Goal: Task Accomplishment & Management: Complete application form

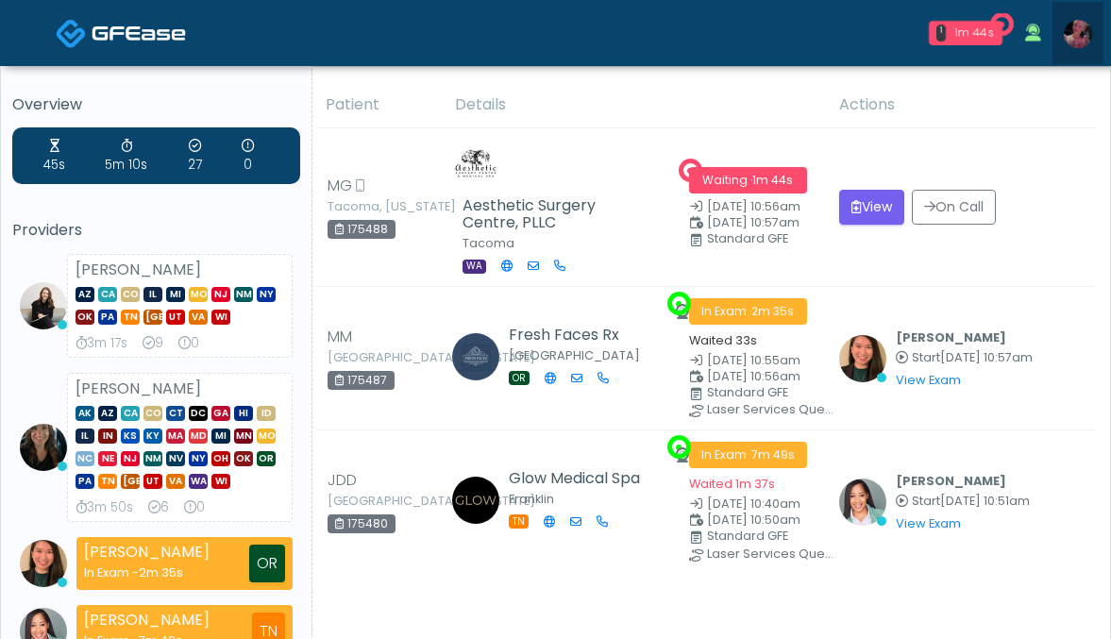
click at [1072, 30] on img at bounding box center [1077, 34] width 28 height 28
click at [1081, 47] on img at bounding box center [1077, 34] width 28 height 28
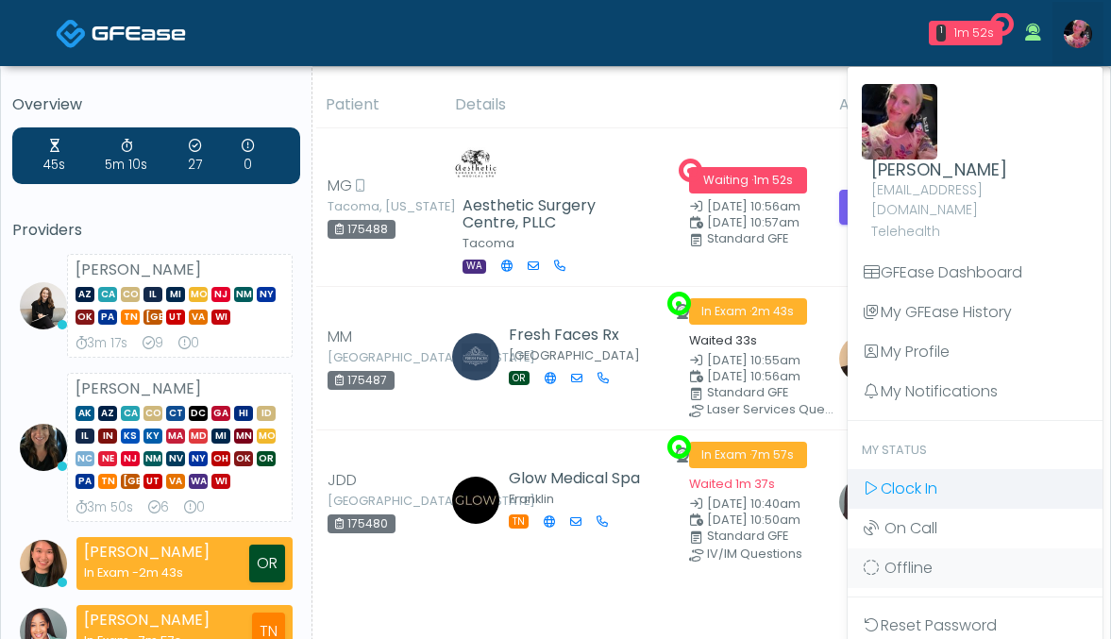
click at [935, 477] on span "Clock In" at bounding box center [908, 488] width 57 height 22
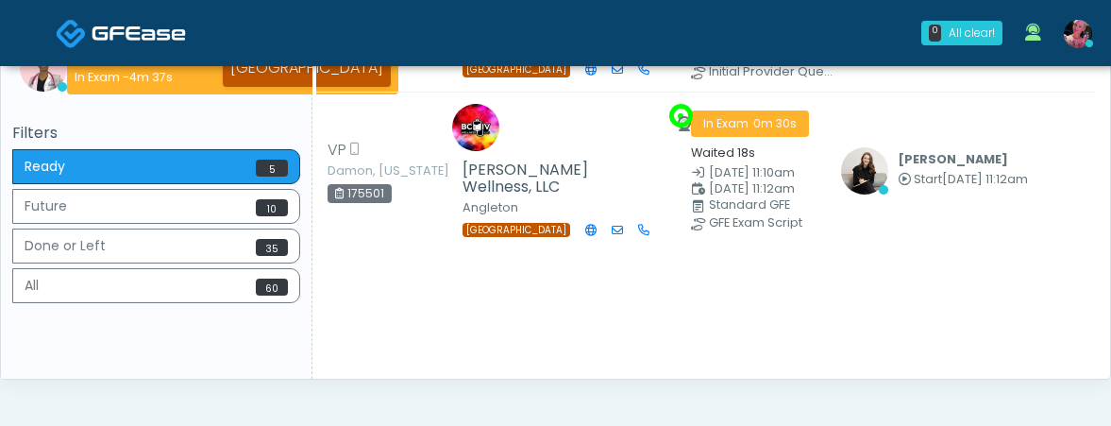
scroll to position [647, 0]
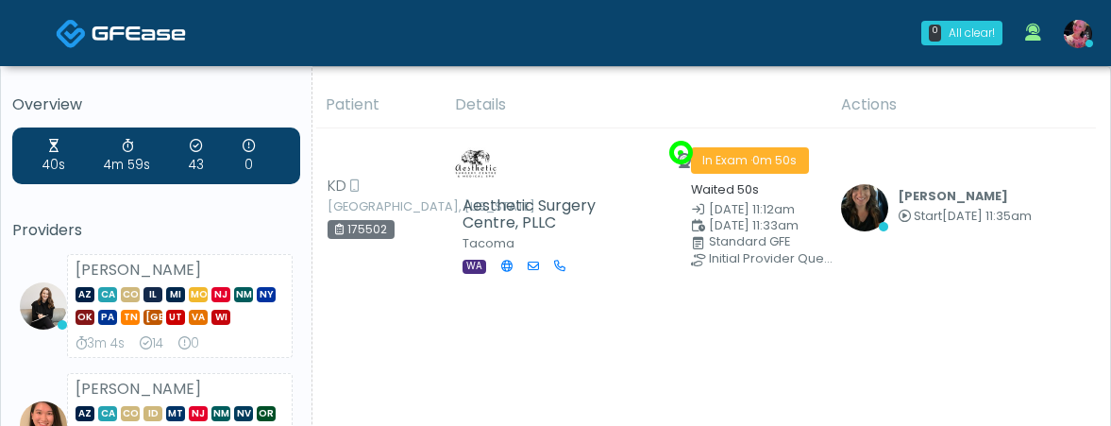
scroll to position [30, 0]
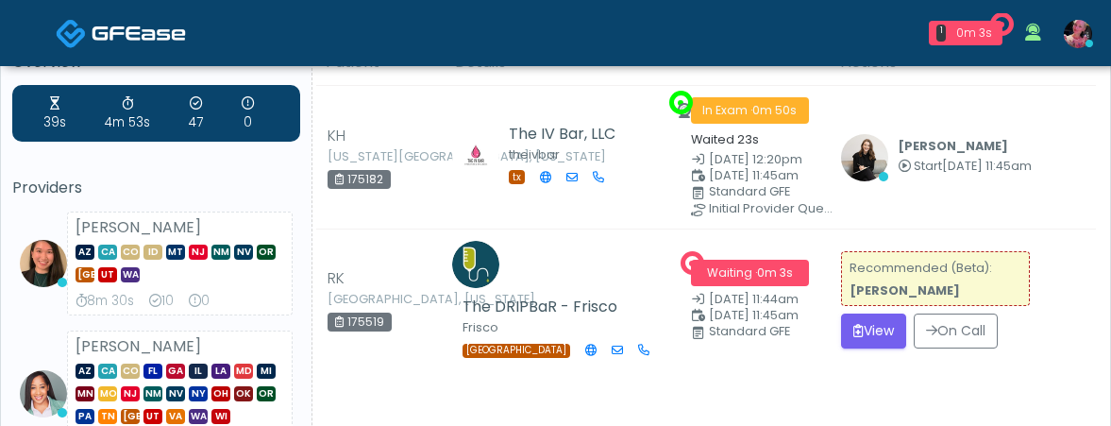
scroll to position [40, 0]
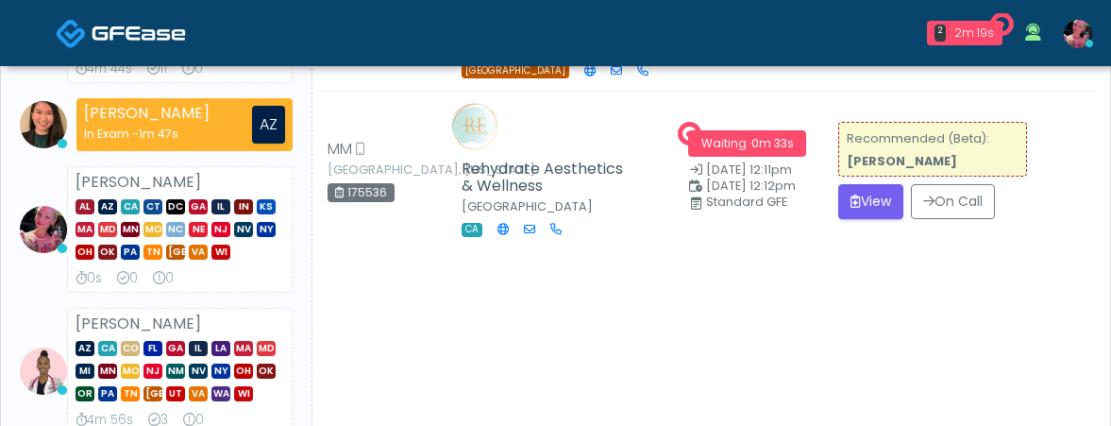
scroll to position [413, 0]
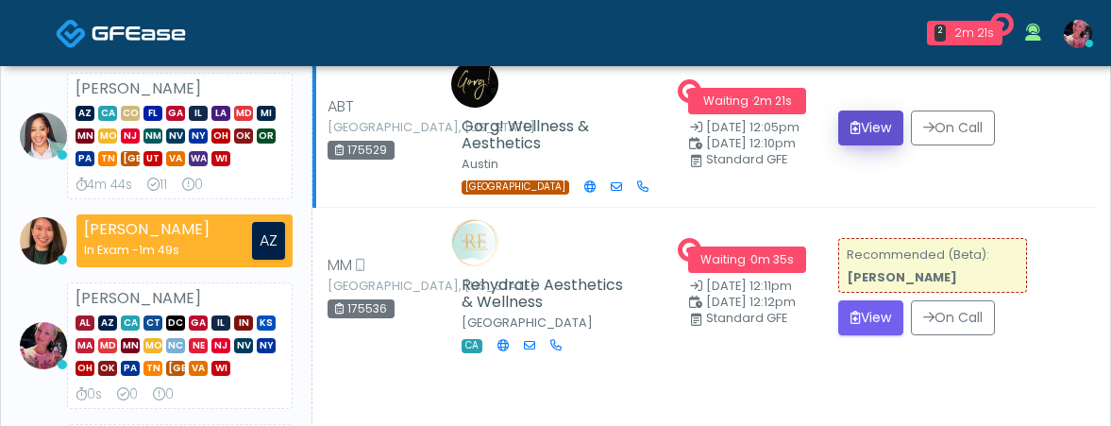
click at [870, 145] on button "View" at bounding box center [870, 127] width 65 height 35
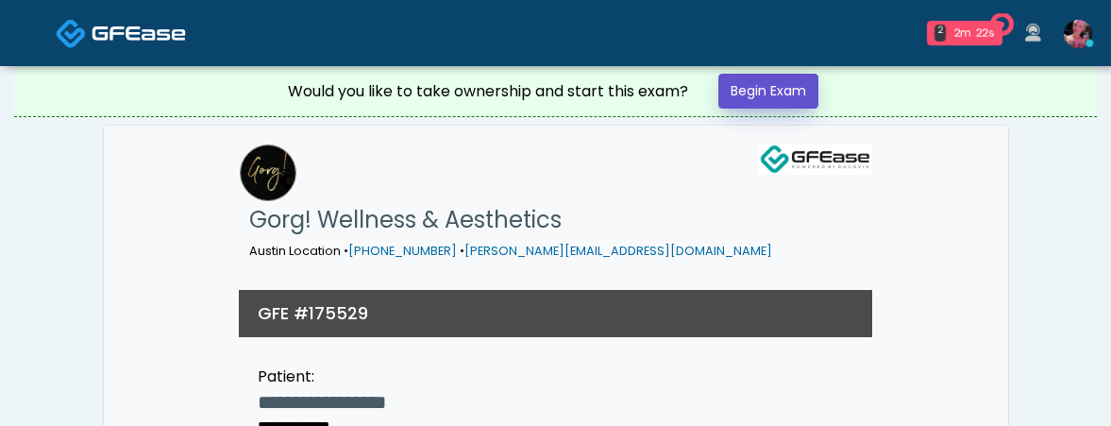
click at [782, 79] on link "Begin Exam" at bounding box center [768, 91] width 100 height 35
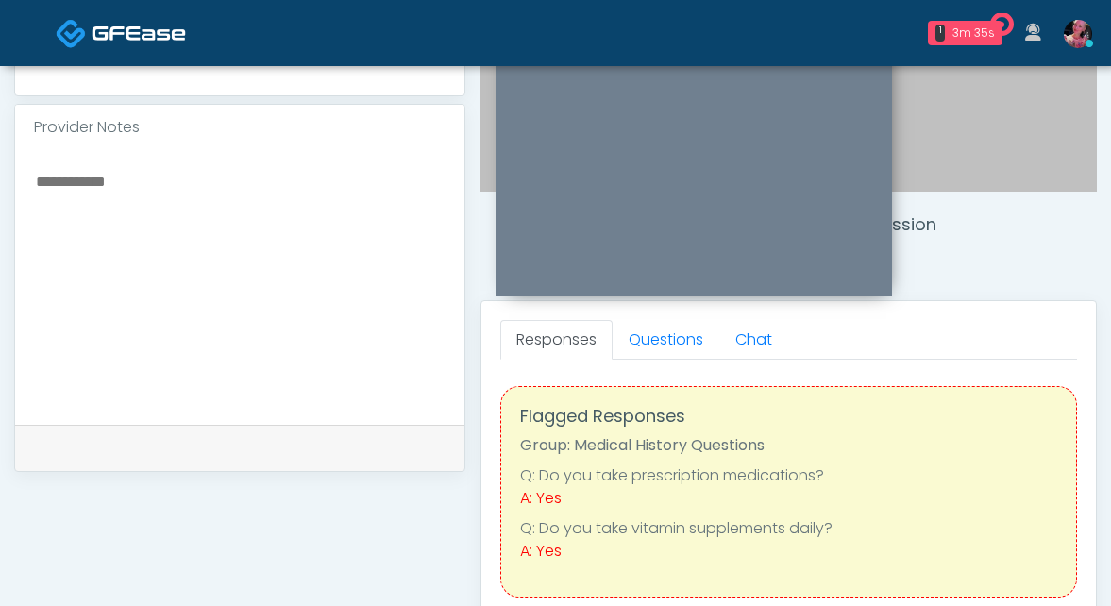
scroll to position [585, 0]
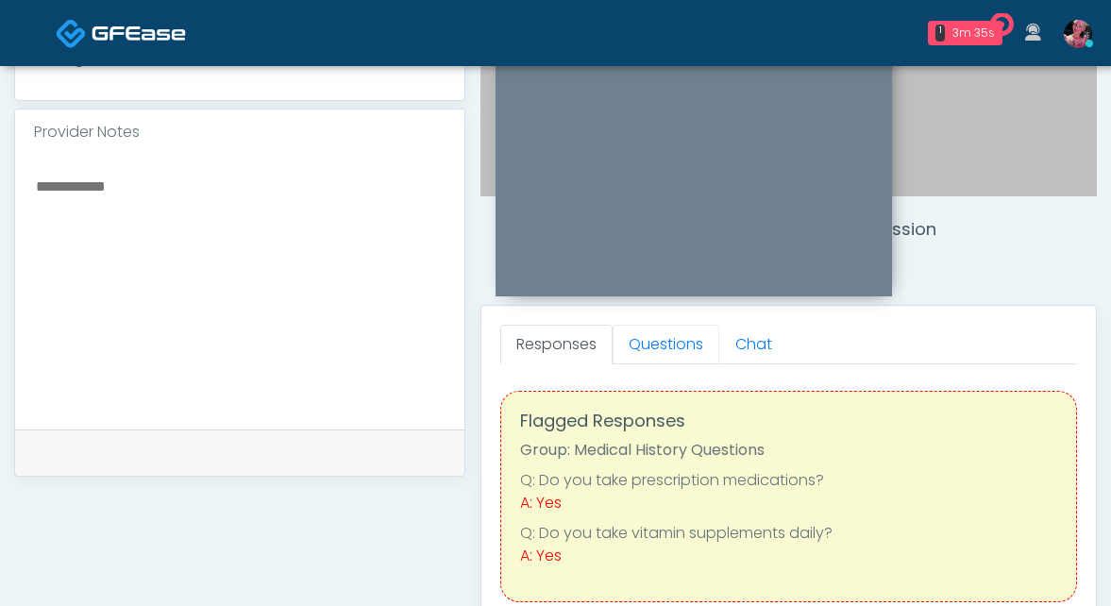
click at [642, 337] on link "Questions" at bounding box center [665, 345] width 107 height 40
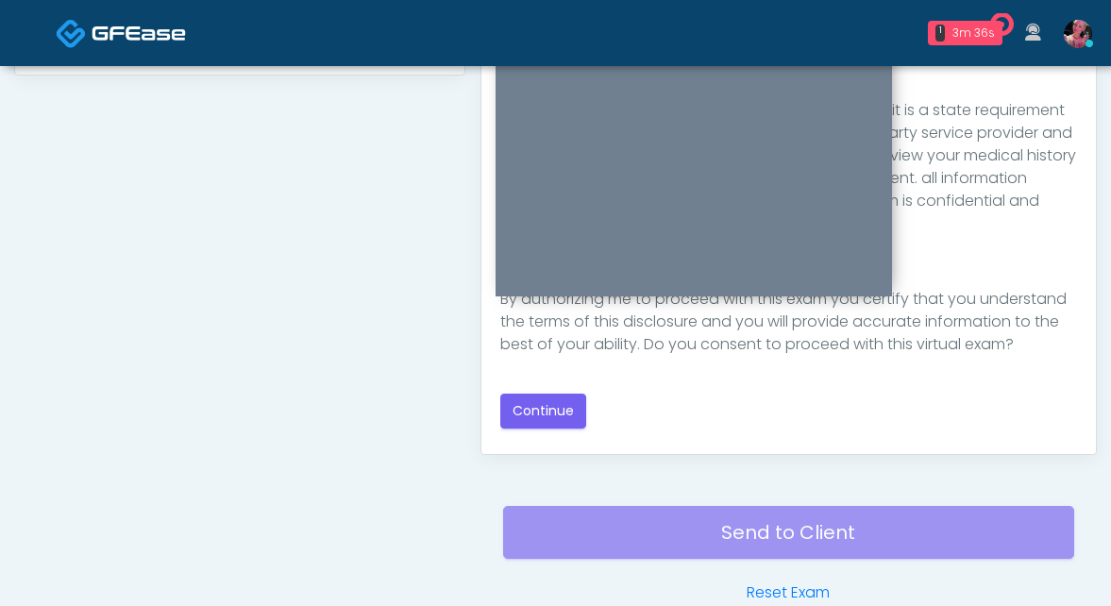
scroll to position [987, 0]
click at [547, 424] on button "Continue" at bounding box center [543, 410] width 86 height 35
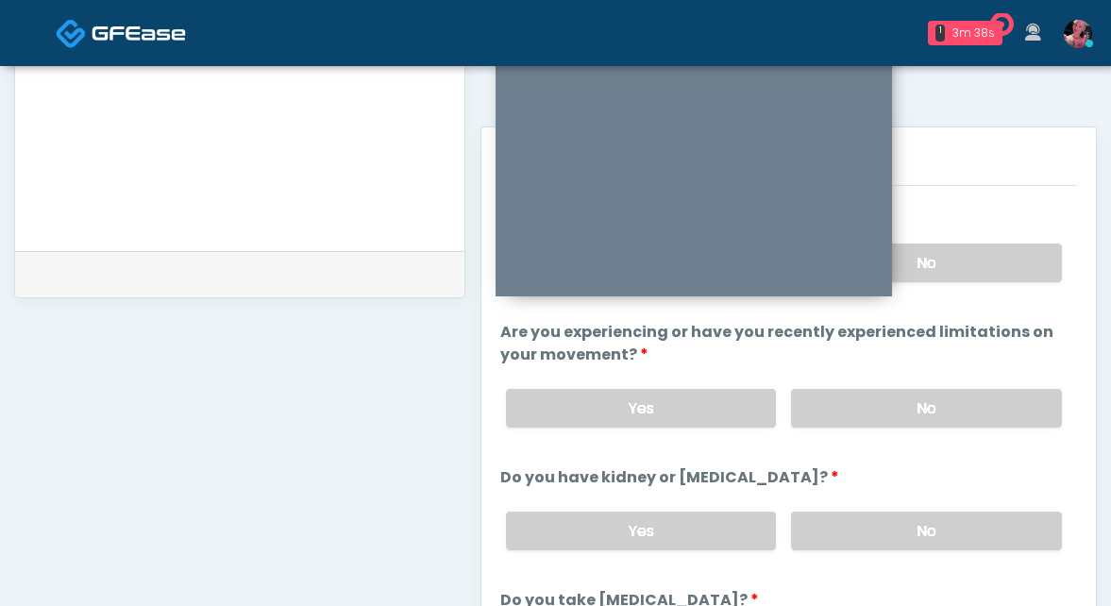
scroll to position [703, 0]
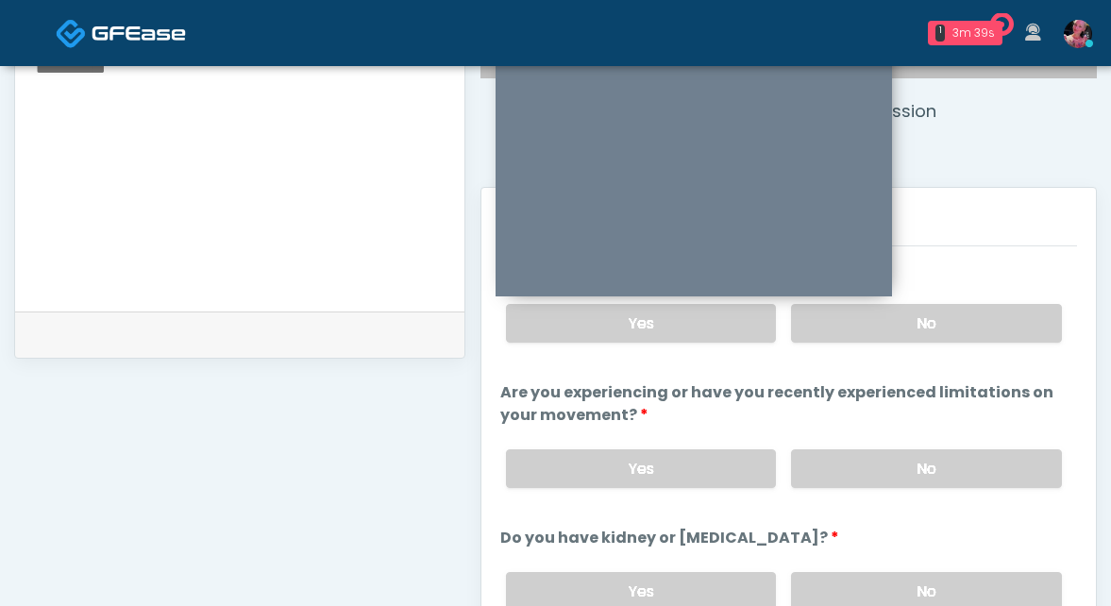
click at [1012, 280] on li "Have you had a cough, fever, or cold recently? Have you had a cough, fever, or …" at bounding box center [788, 308] width 577 height 99
click at [1012, 301] on div "Yes No" at bounding box center [784, 323] width 586 height 69
click at [986, 333] on label "No" at bounding box center [926, 323] width 271 height 39
click at [971, 425] on label "No" at bounding box center [926, 468] width 271 height 39
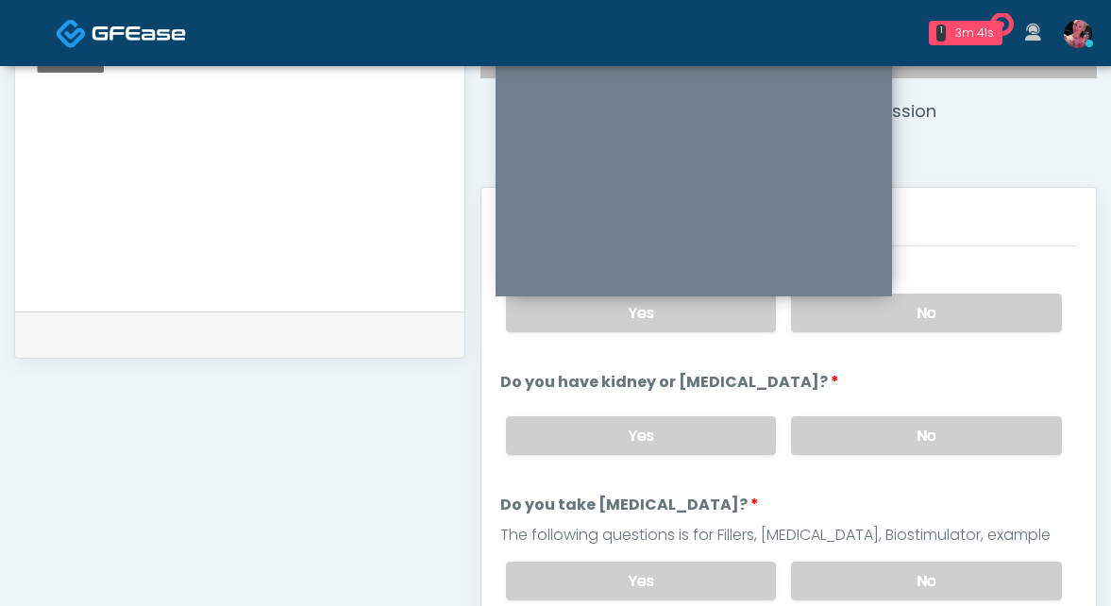
scroll to position [174, 0]
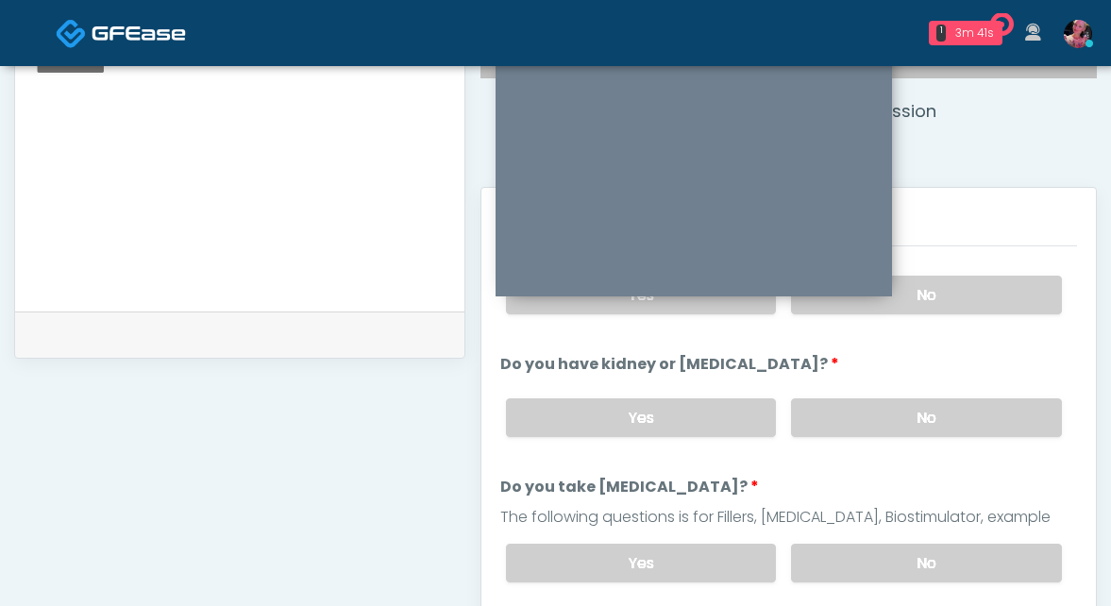
click at [961, 425] on div "Yes No" at bounding box center [784, 417] width 586 height 69
click at [960, 425] on label "No" at bounding box center [926, 562] width 271 height 39
click at [960, 385] on div "Yes No" at bounding box center [784, 417] width 586 height 69
click at [960, 418] on label "No" at bounding box center [926, 417] width 271 height 39
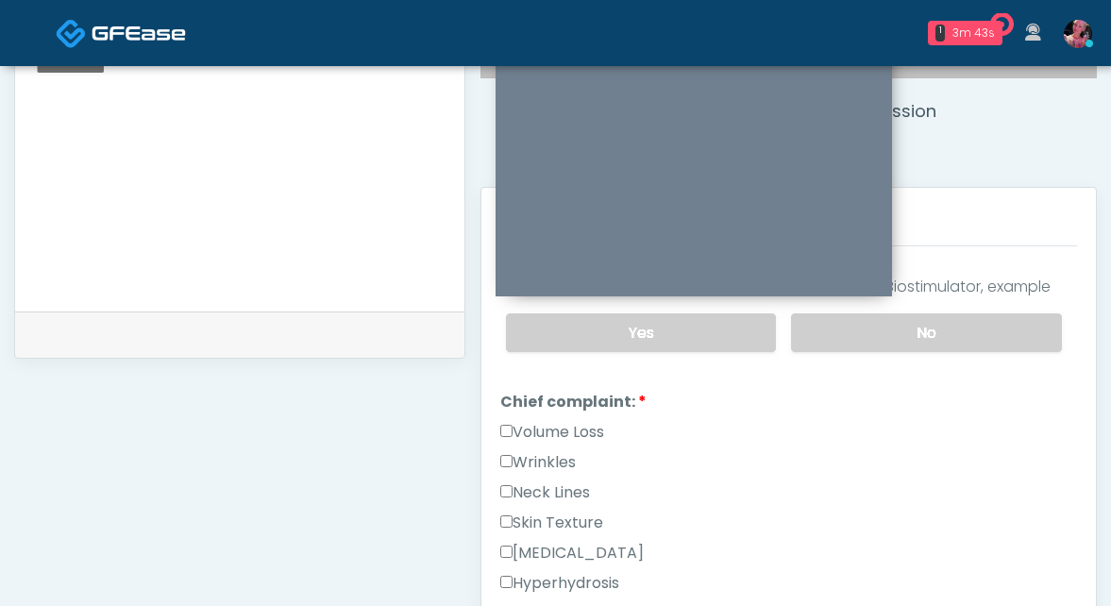
scroll to position [437, 0]
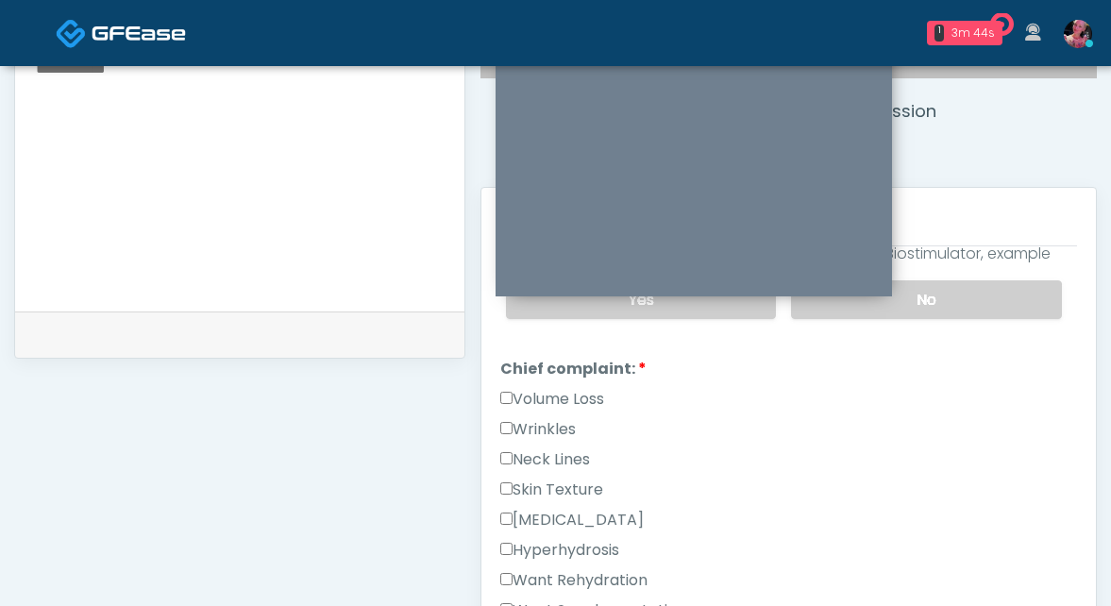
click at [559, 398] on label "Volume Loss" at bounding box center [552, 399] width 104 height 23
click at [554, 425] on label "Wrinkles" at bounding box center [537, 429] width 75 height 23
click at [553, 403] on label "Volume Loss" at bounding box center [552, 399] width 104 height 23
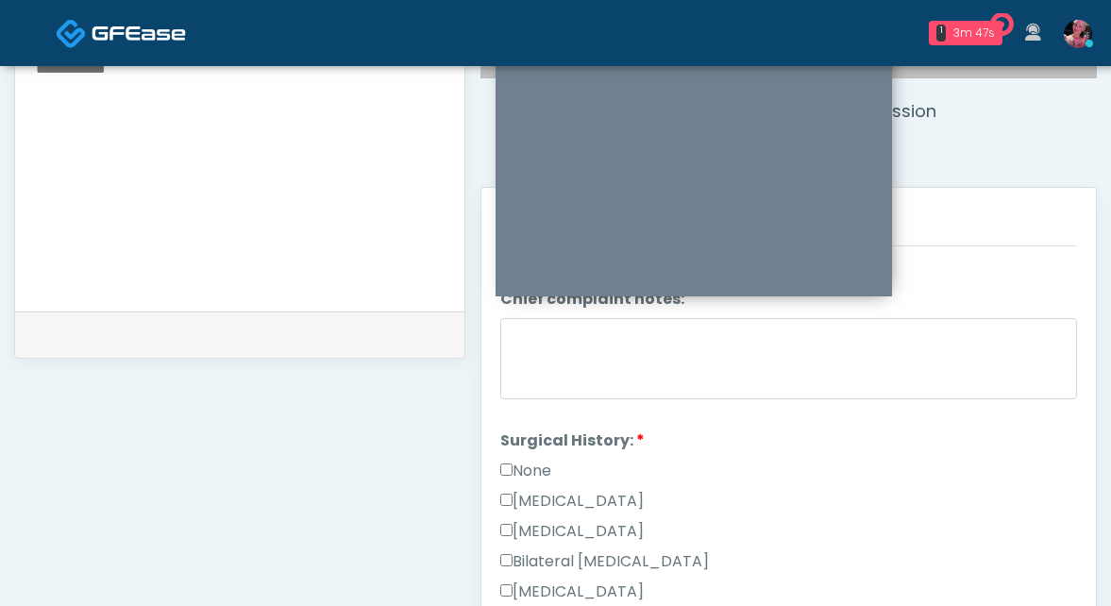
click at [539, 425] on label "None" at bounding box center [525, 471] width 51 height 23
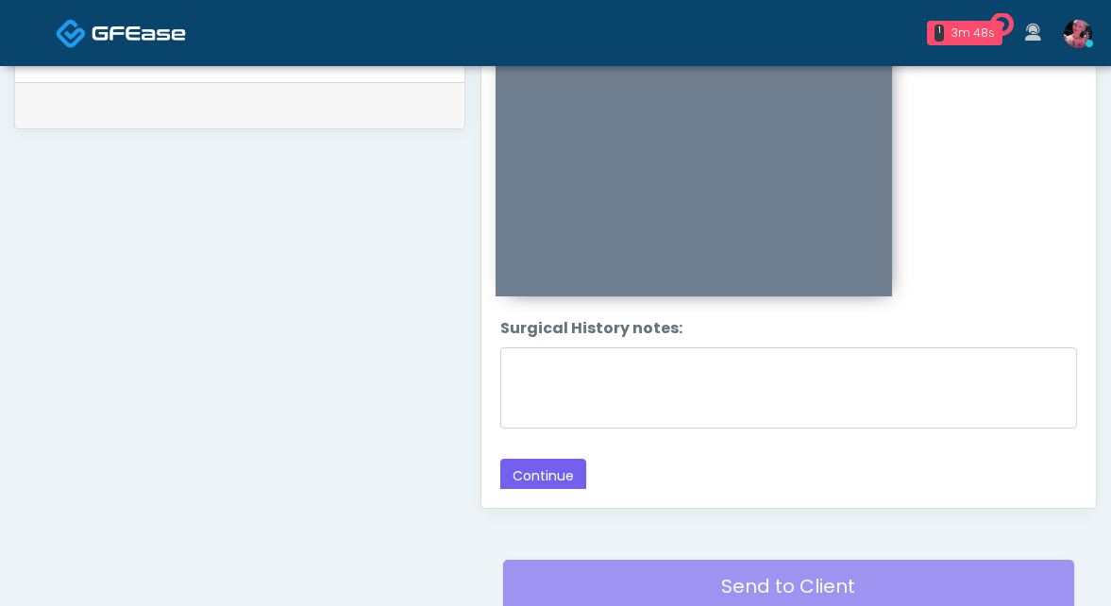
scroll to position [1074, 0]
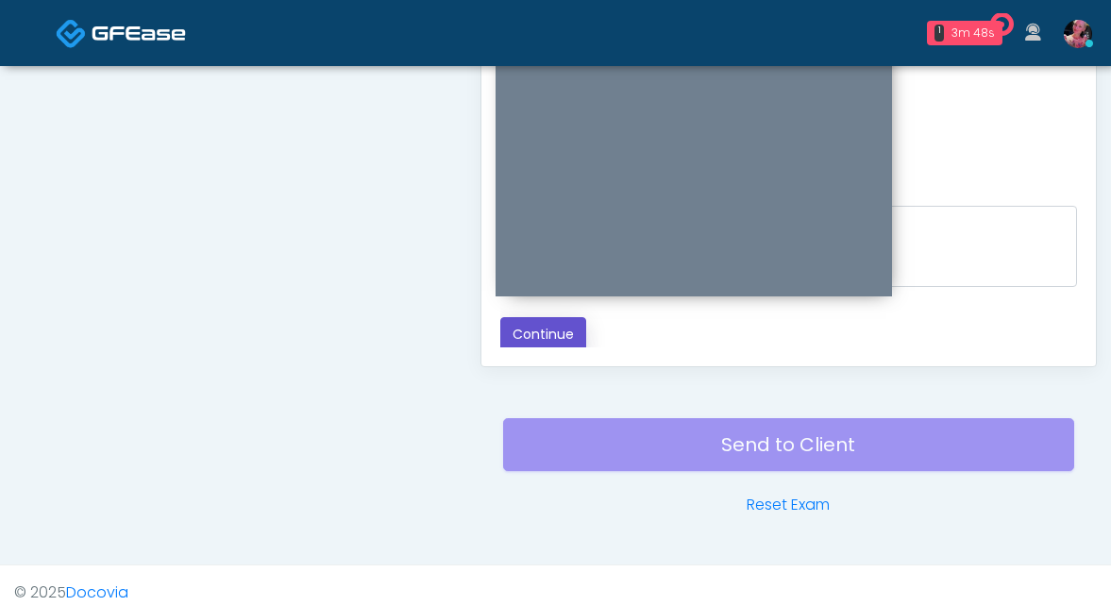
click at [522, 340] on button "Continue" at bounding box center [543, 334] width 86 height 35
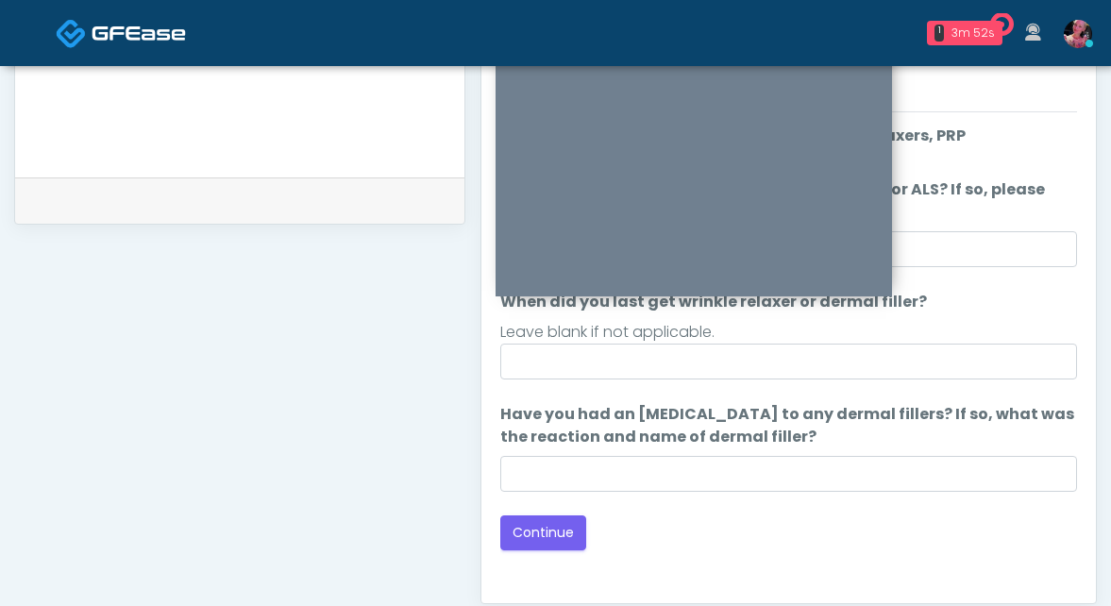
scroll to position [838, 0]
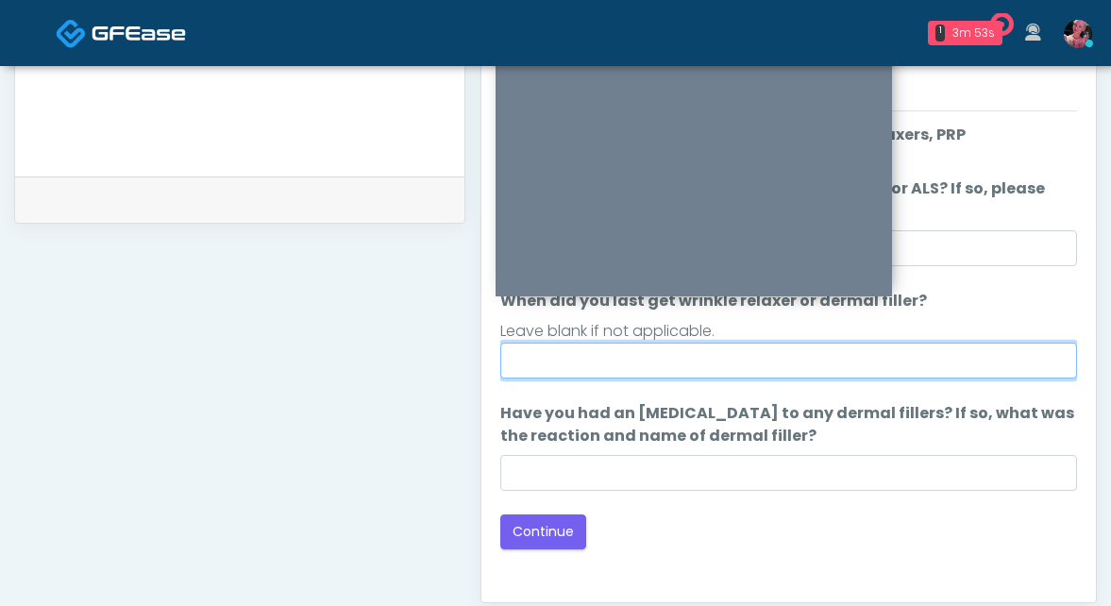
click at [802, 350] on input "When did you last get wrinkle relaxer or dermal filler?" at bounding box center [788, 361] width 577 height 36
type input "*"
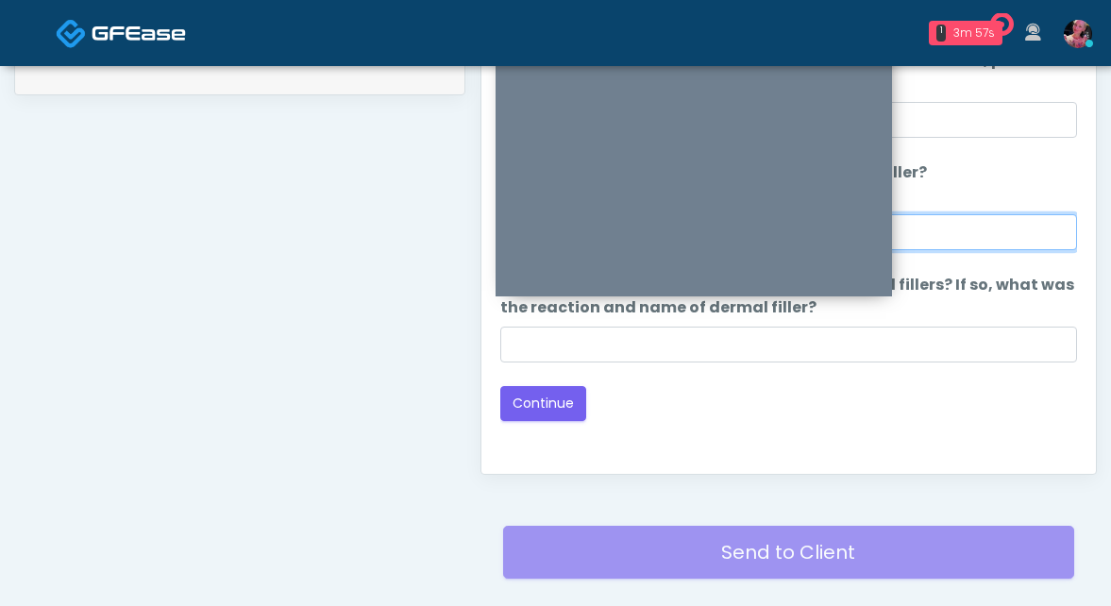
scroll to position [1028, 0]
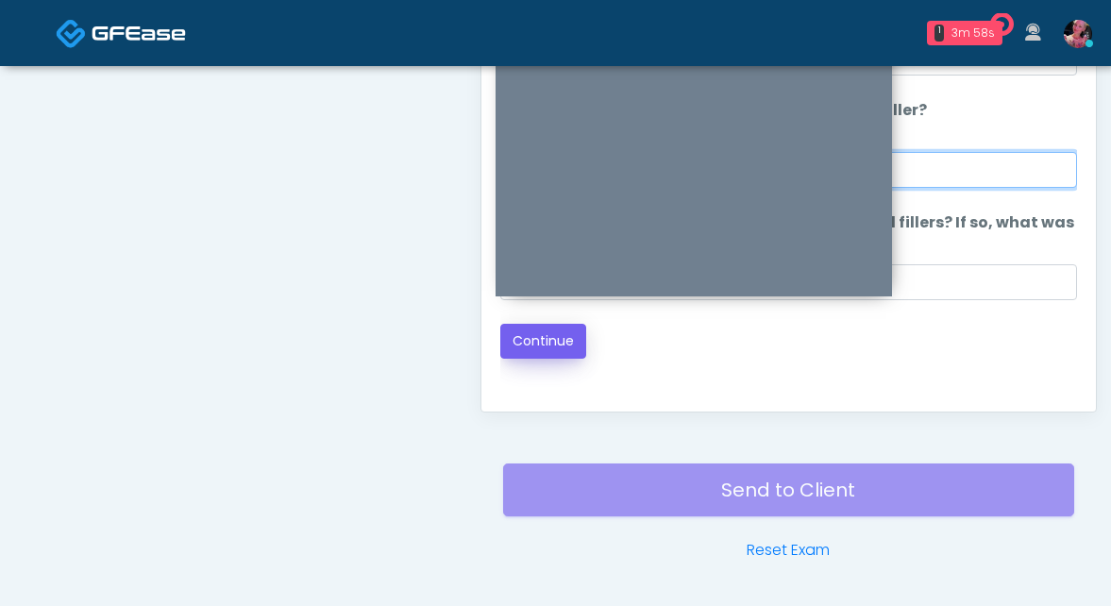
type input "**********"
click at [554, 333] on button "Continue" at bounding box center [543, 341] width 86 height 35
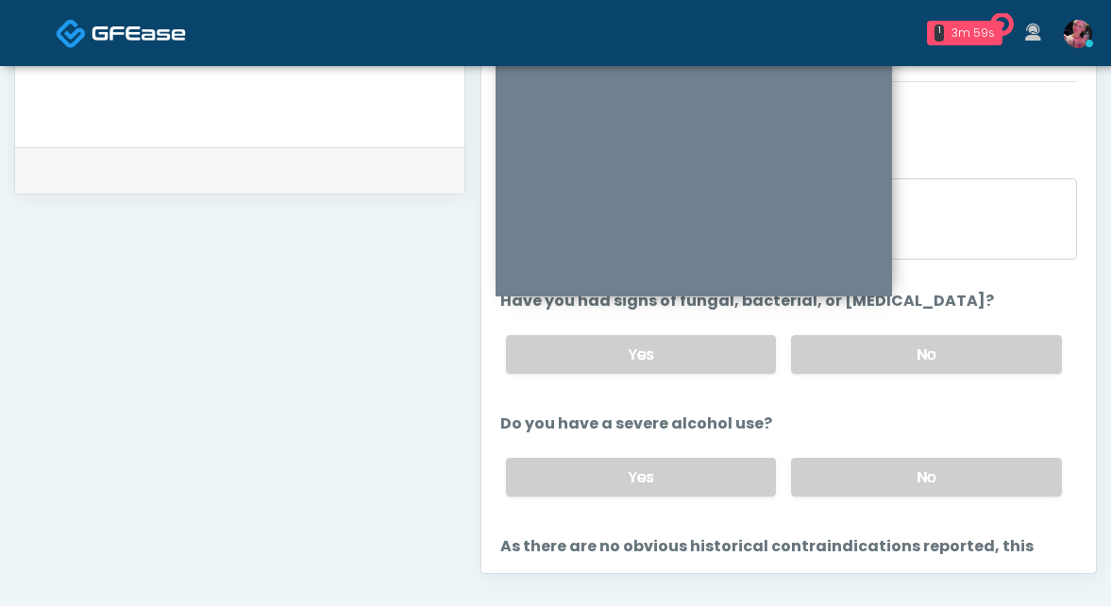
scroll to position [848, 0]
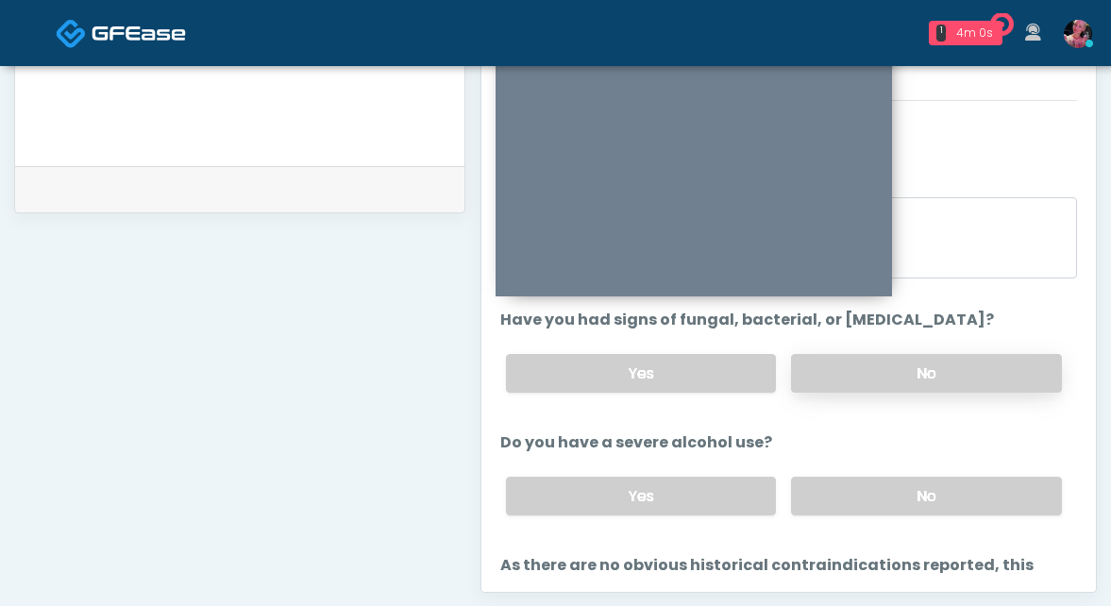
click at [846, 368] on label "No" at bounding box center [926, 373] width 271 height 39
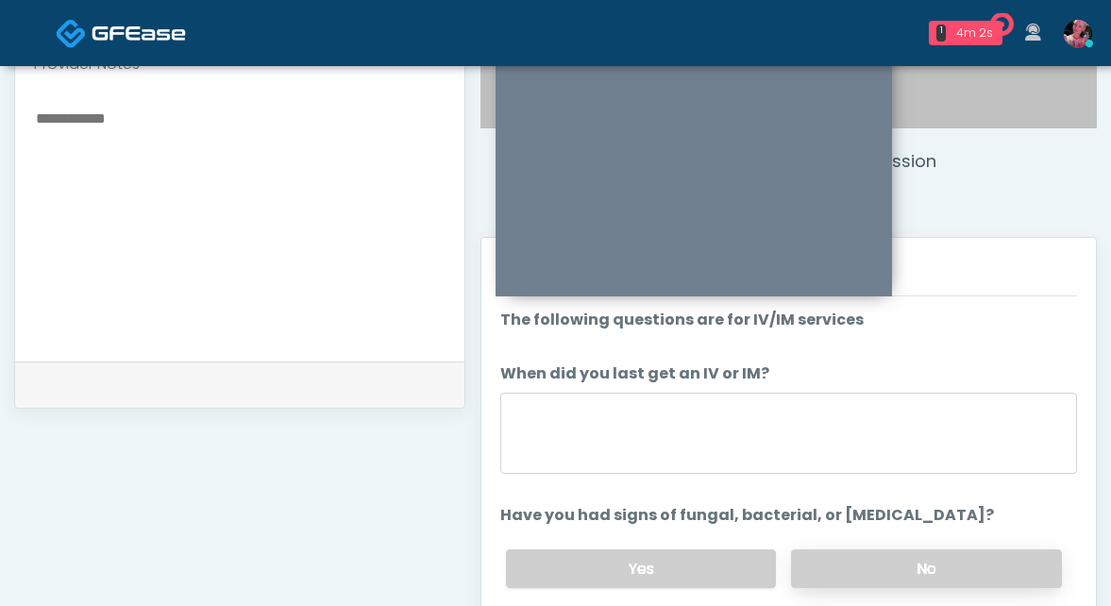
scroll to position [304, 0]
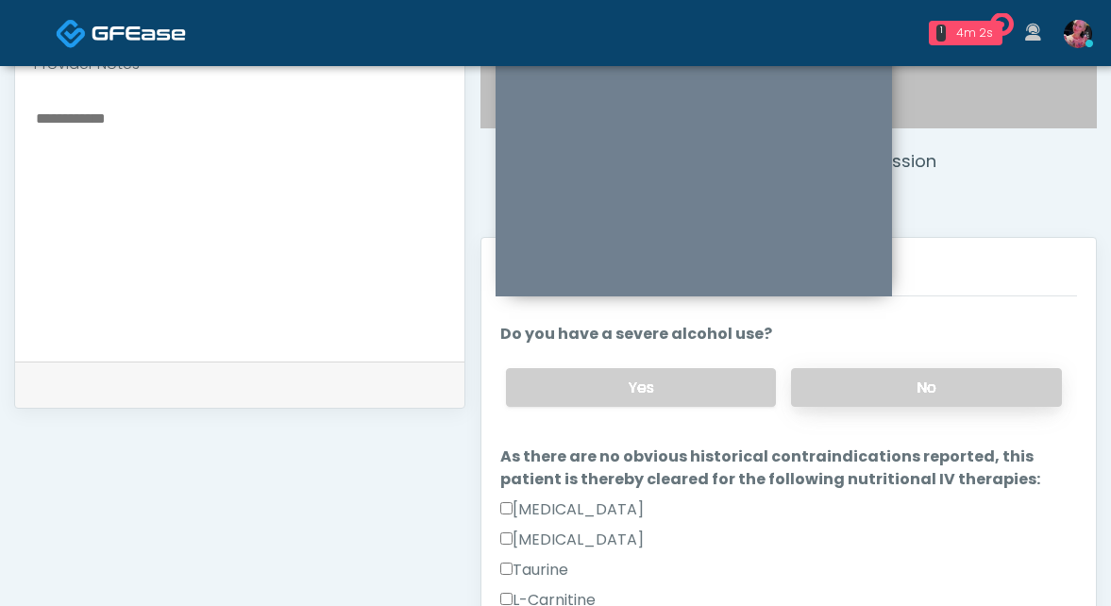
click at [848, 396] on label "No" at bounding box center [926, 387] width 271 height 39
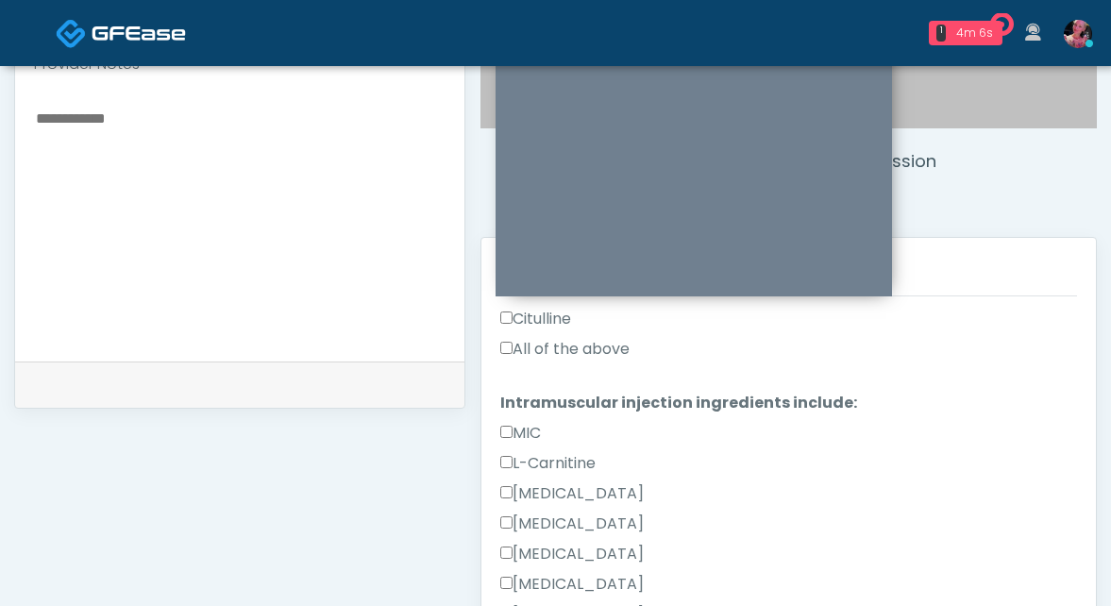
click at [543, 341] on label "All of the above" at bounding box center [564, 349] width 129 height 23
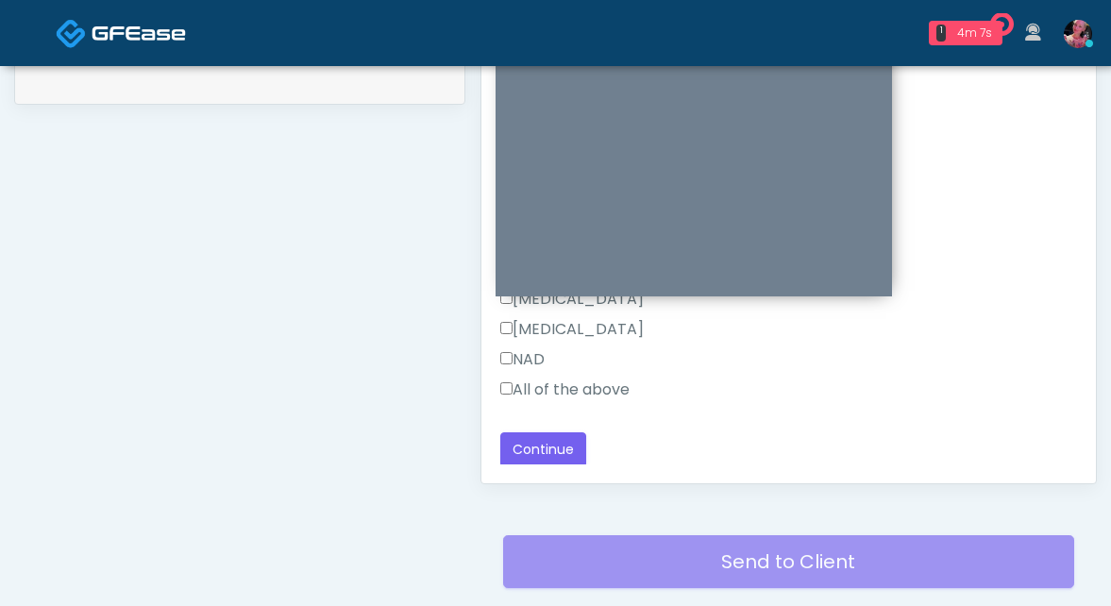
scroll to position [934, 0]
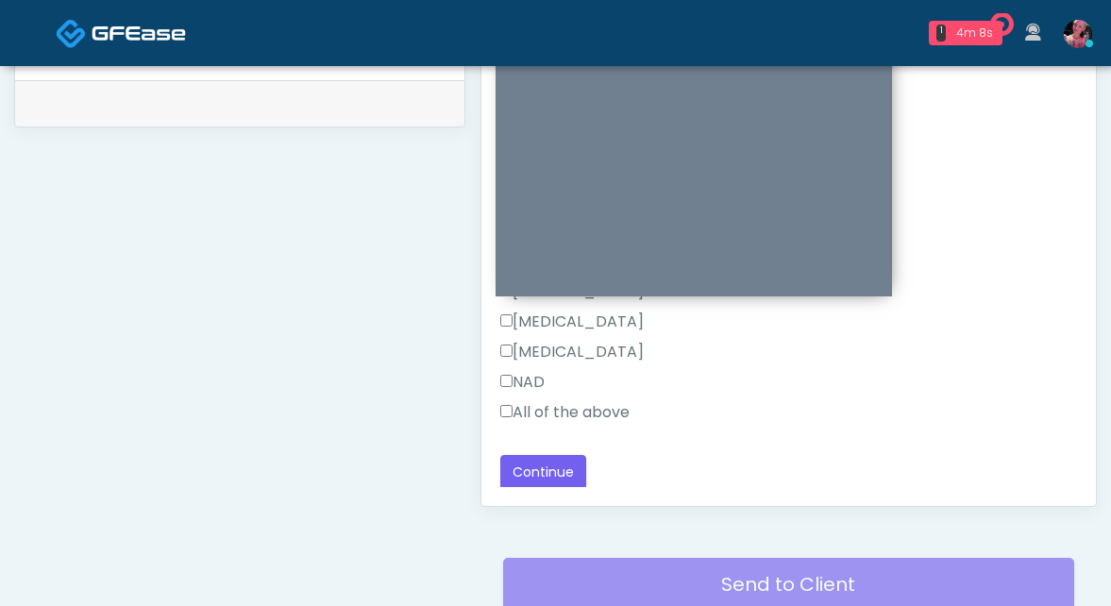
click at [580, 401] on label "All of the above" at bounding box center [564, 412] width 129 height 23
click at [552, 425] on button "Continue" at bounding box center [543, 472] width 86 height 35
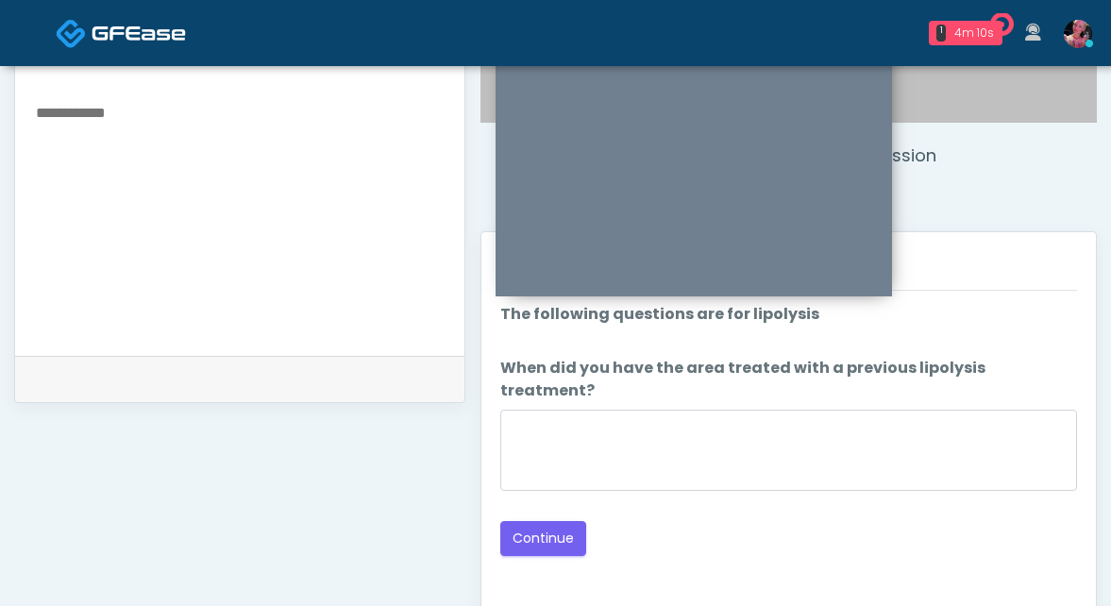
scroll to position [609, 0]
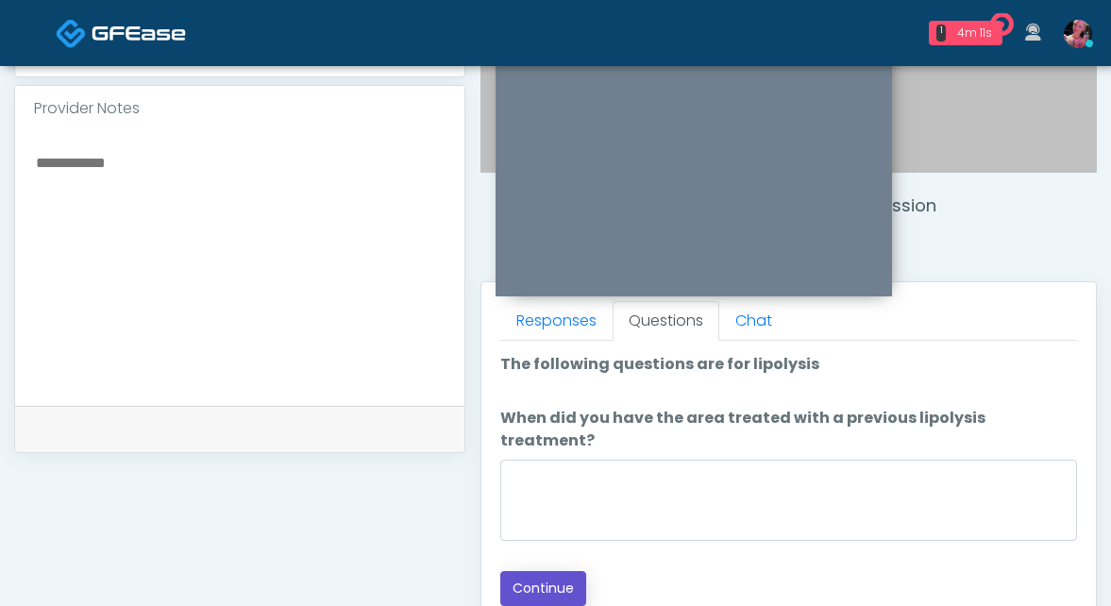
click at [537, 425] on button "Continue" at bounding box center [543, 588] width 86 height 35
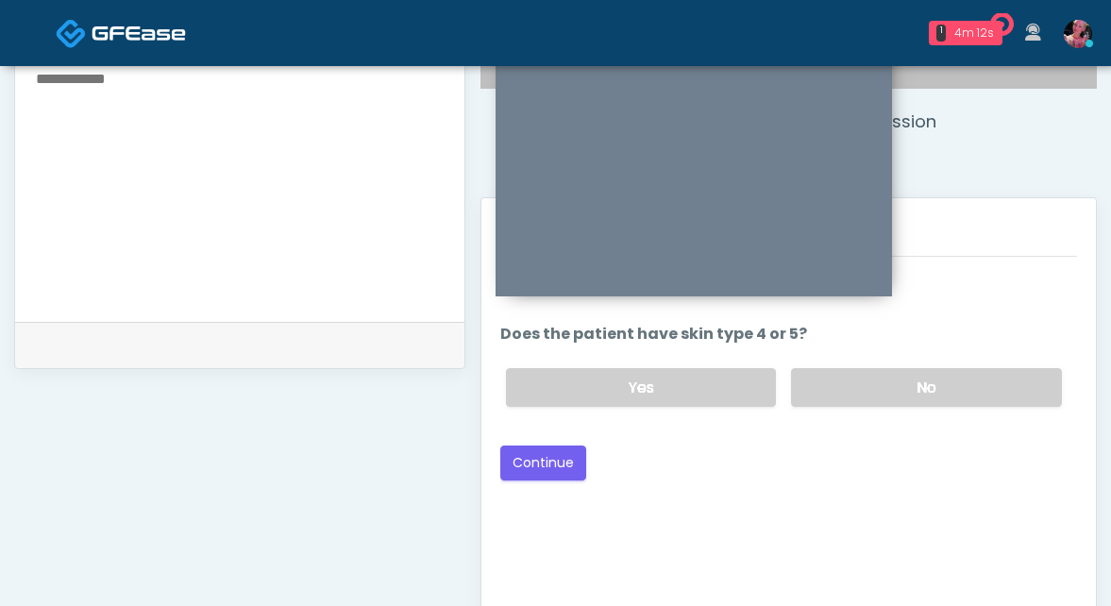
scroll to position [616, 0]
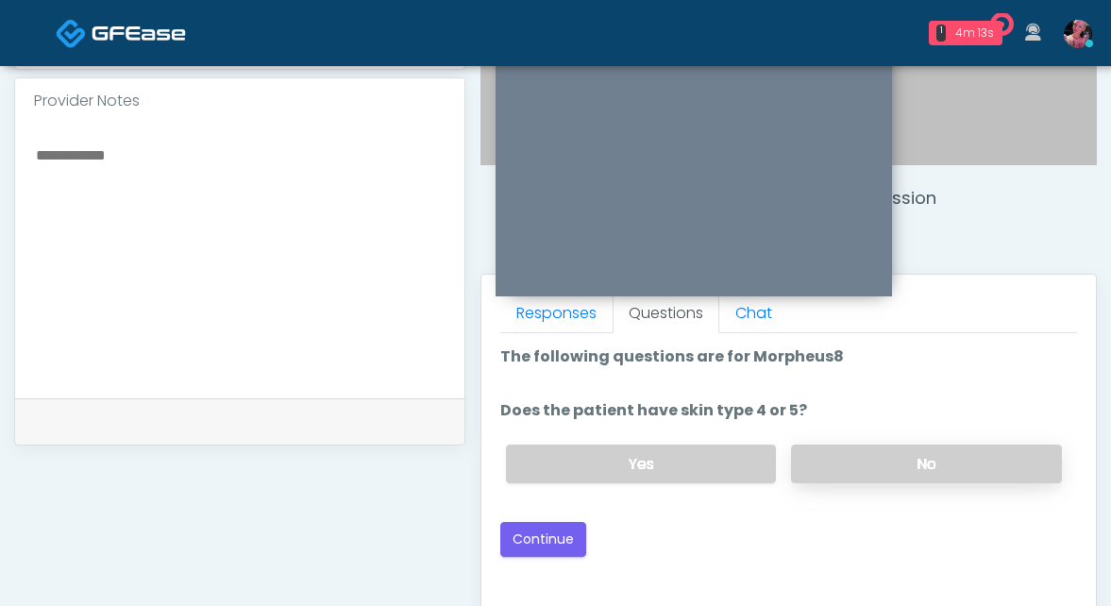
click at [861, 425] on label "No" at bounding box center [926, 463] width 271 height 39
click at [557, 425] on button "Continue" at bounding box center [543, 539] width 86 height 35
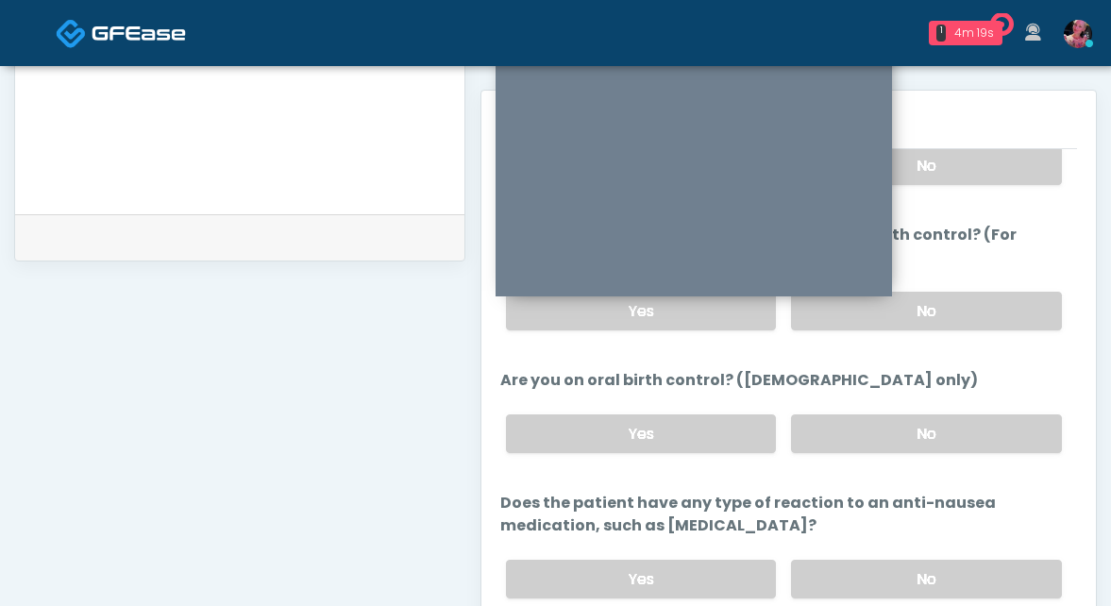
scroll to position [862, 0]
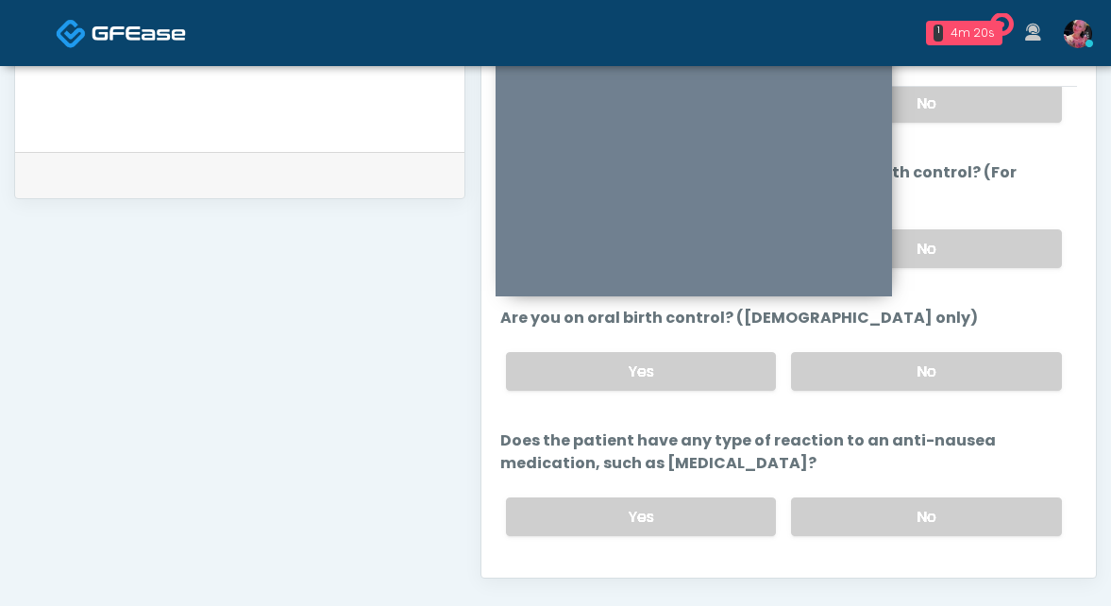
click at [570, 425] on button "Continue" at bounding box center [543, 592] width 86 height 35
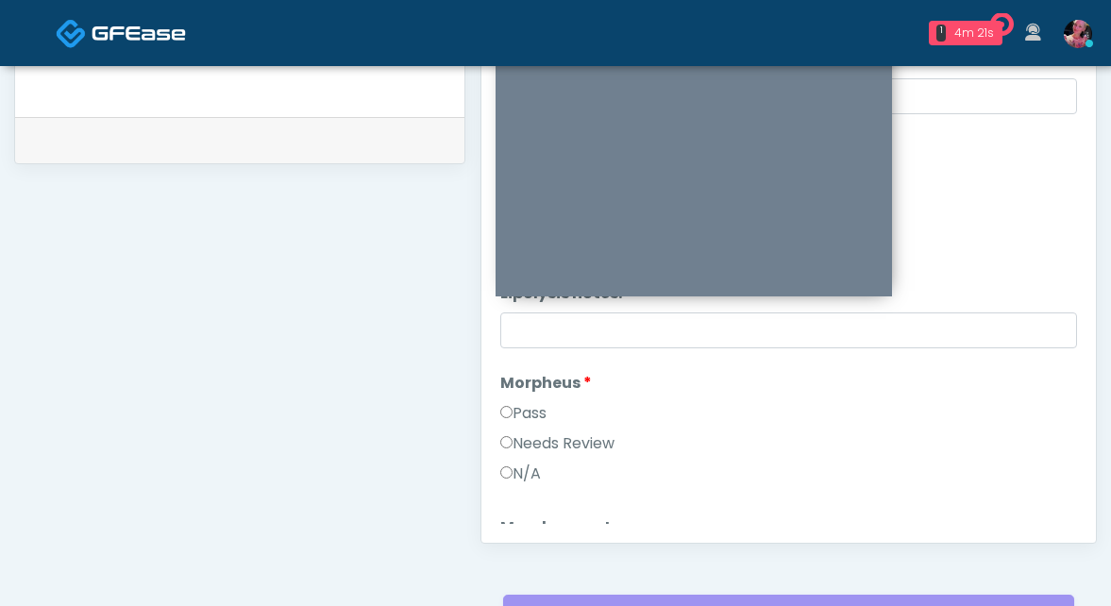
scroll to position [694, 0]
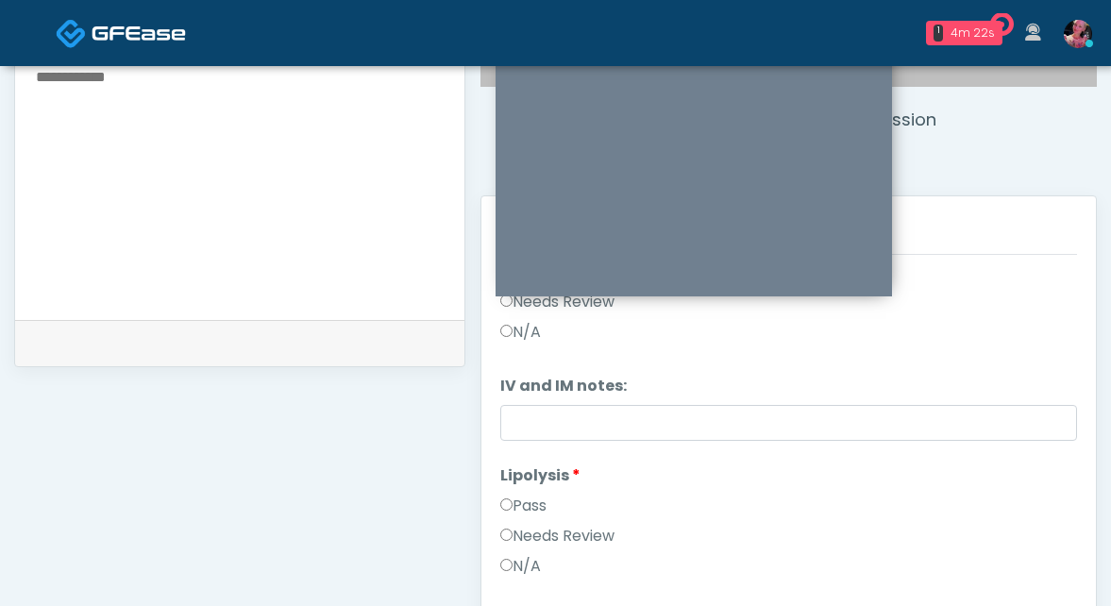
click at [506, 425] on label "Pass" at bounding box center [523, 505] width 46 height 23
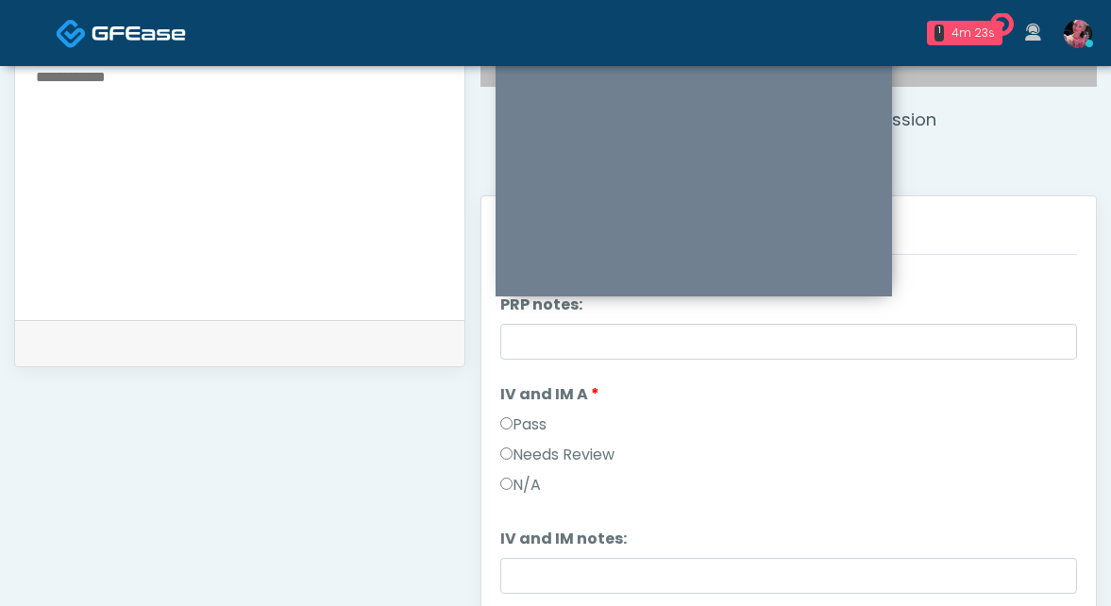
click at [522, 405] on label "IV and IM A" at bounding box center [549, 394] width 99 height 23
click at [522, 419] on label "Pass" at bounding box center [523, 424] width 46 height 23
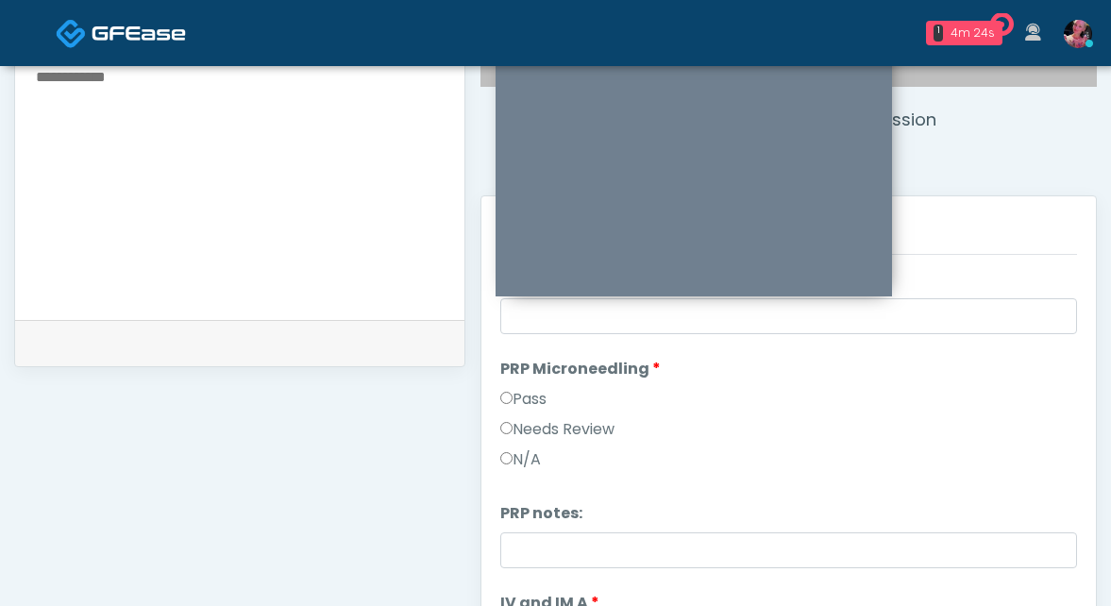
click at [522, 398] on label "Pass" at bounding box center [523, 399] width 46 height 23
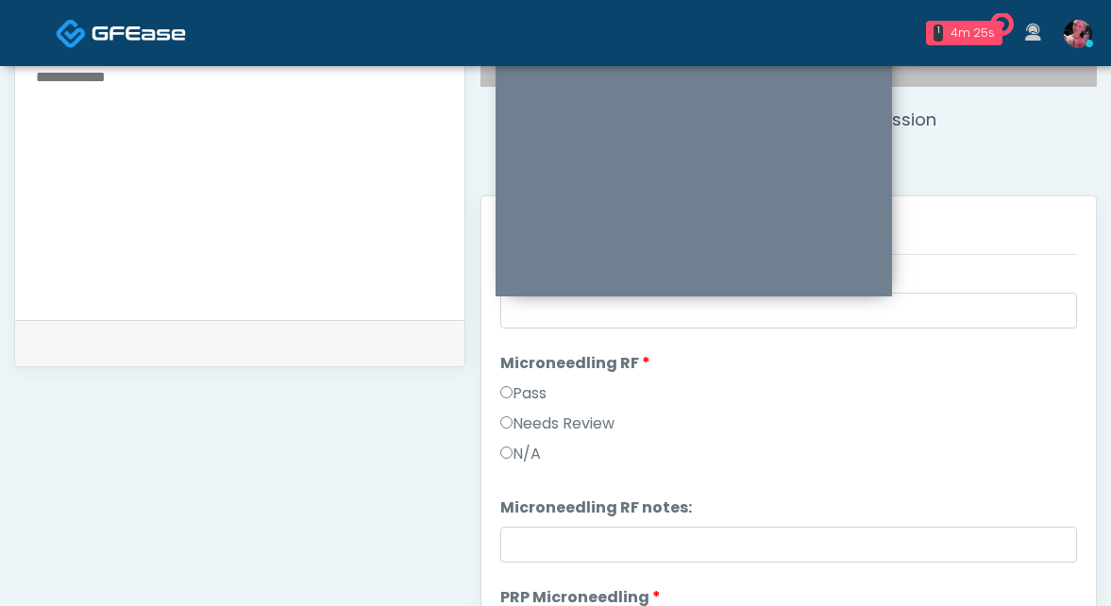
click at [522, 398] on label "Pass" at bounding box center [523, 393] width 46 height 23
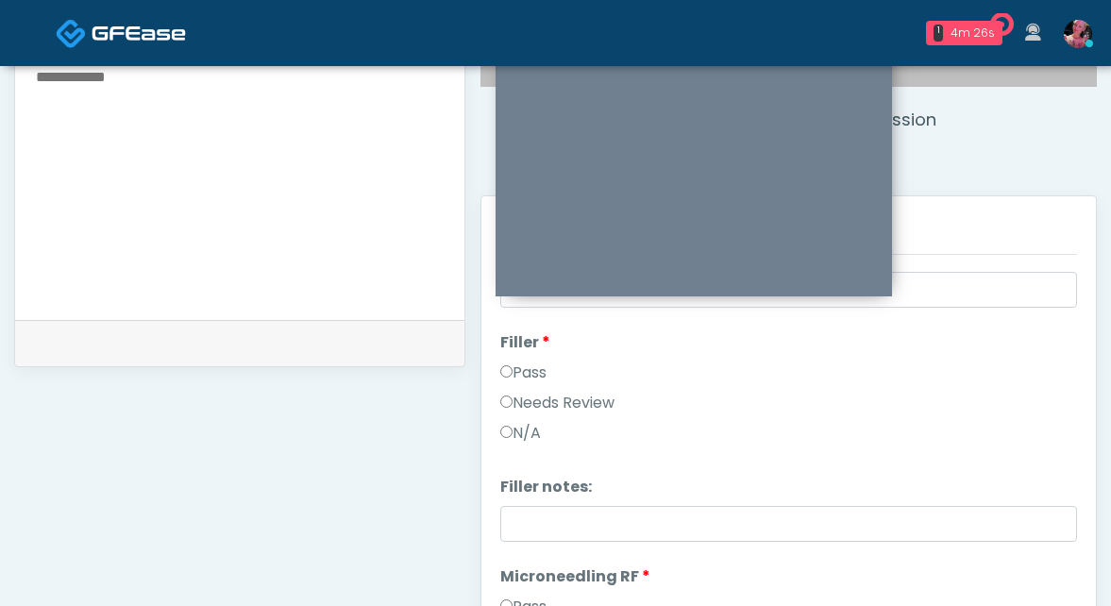
scroll to position [175, 0]
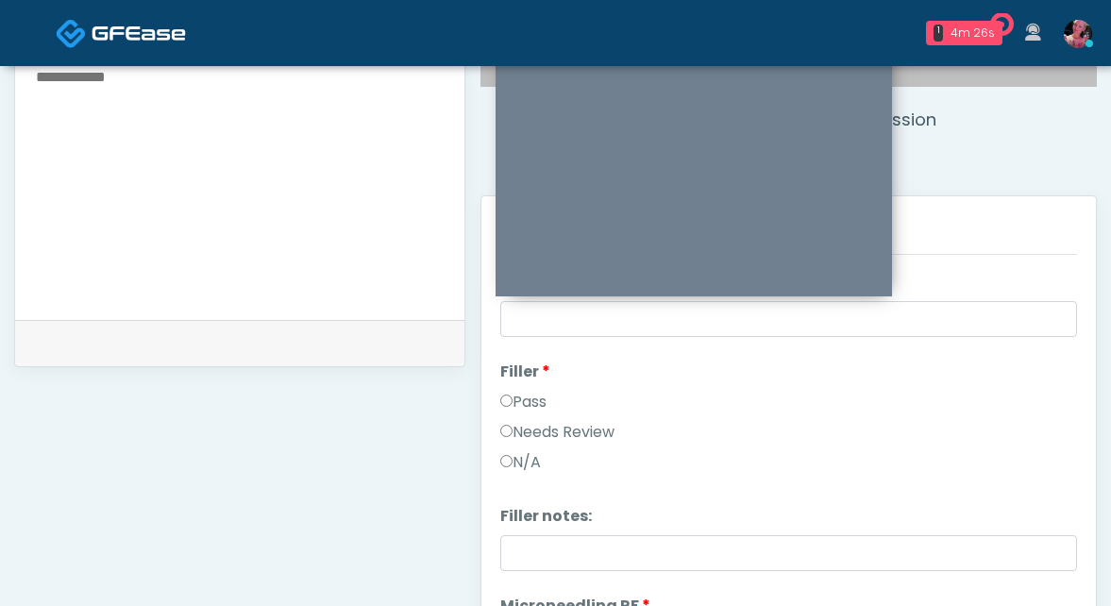
click at [522, 398] on label "Pass" at bounding box center [523, 402] width 46 height 23
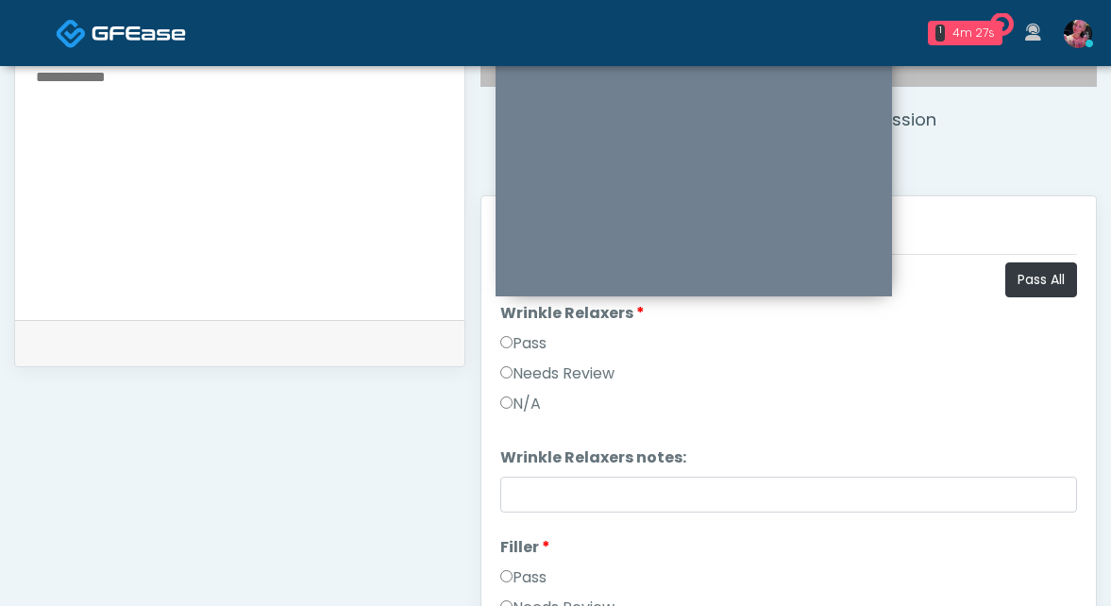
click at [521, 344] on label "Pass" at bounding box center [523, 343] width 46 height 23
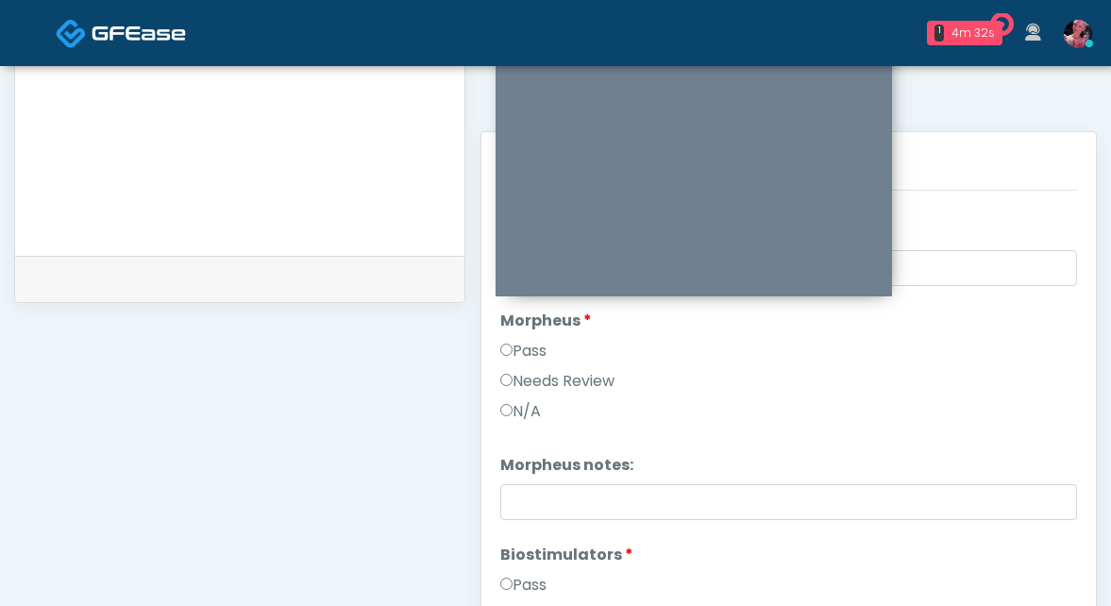
click at [533, 334] on li "Morpheus Morpheus Pass Needs Review N/A" at bounding box center [788, 369] width 577 height 121
click at [524, 343] on label "Pass" at bounding box center [523, 351] width 46 height 23
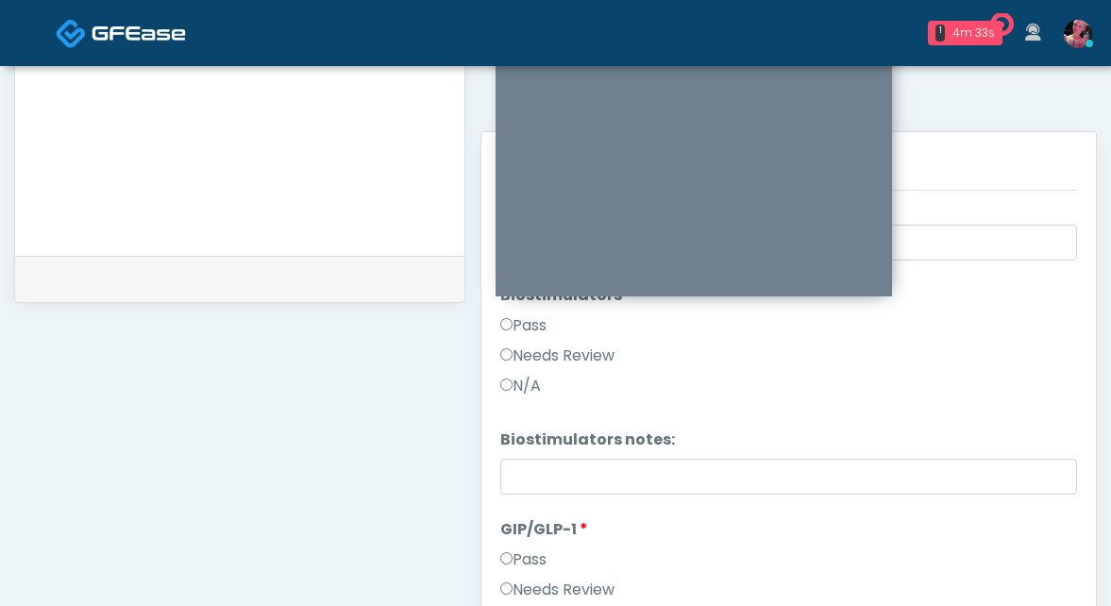
click at [523, 370] on div "Needs Review" at bounding box center [788, 359] width 577 height 30
click at [523, 334] on label "Pass" at bounding box center [523, 325] width 46 height 23
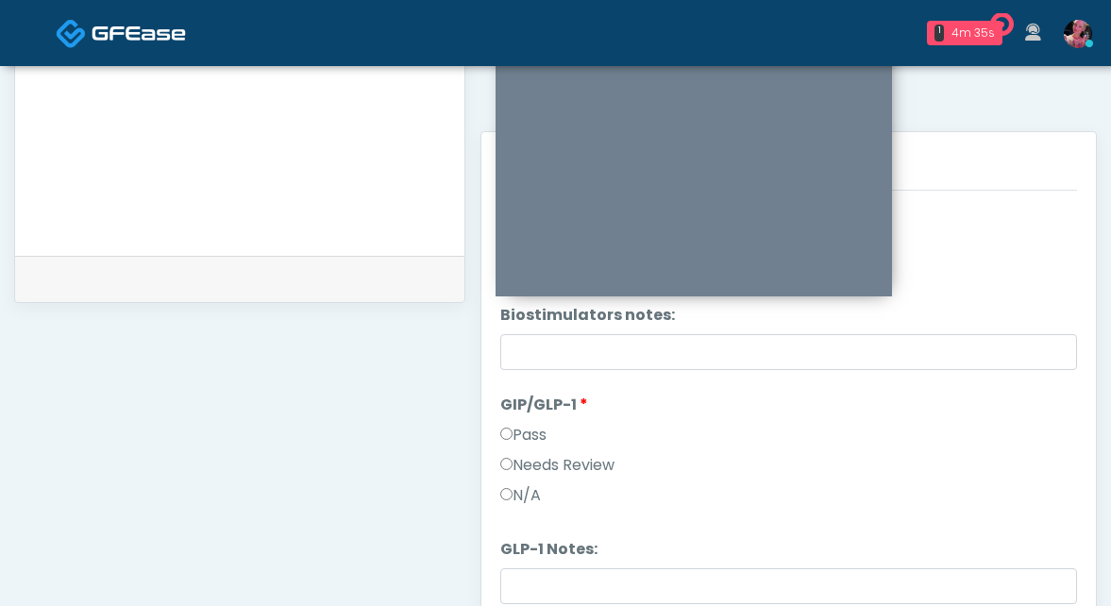
click at [532, 425] on div "N/A" at bounding box center [788, 499] width 577 height 30
click at [529, 425] on label "N/A" at bounding box center [520, 495] width 41 height 23
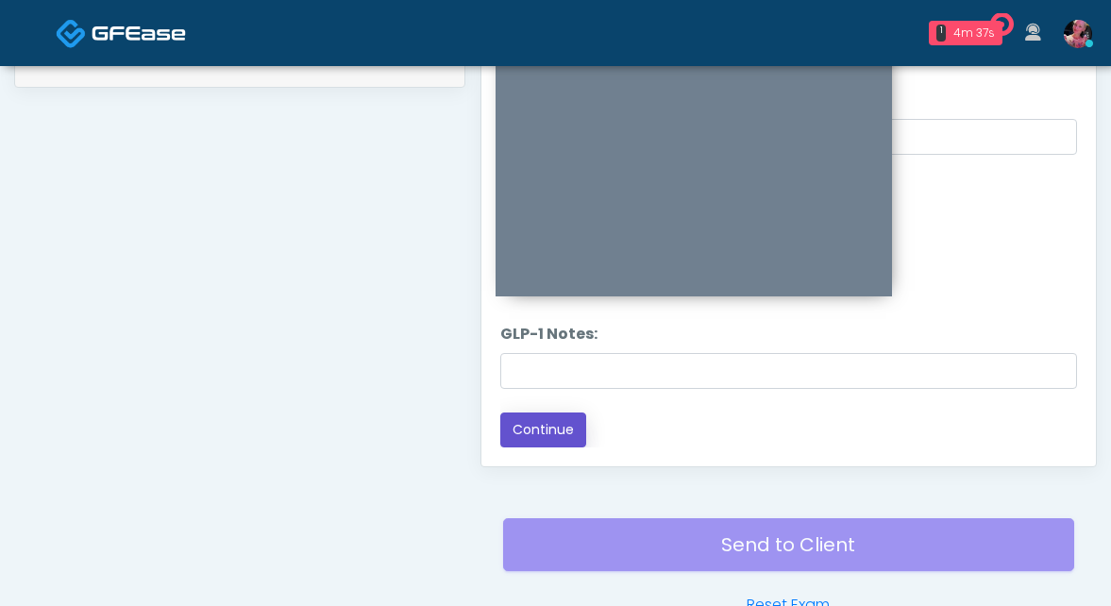
click at [535, 414] on button "Continue" at bounding box center [543, 429] width 86 height 35
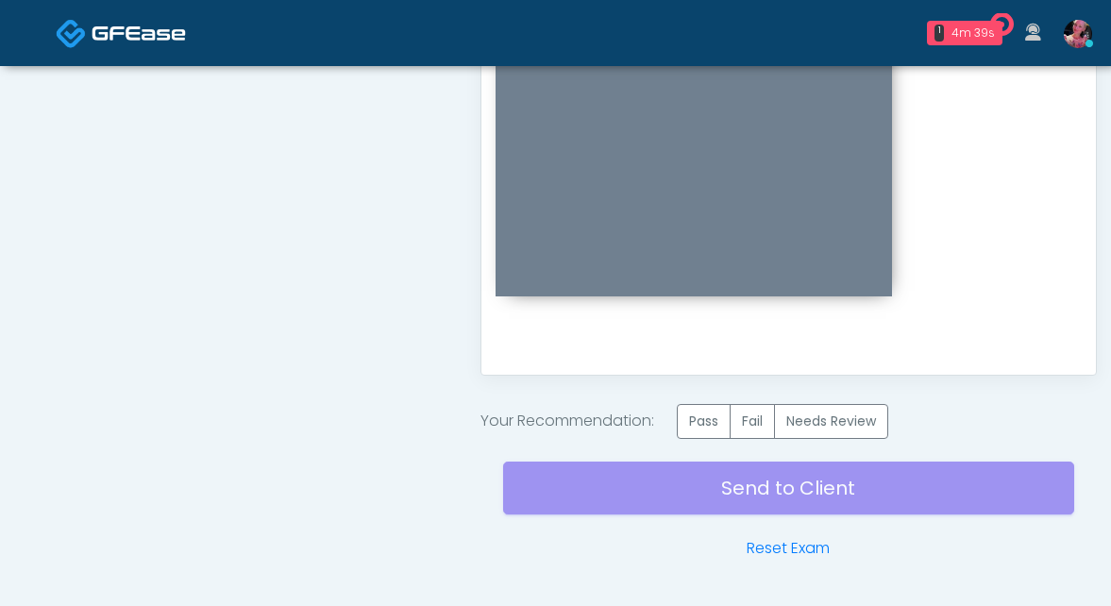
click at [707, 425] on div "Send to Client Reset Exam" at bounding box center [788, 499] width 571 height 121
click at [707, 425] on label "Pass" at bounding box center [704, 421] width 54 height 35
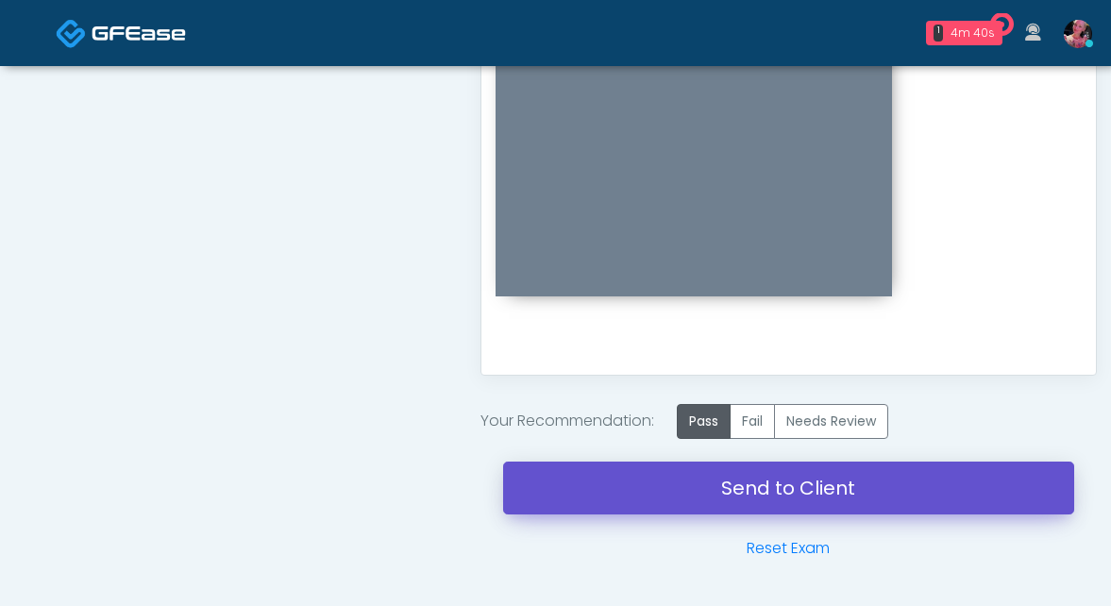
click at [707, 425] on link "Send to Client" at bounding box center [788, 487] width 571 height 53
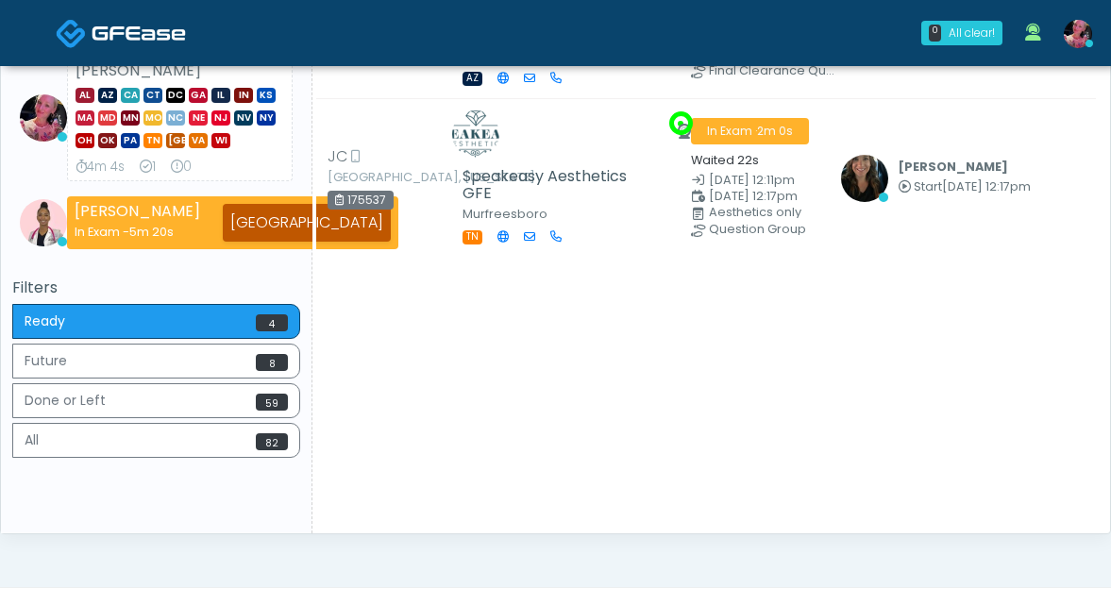
scroll to position [559, 0]
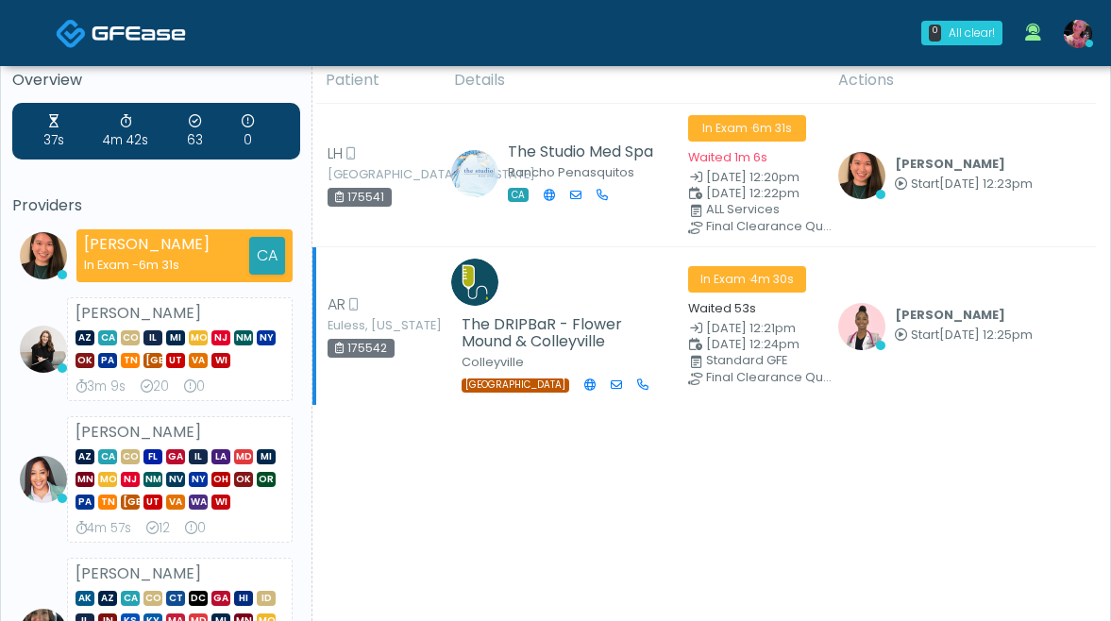
scroll to position [19, 0]
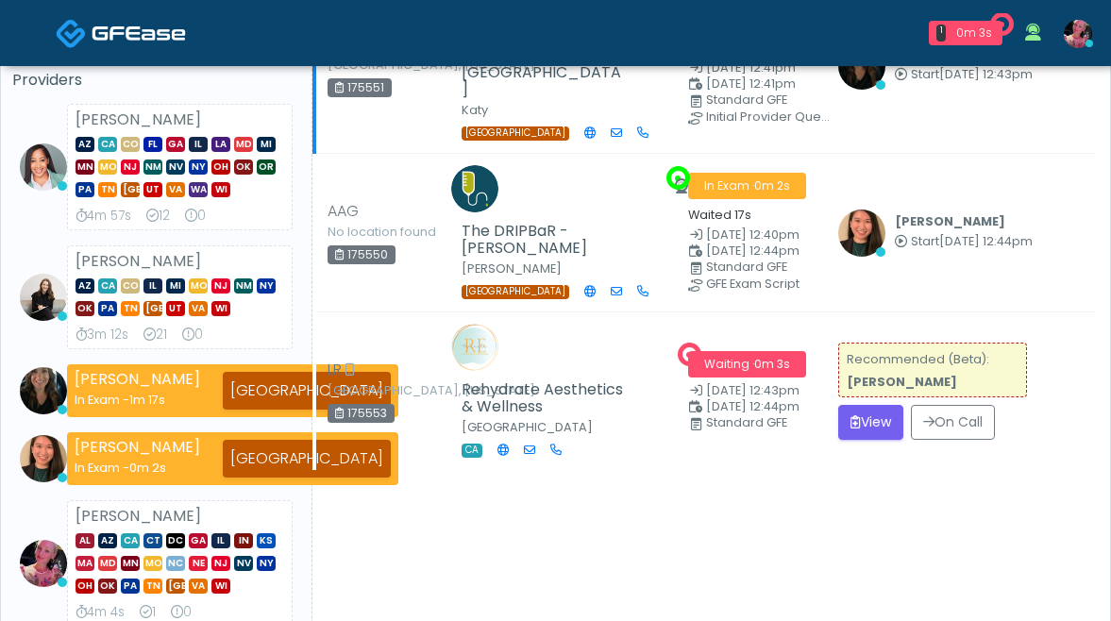
scroll to position [149, 0]
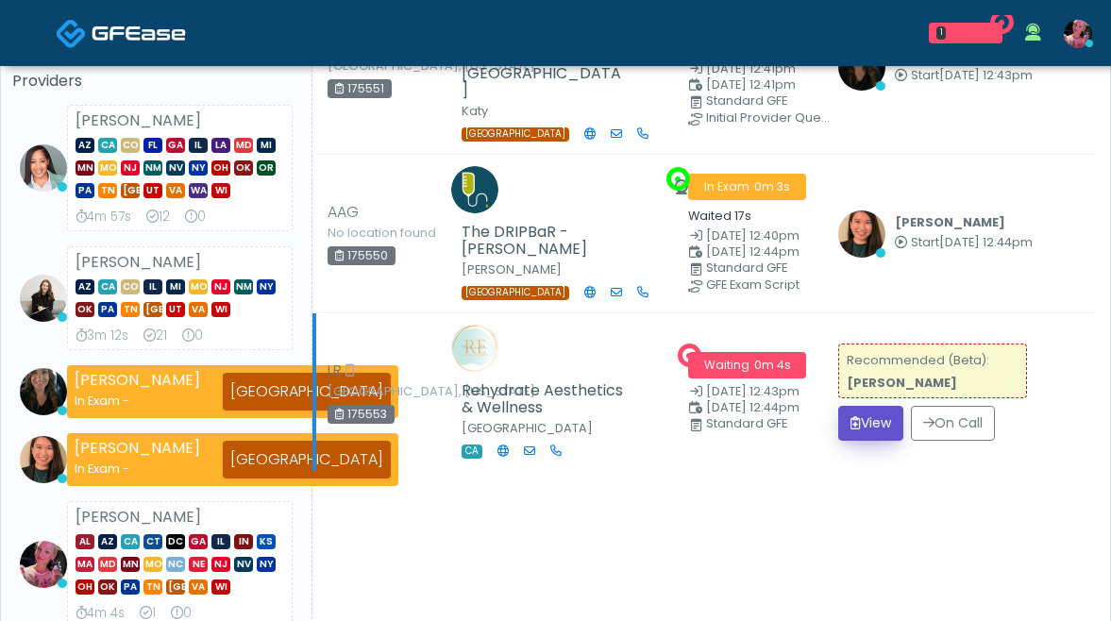
click at [874, 441] on button "View" at bounding box center [870, 423] width 65 height 35
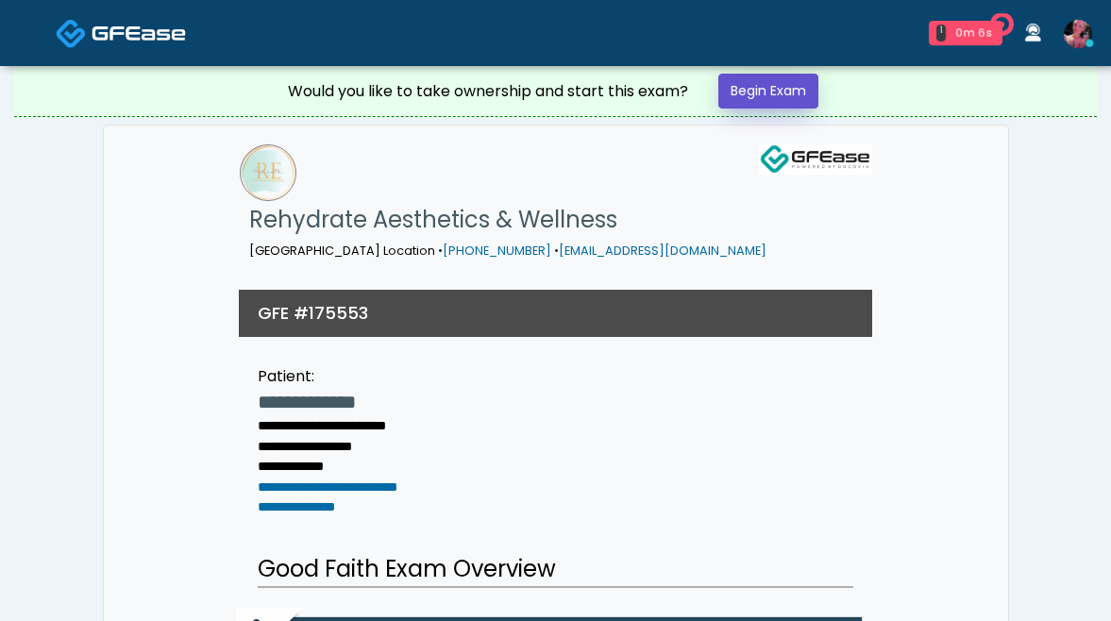
click at [747, 90] on link "Begin Exam" at bounding box center [768, 91] width 100 height 35
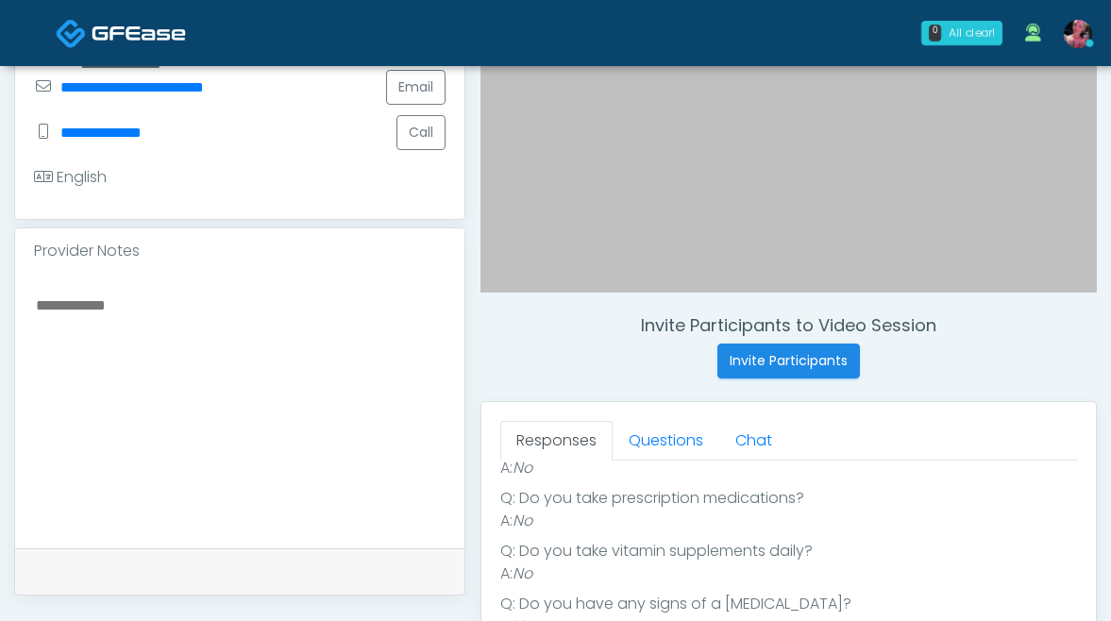
scroll to position [534, 0]
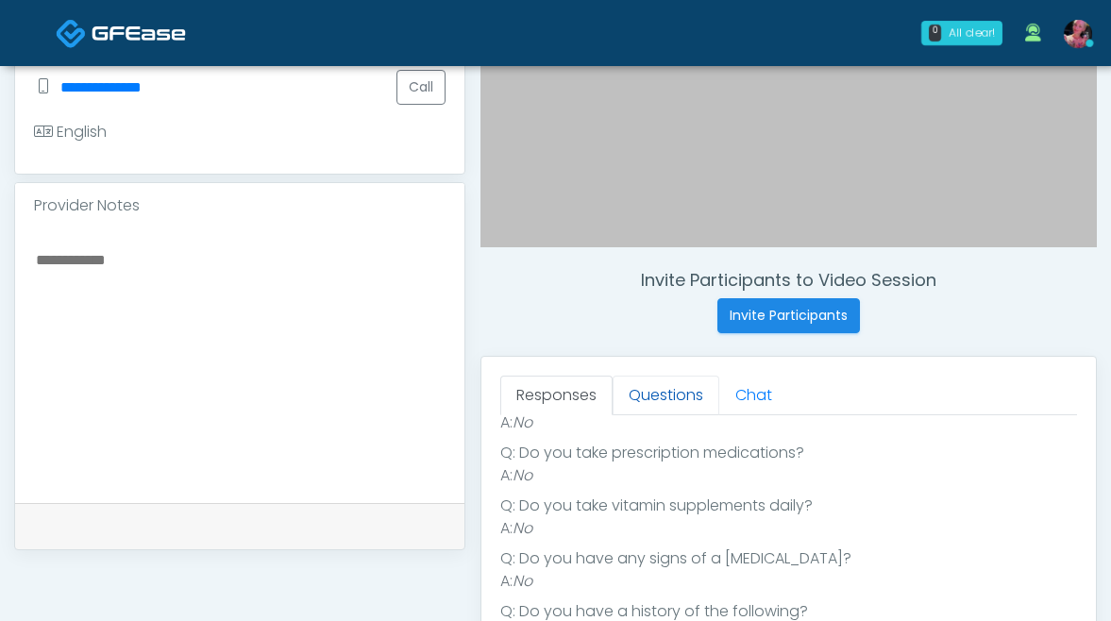
click at [636, 389] on link "Questions" at bounding box center [665, 396] width 107 height 40
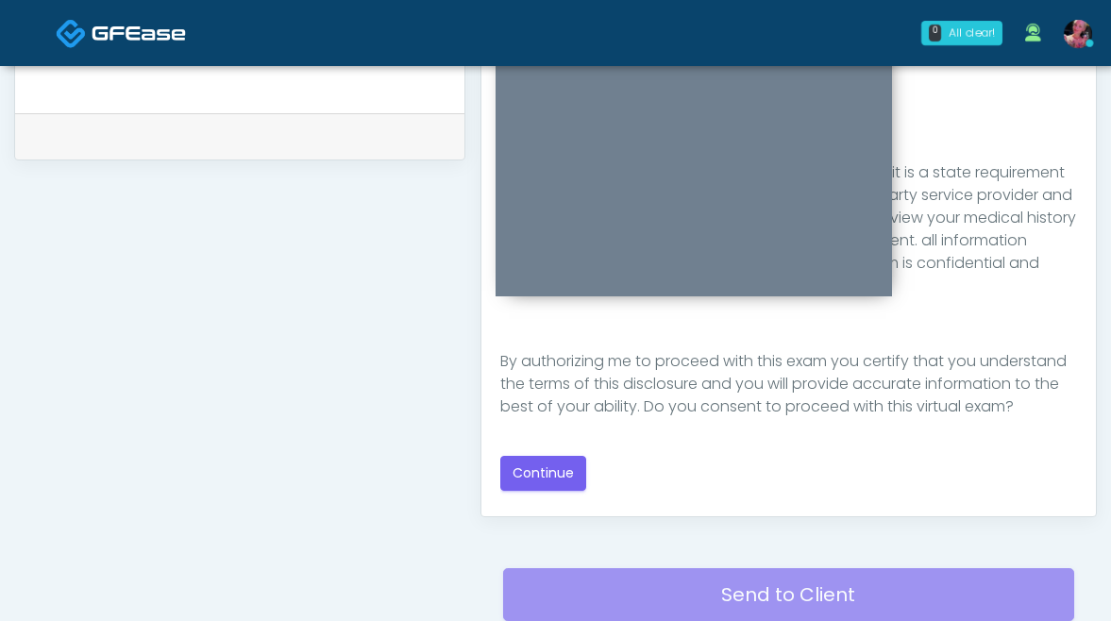
scroll to position [994, 0]
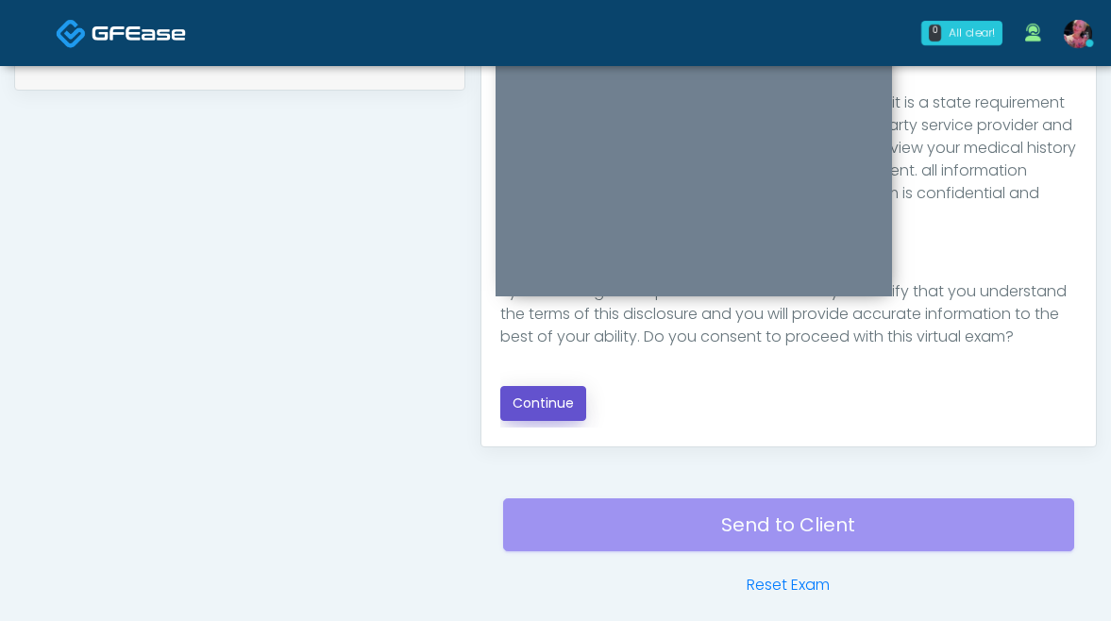
click at [519, 404] on button "Continue" at bounding box center [543, 403] width 86 height 35
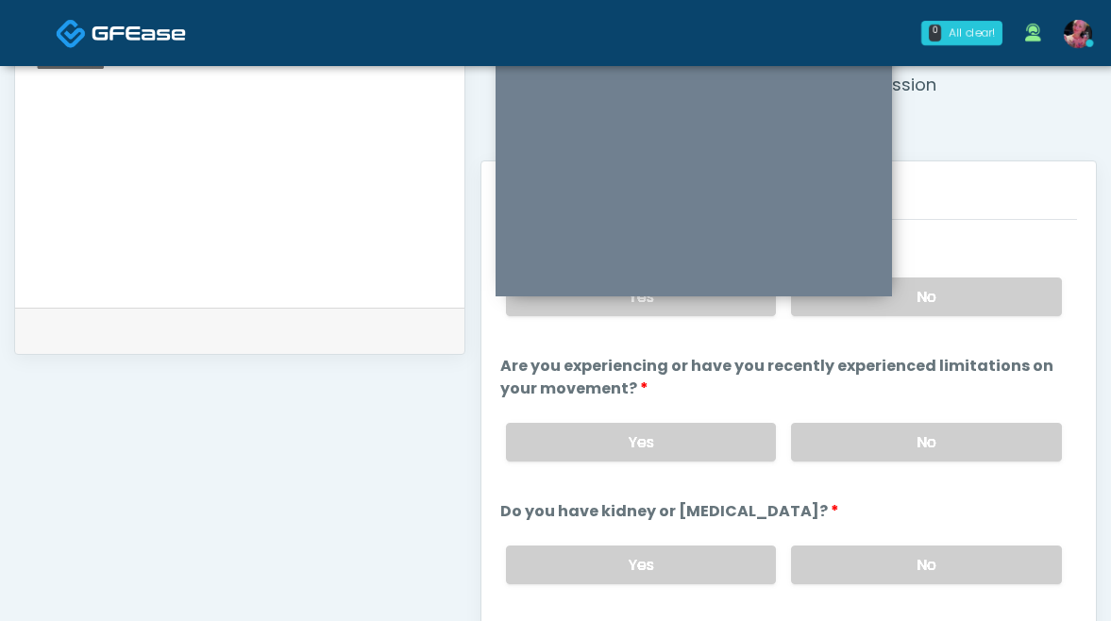
scroll to position [727, 0]
click at [956, 308] on label "No" at bounding box center [926, 298] width 271 height 39
click at [921, 428] on label "No" at bounding box center [926, 444] width 271 height 39
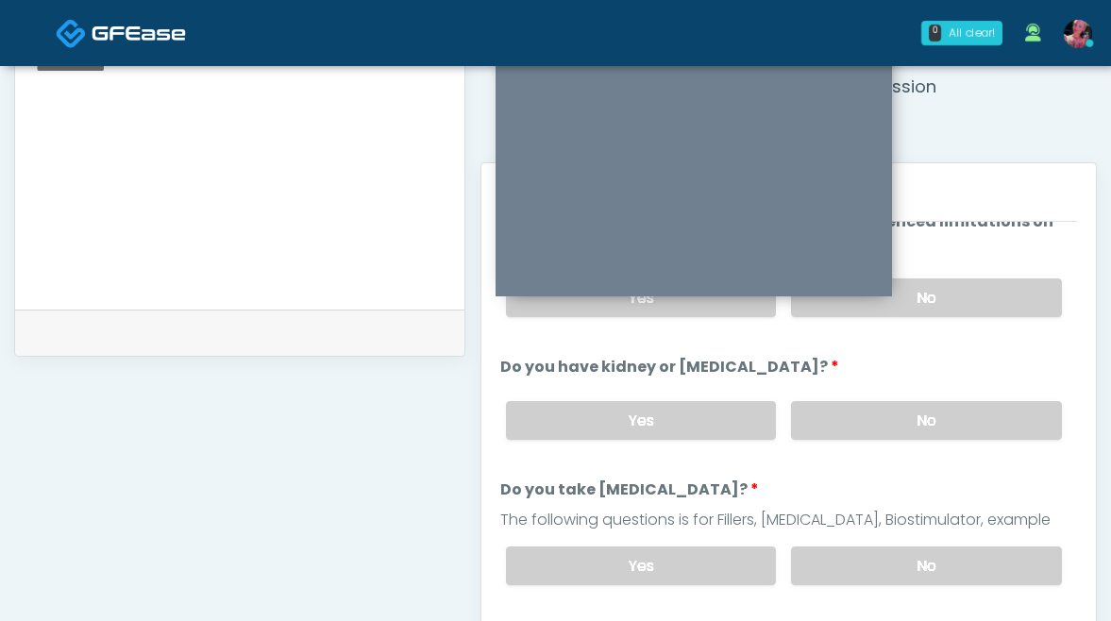
click at [912, 437] on div "Yes No" at bounding box center [784, 420] width 586 height 69
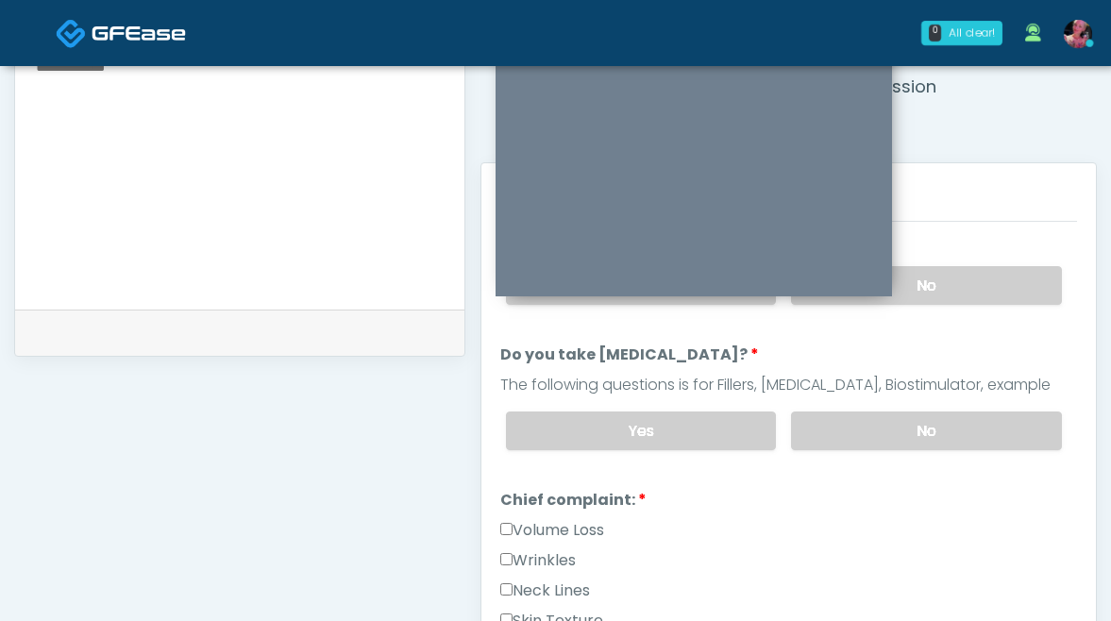
scroll to position [282, 0]
drag, startPoint x: 905, startPoint y: 424, endPoint x: 926, endPoint y: 388, distance: 41.4
click at [905, 424] on label "No" at bounding box center [926, 429] width 271 height 39
click at [966, 298] on label "No" at bounding box center [926, 284] width 271 height 39
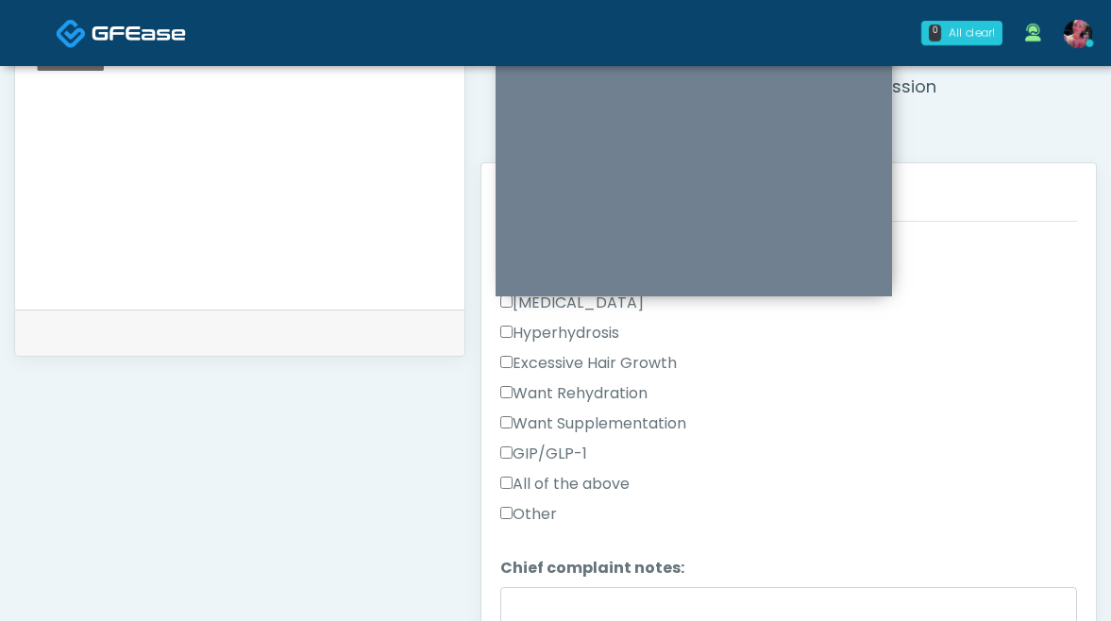
scroll to position [706, 0]
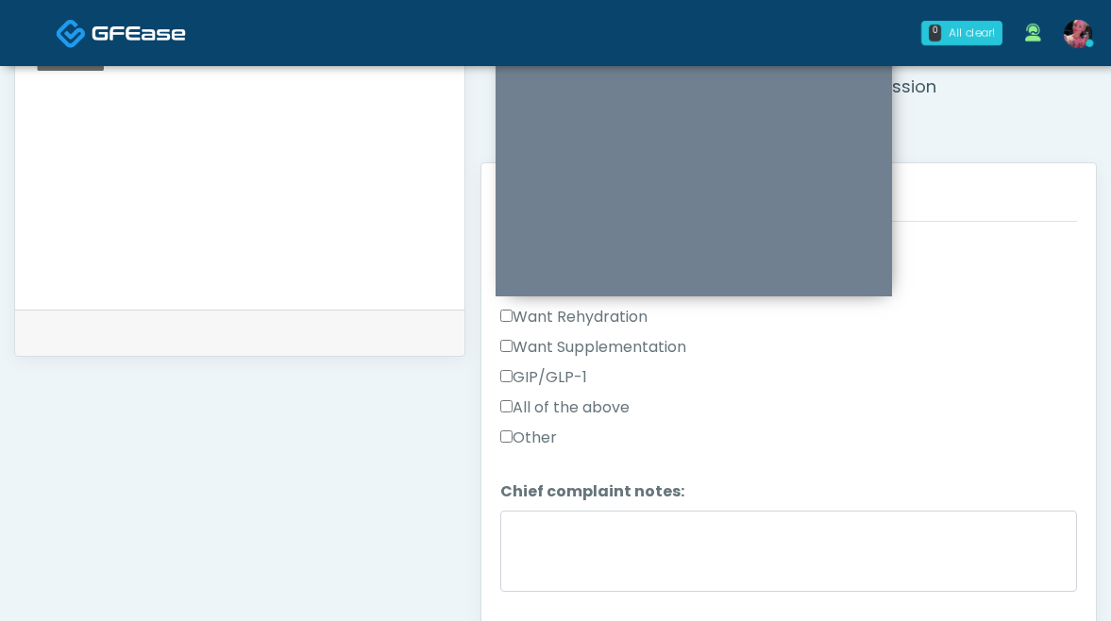
click at [541, 369] on label "GIP/GLP-1" at bounding box center [543, 377] width 87 height 23
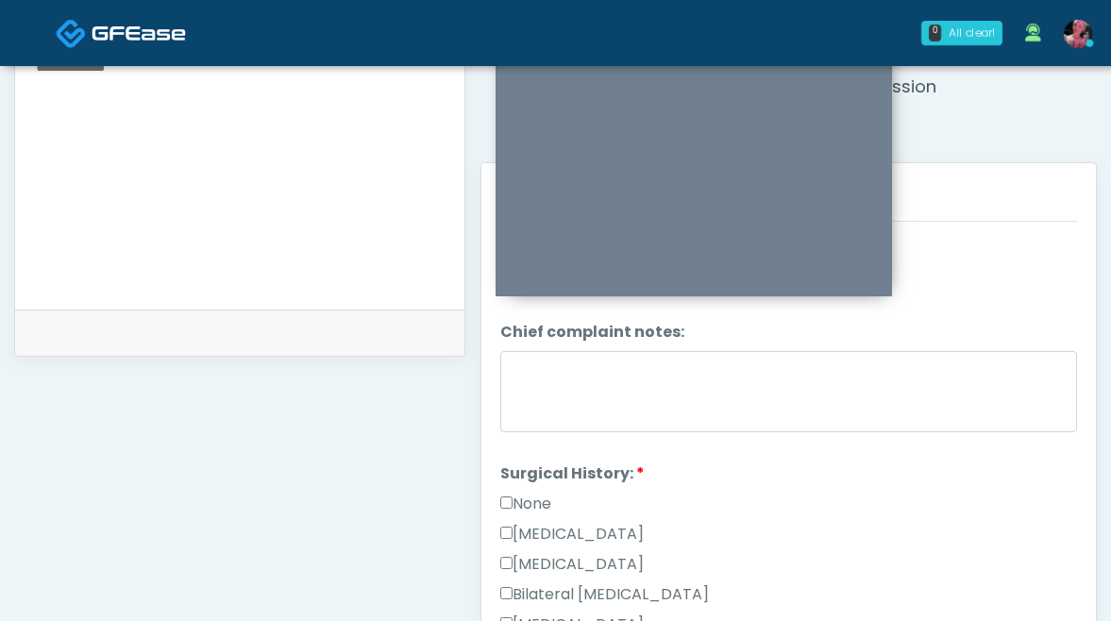
scroll to position [894, 0]
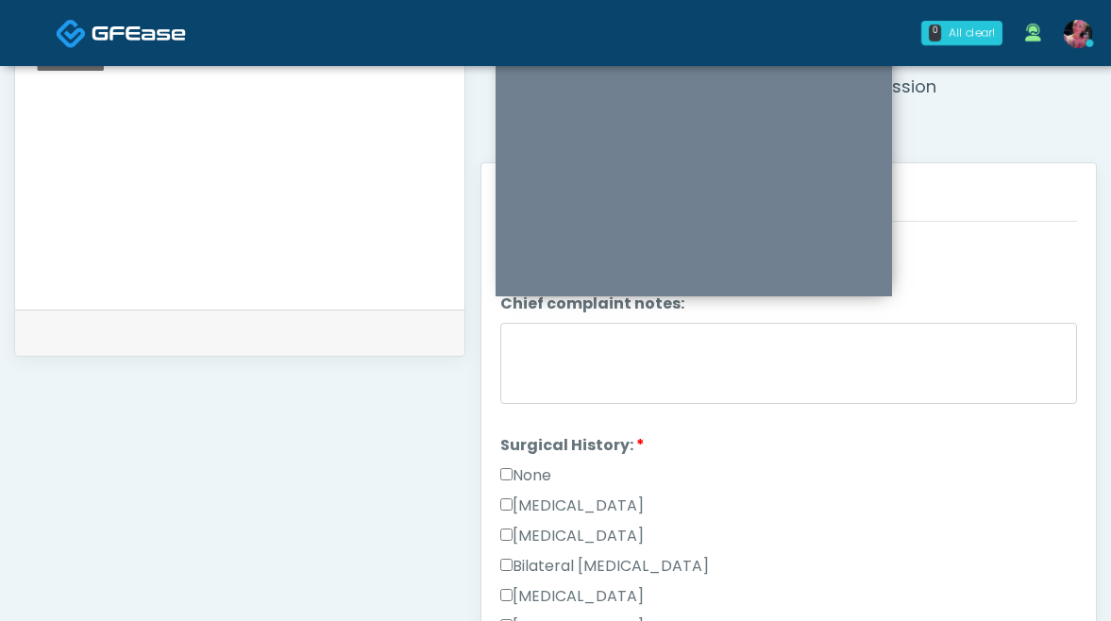
click at [540, 471] on label "None" at bounding box center [525, 475] width 51 height 23
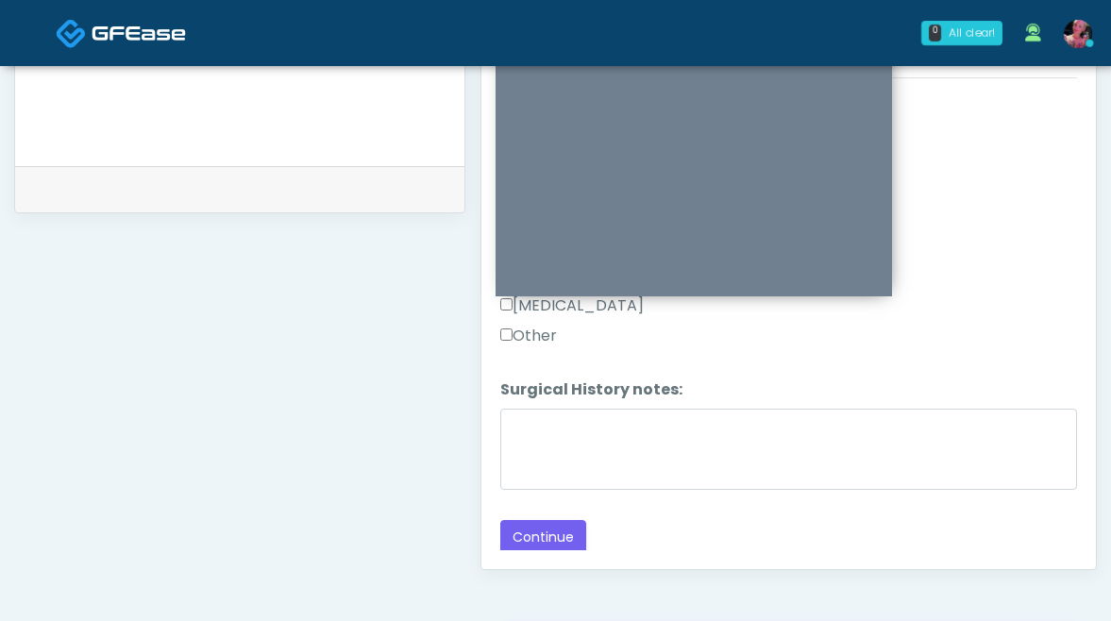
scroll to position [900, 0]
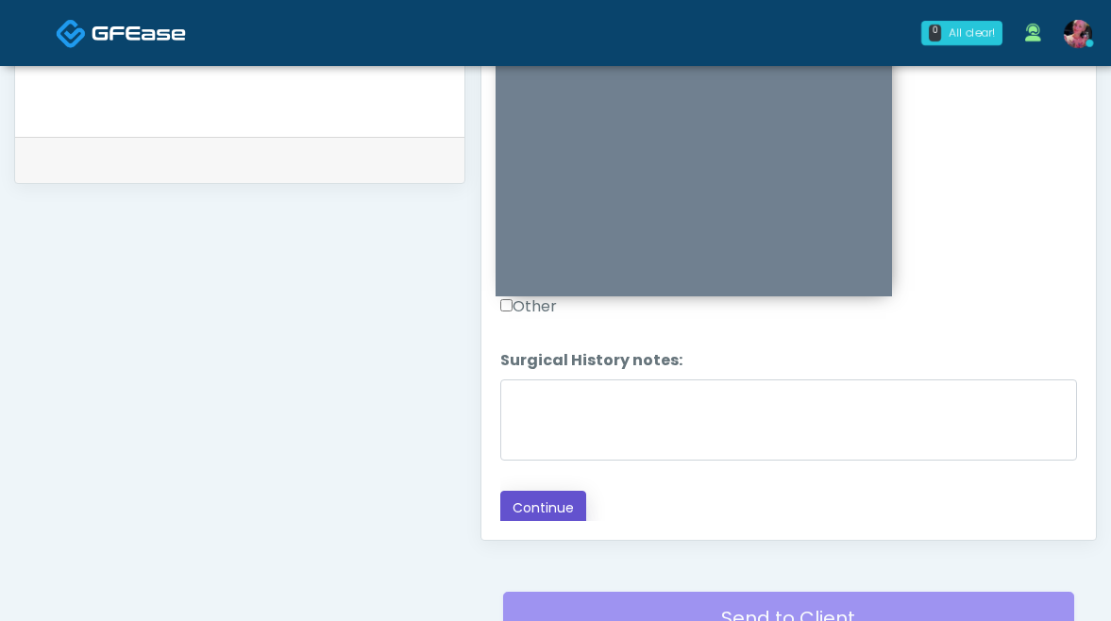
click at [535, 491] on button "Continue" at bounding box center [543, 508] width 86 height 35
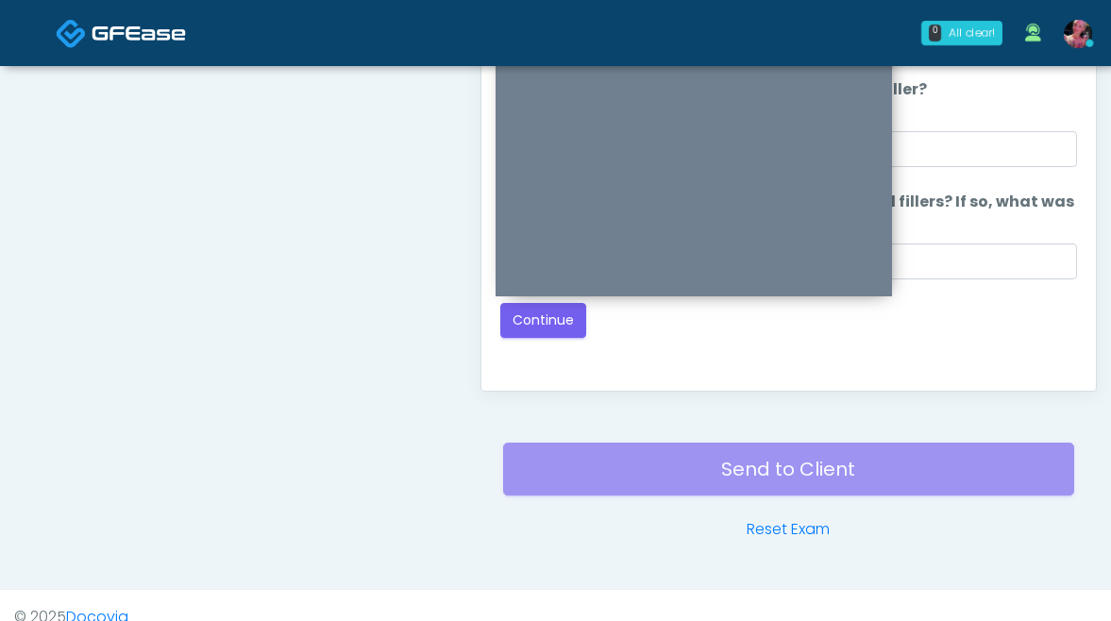
scroll to position [1064, 0]
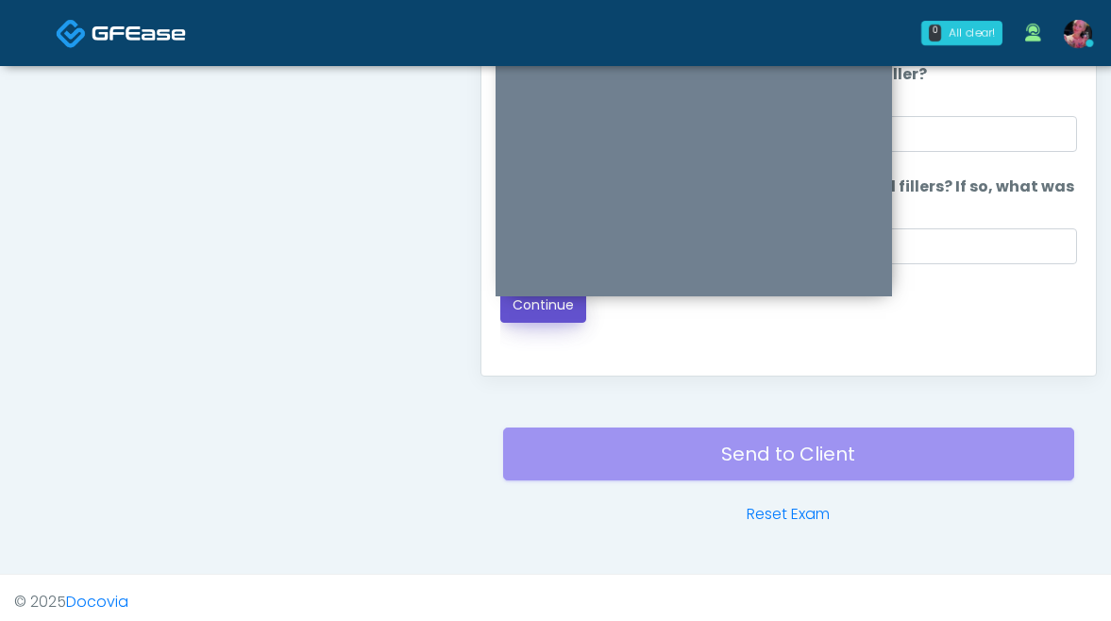
click at [547, 311] on button "Continue" at bounding box center [543, 305] width 86 height 35
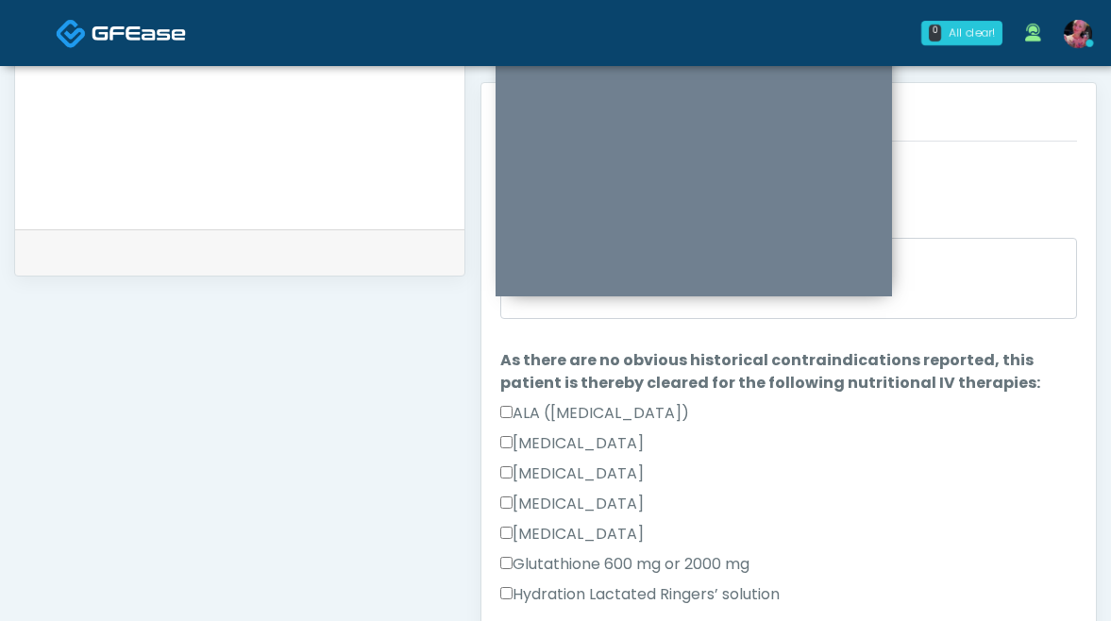
scroll to position [0, 0]
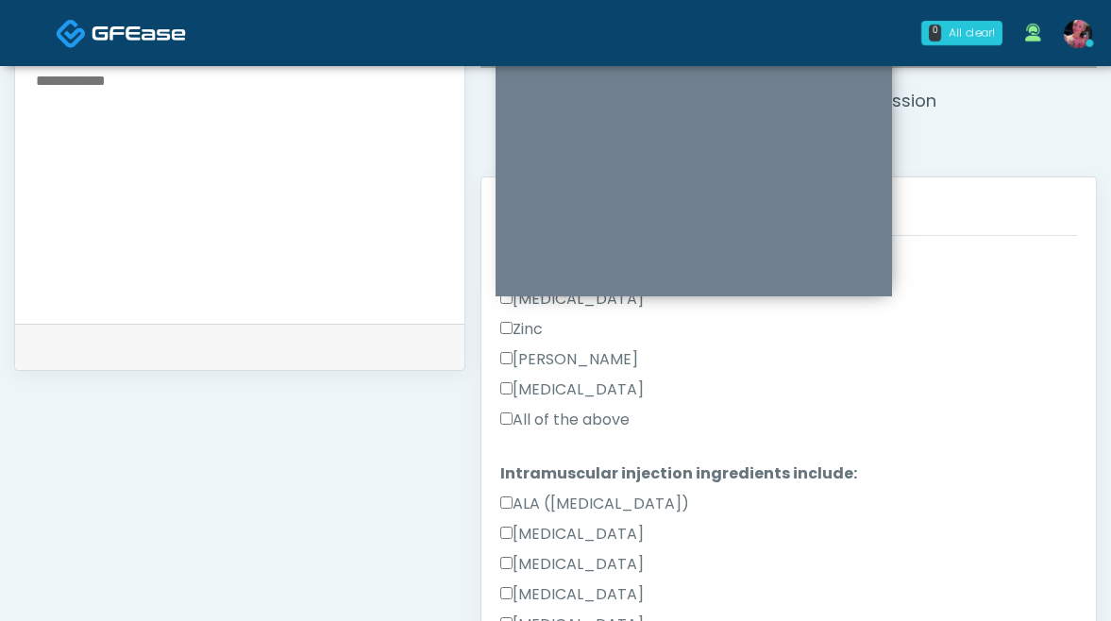
click at [584, 419] on label "All of the above" at bounding box center [564, 420] width 129 height 23
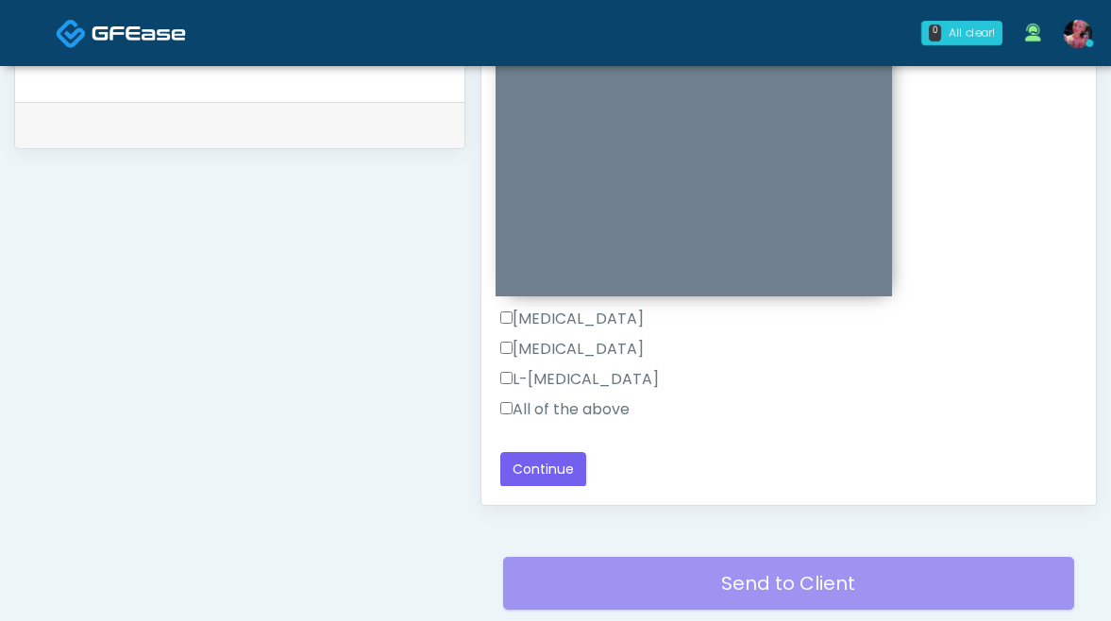
click at [584, 419] on label "All of the above" at bounding box center [564, 409] width 129 height 23
click at [550, 474] on button "Continue" at bounding box center [543, 469] width 86 height 35
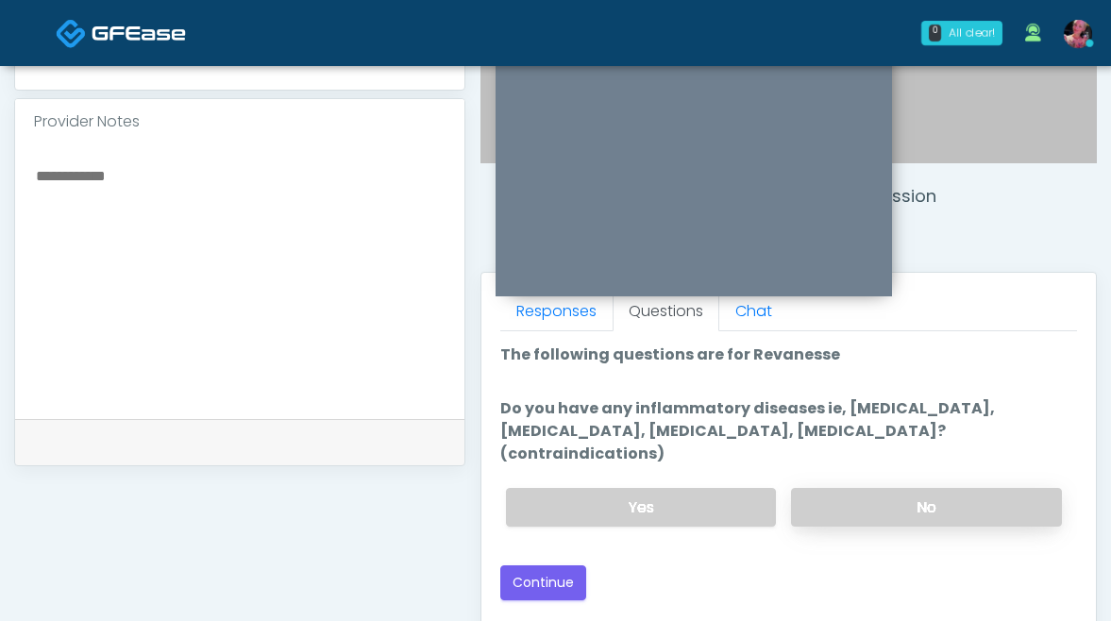
click at [844, 488] on label "No" at bounding box center [926, 507] width 271 height 39
click at [536, 565] on button "Continue" at bounding box center [543, 582] width 86 height 35
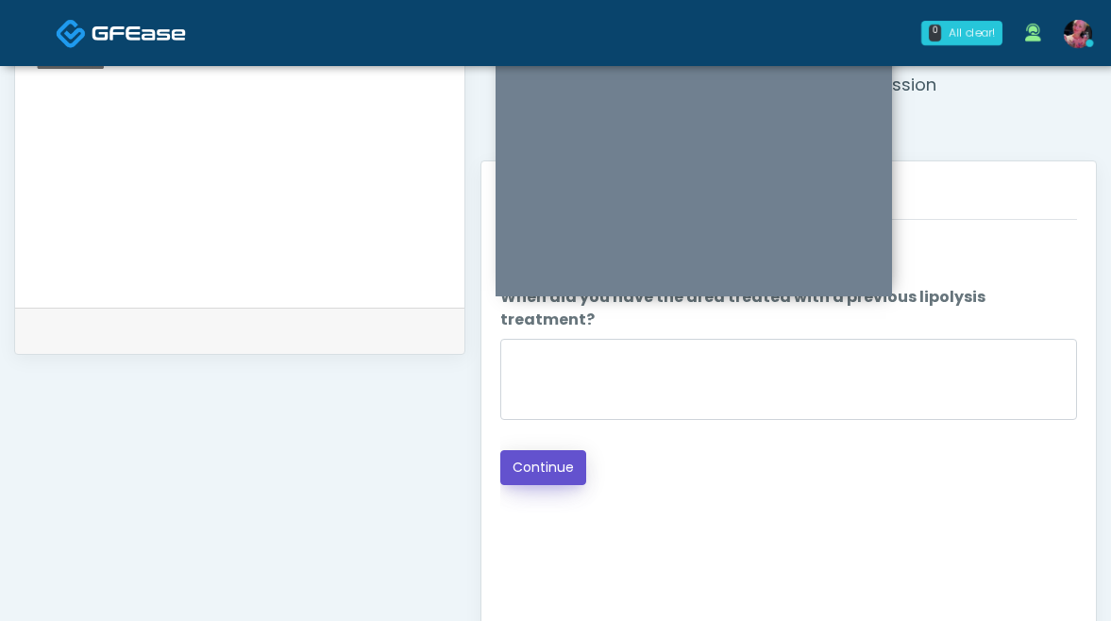
click at [542, 450] on button "Continue" at bounding box center [543, 467] width 86 height 35
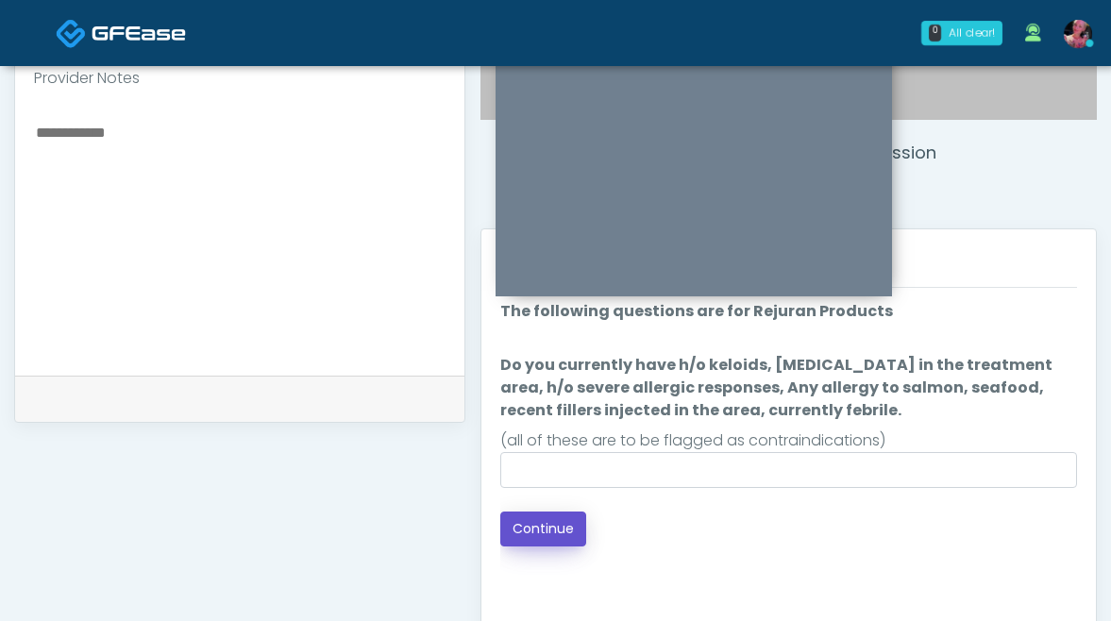
click at [547, 537] on button "Continue" at bounding box center [543, 528] width 86 height 35
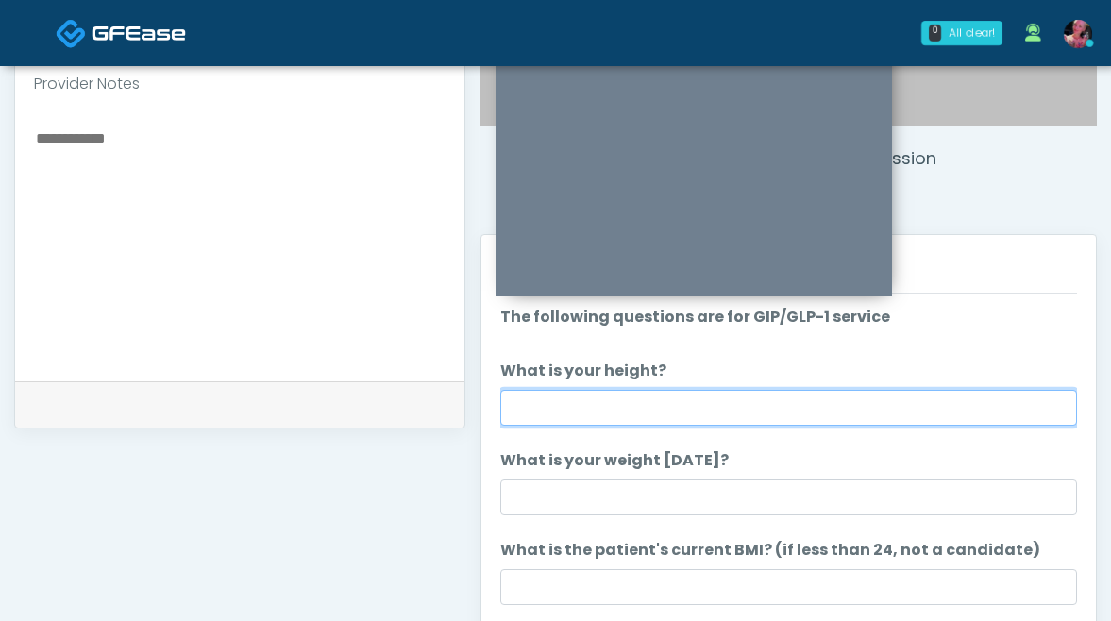
click at [851, 413] on input "What is your height?" at bounding box center [788, 408] width 577 height 36
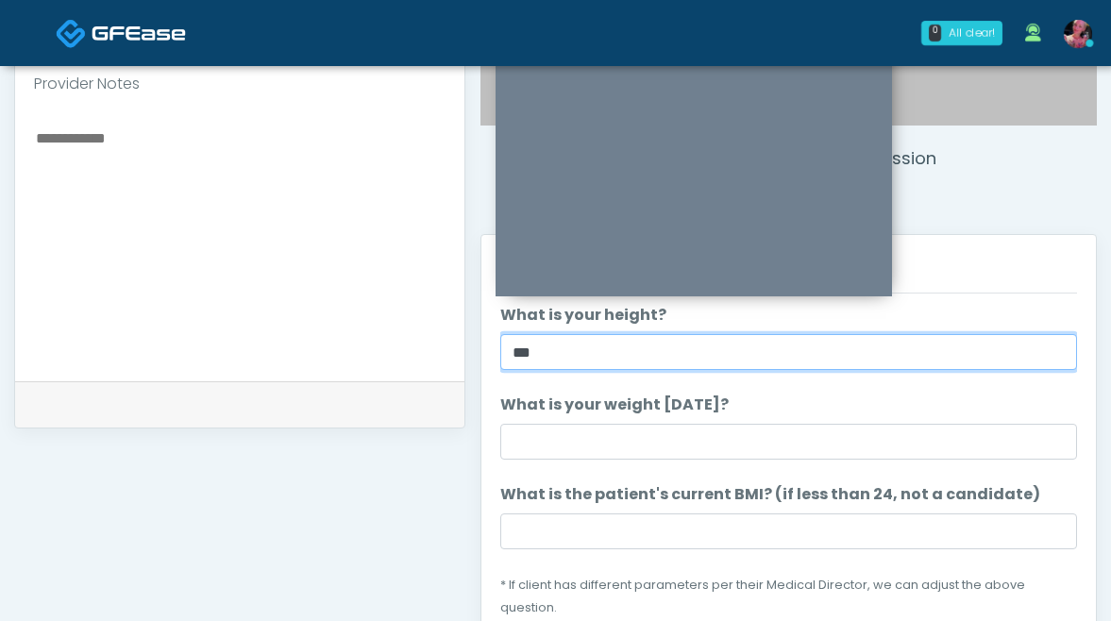
type input "***"
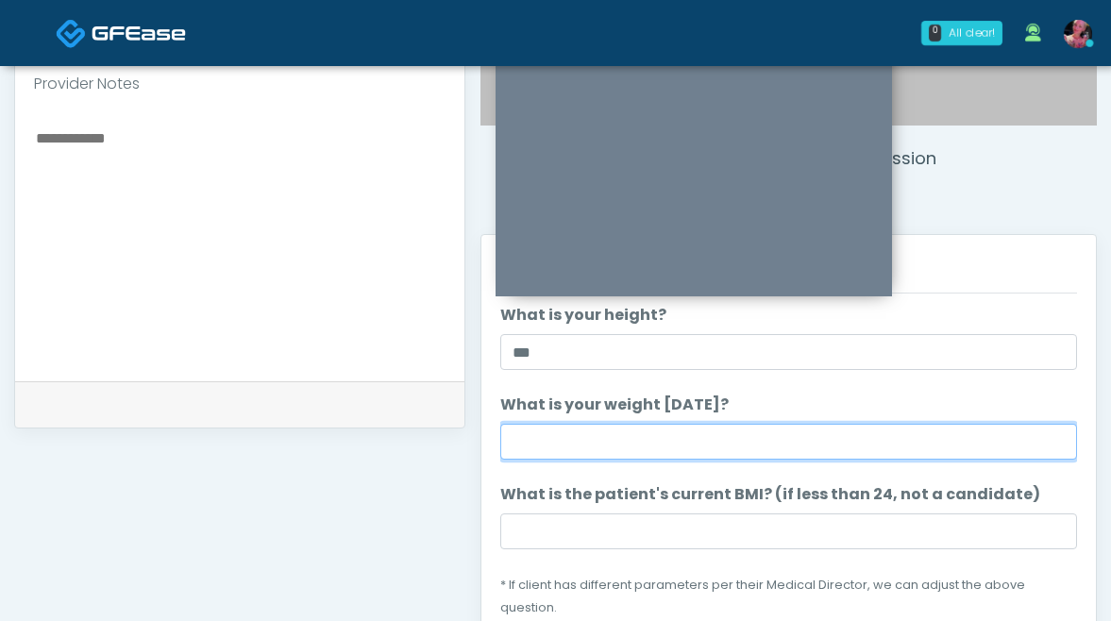
click at [742, 441] on input "What is your weight today?" at bounding box center [788, 442] width 577 height 36
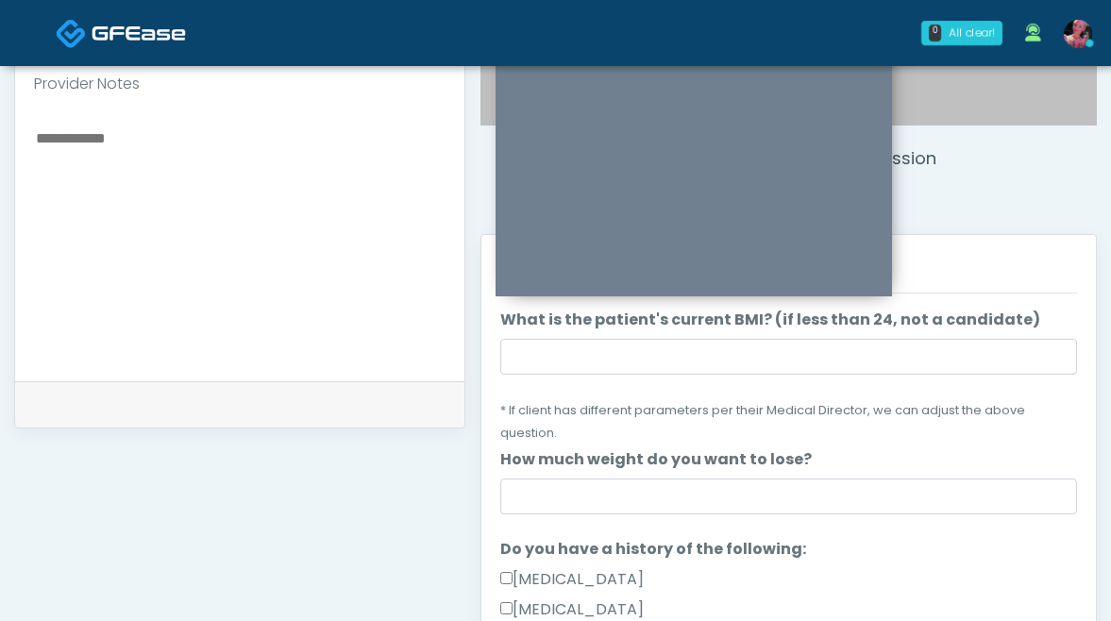
type input "***"
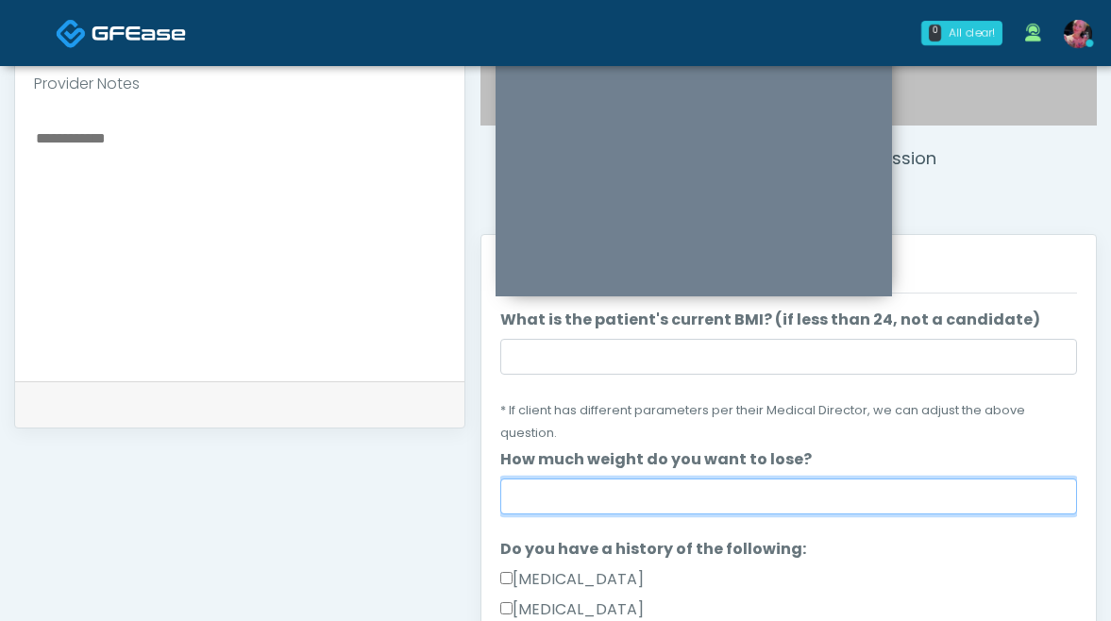
click at [714, 478] on input "How much weight do you want to lose?" at bounding box center [788, 496] width 577 height 36
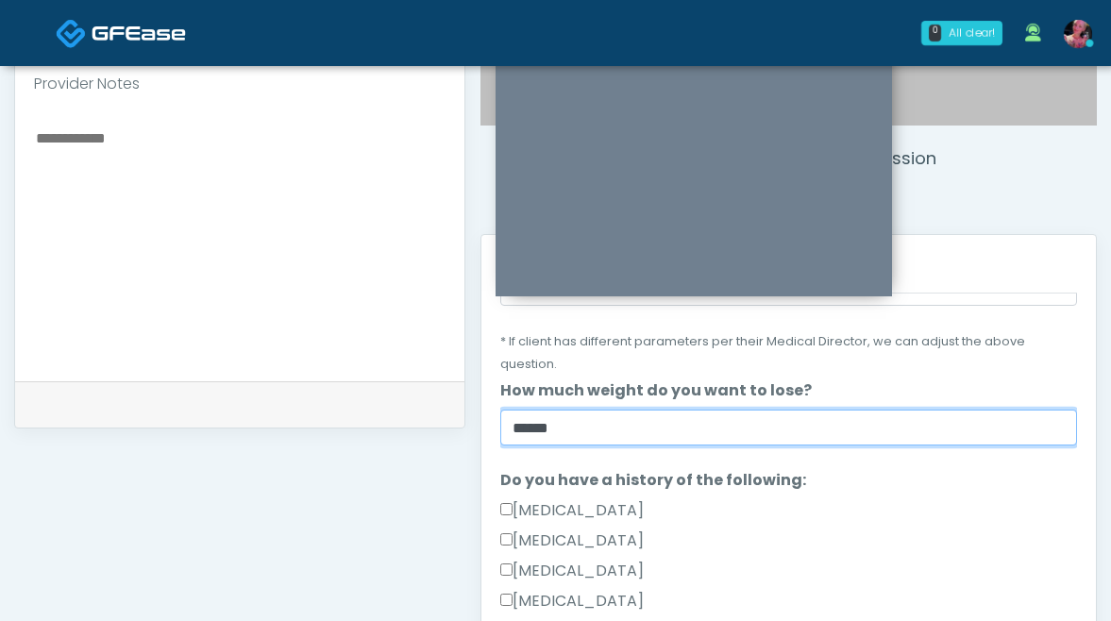
drag, startPoint x: 526, startPoint y: 396, endPoint x: 479, endPoint y: 401, distance: 47.4
click at [480, 401] on div "Responses Questions Chat Good Faith Exam Script Good Faith Exam Script INTRODUC…" at bounding box center [788, 509] width 616 height 551
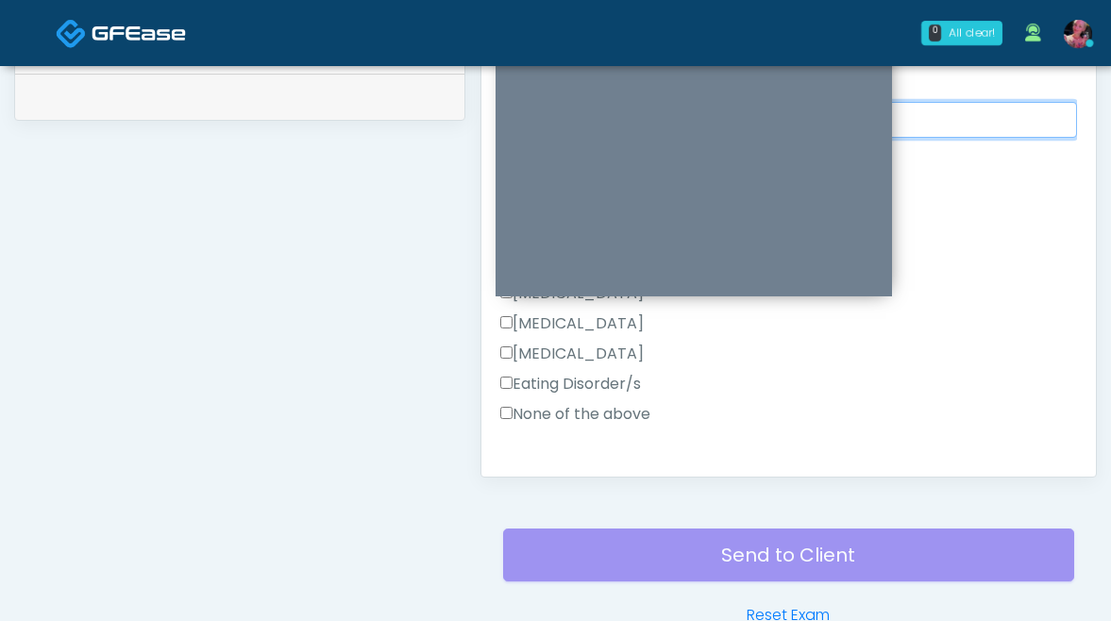
scroll to position [988, 0]
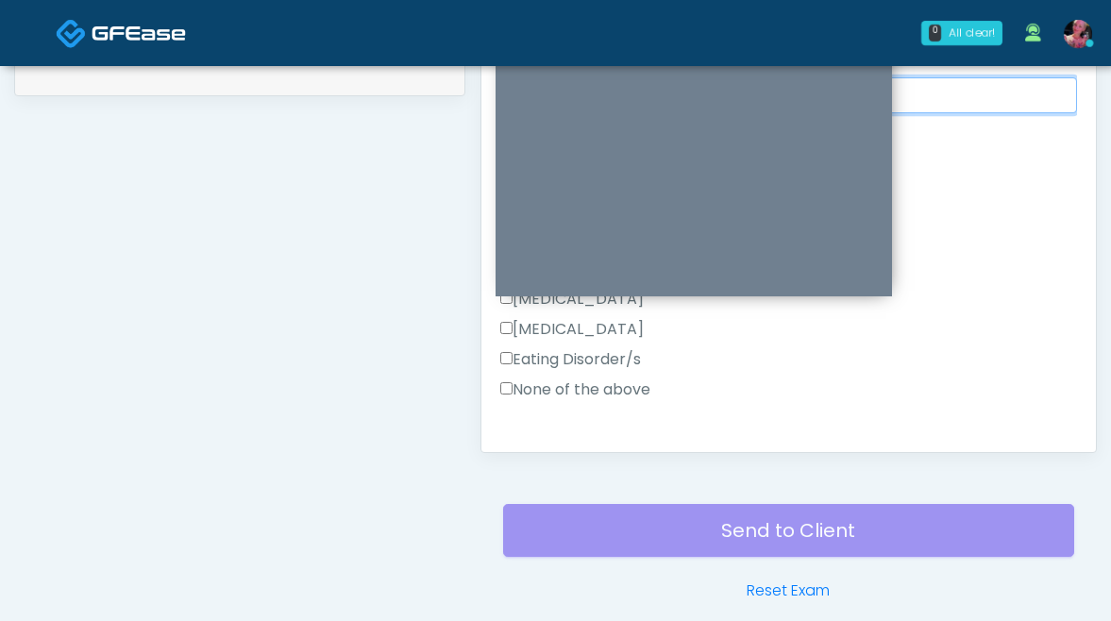
type input "******"
click at [549, 378] on label "None of the above" at bounding box center [575, 389] width 150 height 23
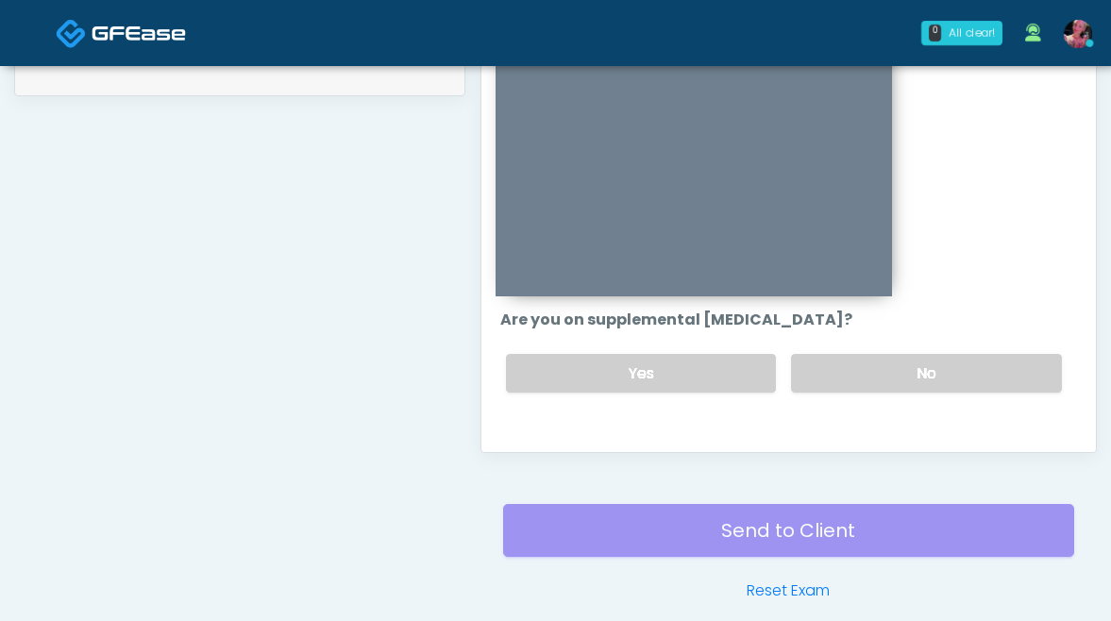
scroll to position [512, 0]
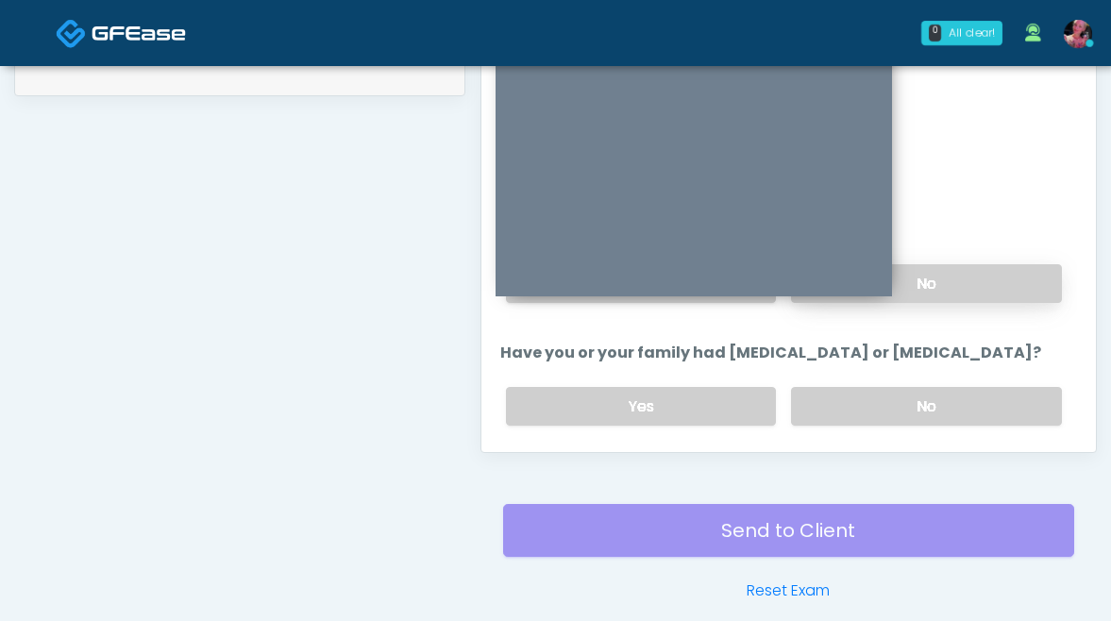
click at [1044, 264] on label "No" at bounding box center [926, 283] width 271 height 39
click at [912, 393] on label "No" at bounding box center [926, 406] width 271 height 39
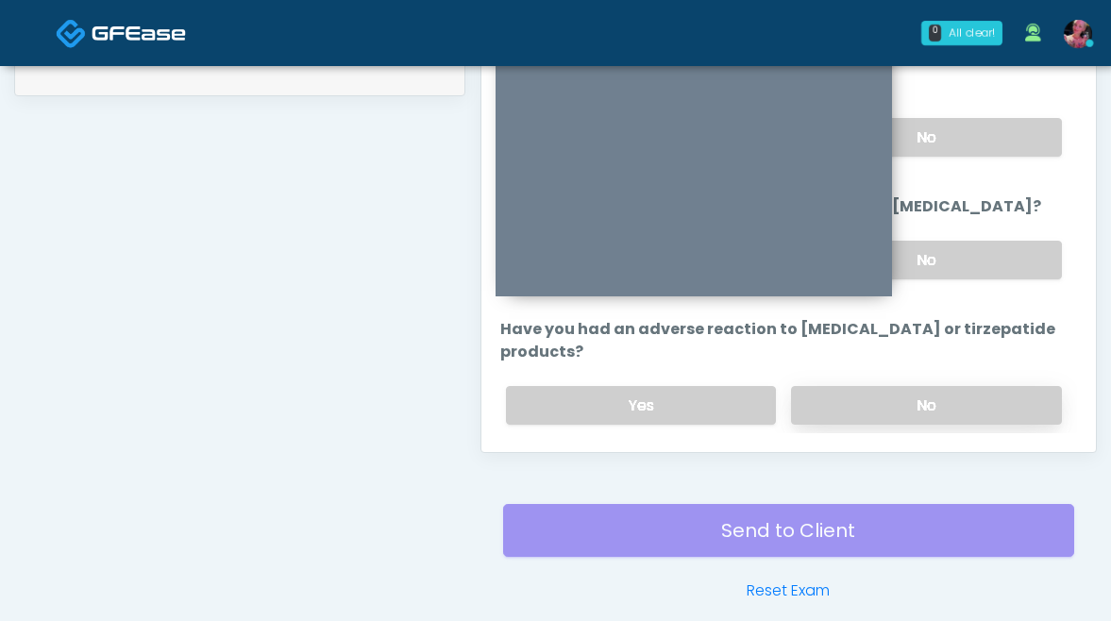
click at [925, 386] on label "No" at bounding box center [926, 405] width 271 height 39
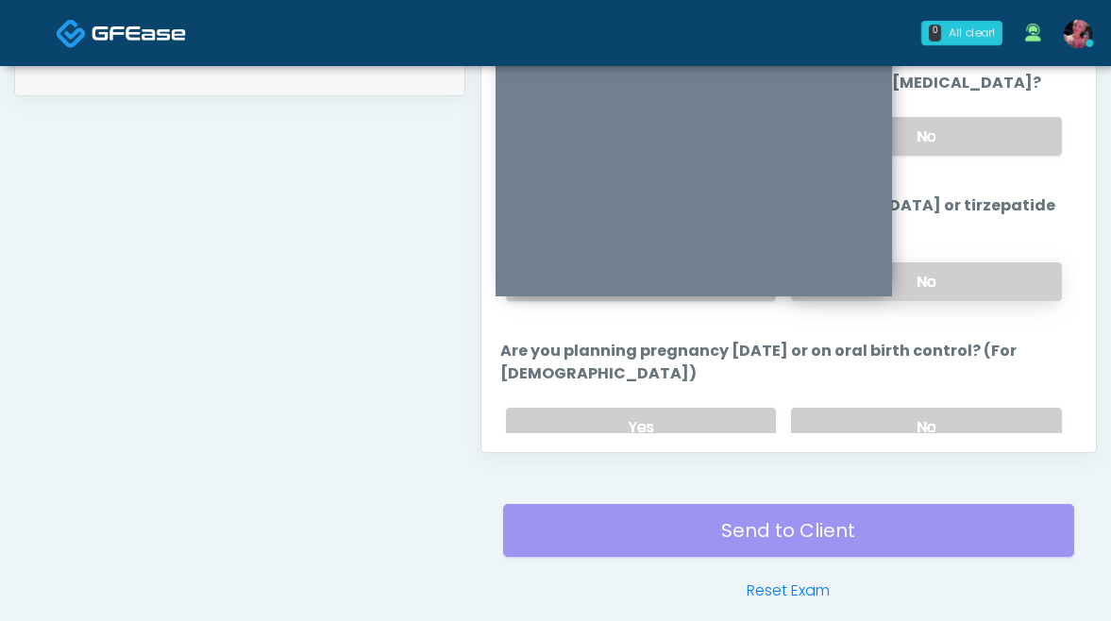
scroll to position [785, 0]
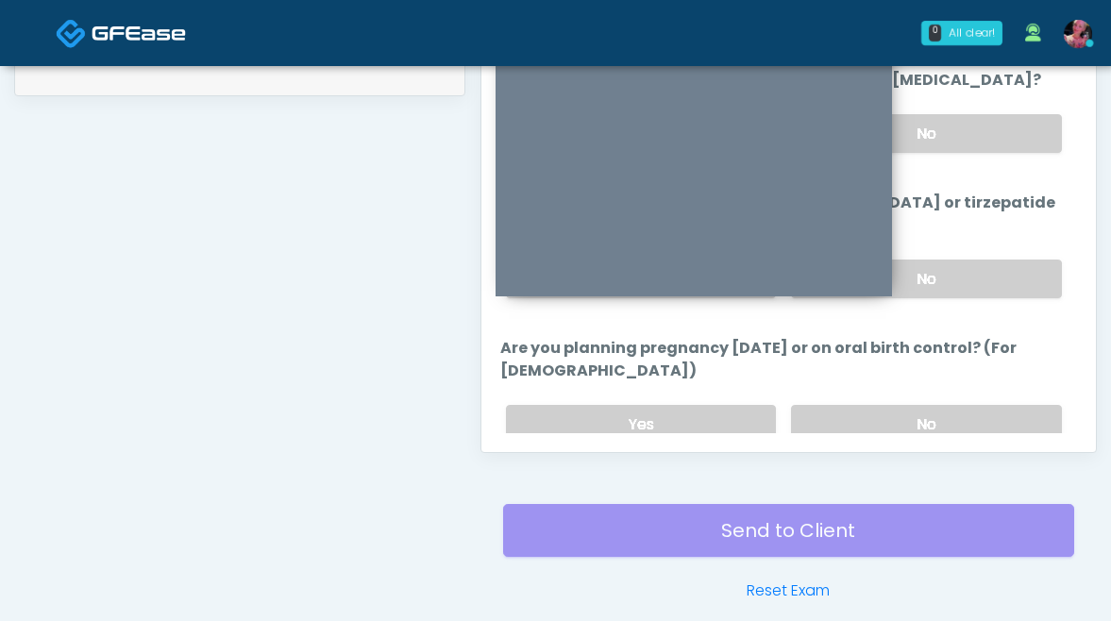
click at [920, 394] on div "Yes No" at bounding box center [784, 424] width 586 height 69
click at [920, 405] on label "No" at bounding box center [926, 424] width 271 height 39
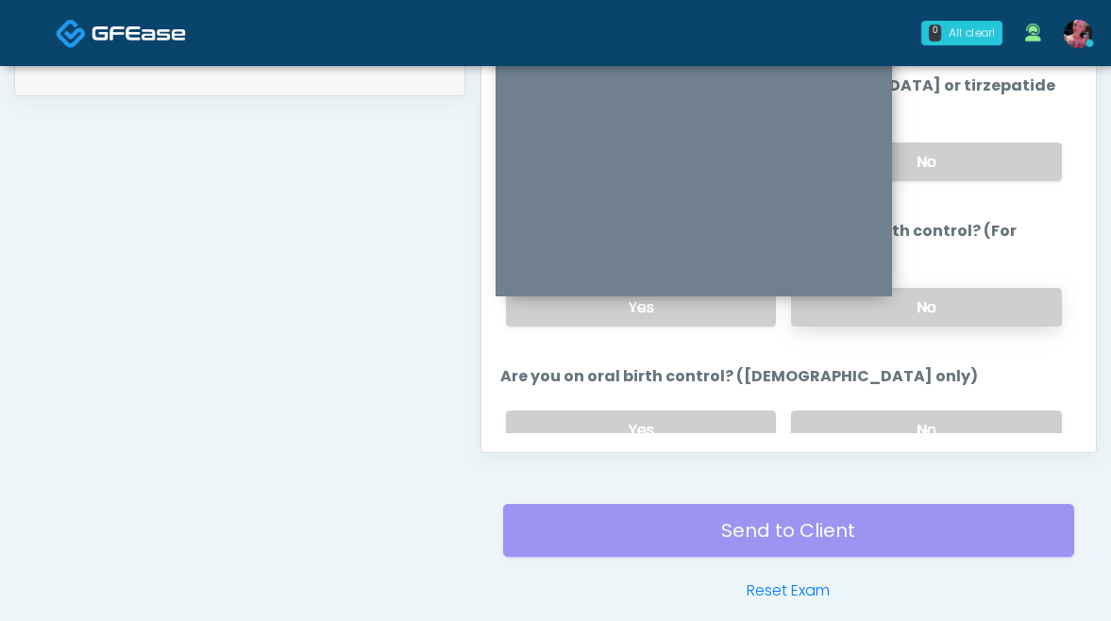
click at [920, 410] on label "No" at bounding box center [926, 429] width 271 height 39
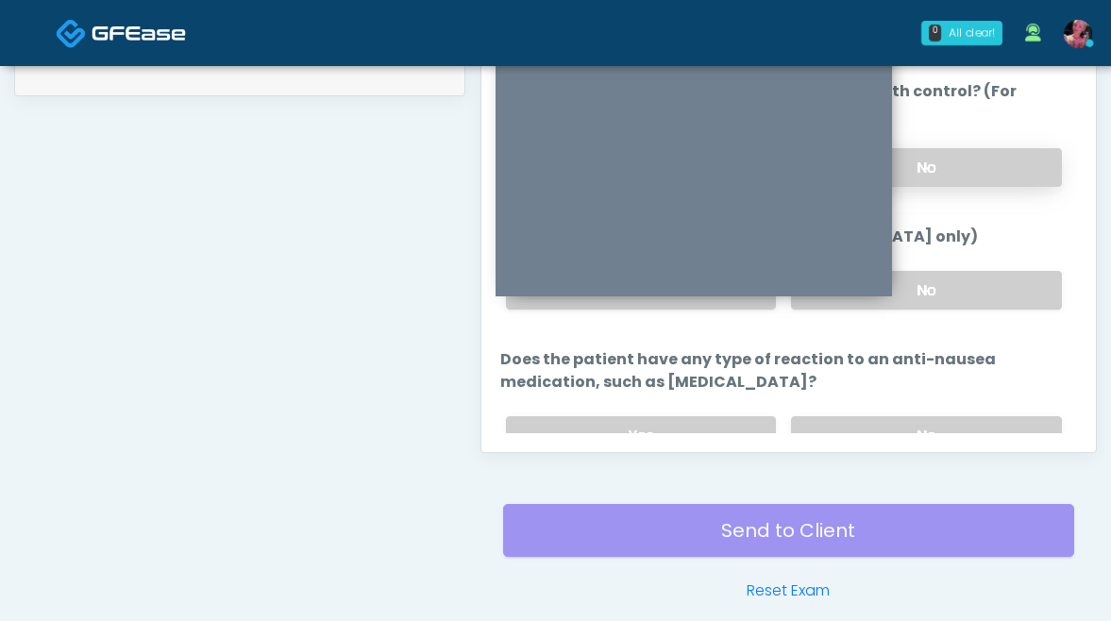
click at [920, 416] on label "No" at bounding box center [926, 435] width 271 height 39
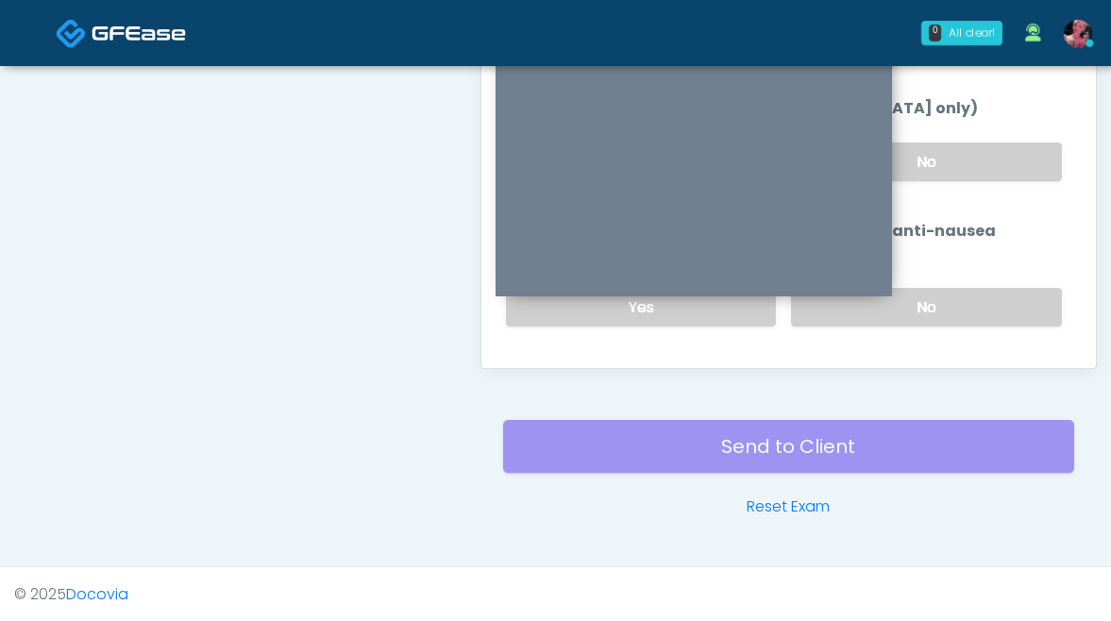
scroll to position [1073, 0]
click at [543, 364] on button "Continue" at bounding box center [543, 381] width 86 height 35
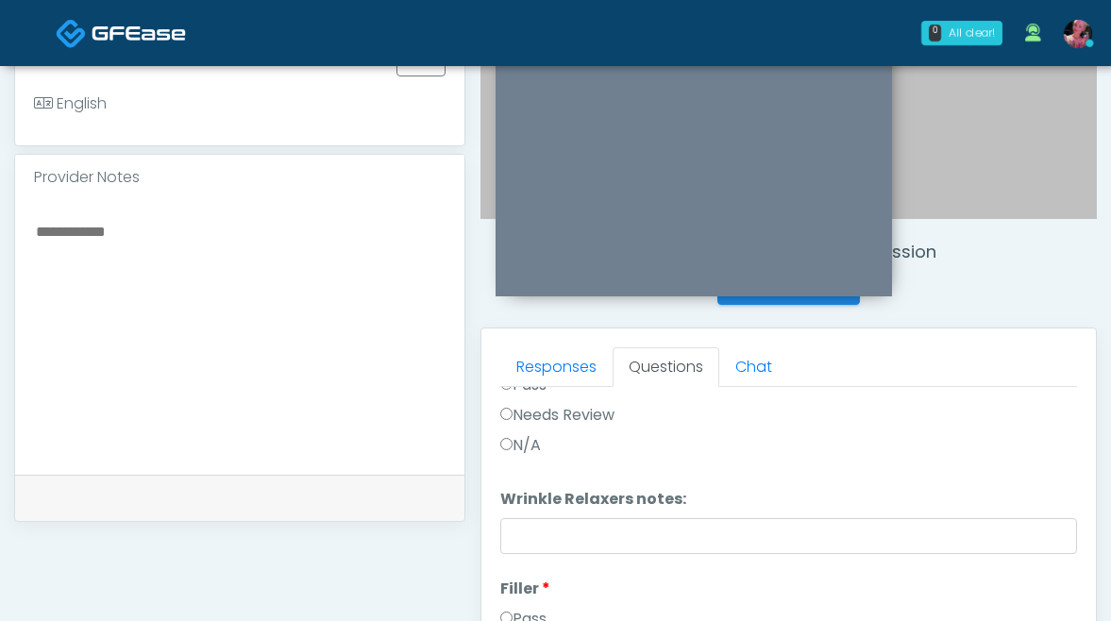
scroll to position [0, 0]
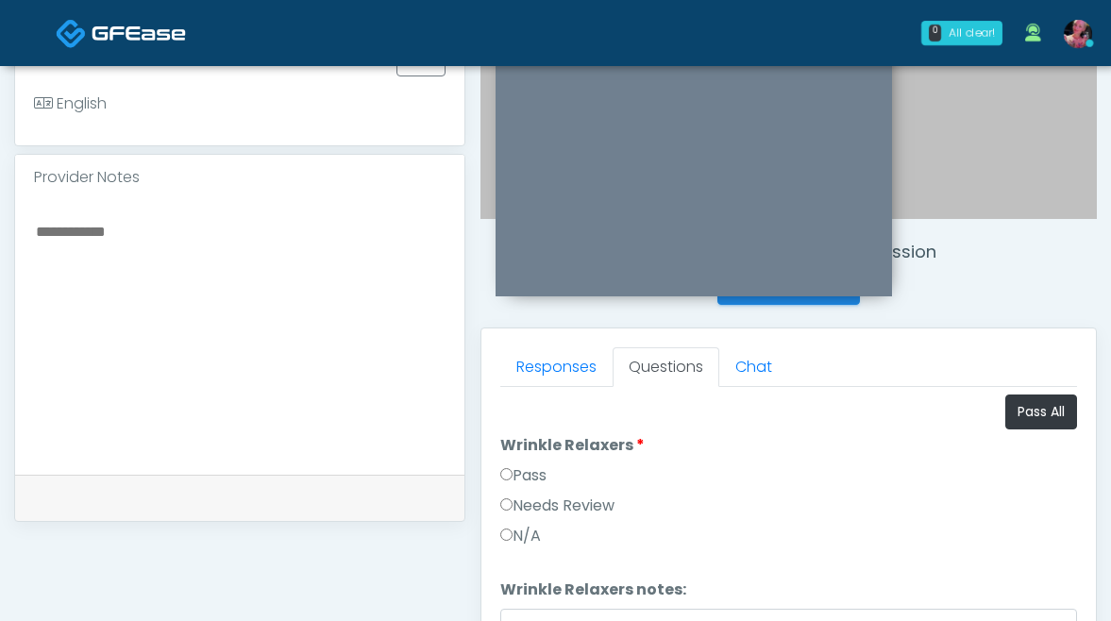
click at [545, 478] on label "Pass" at bounding box center [523, 475] width 46 height 23
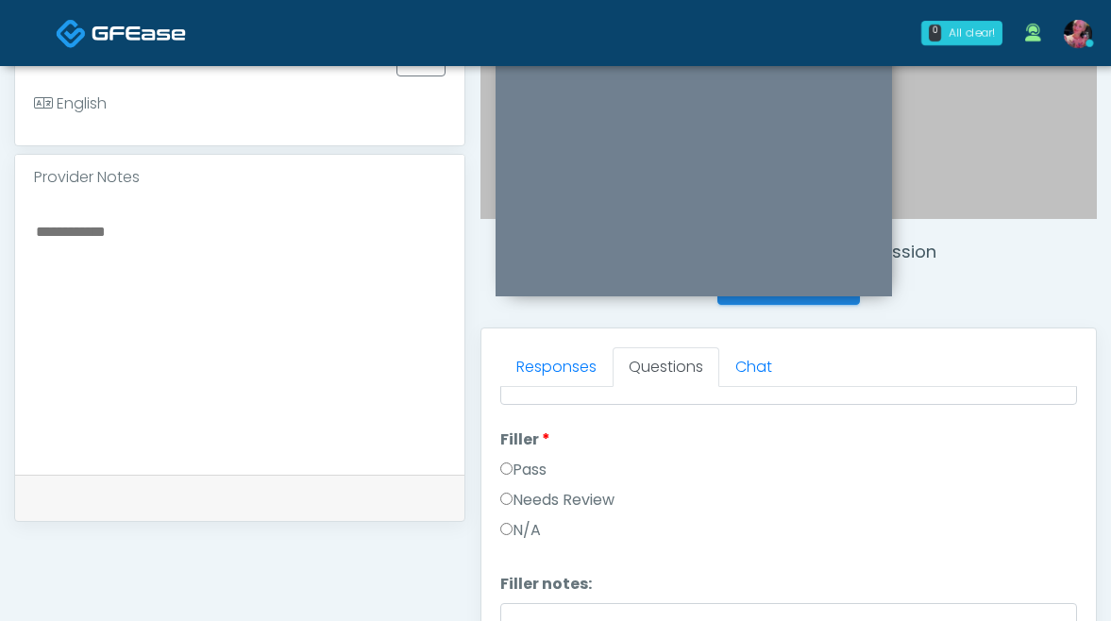
click at [542, 469] on label "Pass" at bounding box center [523, 470] width 46 height 23
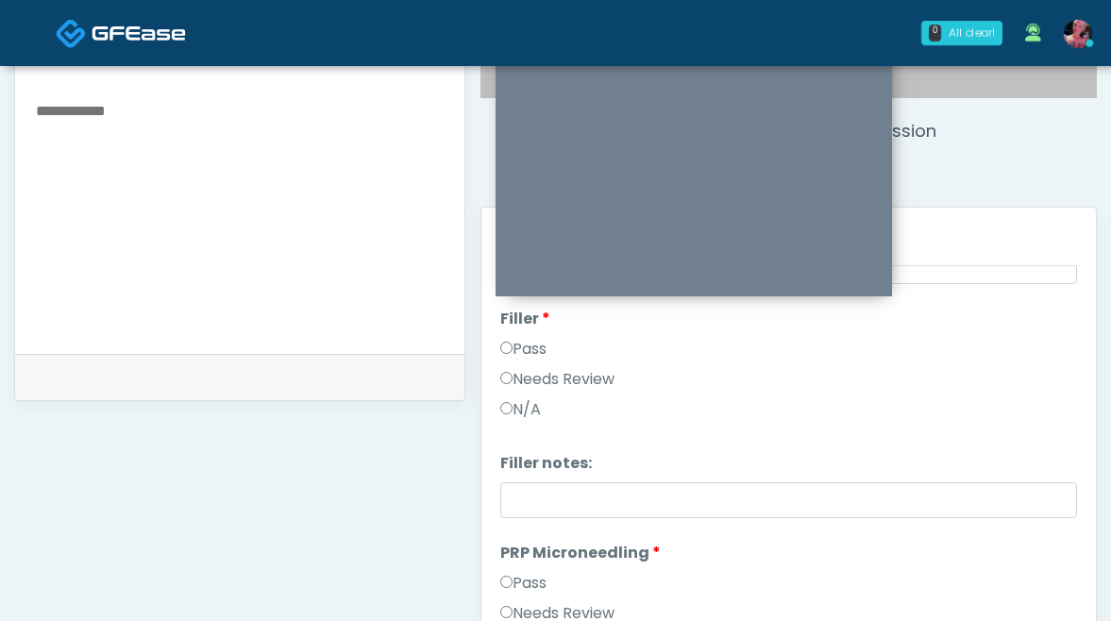
scroll to position [692, 0]
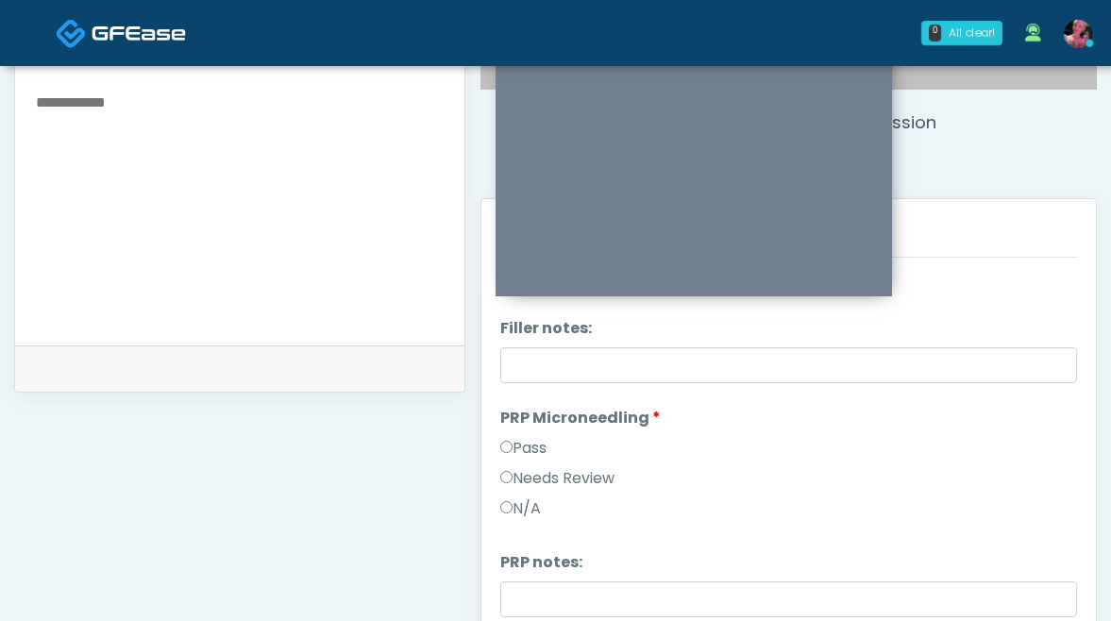
click at [527, 456] on label "Pass" at bounding box center [523, 448] width 46 height 23
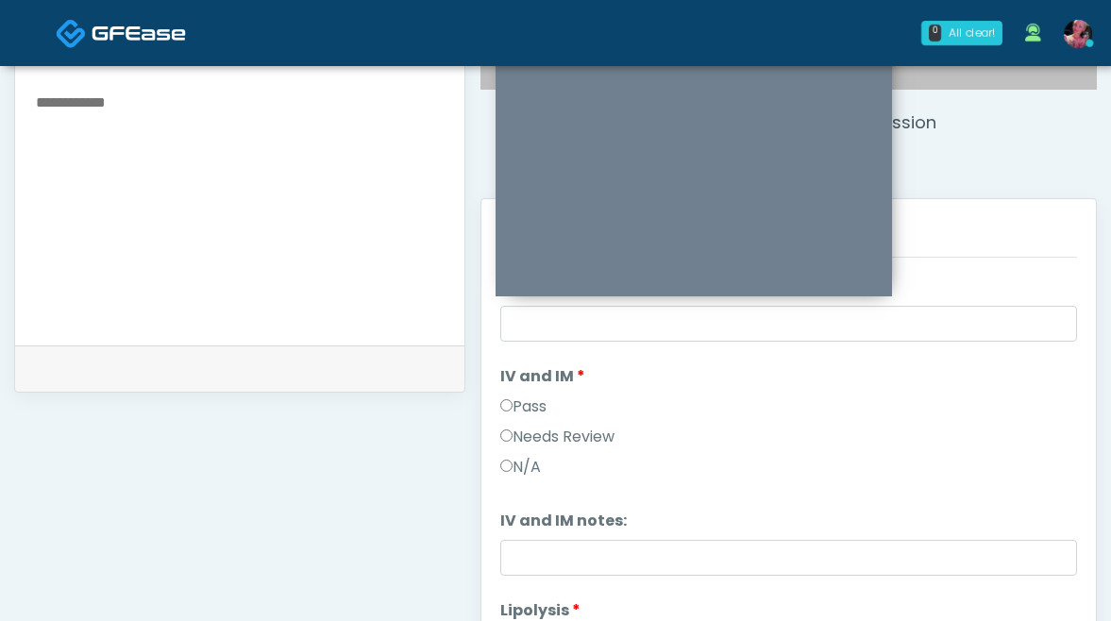
scroll to position [610, 0]
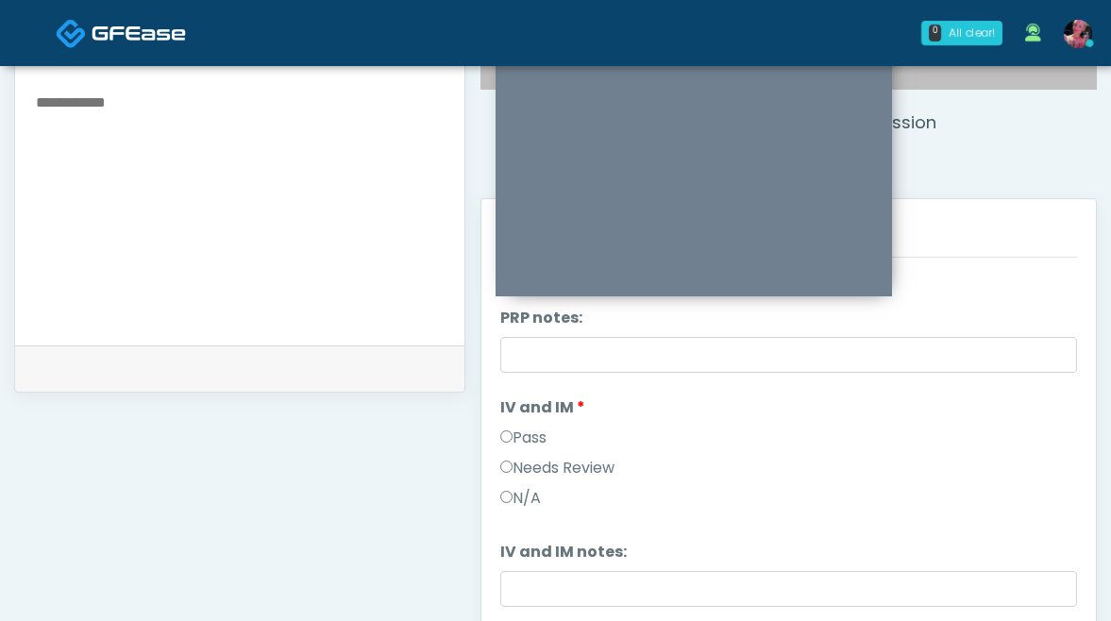
click at [529, 422] on li "IV and IM IV and IM Pass Needs Review N/A" at bounding box center [788, 456] width 577 height 121
click at [529, 450] on div "Pass" at bounding box center [788, 441] width 577 height 30
click at [529, 440] on label "Pass" at bounding box center [523, 437] width 46 height 23
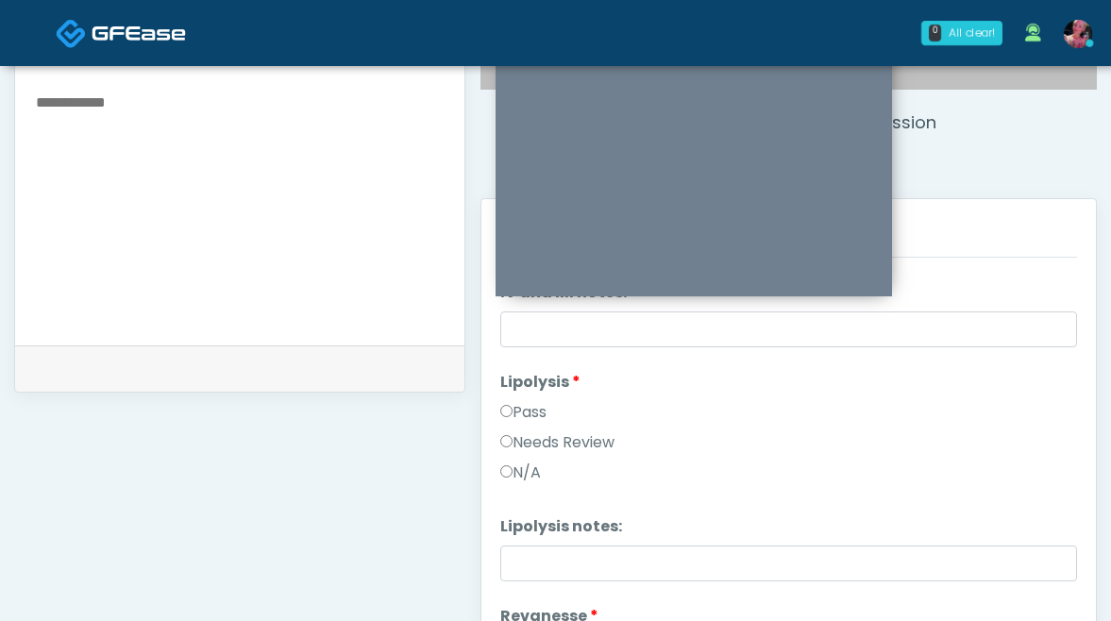
click at [524, 432] on label "Needs Review" at bounding box center [557, 442] width 114 height 23
click at [524, 420] on label "Pass" at bounding box center [523, 412] width 46 height 23
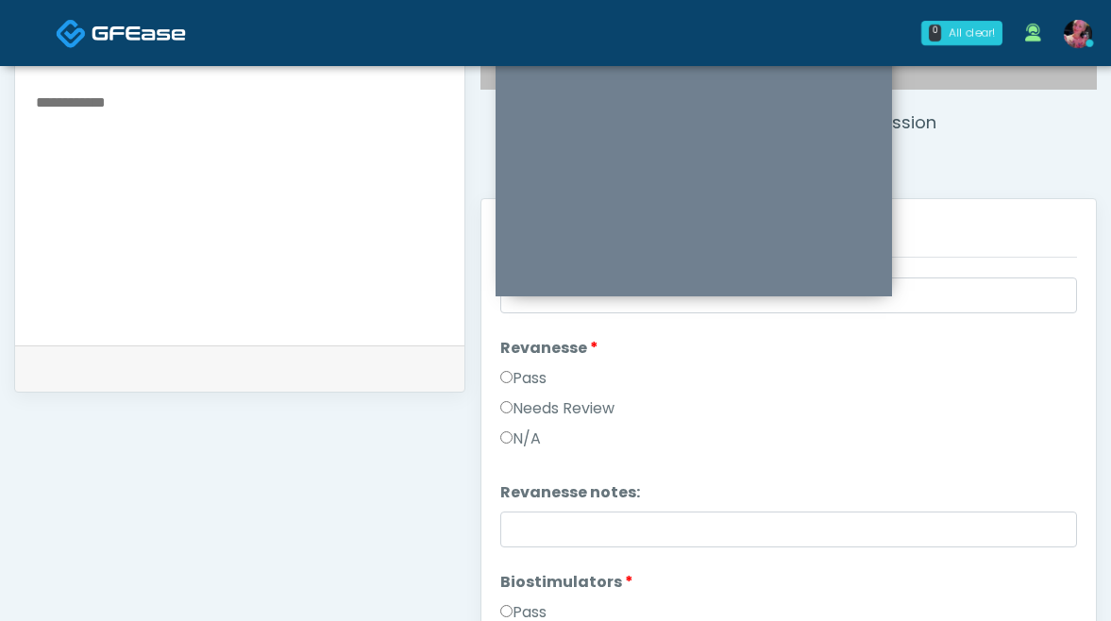
click at [524, 376] on label "Pass" at bounding box center [523, 378] width 46 height 23
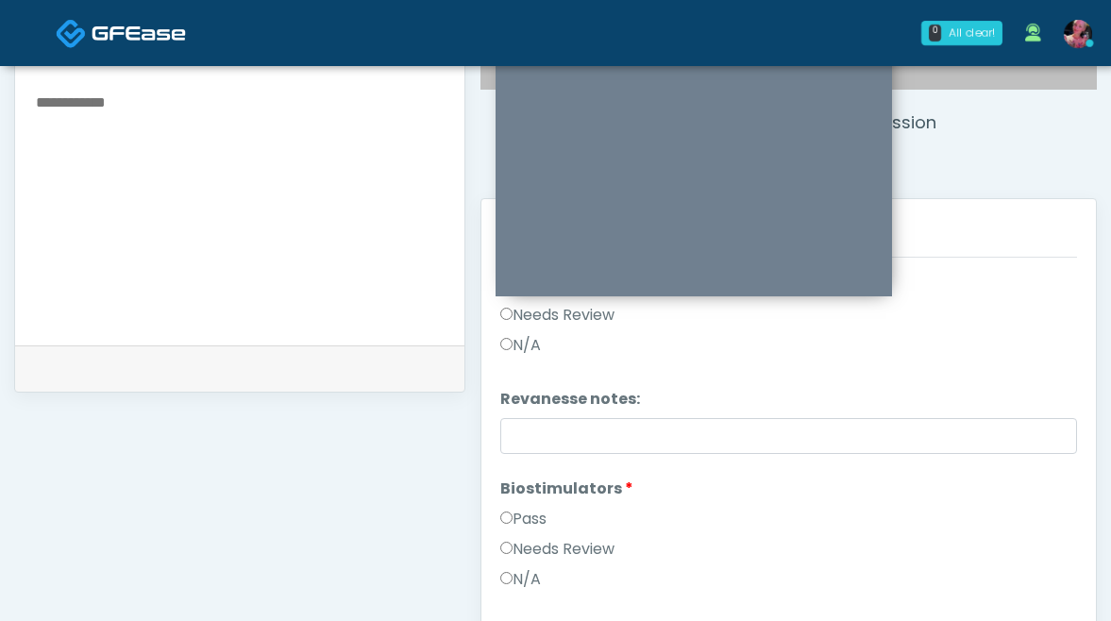
scroll to position [1409, 0]
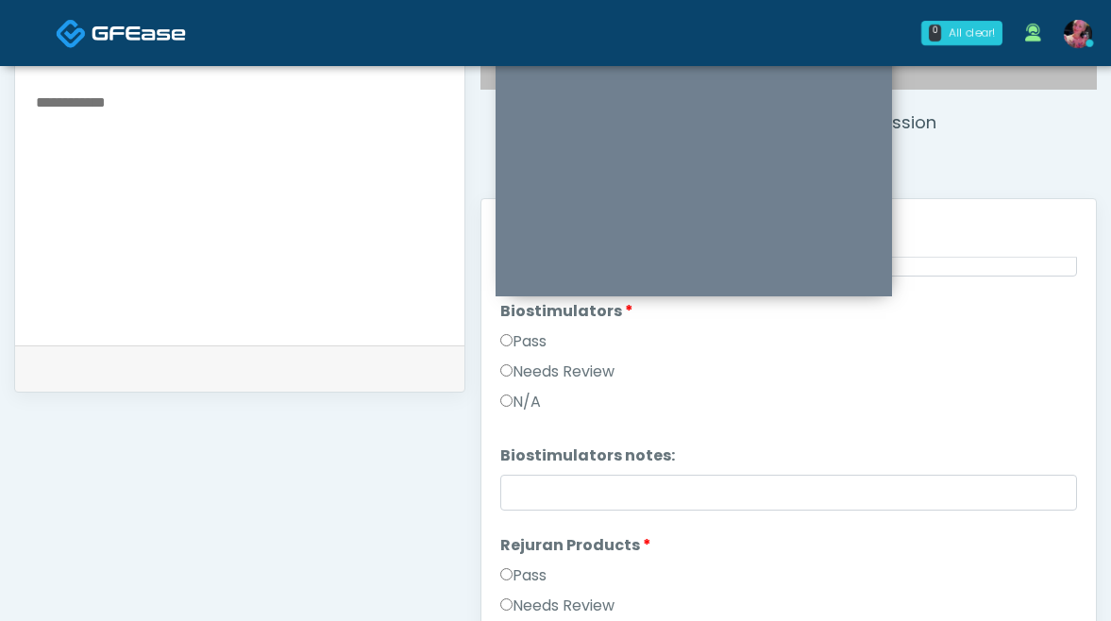
click at [525, 343] on label "Pass" at bounding box center [523, 341] width 46 height 23
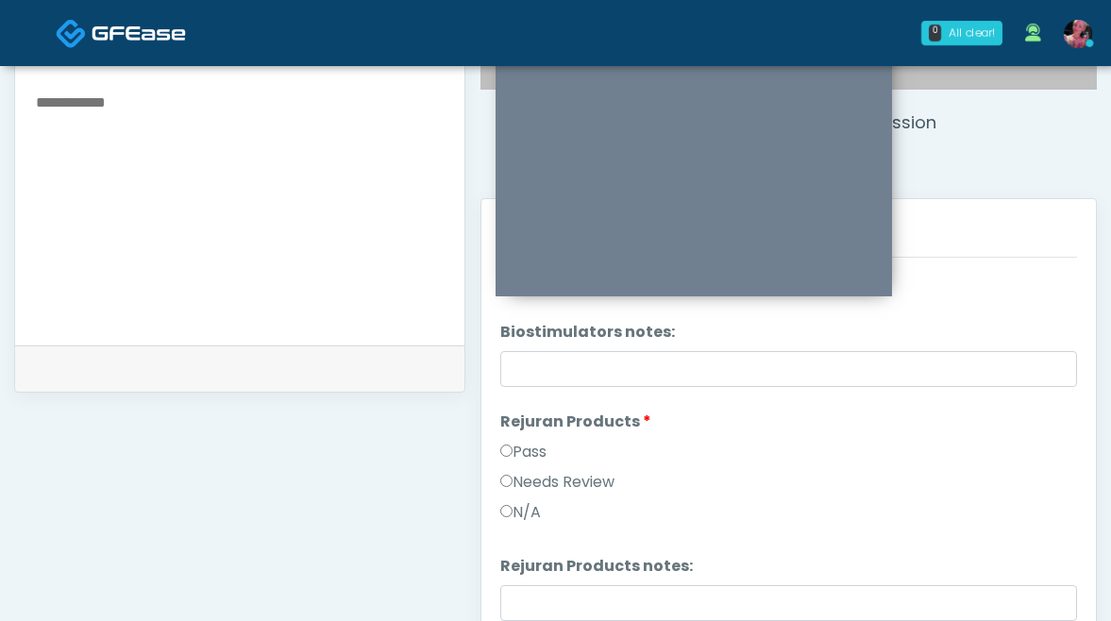
scroll to position [1593, 0]
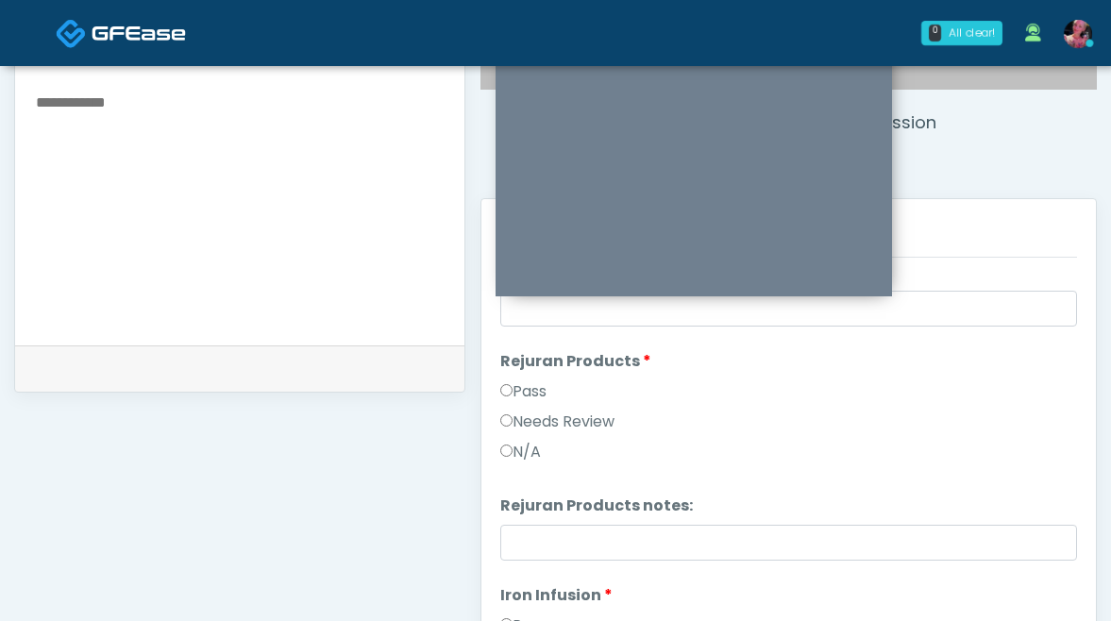
click at [525, 376] on li "Rejuran Products Rejuran Products Pass Needs Review N/A" at bounding box center [788, 410] width 577 height 121
click at [525, 405] on div "Pass" at bounding box center [788, 395] width 577 height 30
click at [519, 385] on label "Pass" at bounding box center [523, 391] width 46 height 23
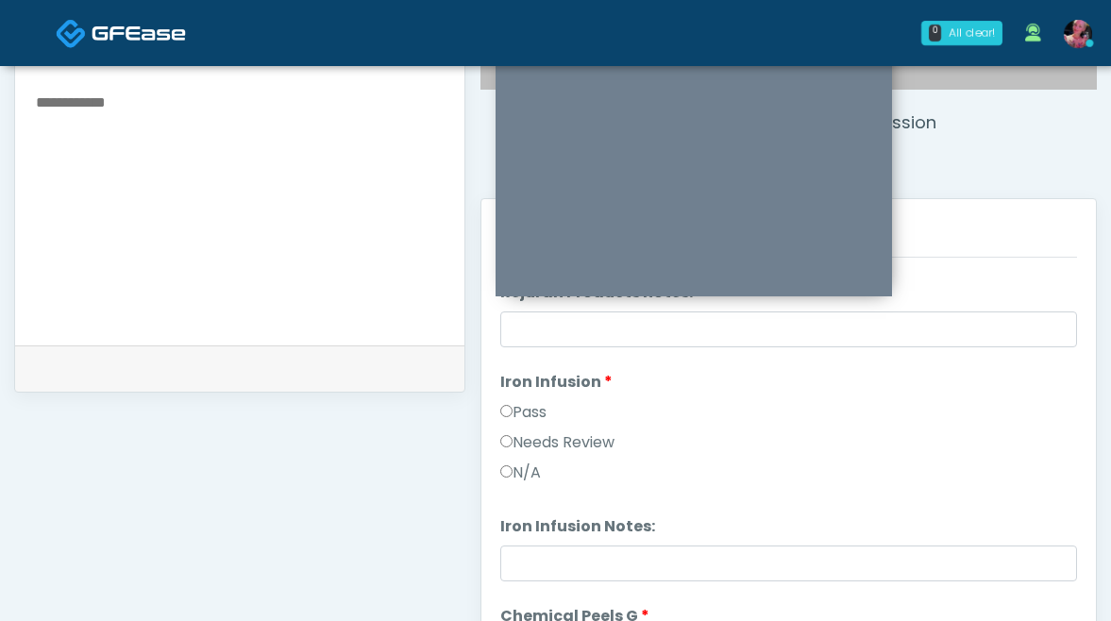
click at [512, 400] on li "Iron Infusion Iron Infusion Pass Needs Review N/A" at bounding box center [788, 431] width 577 height 121
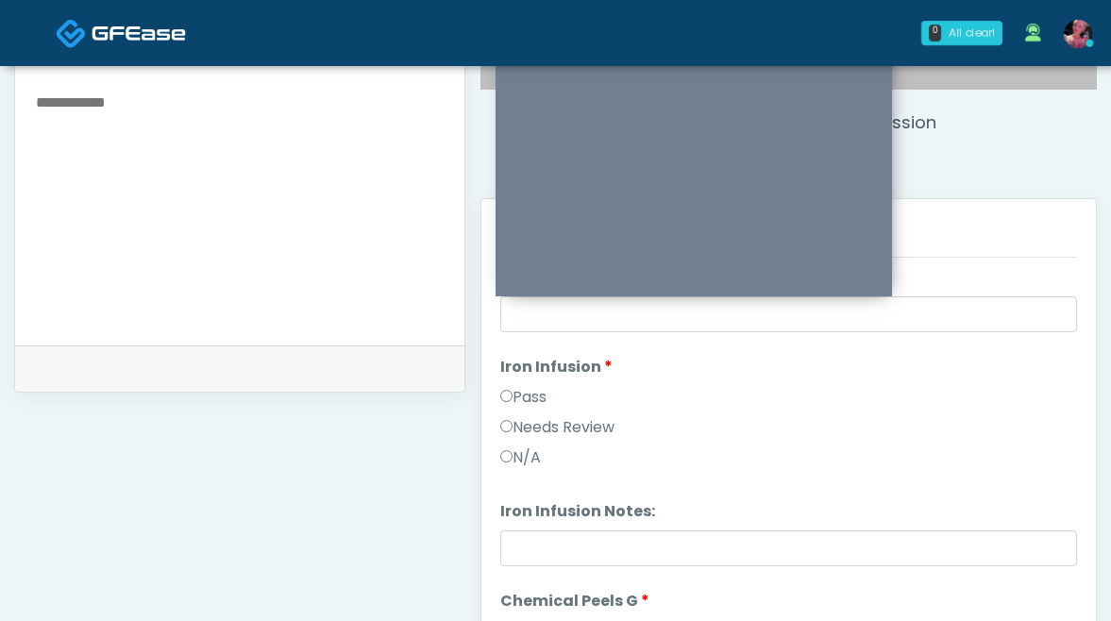
click at [512, 400] on label "Pass" at bounding box center [523, 397] width 46 height 23
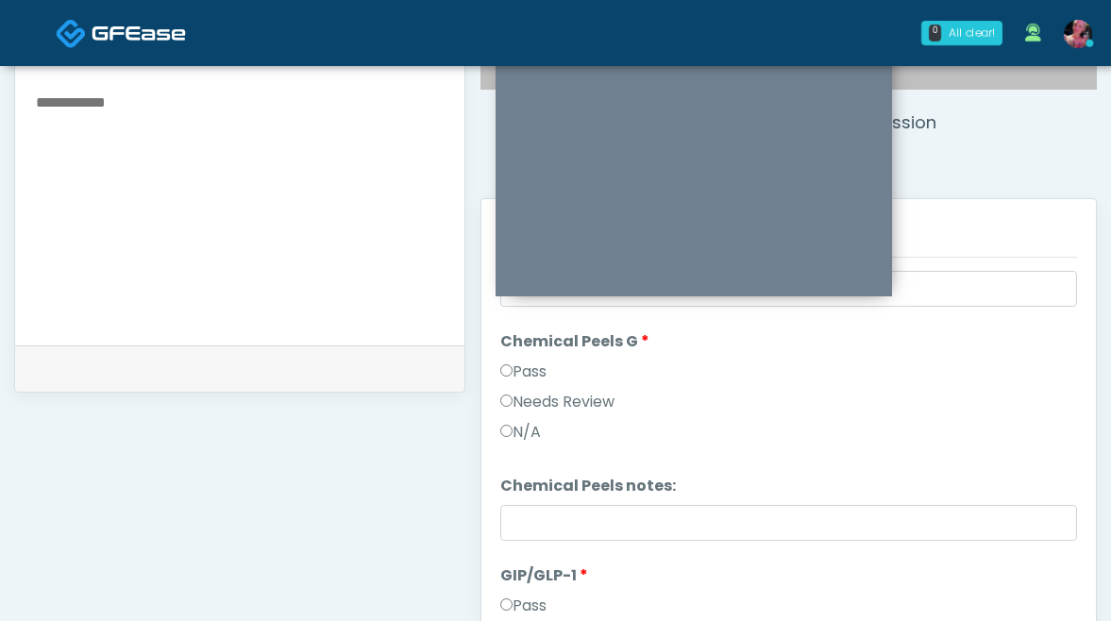
click at [512, 375] on label "Pass" at bounding box center [523, 371] width 46 height 23
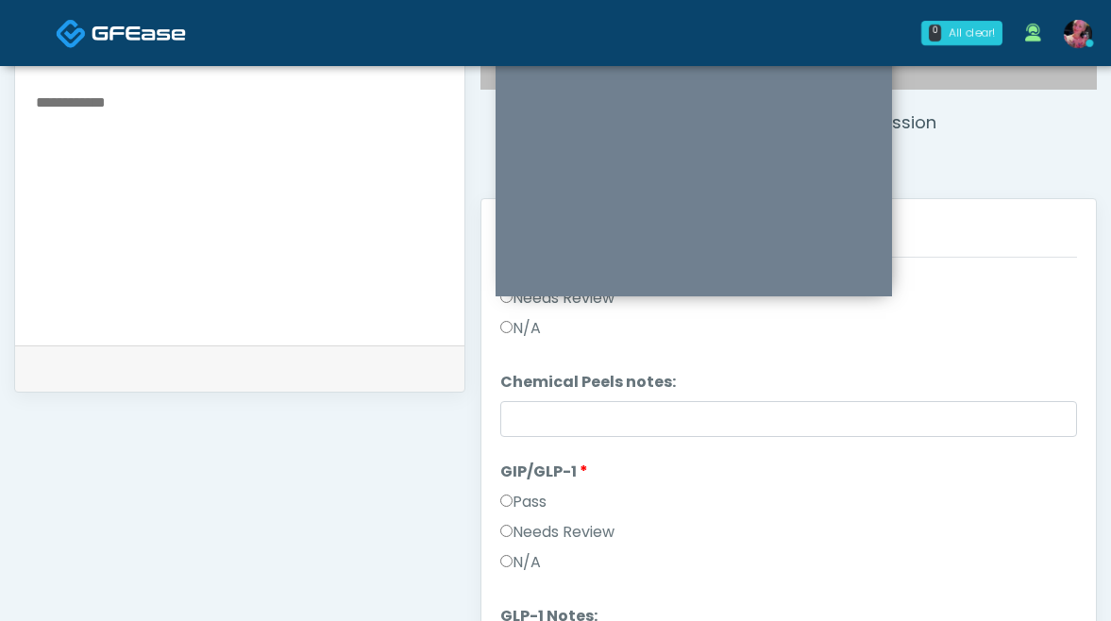
click at [529, 493] on label "Pass" at bounding box center [523, 502] width 46 height 23
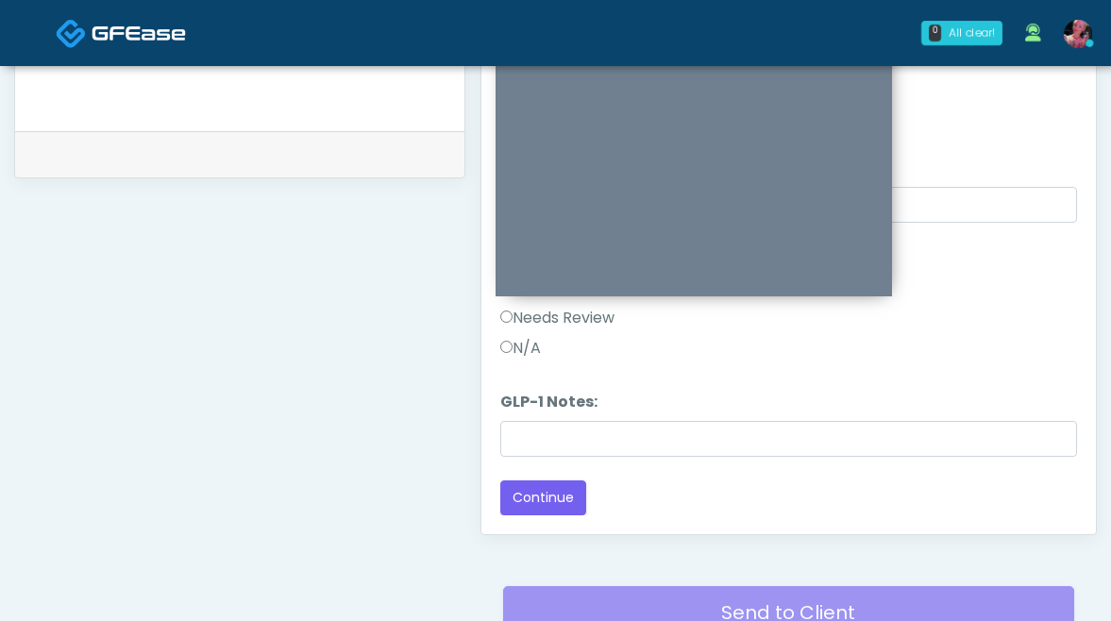
scroll to position [916, 0]
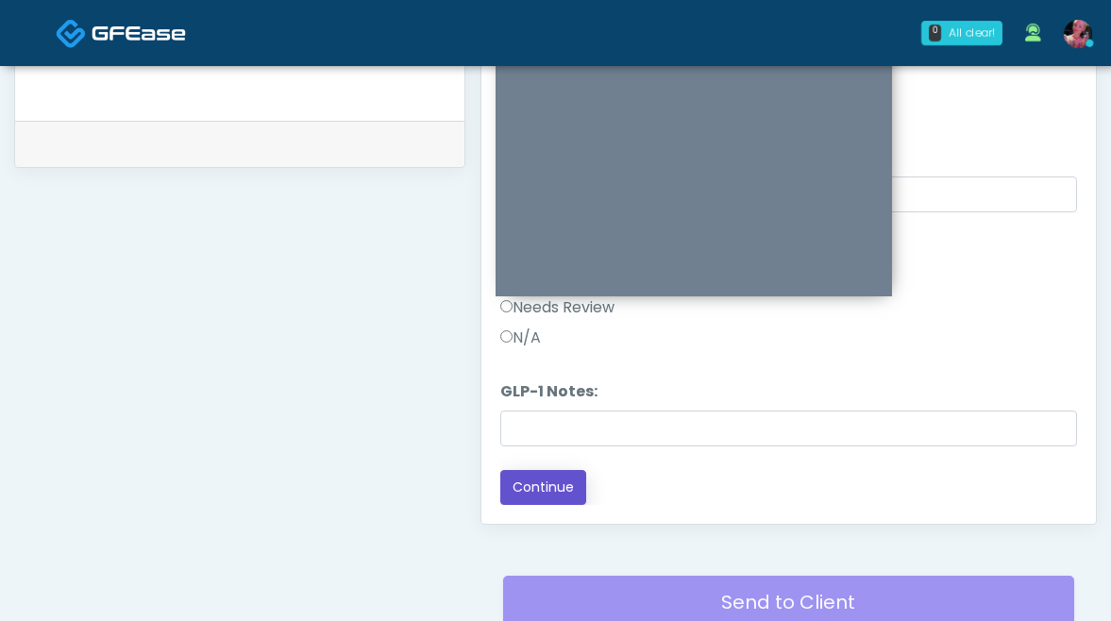
click at [529, 493] on button "Continue" at bounding box center [543, 487] width 86 height 35
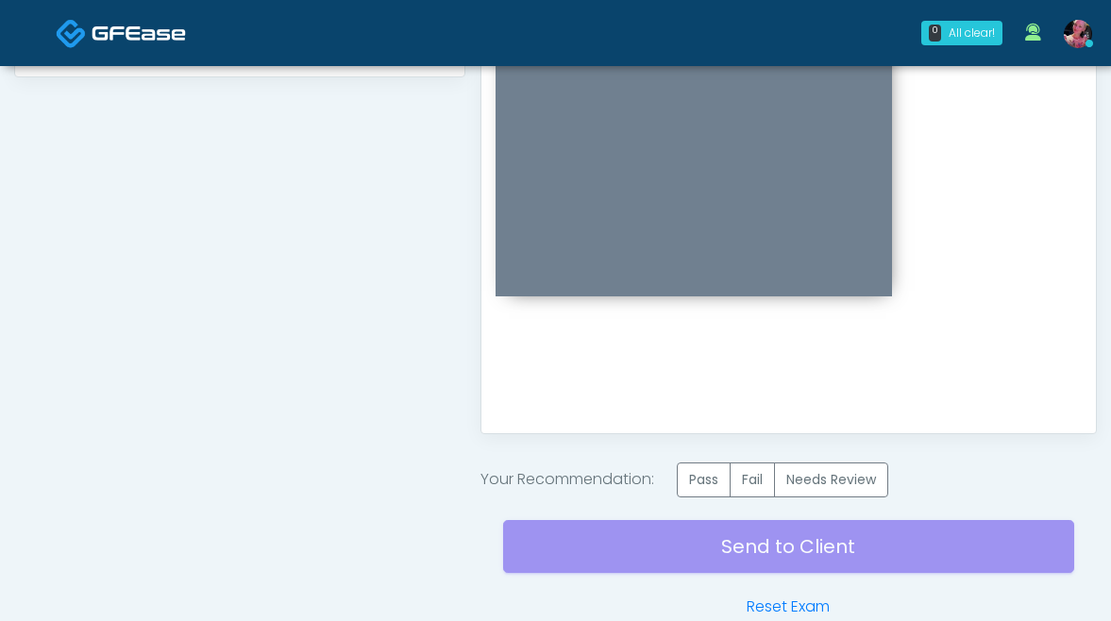
scroll to position [1108, 0]
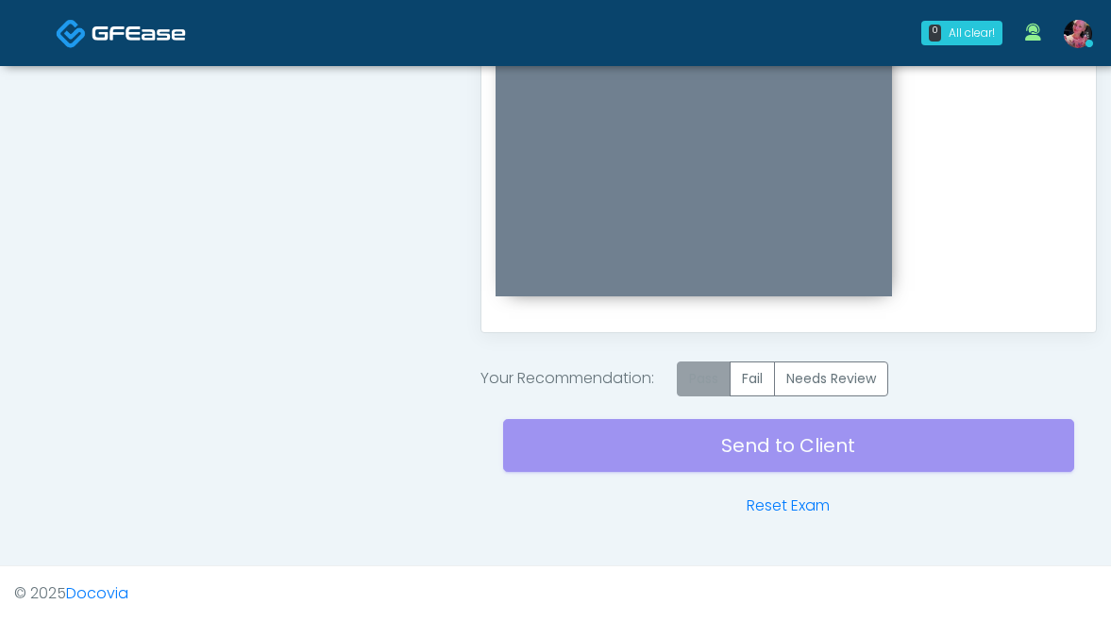
click at [716, 390] on label "Pass" at bounding box center [704, 378] width 54 height 35
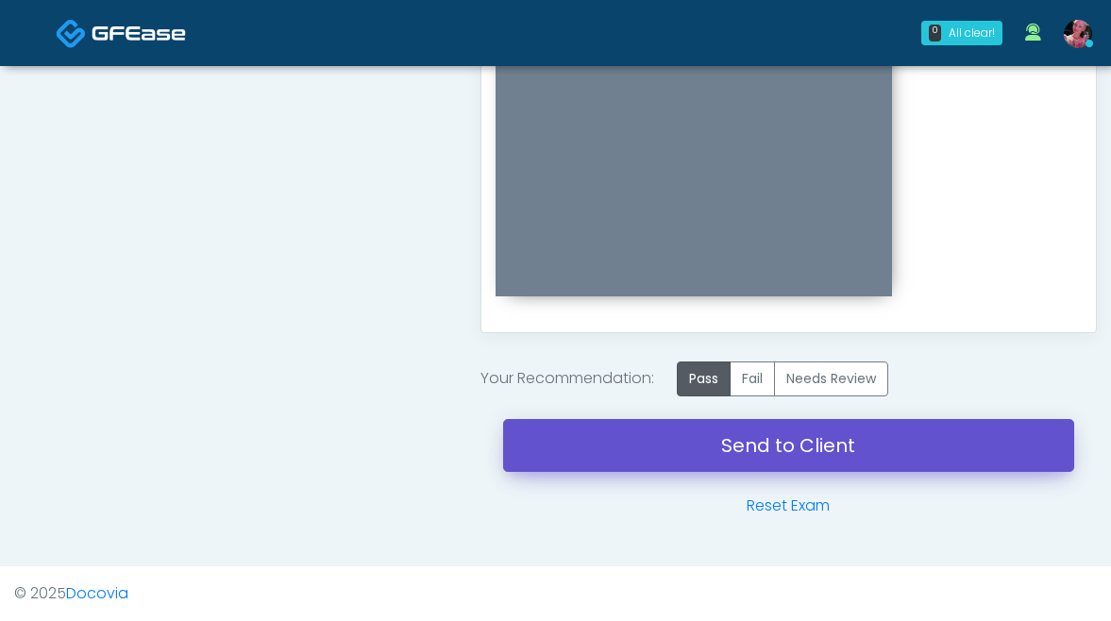
click at [707, 444] on link "Send to Client" at bounding box center [788, 445] width 571 height 53
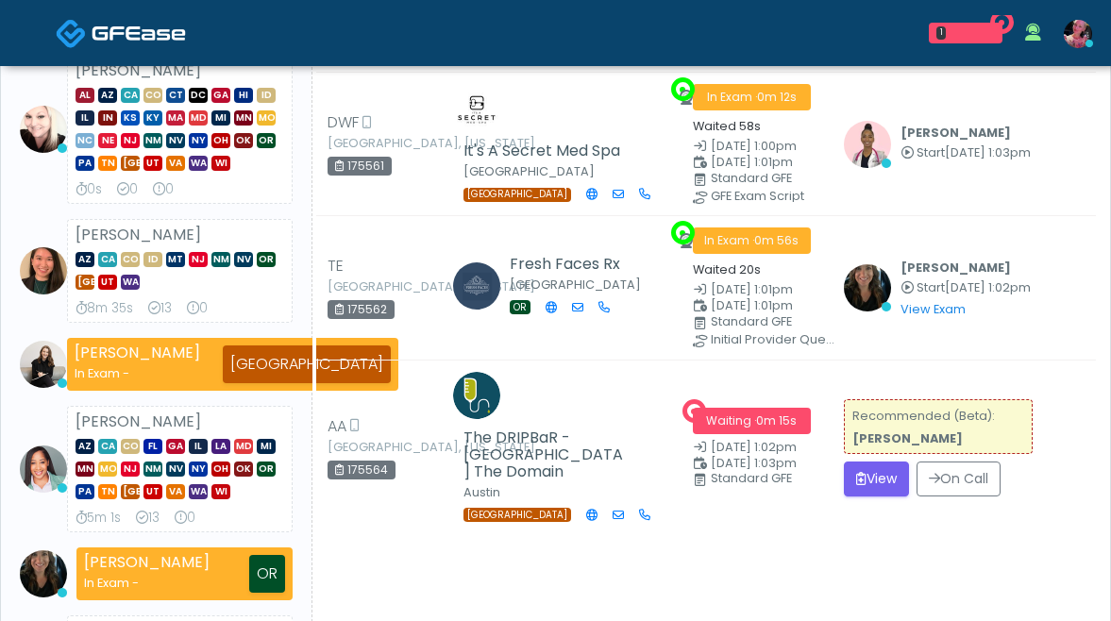
scroll to position [340, 0]
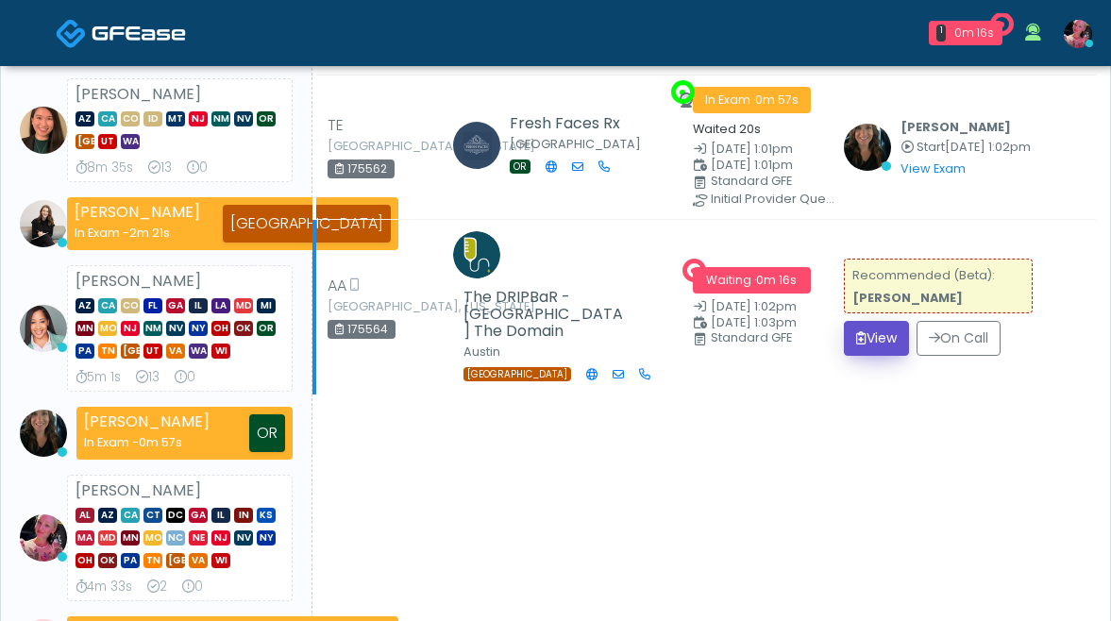
click at [870, 350] on button "View" at bounding box center [876, 338] width 65 height 35
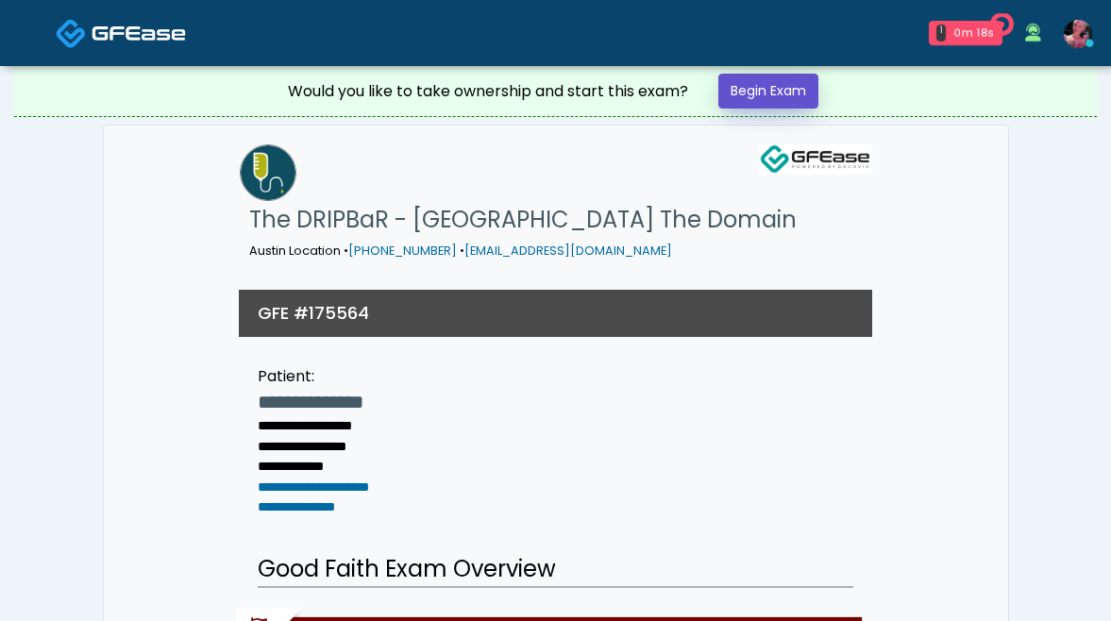
click at [775, 82] on link "Begin Exam" at bounding box center [768, 91] width 100 height 35
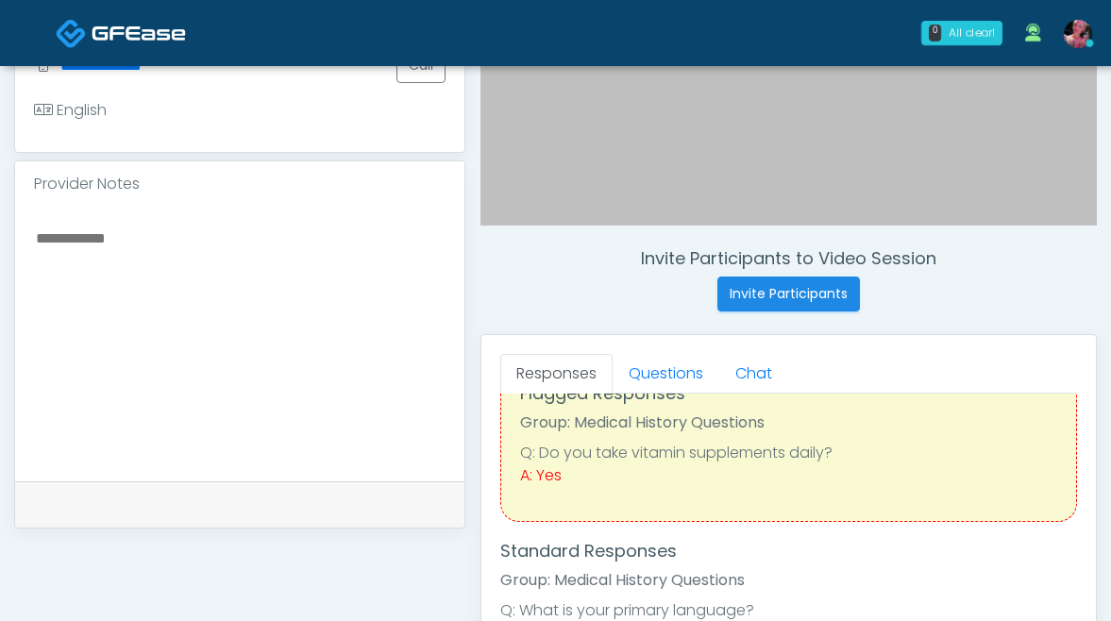
scroll to position [72, 0]
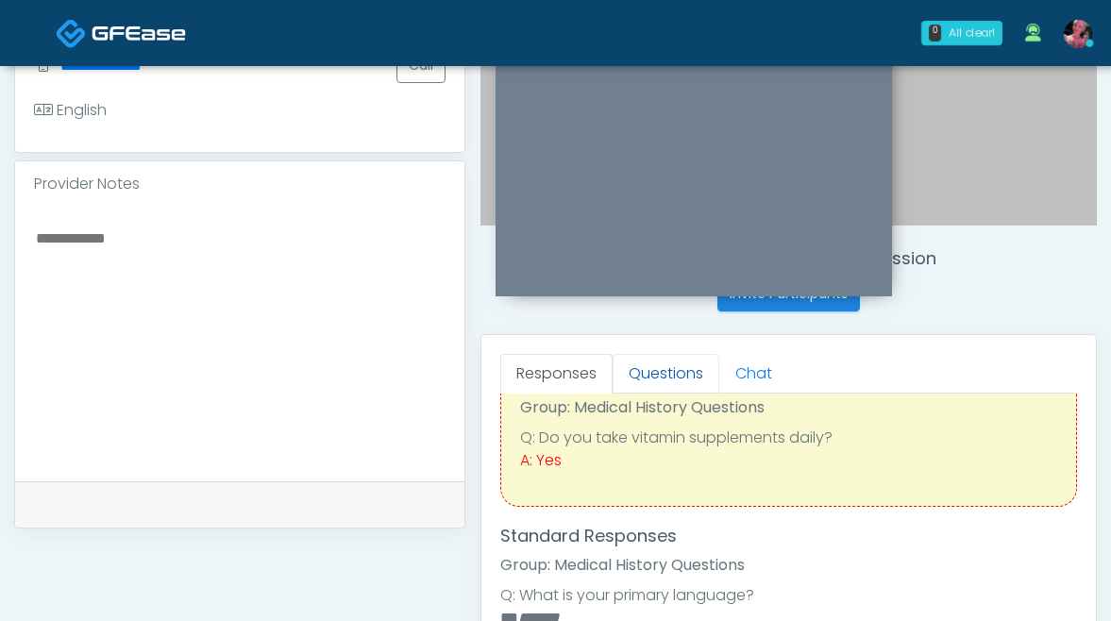
click at [708, 369] on link "Questions" at bounding box center [665, 374] width 107 height 40
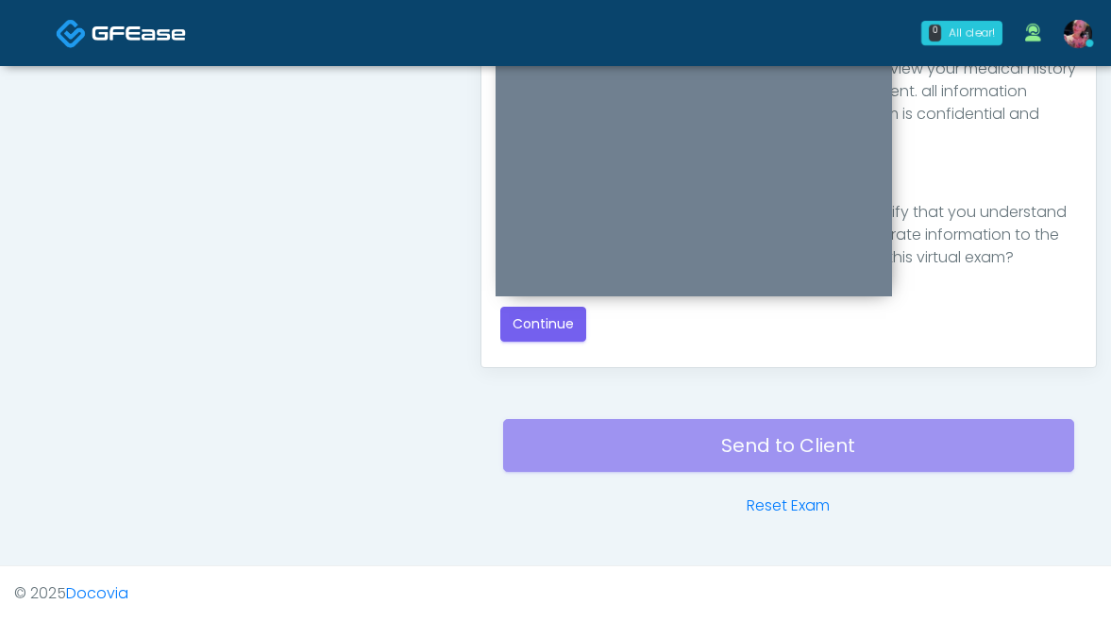
scroll to position [1045, 0]
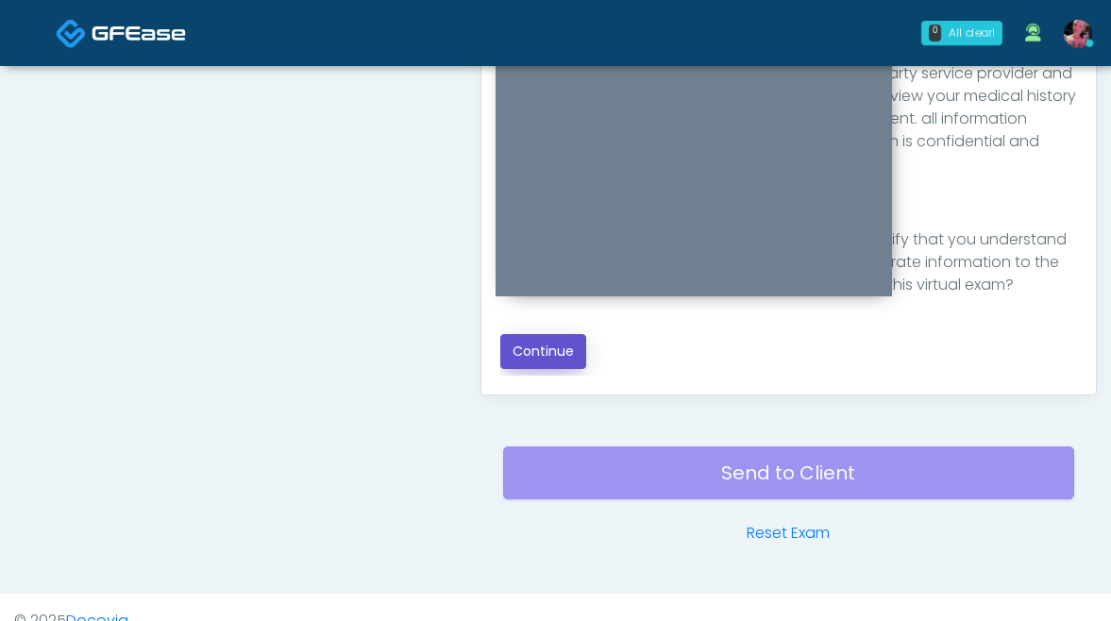
click at [577, 362] on button "Continue" at bounding box center [543, 351] width 86 height 35
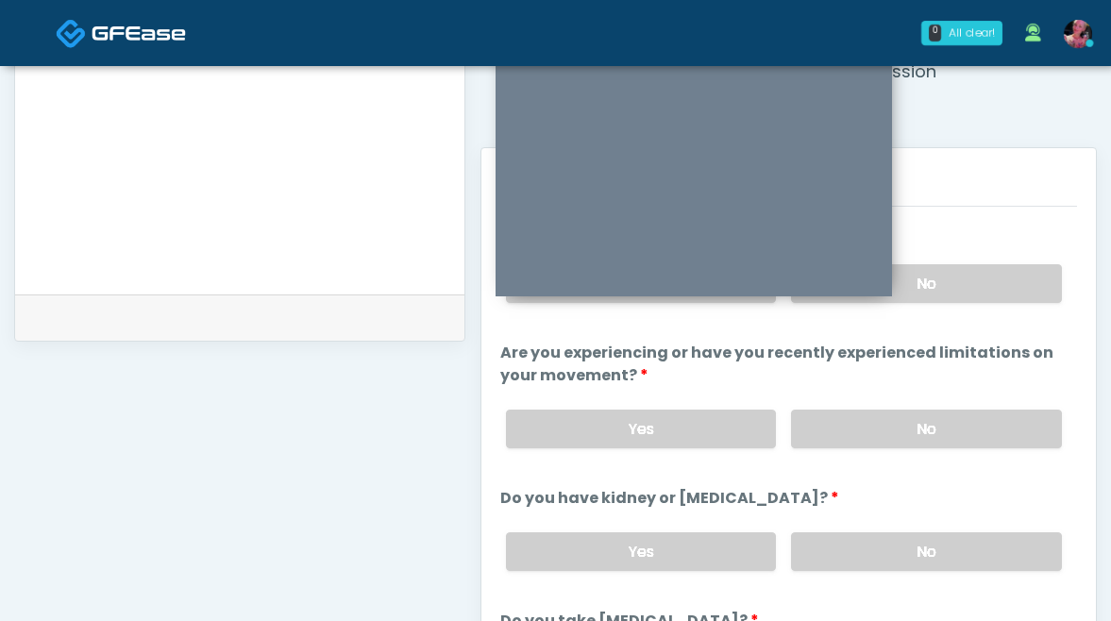
scroll to position [527, 0]
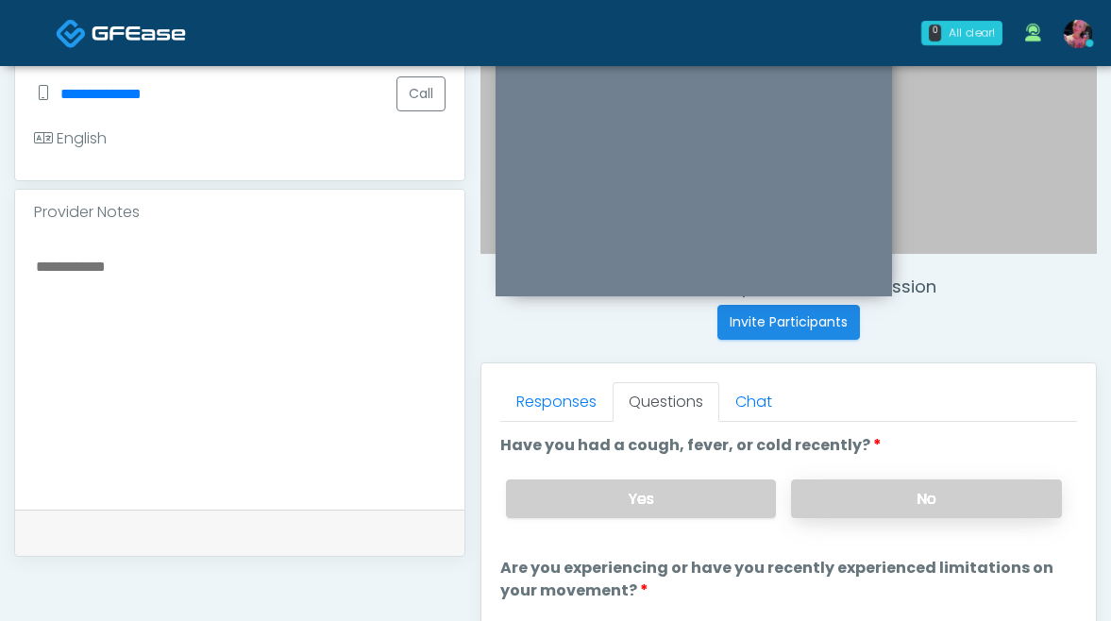
click at [847, 487] on label "No" at bounding box center [926, 498] width 271 height 39
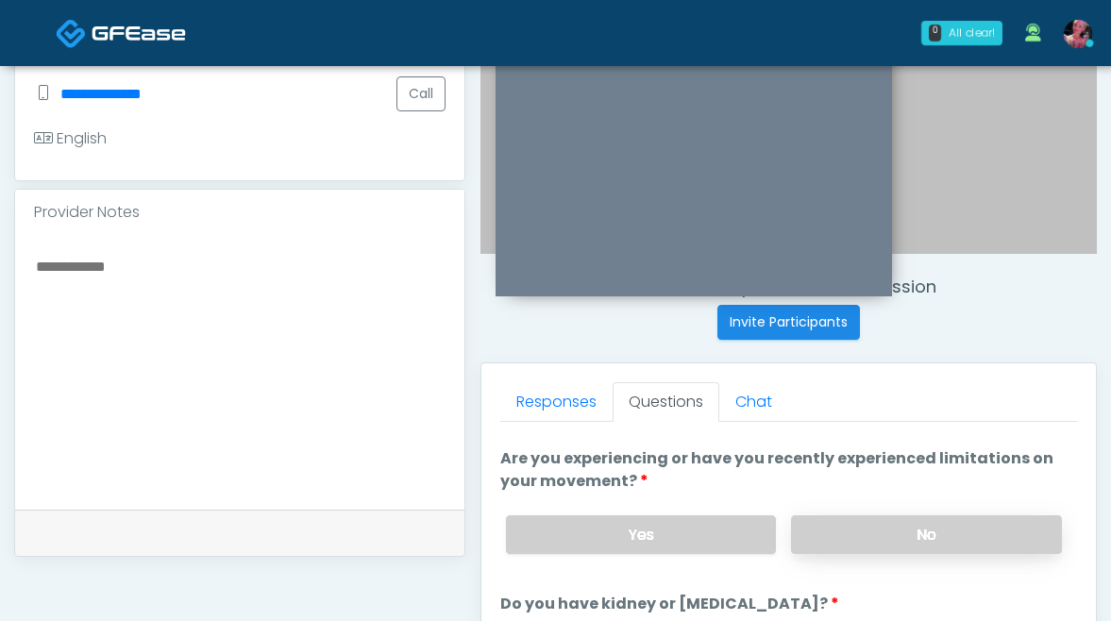
click at [849, 526] on label "No" at bounding box center [926, 534] width 271 height 39
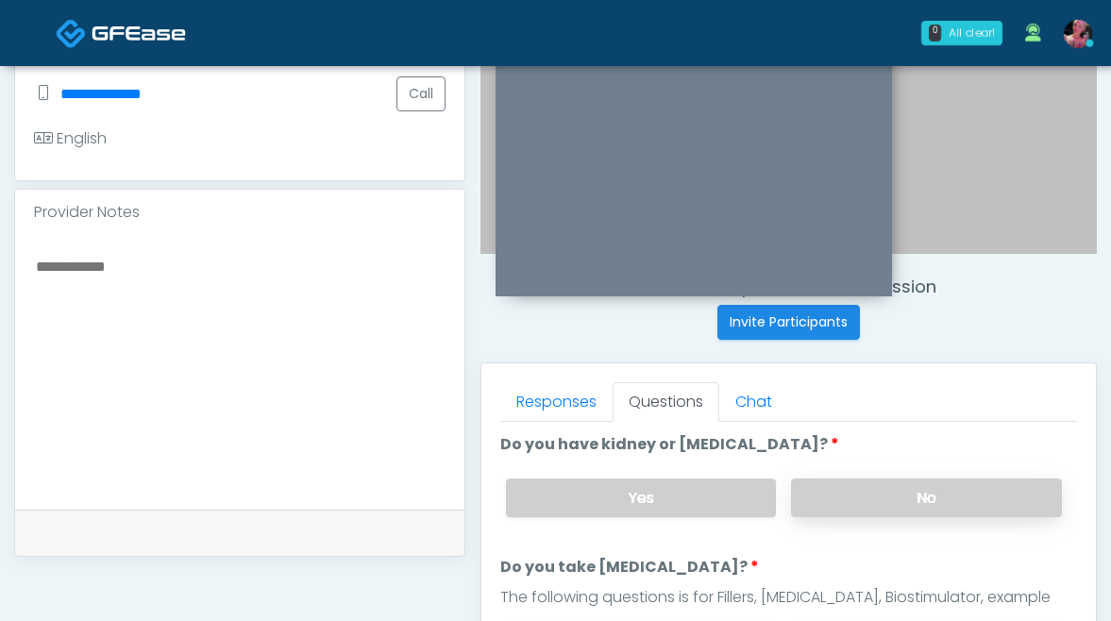
click at [847, 494] on label "No" at bounding box center [926, 497] width 271 height 39
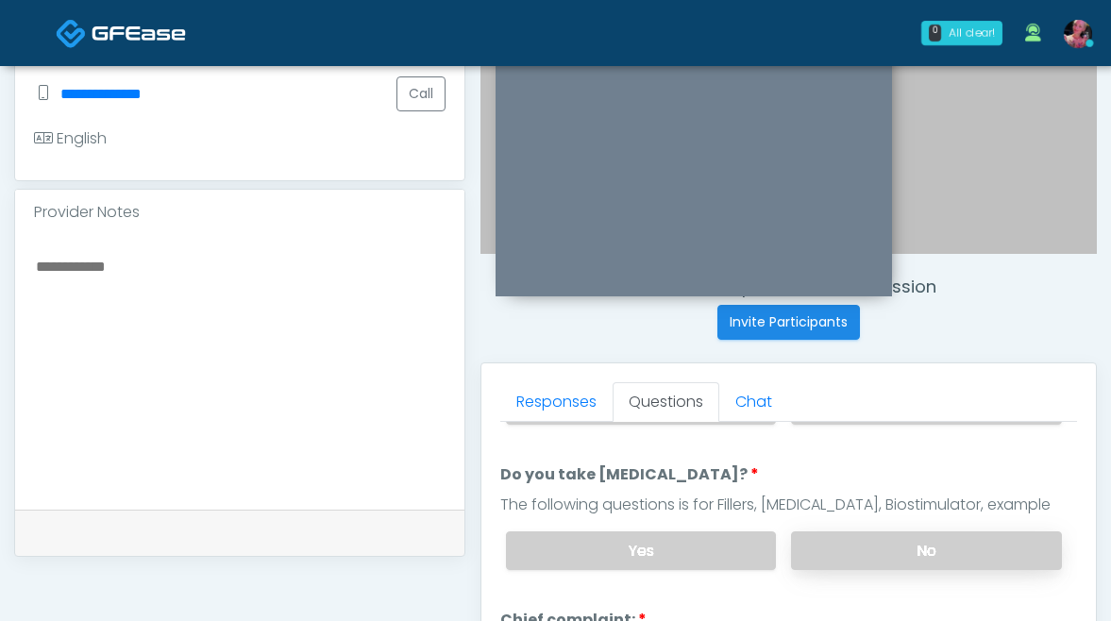
click at [856, 535] on label "No" at bounding box center [926, 550] width 271 height 39
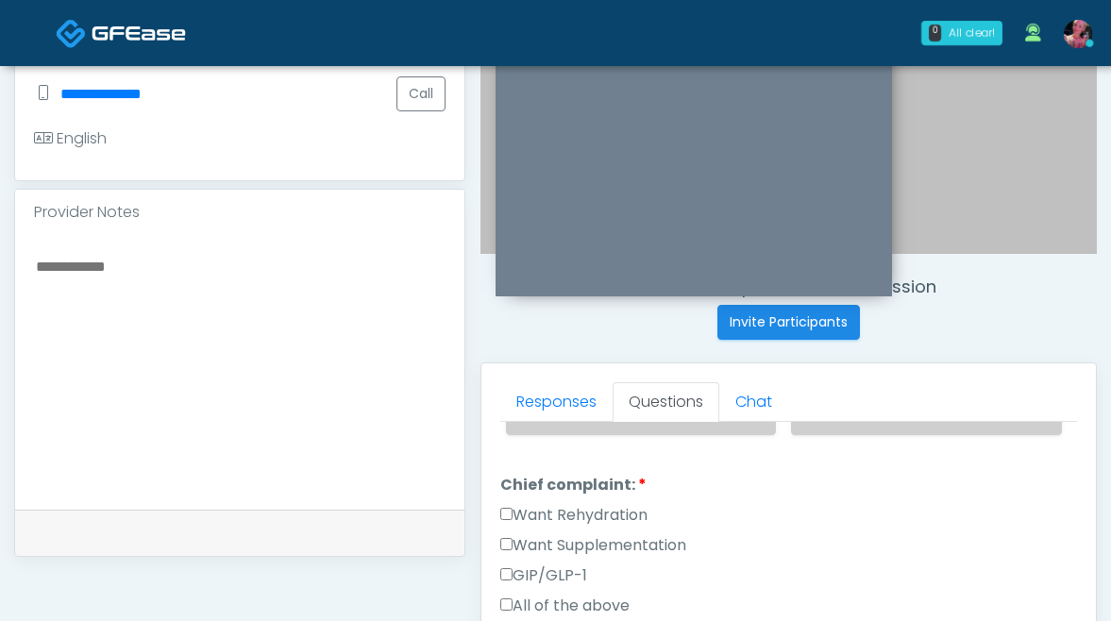
scroll to position [577, 0]
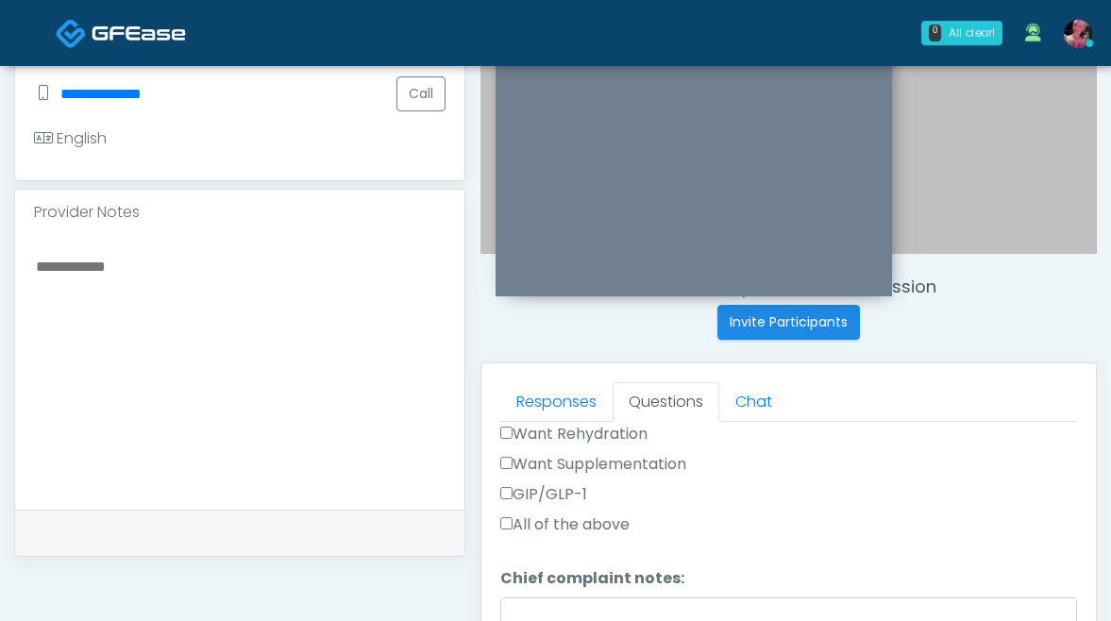
click at [582, 488] on label "GIP/GLP-1" at bounding box center [543, 494] width 87 height 23
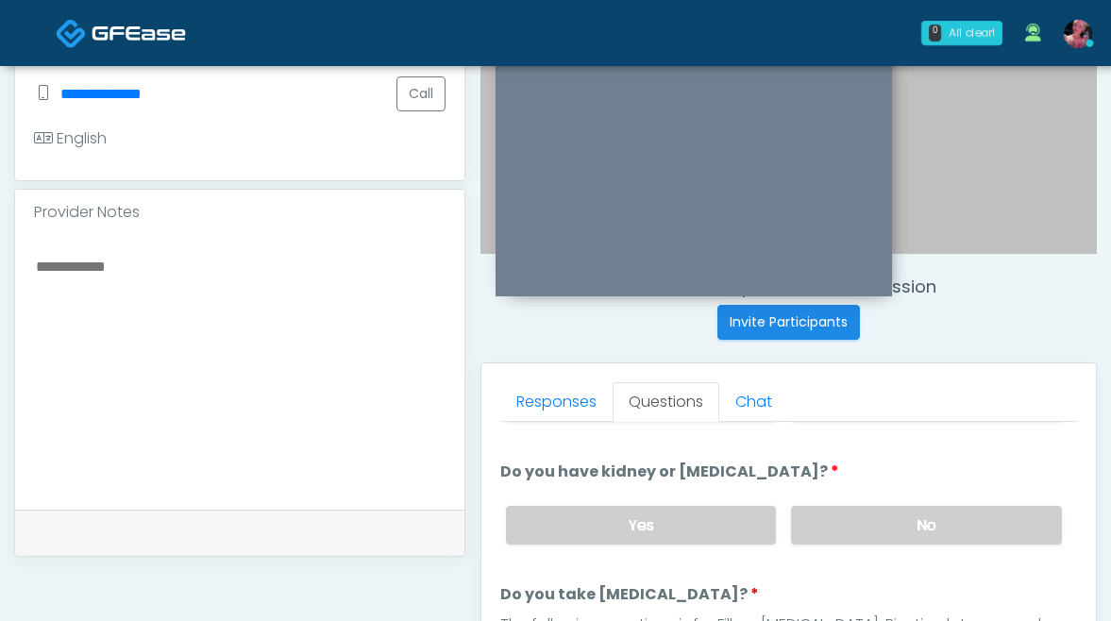
scroll to position [0, 0]
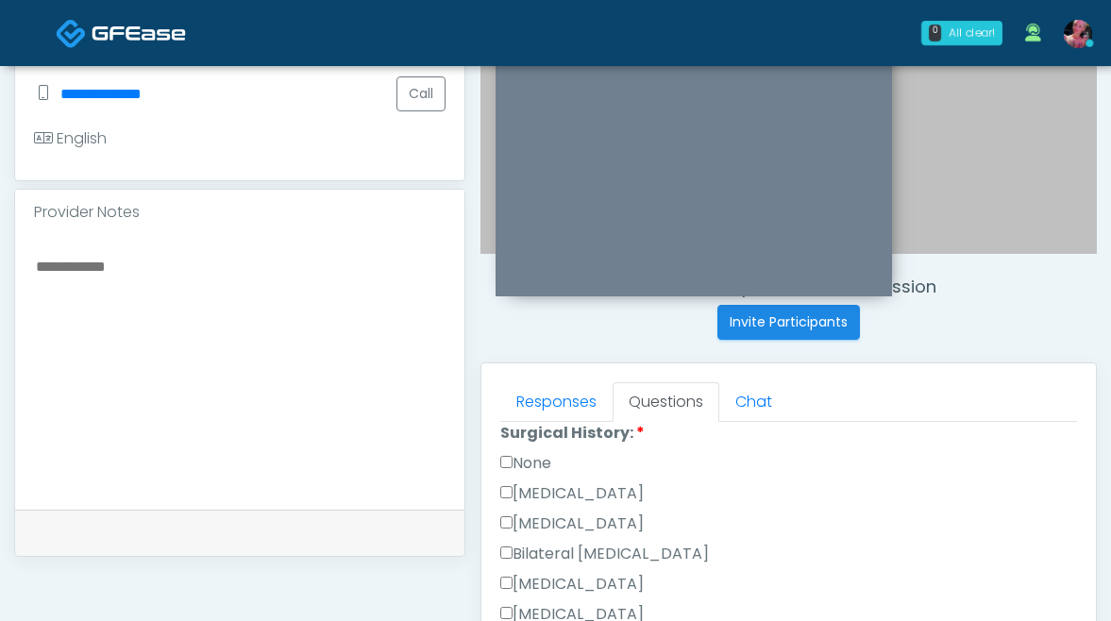
click at [544, 457] on label "None" at bounding box center [525, 463] width 51 height 23
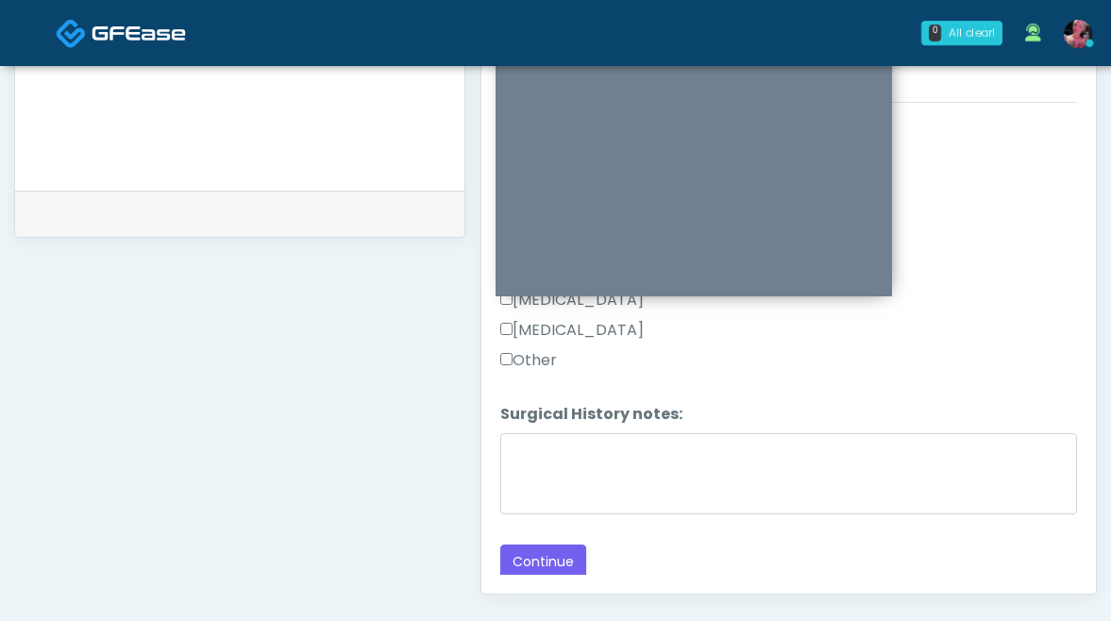
scroll to position [865, 0]
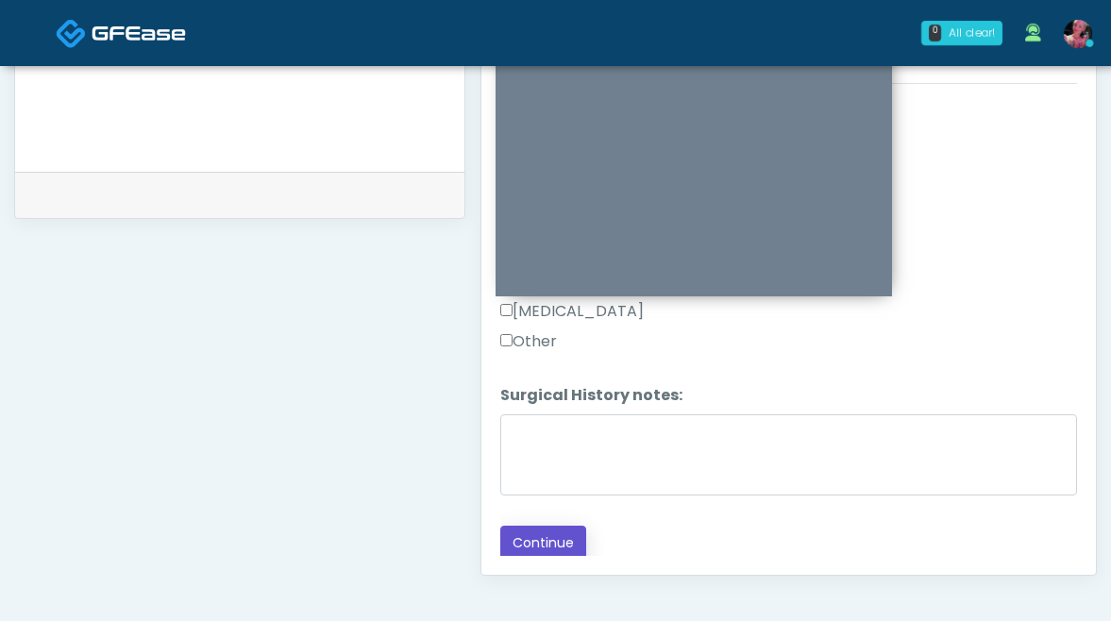
click at [527, 536] on button "Continue" at bounding box center [543, 543] width 86 height 35
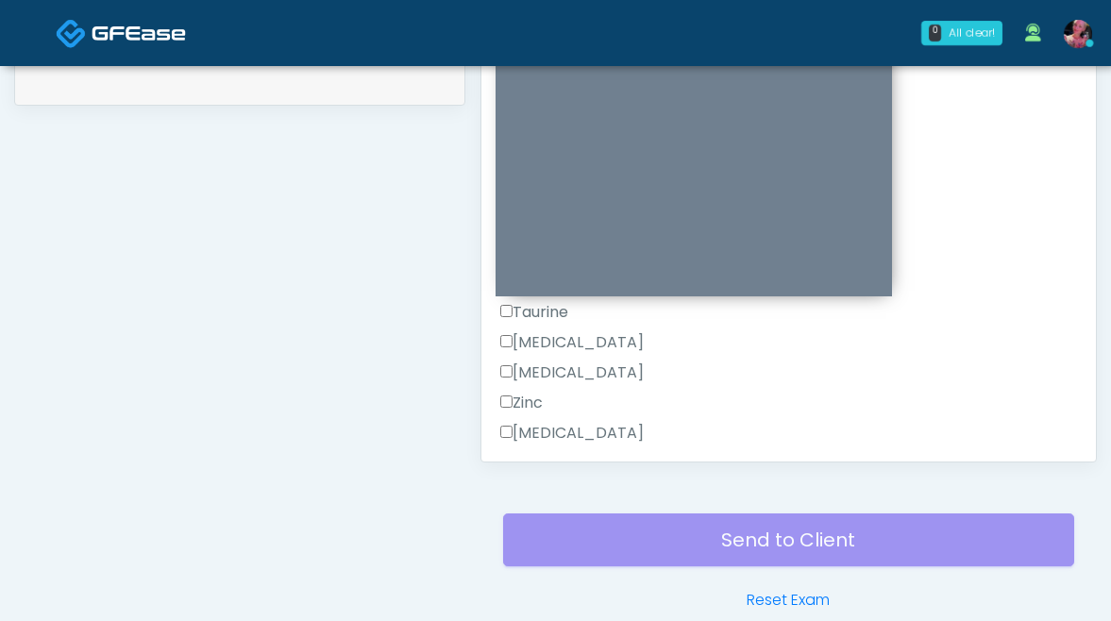
scroll to position [951, 0]
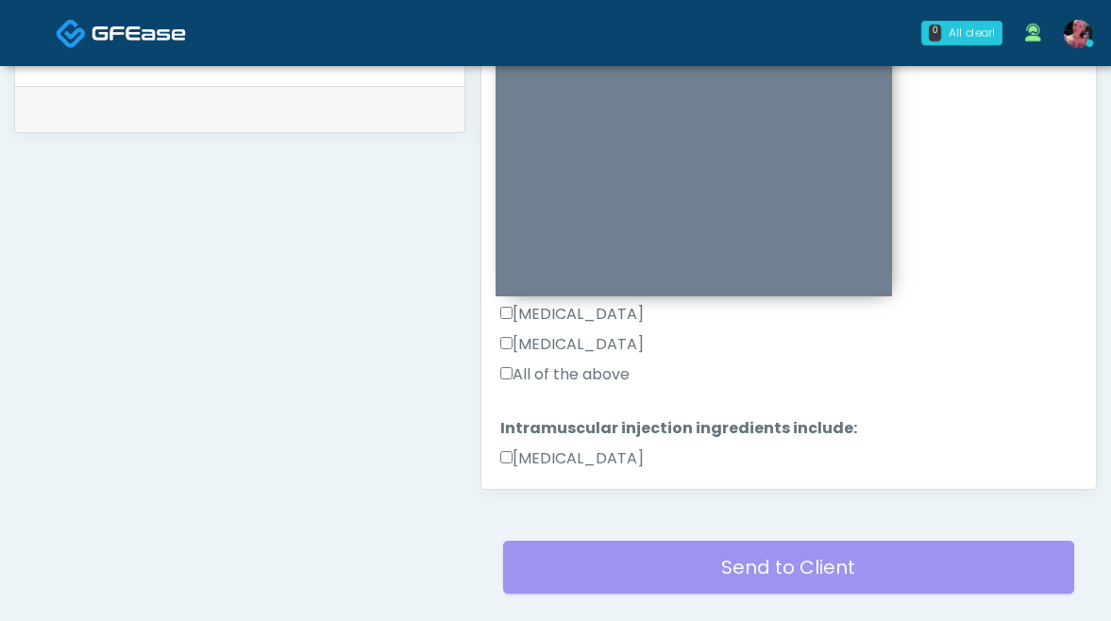
click at [610, 372] on label "All of the above" at bounding box center [564, 374] width 129 height 23
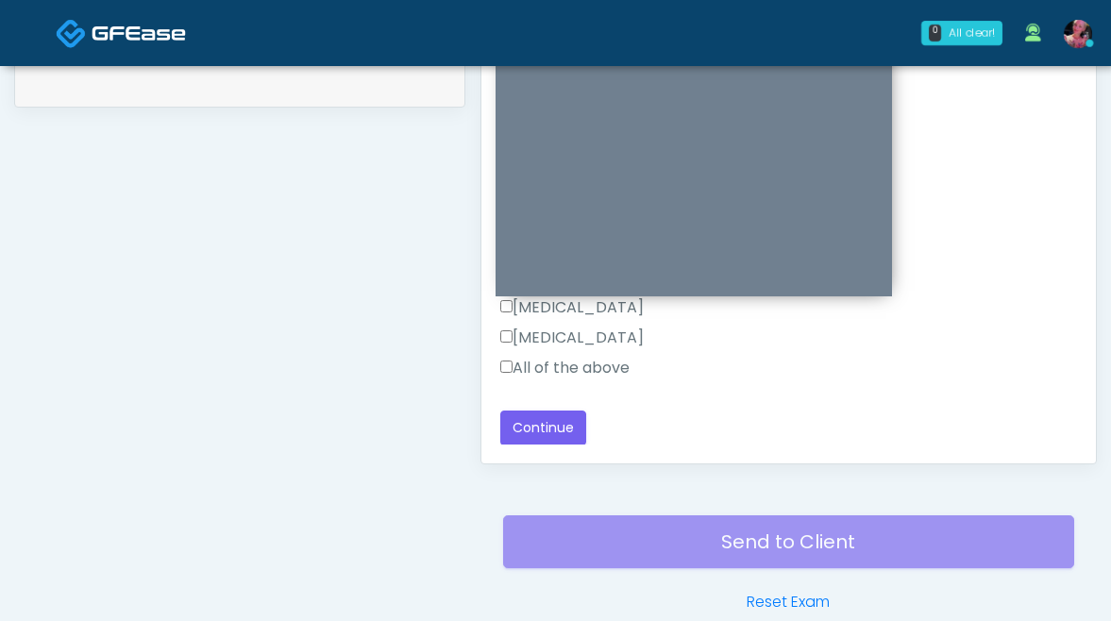
scroll to position [981, 0]
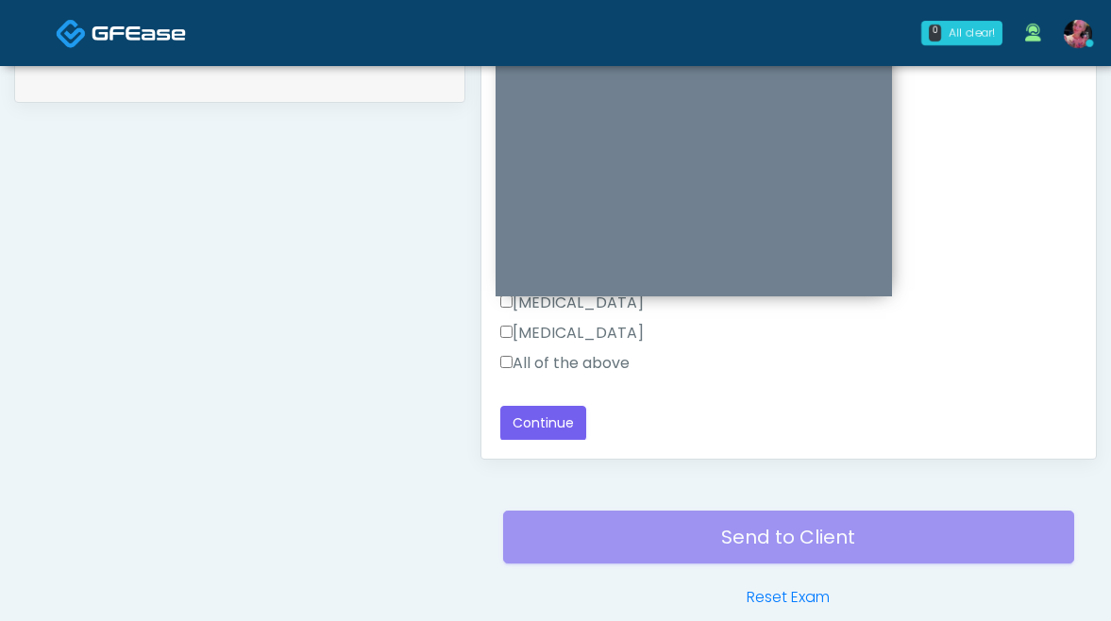
click at [610, 373] on label "All of the above" at bounding box center [564, 363] width 129 height 23
click at [551, 421] on button "Continue" at bounding box center [543, 423] width 86 height 35
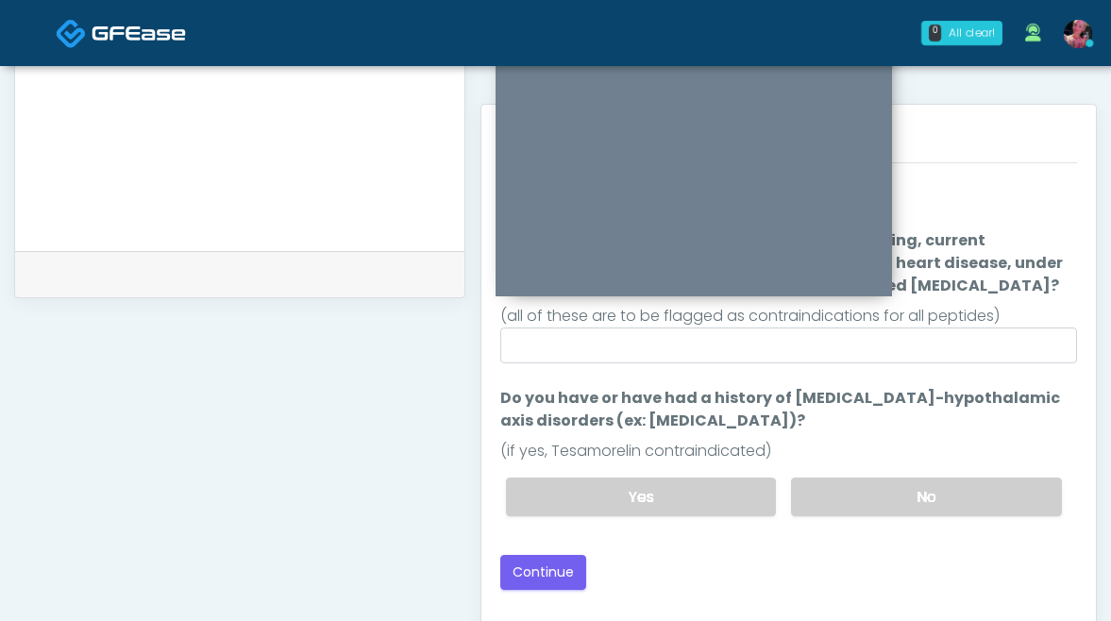
scroll to position [760, 0]
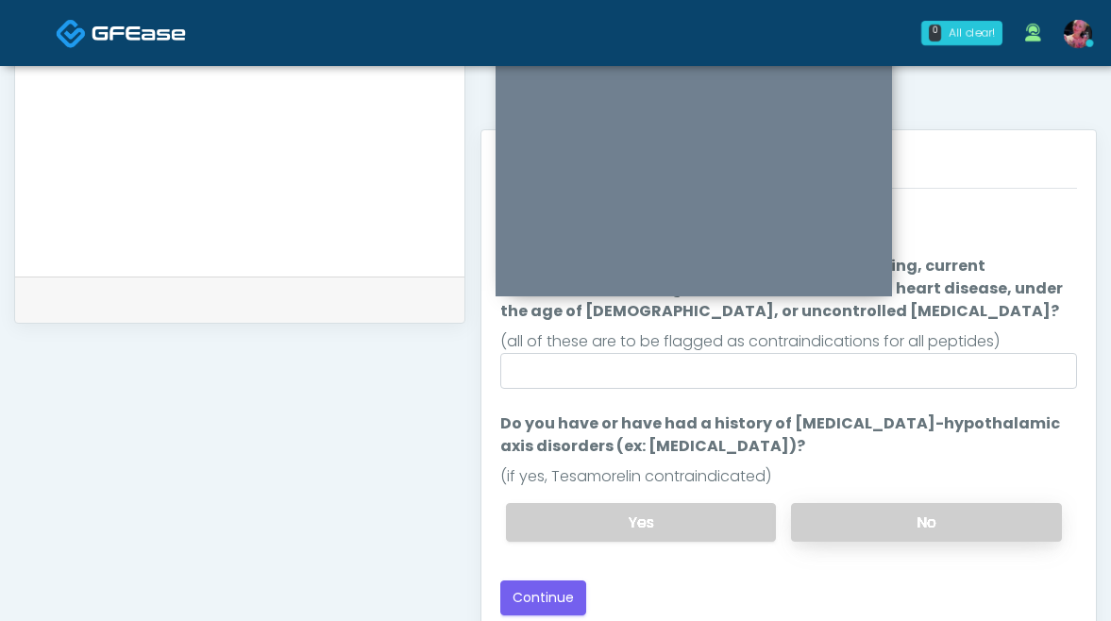
click at [877, 514] on label "No" at bounding box center [926, 522] width 271 height 39
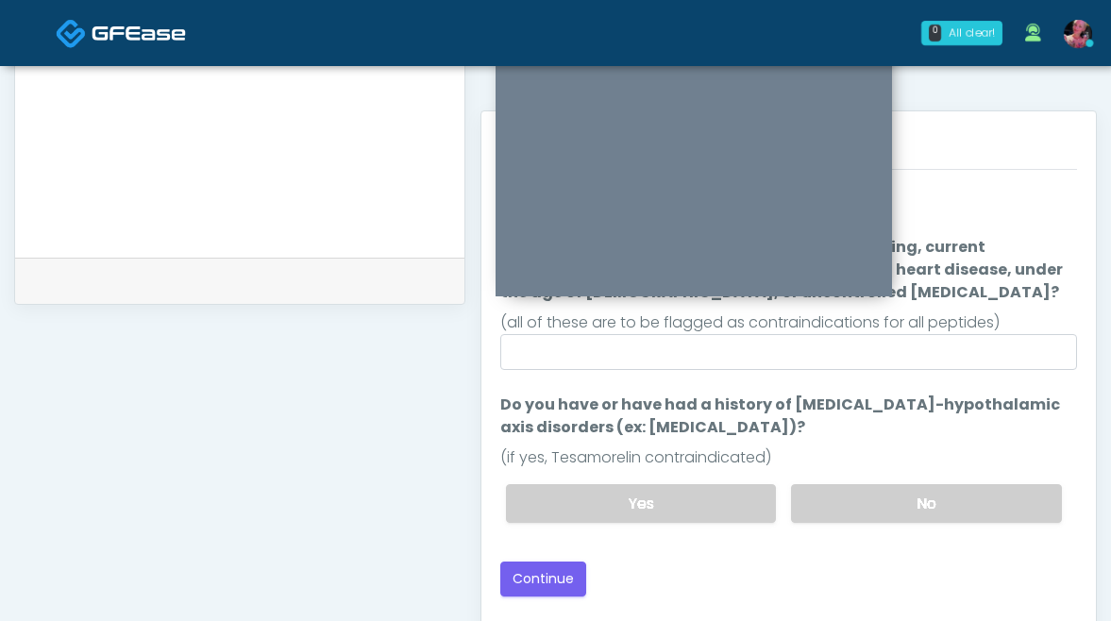
scroll to position [791, 0]
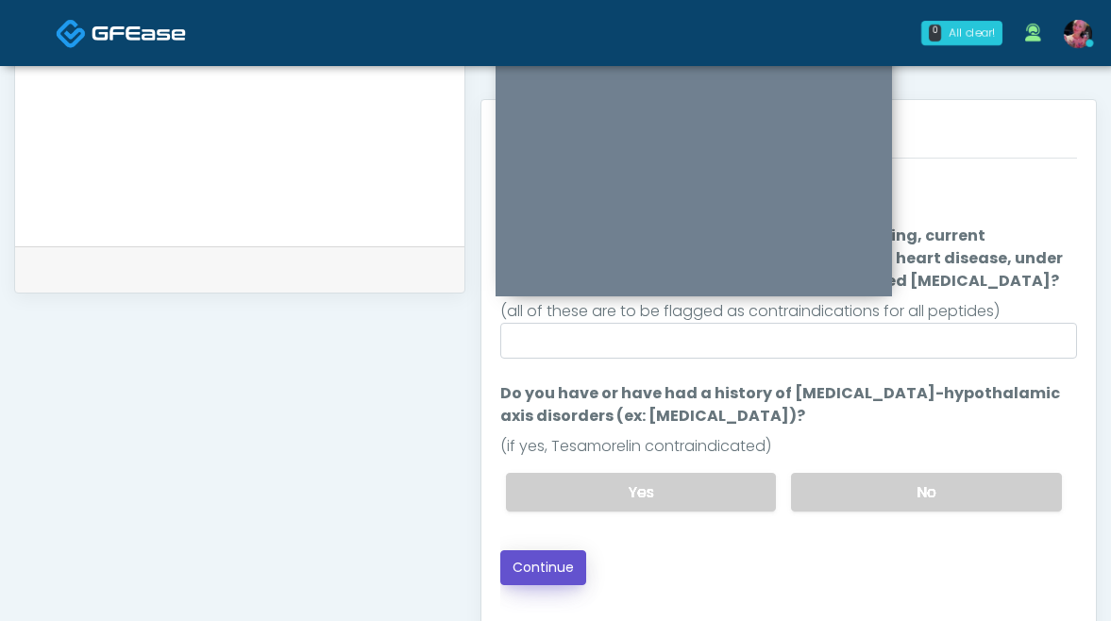
click at [553, 574] on button "Continue" at bounding box center [543, 567] width 86 height 35
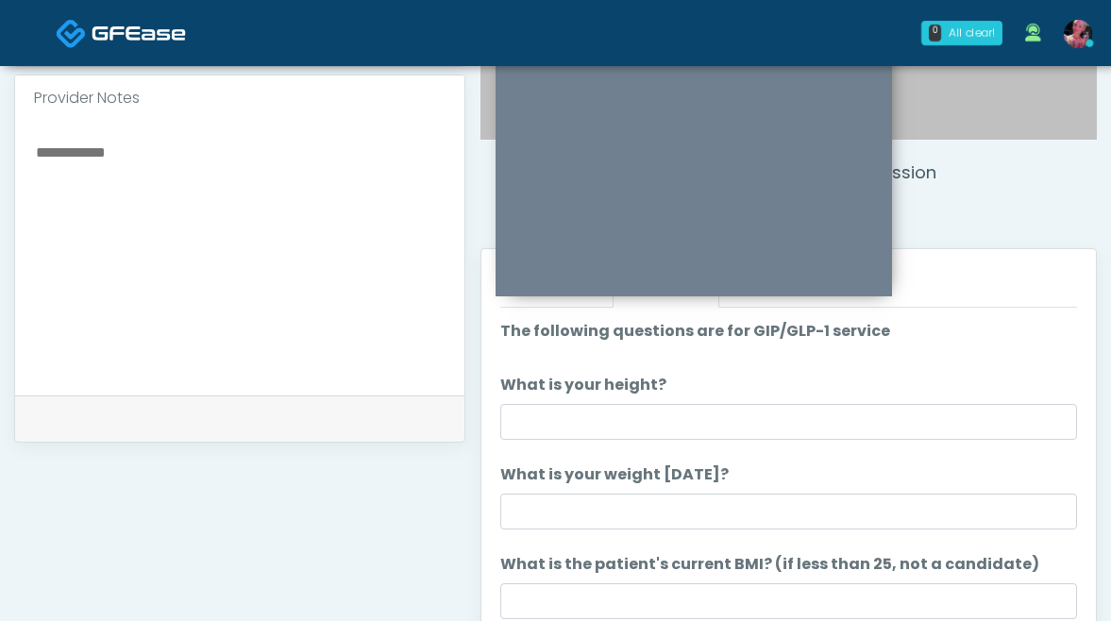
scroll to position [615, 0]
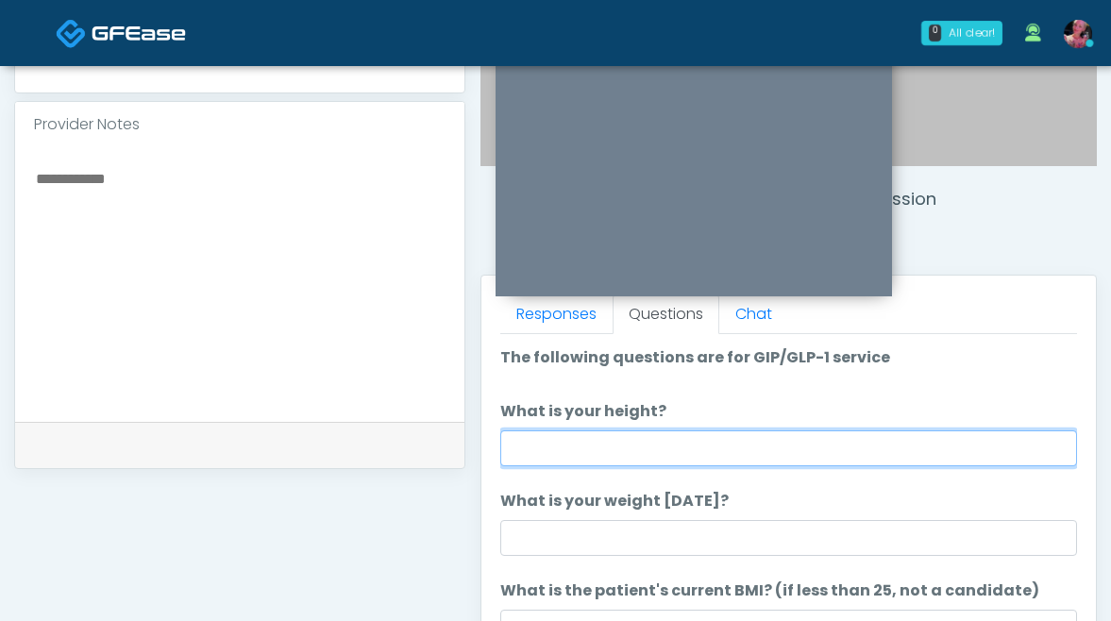
click at [818, 437] on input "What is your height?" at bounding box center [788, 448] width 577 height 36
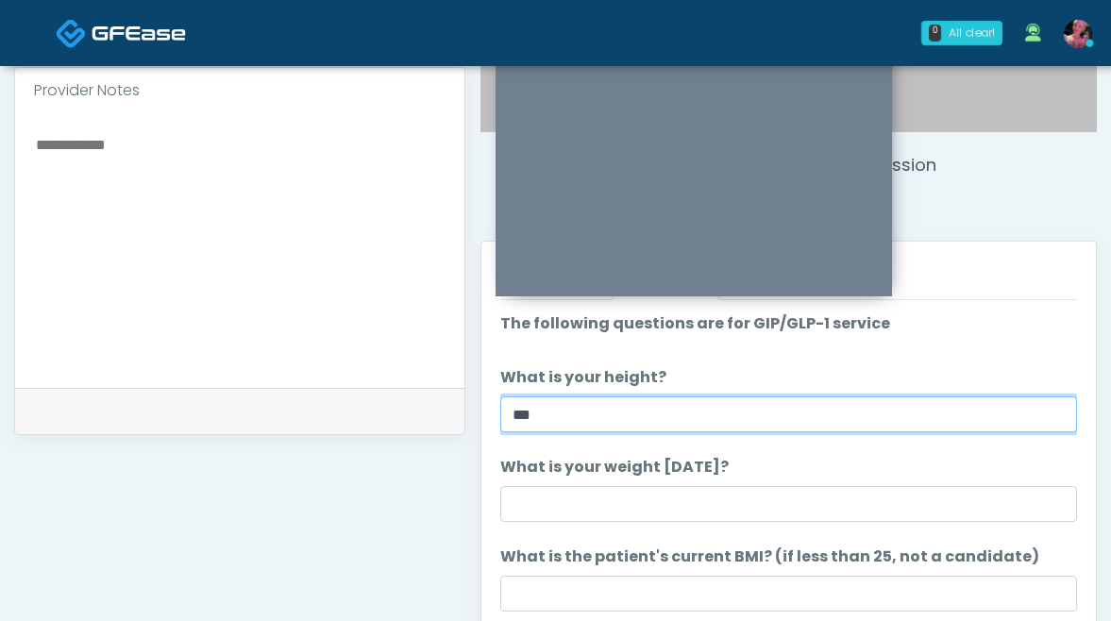
scroll to position [660, 0]
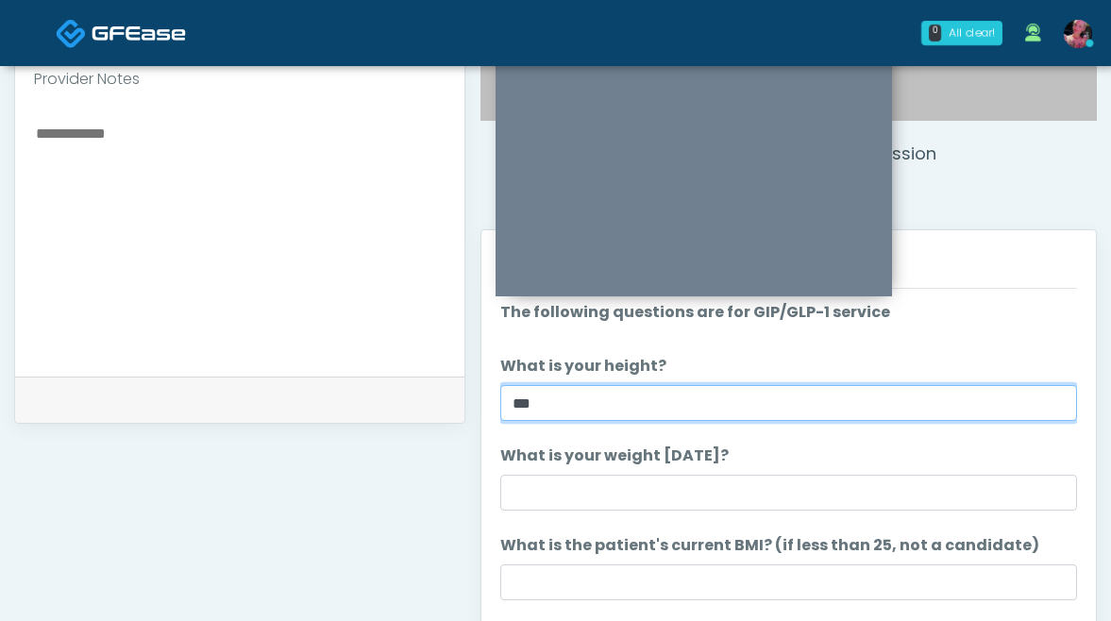
type input "***"
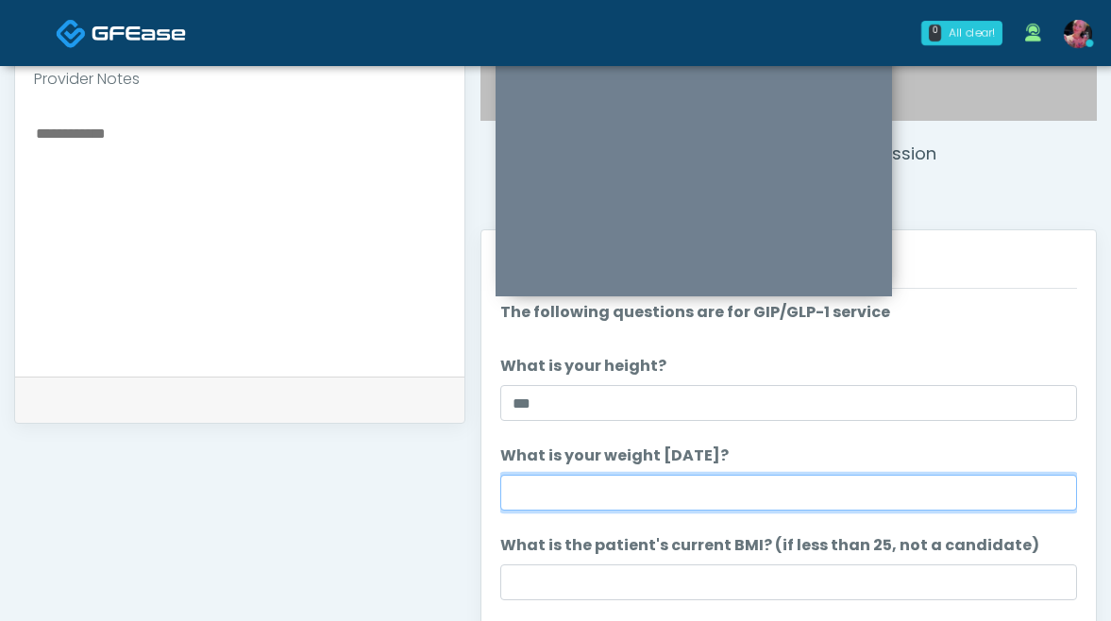
click at [809, 502] on input "What is your weight today?" at bounding box center [788, 493] width 577 height 36
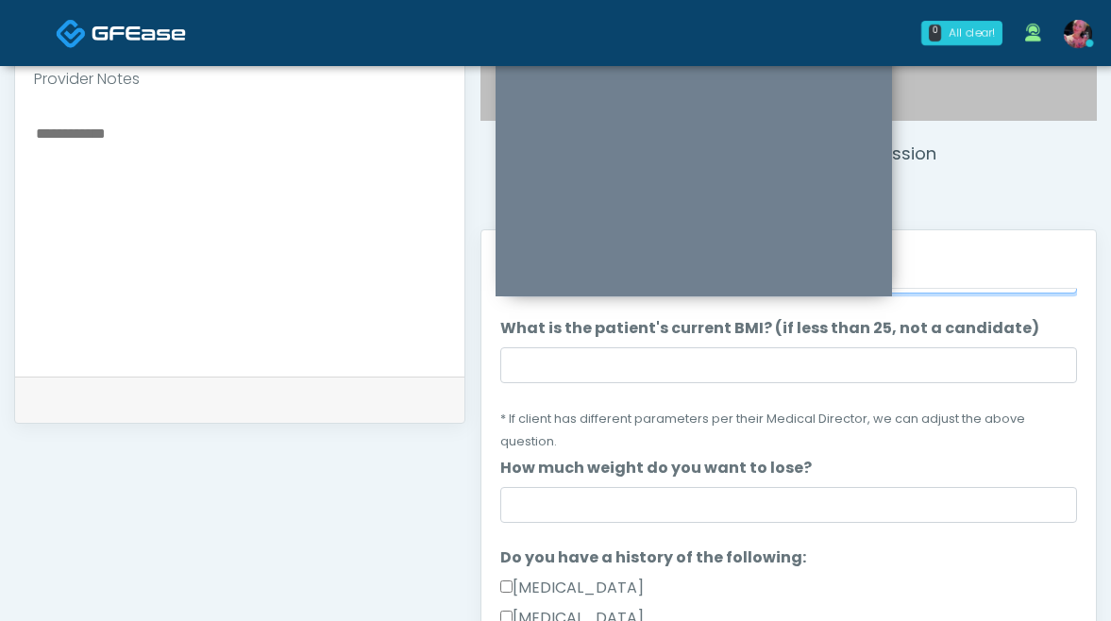
scroll to position [226, 0]
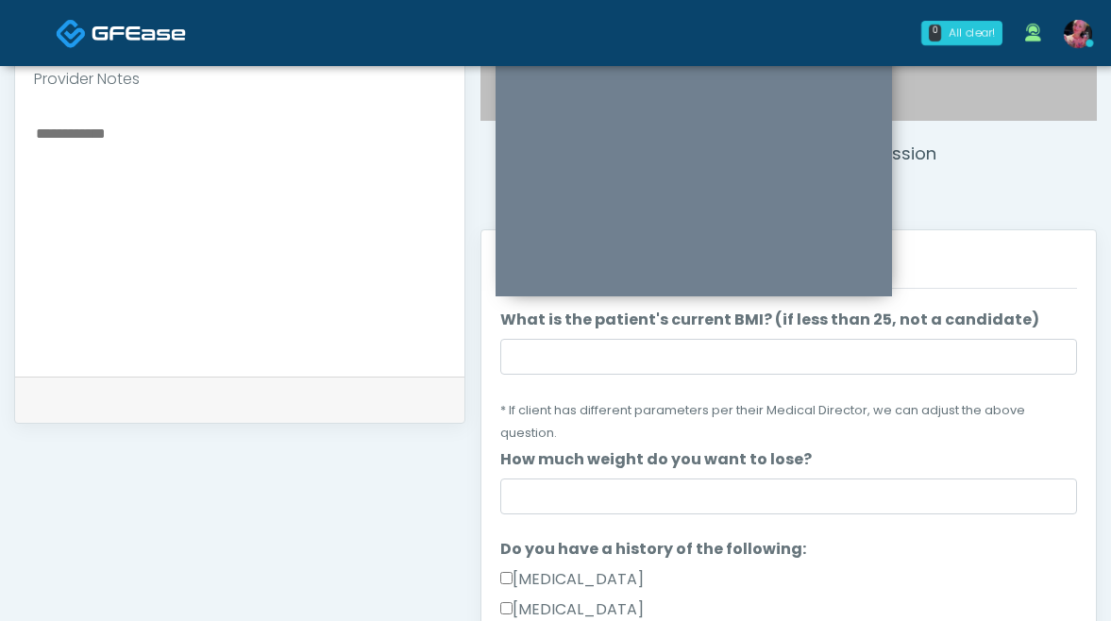
type input "***"
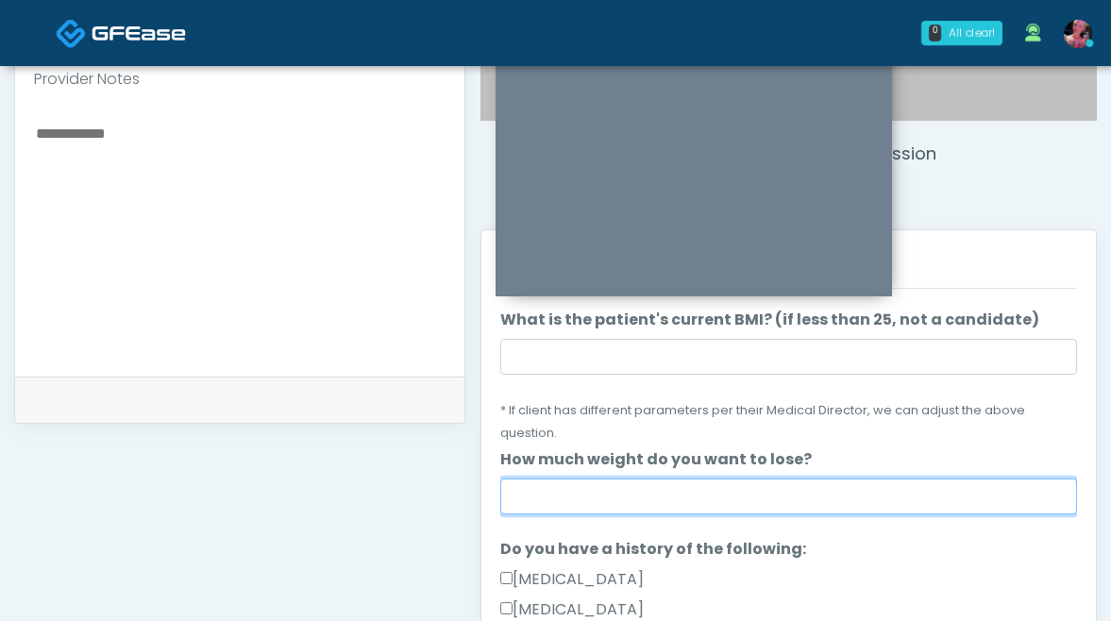
click at [719, 490] on input "How much weight do you want to lose?" at bounding box center [788, 496] width 577 height 36
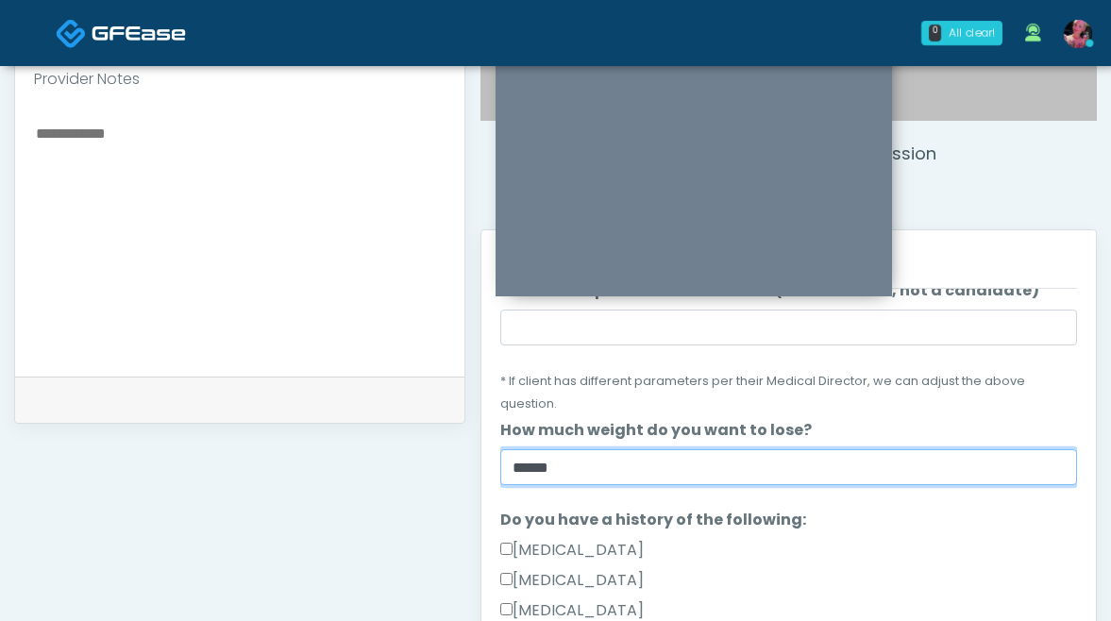
scroll to position [261, 0]
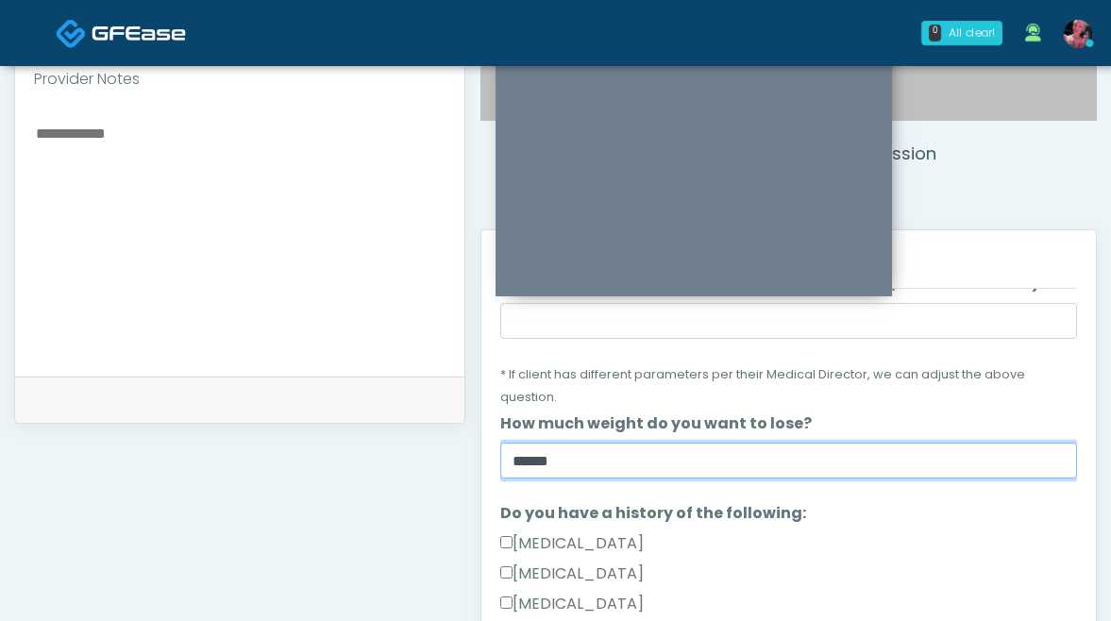
click at [526, 443] on input "******" at bounding box center [788, 461] width 577 height 36
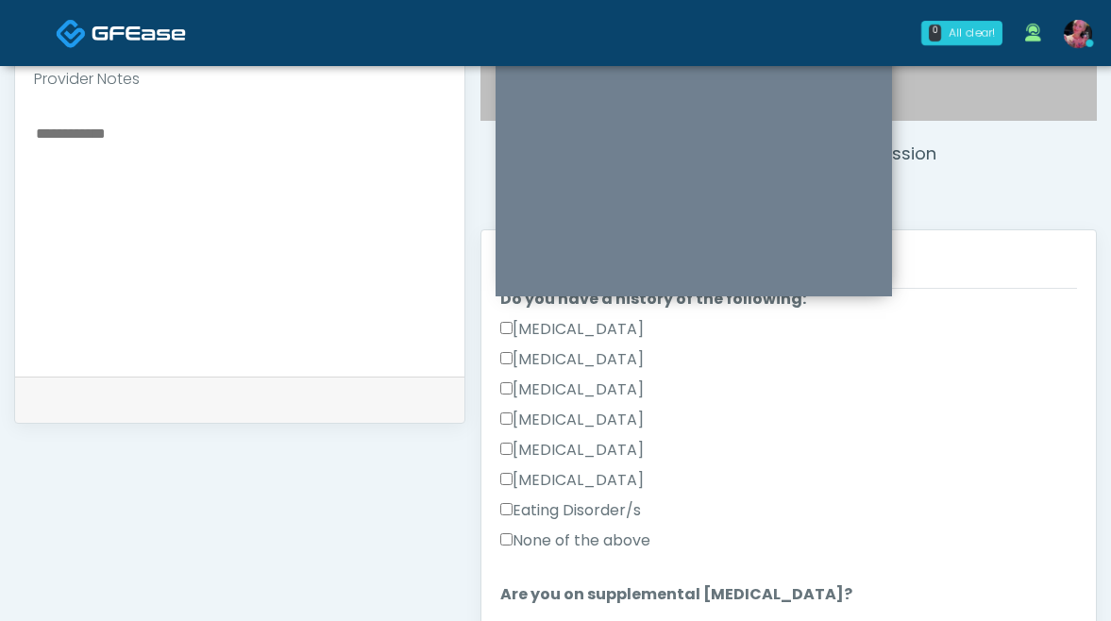
scroll to position [512, 0]
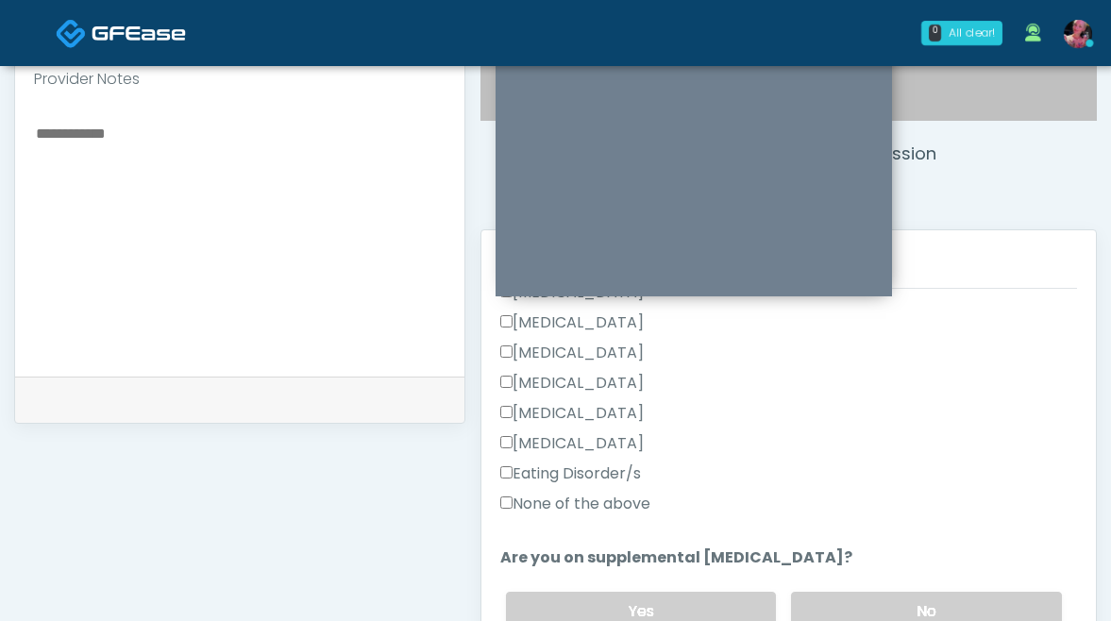
type input "*********"
click at [622, 493] on label "None of the above" at bounding box center [575, 504] width 150 height 23
click at [931, 592] on label "No" at bounding box center [926, 611] width 271 height 39
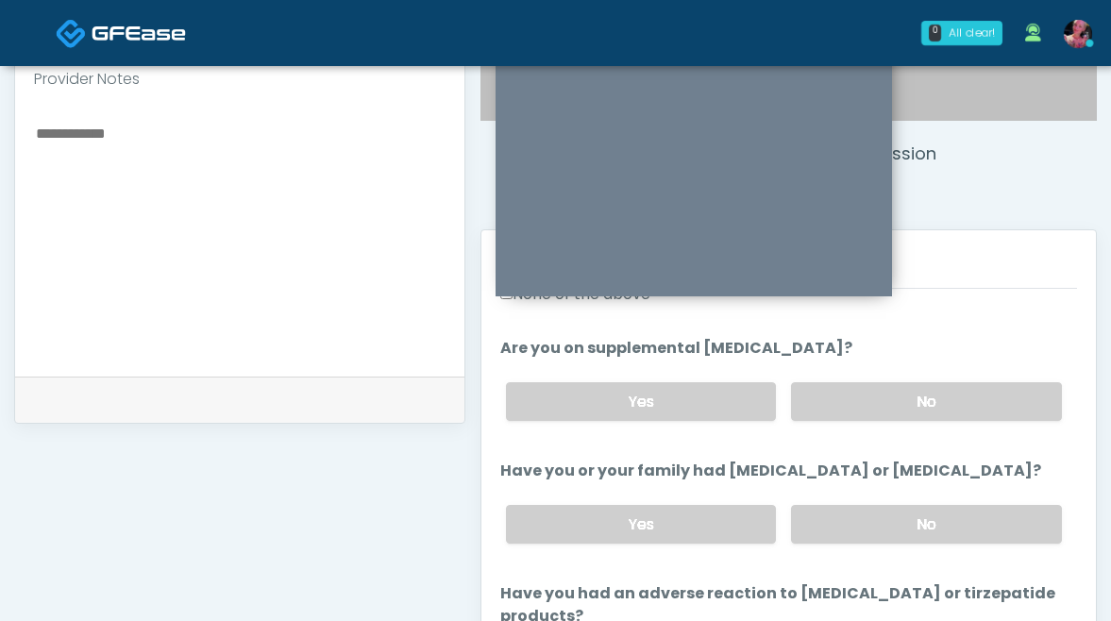
scroll to position [727, 0]
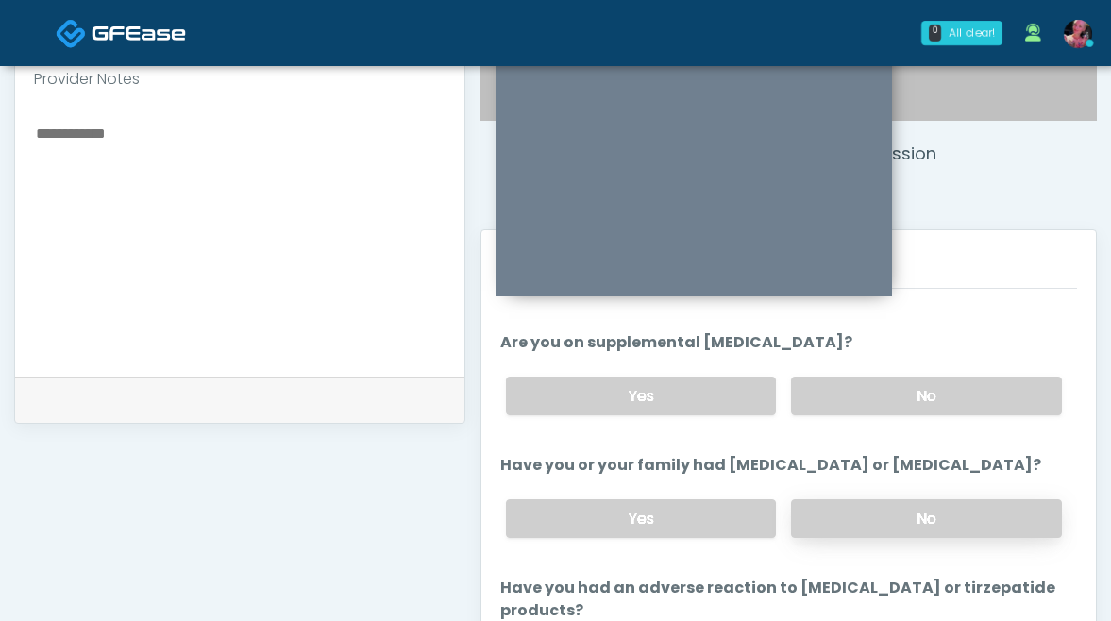
click at [917, 499] on label "No" at bounding box center [926, 518] width 271 height 39
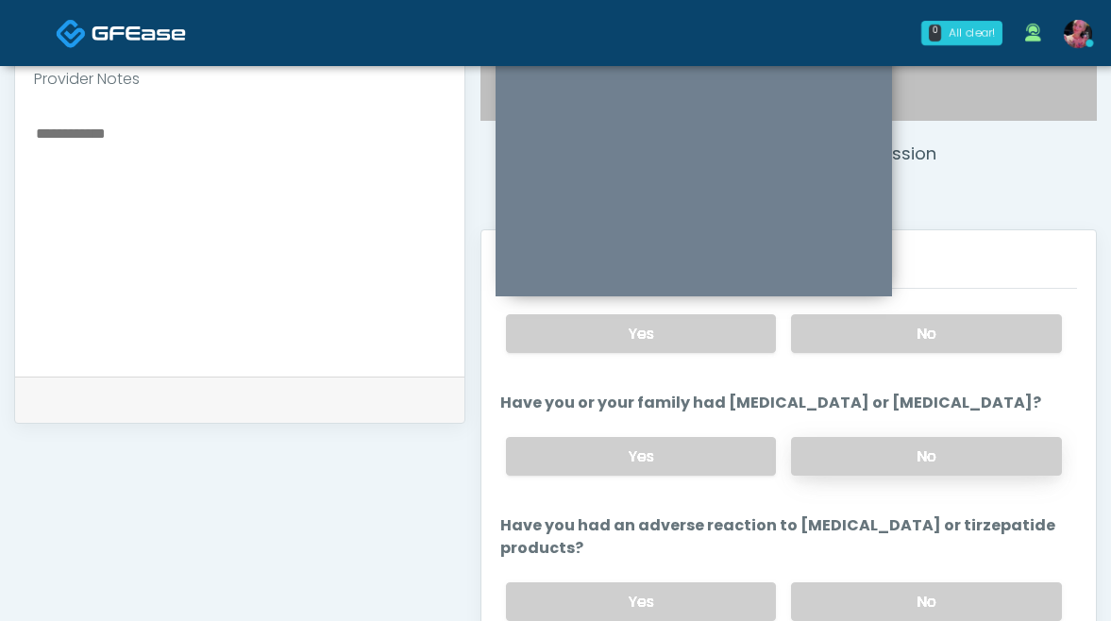
scroll to position [874, 0]
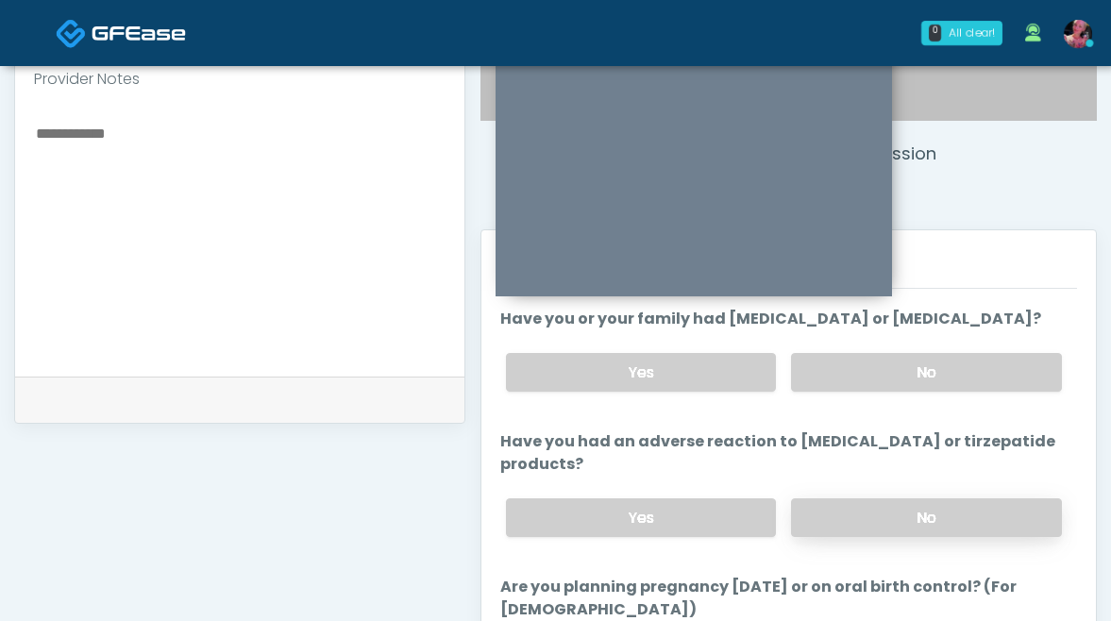
click at [907, 498] on label "No" at bounding box center [926, 517] width 271 height 39
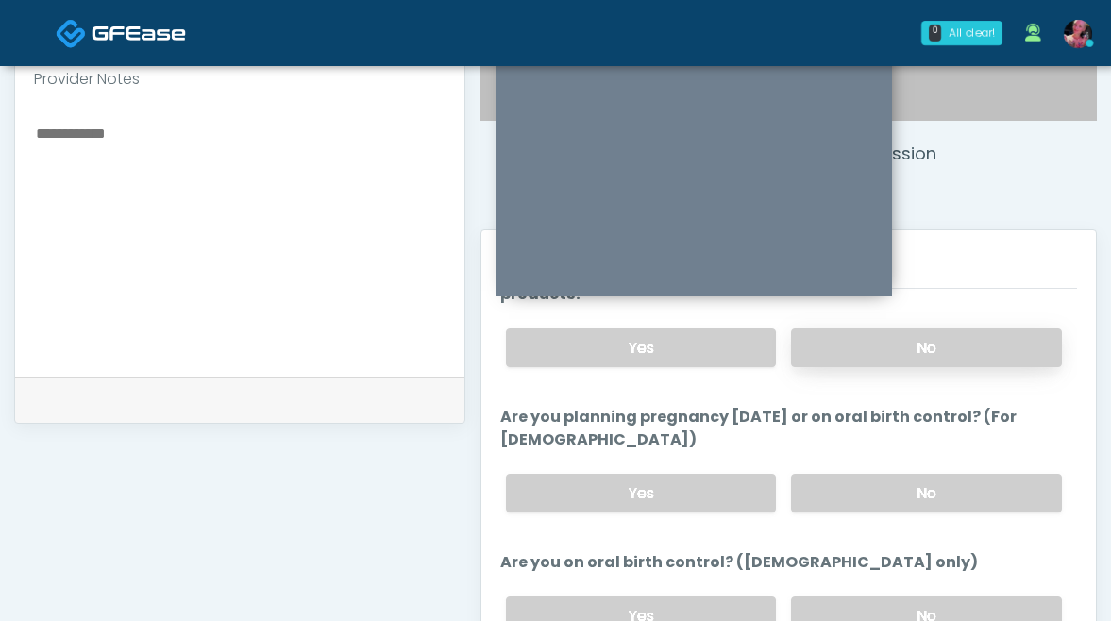
scroll to position [1086, 0]
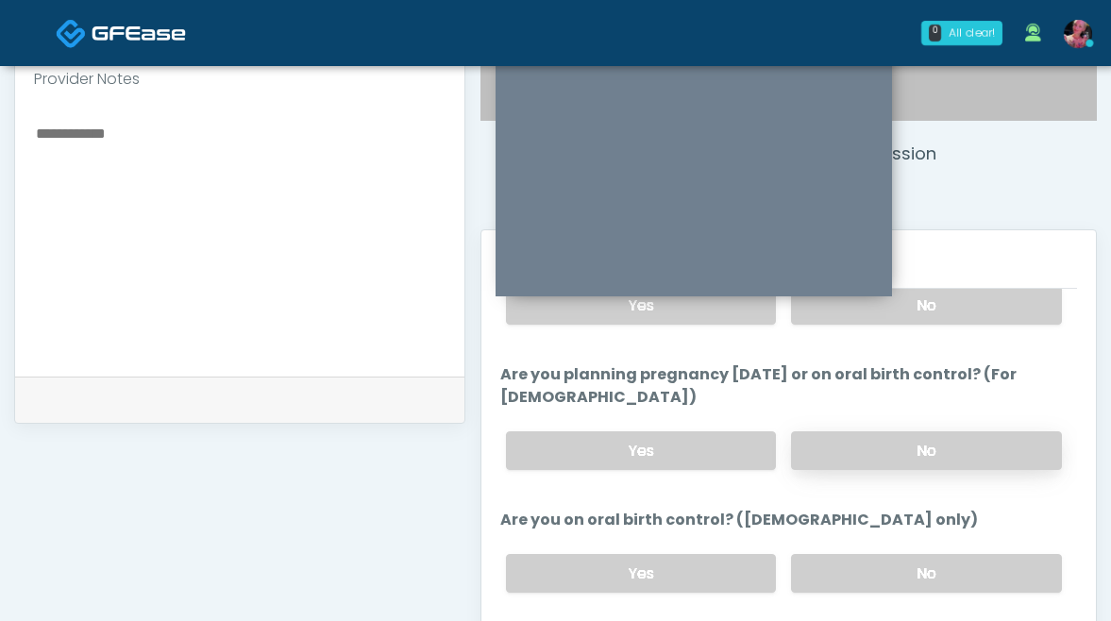
click at [888, 431] on label "No" at bounding box center [926, 450] width 271 height 39
click at [896, 554] on label "No" at bounding box center [926, 573] width 271 height 39
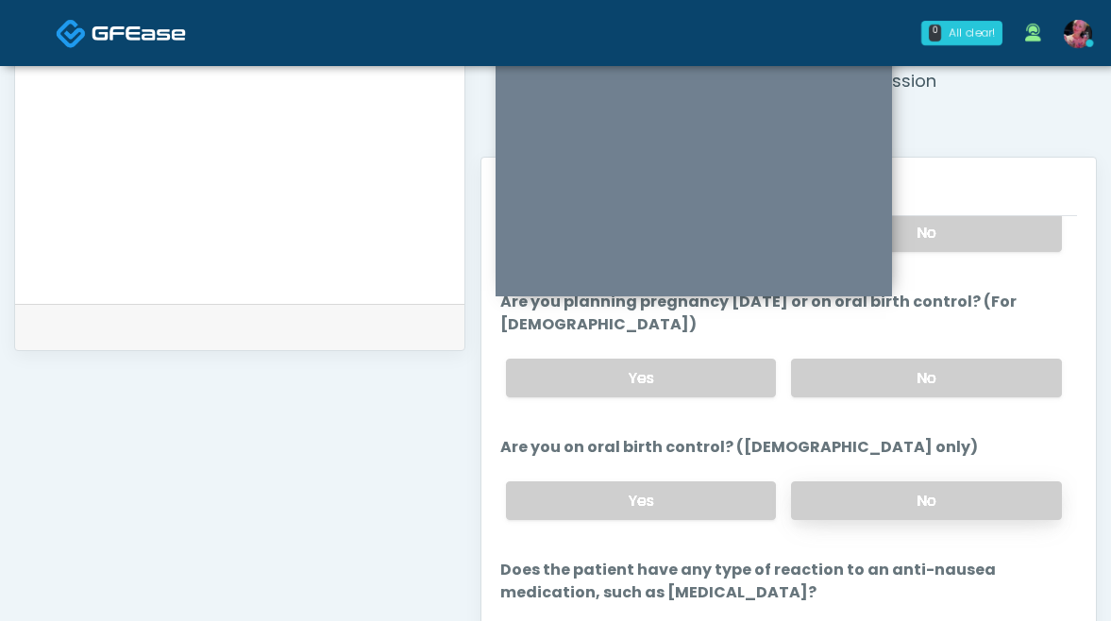
scroll to position [844, 0]
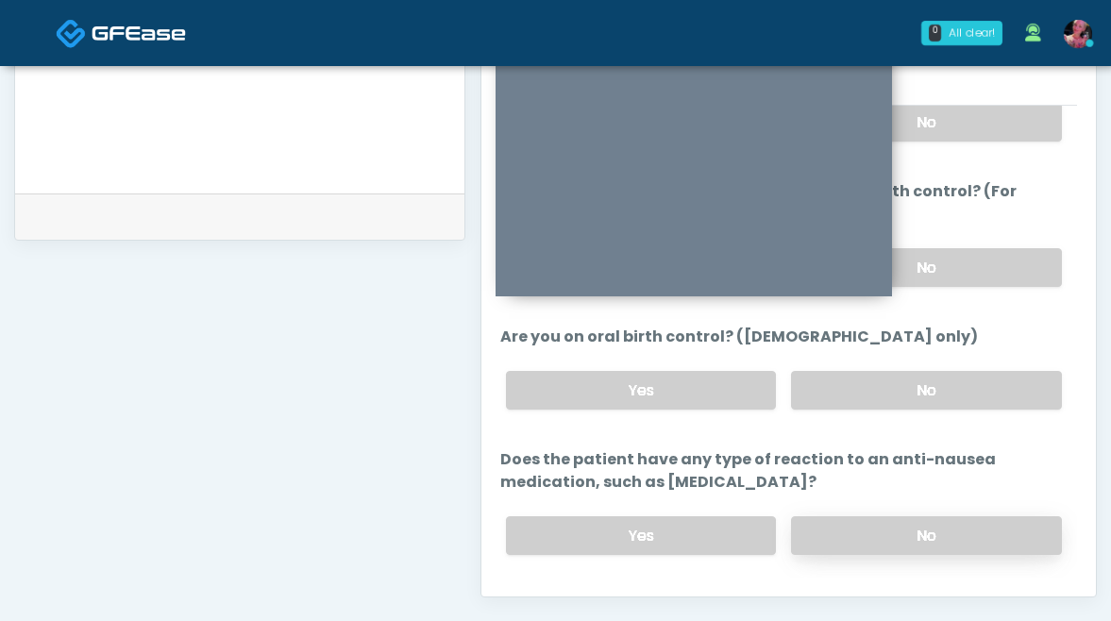
click at [892, 516] on label "No" at bounding box center [926, 535] width 271 height 39
click at [527, 593] on button "Continue" at bounding box center [543, 610] width 86 height 35
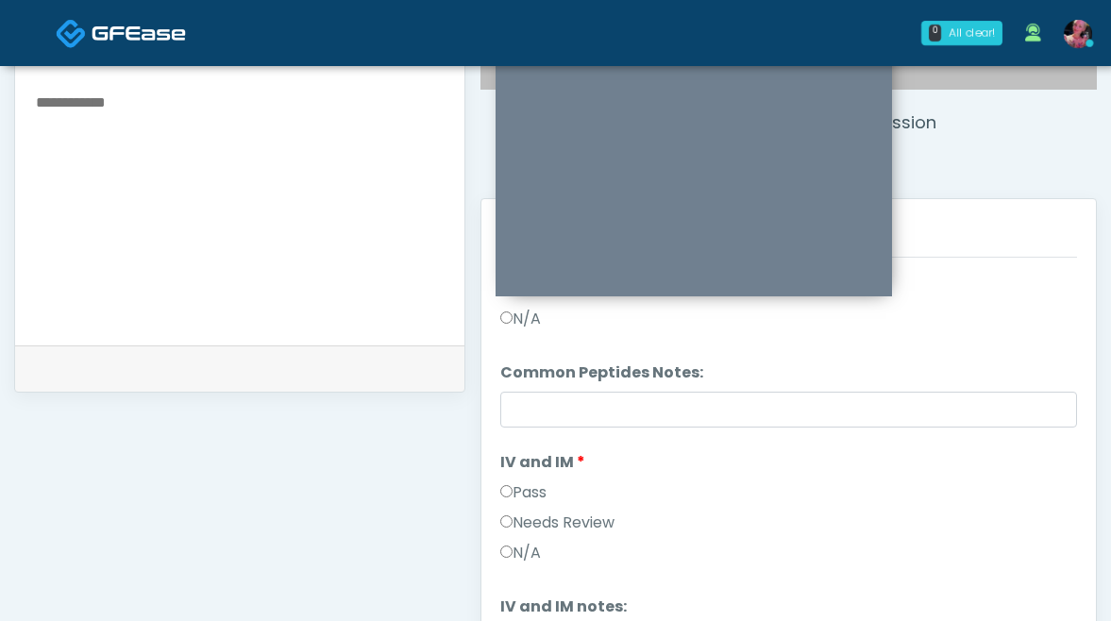
scroll to position [0, 0]
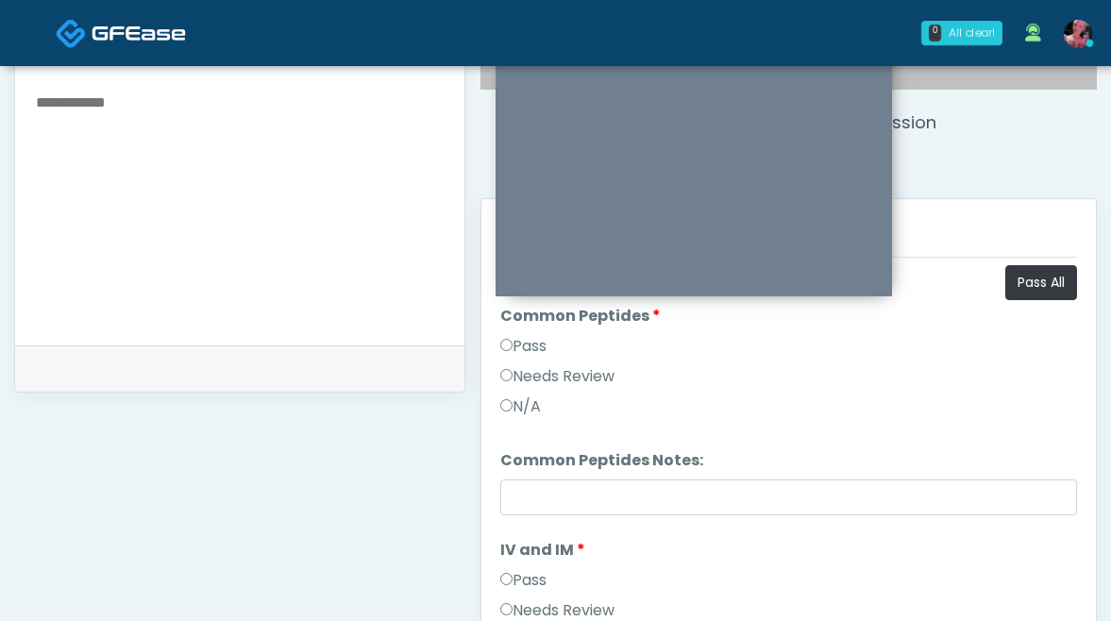
click at [519, 348] on label "Pass" at bounding box center [523, 346] width 46 height 23
click at [538, 572] on label "Pass" at bounding box center [523, 580] width 46 height 23
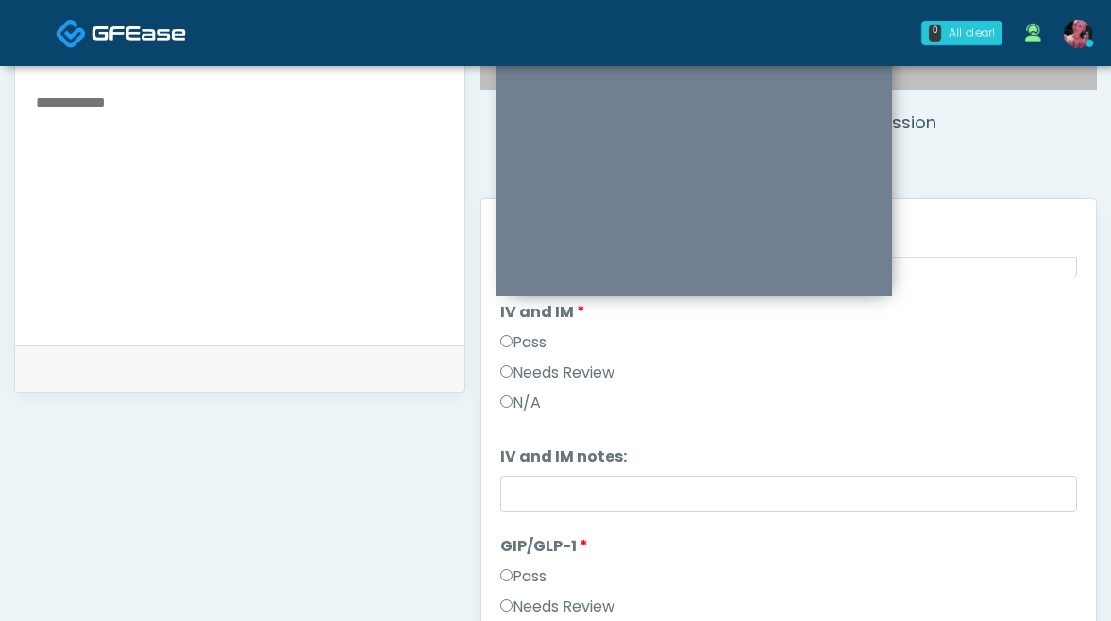
click at [530, 571] on label "Pass" at bounding box center [523, 576] width 46 height 23
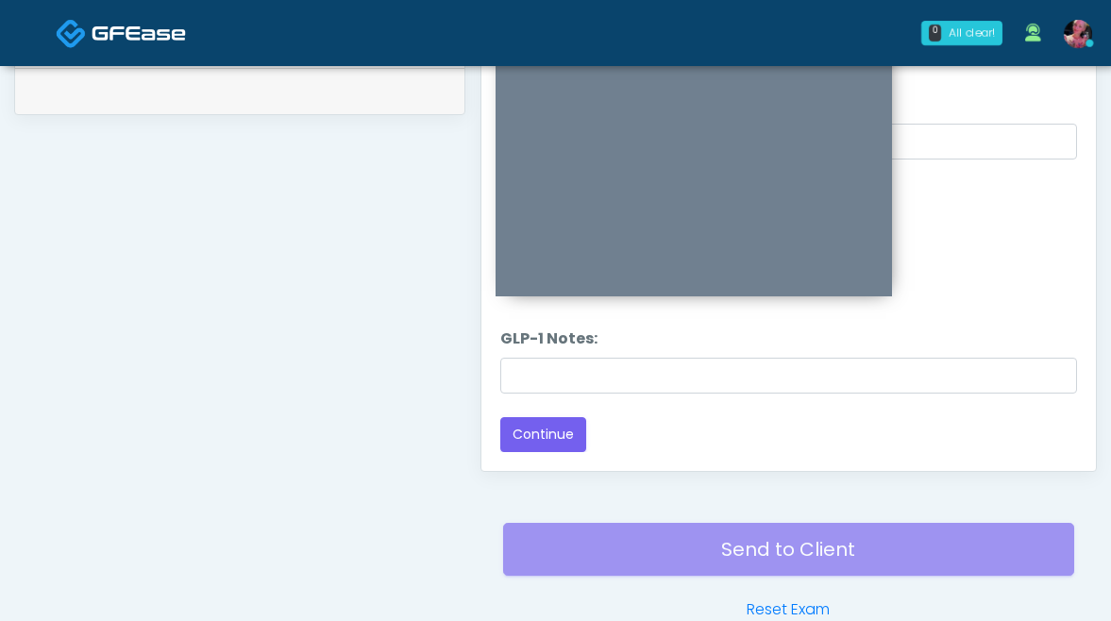
scroll to position [1057, 0]
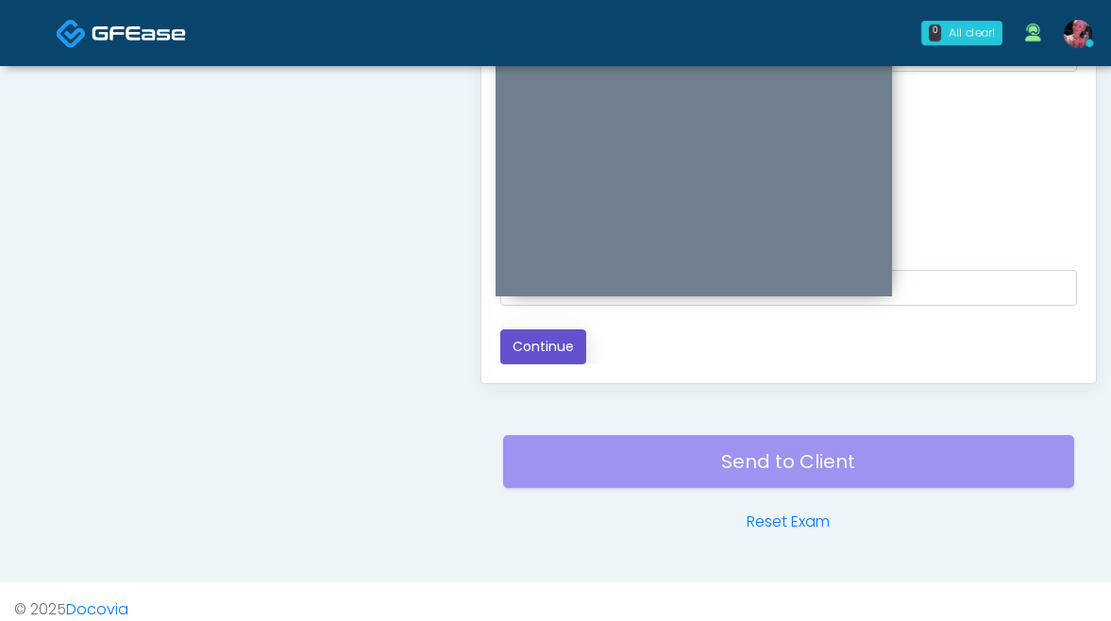
click at [583, 362] on button "Continue" at bounding box center [543, 346] width 86 height 35
click at [641, 475] on div "Send to Client Reset Exam" at bounding box center [788, 472] width 571 height 121
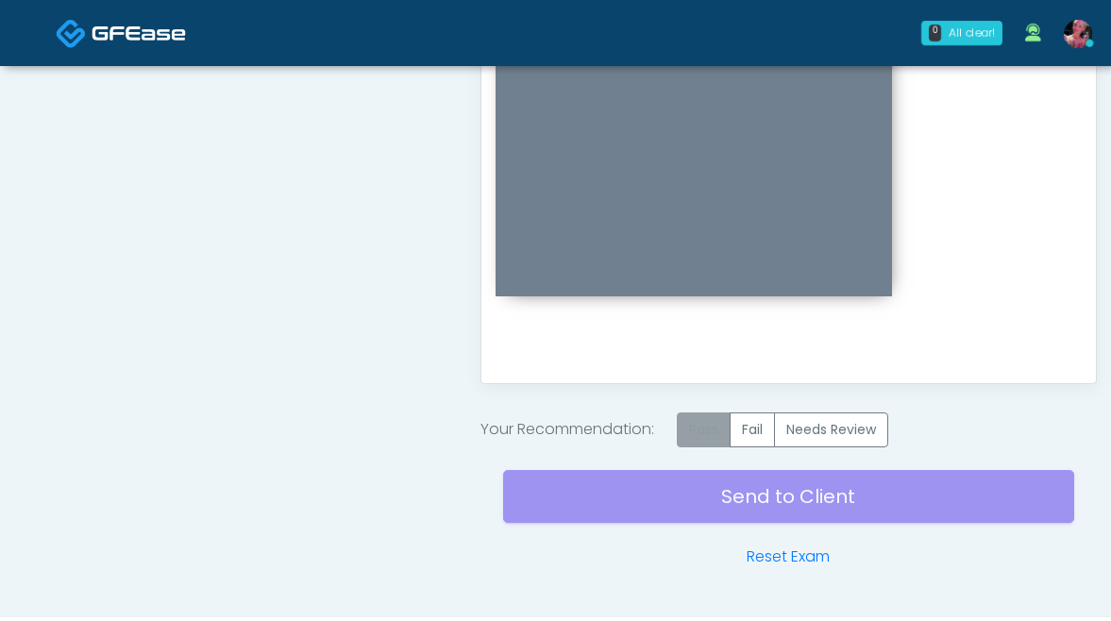
click at [699, 430] on label "Pass" at bounding box center [704, 429] width 54 height 35
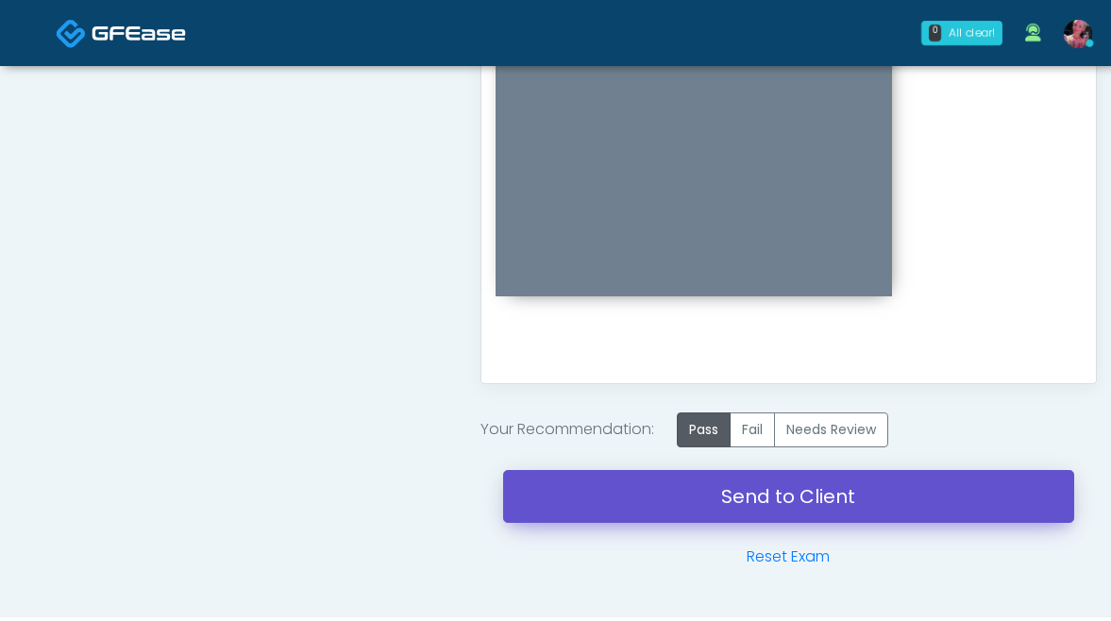
click at [695, 512] on link "Send to Client" at bounding box center [788, 496] width 571 height 53
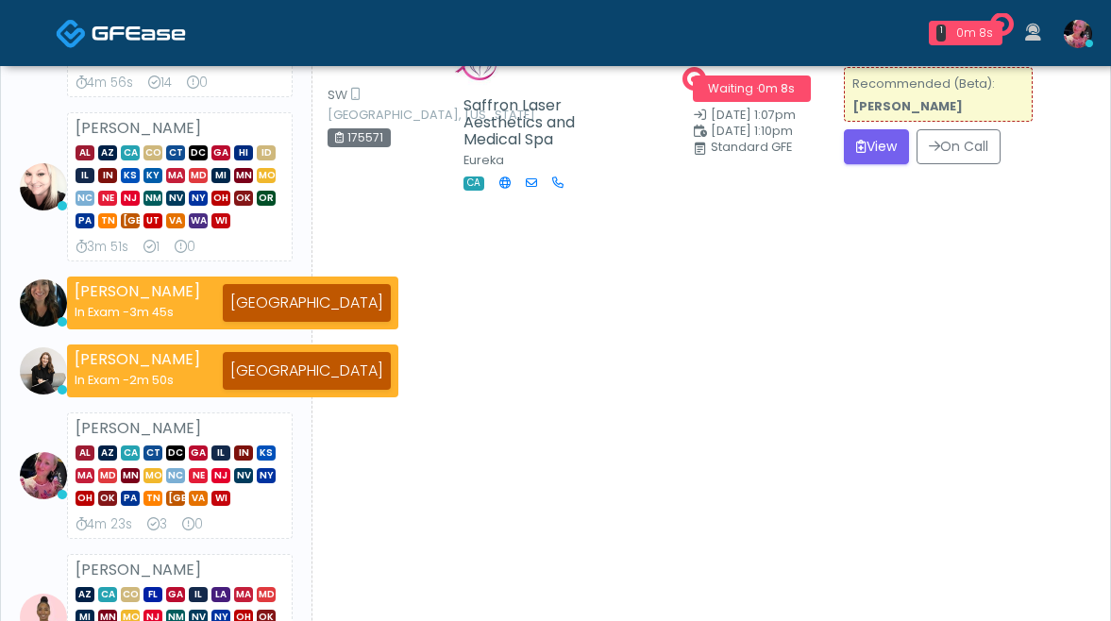
scroll to position [360, 0]
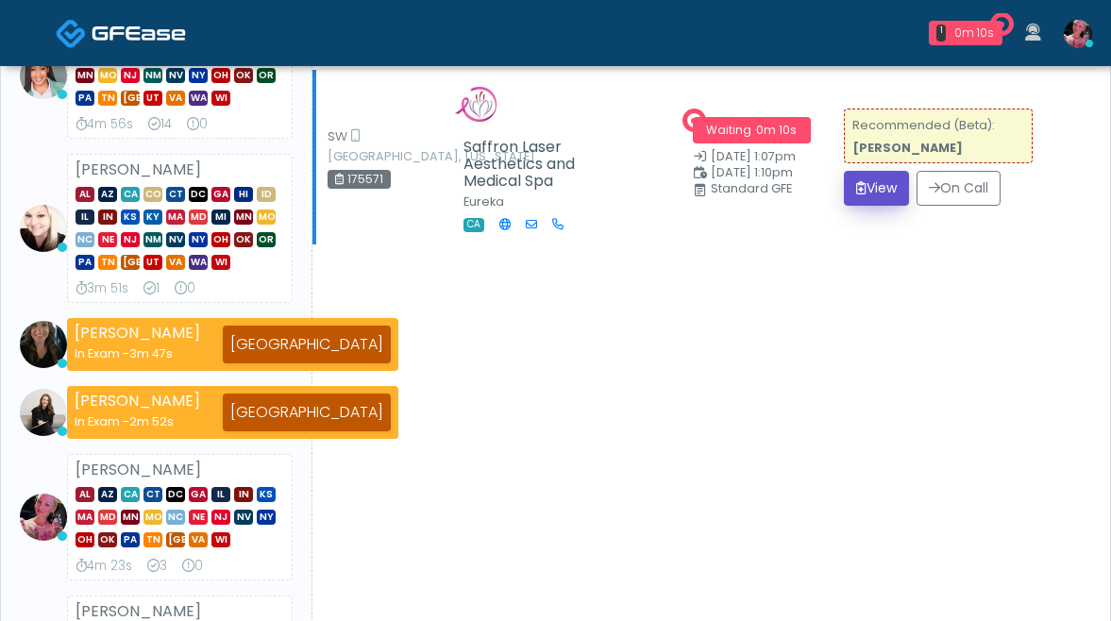
click at [844, 206] on button "View" at bounding box center [876, 188] width 65 height 35
click at [860, 194] on icon "submit" at bounding box center [861, 187] width 10 height 13
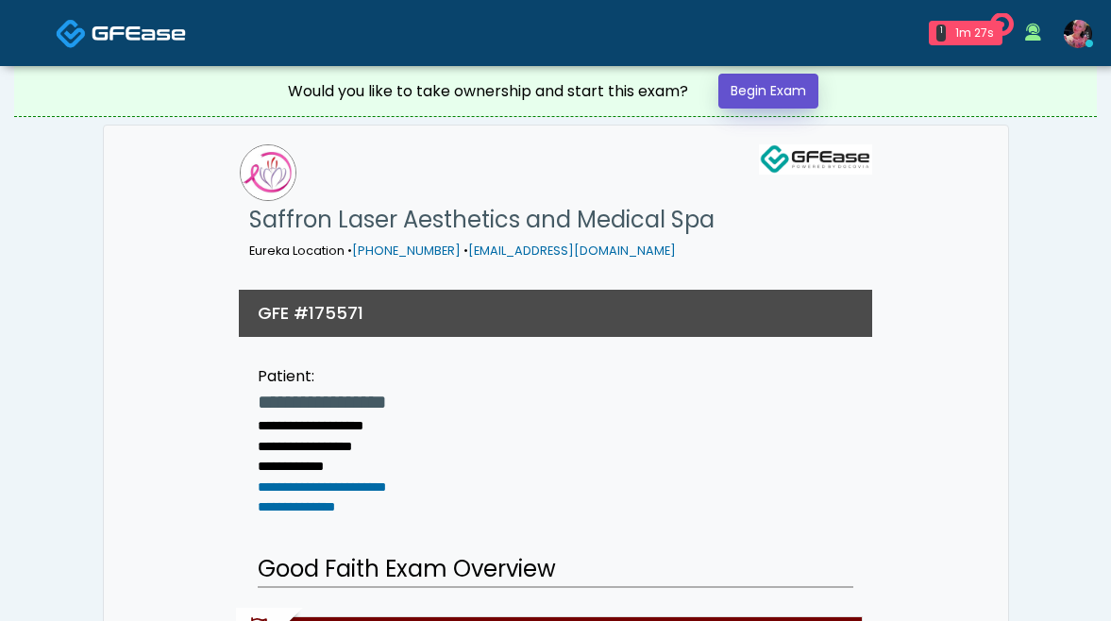
click at [803, 90] on link "Begin Exam" at bounding box center [768, 91] width 100 height 35
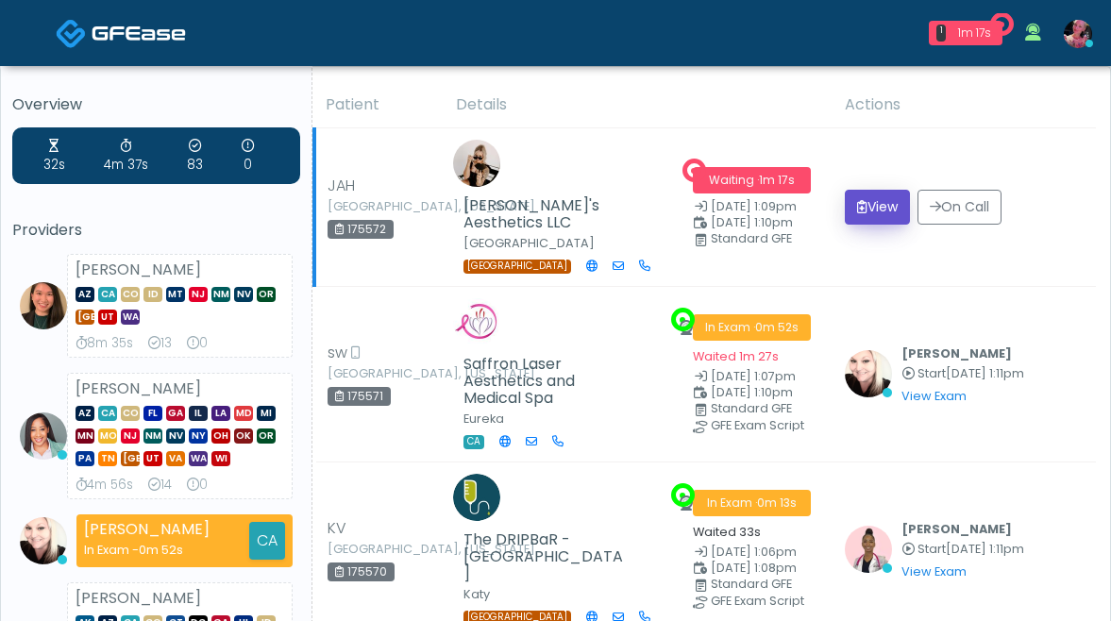
click at [880, 223] on button "View" at bounding box center [876, 207] width 65 height 35
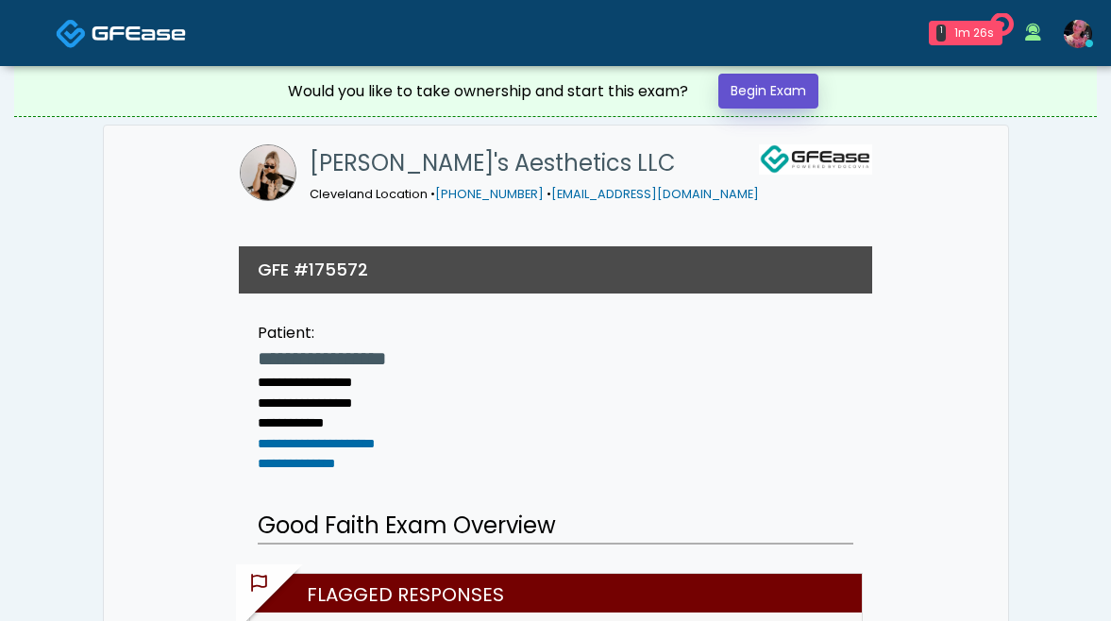
click at [750, 93] on link "Begin Exam" at bounding box center [768, 91] width 100 height 35
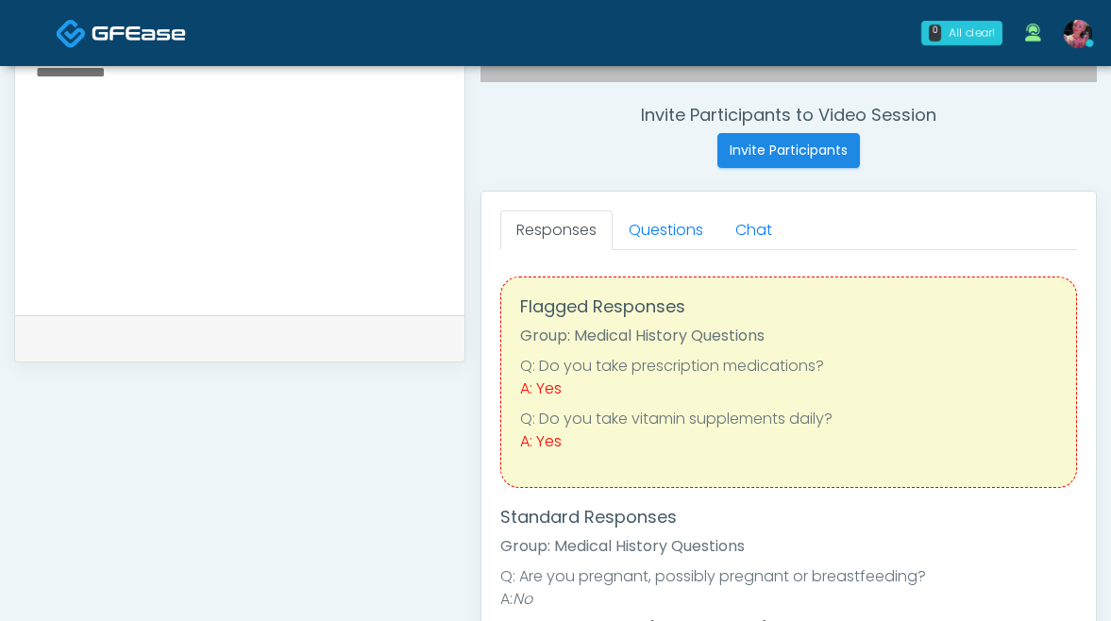
scroll to position [704, 0]
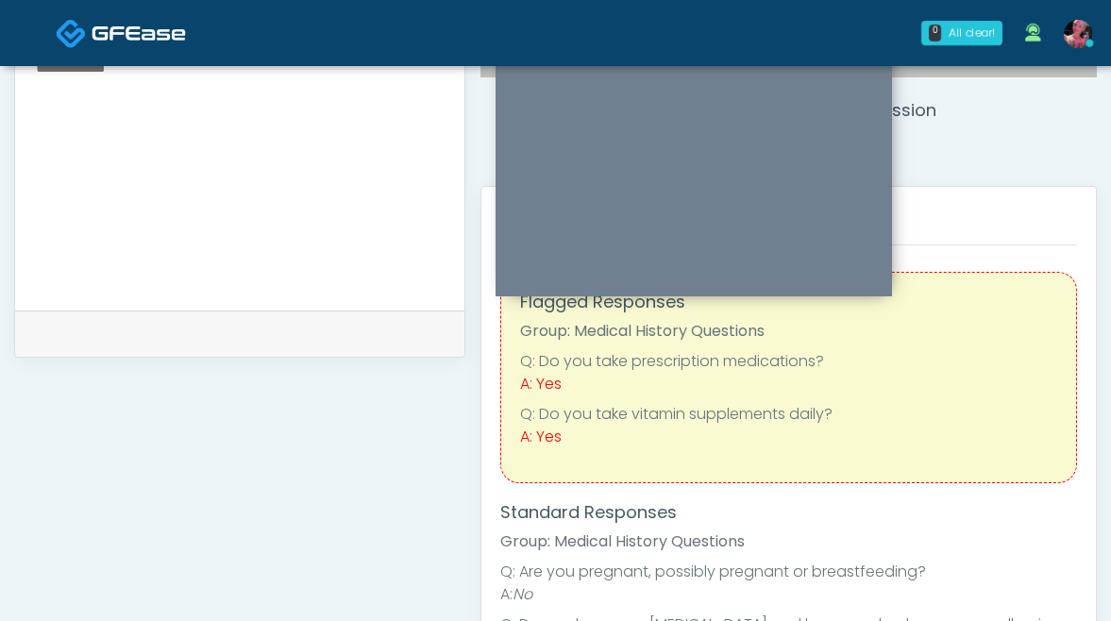
click at [963, 229] on ul "Responses Questions Chat" at bounding box center [788, 226] width 577 height 40
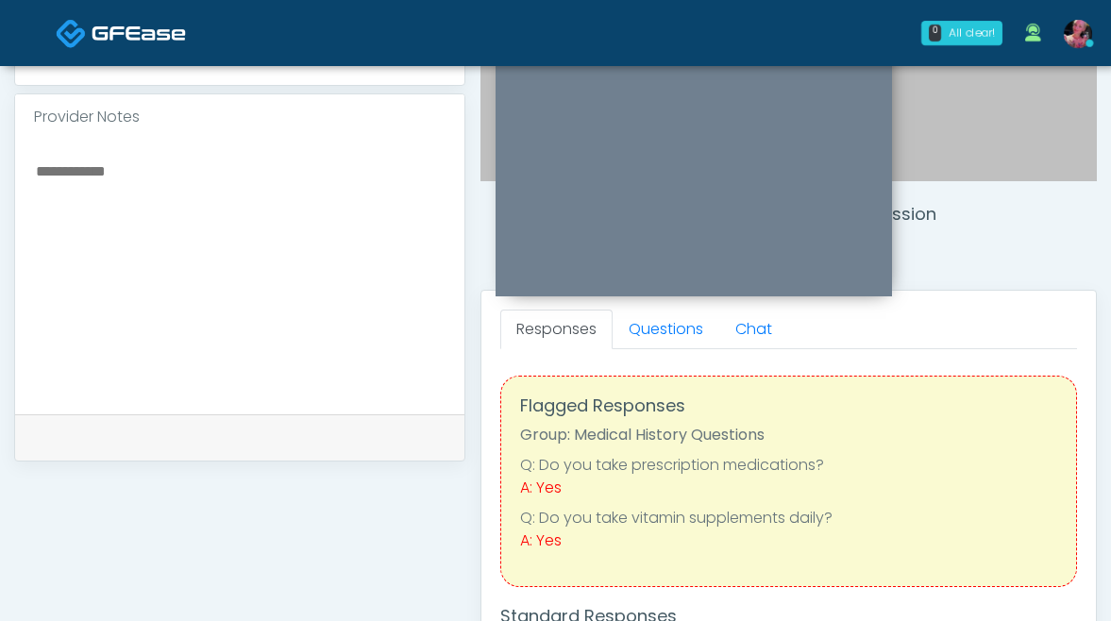
scroll to position [536, 0]
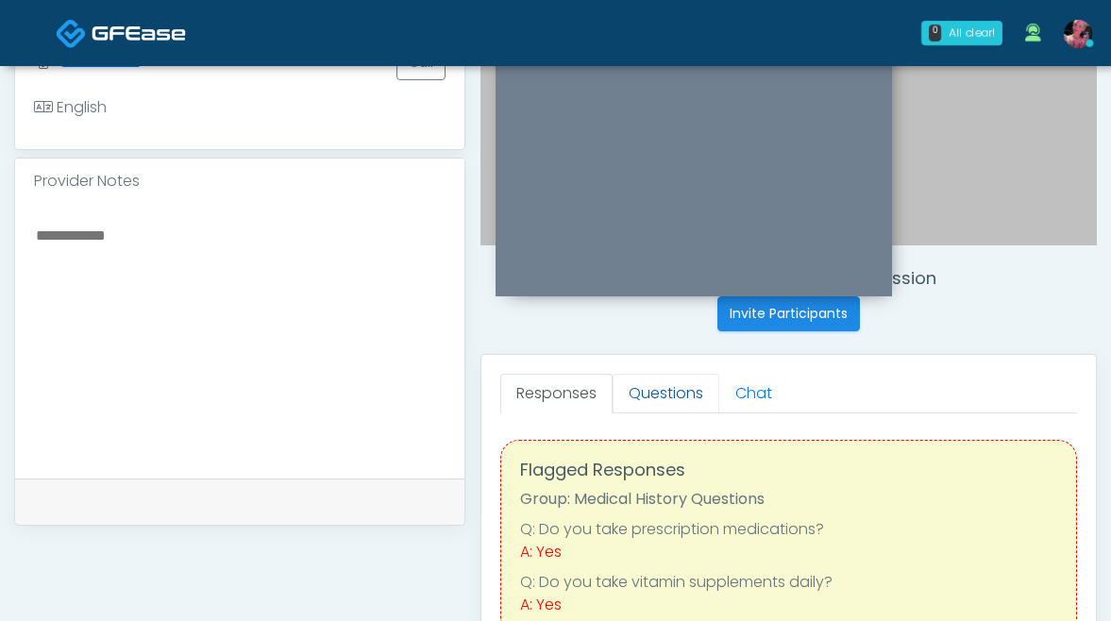
click at [663, 380] on link "Questions" at bounding box center [665, 394] width 107 height 40
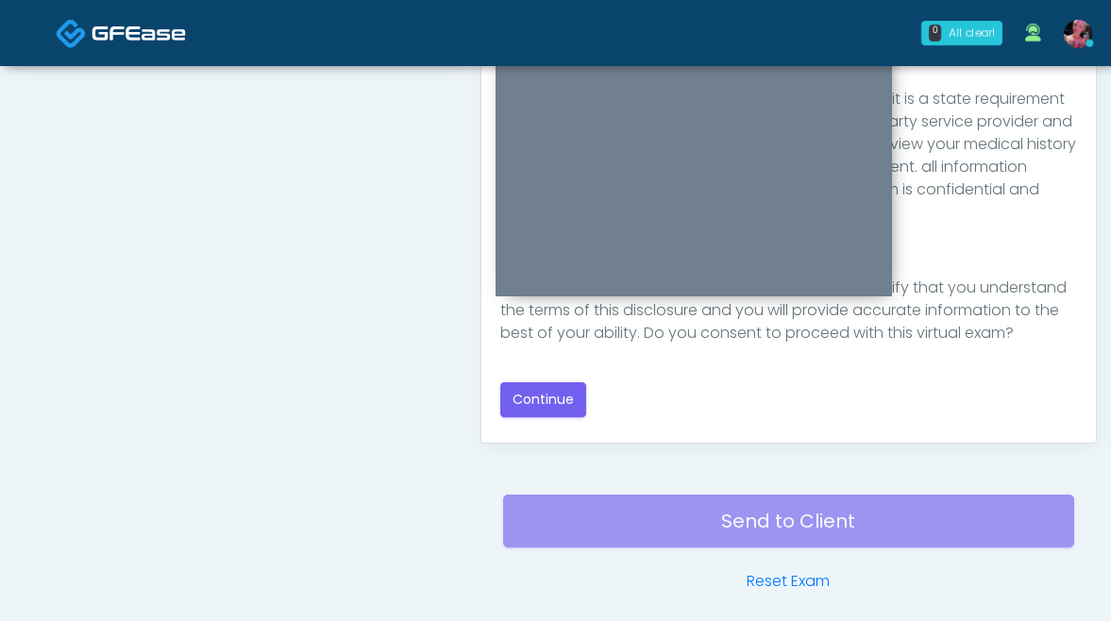
scroll to position [1017, 0]
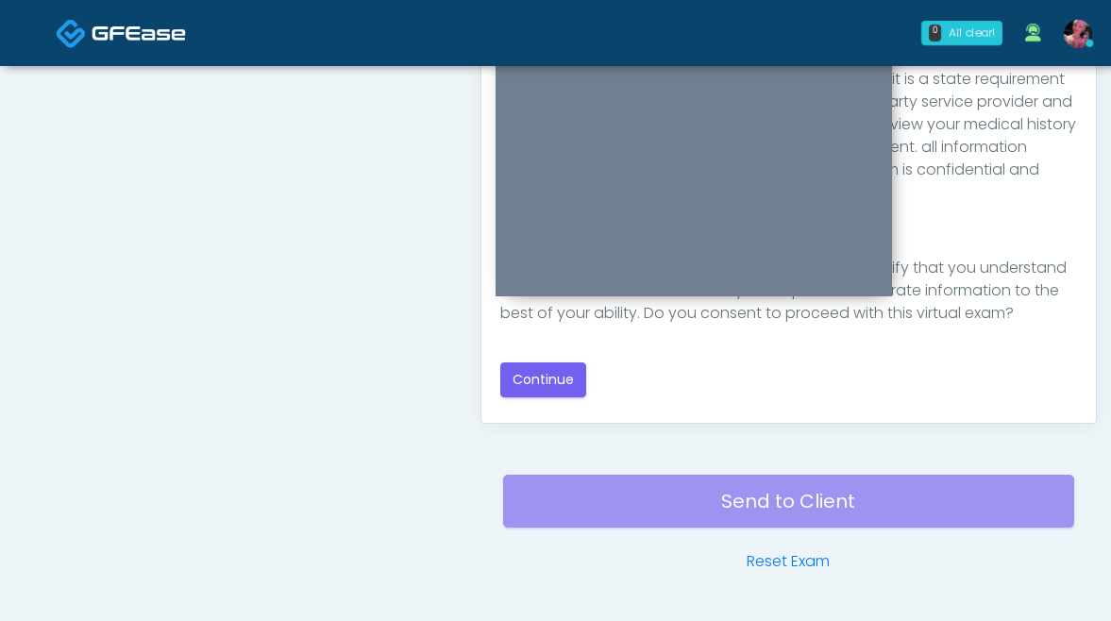
click at [523, 398] on div "Good Faith Exam Script Good Faith Exam Script INTRODUCTION Hello, my name is un…" at bounding box center [788, 168] width 577 height 472
click at [523, 386] on button "Continue" at bounding box center [543, 379] width 86 height 35
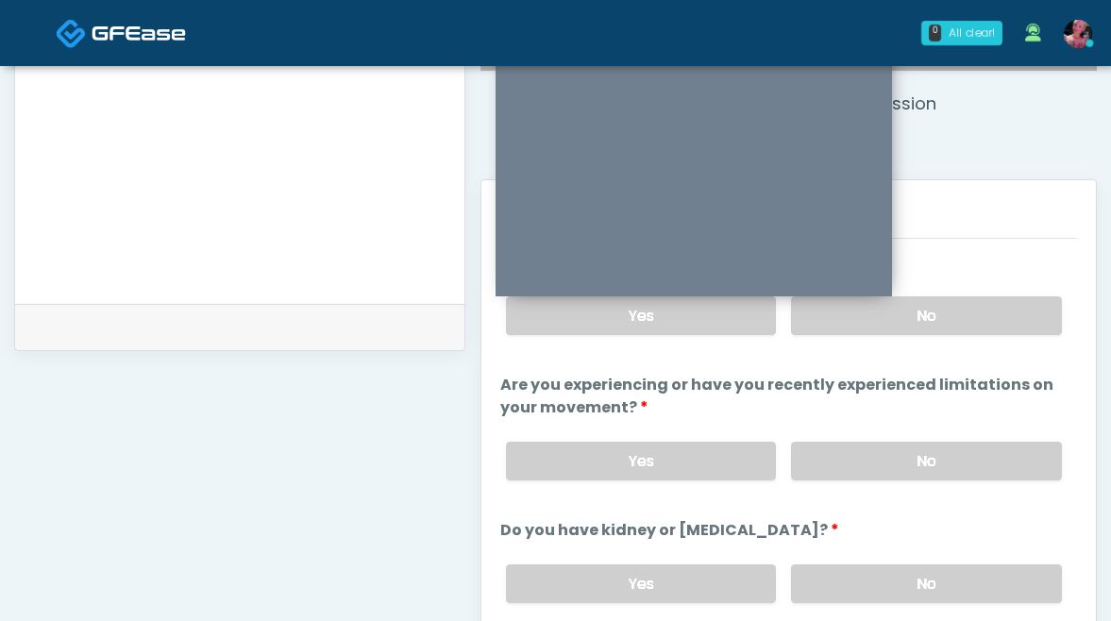
scroll to position [706, 0]
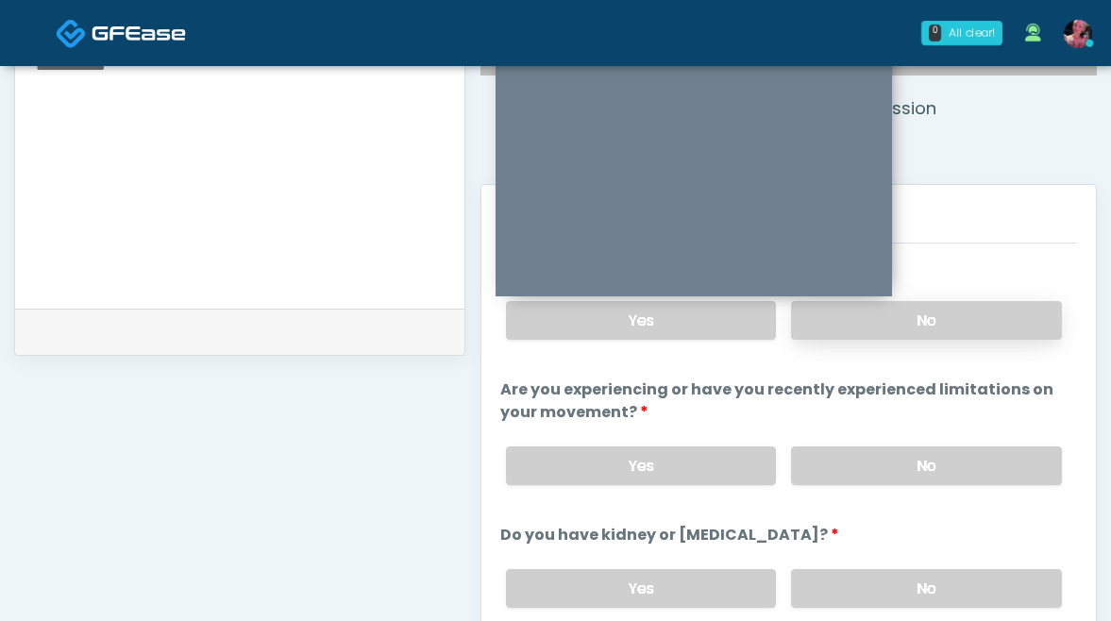
click at [930, 302] on label "No" at bounding box center [926, 320] width 271 height 39
click at [893, 441] on div "Yes No" at bounding box center [784, 465] width 586 height 69
click at [885, 464] on label "No" at bounding box center [926, 465] width 271 height 39
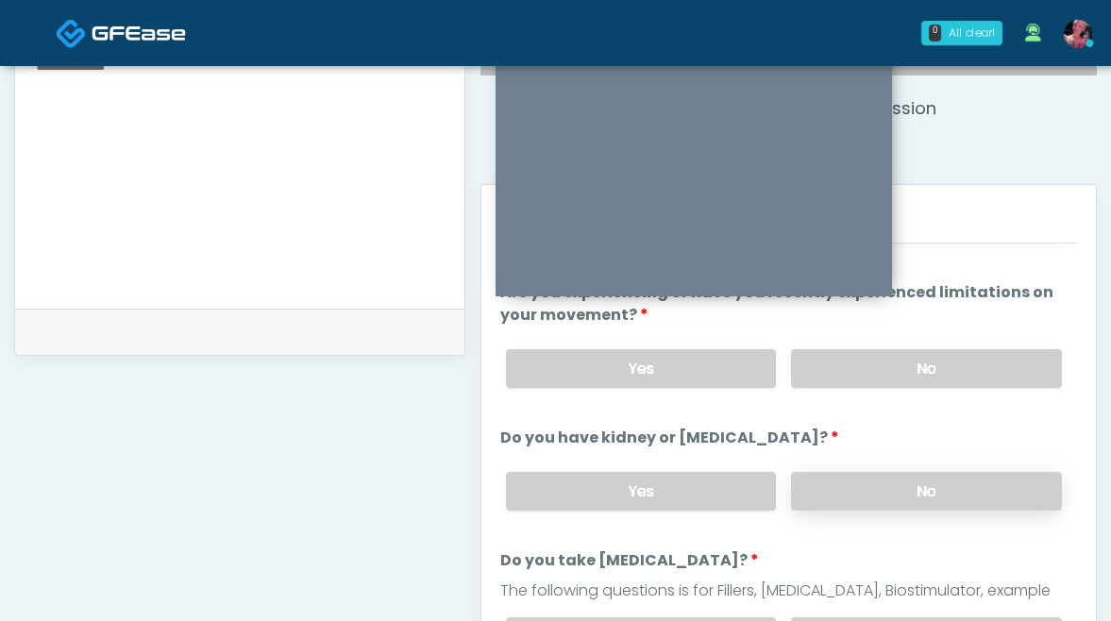
click at [884, 472] on label "No" at bounding box center [926, 491] width 271 height 39
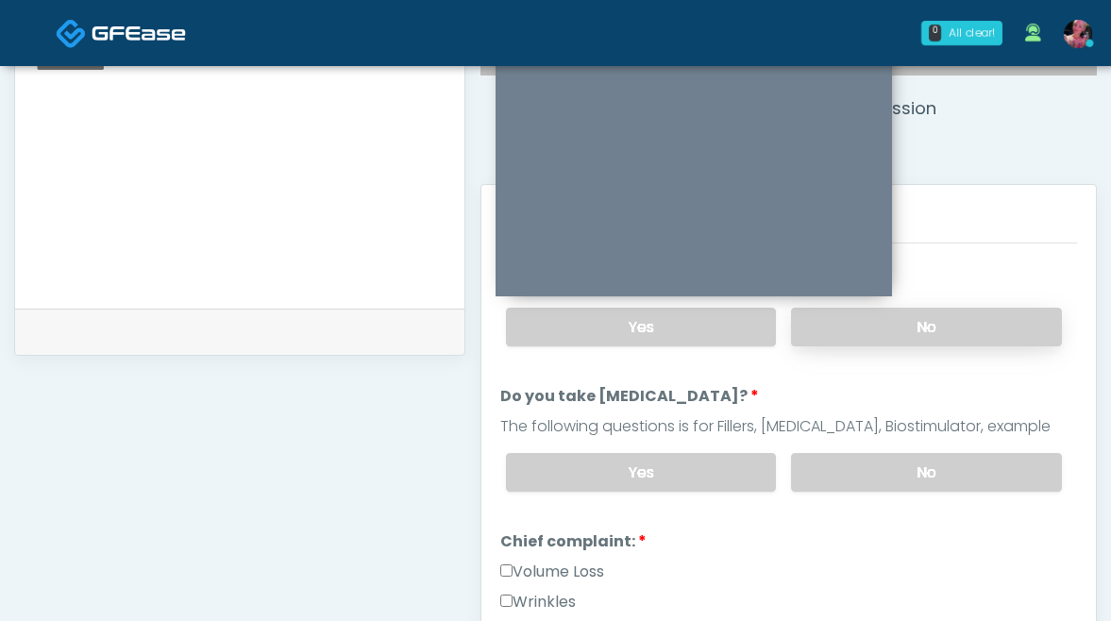
click at [884, 470] on label "No" at bounding box center [926, 472] width 271 height 39
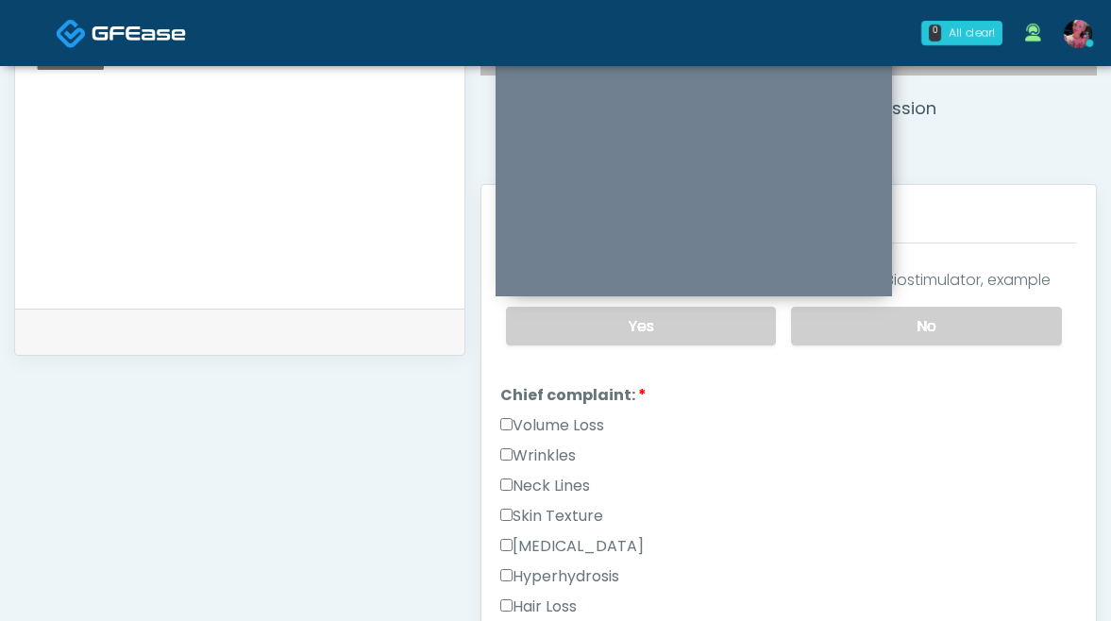
click at [559, 414] on label "Volume Loss" at bounding box center [552, 425] width 104 height 23
click at [559, 450] on label "Wrinkles" at bounding box center [537, 455] width 75 height 23
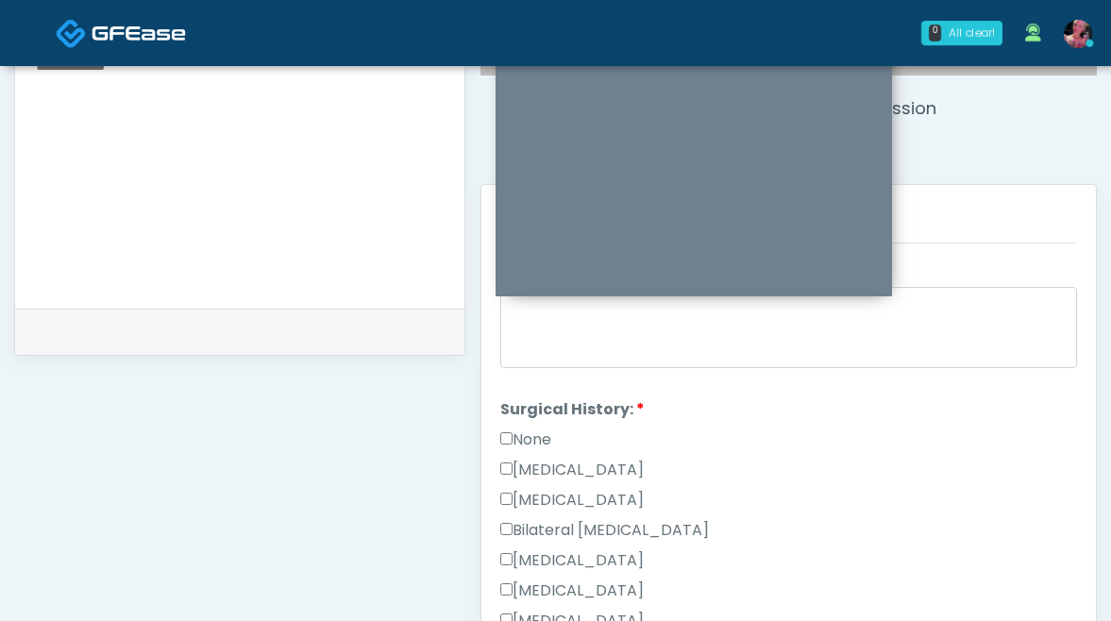
click at [538, 436] on label "None" at bounding box center [525, 439] width 51 height 23
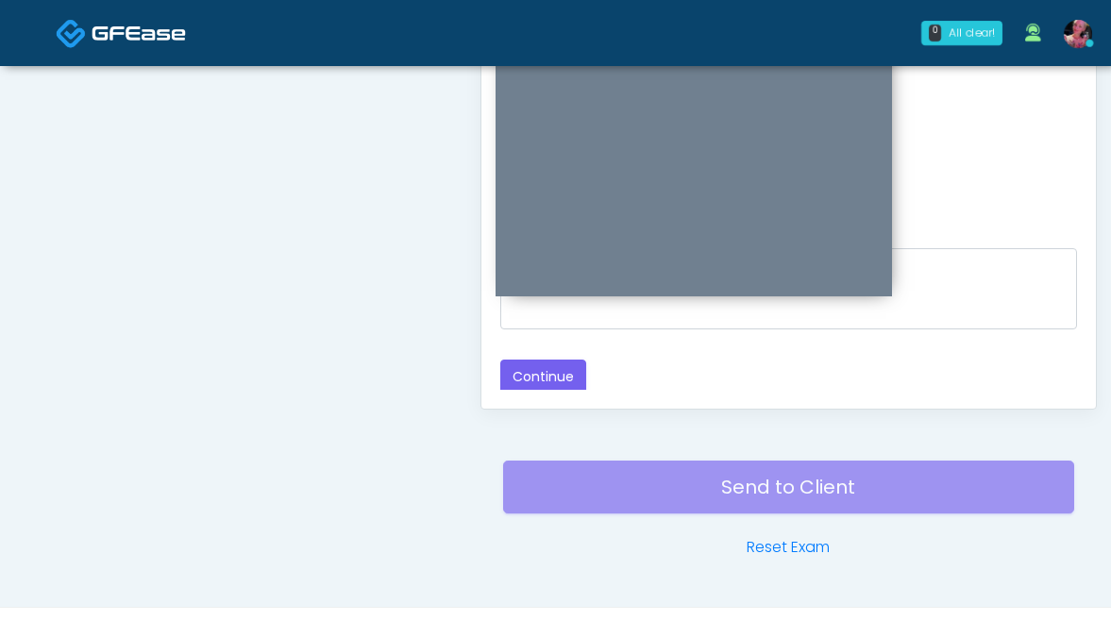
scroll to position [1073, 0]
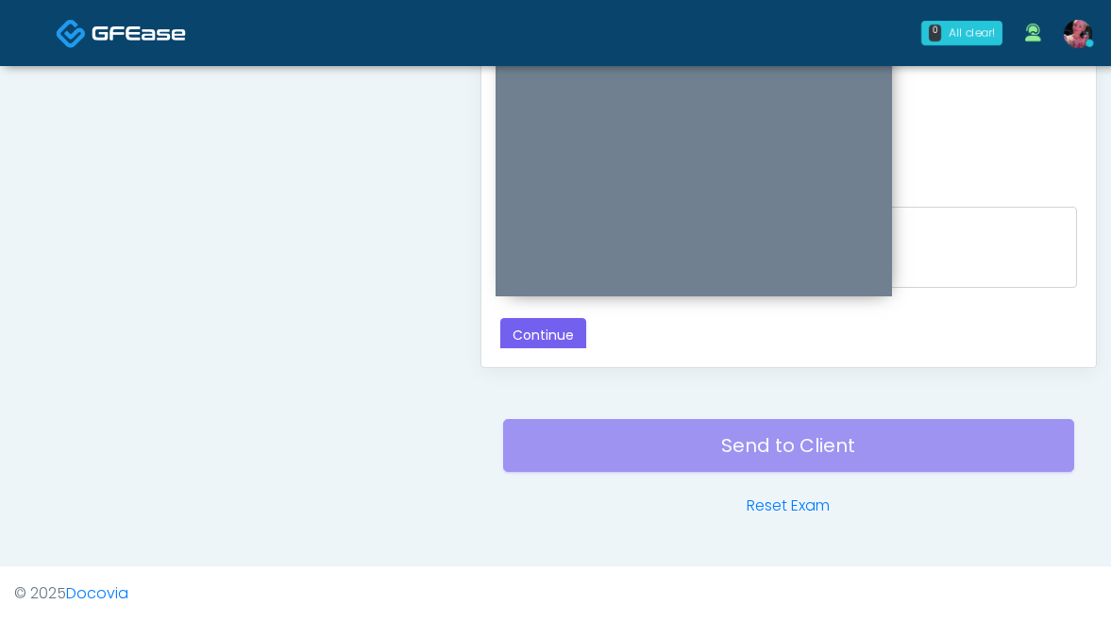
click at [538, 296] on div at bounding box center [693, 159] width 396 height 275
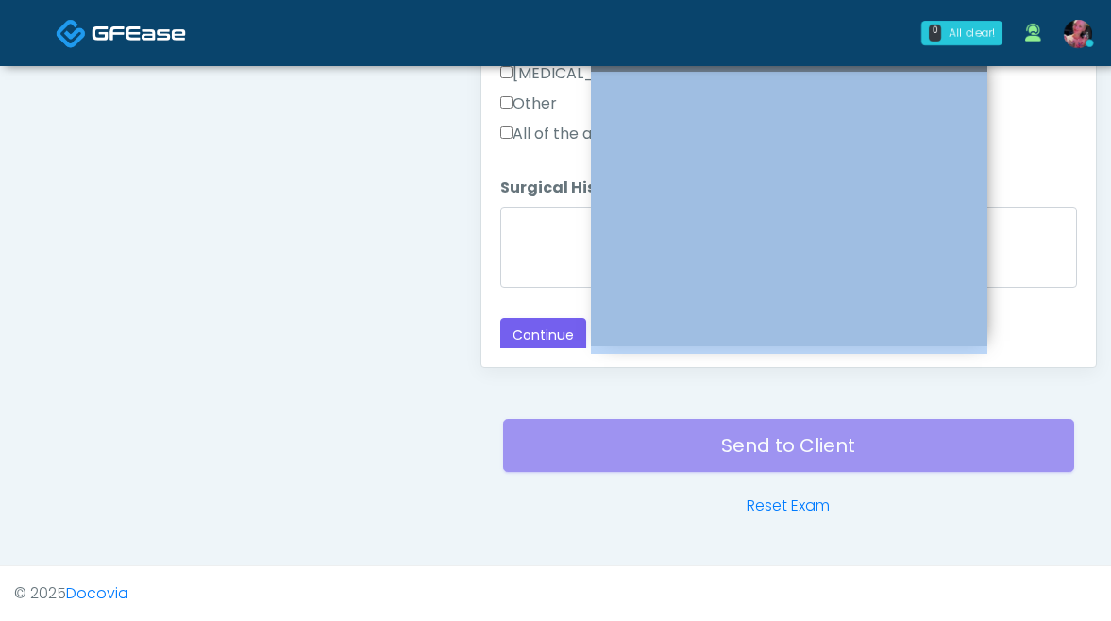
drag, startPoint x: 538, startPoint y: 301, endPoint x: 633, endPoint y: 349, distance: 106.8
click at [633, 346] on div at bounding box center [789, 209] width 396 height 275
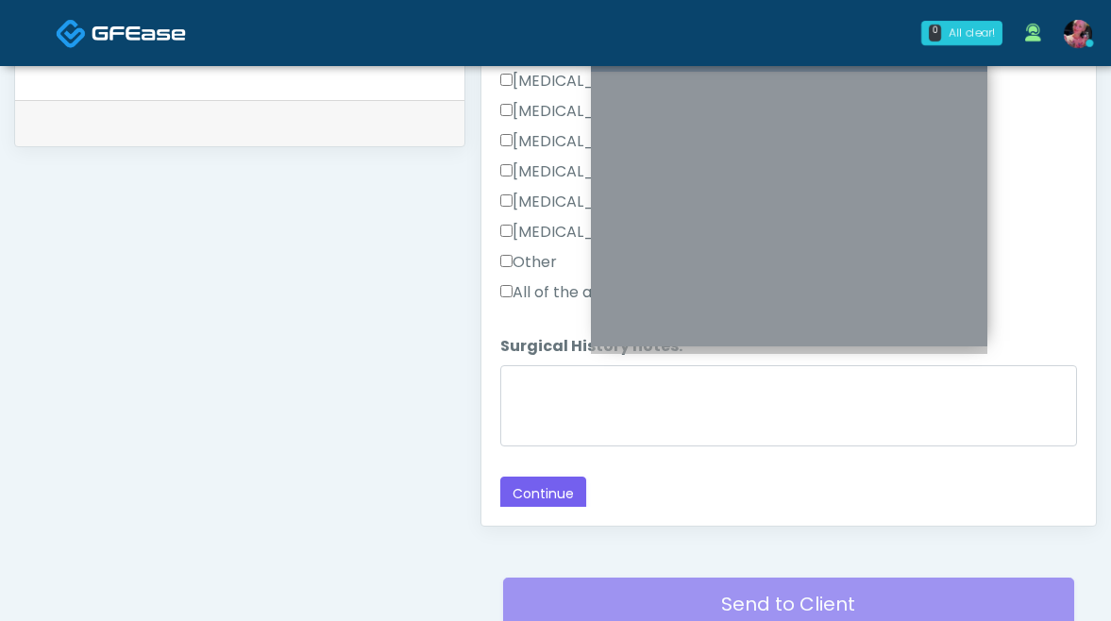
scroll to position [882, 0]
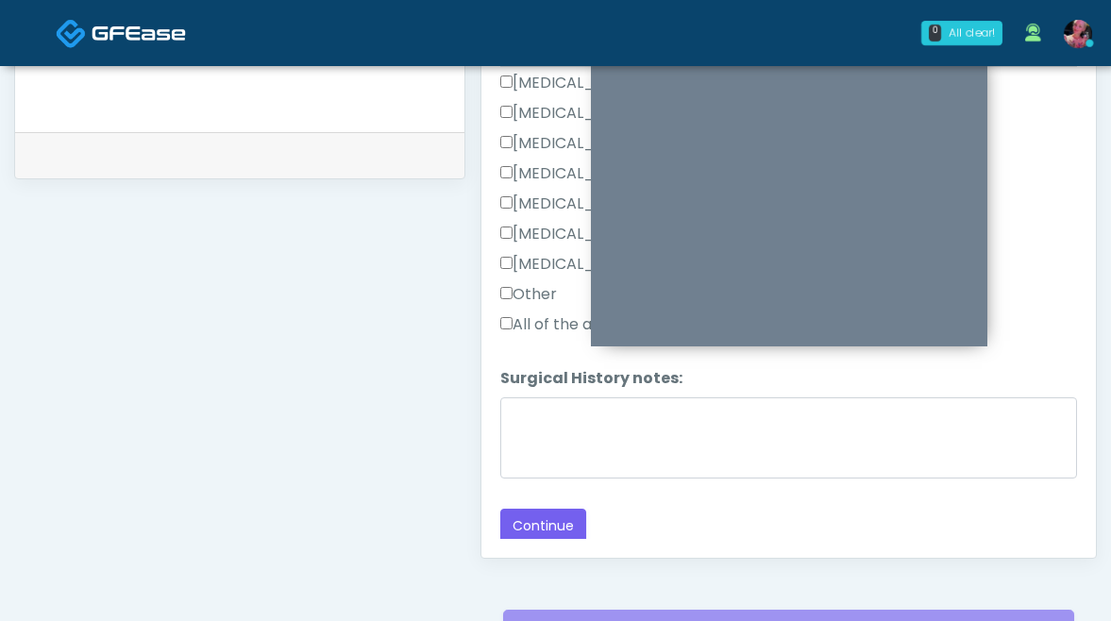
click at [558, 543] on div "Responses Questions Chat Good Faith Exam Script Good Faith Exam Script INTRODUC…" at bounding box center [788, 282] width 614 height 549
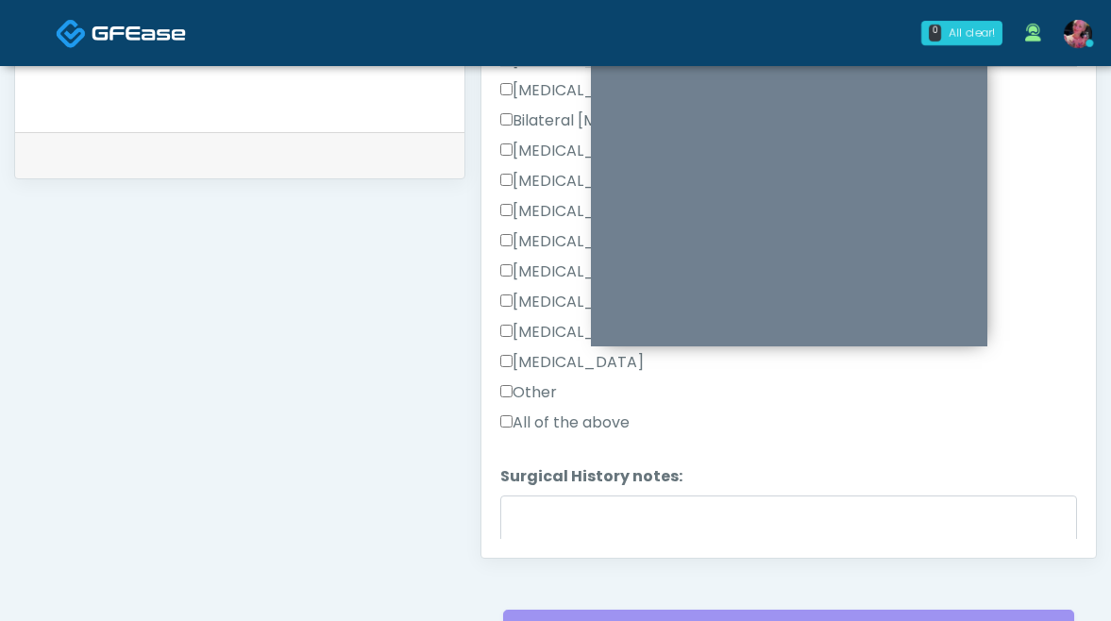
scroll to position [1188, 0]
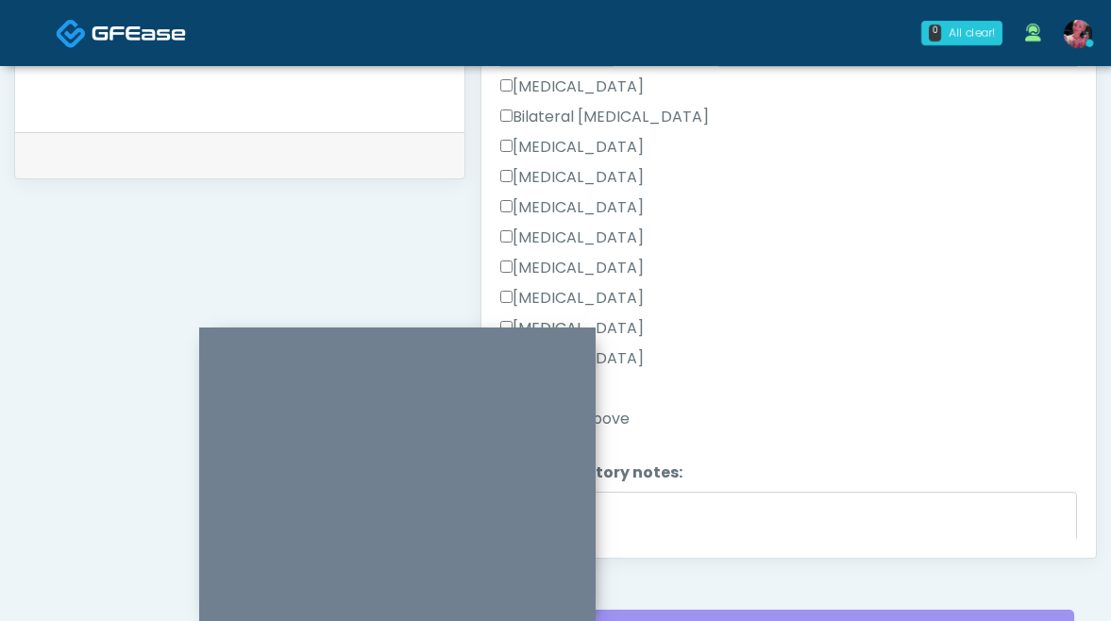
drag, startPoint x: 702, startPoint y: 71, endPoint x: 175, endPoint y: 293, distance: 572.5
click at [199, 350] on iframe at bounding box center [397, 487] width 396 height 275
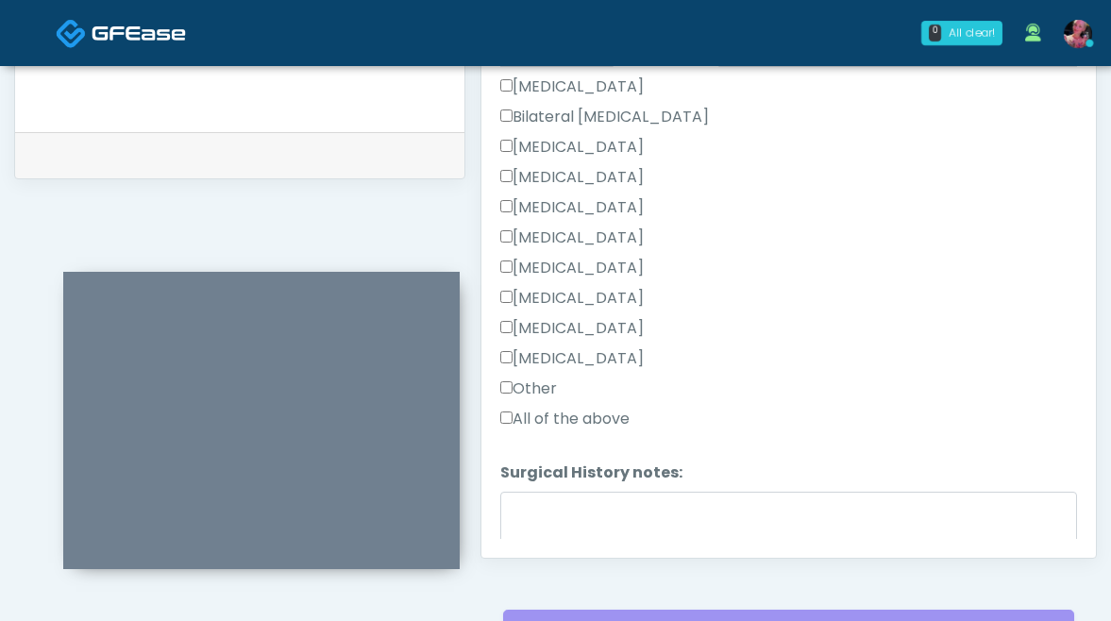
click at [559, 414] on label "All of the above" at bounding box center [564, 419] width 129 height 23
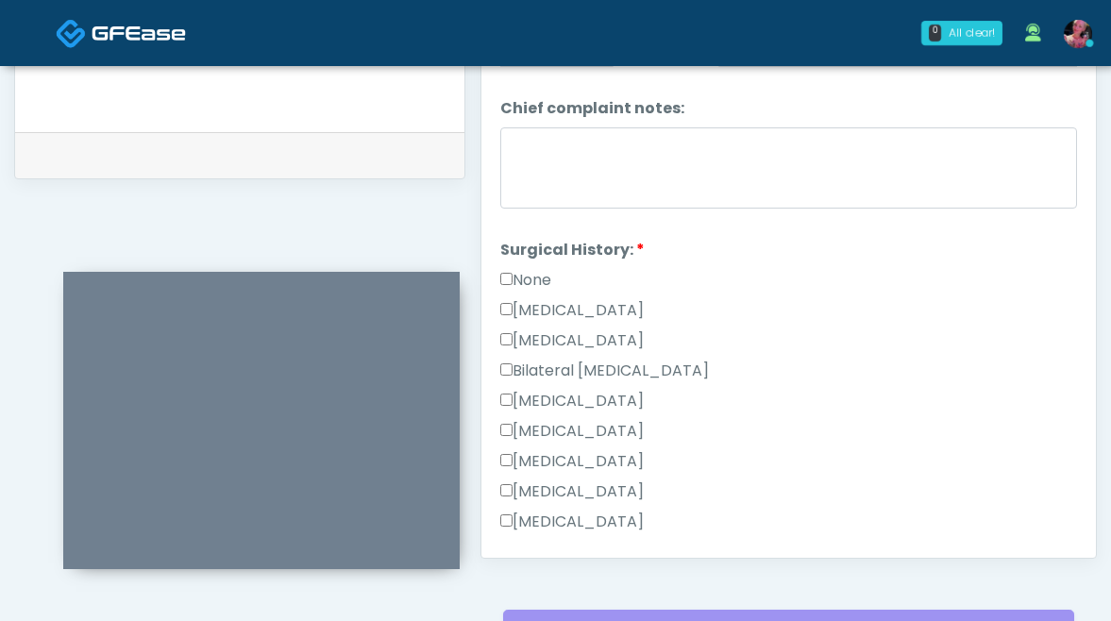
scroll to position [981, 0]
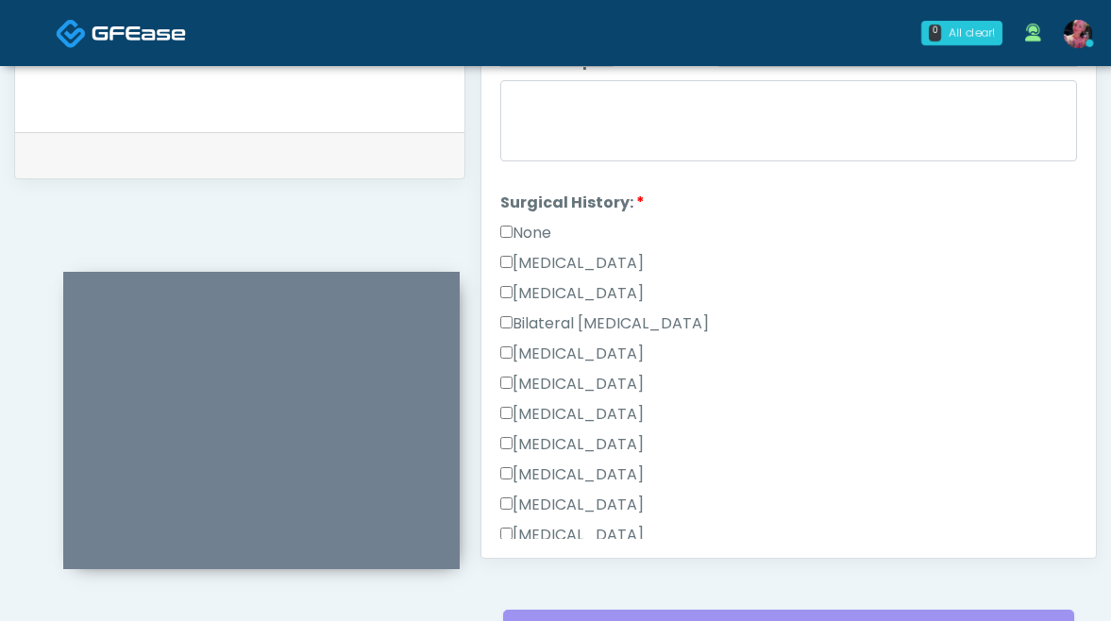
click at [555, 271] on div "Cesarean Section" at bounding box center [788, 267] width 577 height 30
click at [554, 253] on label "Cesarean Section" at bounding box center [571, 263] width 143 height 23
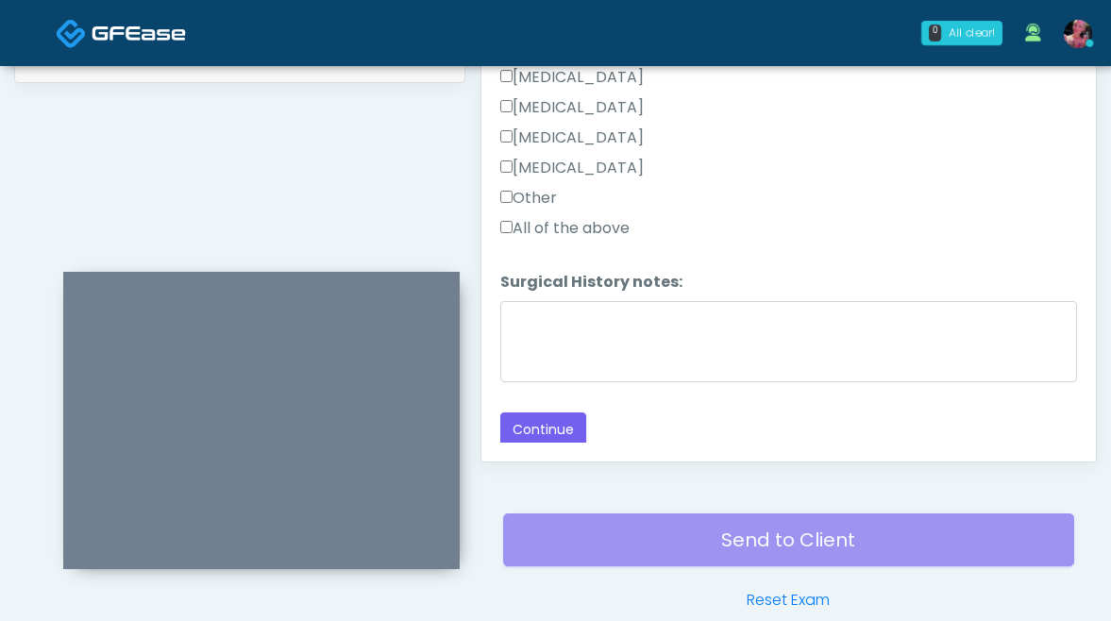
scroll to position [1073, 0]
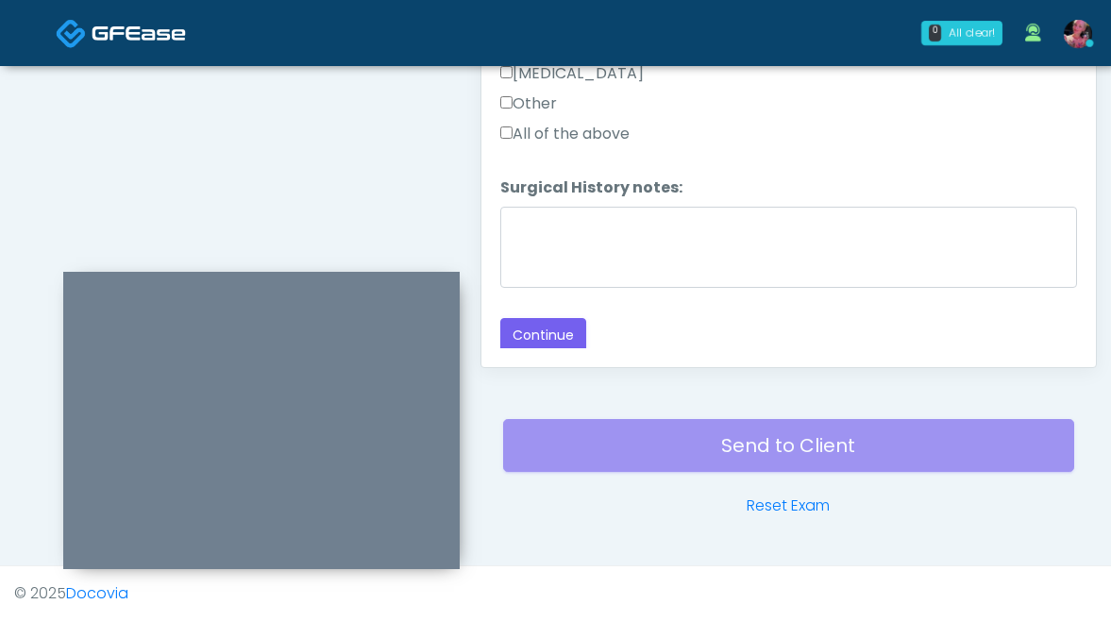
click at [530, 325] on button "Continue" at bounding box center [543, 335] width 86 height 35
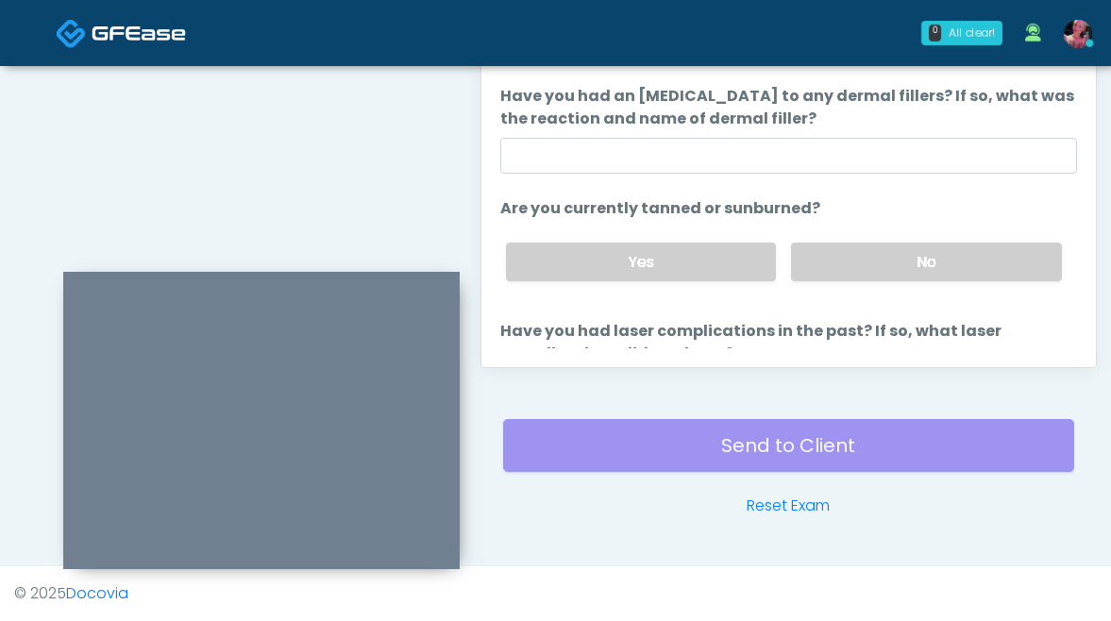
scroll to position [56, 0]
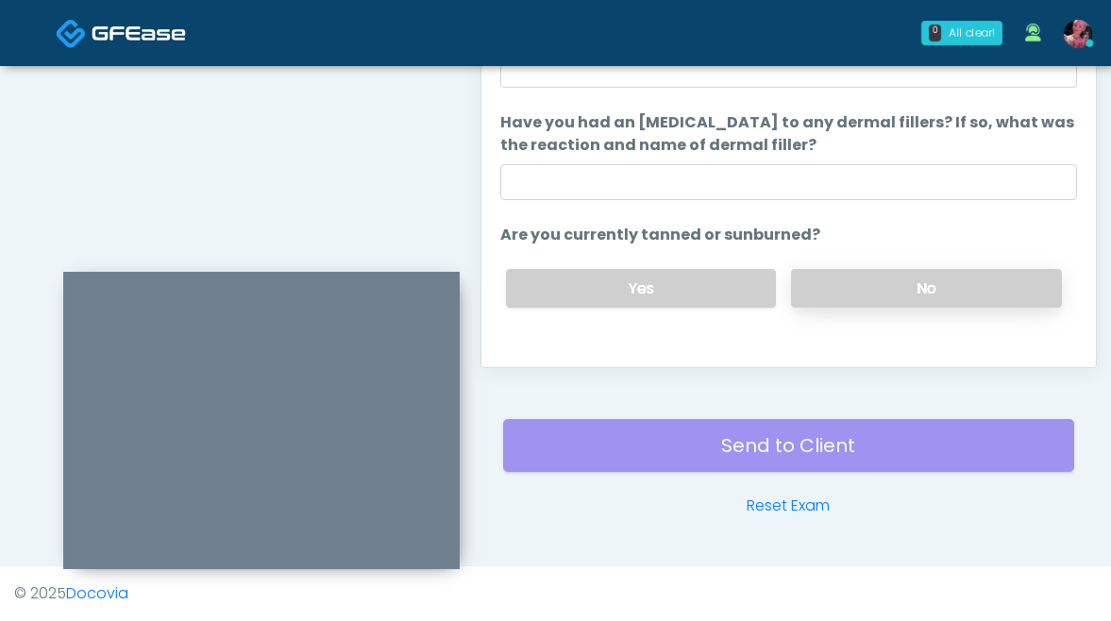
click at [870, 296] on label "No" at bounding box center [926, 288] width 271 height 39
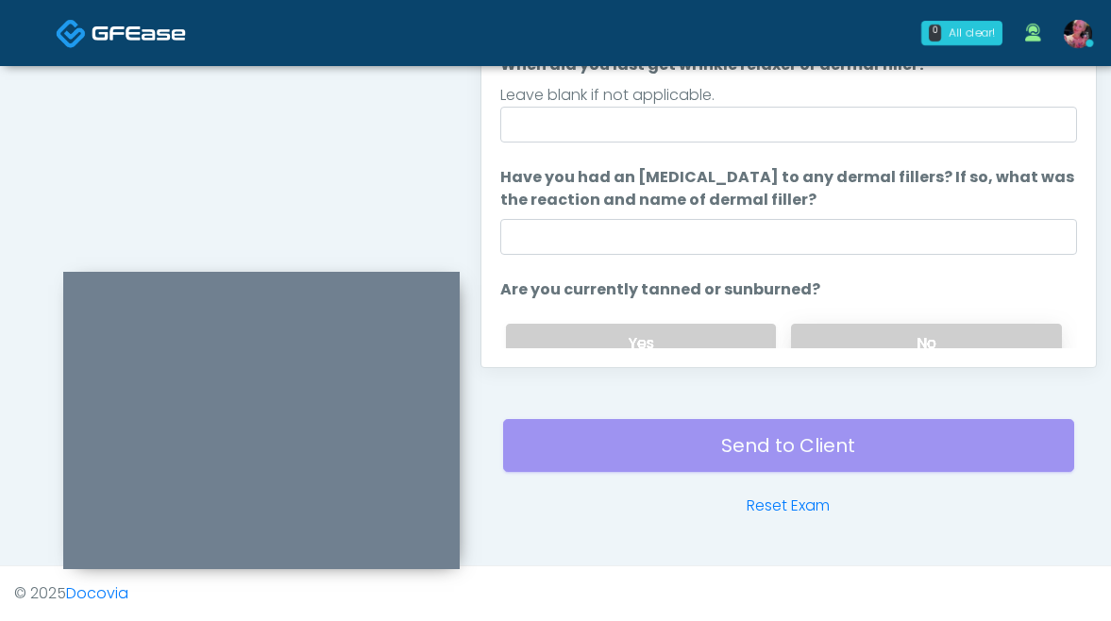
scroll to position [223, 0]
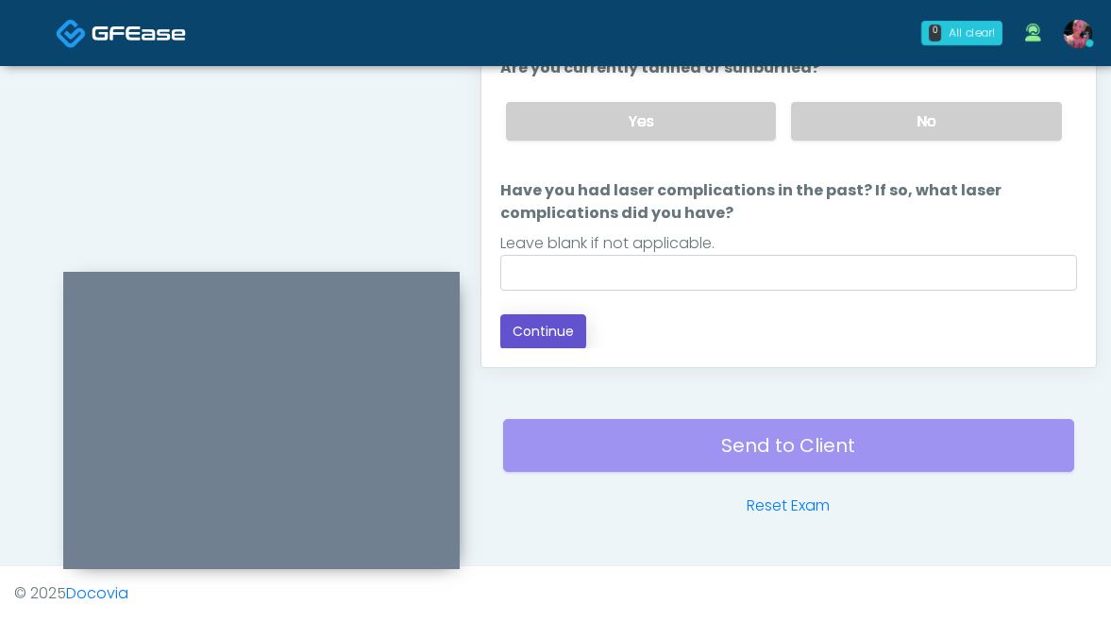
click at [560, 329] on button "Continue" at bounding box center [543, 331] width 86 height 35
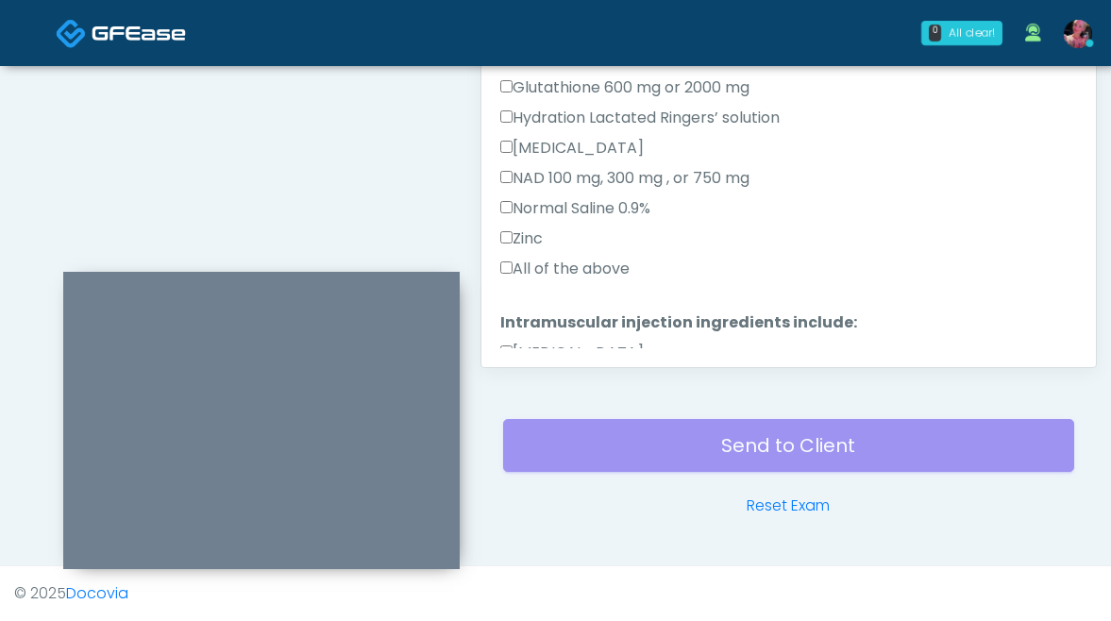
scroll to position [157, 0]
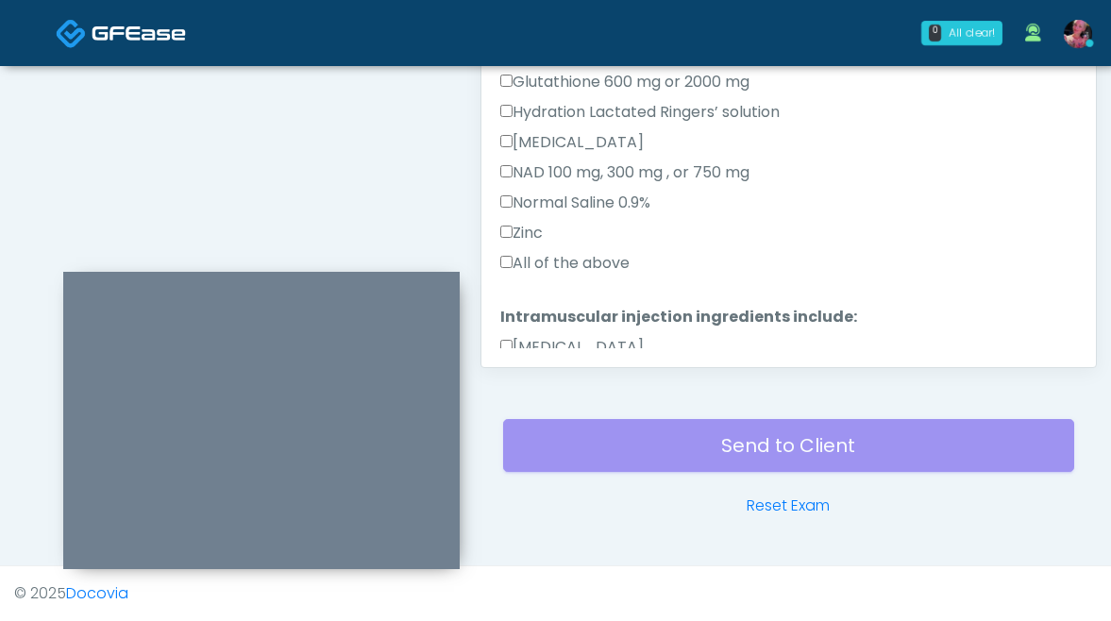
click at [617, 269] on label "All of the above" at bounding box center [564, 263] width 129 height 23
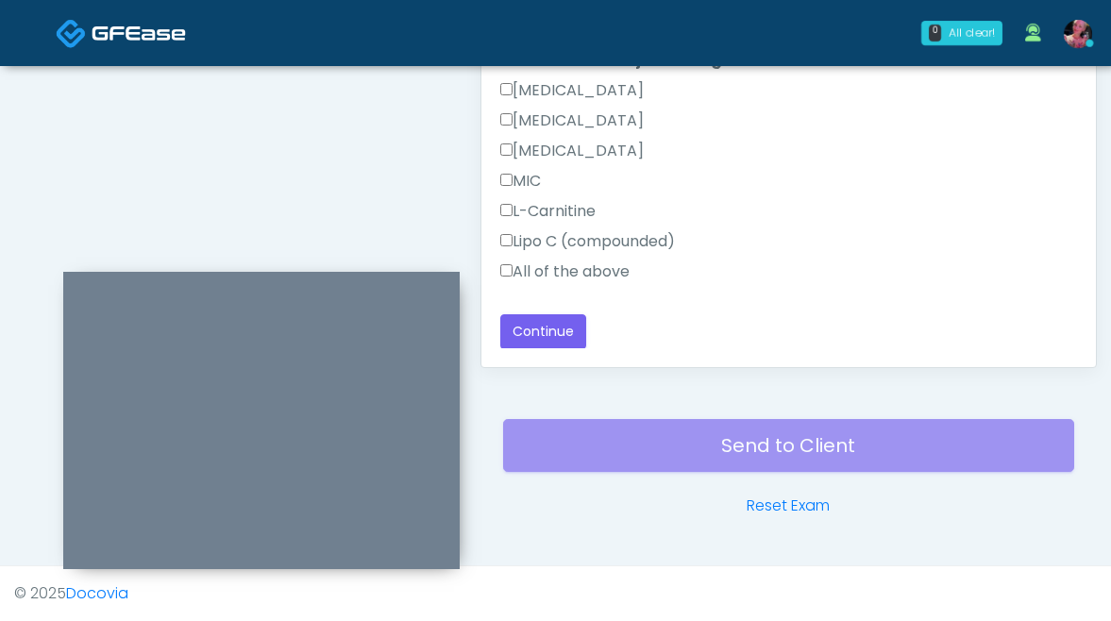
click at [608, 262] on label "All of the above" at bounding box center [564, 271] width 129 height 23
click at [542, 366] on div "Responses Questions Chat Good Faith Exam Script Good Faith Exam Script INTRODUC…" at bounding box center [788, 92] width 614 height 549
click at [542, 335] on button "Continue" at bounding box center [543, 331] width 86 height 35
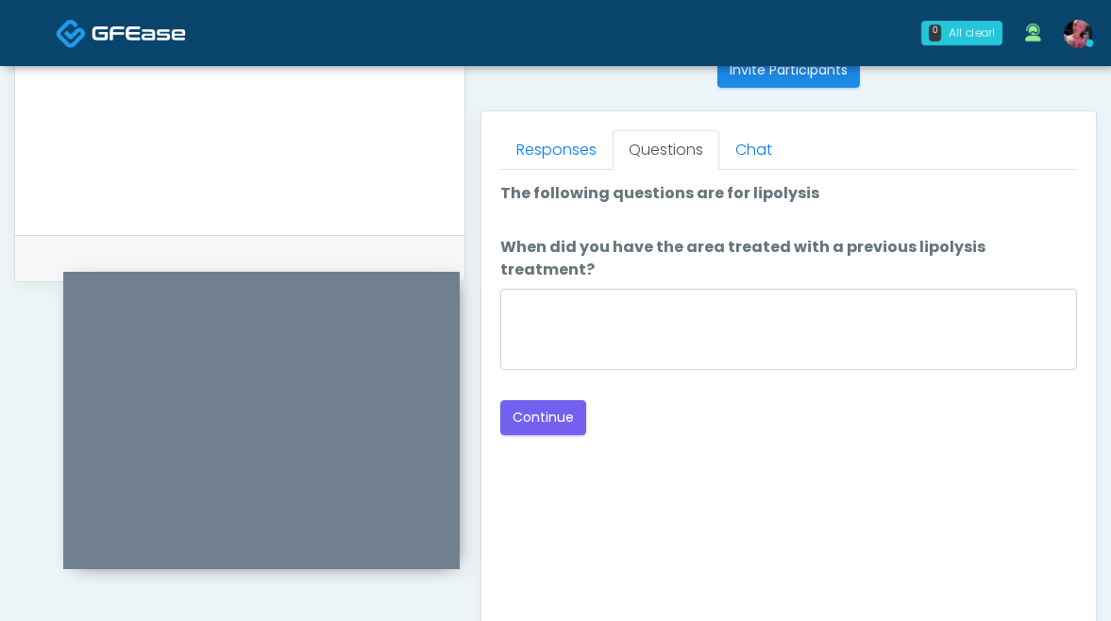
scroll to position [760, 0]
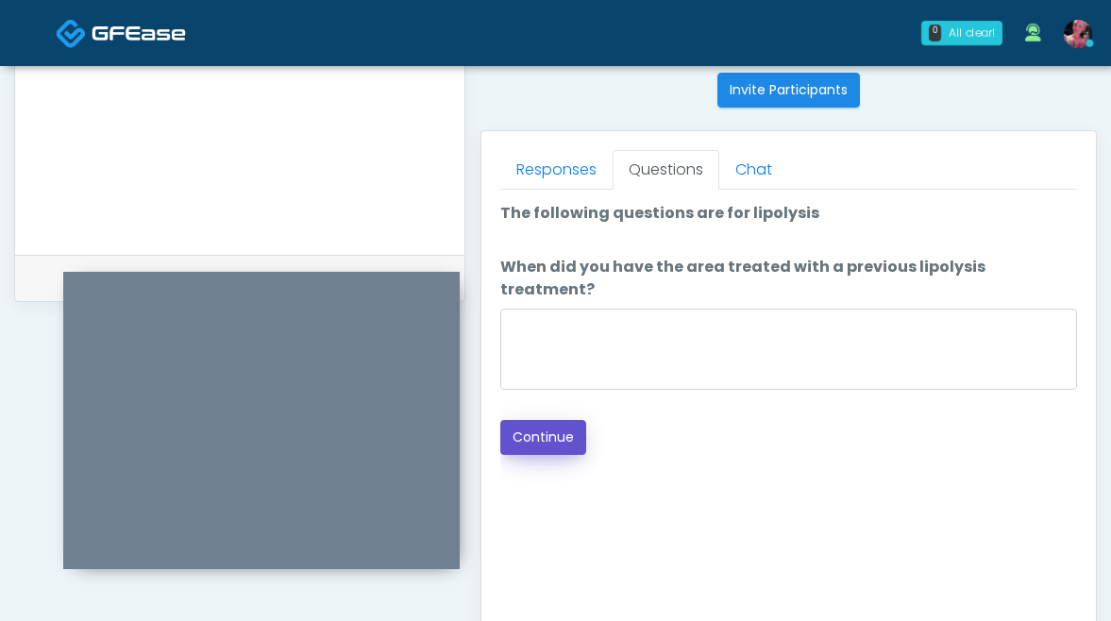
click at [544, 420] on button "Continue" at bounding box center [543, 437] width 86 height 35
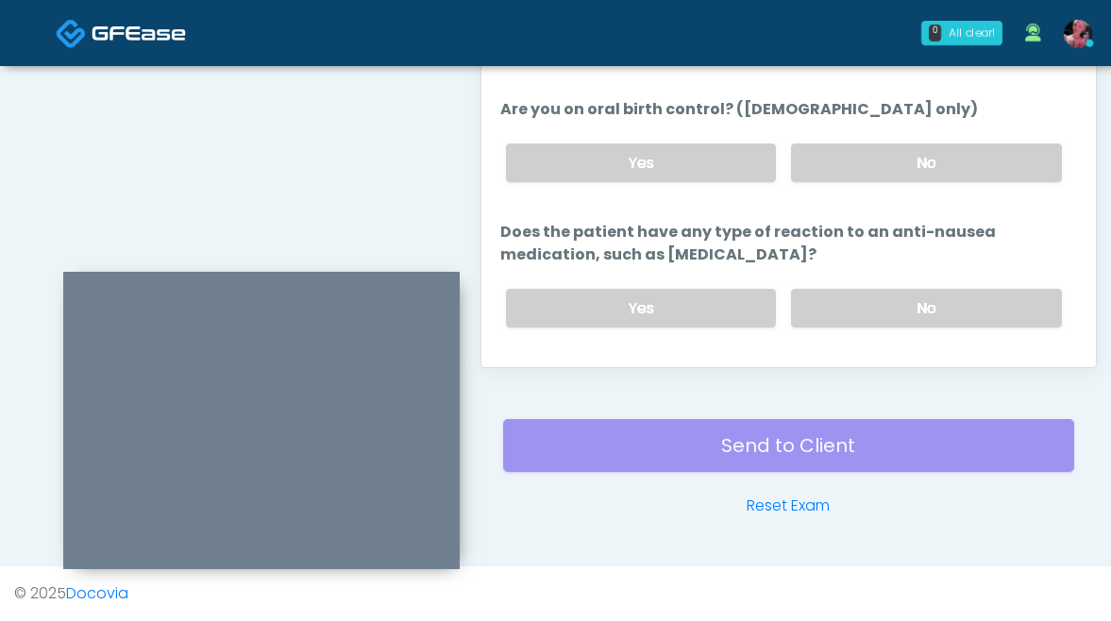
scroll to position [1063, 0]
click at [554, 364] on button "Continue" at bounding box center [543, 381] width 86 height 35
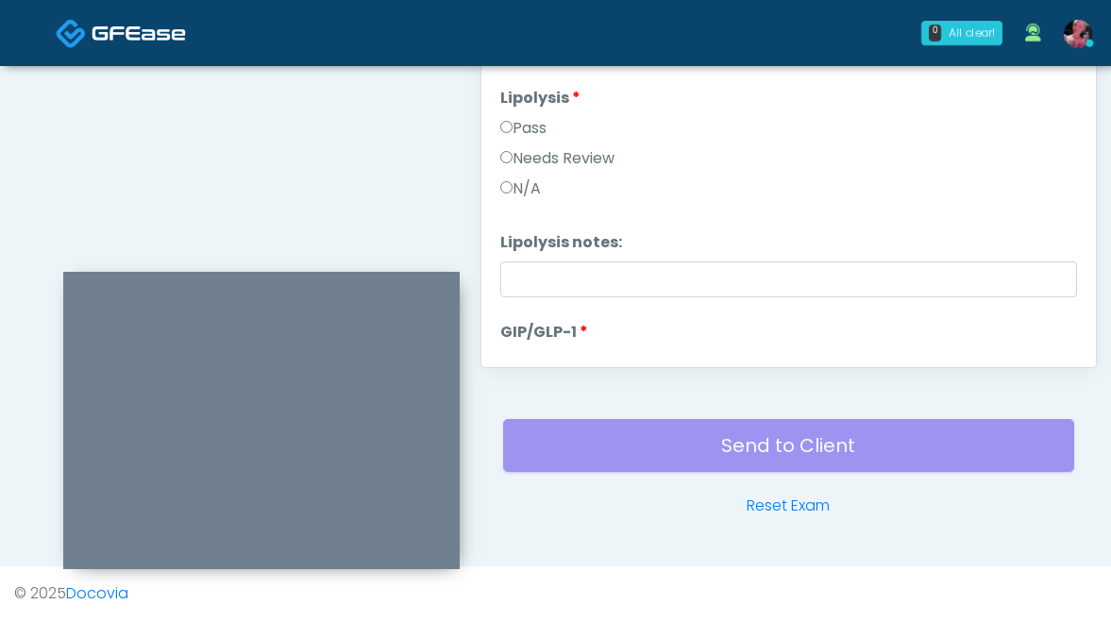
scroll to position [422, 0]
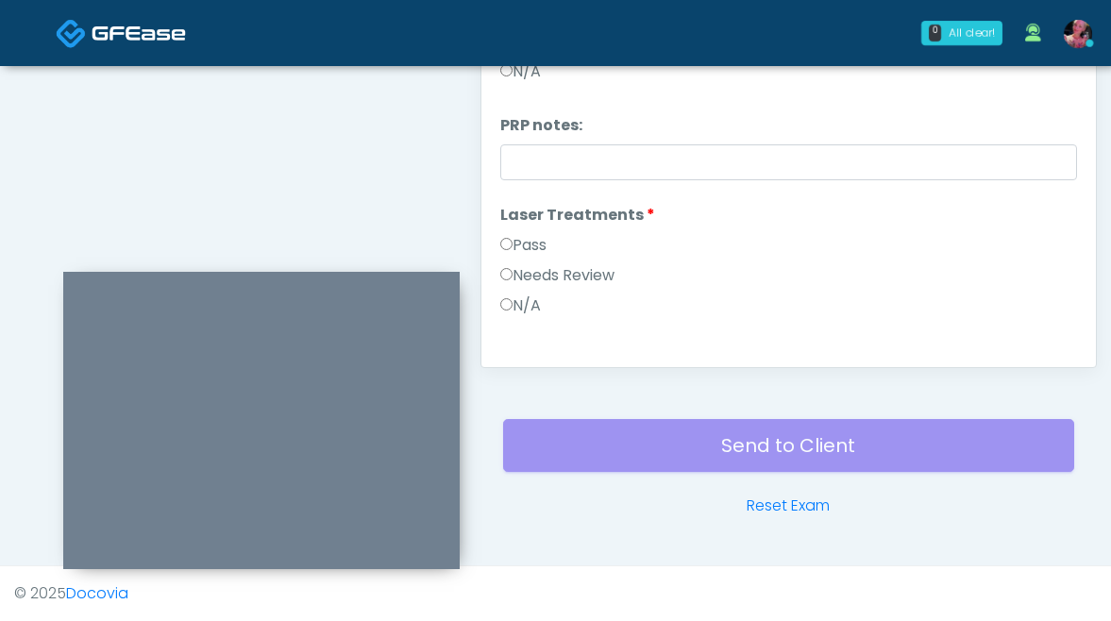
click at [512, 266] on label "Needs Review" at bounding box center [557, 275] width 114 height 23
click at [512, 255] on label "Pass" at bounding box center [523, 245] width 46 height 23
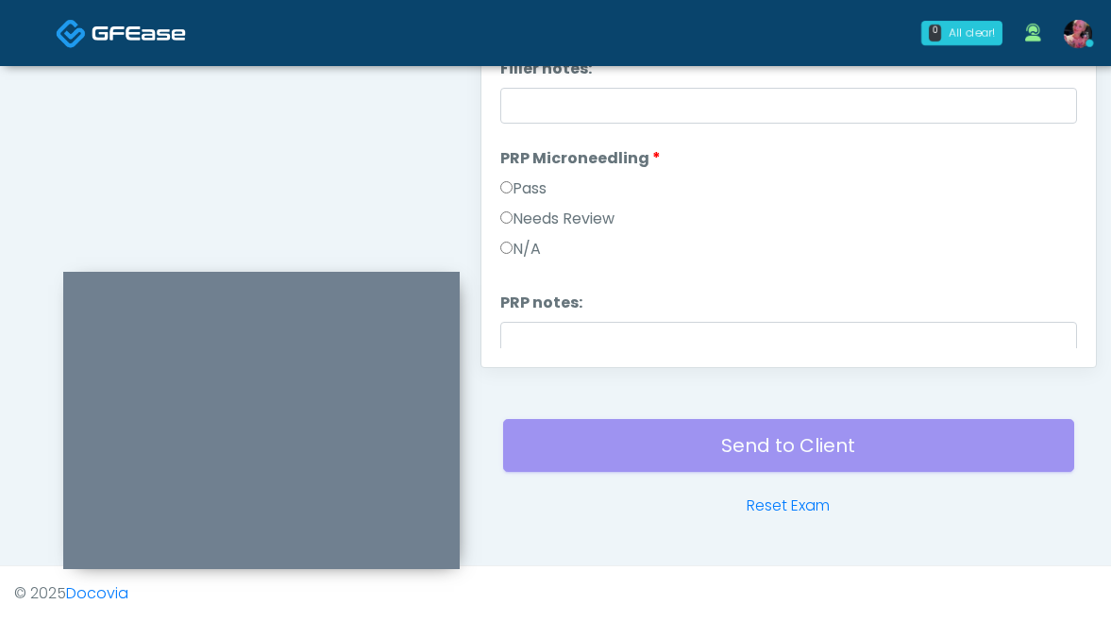
click at [529, 190] on label "Pass" at bounding box center [523, 188] width 46 height 23
click at [529, 190] on label "Pass" at bounding box center [523, 190] width 46 height 23
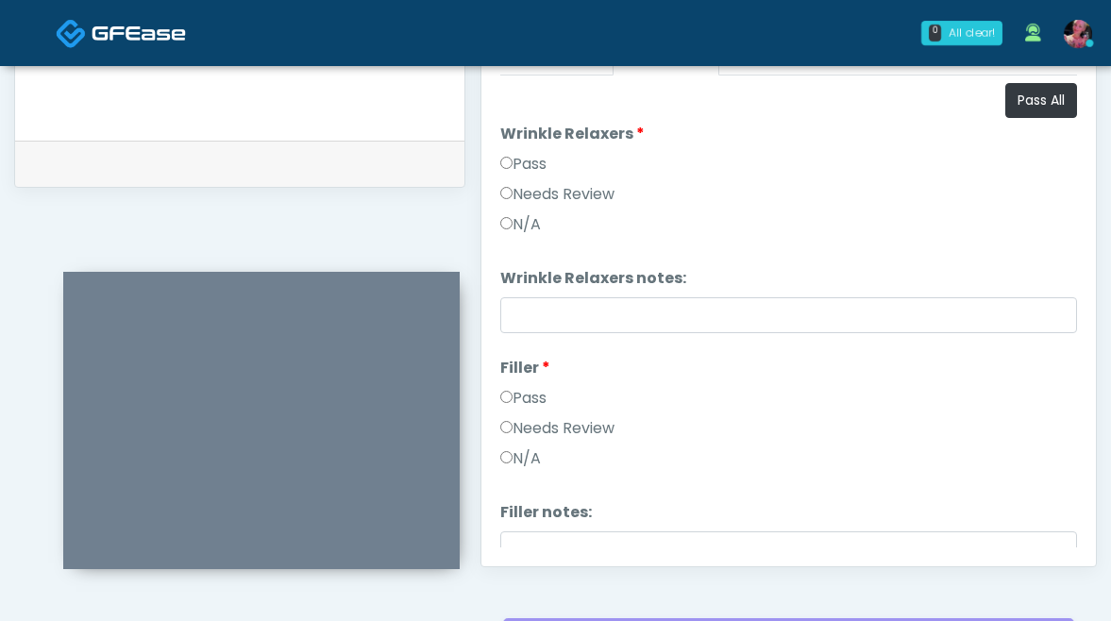
scroll to position [862, 0]
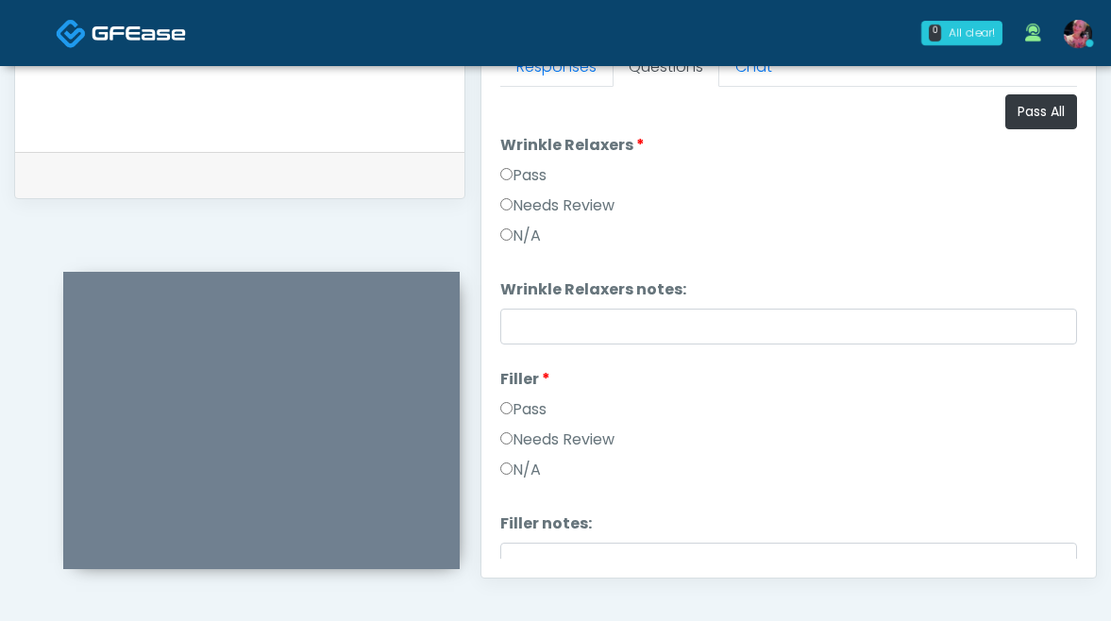
click at [529, 190] on div "Pass" at bounding box center [788, 179] width 577 height 30
click at [529, 181] on label "Pass" at bounding box center [523, 175] width 46 height 23
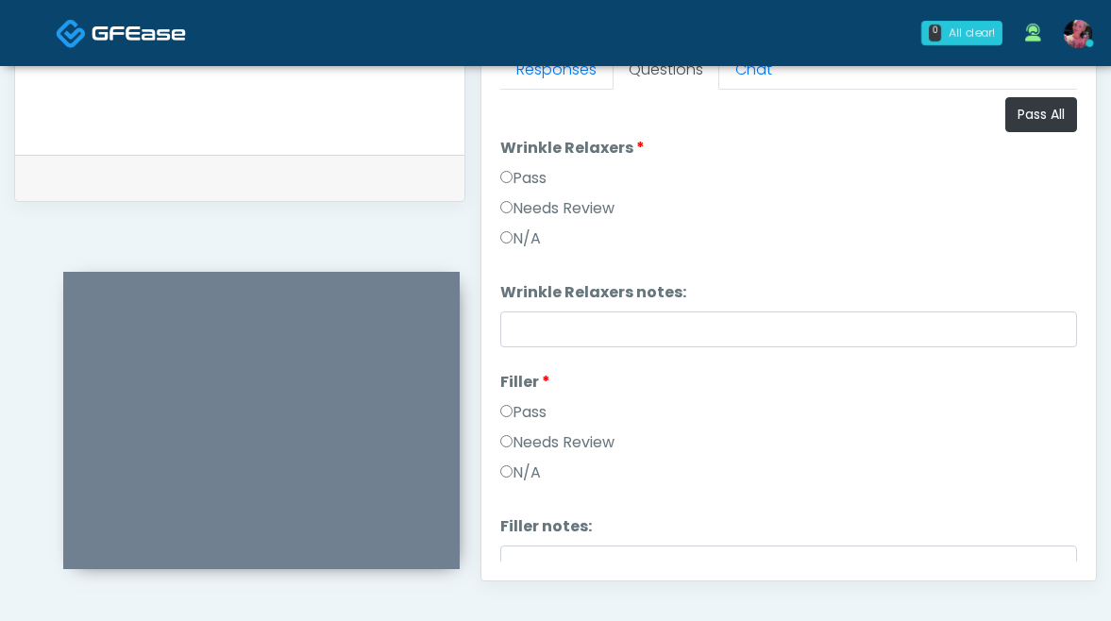
scroll to position [1073, 0]
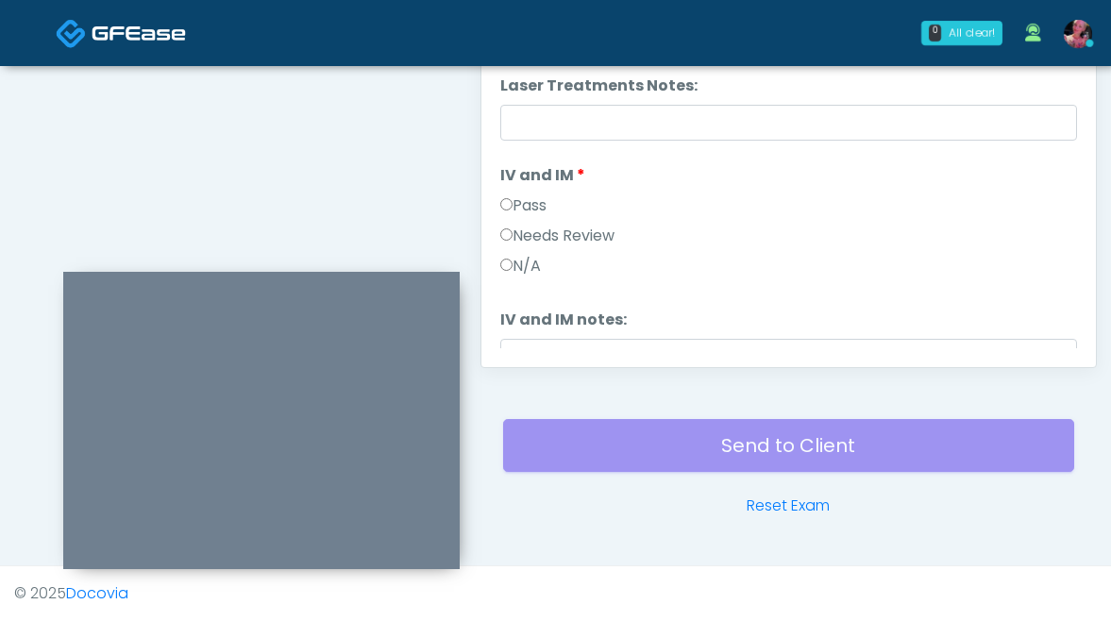
click at [521, 200] on label "Pass" at bounding box center [523, 205] width 46 height 23
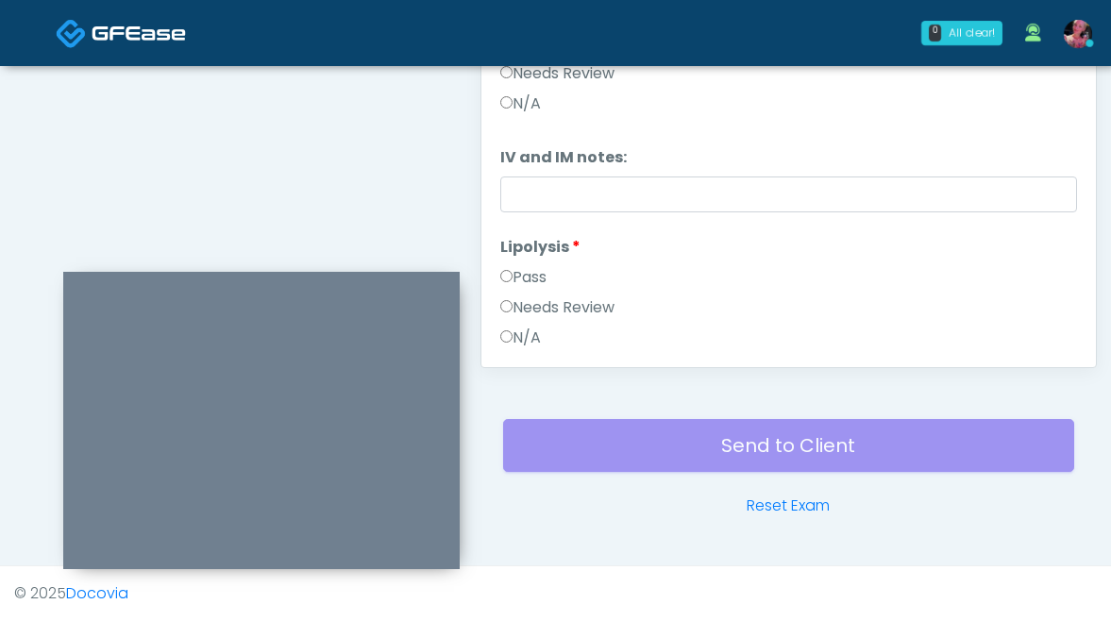
scroll to position [880, 0]
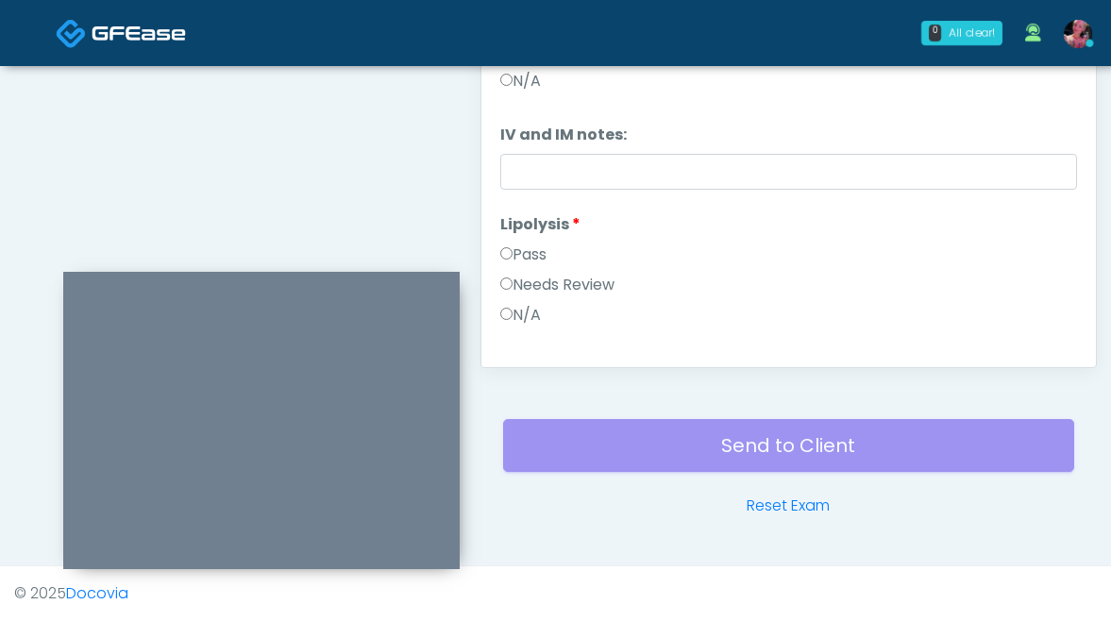
click at [526, 246] on label "Pass" at bounding box center [523, 254] width 46 height 23
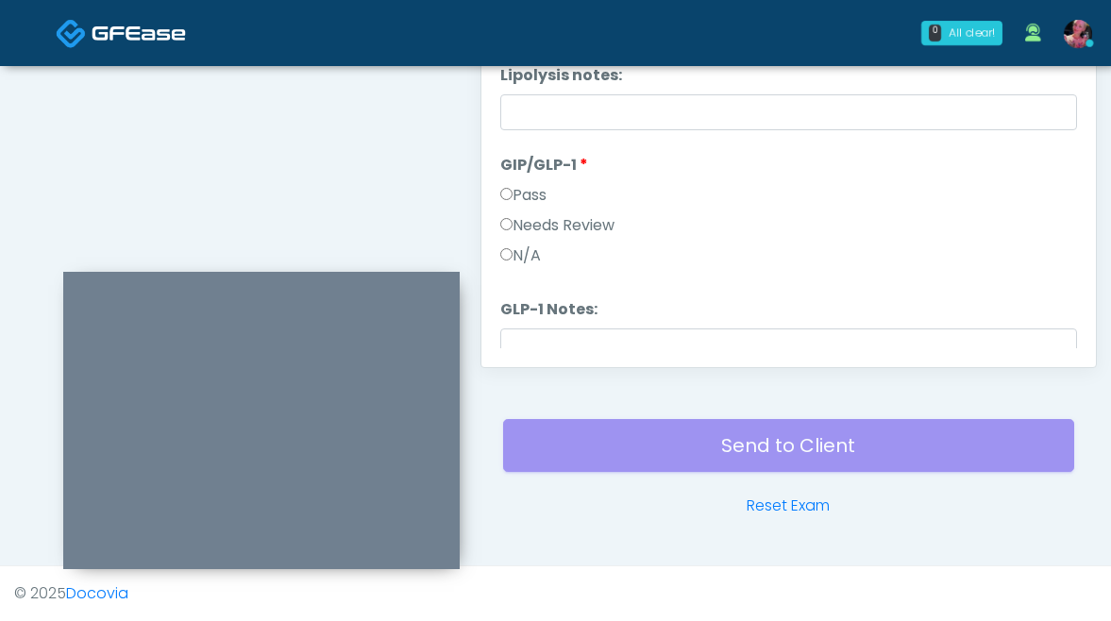
scroll to position [1175, 0]
click at [526, 231] on label "Needs Review" at bounding box center [557, 224] width 114 height 23
click at [526, 250] on label "N/A" at bounding box center [520, 254] width 41 height 23
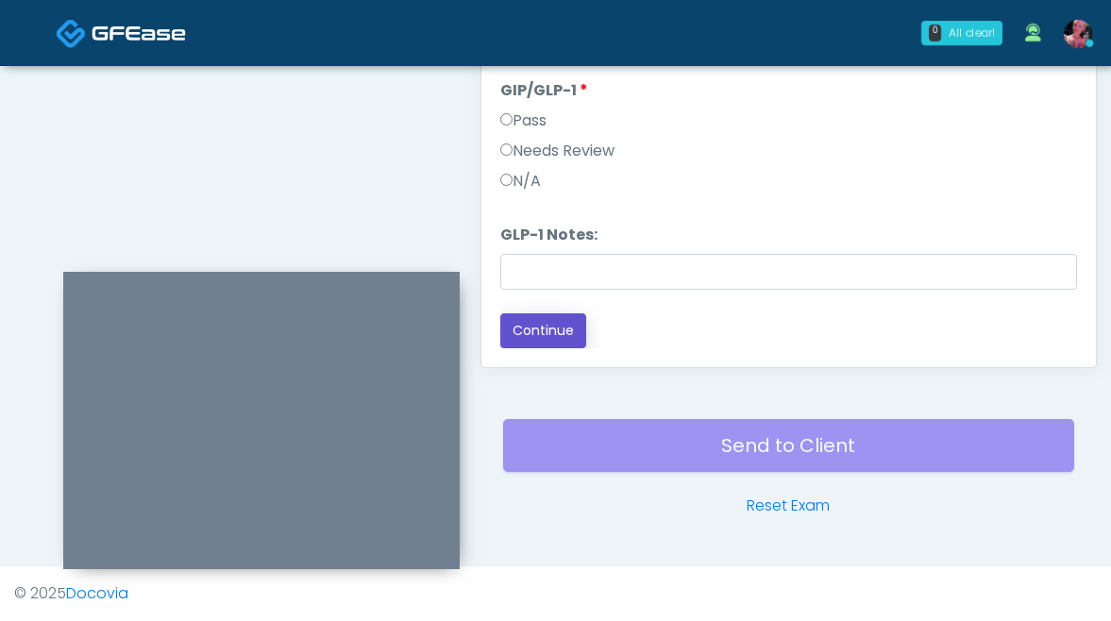
click at [543, 319] on button "Continue" at bounding box center [543, 330] width 86 height 35
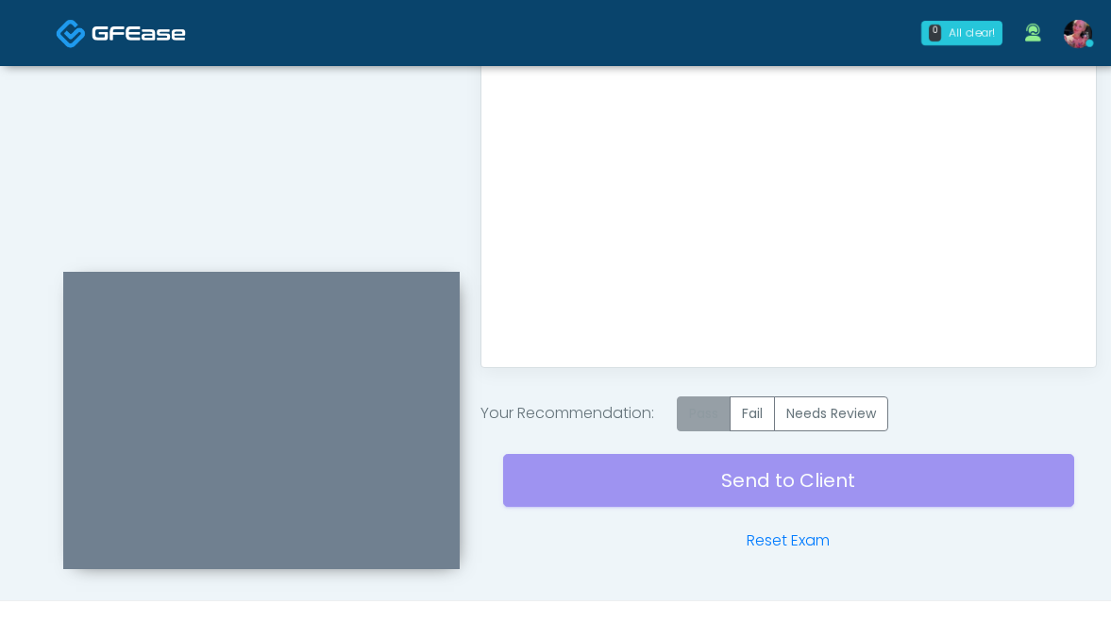
click at [707, 403] on label "Pass" at bounding box center [704, 413] width 54 height 35
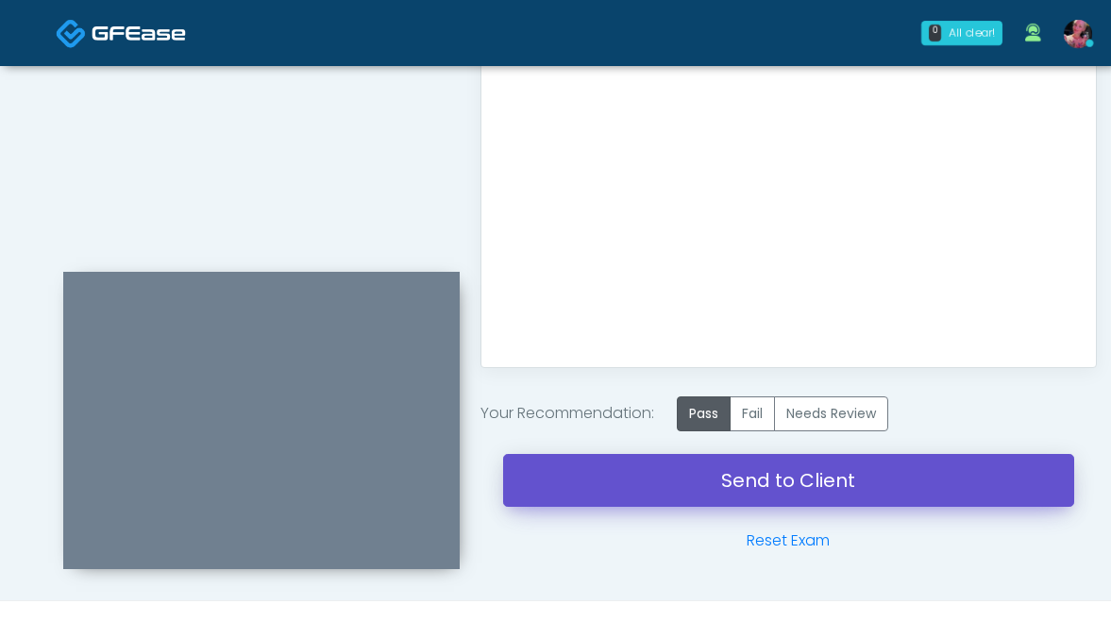
click at [701, 493] on link "Send to Client" at bounding box center [788, 480] width 571 height 53
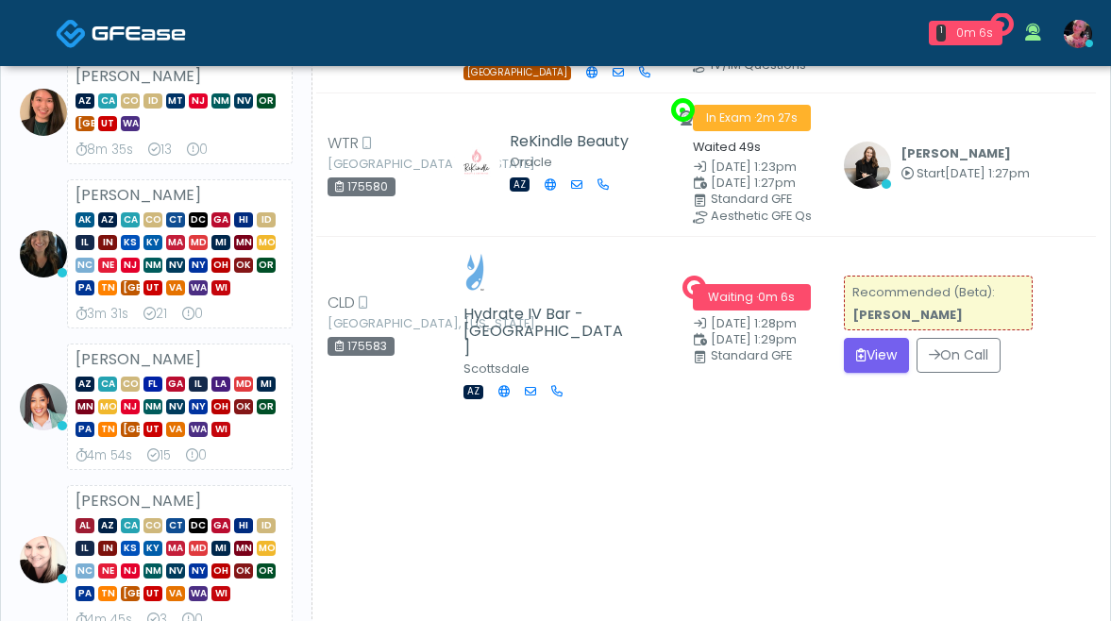
scroll to position [220, 0]
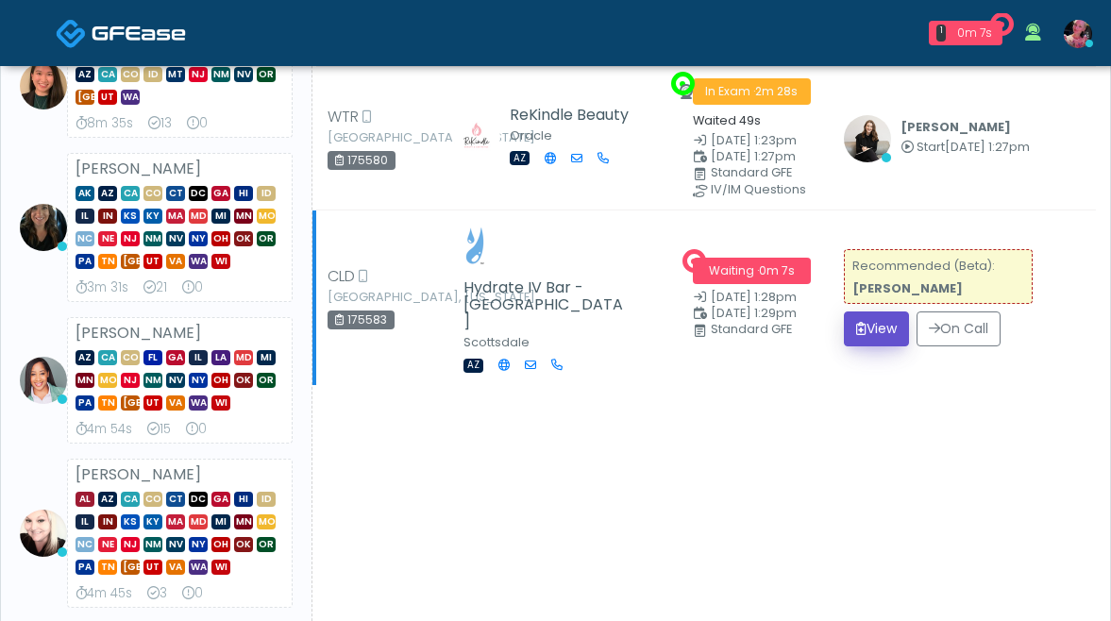
click at [874, 346] on button "View" at bounding box center [876, 328] width 65 height 35
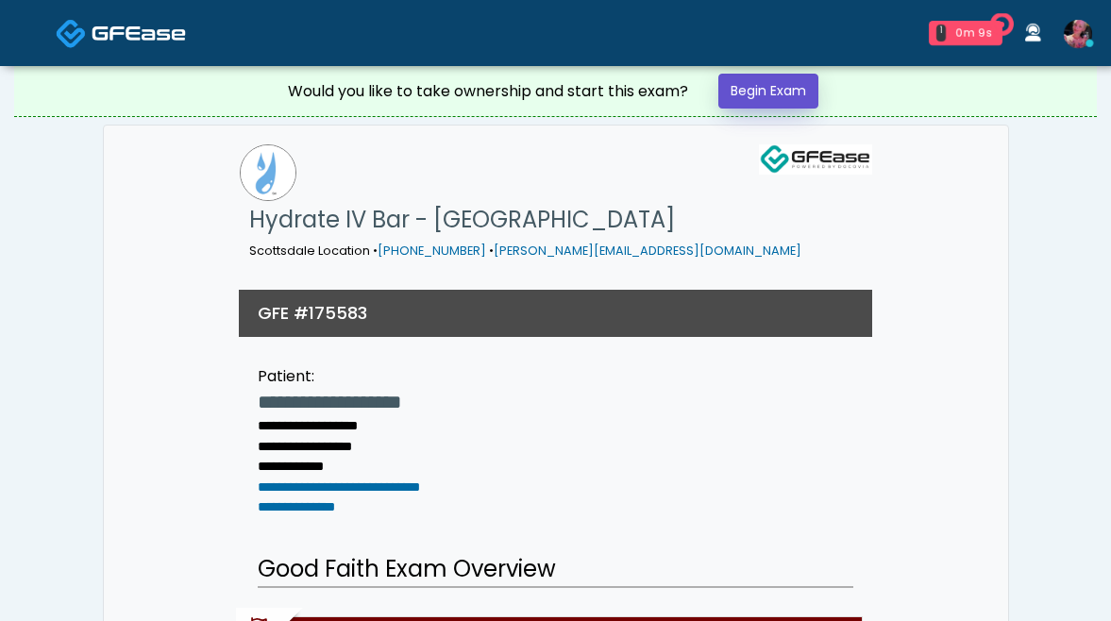
click at [745, 100] on link "Begin Exam" at bounding box center [768, 91] width 100 height 35
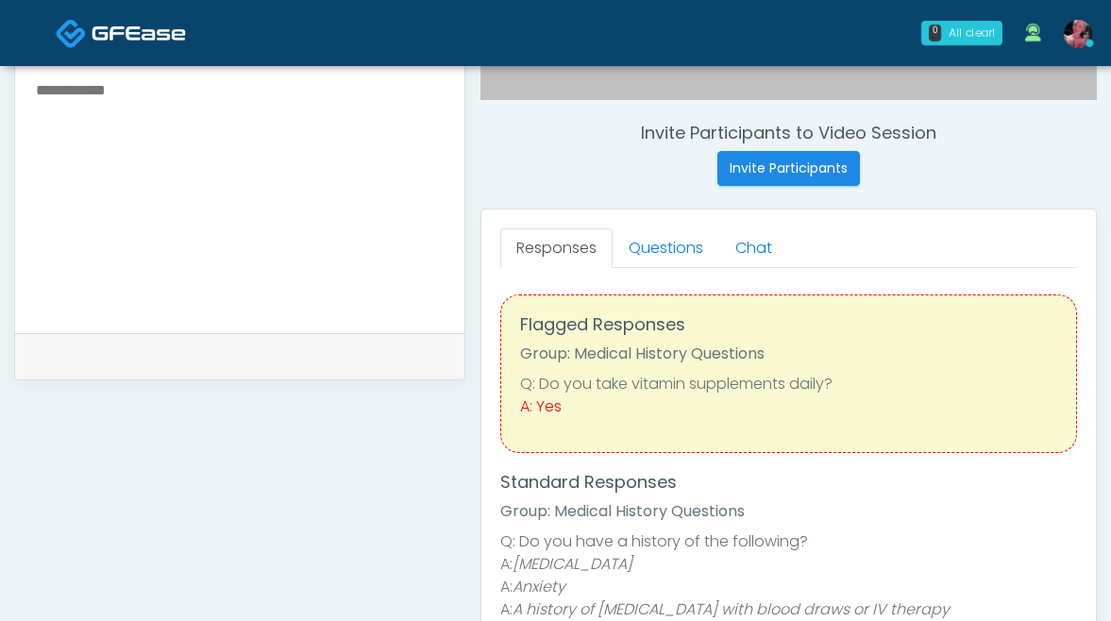
scroll to position [688, 0]
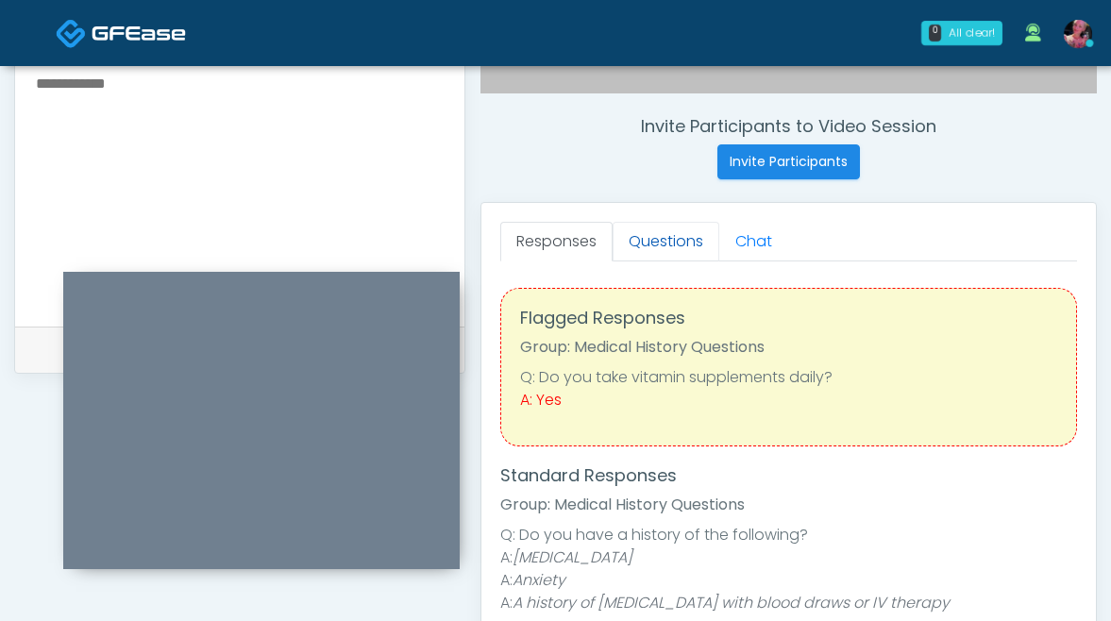
click at [699, 249] on link "Questions" at bounding box center [665, 242] width 107 height 40
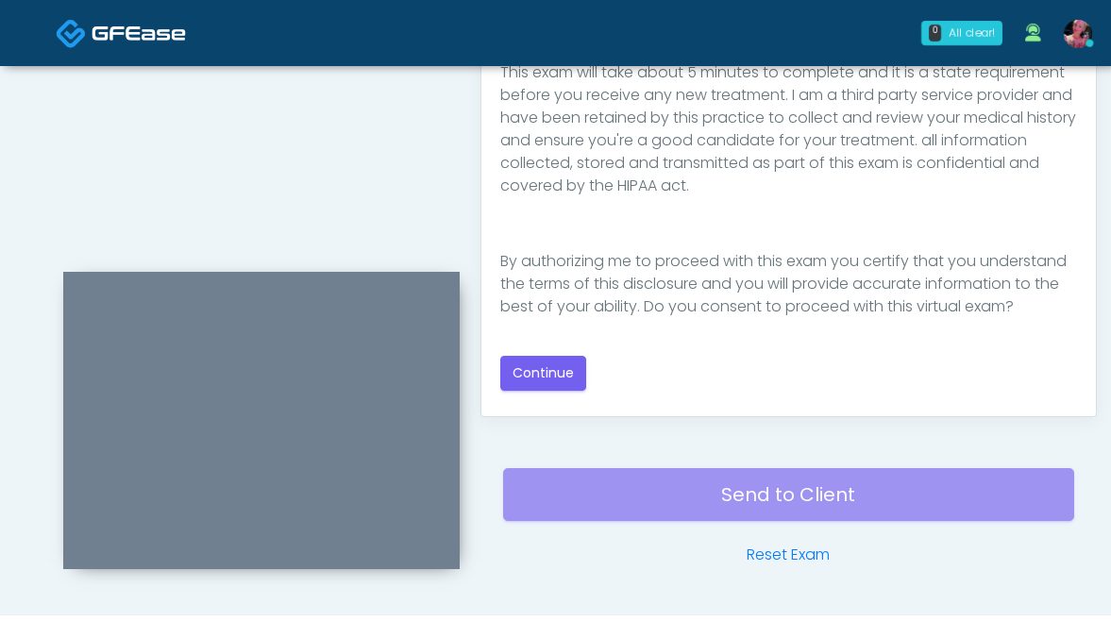
scroll to position [1073, 0]
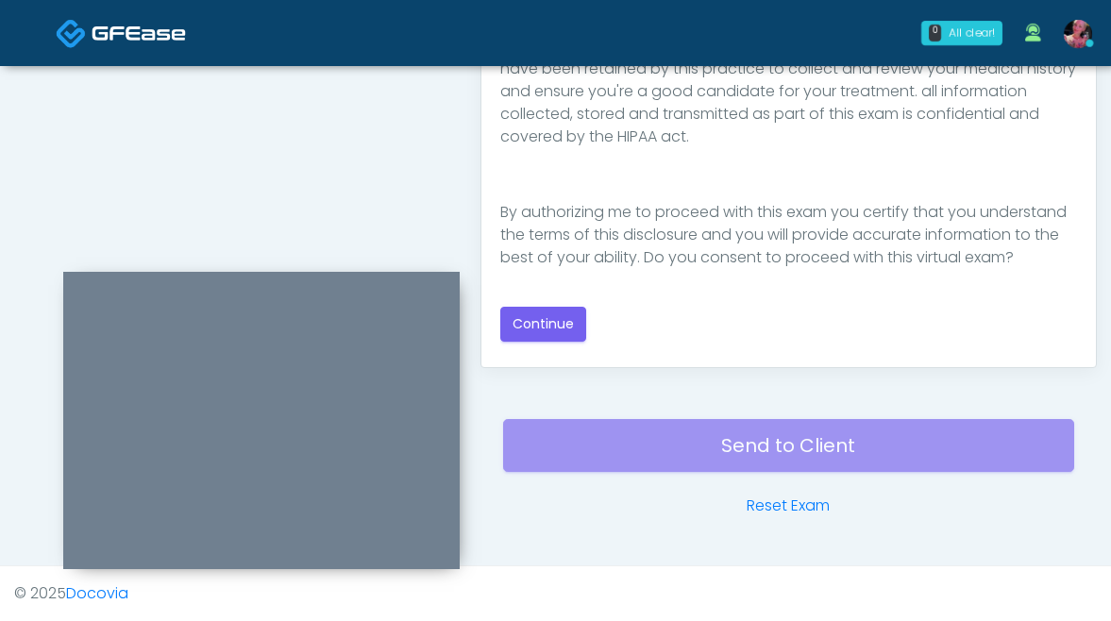
click at [541, 305] on div "Good Faith Exam Script Good Faith Exam Script INTRODUCTION Hello, my name is un…" at bounding box center [788, 113] width 577 height 458
click at [542, 307] on button "Continue" at bounding box center [543, 324] width 86 height 35
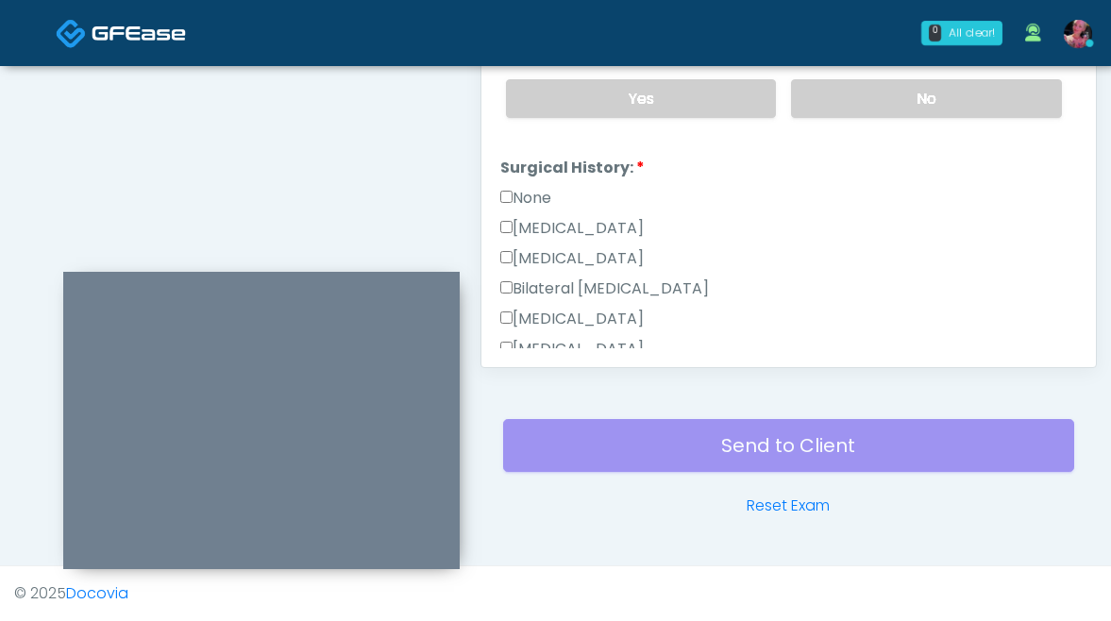
click at [542, 194] on label "None" at bounding box center [525, 198] width 51 height 23
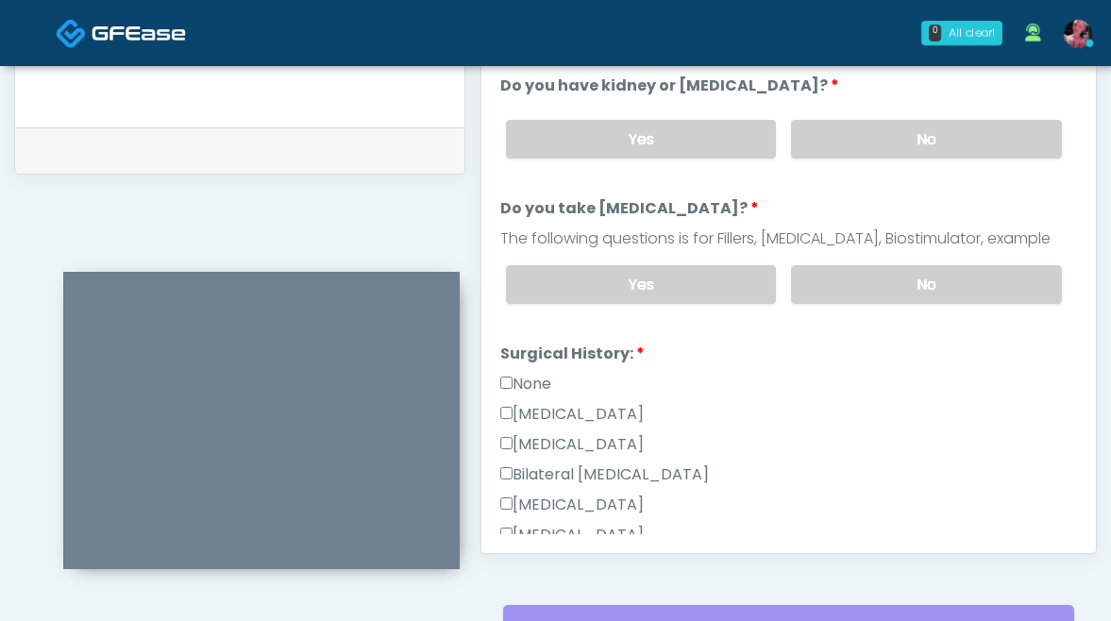
scroll to position [888, 0]
click at [869, 302] on div "Yes No" at bounding box center [784, 283] width 586 height 69
click at [860, 155] on label "No" at bounding box center [926, 138] width 271 height 39
click at [856, 292] on label "No" at bounding box center [926, 283] width 271 height 39
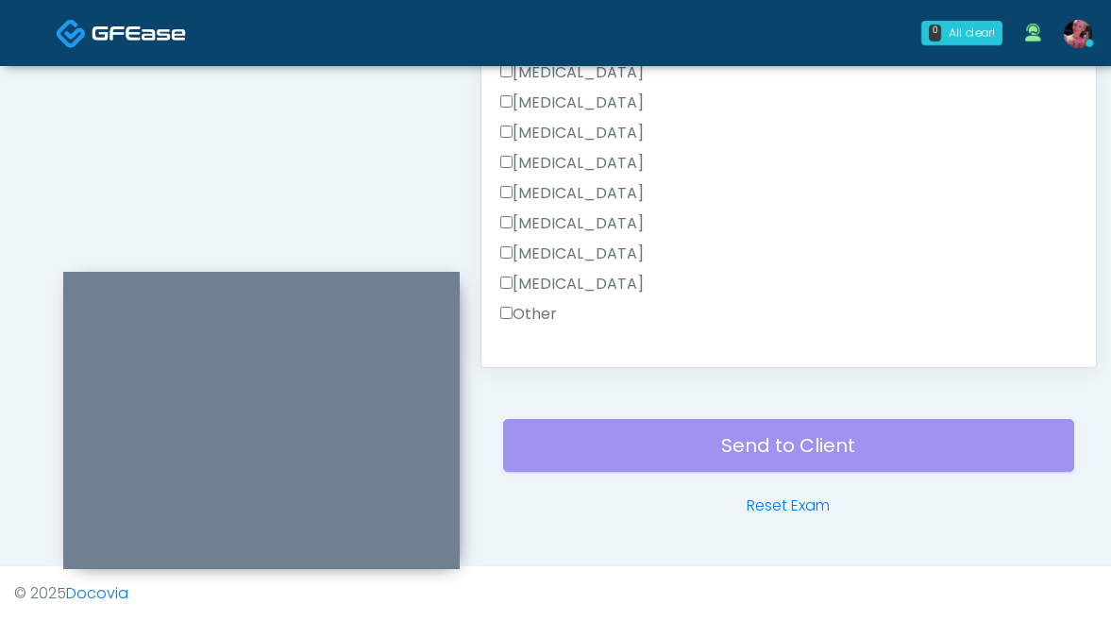
scroll to position [428, 0]
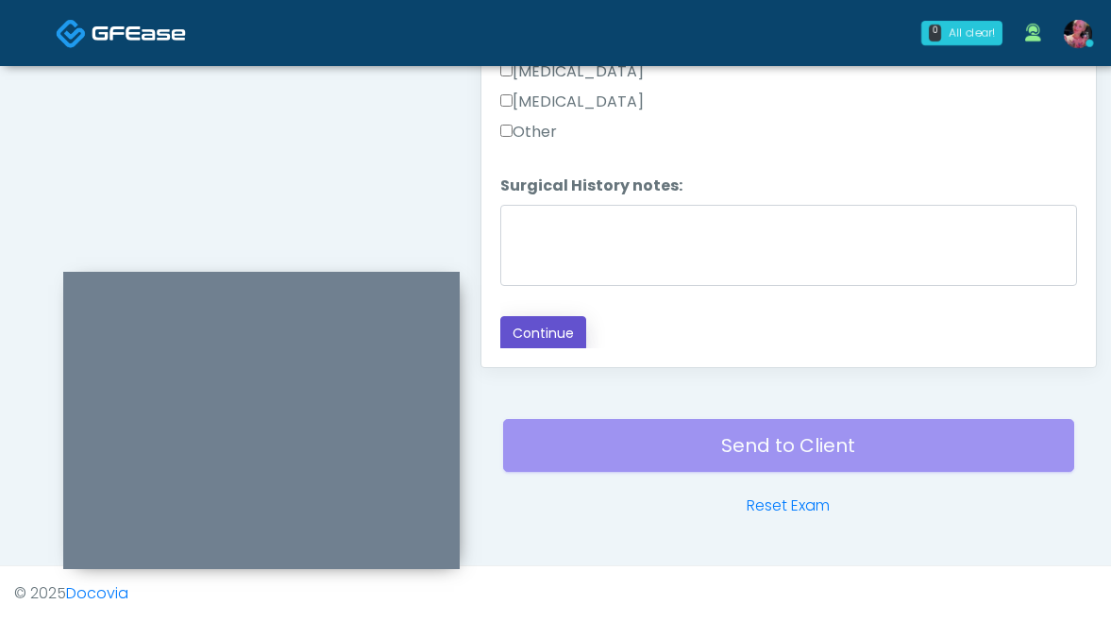
click at [557, 328] on button "Continue" at bounding box center [543, 333] width 86 height 35
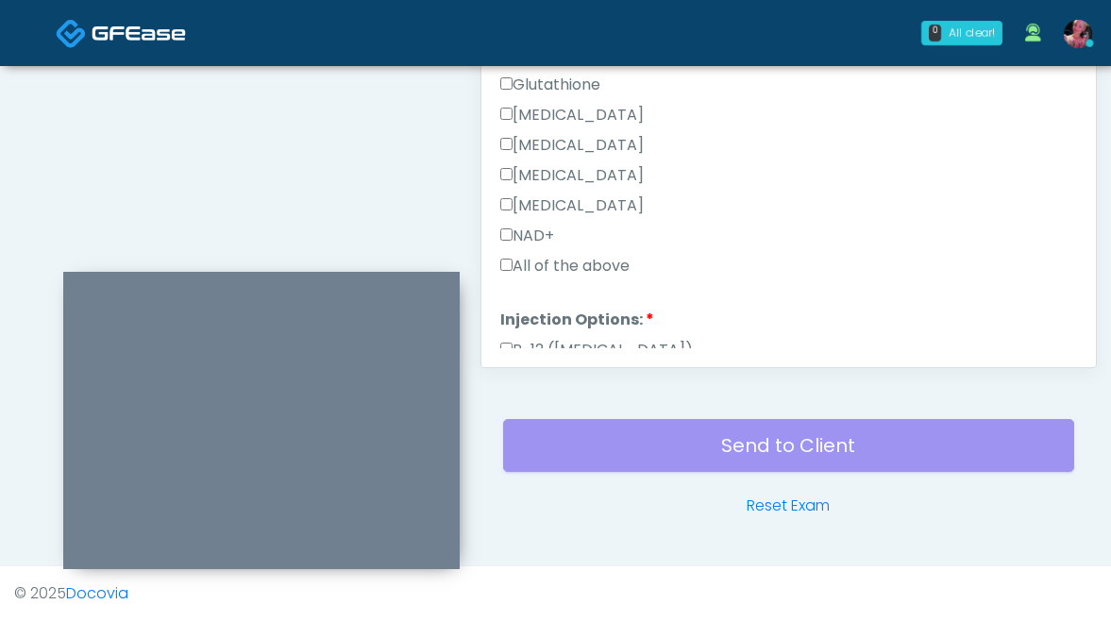
scroll to position [608, 0]
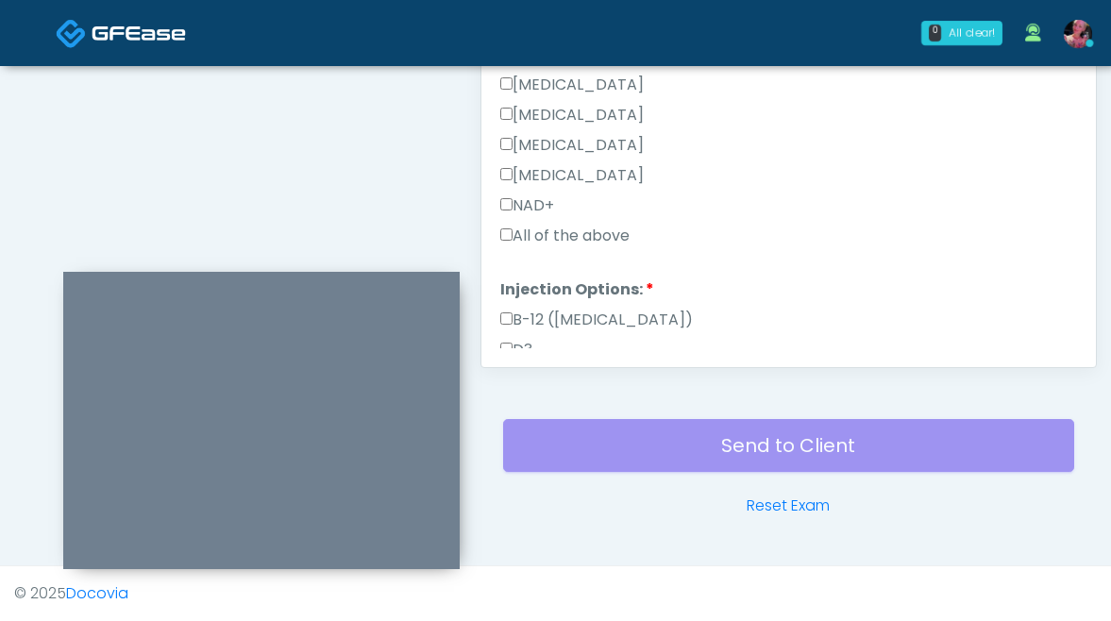
click at [595, 246] on div "All of the above" at bounding box center [788, 240] width 577 height 30
click at [585, 233] on label "All of the above" at bounding box center [564, 236] width 129 height 23
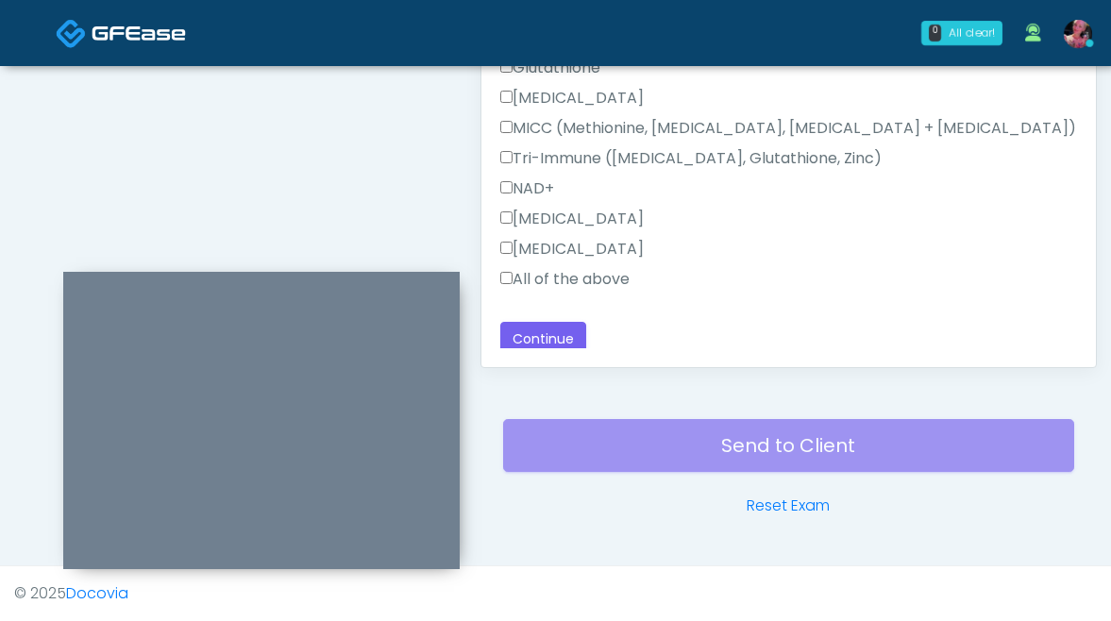
scroll to position [957, 0]
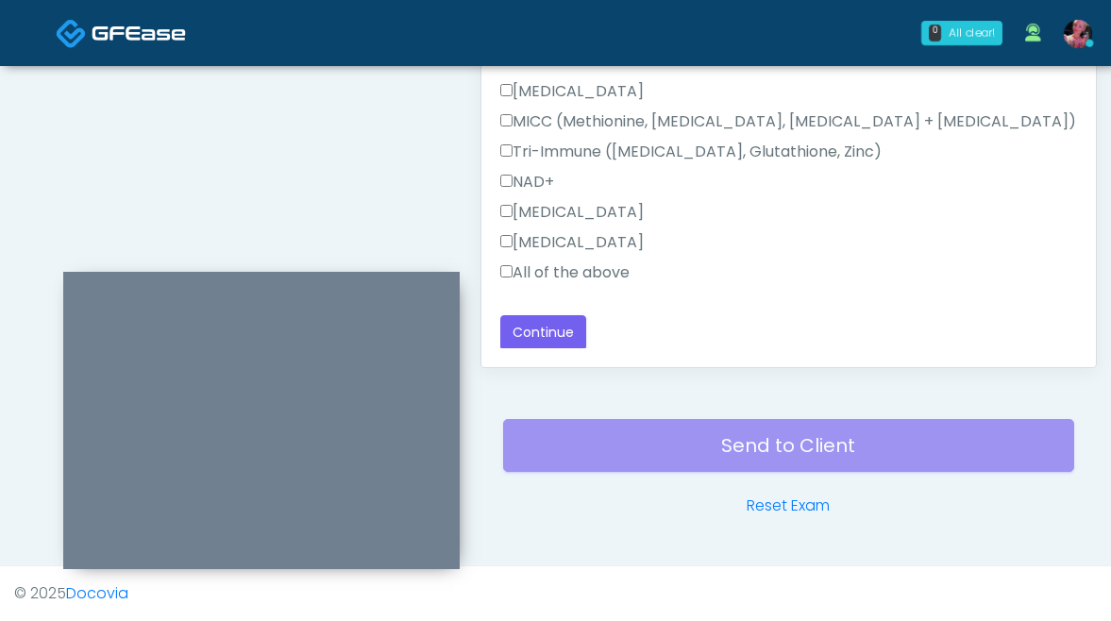
click at [565, 268] on label "All of the above" at bounding box center [564, 272] width 129 height 23
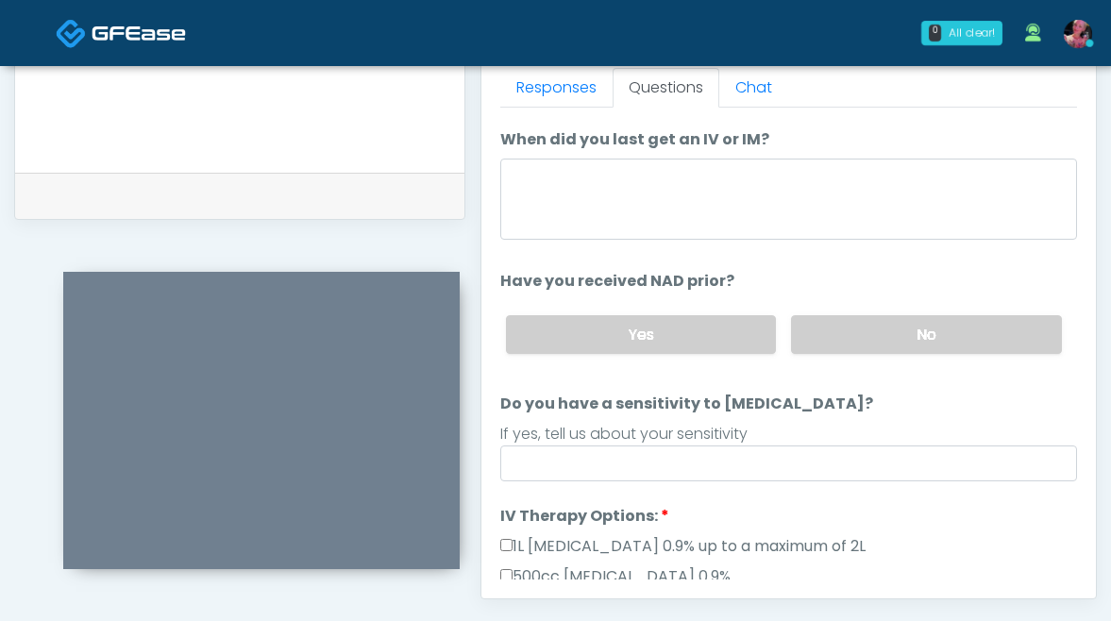
scroll to position [56, 0]
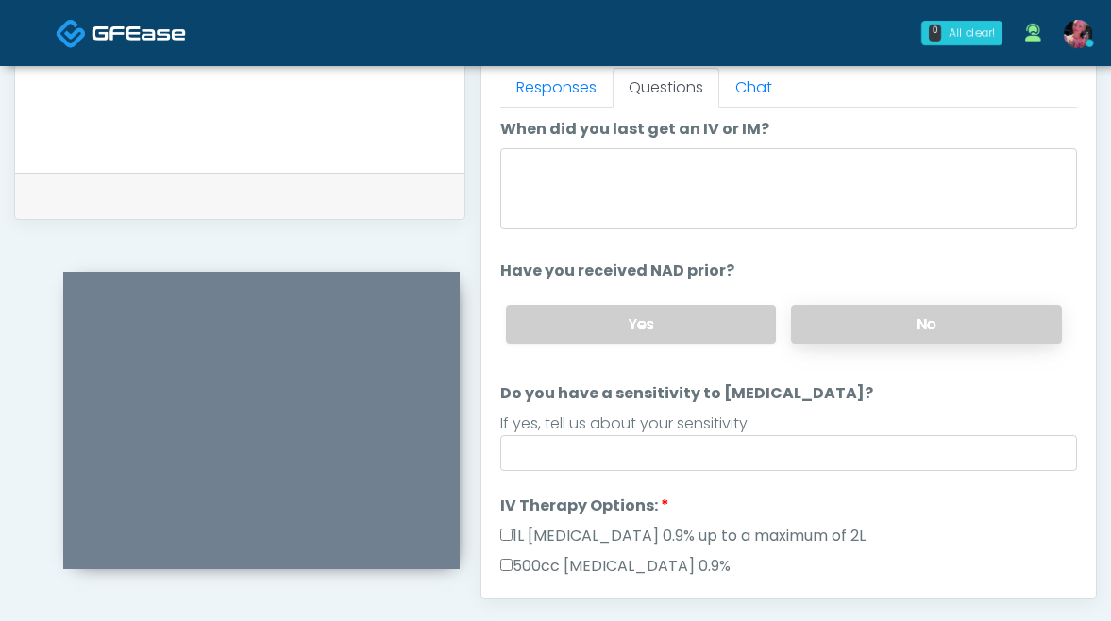
click at [871, 309] on label "No" at bounding box center [926, 324] width 271 height 39
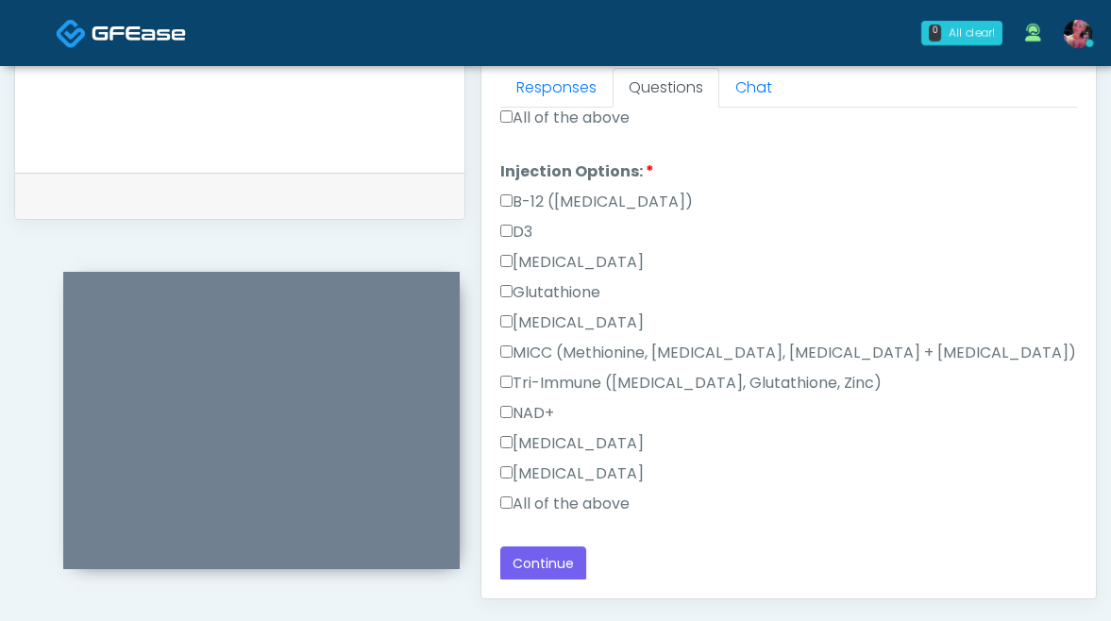
scroll to position [1073, 0]
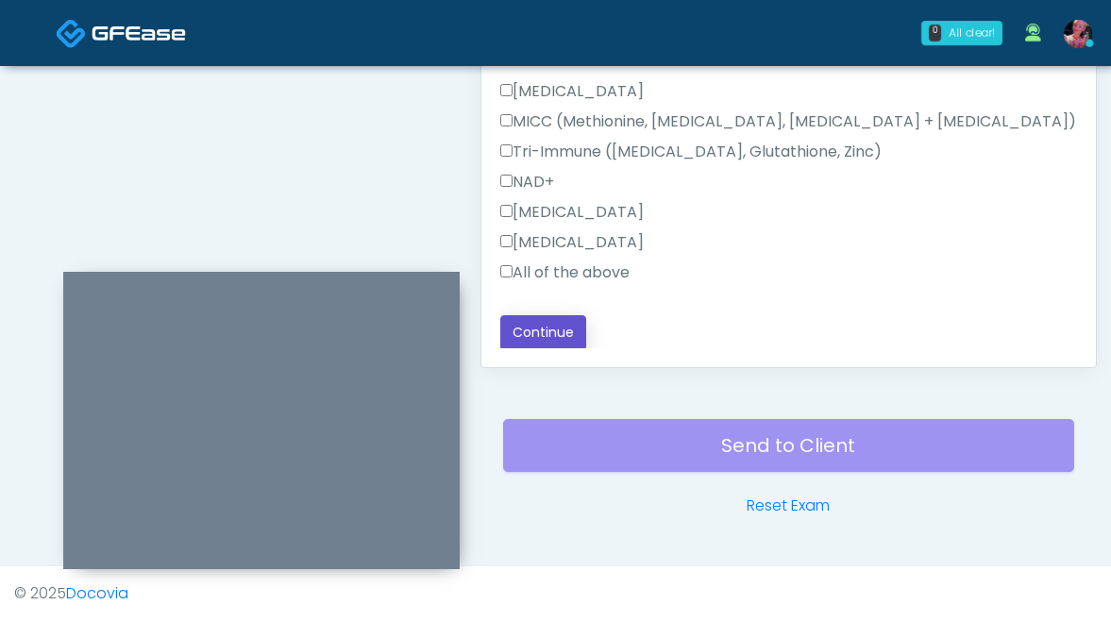
click at [563, 315] on button "Continue" at bounding box center [543, 332] width 86 height 35
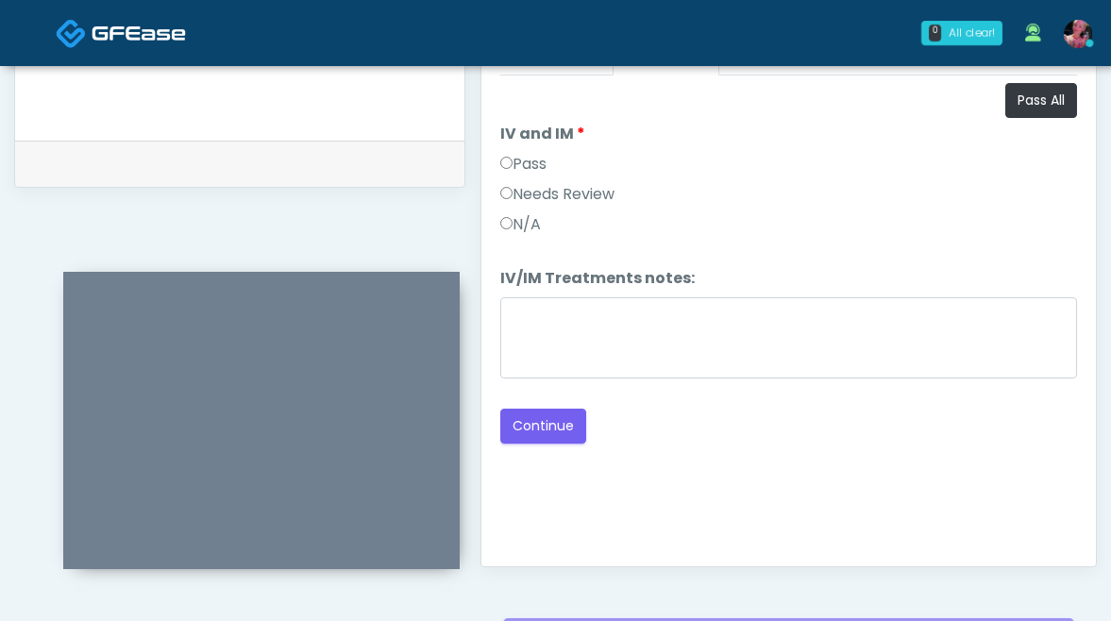
scroll to position [871, 0]
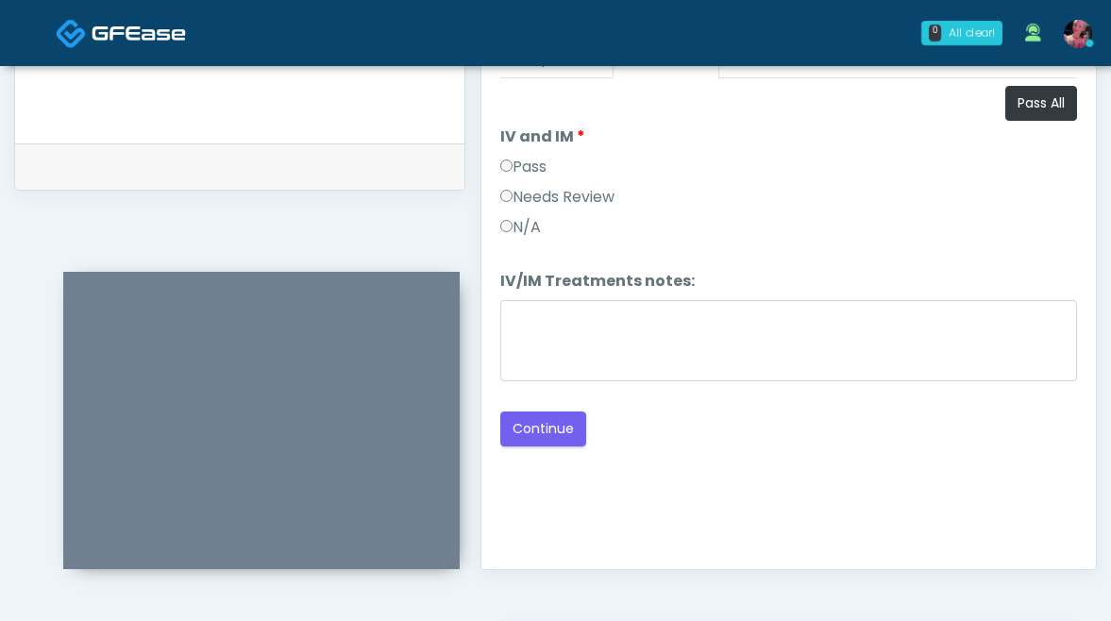
click at [541, 186] on label "Needs Review" at bounding box center [557, 197] width 114 height 23
click at [541, 181] on div "Pass" at bounding box center [788, 171] width 577 height 30
click at [552, 155] on li "IV and IM IV and IM Pass Needs Review N/A" at bounding box center [788, 185] width 577 height 121
click at [544, 161] on label "Pass" at bounding box center [523, 167] width 46 height 23
click at [562, 424] on button "Continue" at bounding box center [543, 428] width 86 height 35
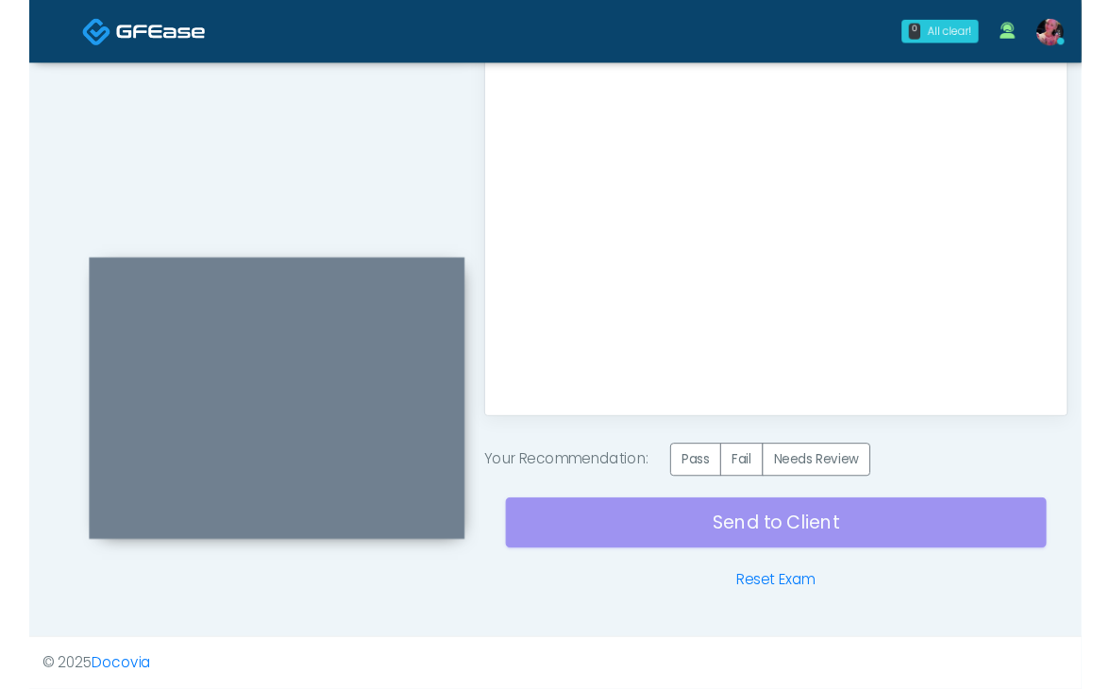
scroll to position [975, 0]
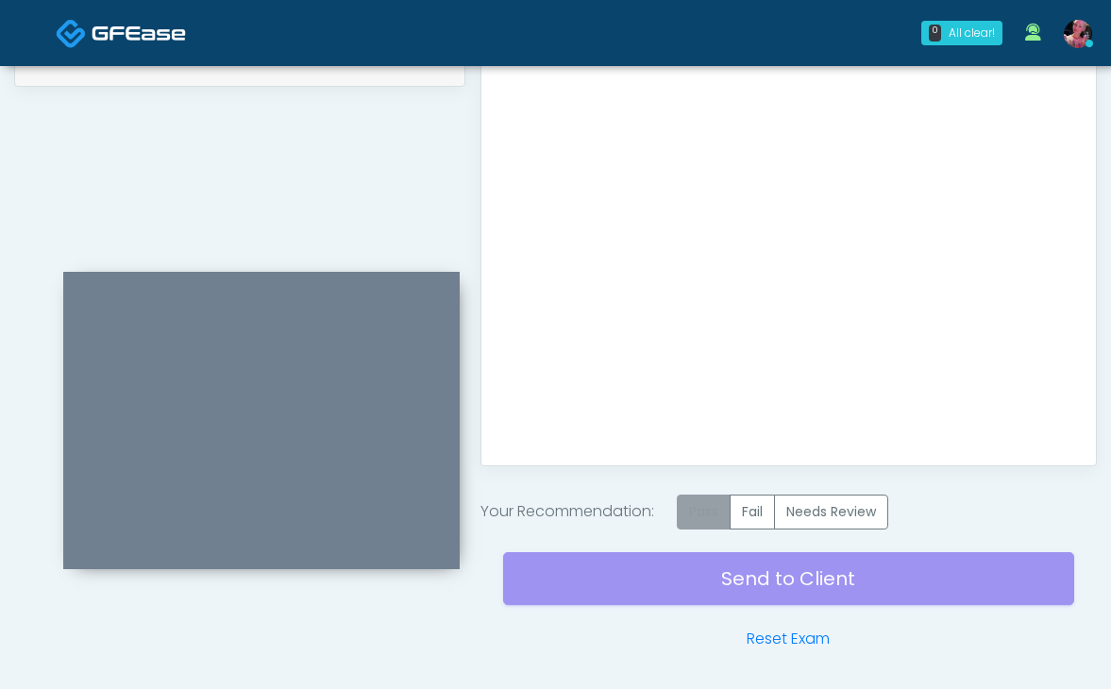
click at [720, 506] on label "Pass" at bounding box center [704, 511] width 54 height 35
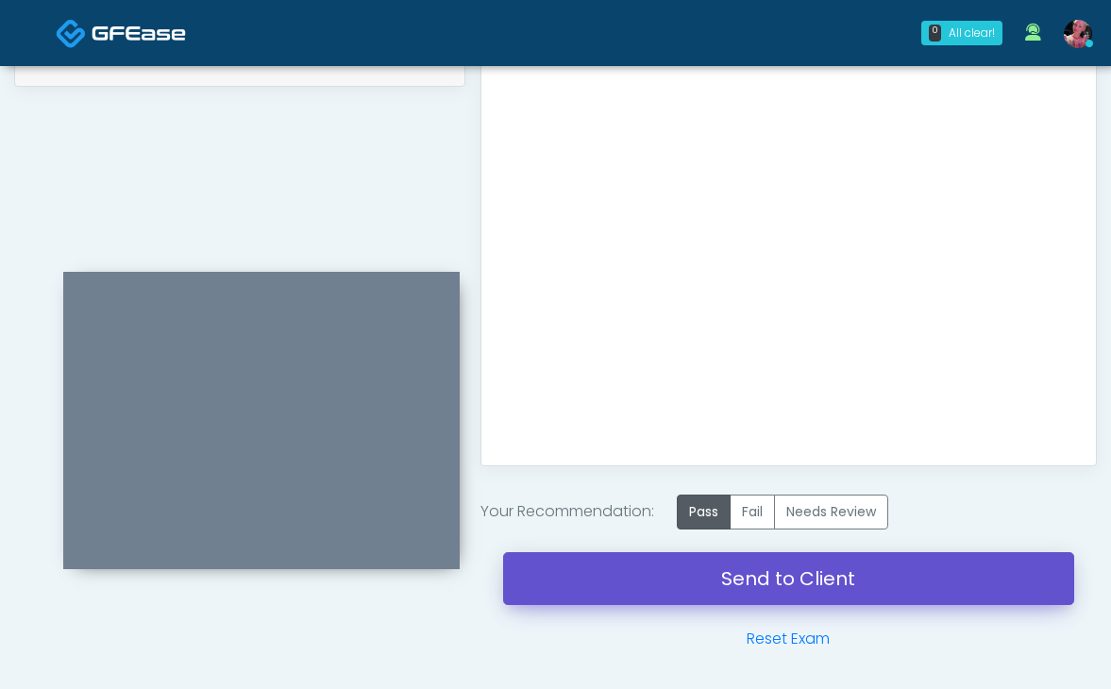
click at [708, 579] on link "Send to Client" at bounding box center [788, 578] width 571 height 53
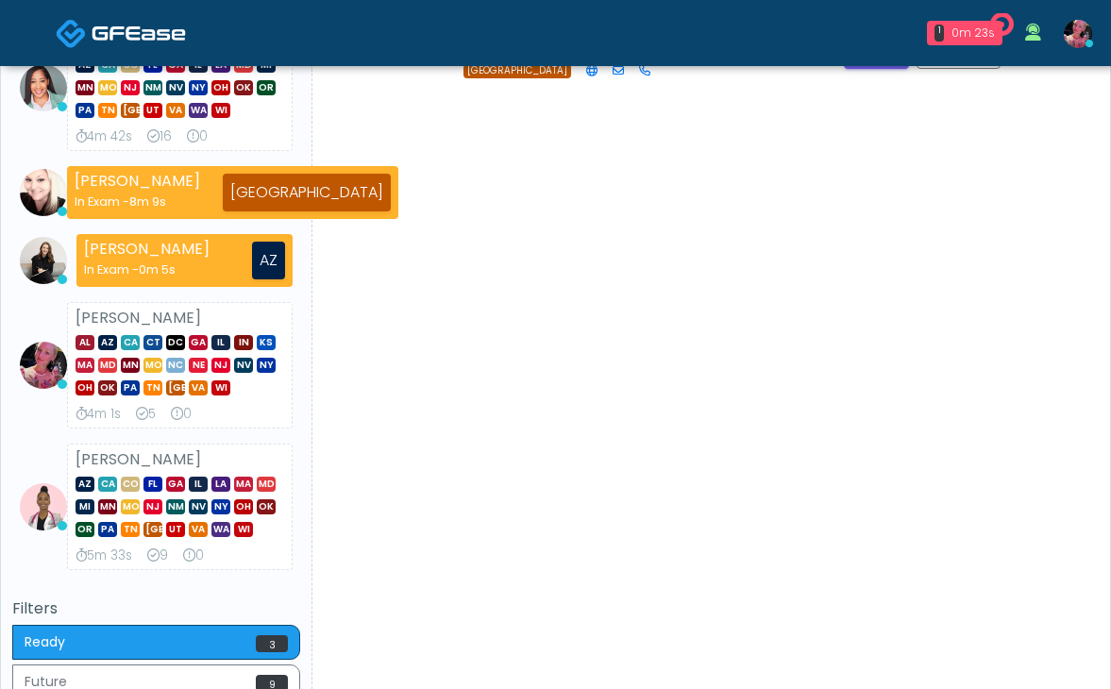
scroll to position [513, 0]
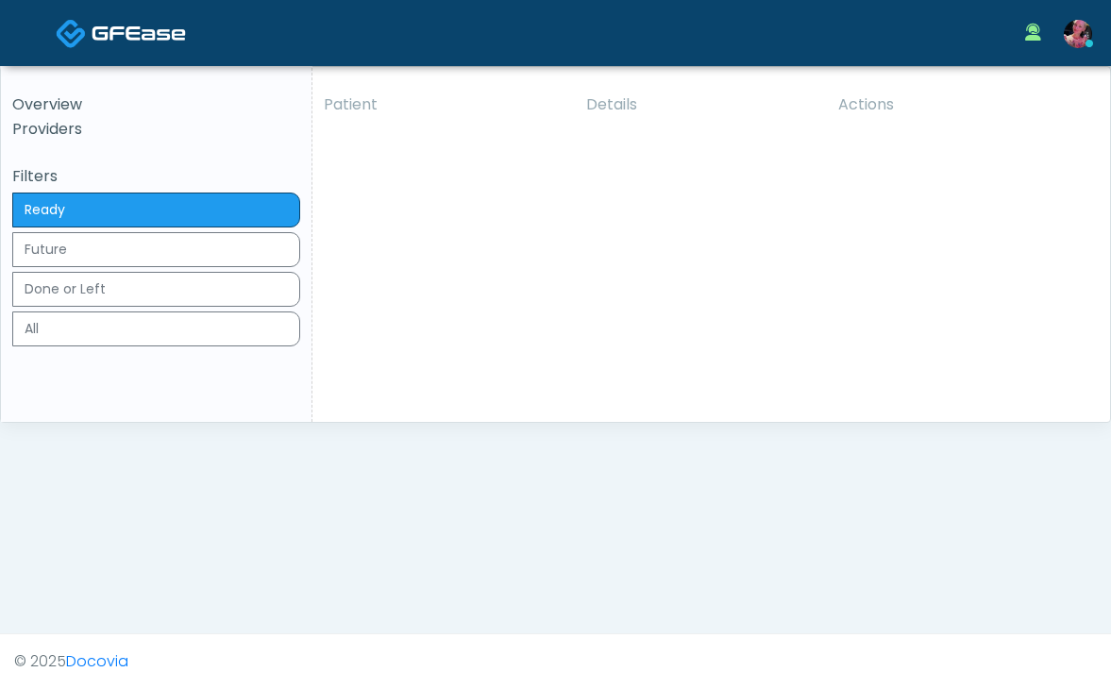
click button "View"
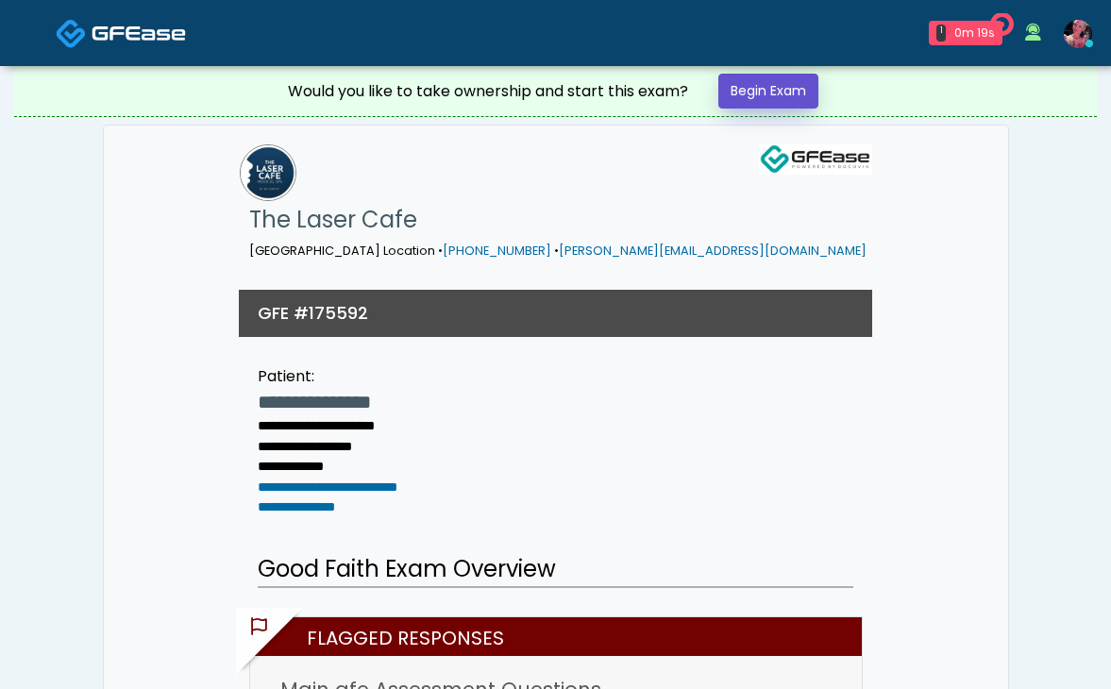
click at [781, 96] on link "Begin Exam" at bounding box center [768, 91] width 100 height 35
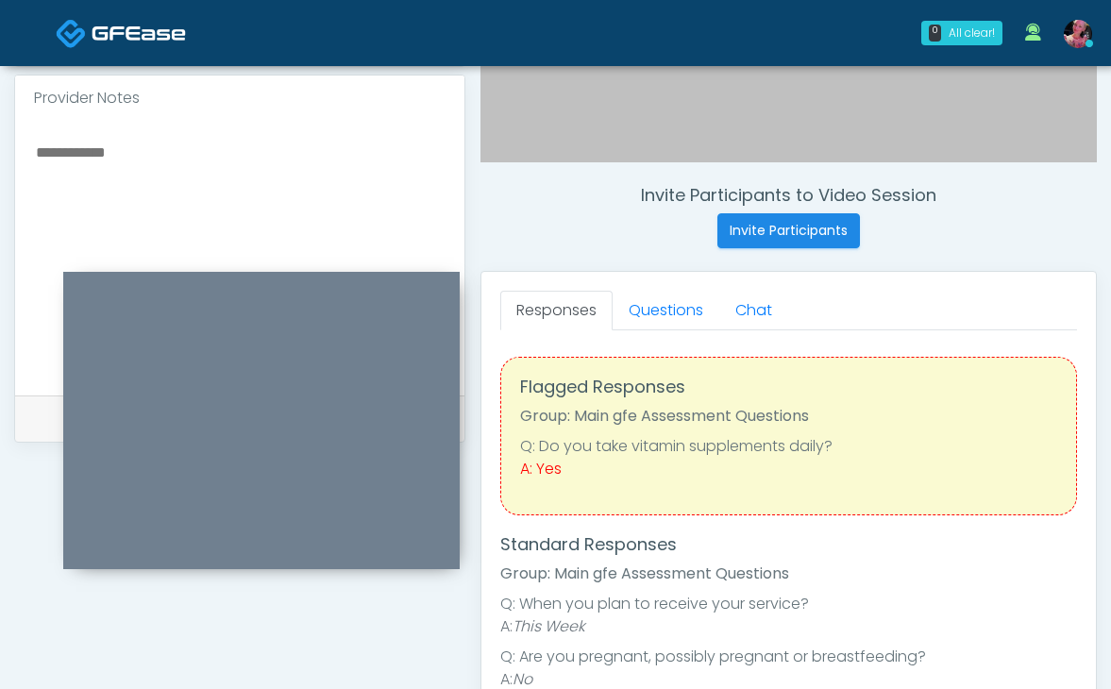
scroll to position [594, 0]
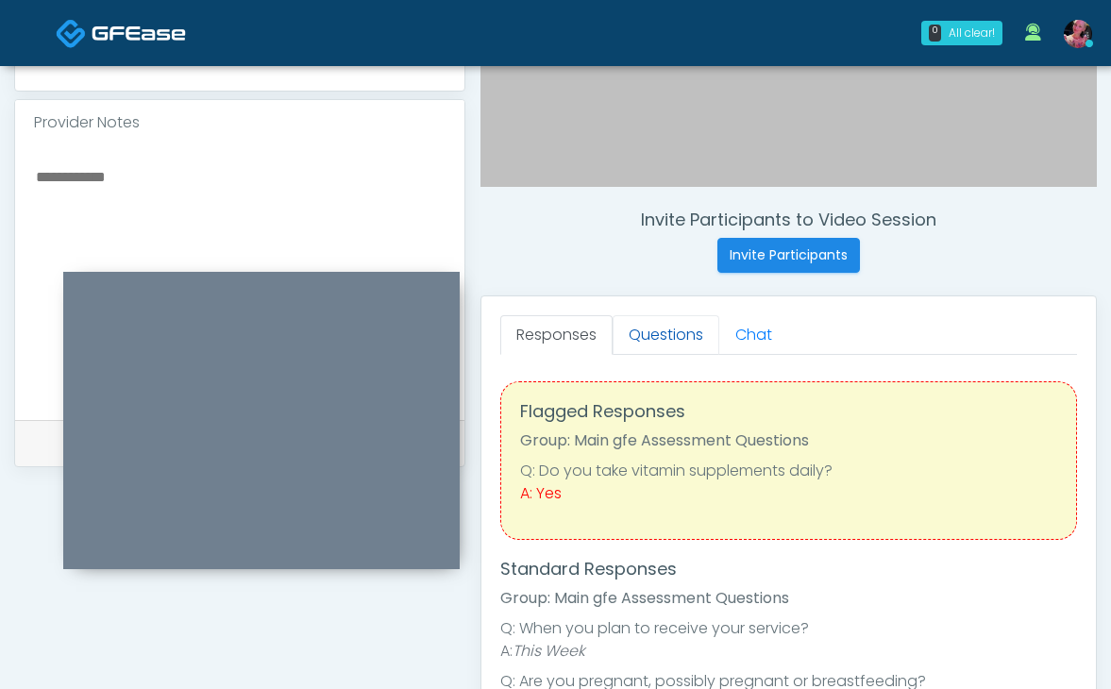
click at [655, 329] on link "Questions" at bounding box center [665, 335] width 107 height 40
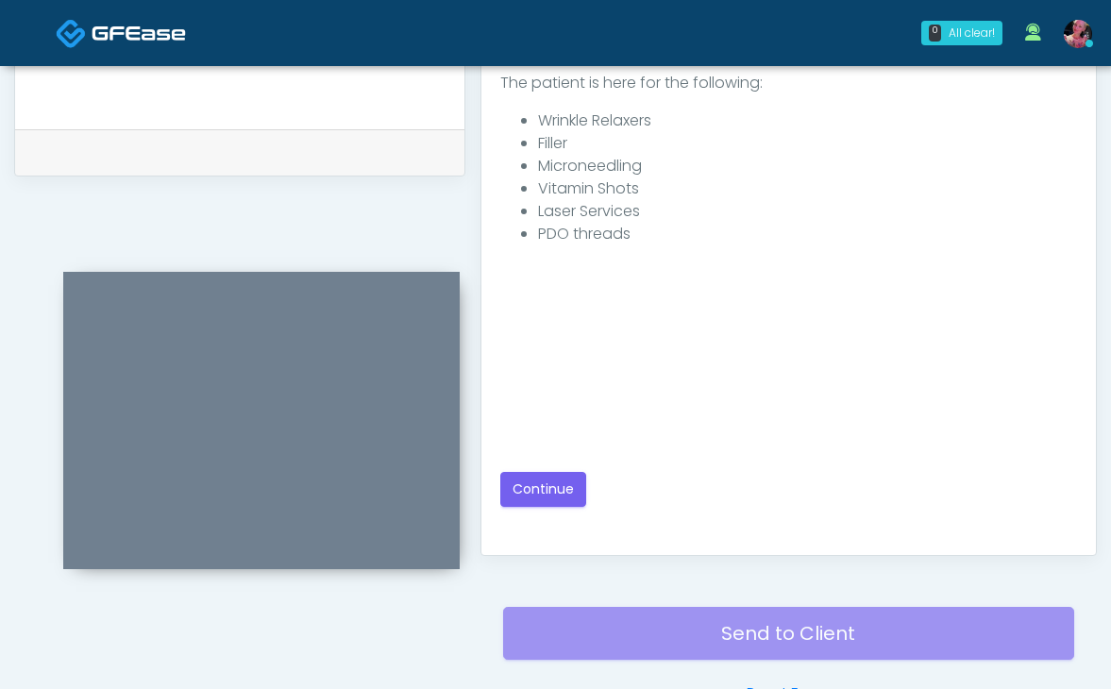
scroll to position [978, 0]
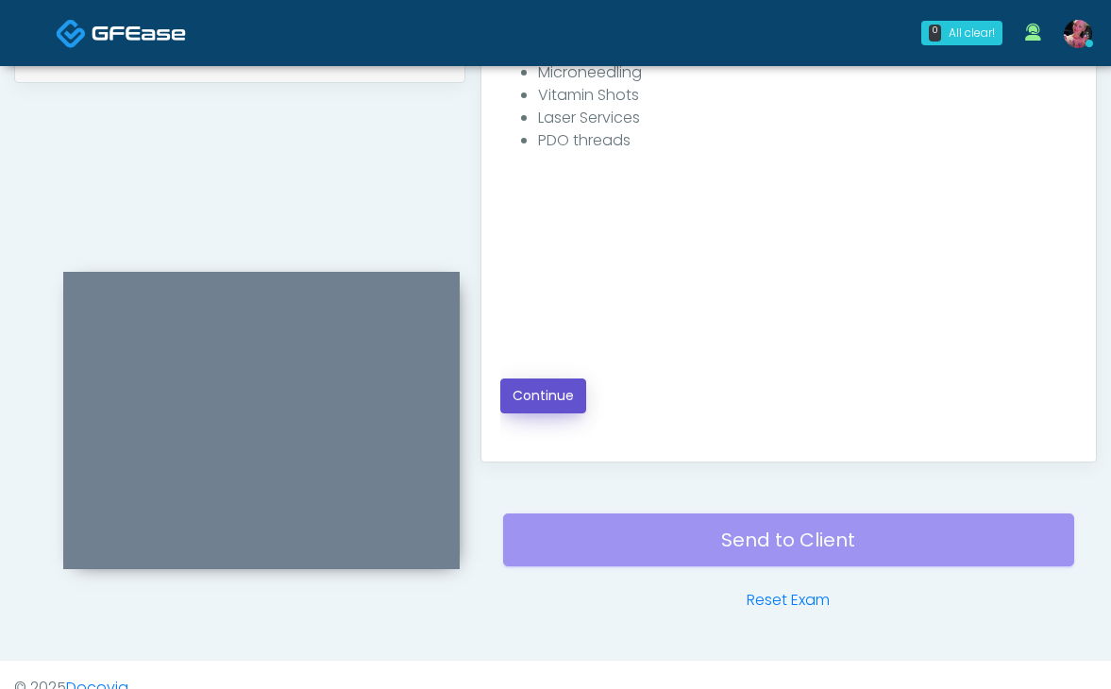
click at [537, 396] on button "Continue" at bounding box center [543, 395] width 86 height 35
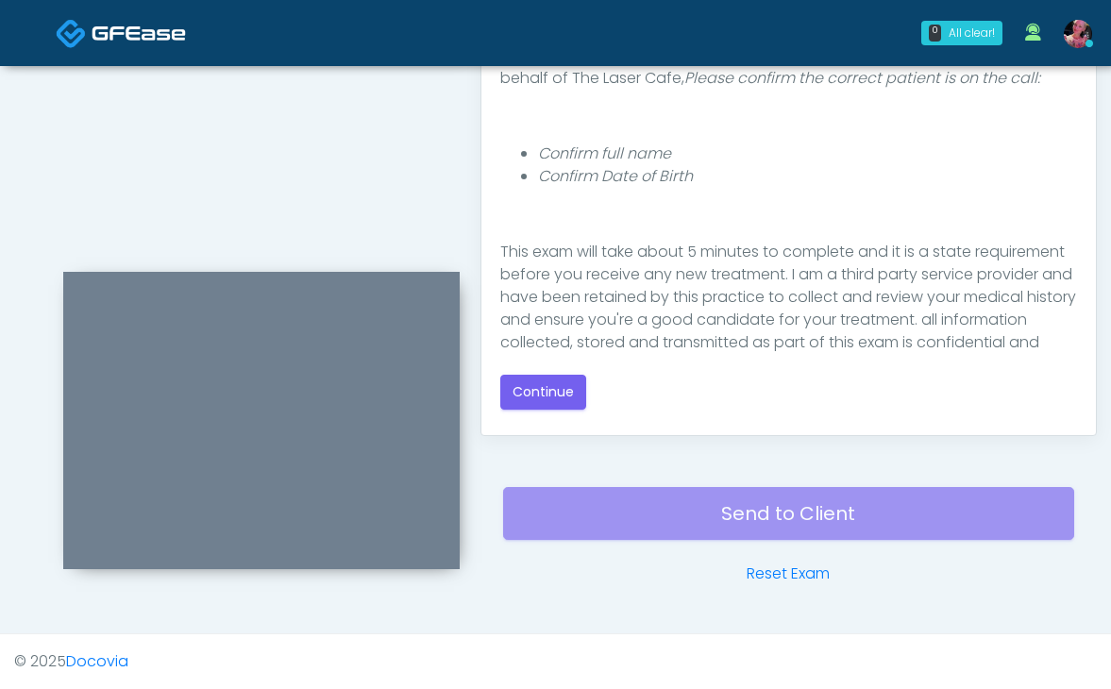
scroll to position [242, 0]
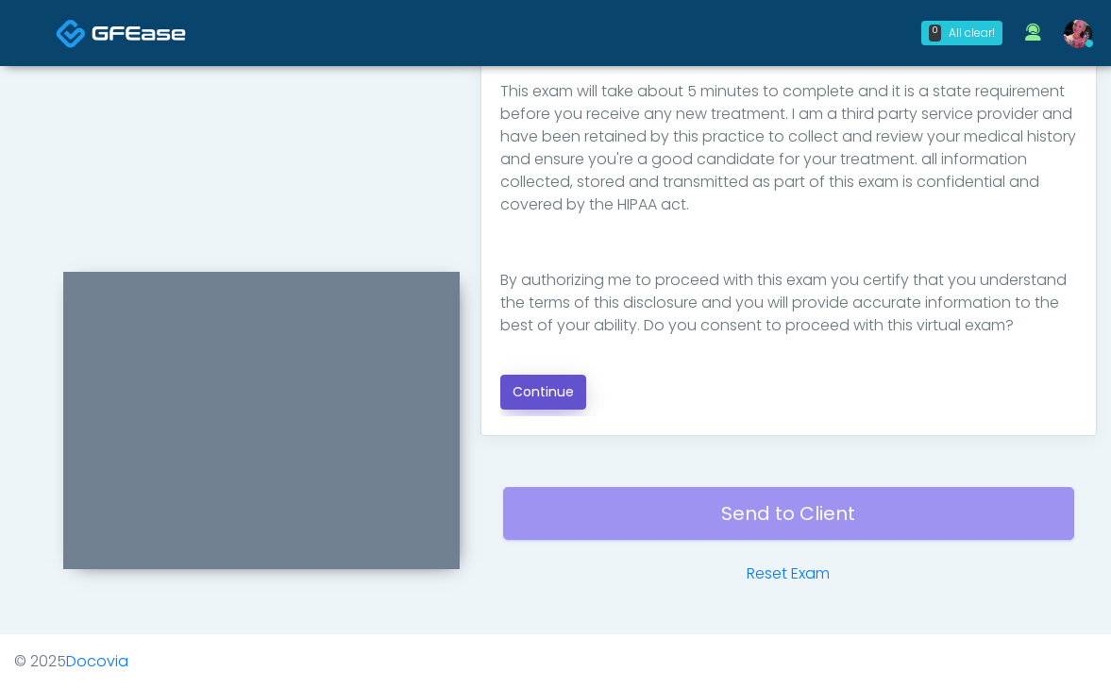
click at [560, 376] on button "Continue" at bounding box center [543, 392] width 86 height 35
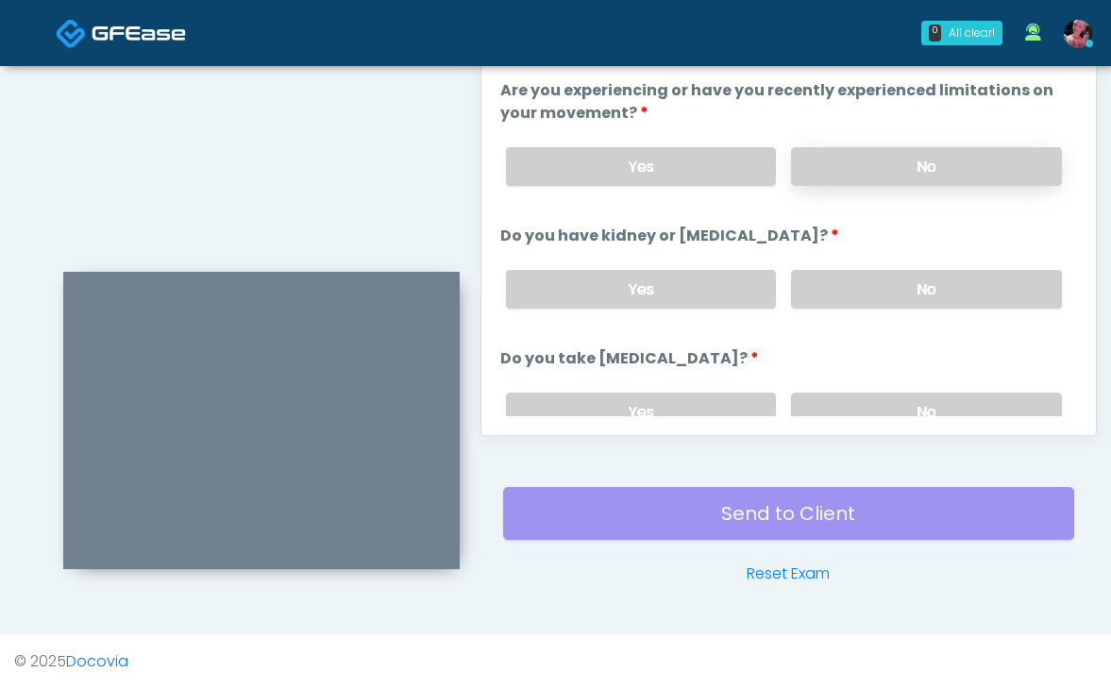
click at [881, 172] on label "No" at bounding box center [926, 166] width 271 height 39
click at [859, 287] on label "No" at bounding box center [926, 289] width 271 height 39
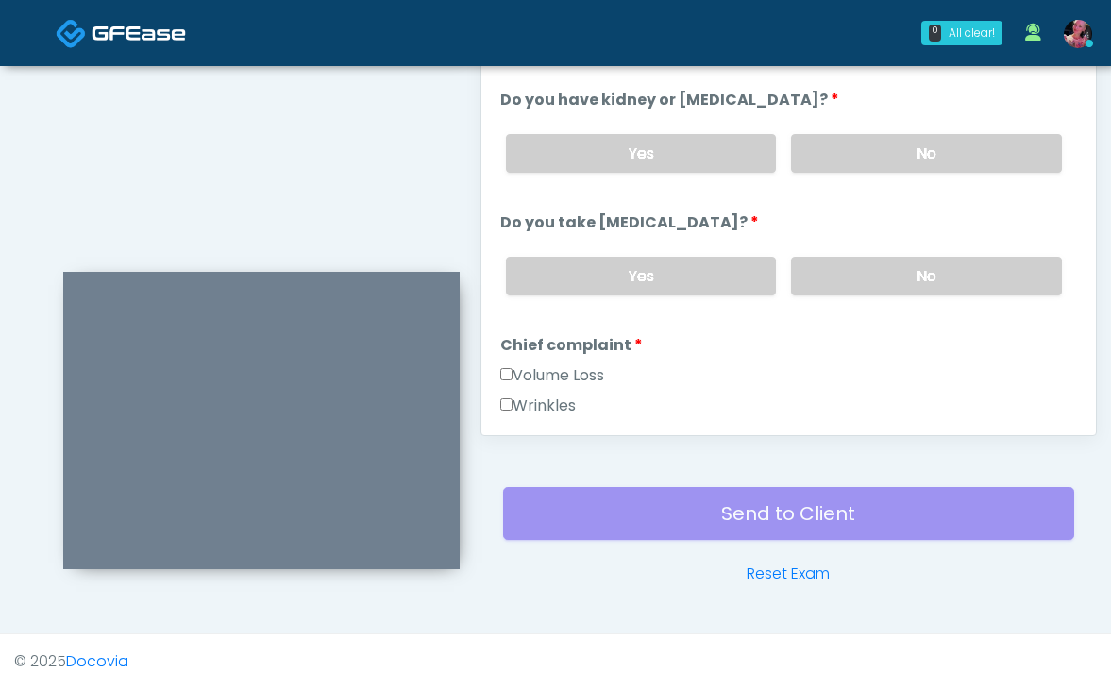
click at [859, 299] on div "Yes No" at bounding box center [784, 276] width 586 height 69
click at [859, 295] on div "Yes No" at bounding box center [784, 276] width 586 height 69
click at [859, 284] on label "No" at bounding box center [926, 276] width 271 height 39
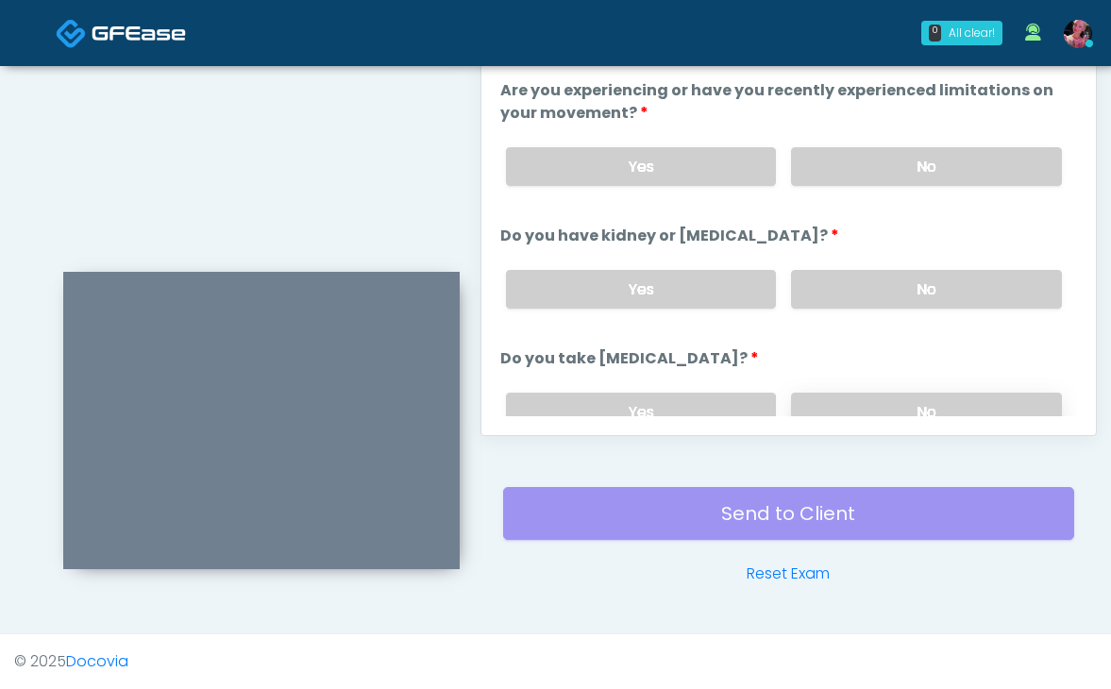
scroll to position [813, 0]
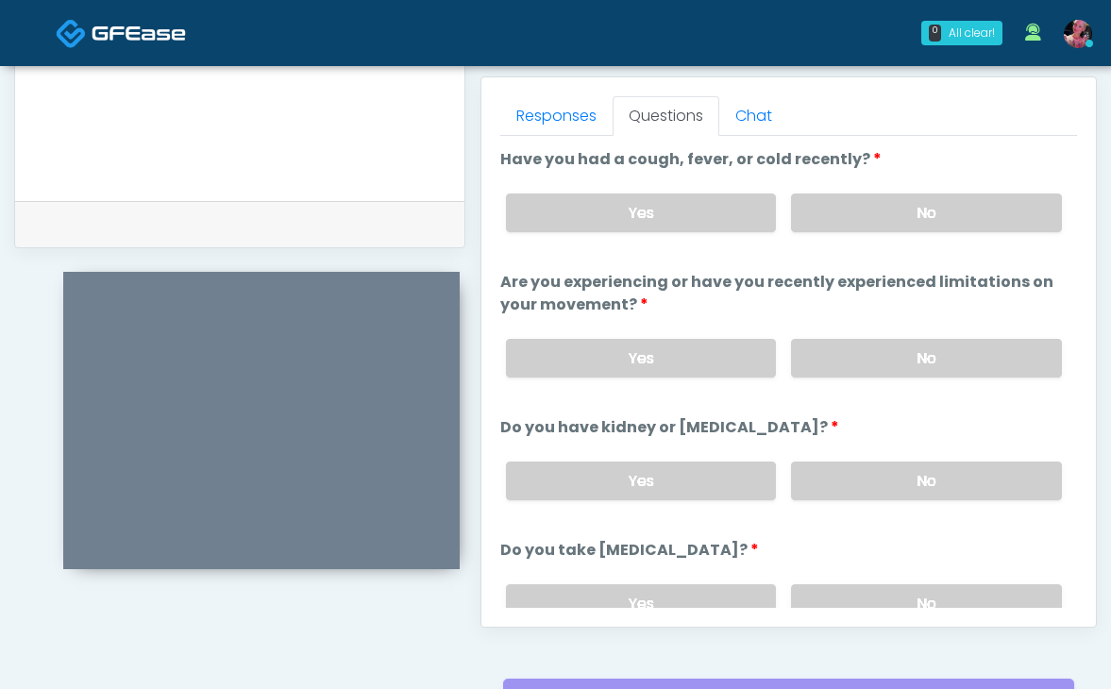
click at [874, 234] on div "Yes No" at bounding box center [784, 212] width 586 height 69
click at [870, 217] on label "No" at bounding box center [926, 212] width 271 height 39
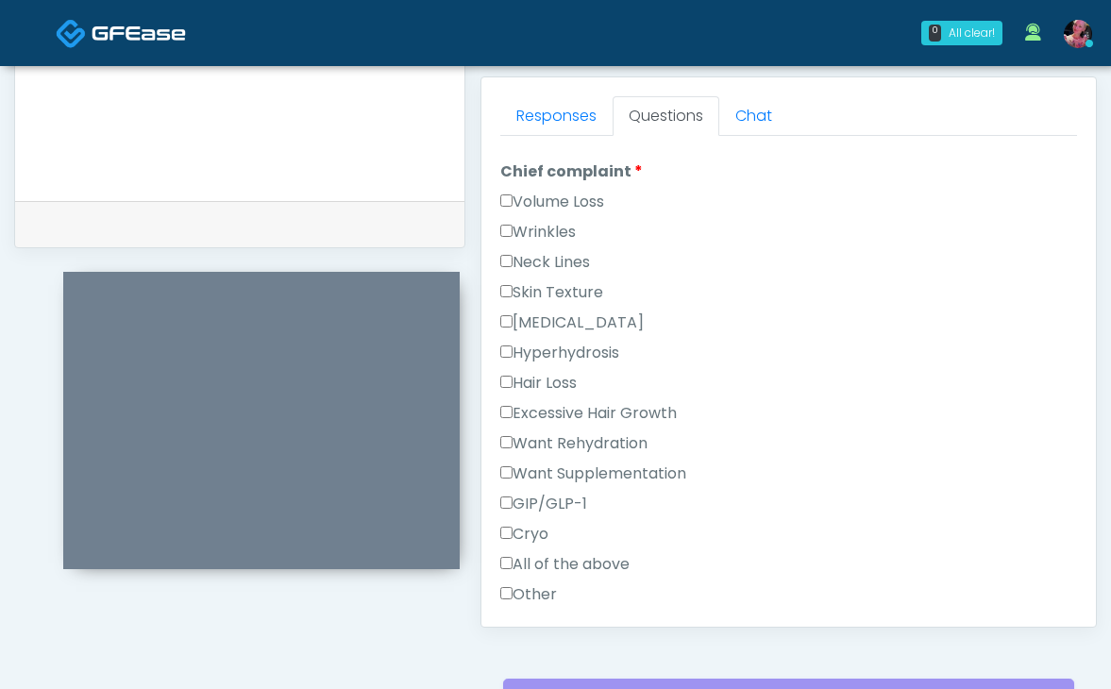
scroll to position [484, 0]
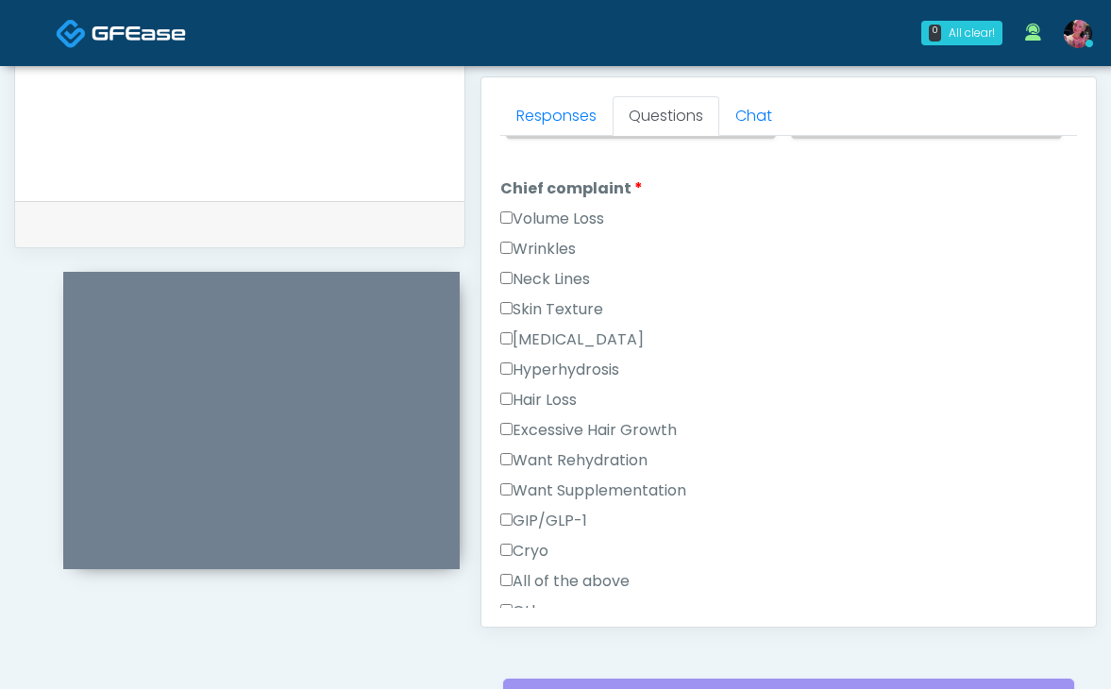
click at [564, 221] on label "Volume Loss" at bounding box center [552, 219] width 104 height 23
click at [564, 238] on label "Wrinkles" at bounding box center [537, 249] width 75 height 23
click at [555, 215] on label "Volume Loss" at bounding box center [552, 219] width 104 height 23
click at [555, 238] on label "Wrinkles" at bounding box center [537, 249] width 75 height 23
click at [548, 426] on label "Excessive Hair Growth" at bounding box center [588, 430] width 176 height 23
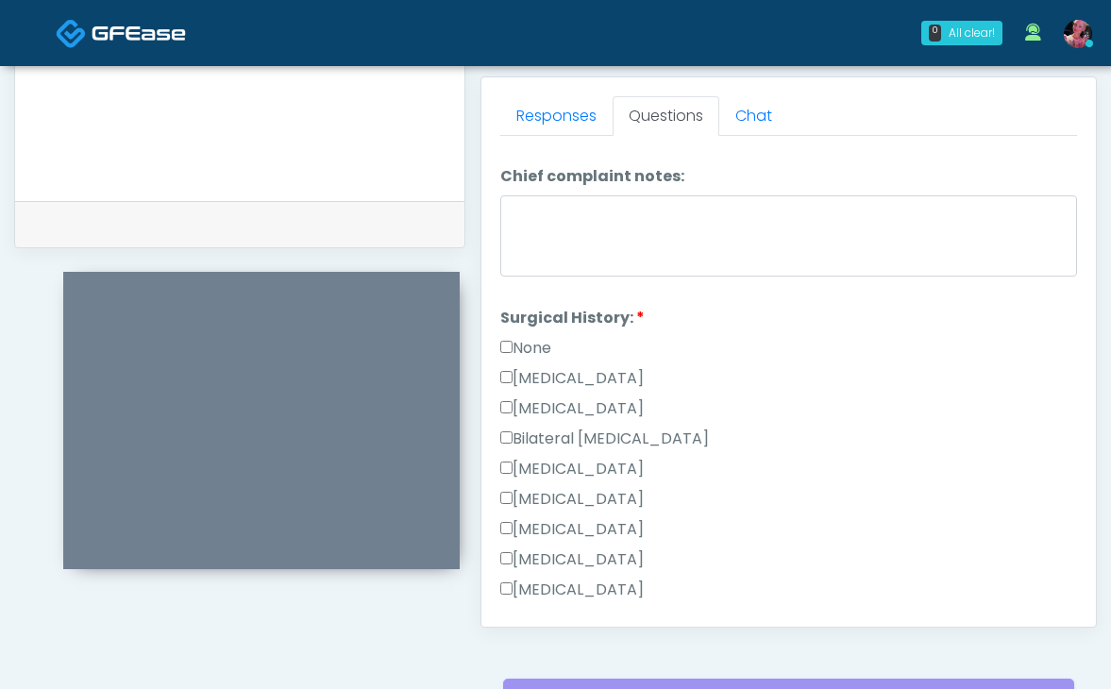
click at [524, 340] on label "None" at bounding box center [525, 348] width 51 height 23
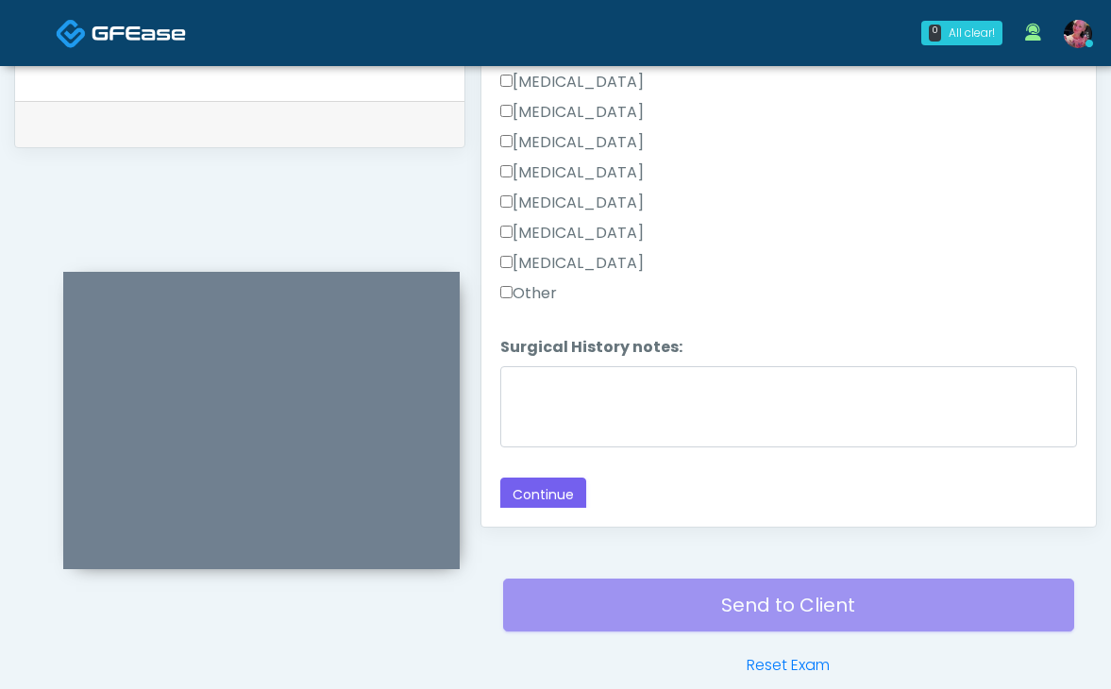
scroll to position [1005, 0]
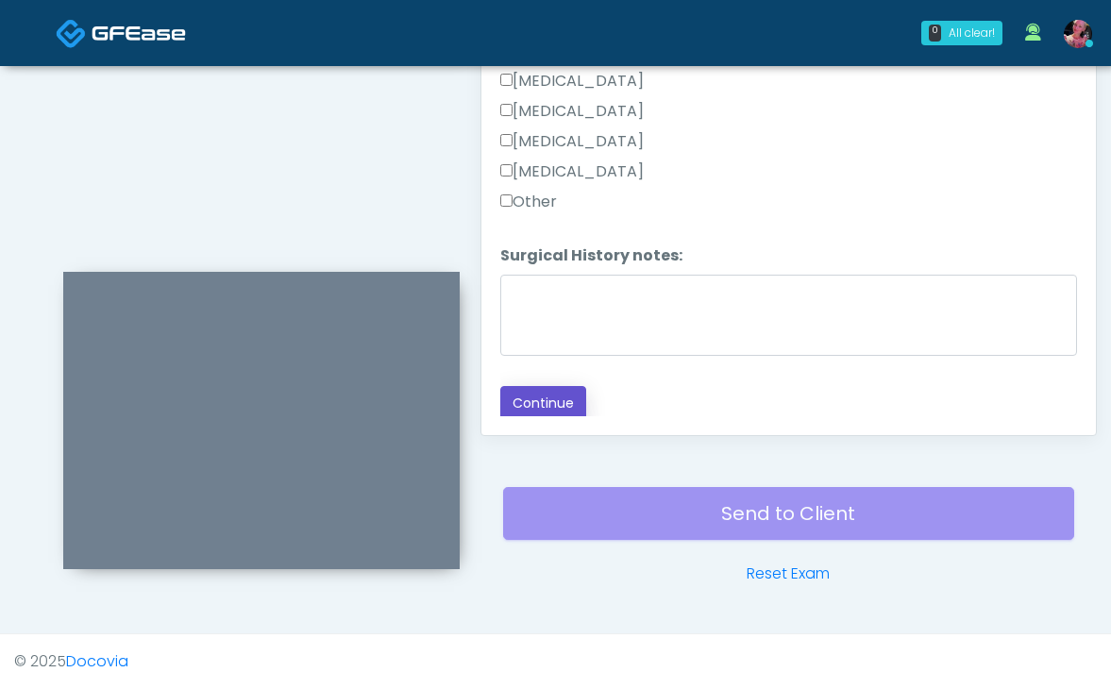
click at [531, 393] on button "Continue" at bounding box center [543, 403] width 86 height 35
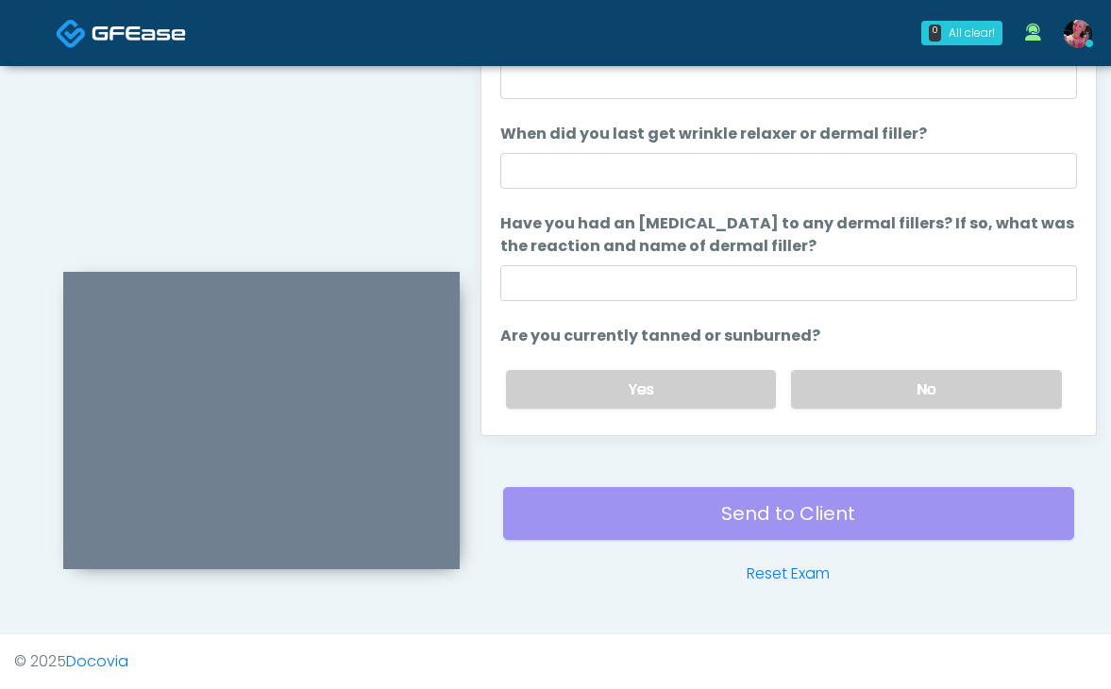
scroll to position [177, 0]
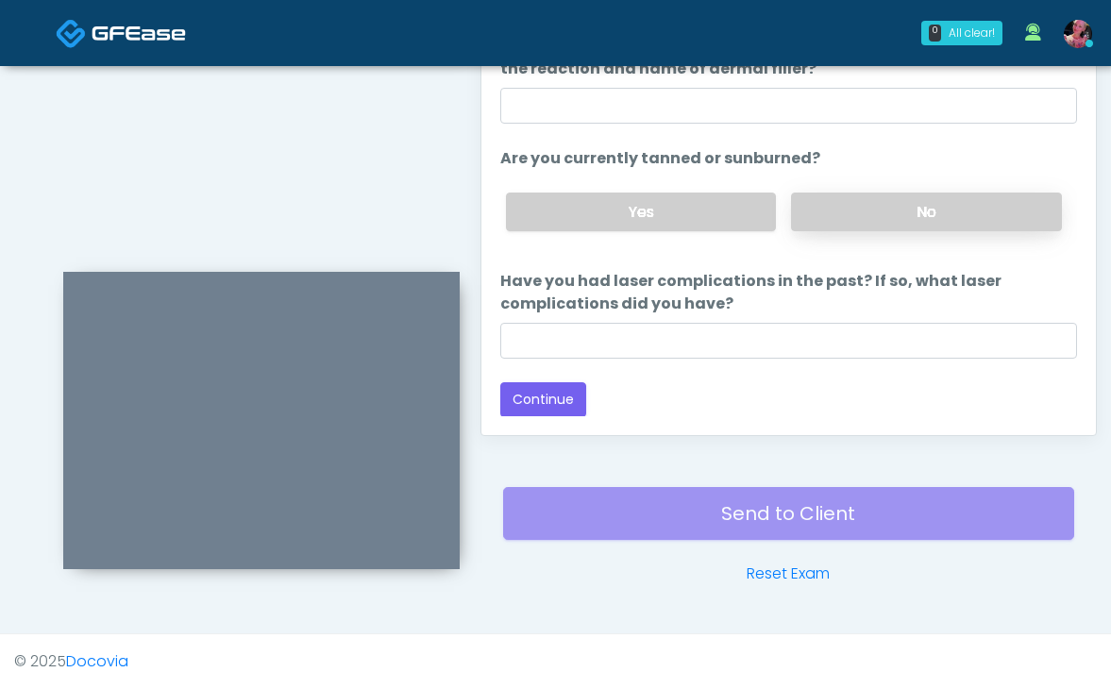
click at [893, 221] on label "No" at bounding box center [926, 211] width 271 height 39
click at [566, 389] on button "Continue" at bounding box center [543, 399] width 86 height 35
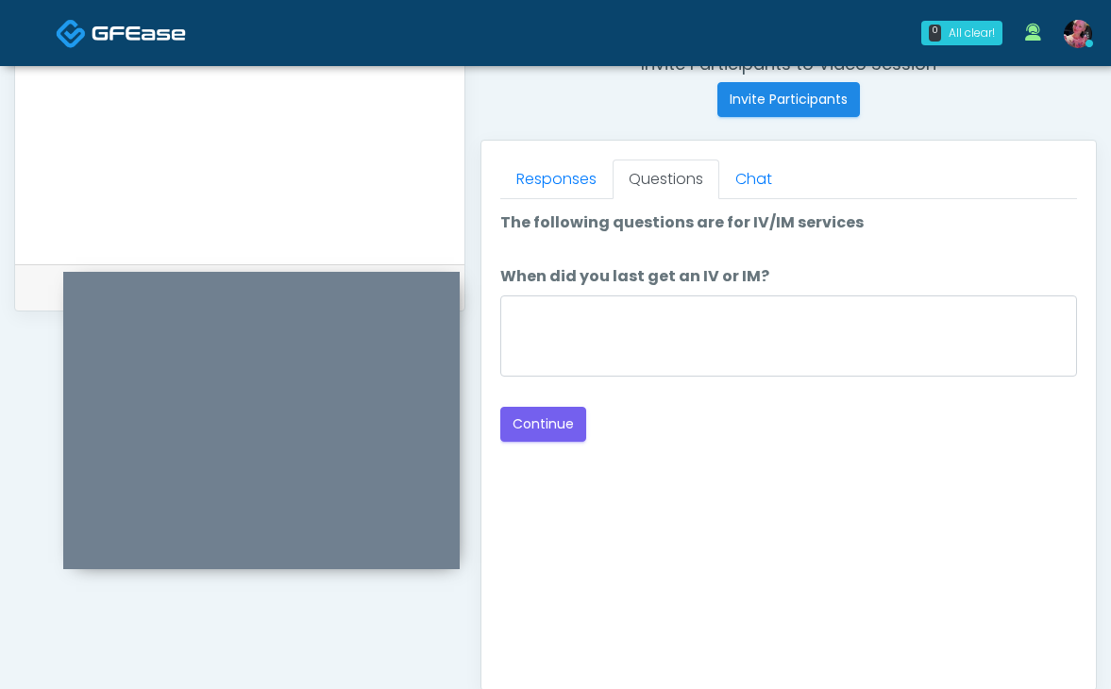
scroll to position [758, 0]
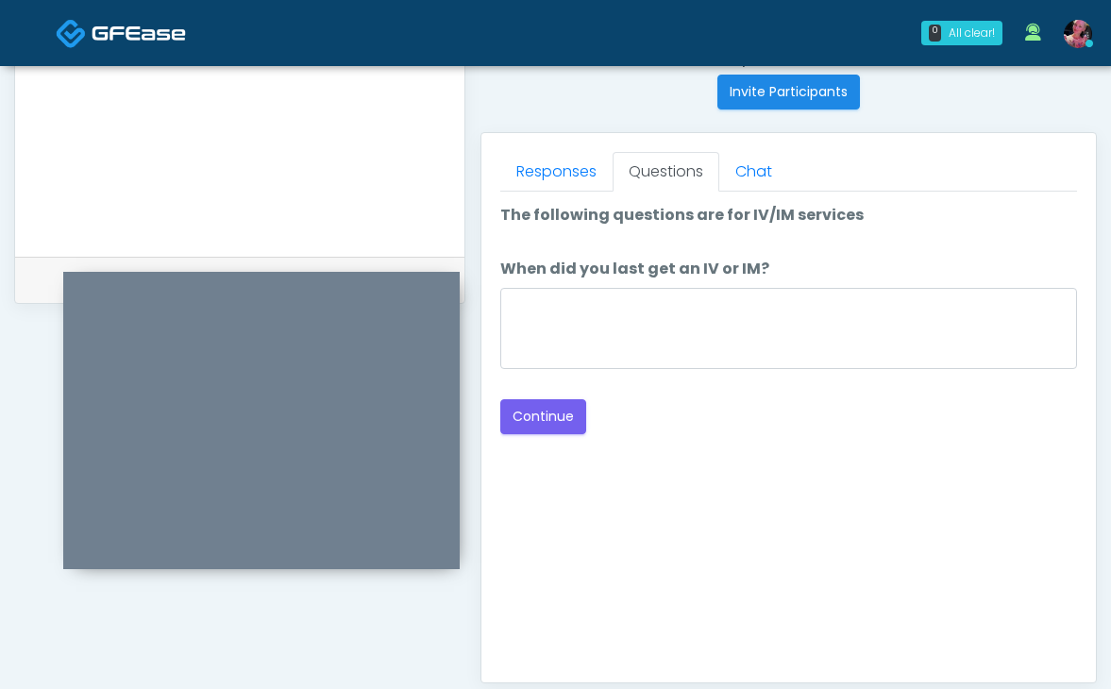
click at [493, 426] on div "Responses Questions Chat The patient is here for the following: Wrinkle Relaxer…" at bounding box center [788, 407] width 614 height 549
click at [542, 422] on button "Continue" at bounding box center [543, 416] width 86 height 35
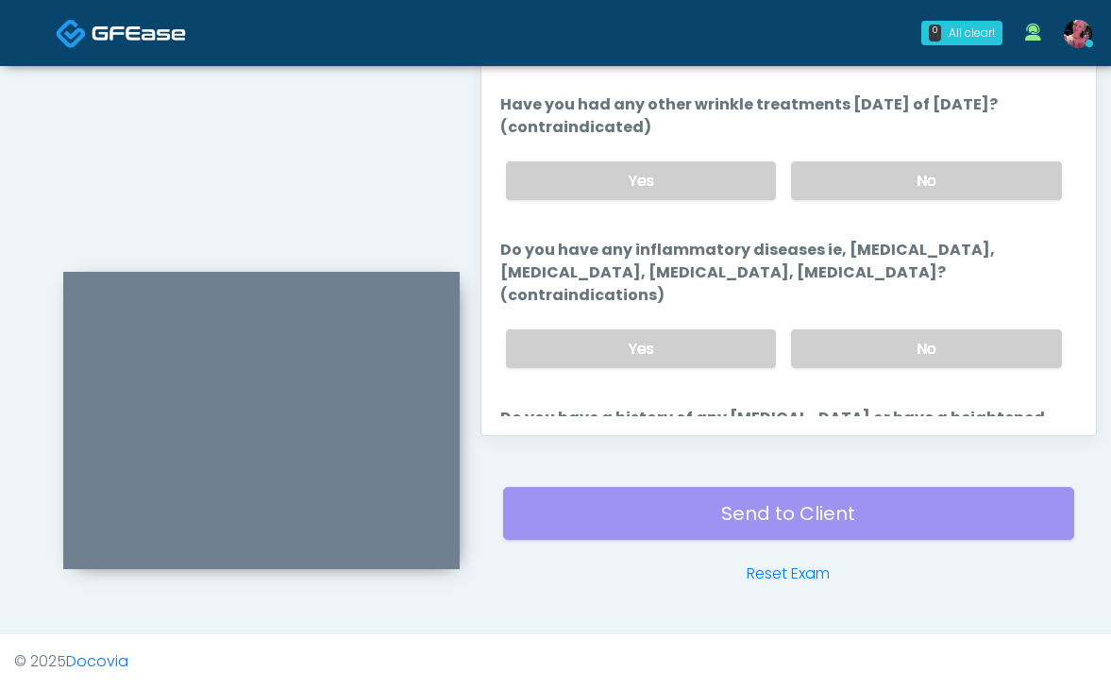
scroll to position [0, 0]
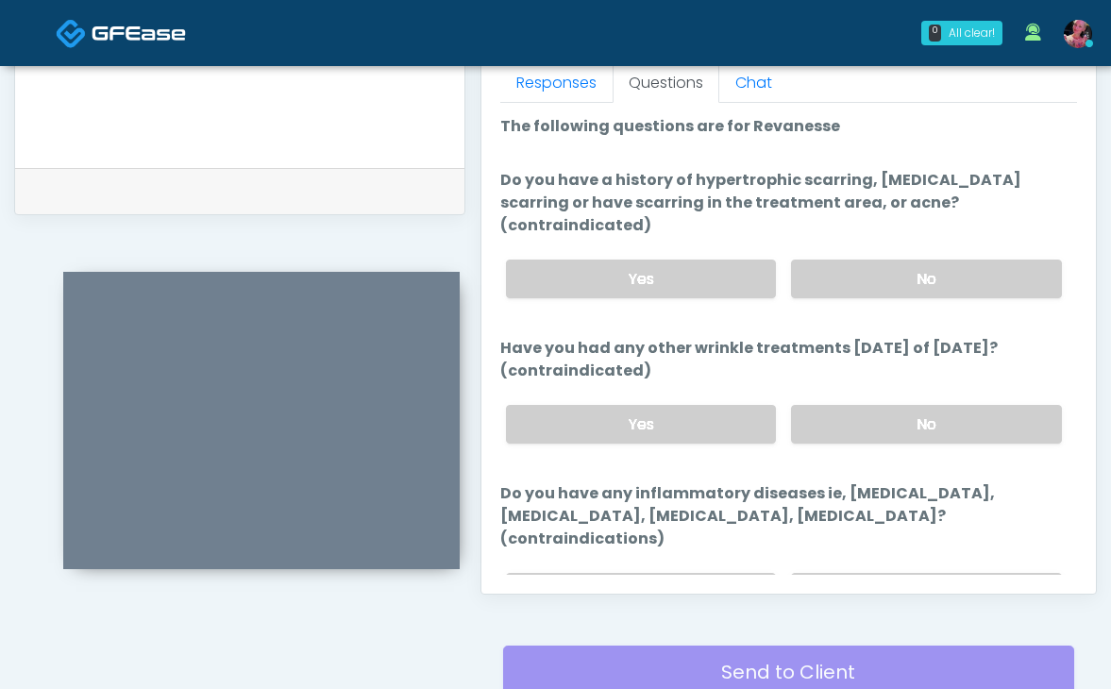
click at [861, 244] on div "Yes No" at bounding box center [784, 278] width 586 height 69
click at [861, 259] on label "No" at bounding box center [926, 278] width 271 height 39
click at [870, 390] on div "Yes No" at bounding box center [784, 424] width 586 height 69
click at [870, 413] on label "No" at bounding box center [926, 424] width 271 height 39
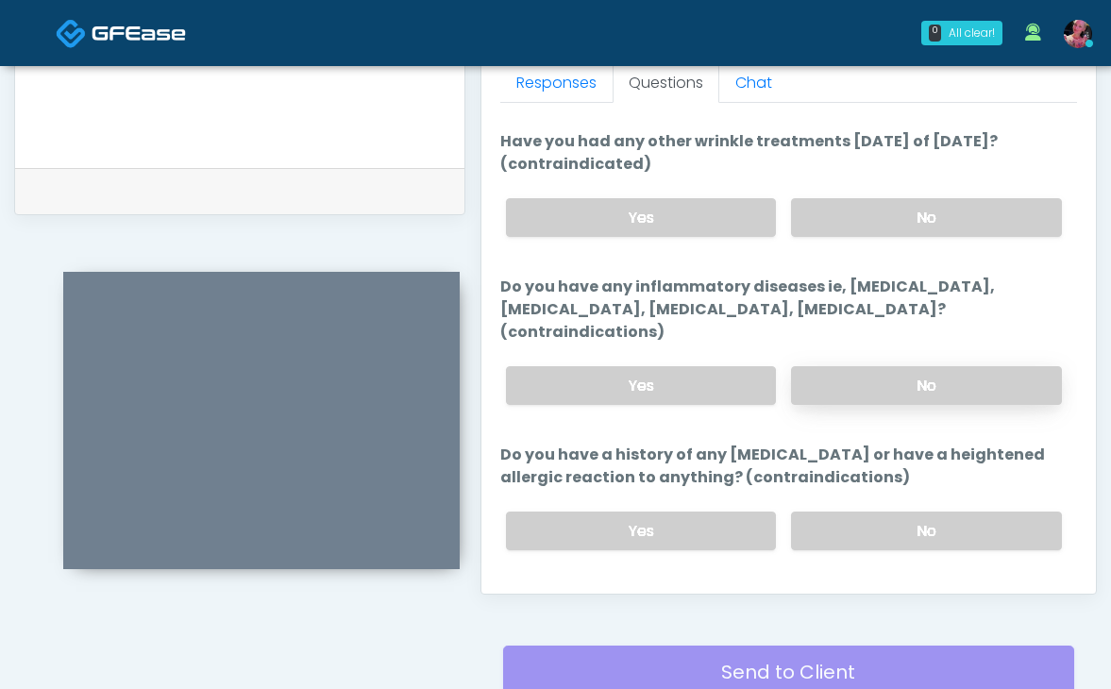
click at [870, 366] on label "No" at bounding box center [926, 385] width 271 height 39
click at [873, 509] on div "Yes No" at bounding box center [784, 530] width 586 height 69
click at [867, 511] on label "No" at bounding box center [926, 530] width 271 height 39
click at [572, 589] on button "Continue" at bounding box center [543, 606] width 86 height 35
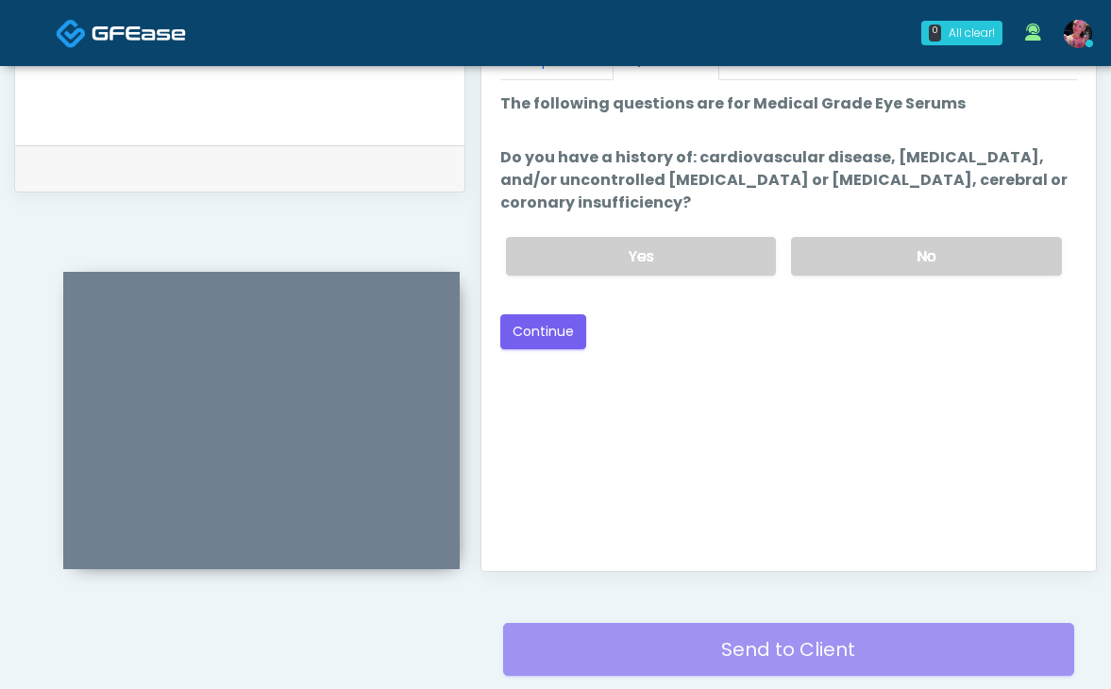
click at [891, 215] on li "Do you have a history of: cardiovascular disease, orthostatic hypotension, and/…" at bounding box center [788, 218] width 577 height 144
click at [886, 244] on label "No" at bounding box center [926, 256] width 271 height 39
click at [541, 340] on button "Continue" at bounding box center [543, 331] width 86 height 35
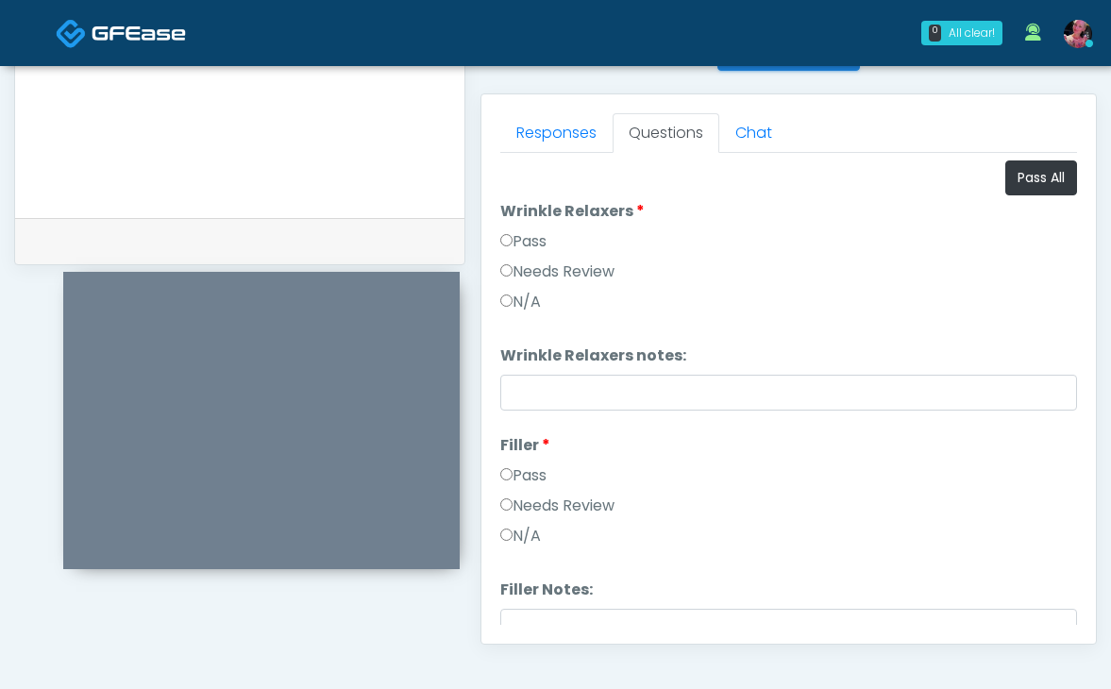
click at [546, 248] on label "Pass" at bounding box center [523, 241] width 46 height 23
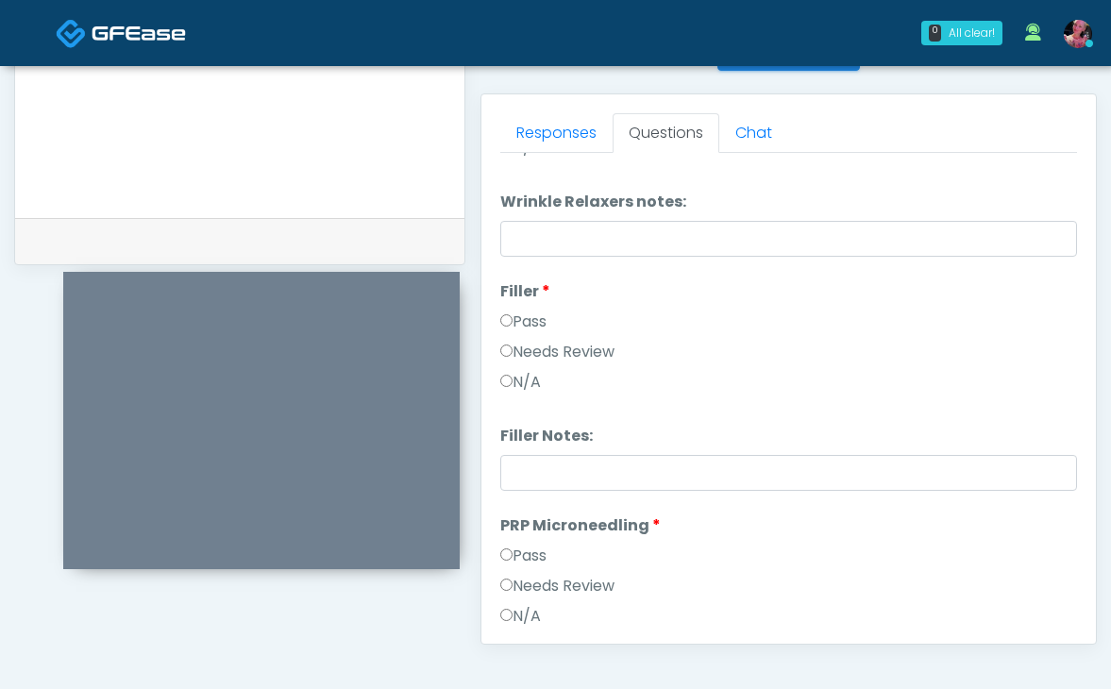
click at [535, 320] on label "Pass" at bounding box center [523, 321] width 46 height 23
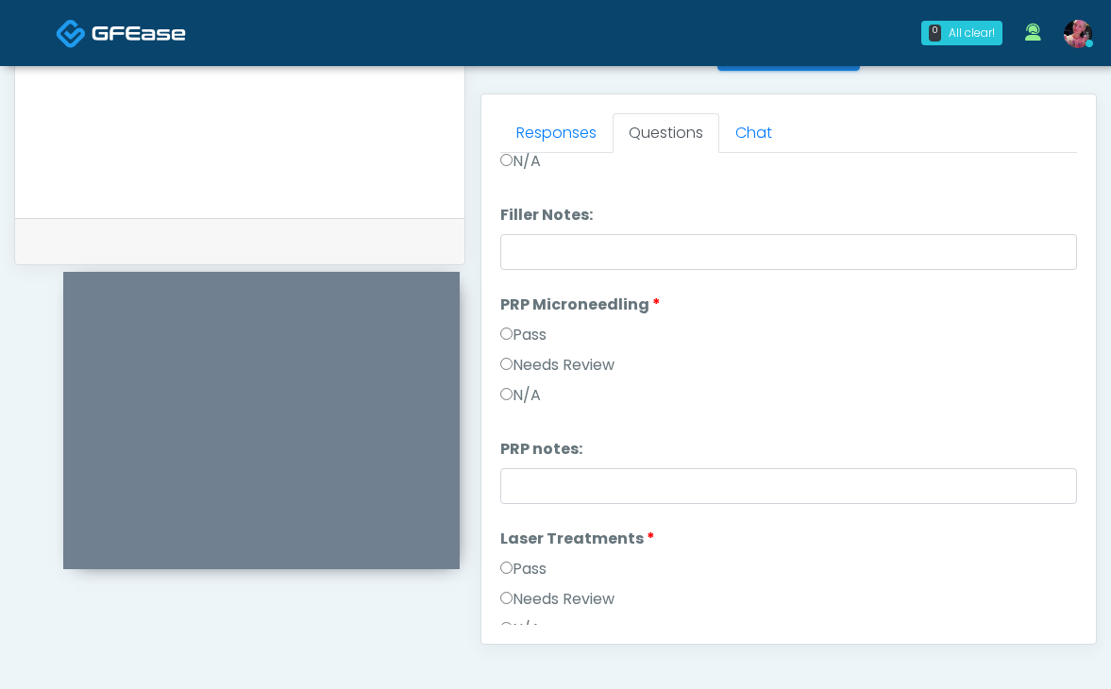
click at [525, 341] on label "Pass" at bounding box center [523, 335] width 46 height 23
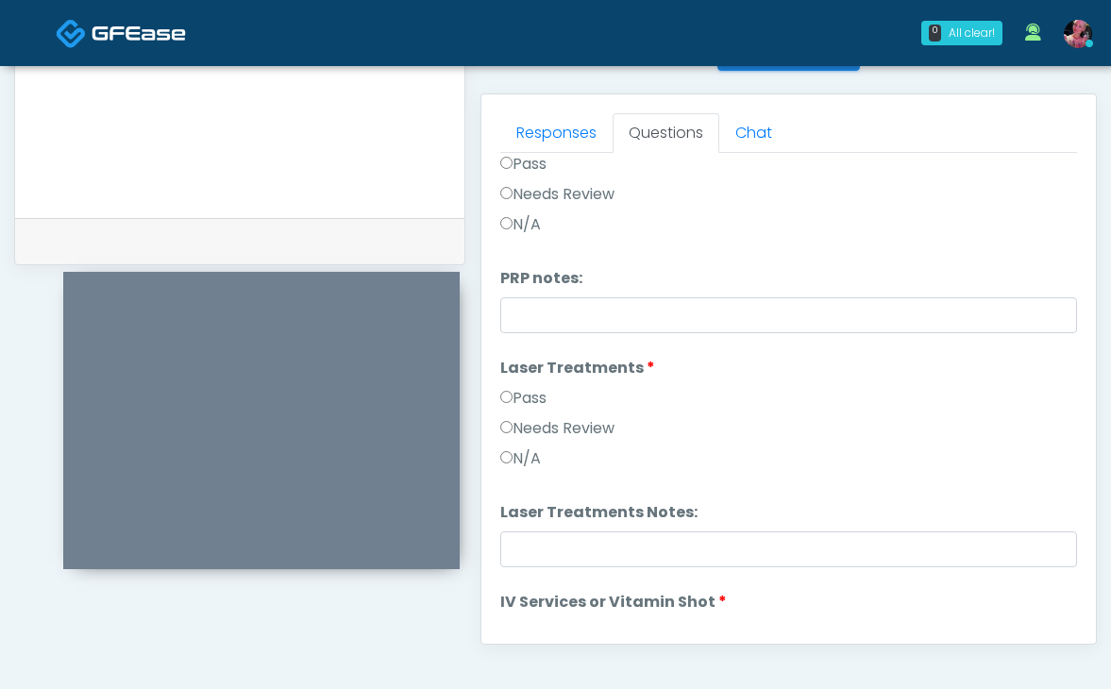
click at [526, 398] on label "Pass" at bounding box center [523, 398] width 46 height 23
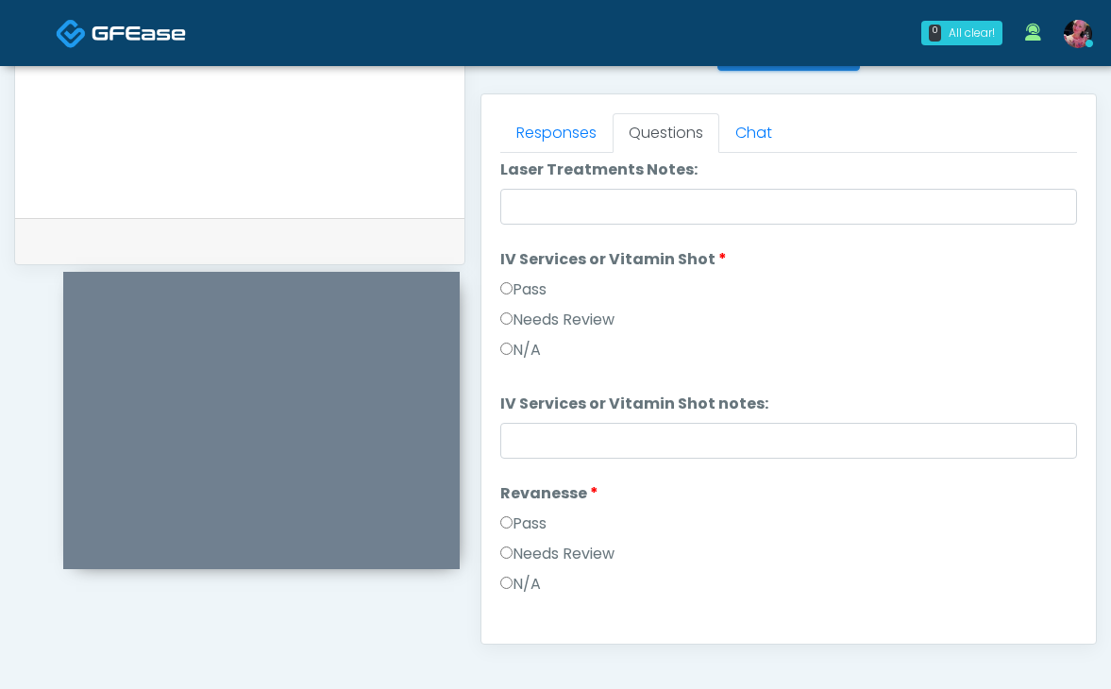
click at [518, 283] on label "Pass" at bounding box center [523, 289] width 46 height 23
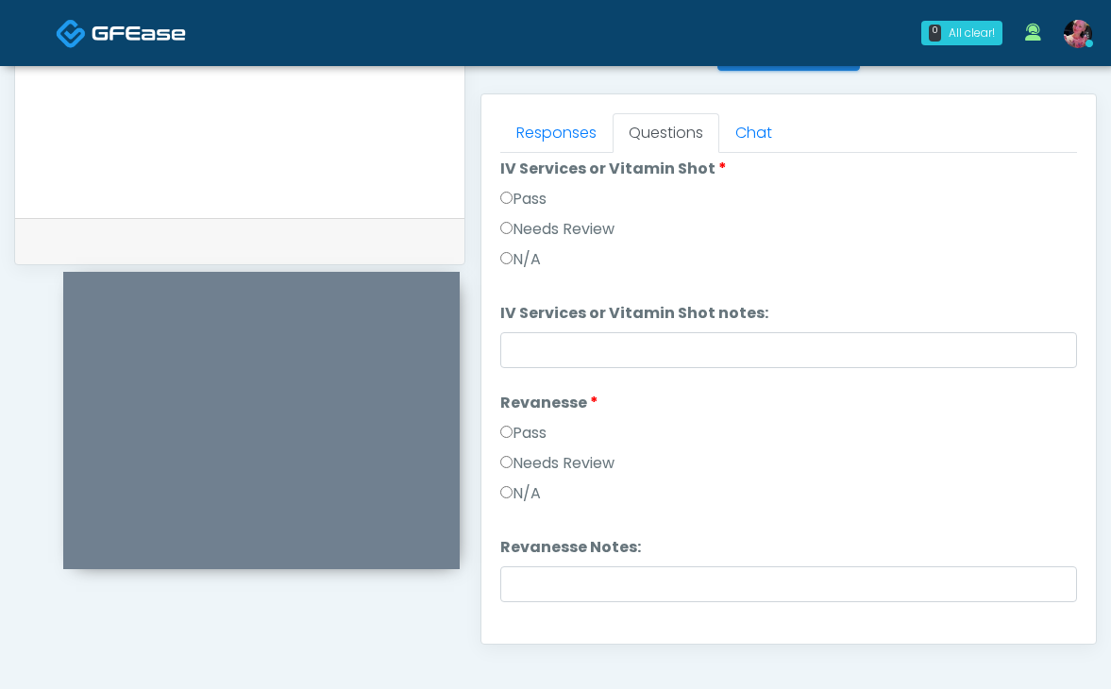
click at [524, 423] on label "Pass" at bounding box center [523, 433] width 46 height 23
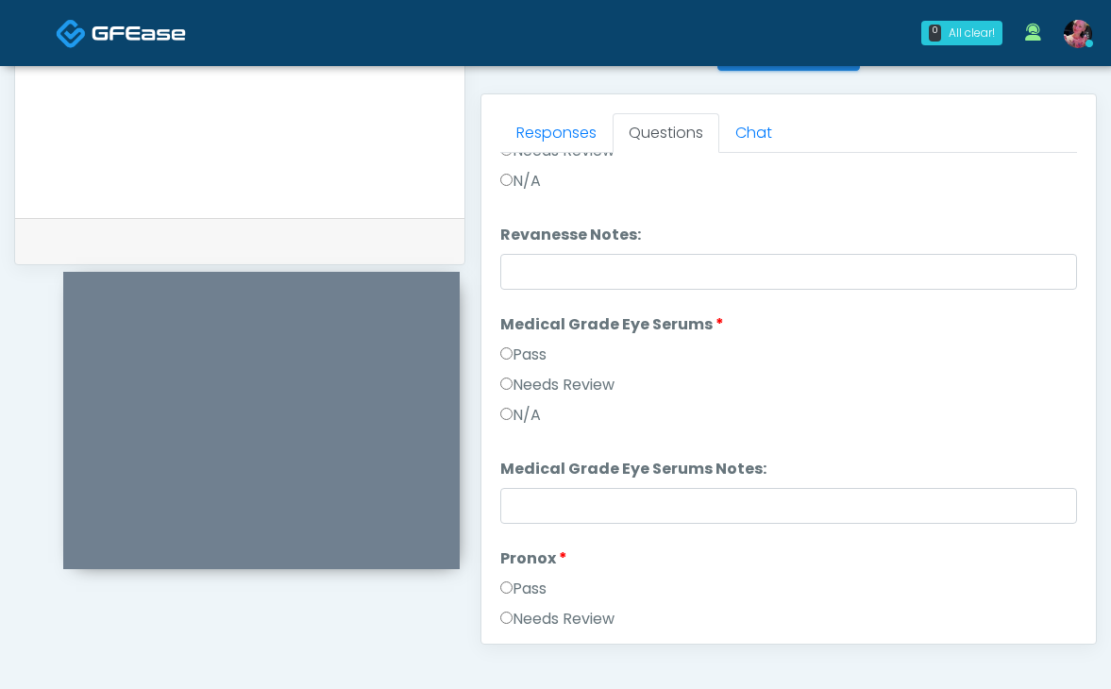
click at [516, 367] on div "Pass" at bounding box center [788, 358] width 577 height 30
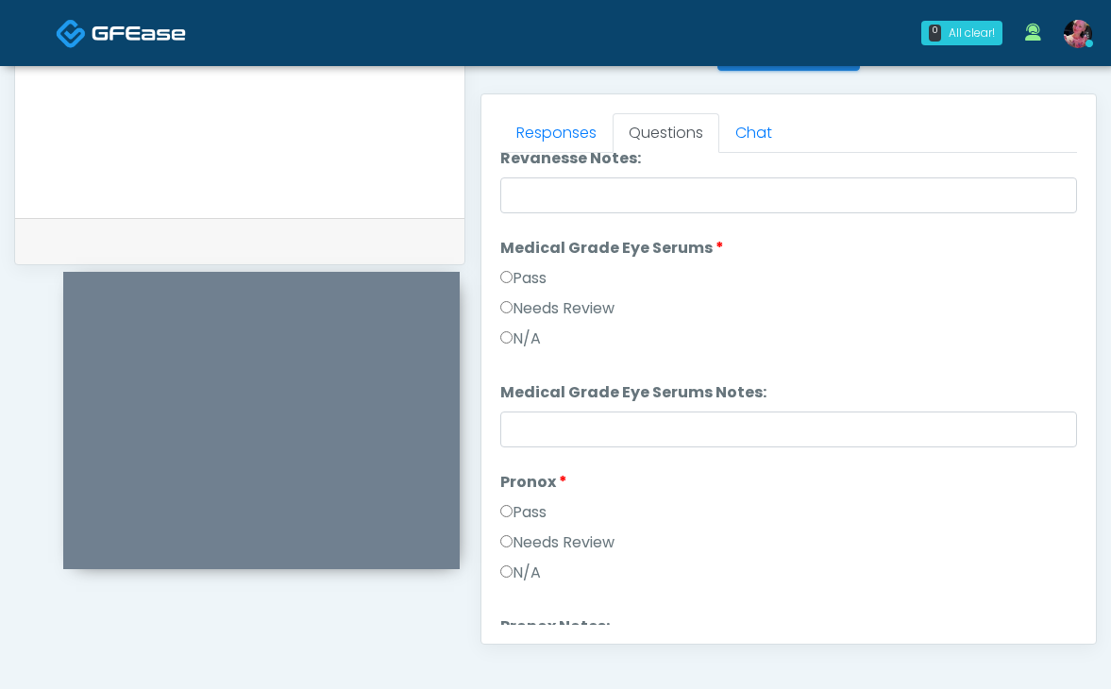
click at [507, 517] on label "Pass" at bounding box center [523, 512] width 46 height 23
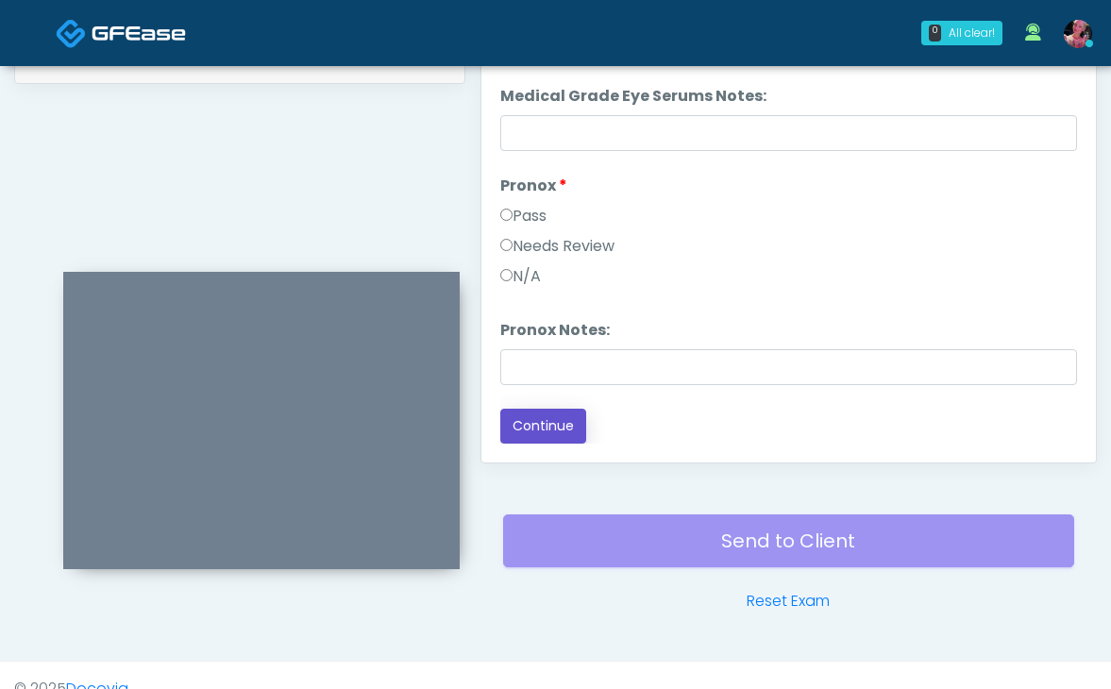
click at [528, 428] on button "Continue" at bounding box center [543, 426] width 86 height 35
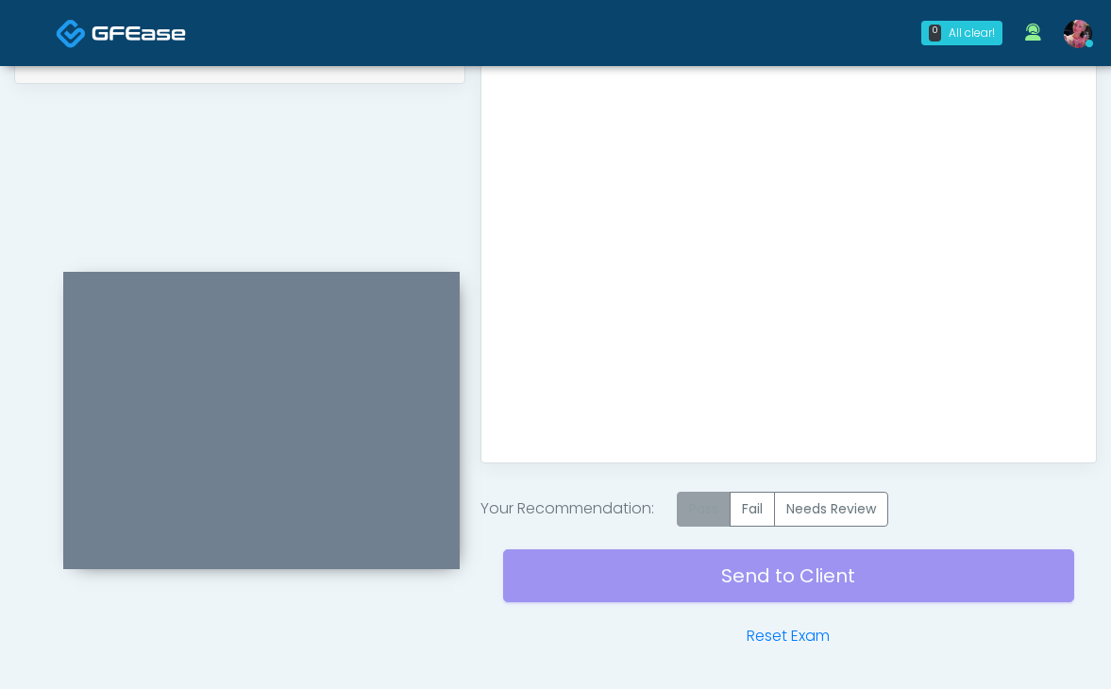
click at [691, 503] on label "Pass" at bounding box center [704, 509] width 54 height 35
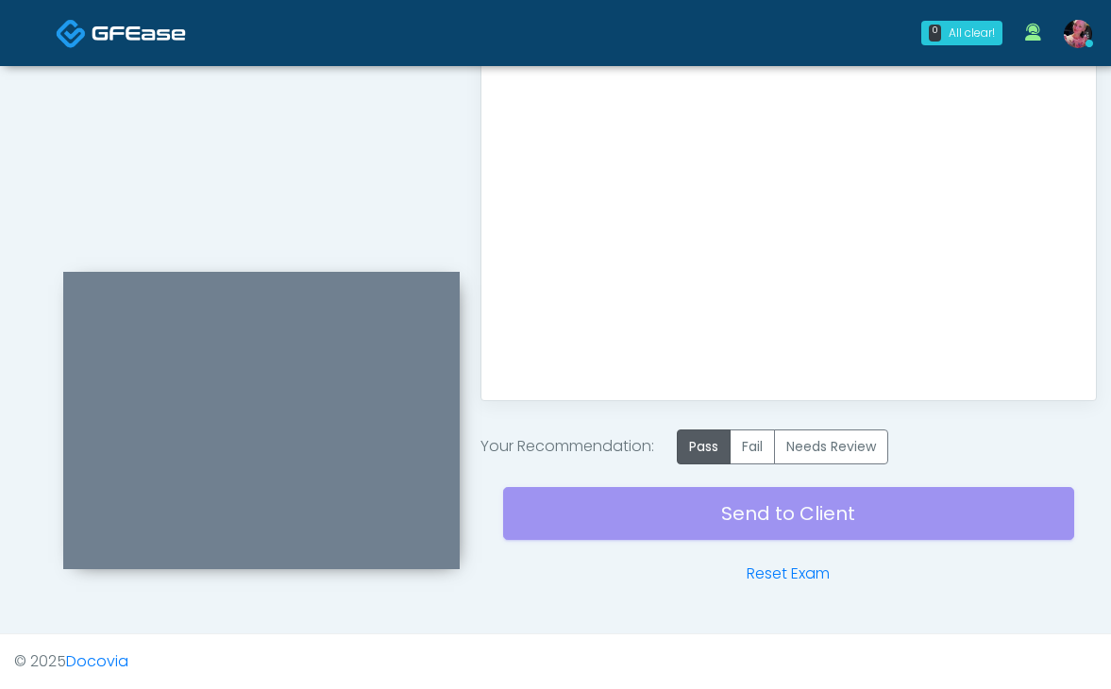
click at [686, 526] on div "Send to Client Reset Exam" at bounding box center [788, 524] width 571 height 121
click at [744, 530] on div "Send to Client Reset Exam" at bounding box center [788, 524] width 571 height 121
click at [743, 512] on div "Send to Client Reset Exam" at bounding box center [788, 524] width 571 height 121
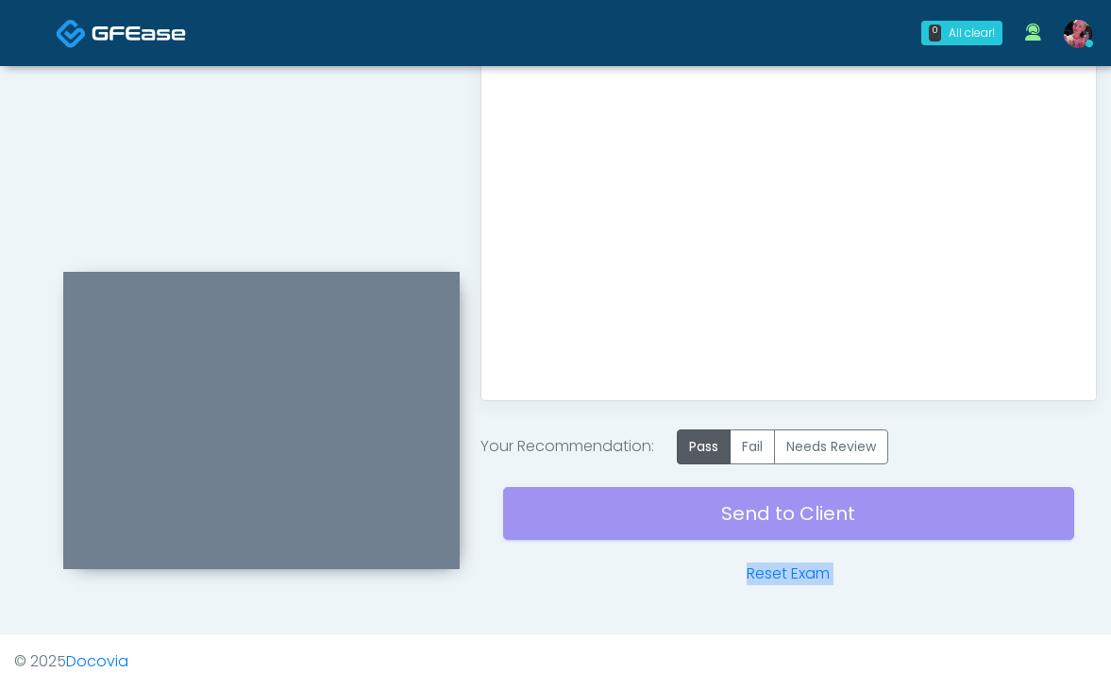
click at [743, 512] on div "Send to Client Reset Exam" at bounding box center [788, 524] width 571 height 121
click at [724, 439] on label "Pass" at bounding box center [704, 446] width 54 height 35
click at [707, 454] on label "Pass" at bounding box center [704, 446] width 54 height 35
click at [704, 531] on div "Send to Client Reset Exam" at bounding box center [788, 524] width 571 height 121
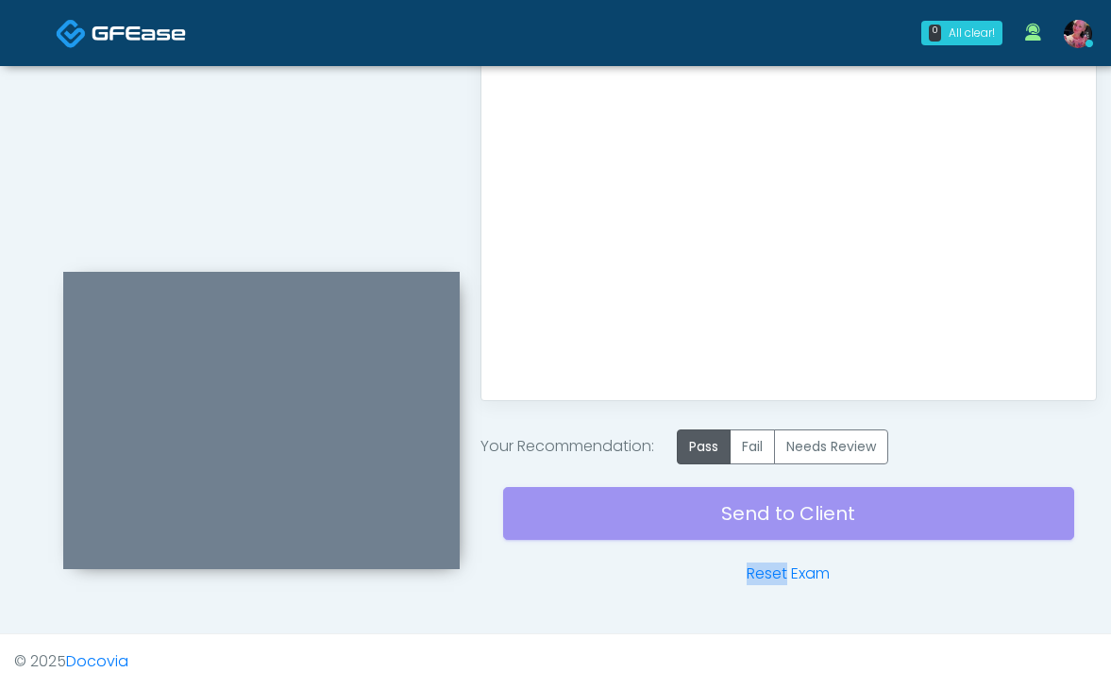
click at [704, 531] on div "Send to Client Reset Exam" at bounding box center [788, 524] width 571 height 121
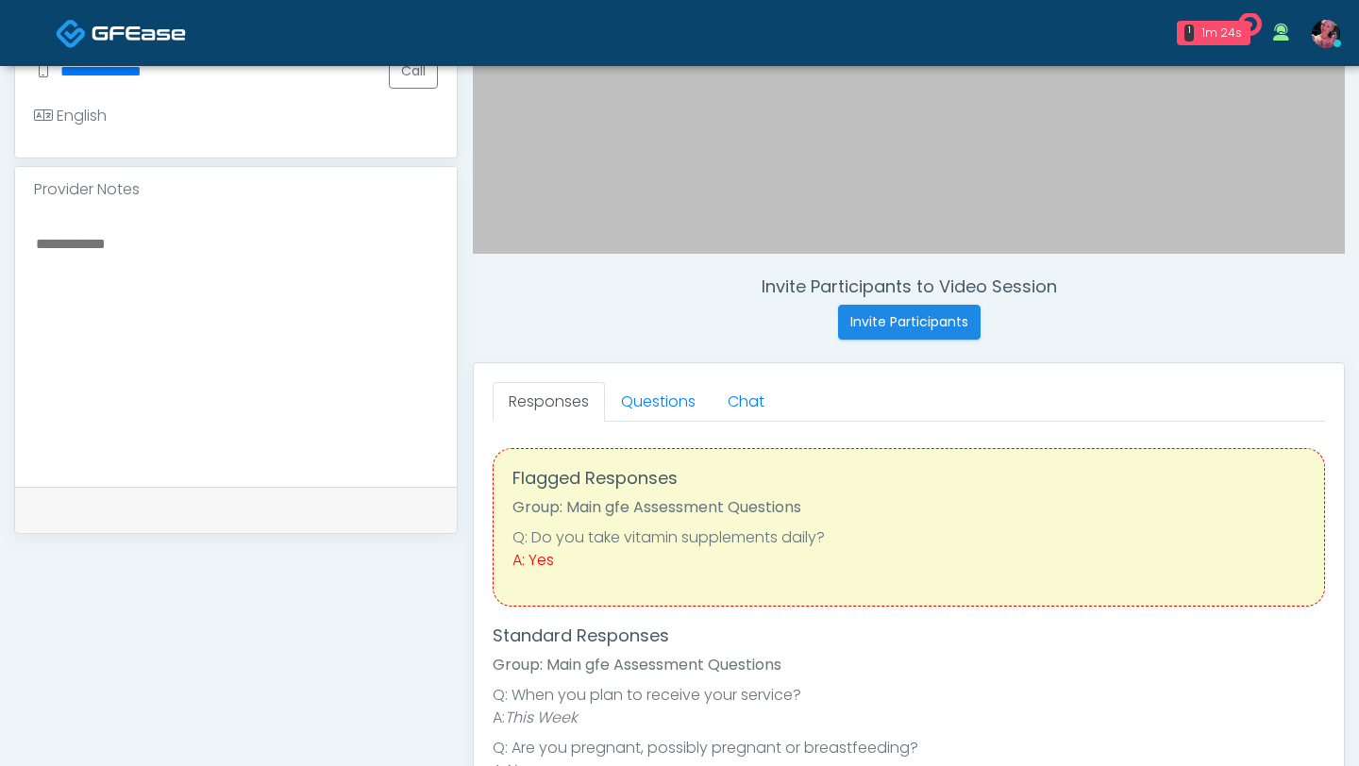
scroll to position [592, 0]
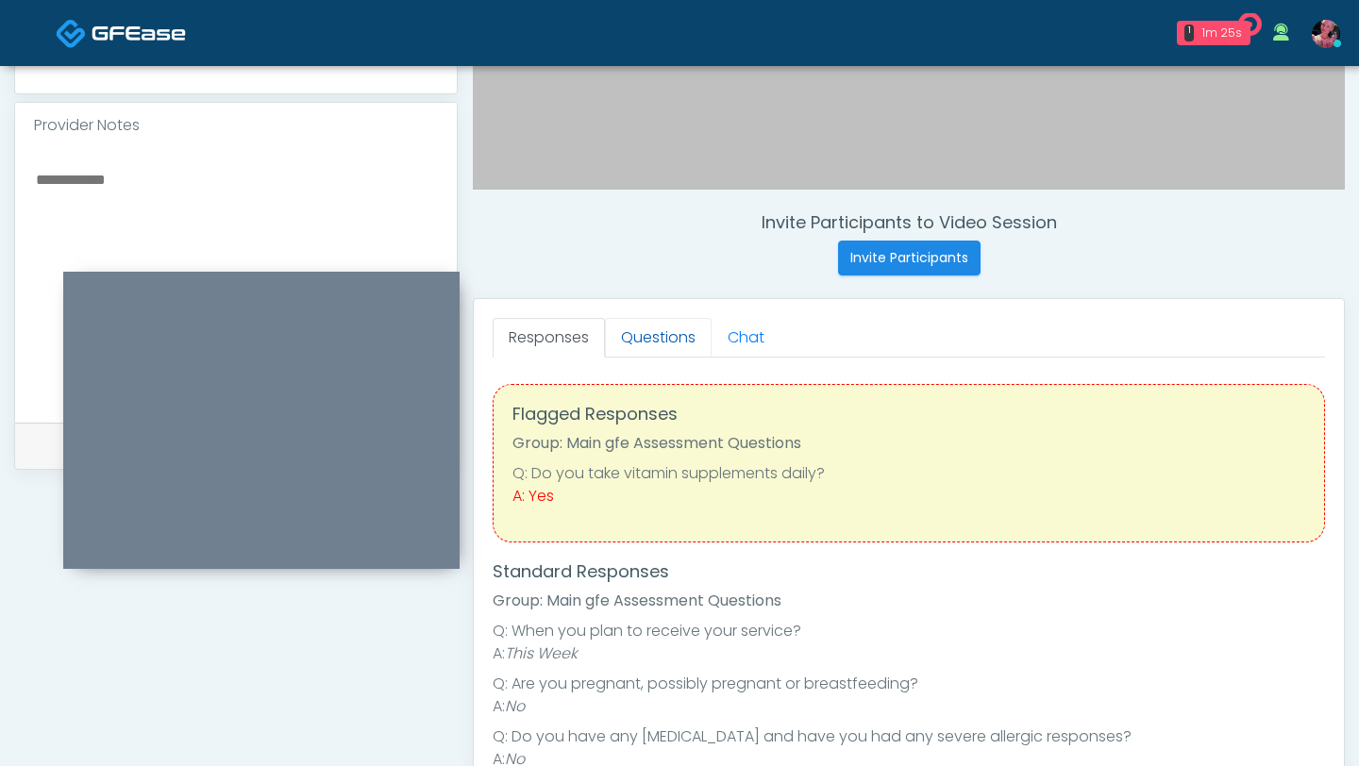
click at [658, 340] on link "Questions" at bounding box center [658, 338] width 107 height 40
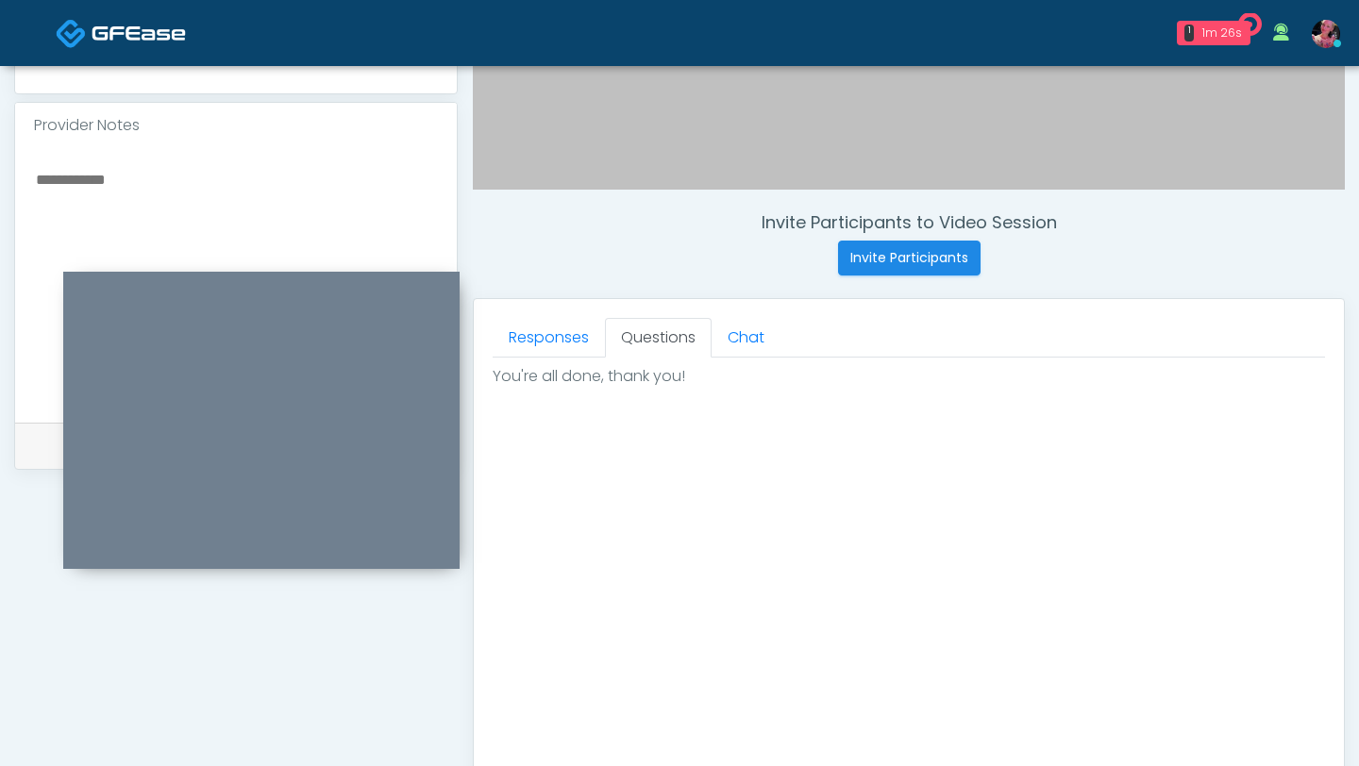
scroll to position [962, 0]
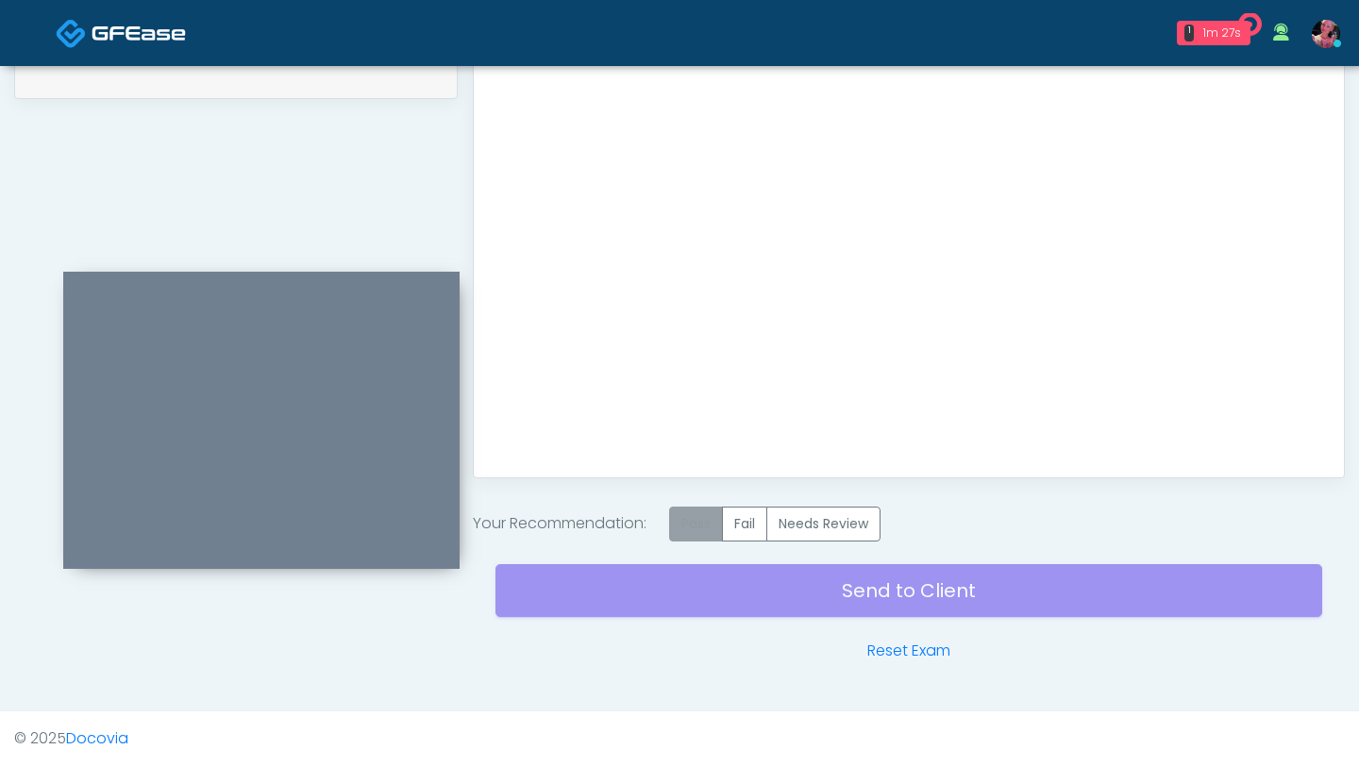
click at [705, 525] on label "Pass" at bounding box center [696, 524] width 54 height 35
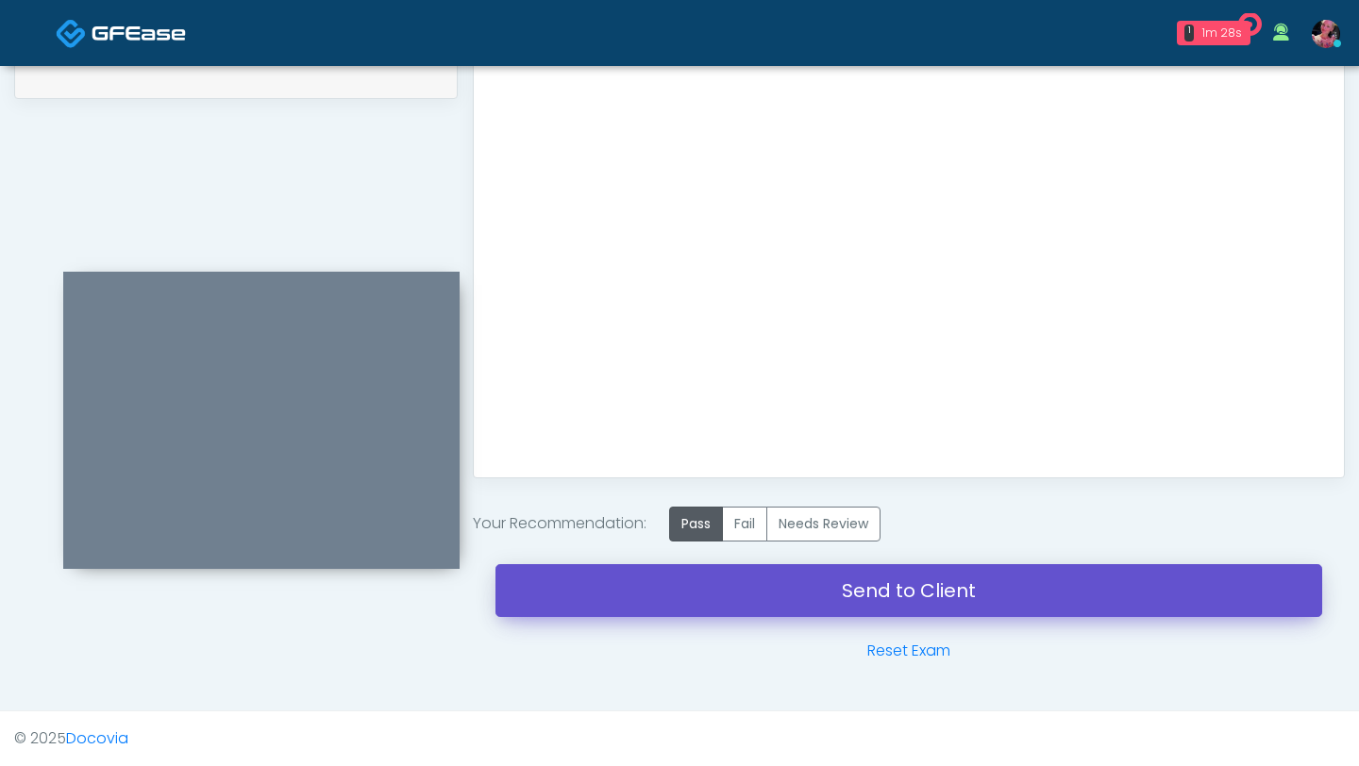
click at [744, 595] on link "Send to Client" at bounding box center [908, 590] width 827 height 53
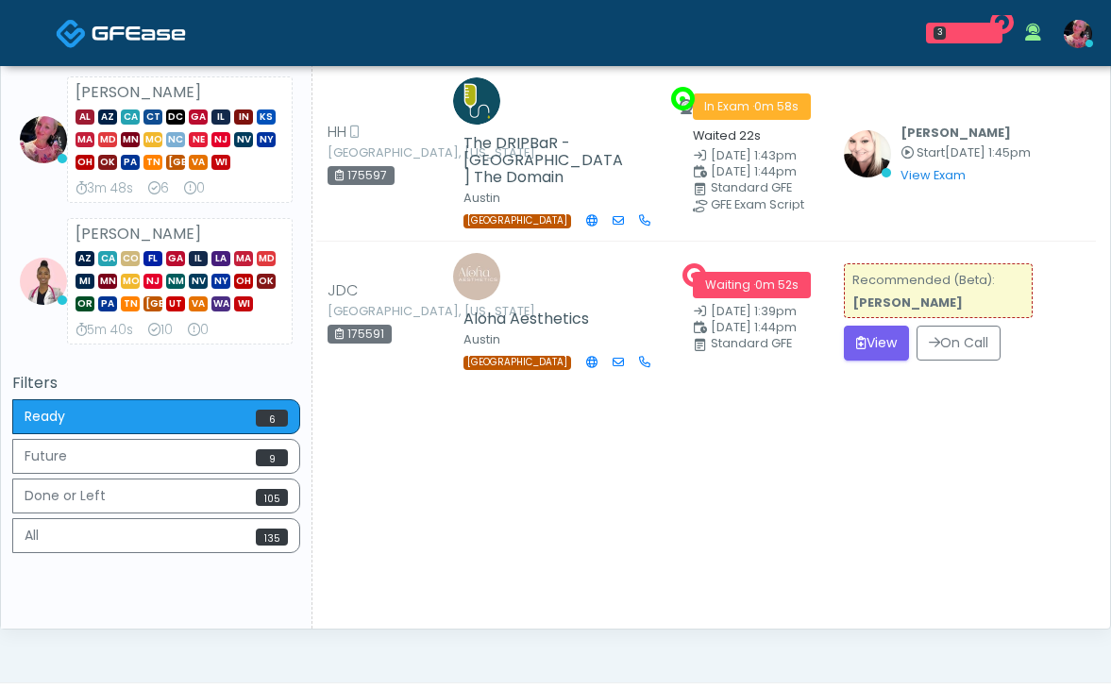
scroll to position [713, 0]
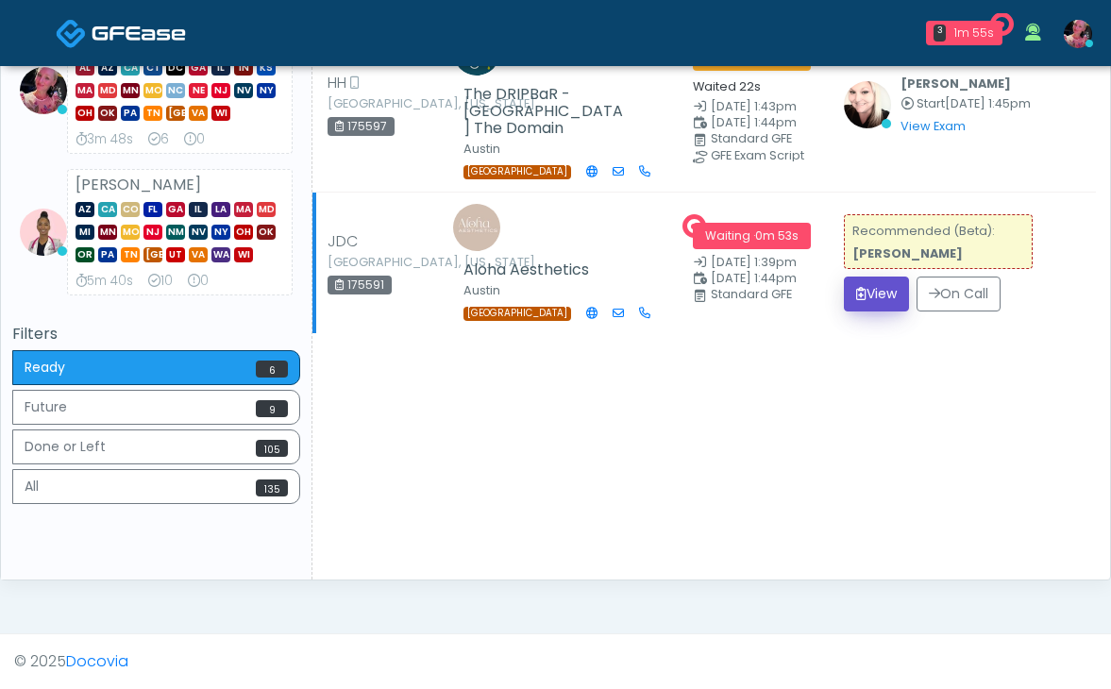
click at [884, 311] on button "View" at bounding box center [876, 293] width 65 height 35
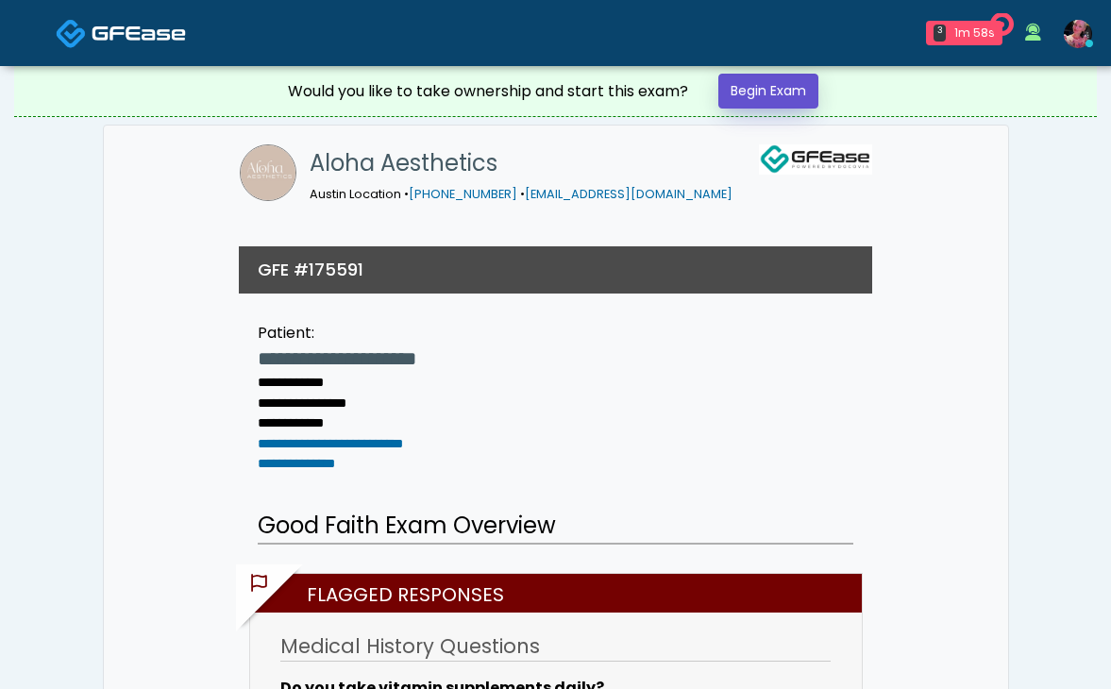
click at [760, 93] on link "Begin Exam" at bounding box center [768, 91] width 100 height 35
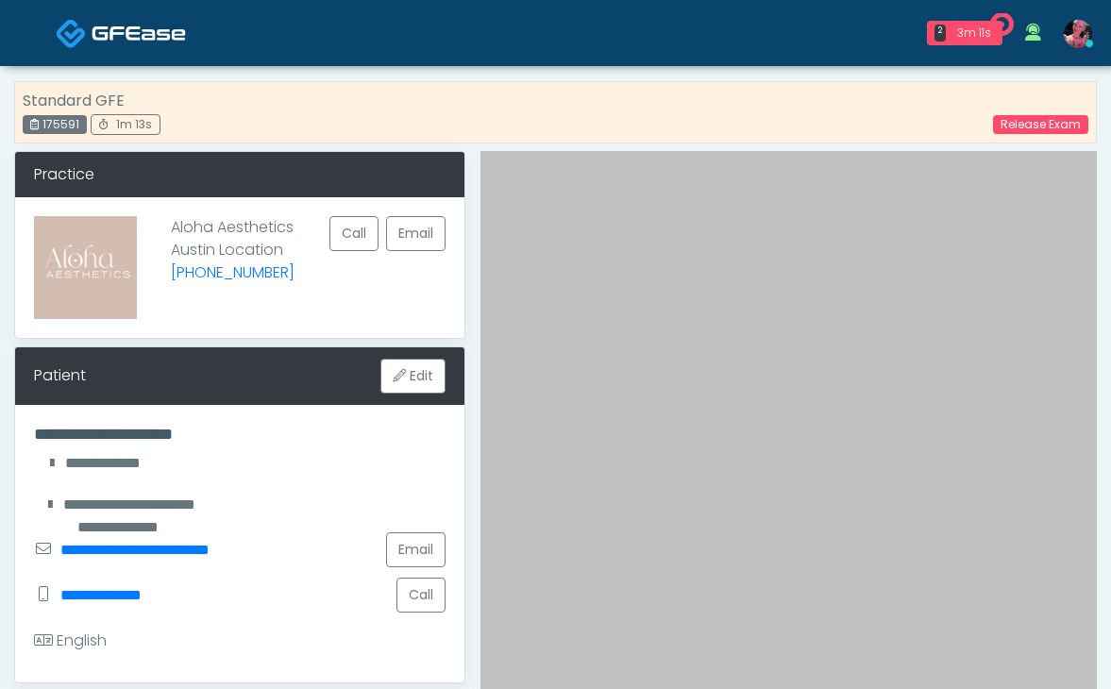
drag, startPoint x: 81, startPoint y: 124, endPoint x: 44, endPoint y: 122, distance: 36.8
click at [44, 122] on div "175591" at bounding box center [55, 124] width 64 height 19
copy div "175591"
click at [1048, 127] on link "Release Exam" at bounding box center [1040, 124] width 95 height 19
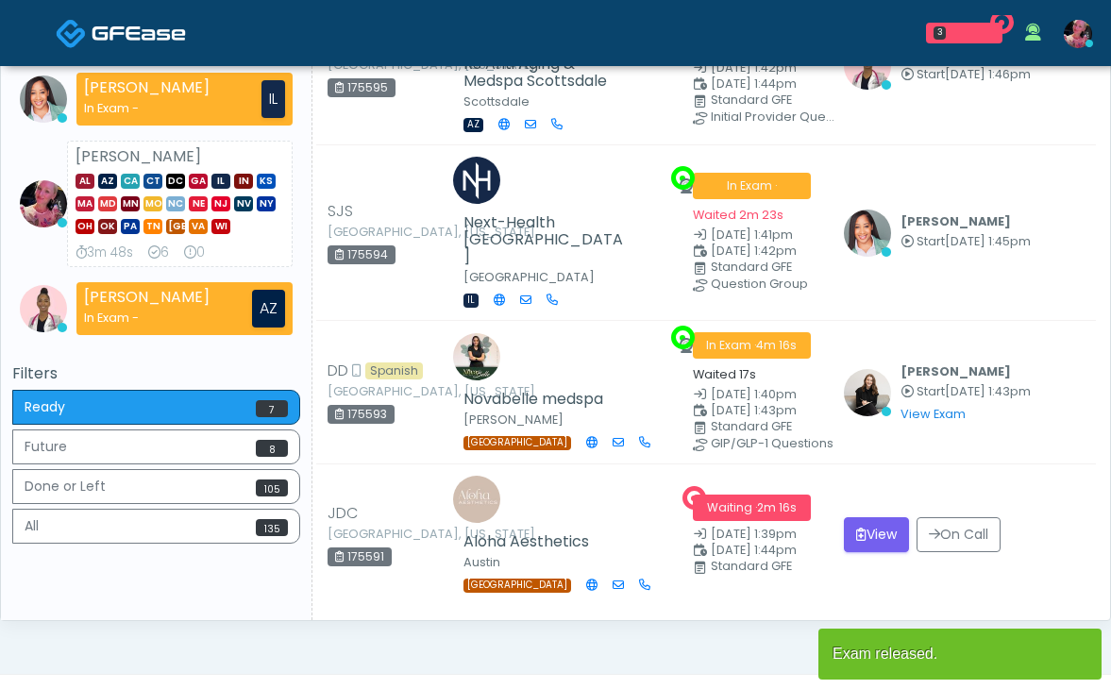
scroll to position [656, 0]
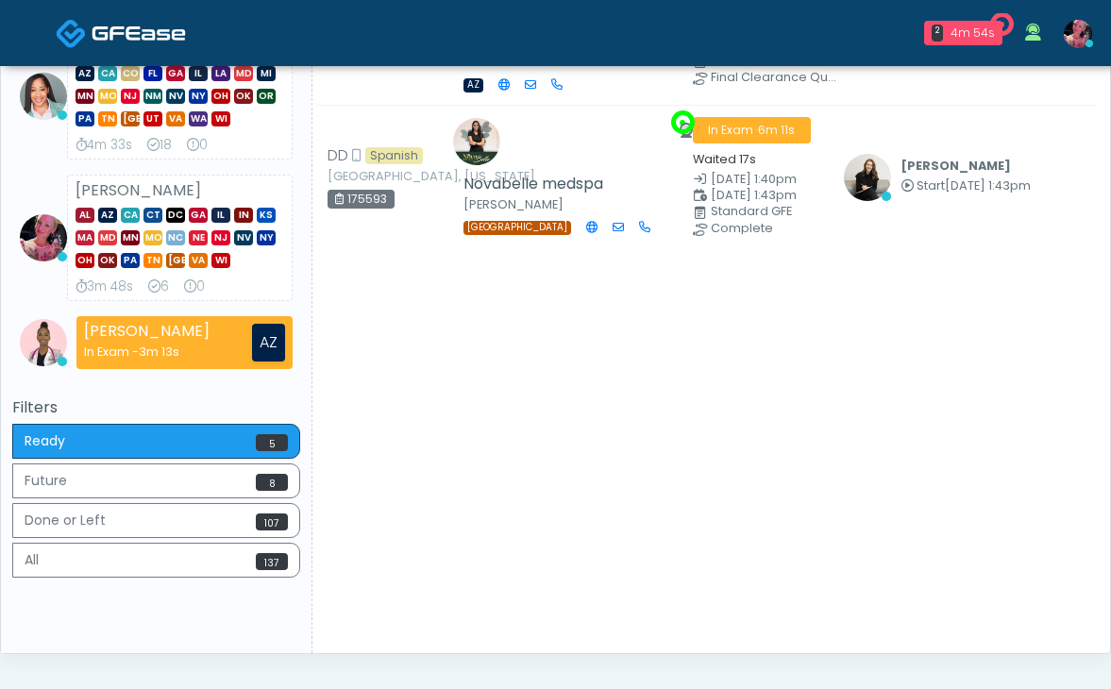
scroll to position [640, 0]
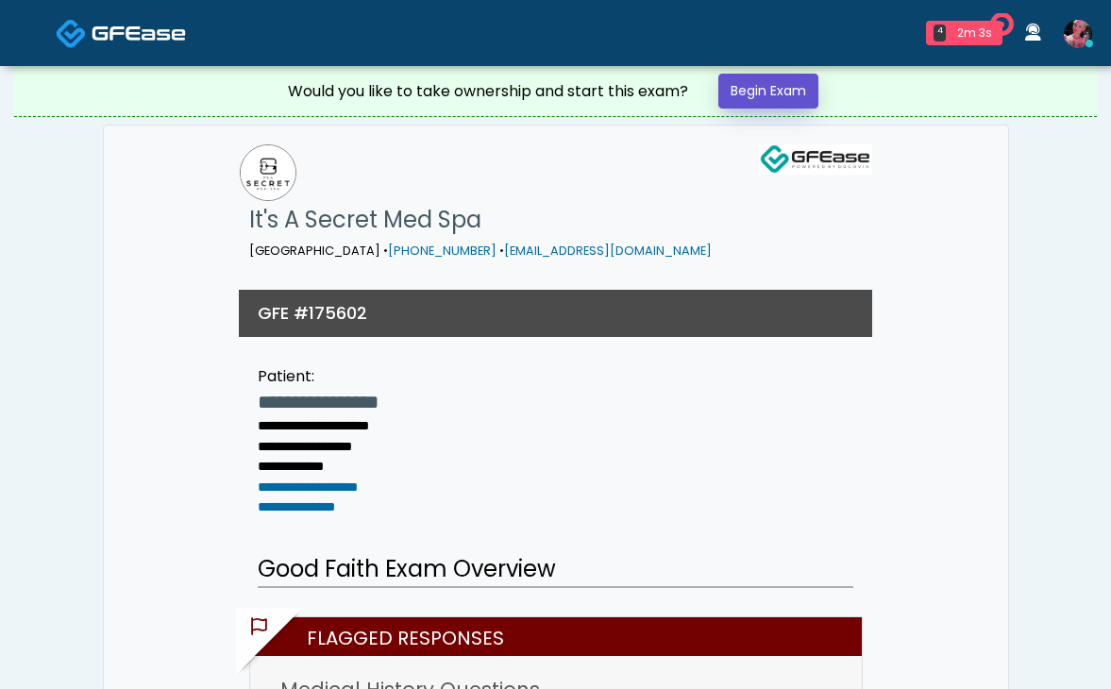
click at [792, 85] on link "Begin Exam" at bounding box center [768, 91] width 100 height 35
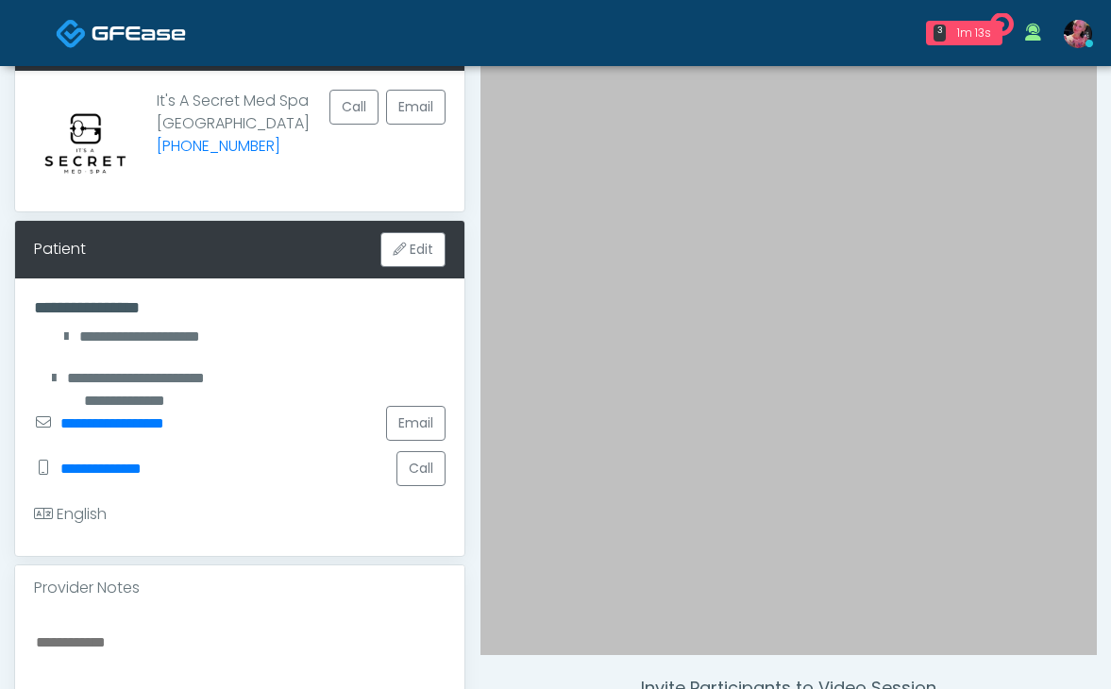
scroll to position [192, 0]
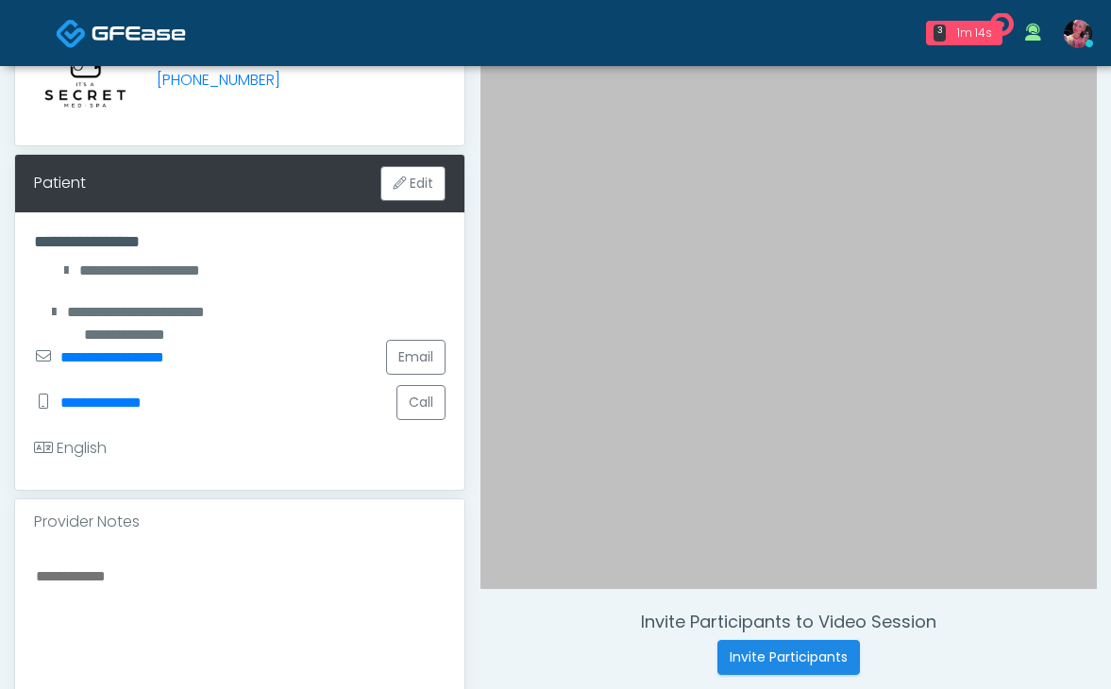
click at [158, 603] on textarea at bounding box center [239, 678] width 411 height 230
type textarea "*"
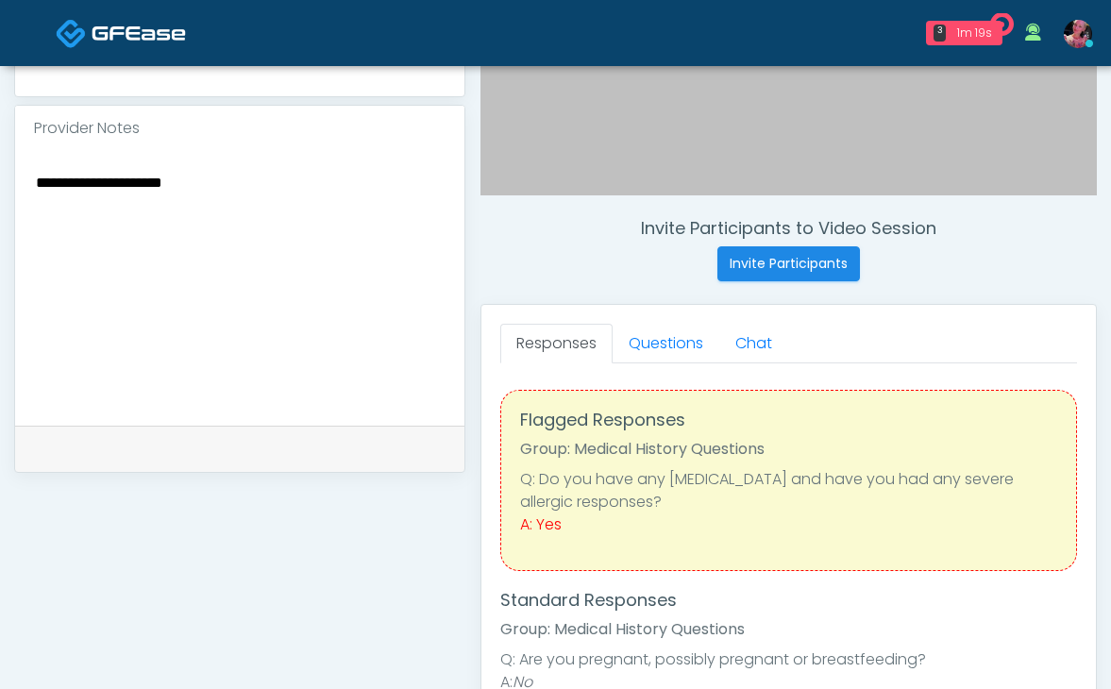
scroll to position [634, 0]
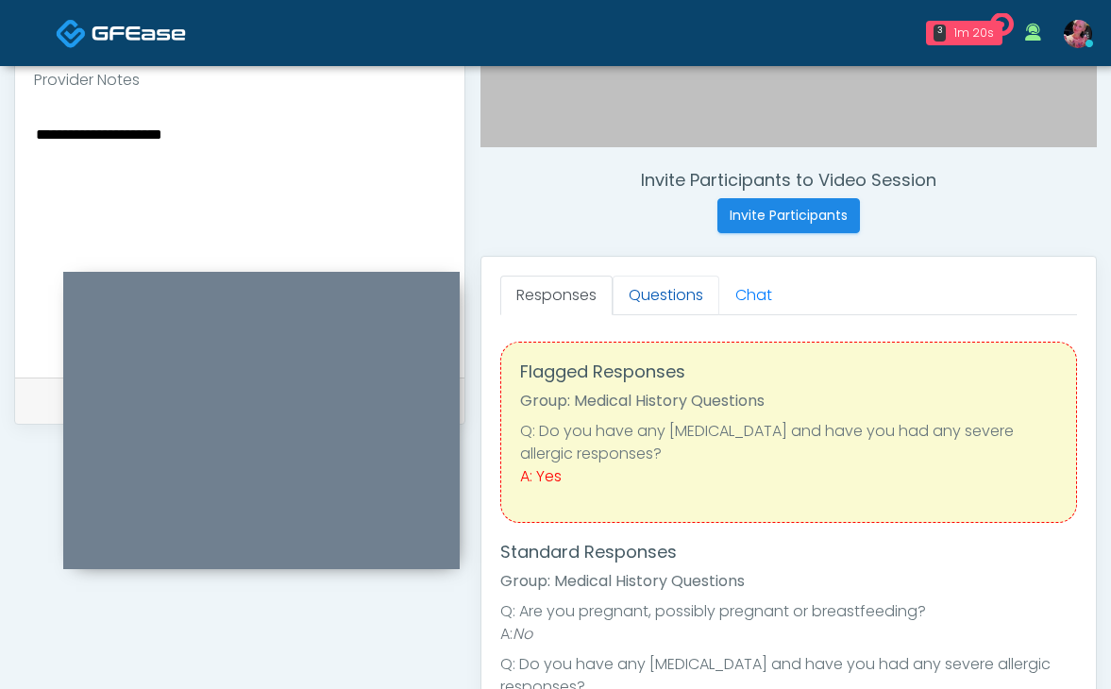
type textarea "**********"
click at [658, 307] on link "Questions" at bounding box center [665, 296] width 107 height 40
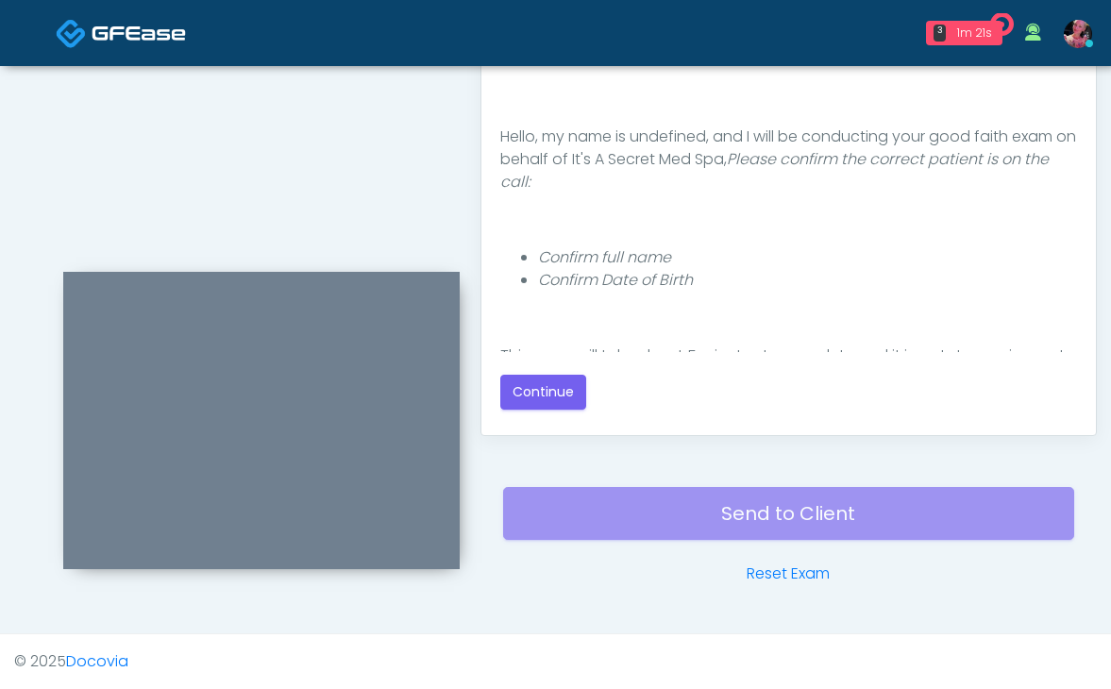
scroll to position [102, 0]
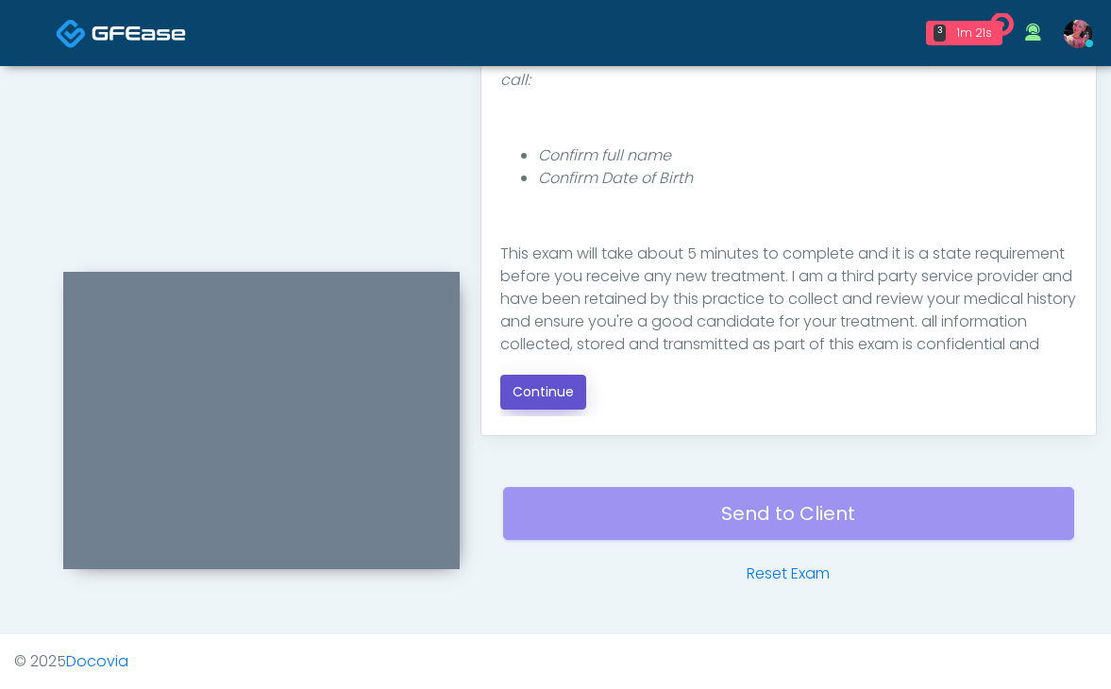
click at [522, 388] on button "Continue" at bounding box center [543, 392] width 86 height 35
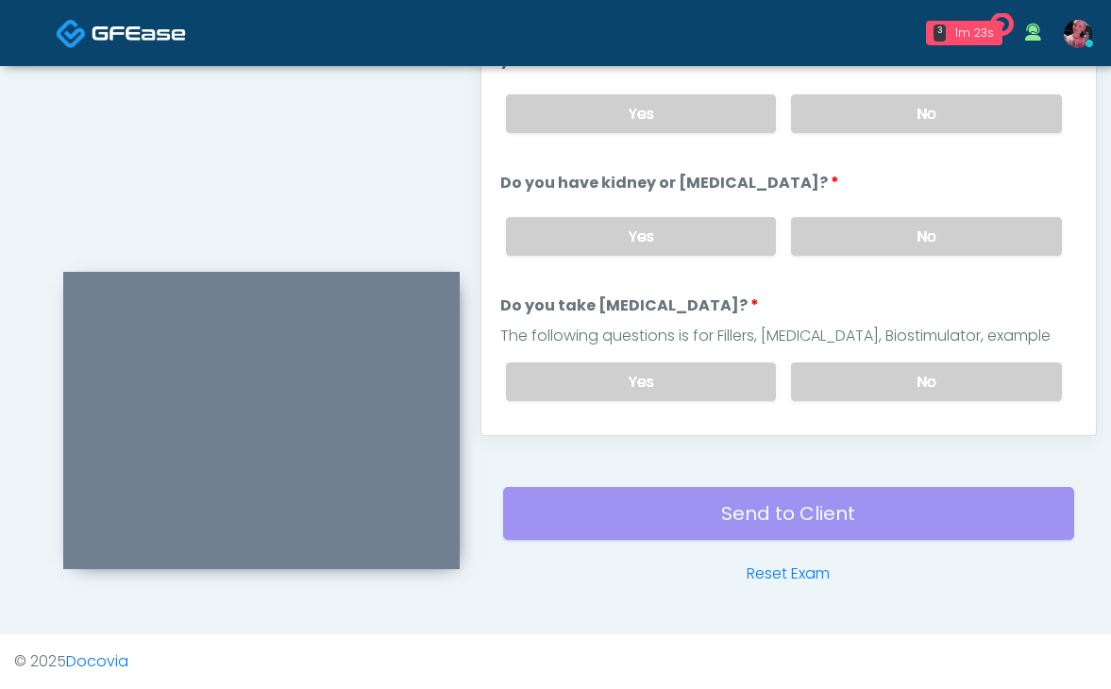
scroll to position [14, 0]
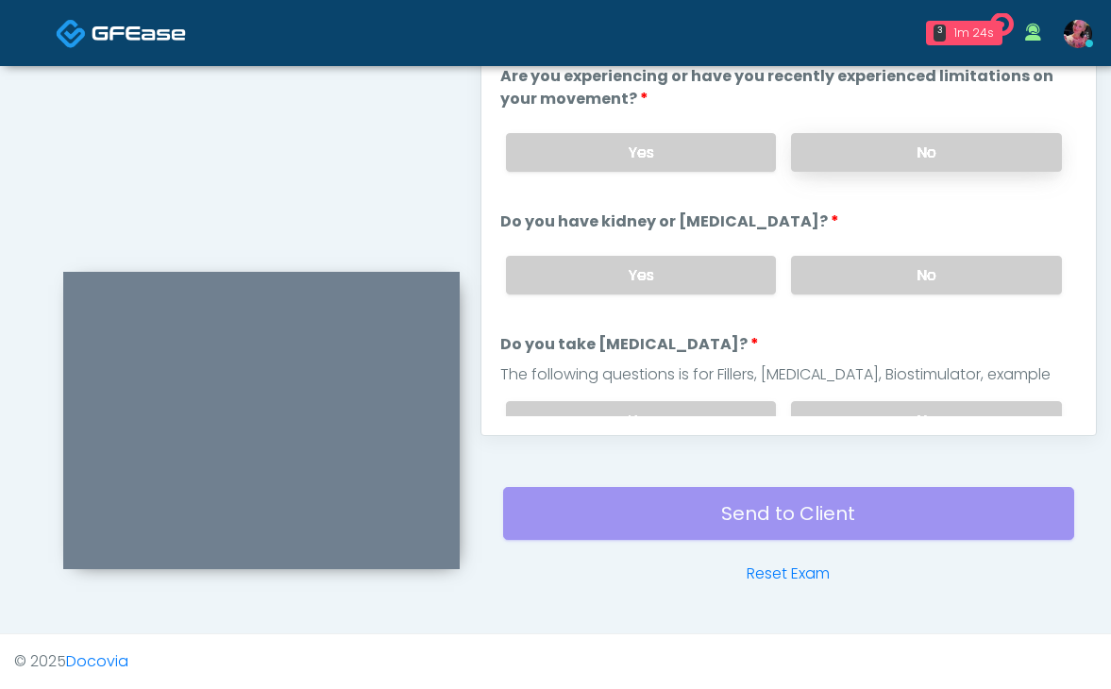
click at [874, 155] on label "No" at bounding box center [926, 152] width 271 height 39
click at [853, 263] on label "No" at bounding box center [926, 275] width 271 height 39
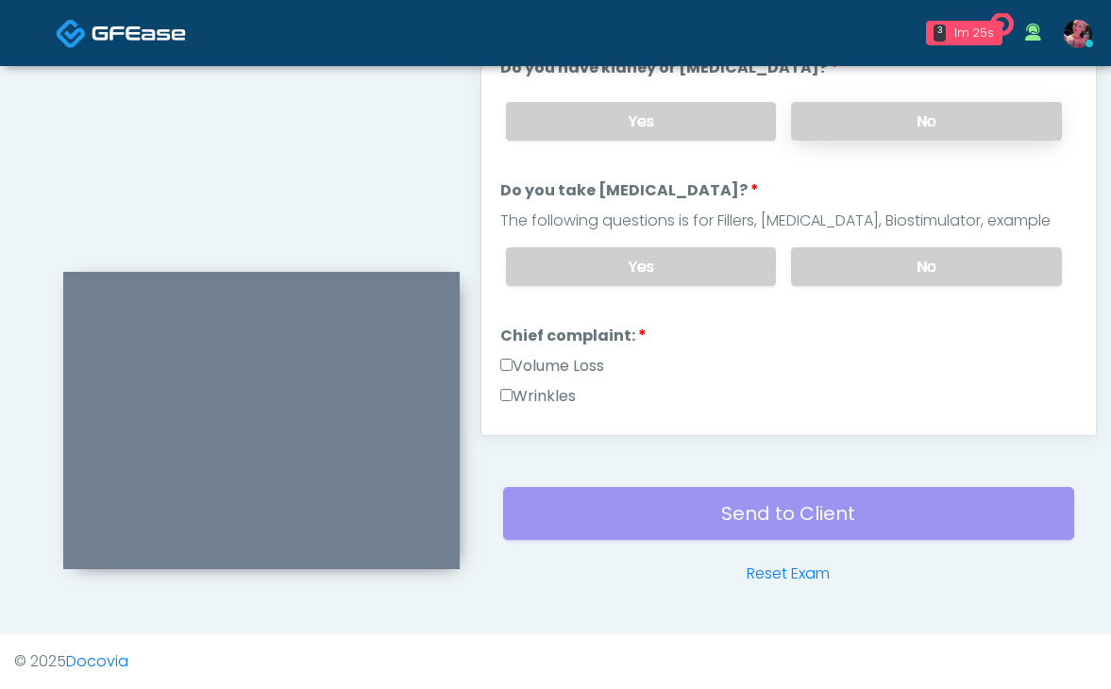
click at [853, 268] on label "No" at bounding box center [926, 266] width 271 height 39
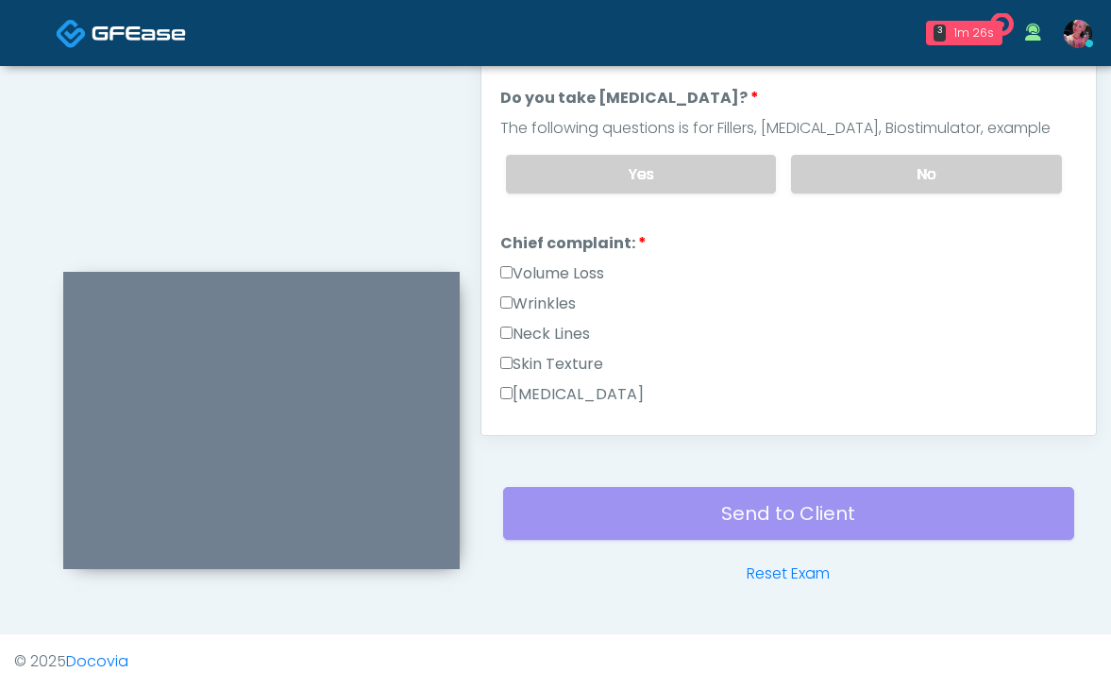
scroll to position [480, 0]
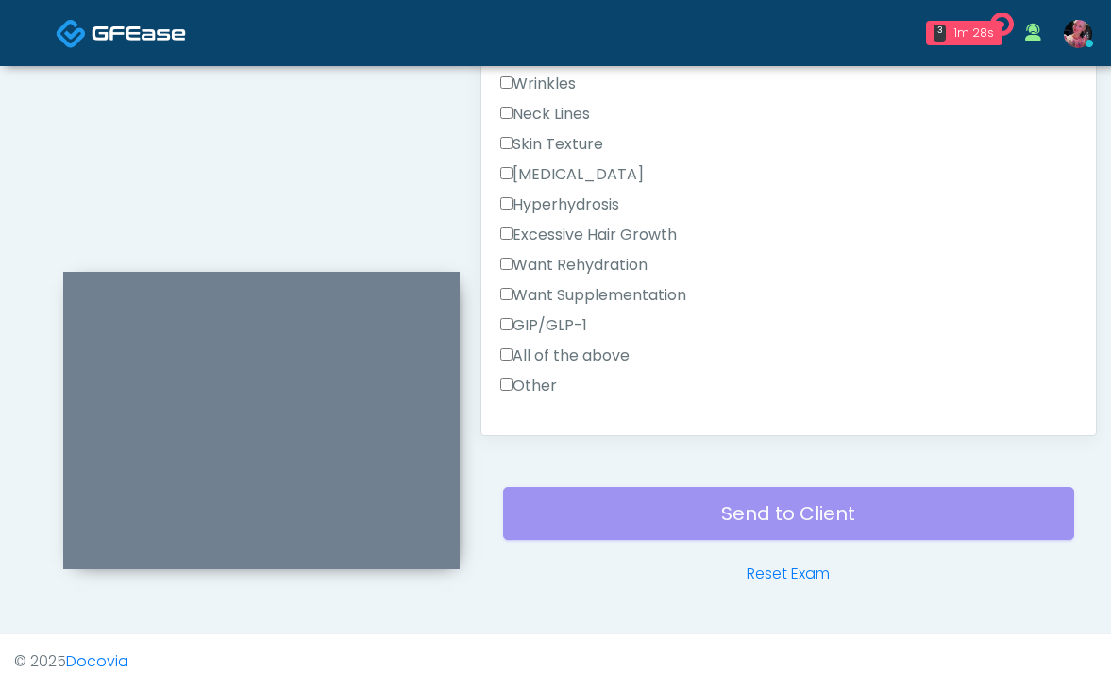
click at [570, 141] on label "Skin Texture" at bounding box center [551, 144] width 103 height 23
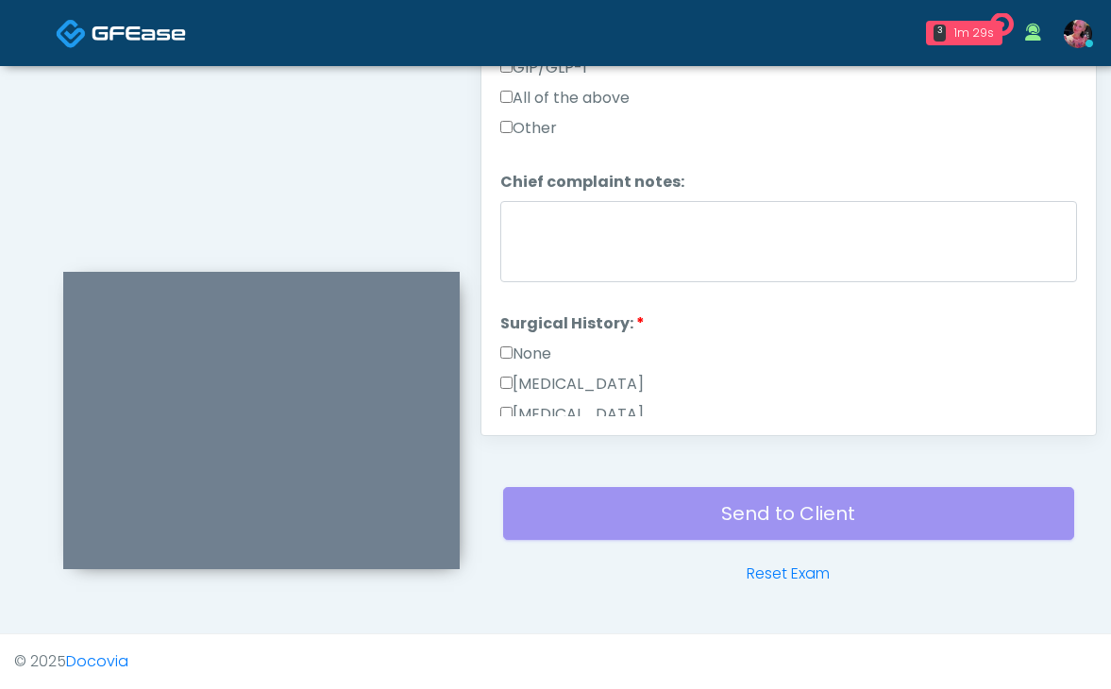
scroll to position [824, 0]
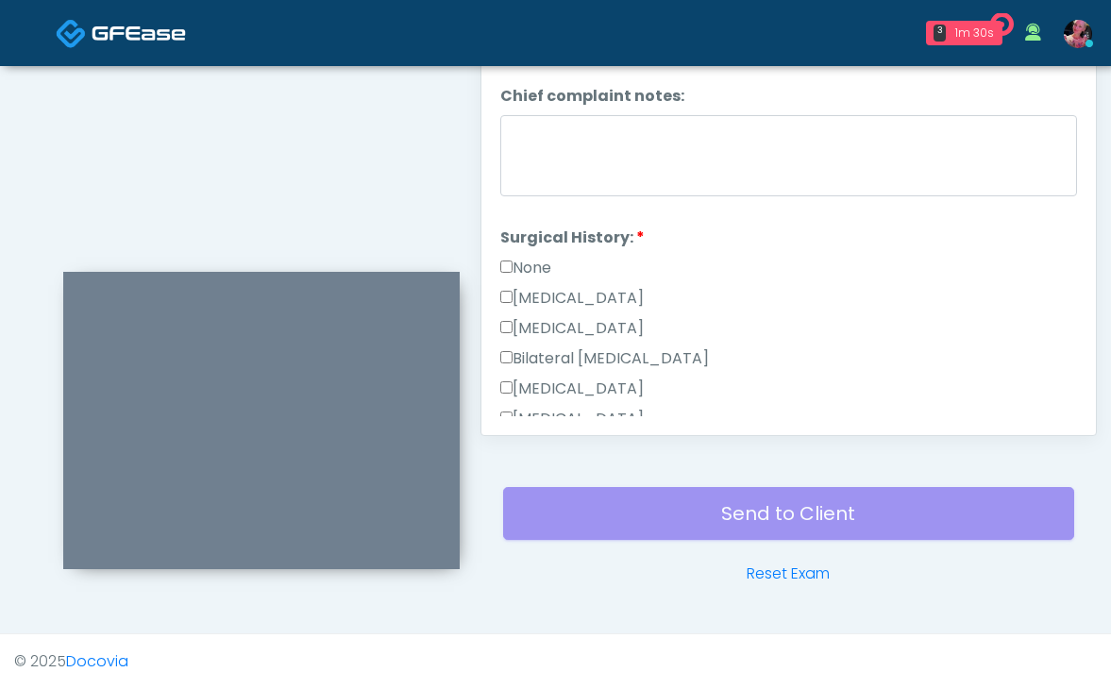
click at [537, 264] on label "None" at bounding box center [525, 268] width 51 height 23
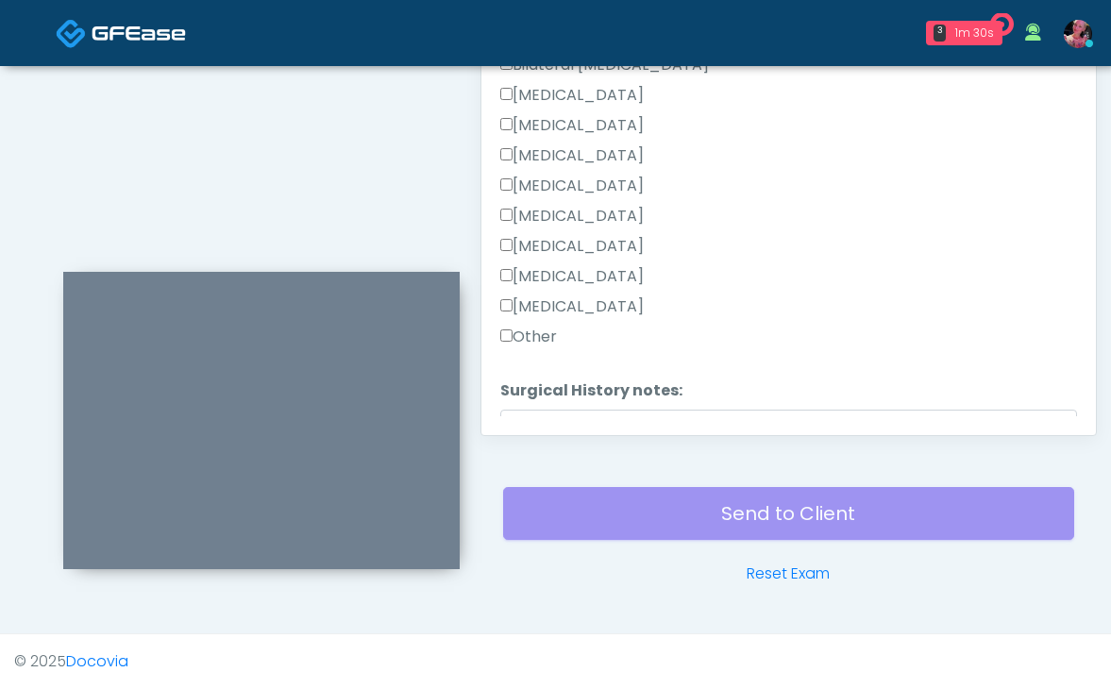
scroll to position [1252, 0]
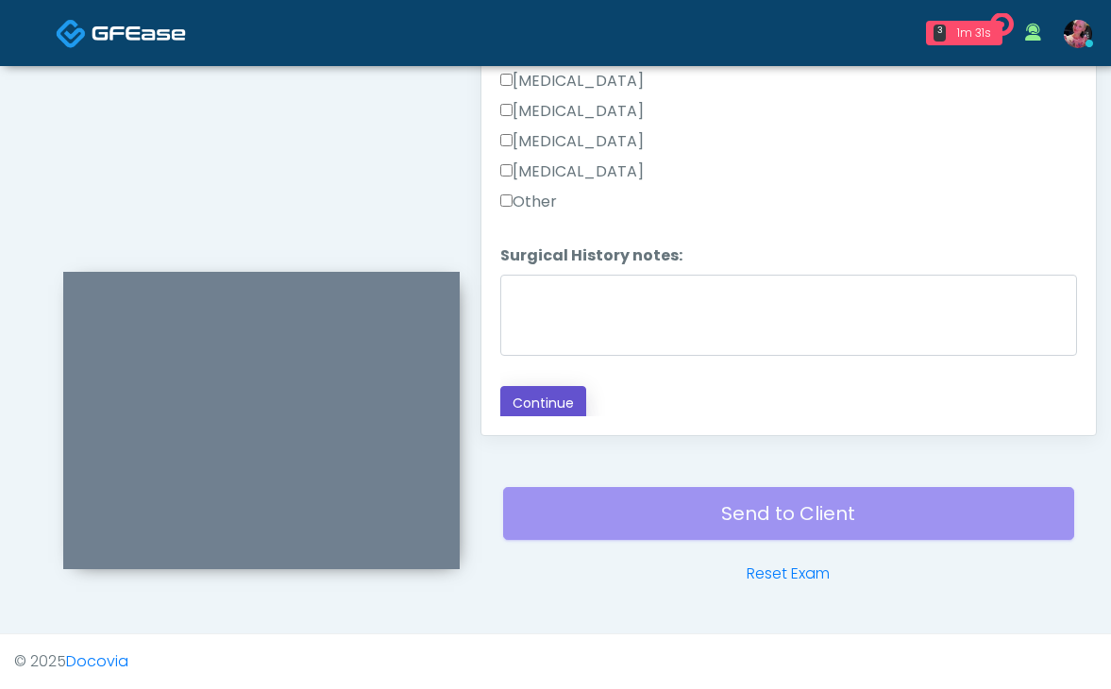
click at [537, 386] on button "Continue" at bounding box center [543, 403] width 86 height 35
click at [560, 386] on button "Continue" at bounding box center [543, 403] width 86 height 35
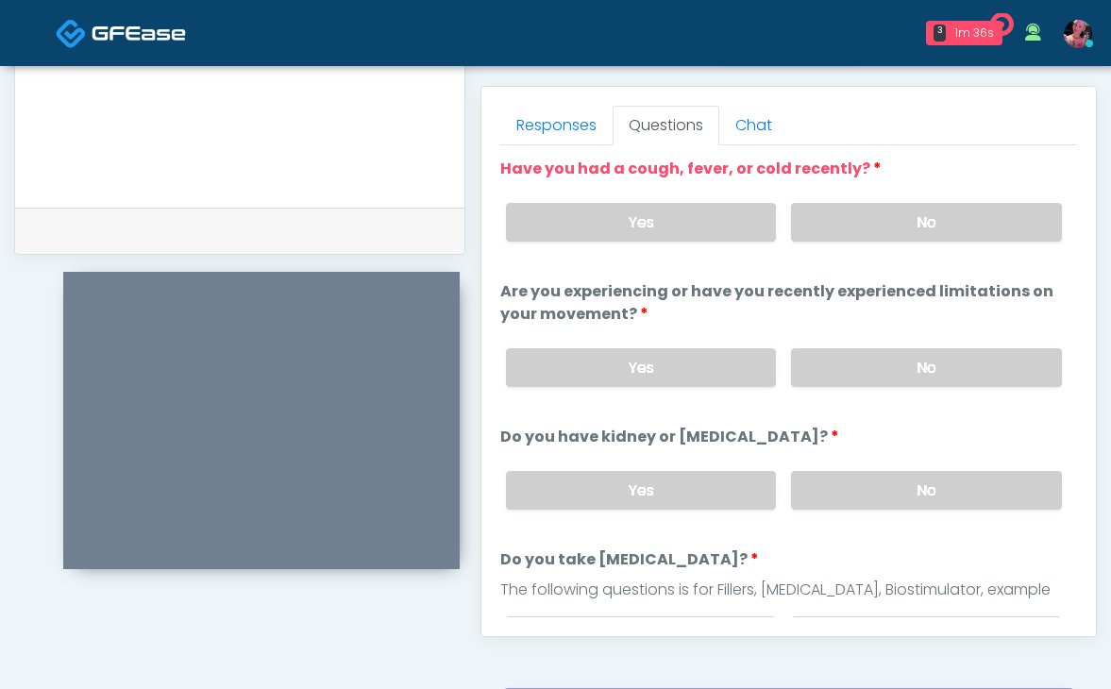
scroll to position [761, 0]
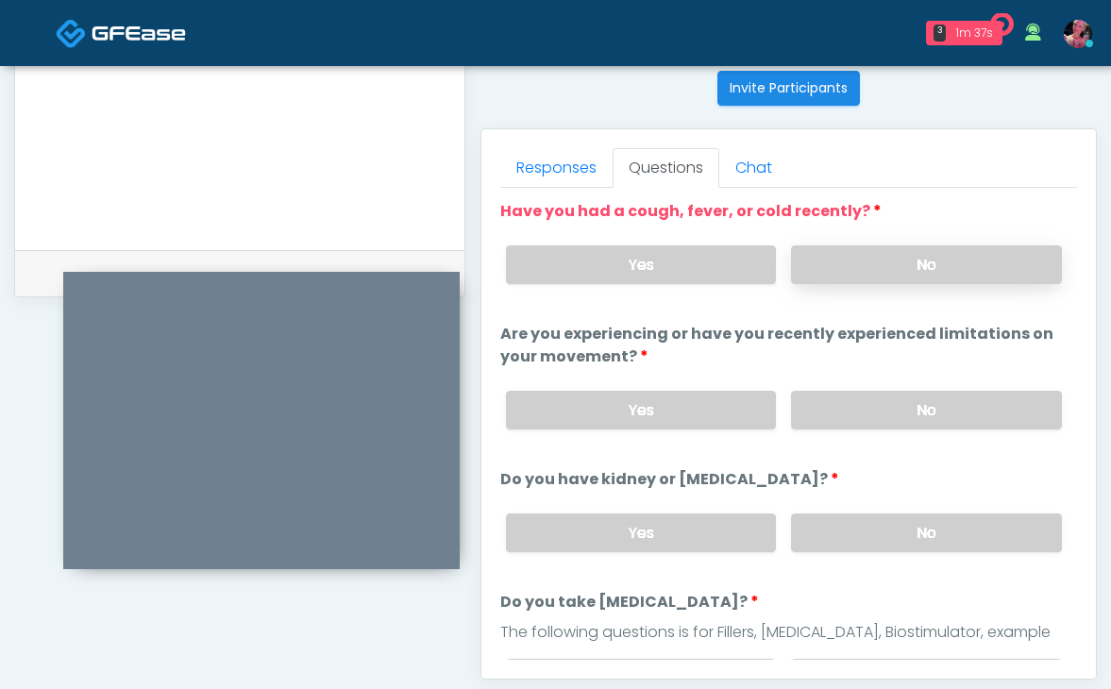
click at [911, 267] on label "No" at bounding box center [926, 264] width 271 height 39
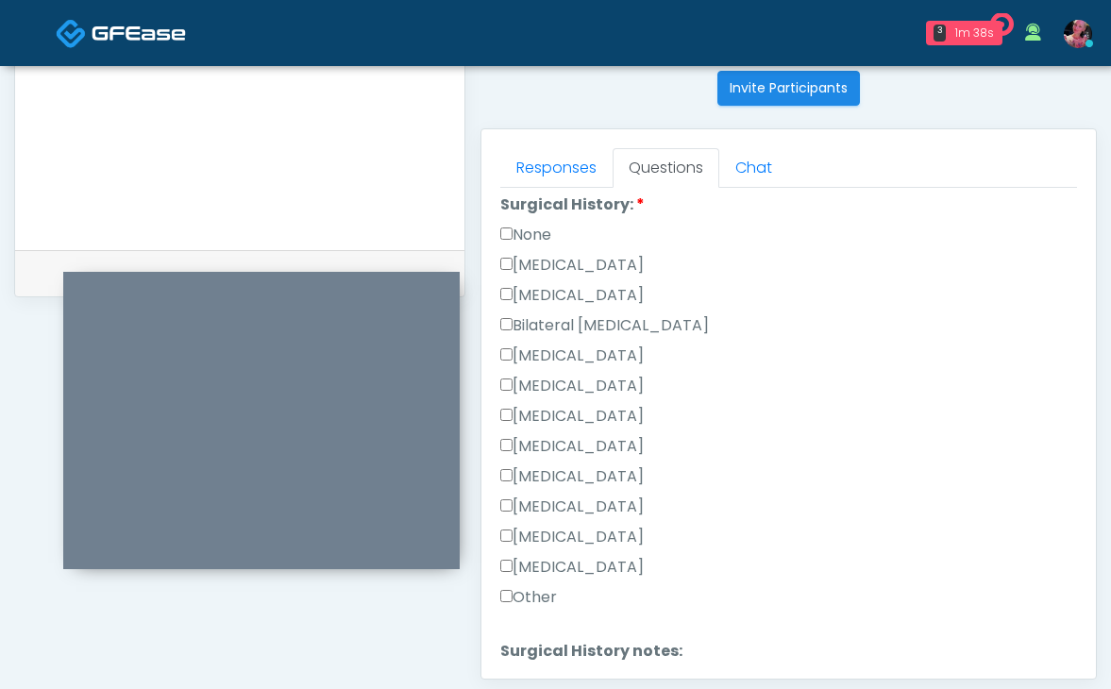
scroll to position [1252, 0]
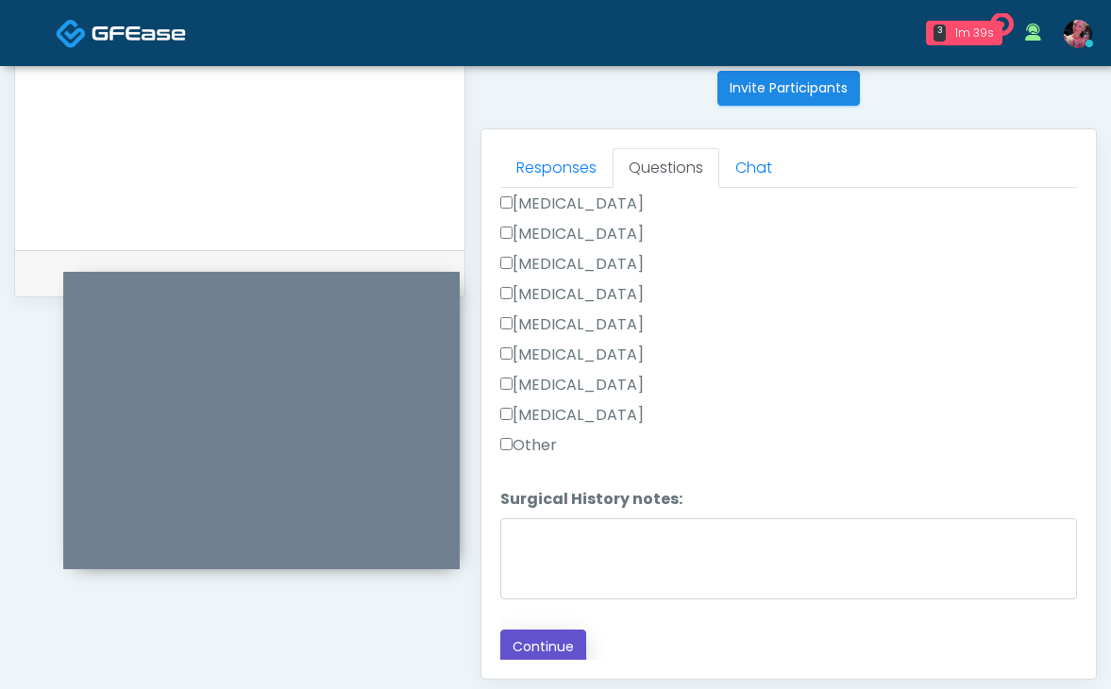
click at [554, 642] on button "Continue" at bounding box center [543, 646] width 86 height 35
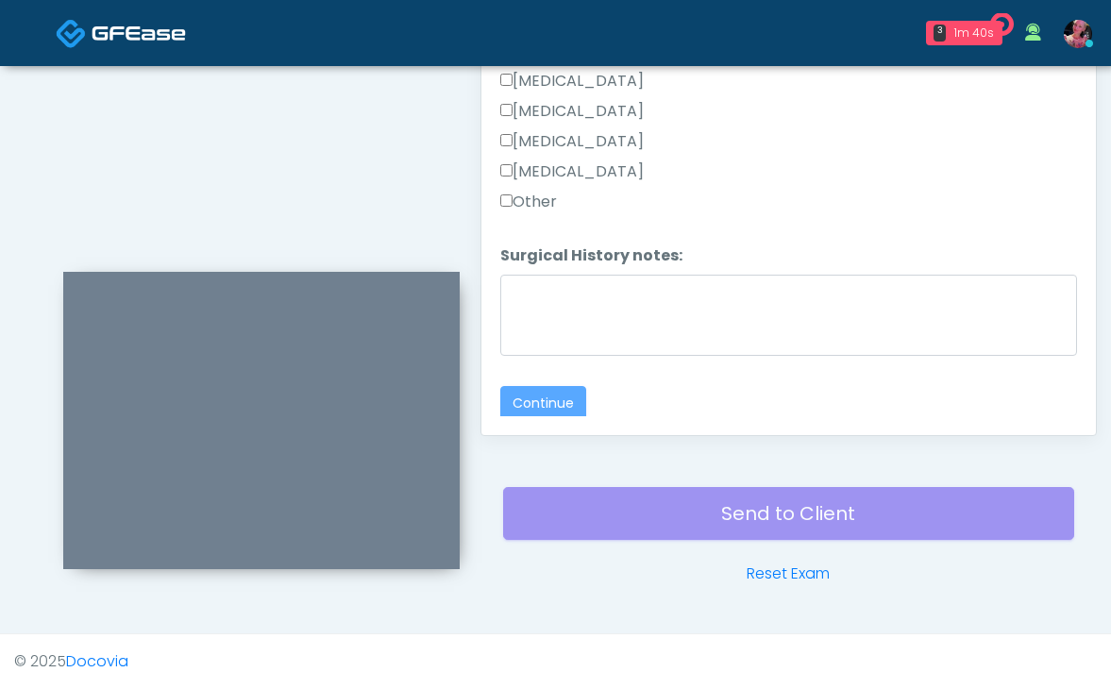
scroll to position [223, 0]
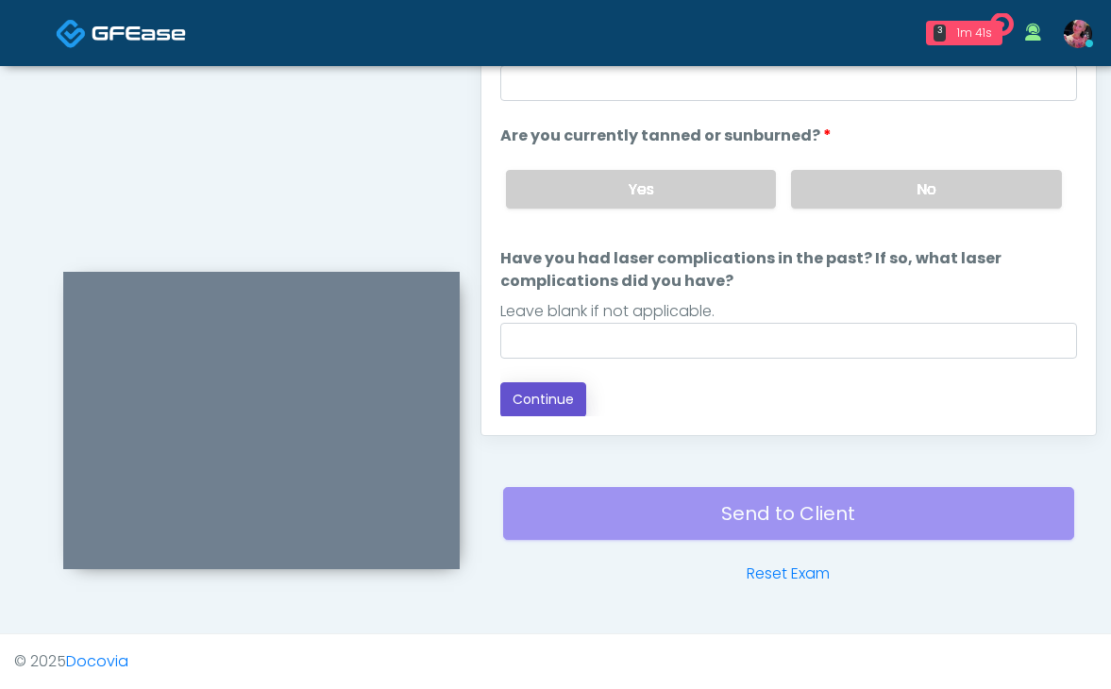
click at [564, 409] on button "Continue" at bounding box center [543, 399] width 86 height 35
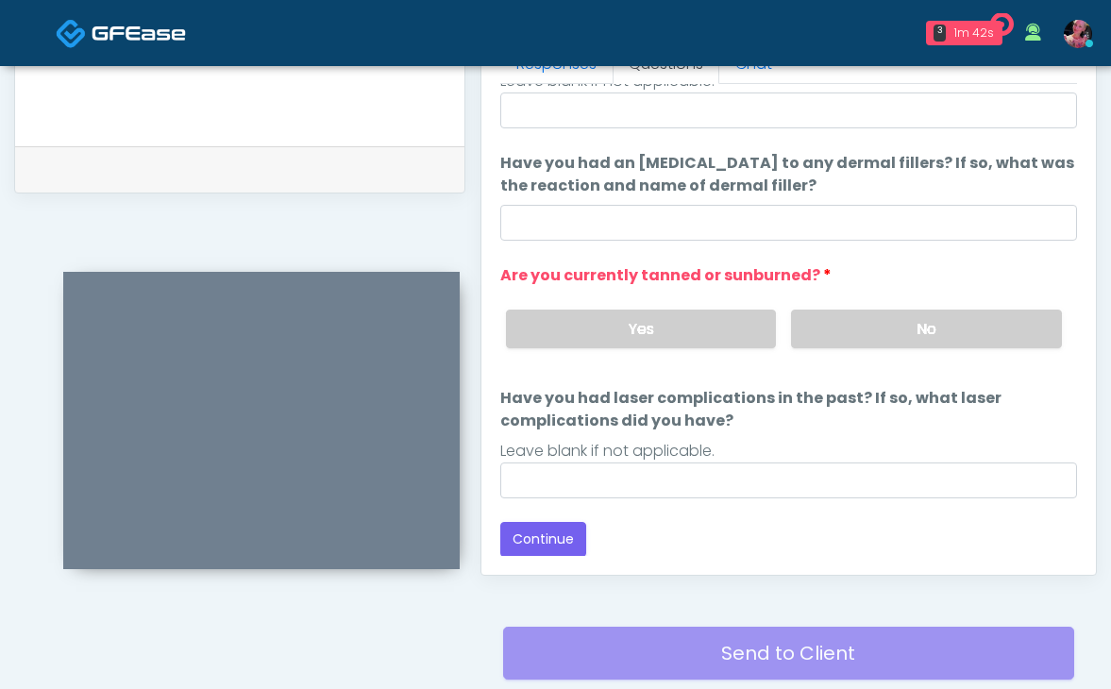
scroll to position [844, 0]
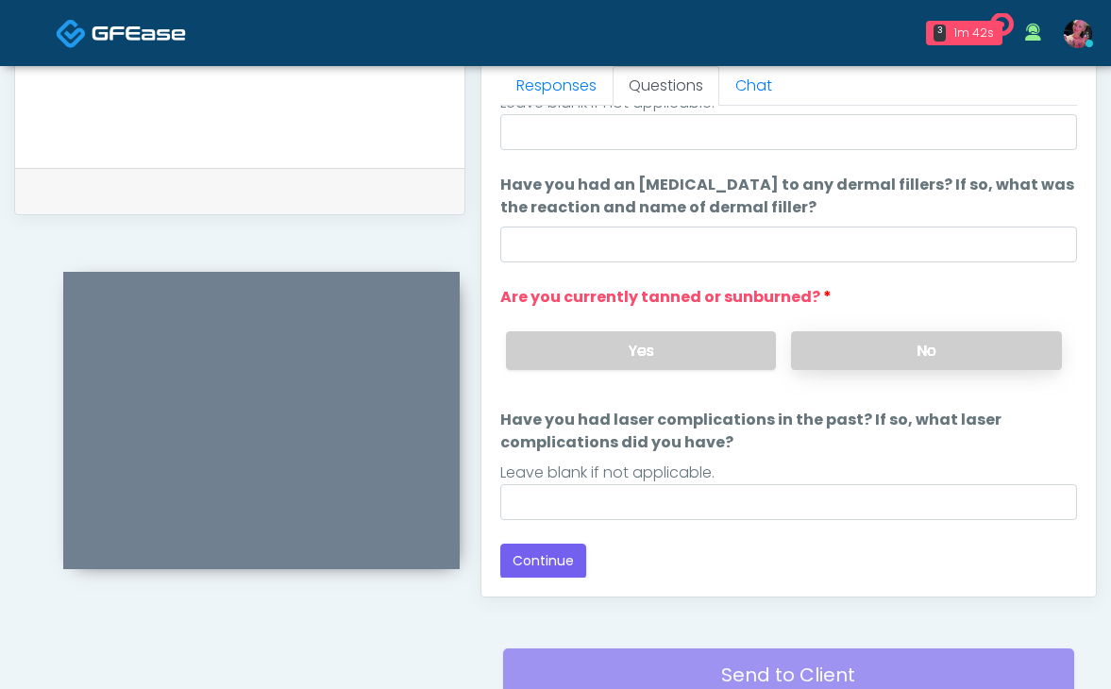
click at [837, 339] on label "No" at bounding box center [926, 350] width 271 height 39
click at [564, 567] on button "Continue" at bounding box center [543, 560] width 86 height 35
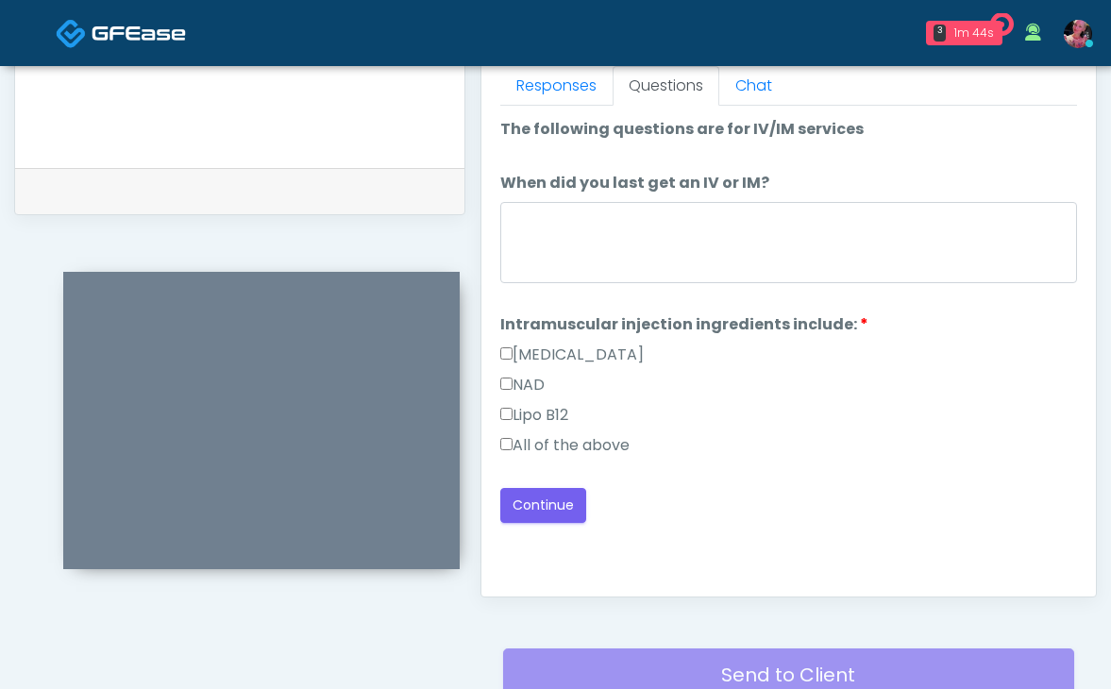
scroll to position [0, 0]
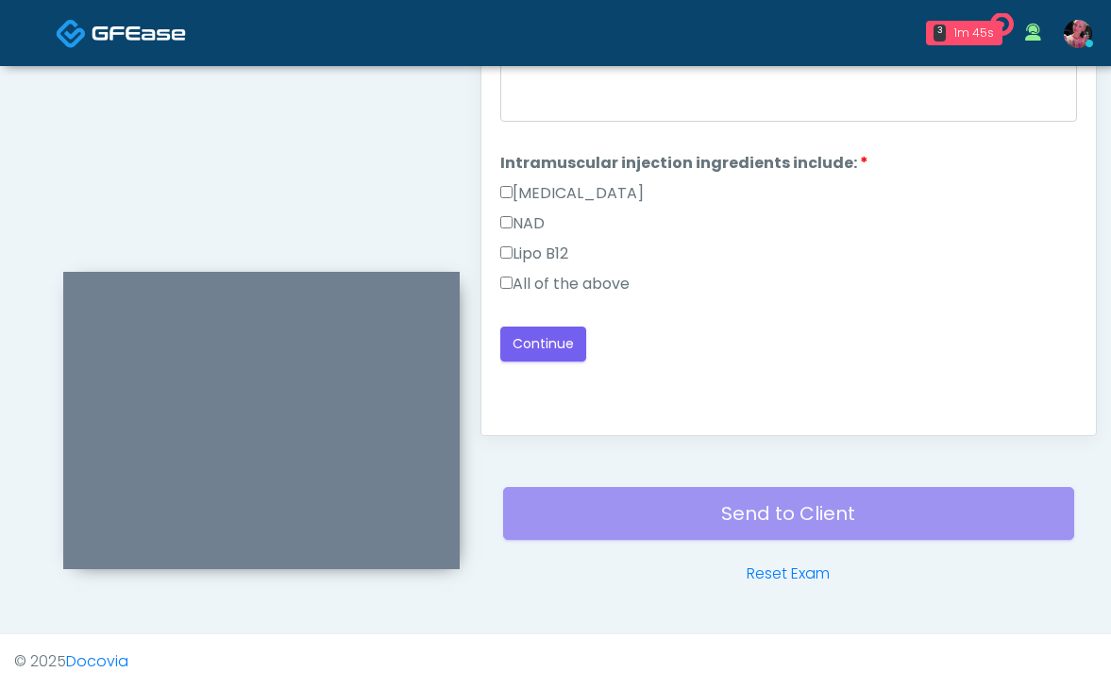
click at [569, 281] on label "All of the above" at bounding box center [564, 284] width 129 height 23
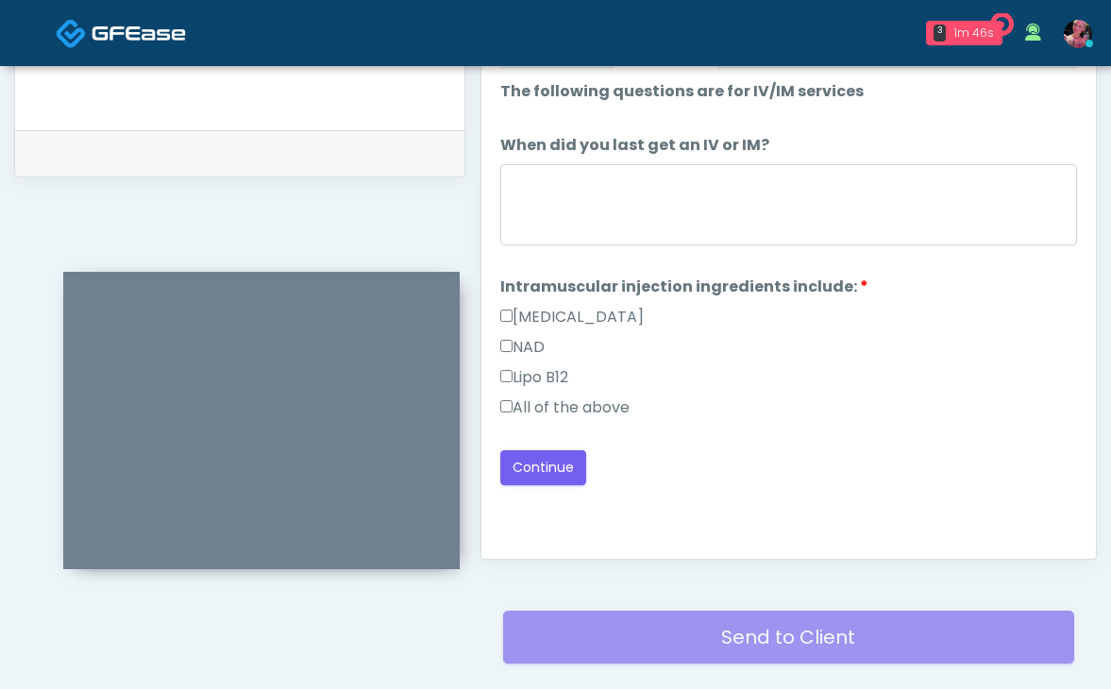
scroll to position [884, 0]
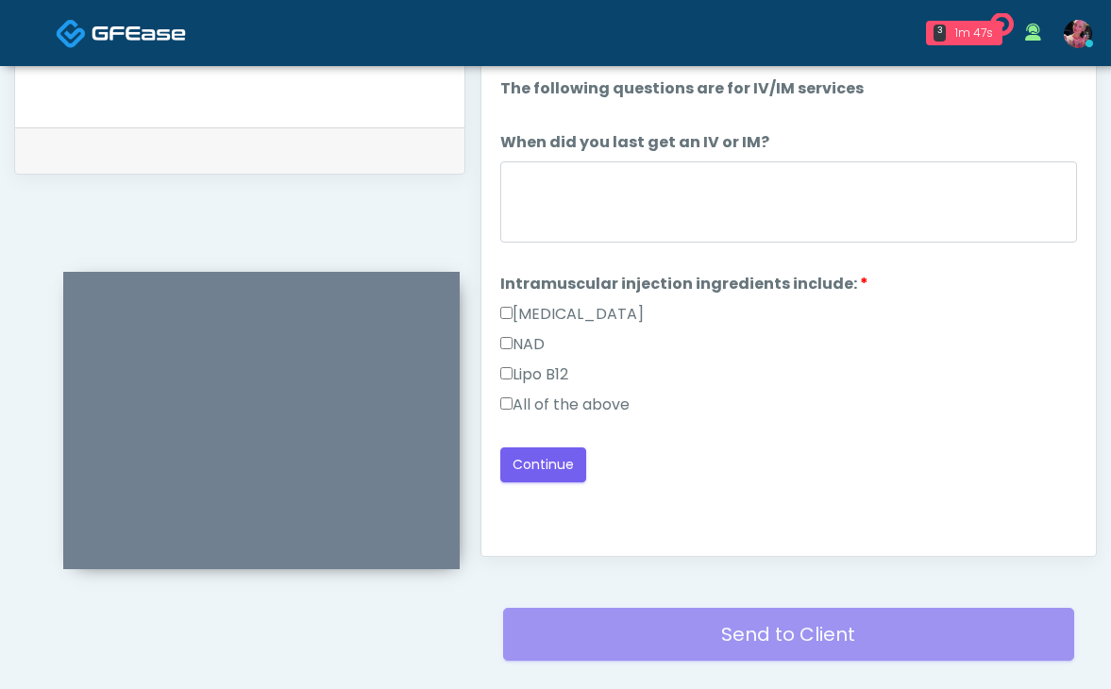
click at [571, 403] on label "All of the above" at bounding box center [564, 404] width 129 height 23
click at [563, 461] on button "Continue" at bounding box center [543, 464] width 86 height 35
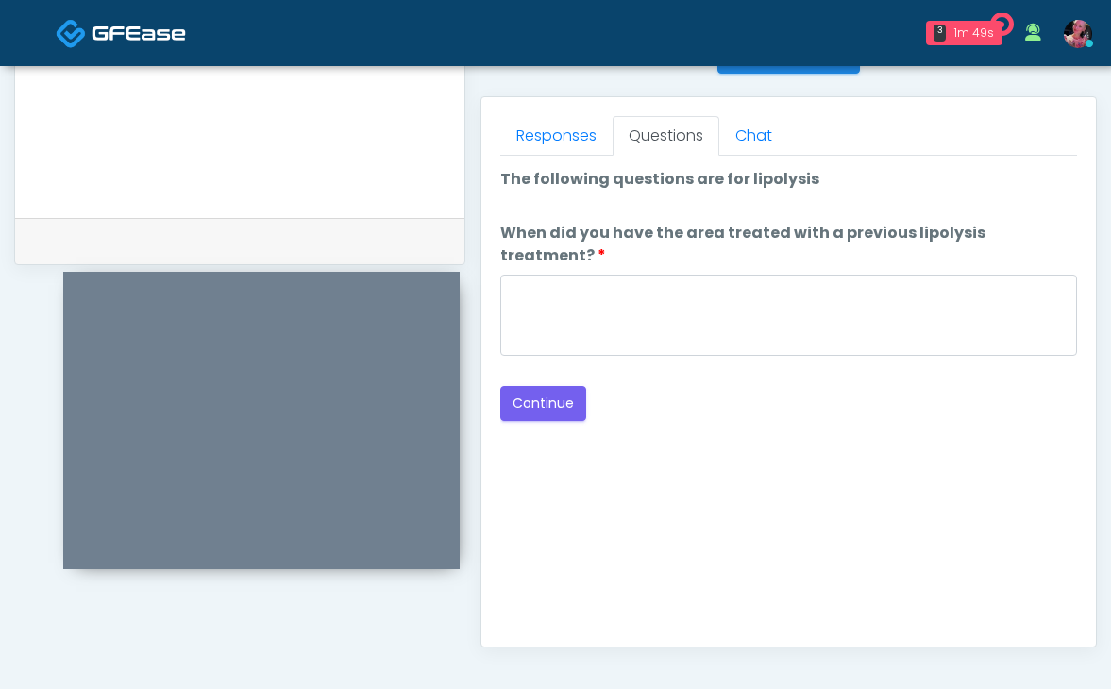
scroll to position [794, 0]
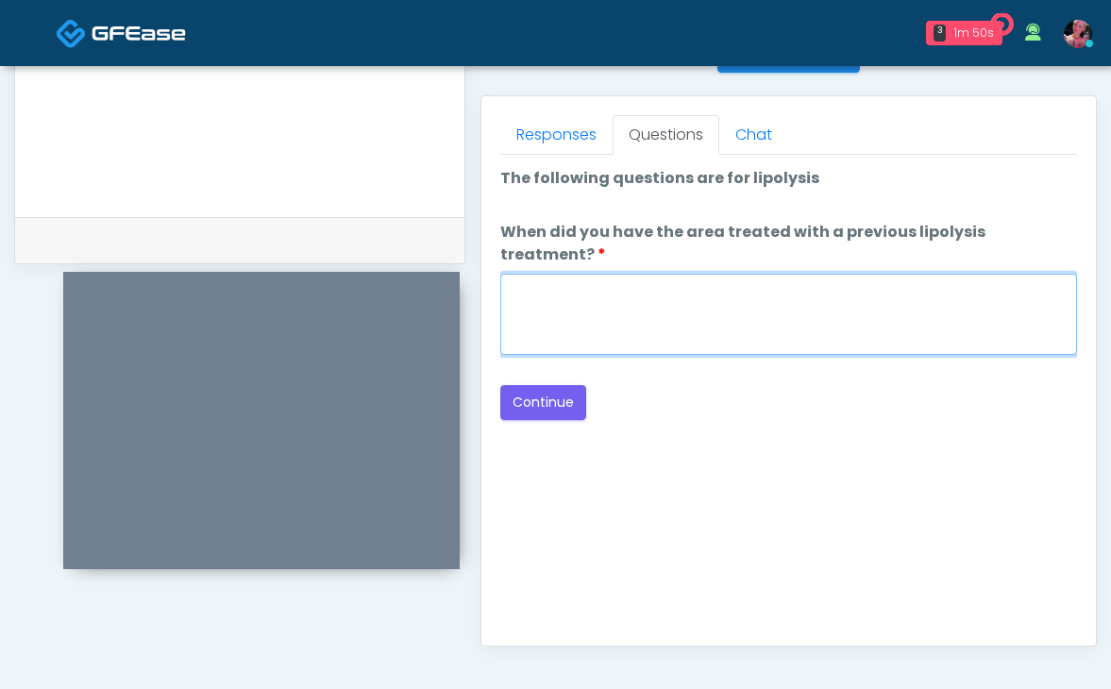
click at [598, 282] on textarea "When did you have the area treated with a previous lipolysis treatment?" at bounding box center [788, 314] width 577 height 81
type textarea "*****"
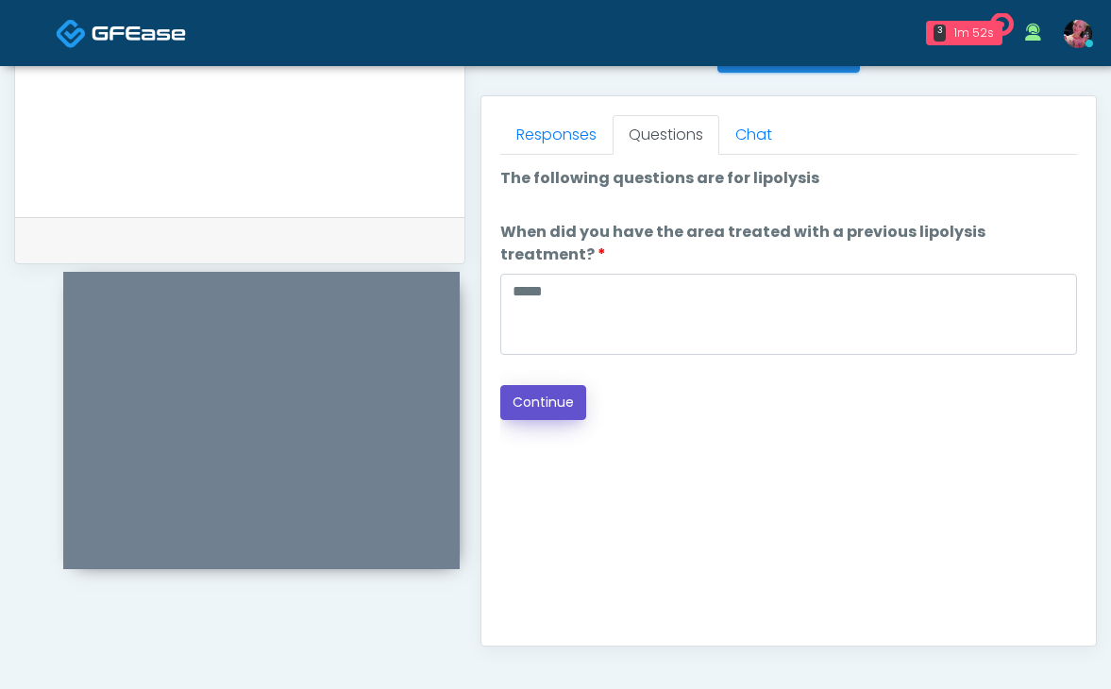
click at [555, 385] on button "Continue" at bounding box center [543, 402] width 86 height 35
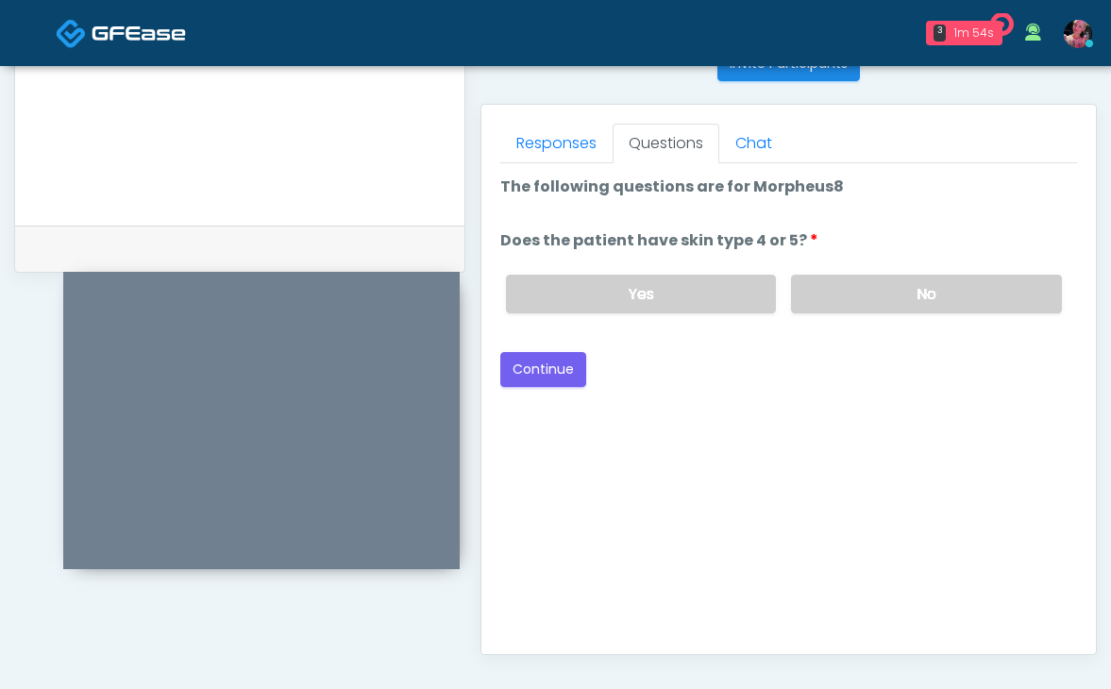
scroll to position [744, 0]
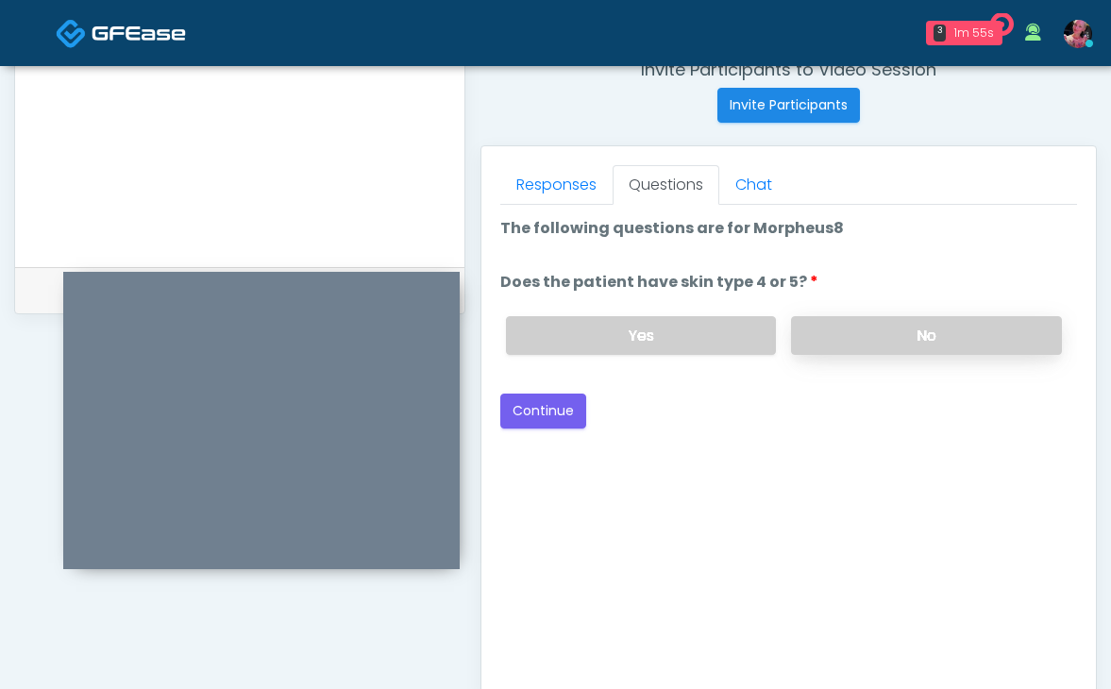
click at [873, 341] on label "No" at bounding box center [926, 335] width 271 height 39
click at [537, 401] on button "Continue" at bounding box center [543, 410] width 86 height 35
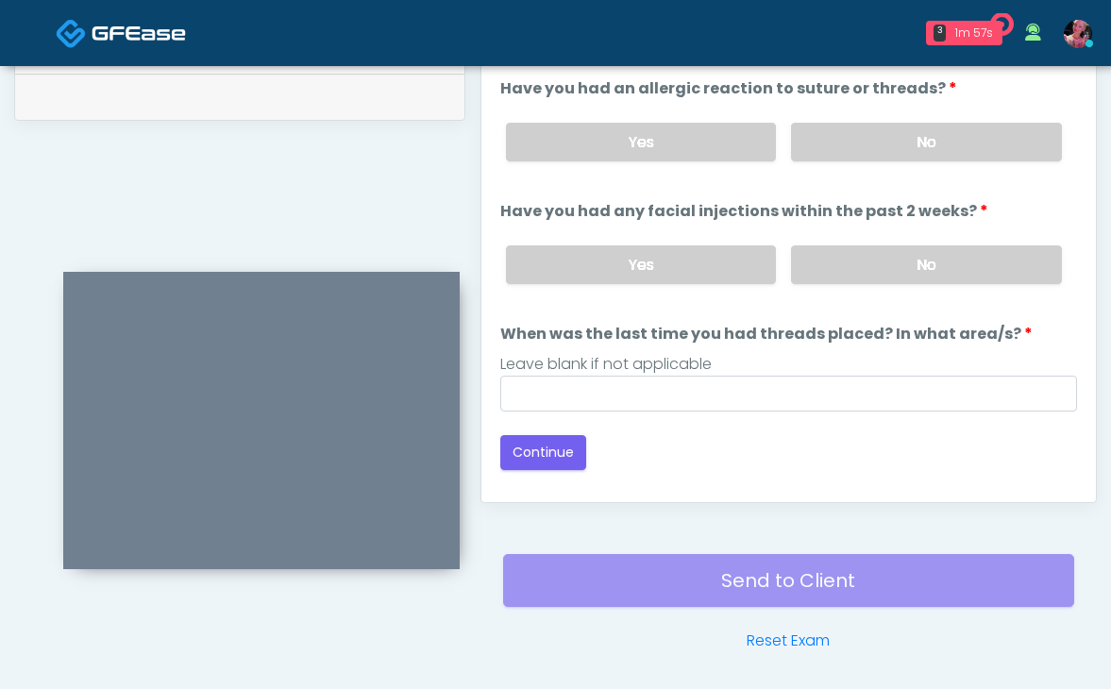
scroll to position [911, 0]
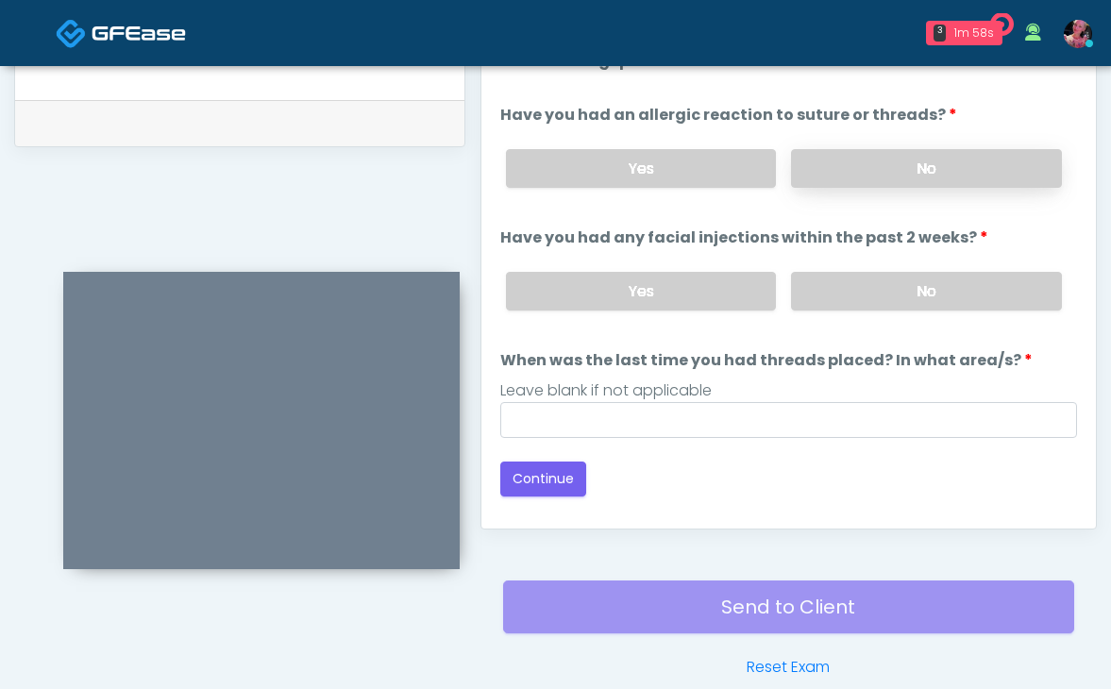
click at [896, 169] on label "No" at bounding box center [926, 168] width 271 height 39
click at [884, 302] on label "No" at bounding box center [926, 291] width 271 height 39
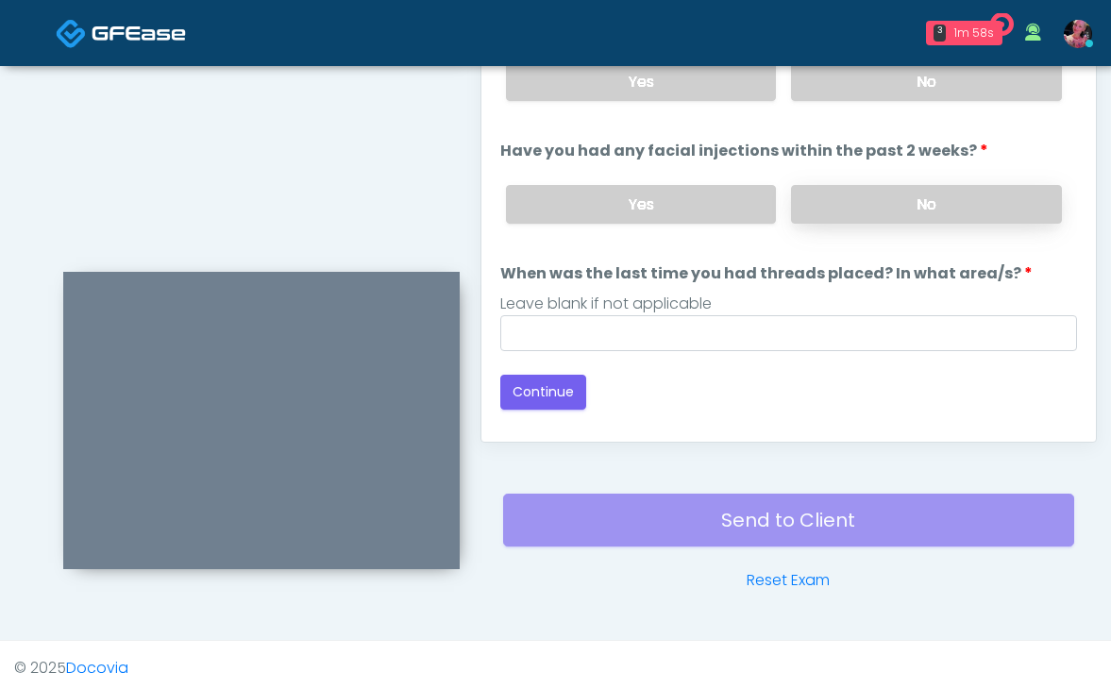
scroll to position [1005, 0]
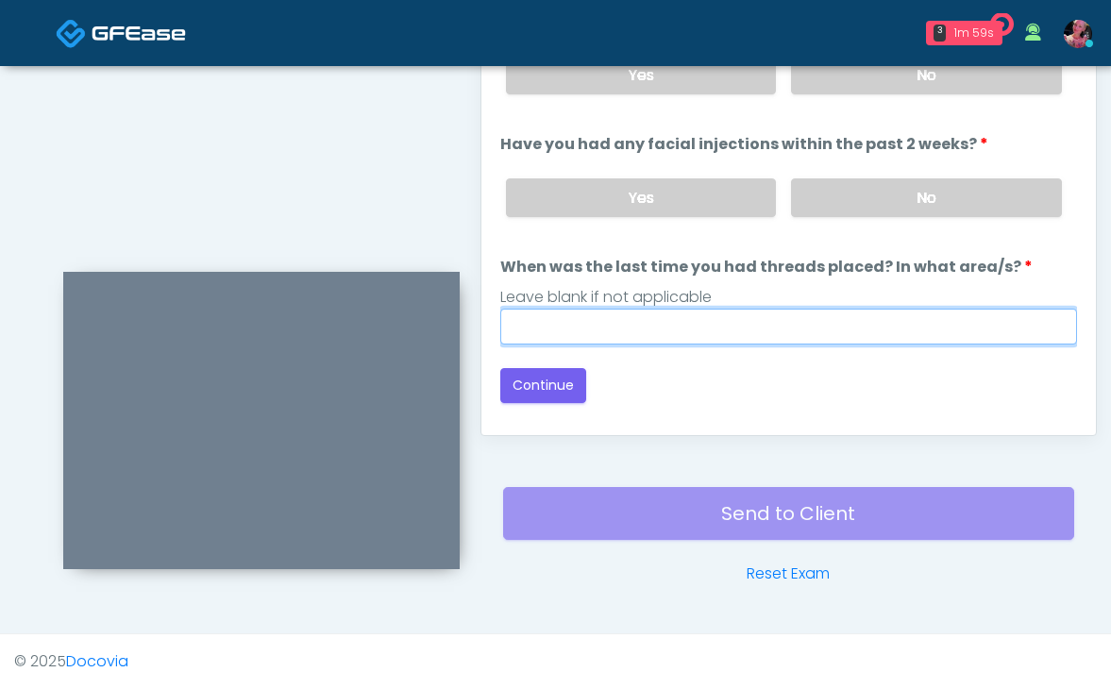
click at [858, 309] on input "When was the last time you had threads placed? In what area/s?" at bounding box center [788, 327] width 577 height 36
type input "*****"
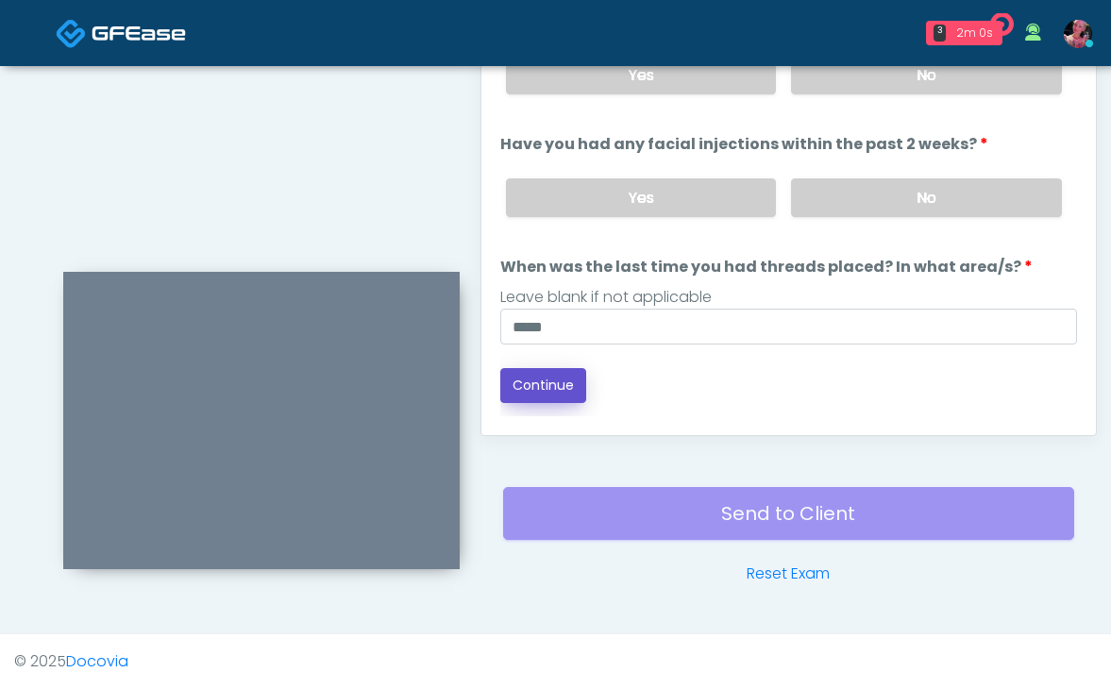
click at [528, 391] on button "Continue" at bounding box center [543, 385] width 86 height 35
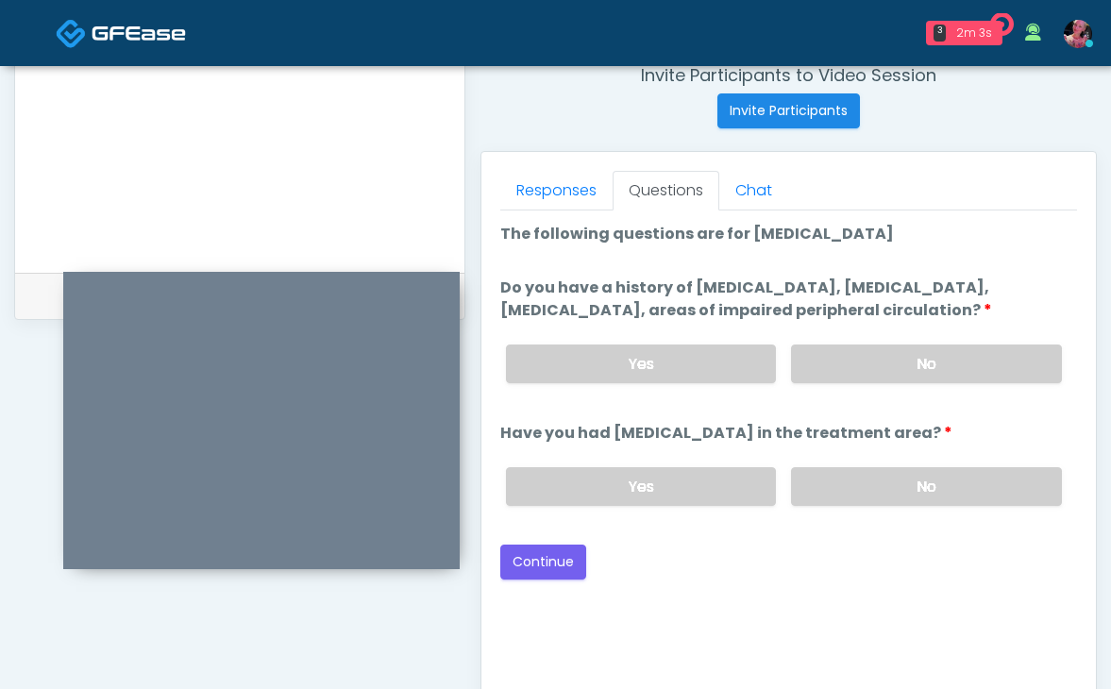
scroll to position [740, 0]
click at [852, 382] on label "No" at bounding box center [926, 362] width 271 height 39
click at [851, 505] on label "No" at bounding box center [926, 485] width 271 height 39
click at [586, 578] on div "Back Continue" at bounding box center [788, 560] width 577 height 35
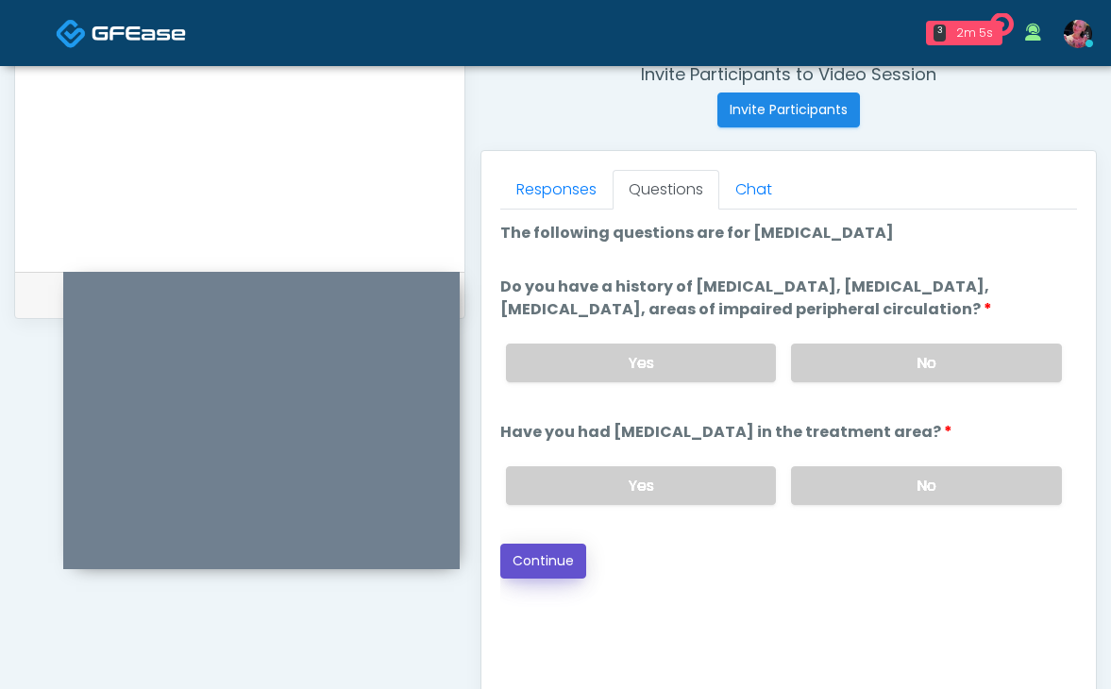
click at [576, 578] on button "Continue" at bounding box center [543, 560] width 86 height 35
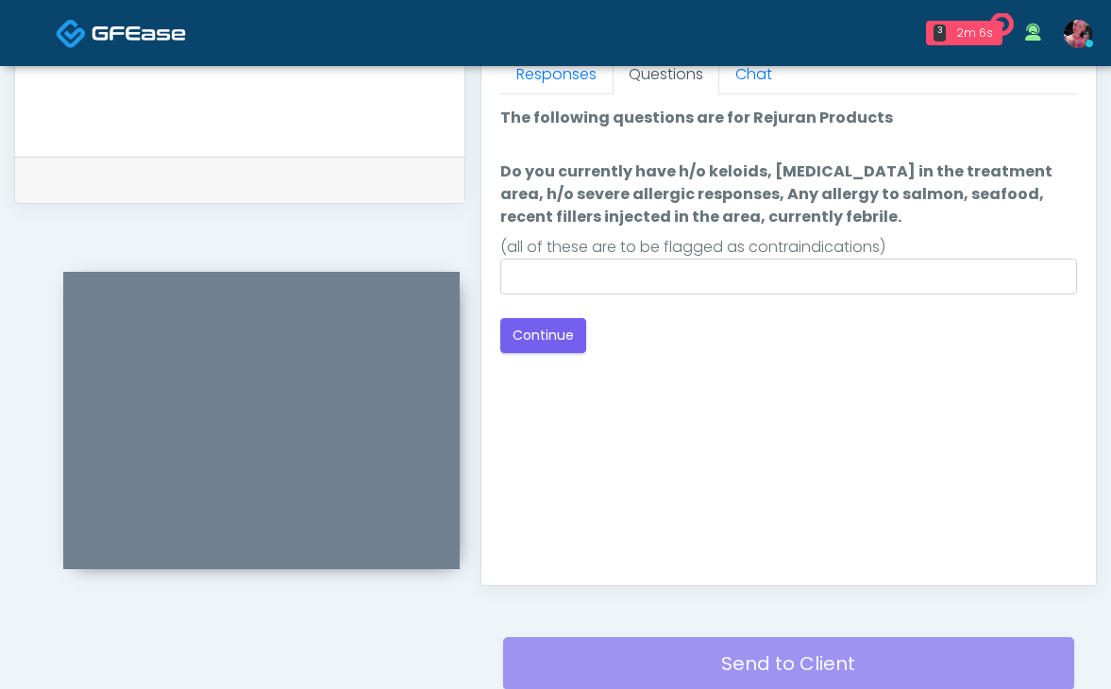
scroll to position [0, 0]
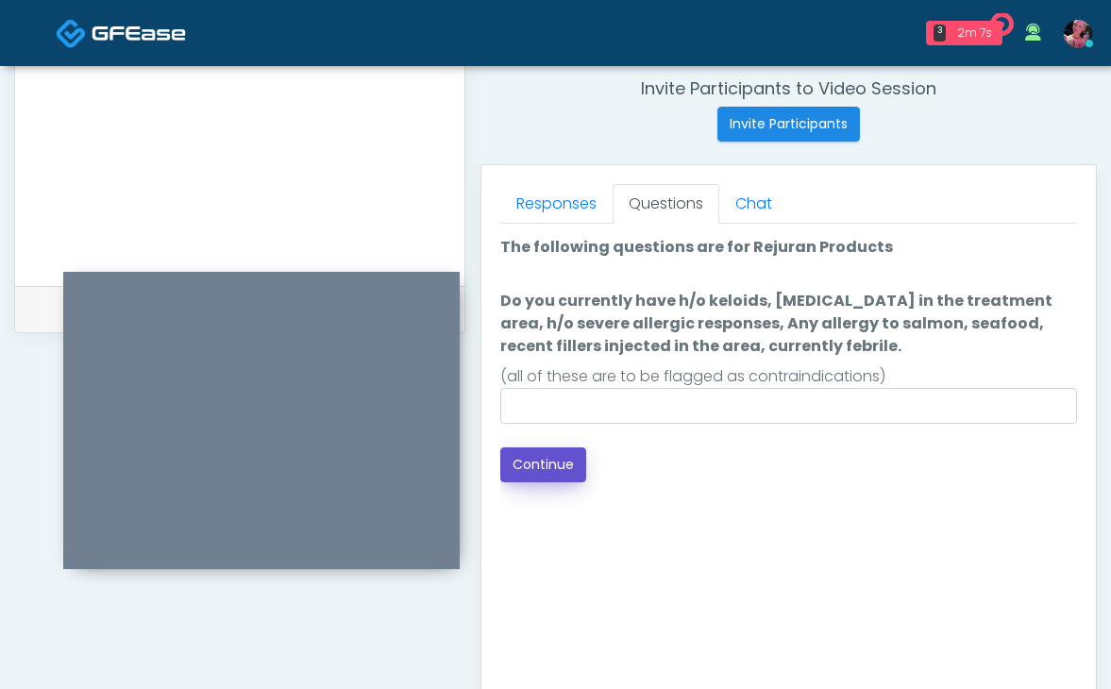
click at [533, 459] on button "Continue" at bounding box center [543, 464] width 86 height 35
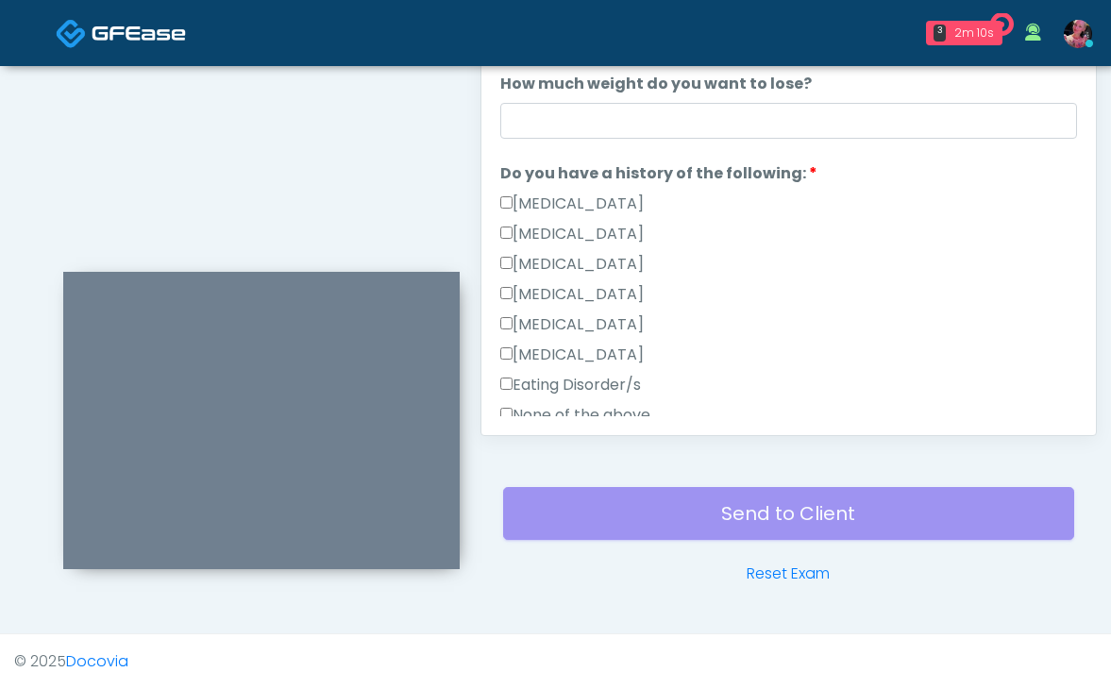
click at [585, 404] on label "None of the above" at bounding box center [575, 415] width 150 height 23
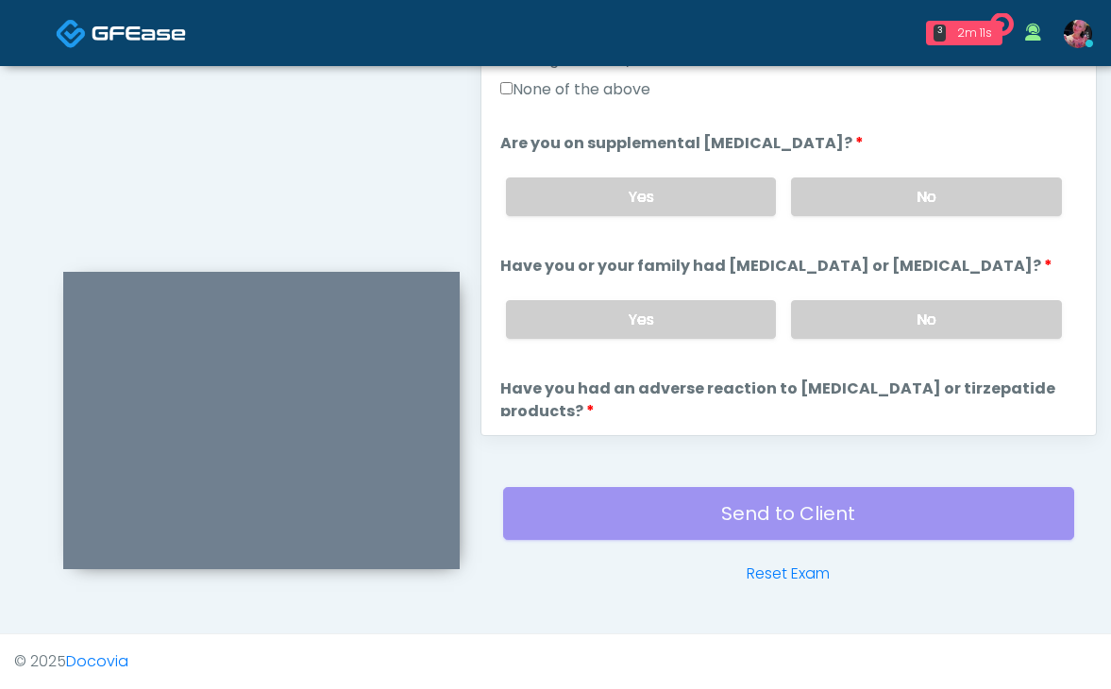
click at [861, 214] on ol "The following questions are for GIP/GLP-1 service The following questions are f…" at bounding box center [788, 131] width 577 height 1515
click at [861, 183] on label "No" at bounding box center [926, 196] width 271 height 39
click at [842, 320] on div "Yes No" at bounding box center [784, 319] width 586 height 69
click at [842, 301] on label "No" at bounding box center [926, 319] width 271 height 39
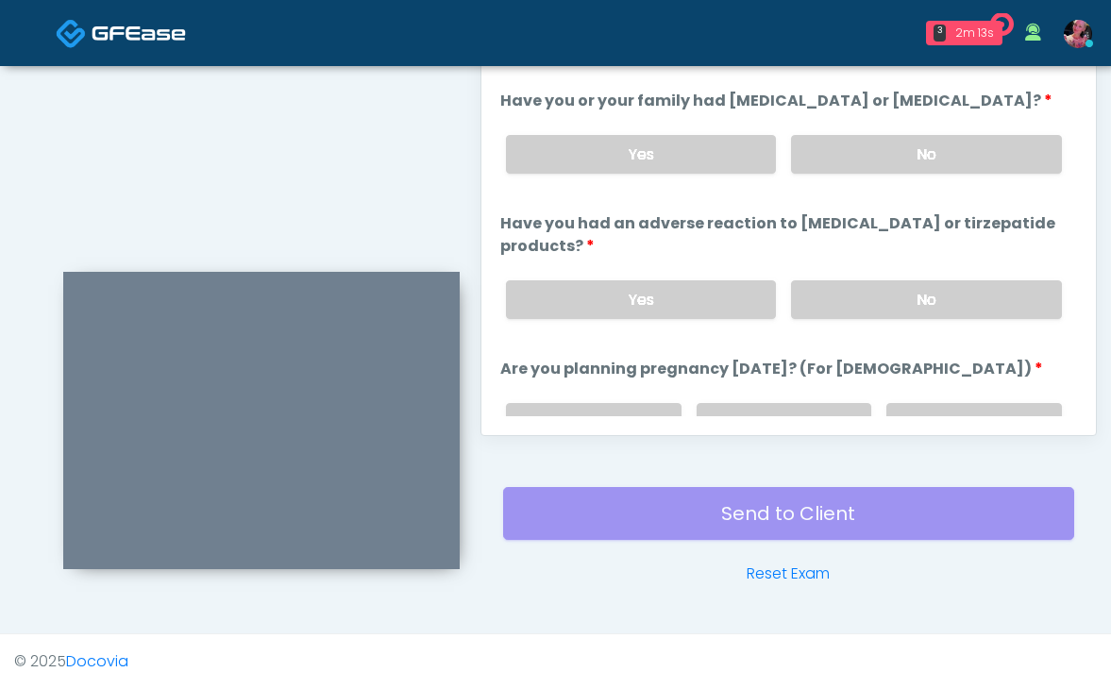
click at [843, 301] on div "Yes No" at bounding box center [784, 299] width 586 height 69
click at [843, 288] on label "No" at bounding box center [926, 299] width 271 height 39
click at [959, 403] on label "NA" at bounding box center [973, 422] width 175 height 39
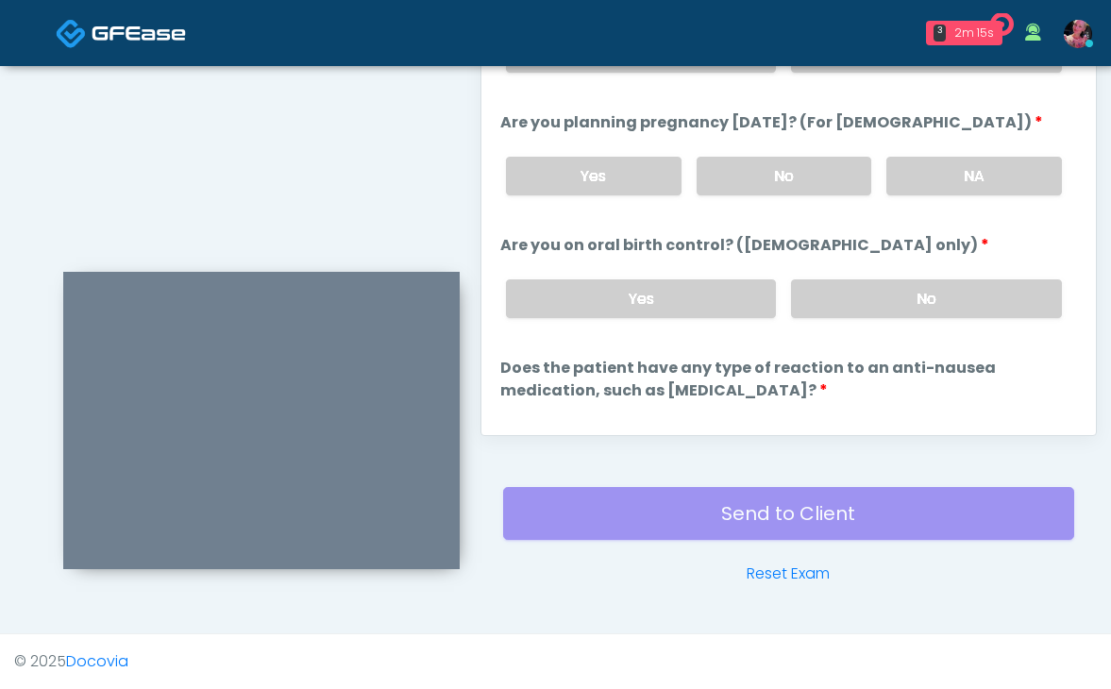
click at [937, 295] on div "Yes No" at bounding box center [784, 298] width 586 height 69
click at [929, 279] on label "No" at bounding box center [926, 298] width 271 height 39
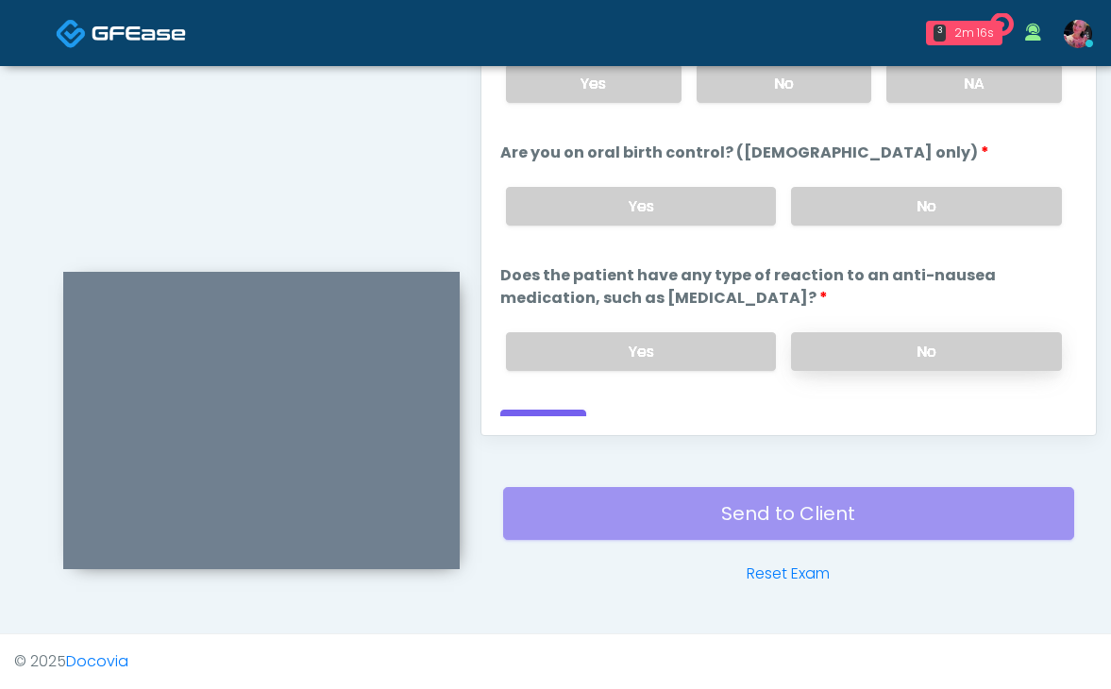
click at [911, 332] on label "No" at bounding box center [926, 351] width 271 height 39
click at [558, 409] on button "Continue" at bounding box center [543, 426] width 86 height 35
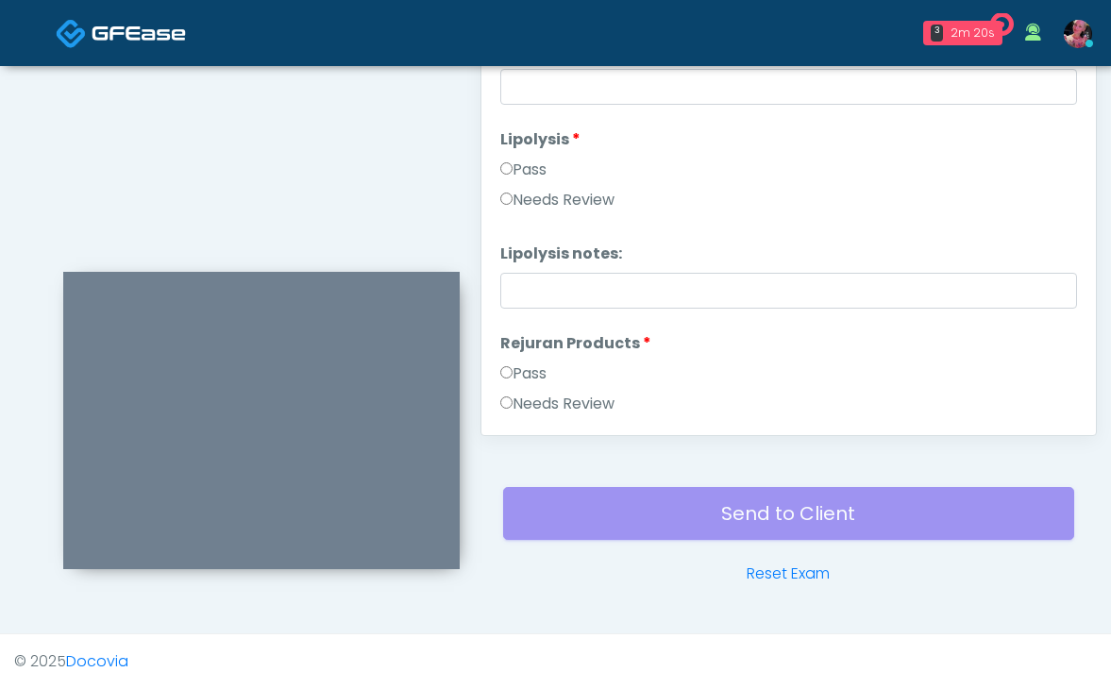
click at [528, 378] on label "Pass" at bounding box center [523, 373] width 46 height 23
click at [518, 171] on label "Pass" at bounding box center [523, 170] width 46 height 23
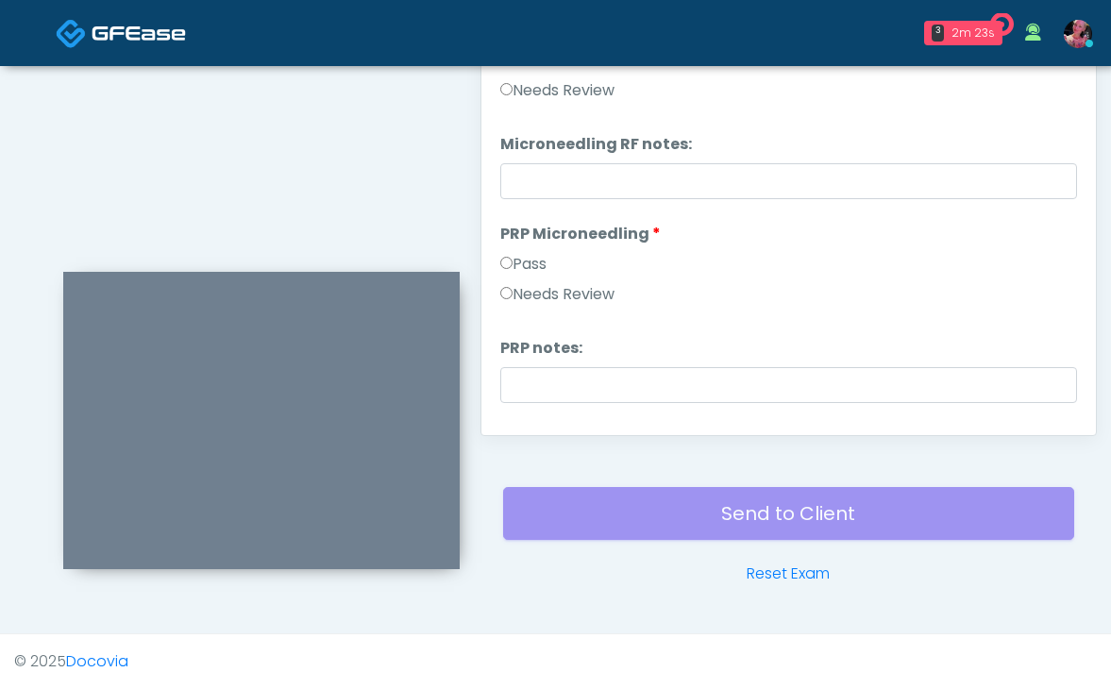
scroll to position [375, 0]
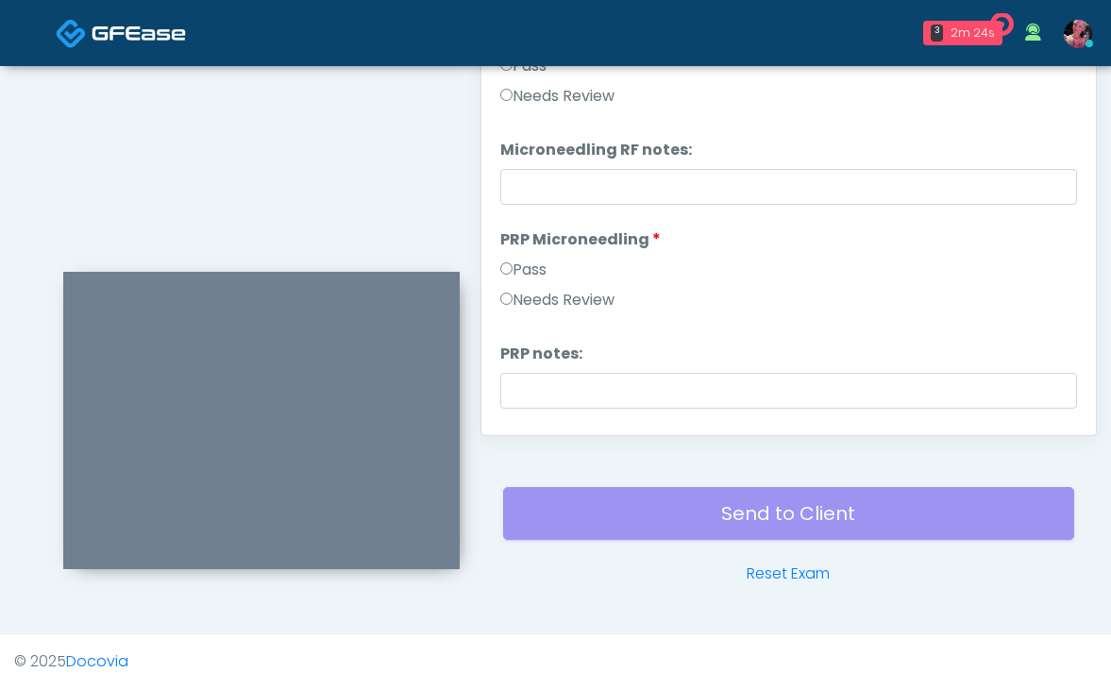
click at [511, 236] on label "PRP Microneedling" at bounding box center [580, 239] width 160 height 23
click at [511, 260] on label "Pass" at bounding box center [523, 270] width 46 height 23
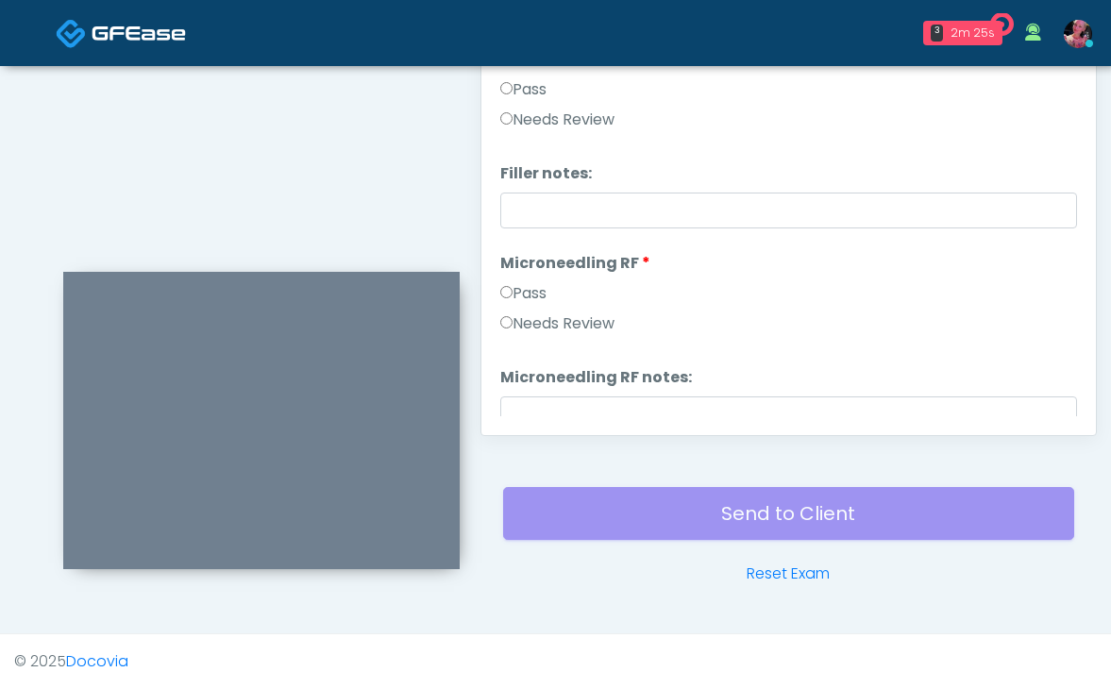
click at [514, 290] on label "Pass" at bounding box center [523, 293] width 46 height 23
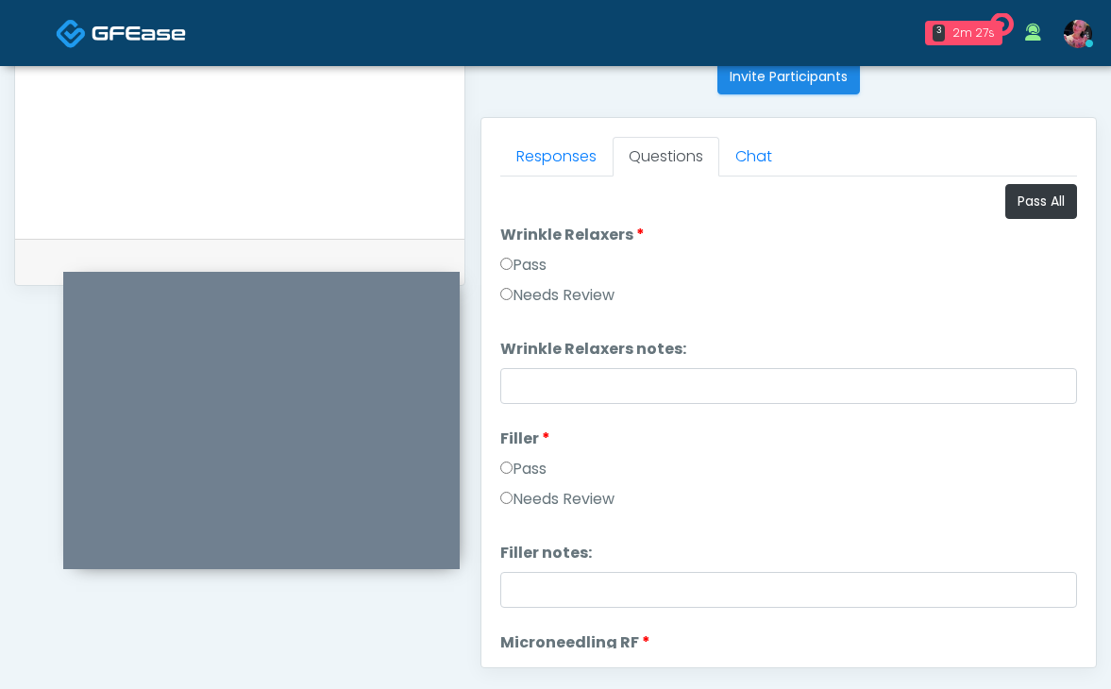
click at [514, 257] on label "Pass" at bounding box center [523, 265] width 46 height 23
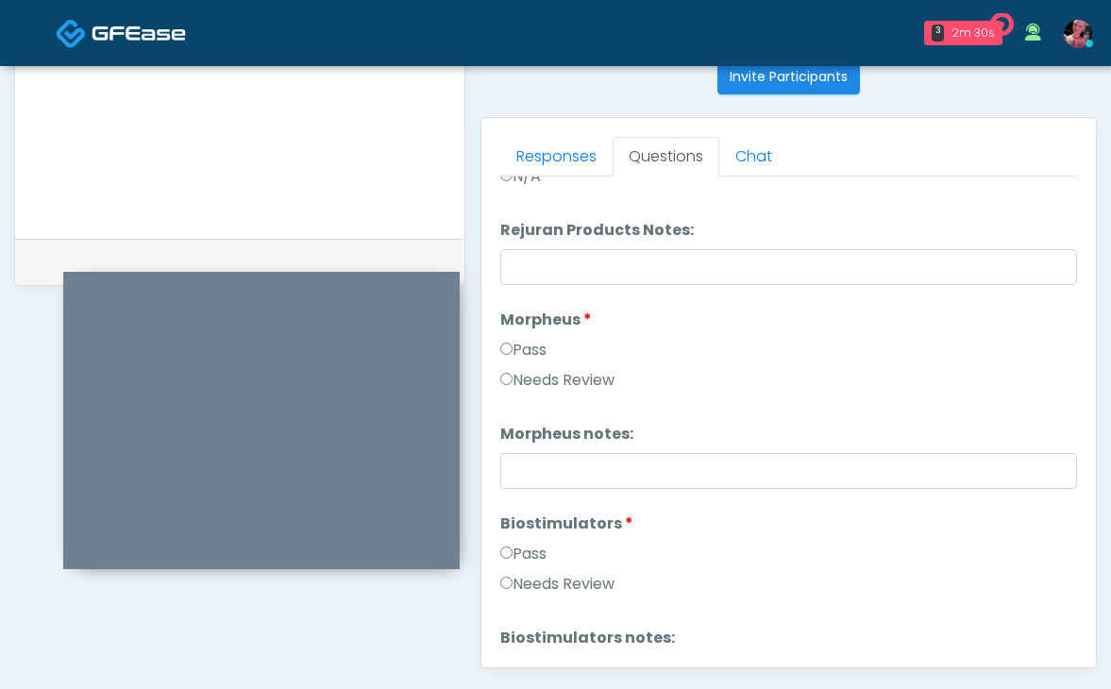
click at [516, 356] on label "Pass" at bounding box center [523, 350] width 46 height 23
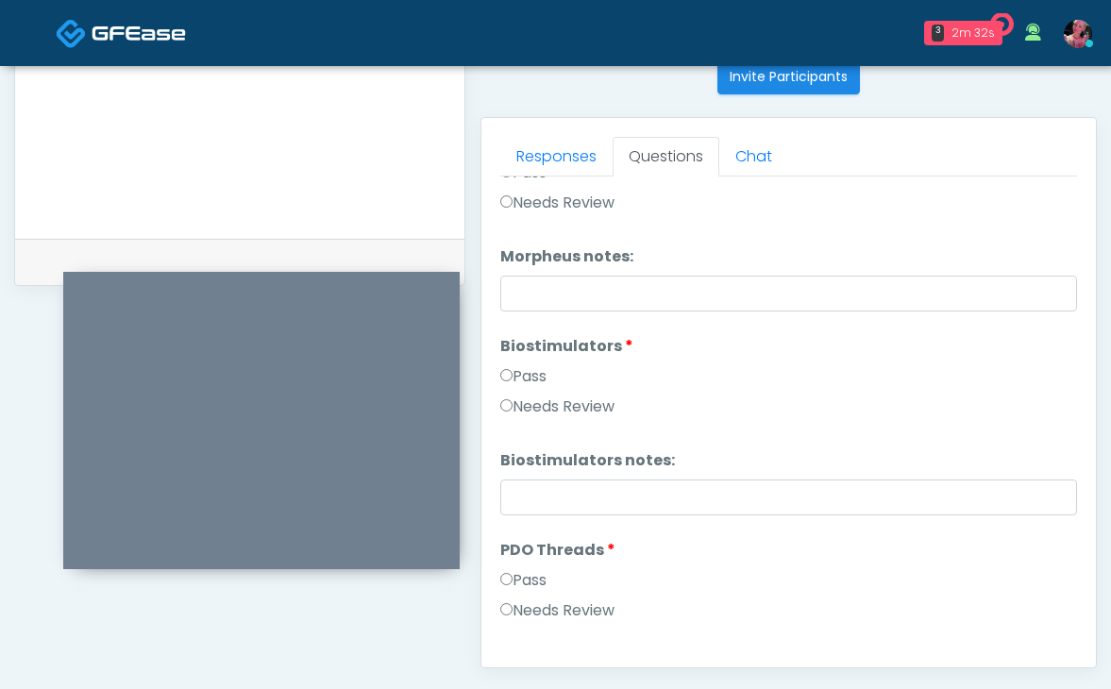
click at [518, 377] on label "Pass" at bounding box center [523, 376] width 46 height 23
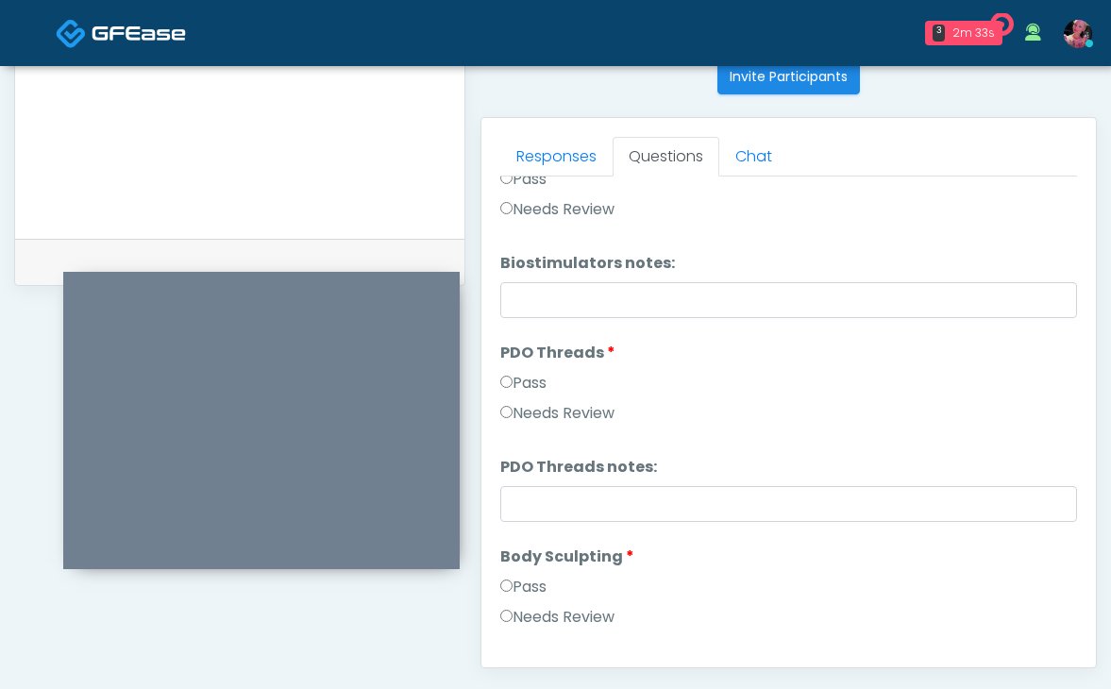
click at [518, 376] on label "Pass" at bounding box center [523, 383] width 46 height 23
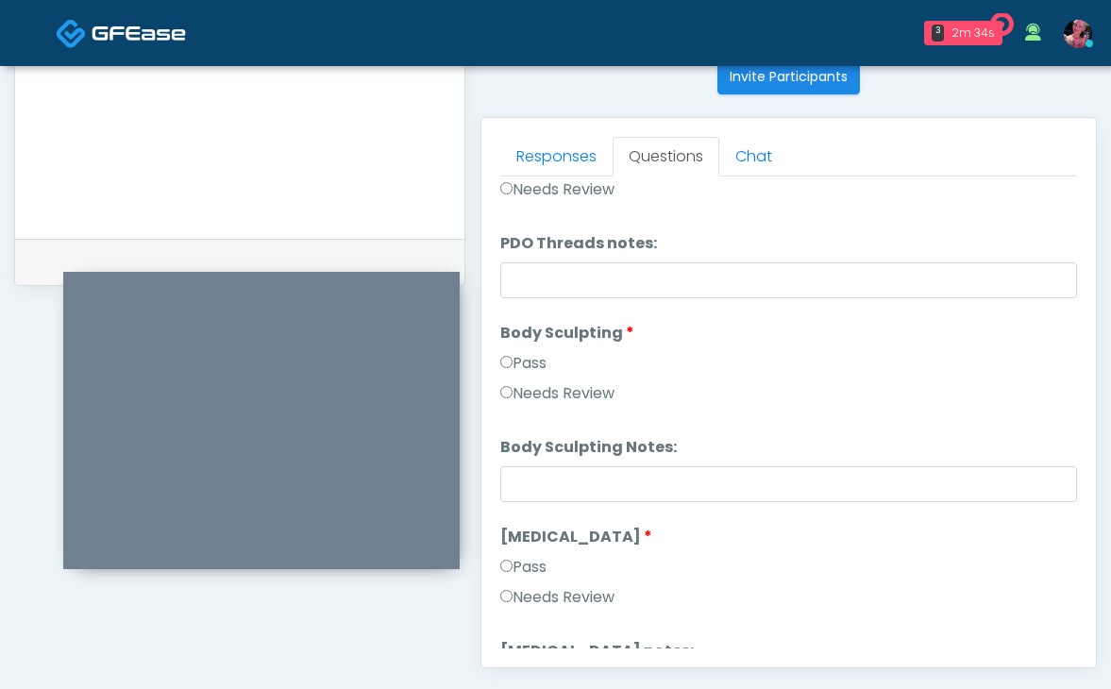
click at [516, 353] on label "Pass" at bounding box center [523, 363] width 46 height 23
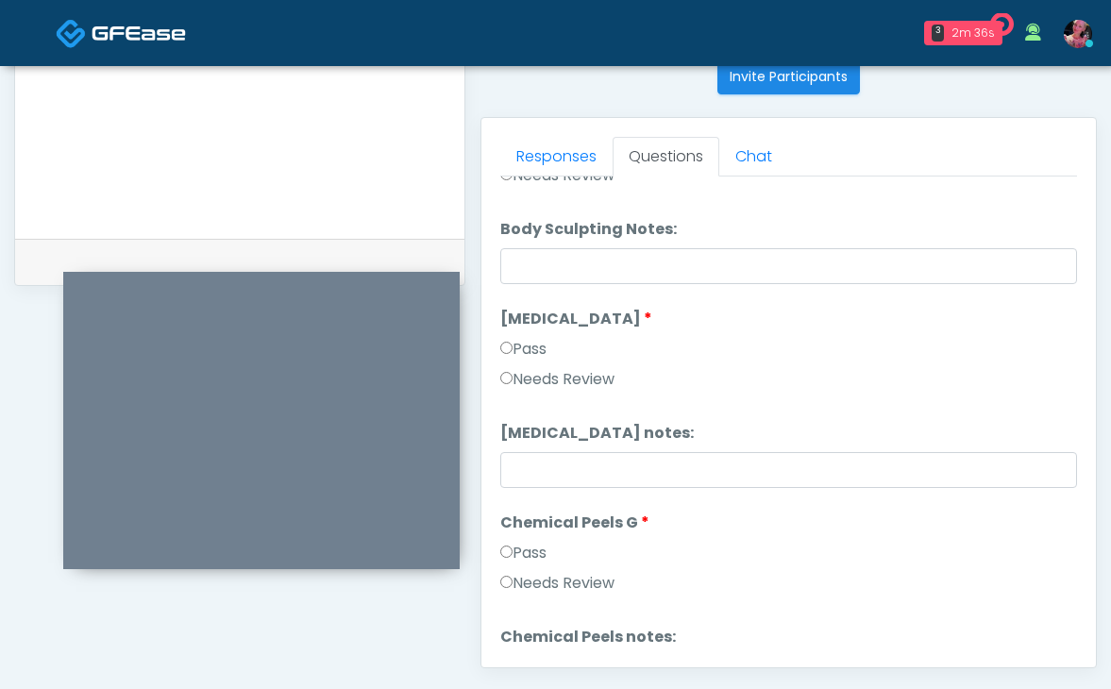
click at [517, 556] on label "Pass" at bounding box center [523, 553] width 46 height 23
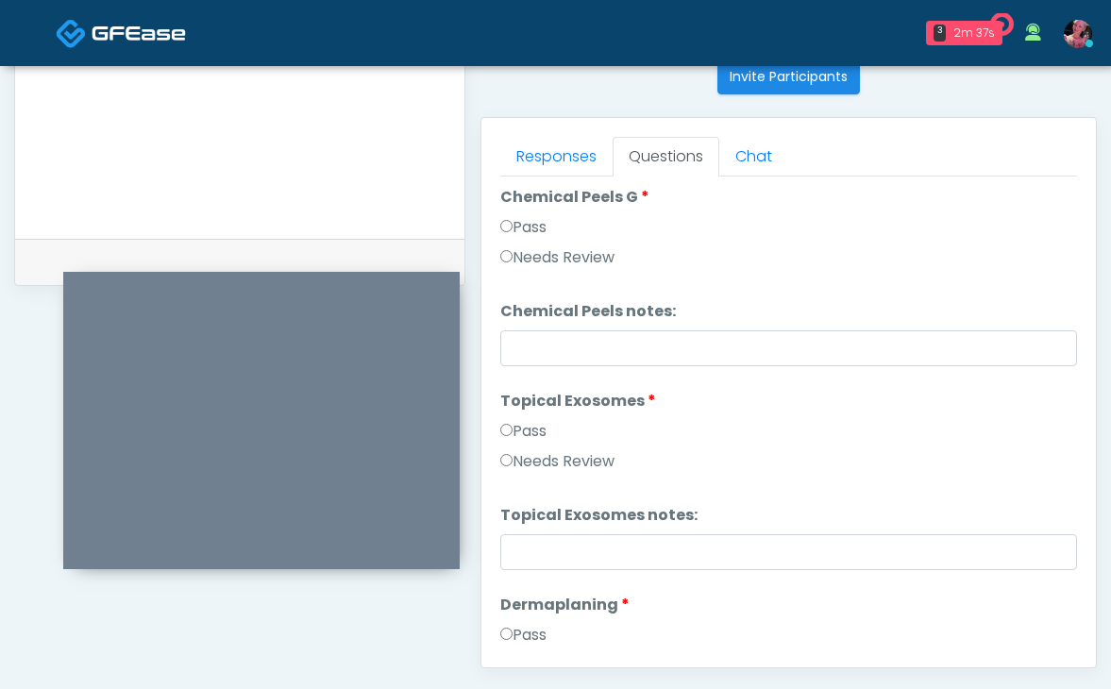
click at [520, 438] on label "Pass" at bounding box center [523, 431] width 46 height 23
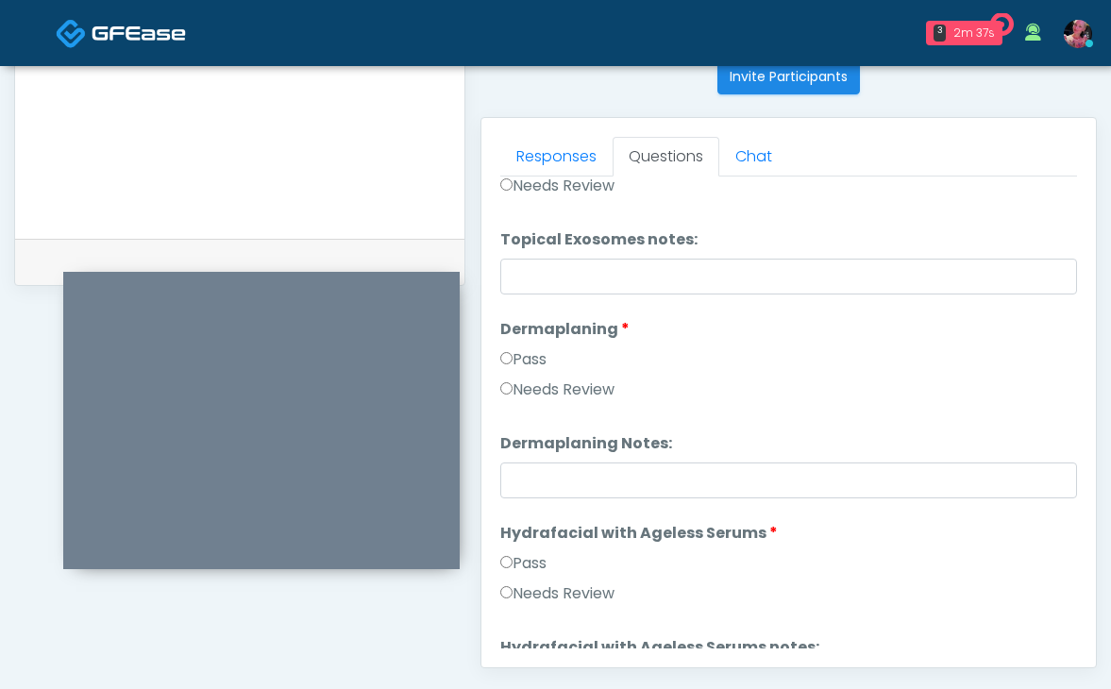
scroll to position [2997, 0]
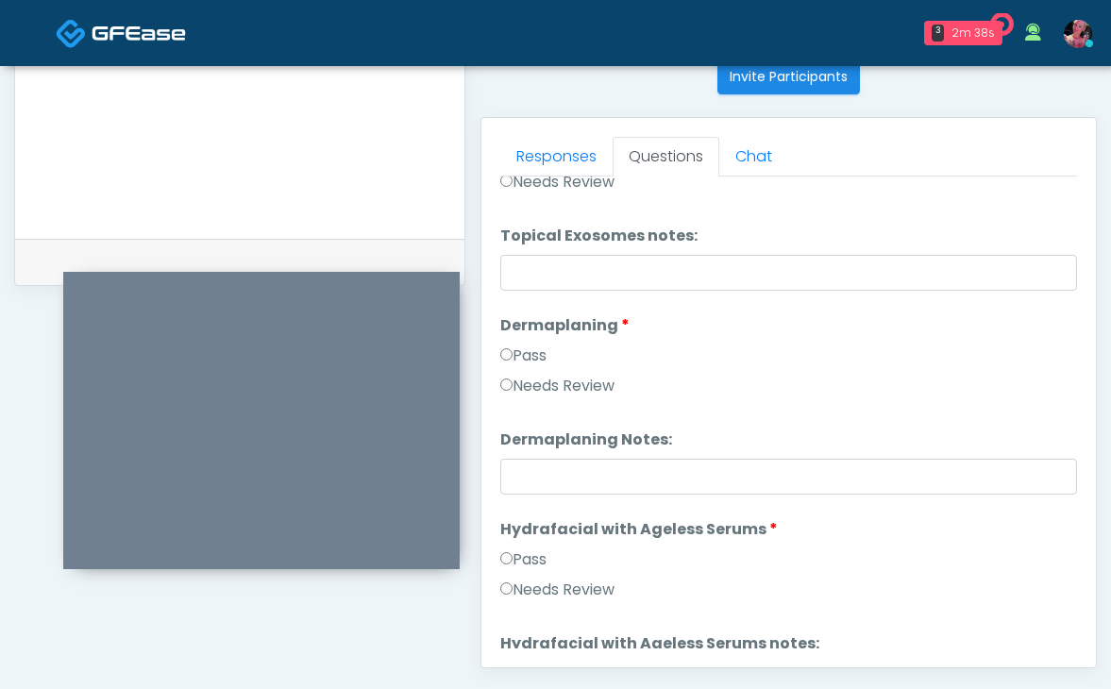
click at [529, 345] on label "Pass" at bounding box center [523, 355] width 46 height 23
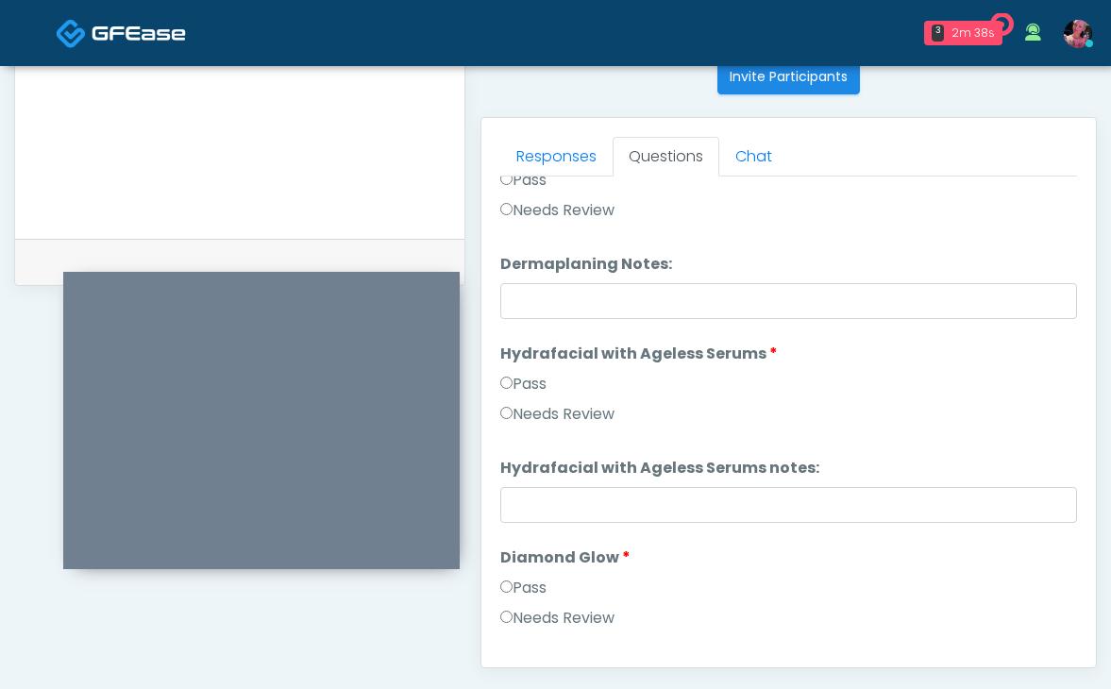
scroll to position [3259, 0]
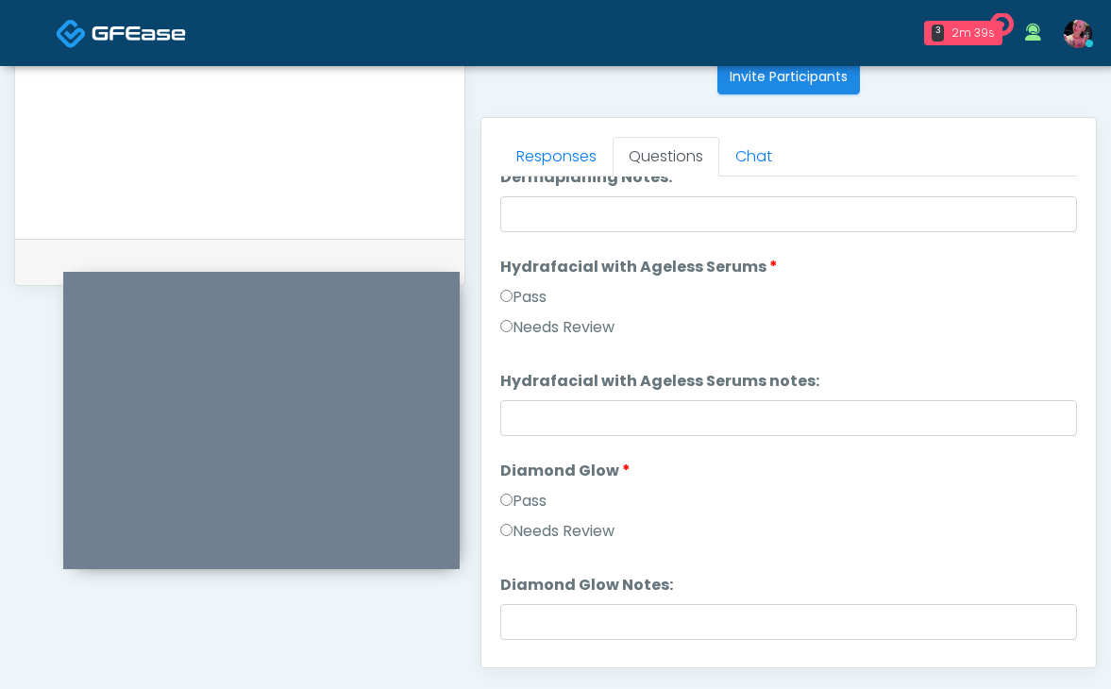
click at [527, 281] on li "Hydrafacial with Ageless Serums Hydrafacial with Ageless Serums Pass Needs Revi…" at bounding box center [788, 301] width 577 height 91
click at [527, 295] on label "Pass" at bounding box center [523, 297] width 46 height 23
click at [534, 508] on label "Pass" at bounding box center [523, 501] width 46 height 23
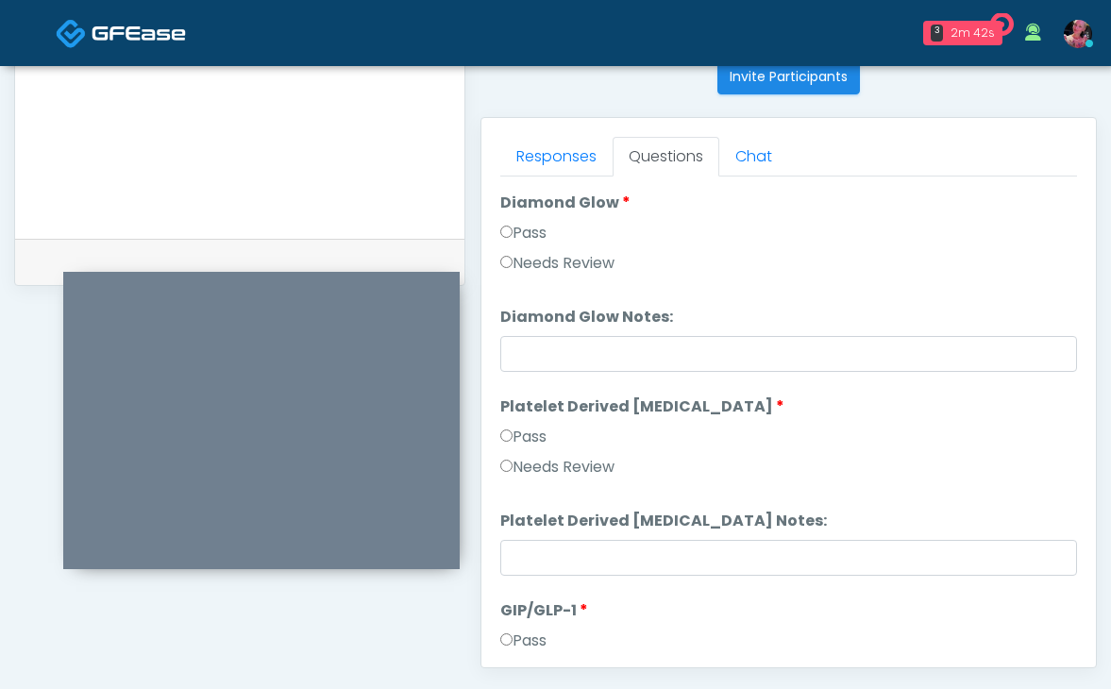
click at [528, 430] on label "Pass" at bounding box center [523, 437] width 46 height 23
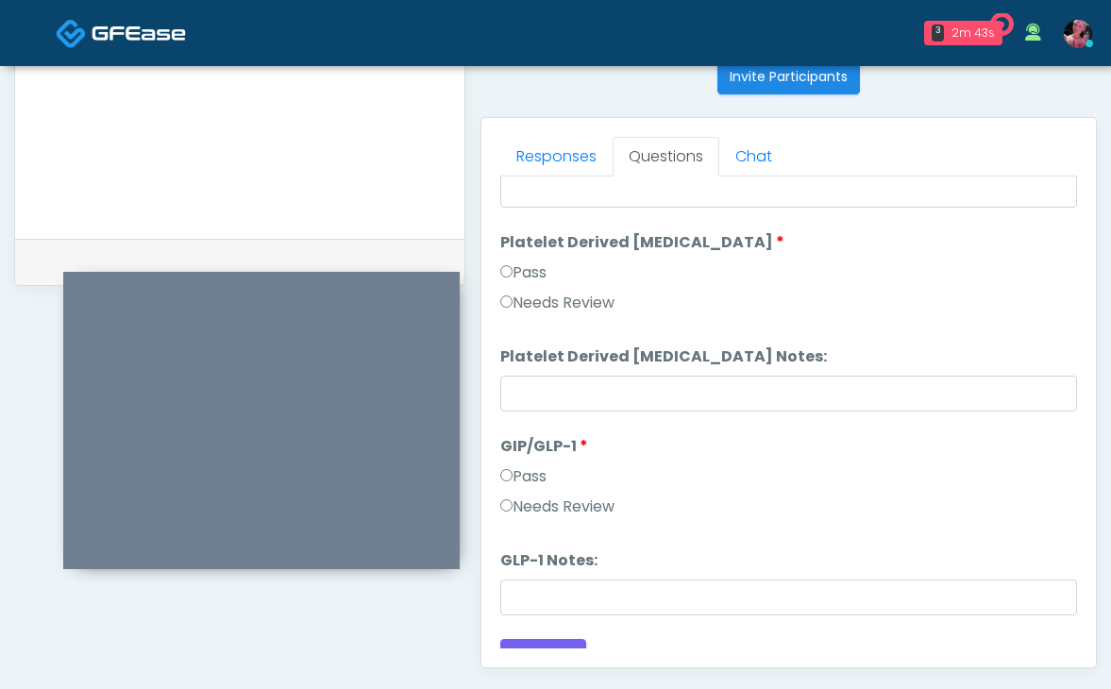
scroll to position [3717, 0]
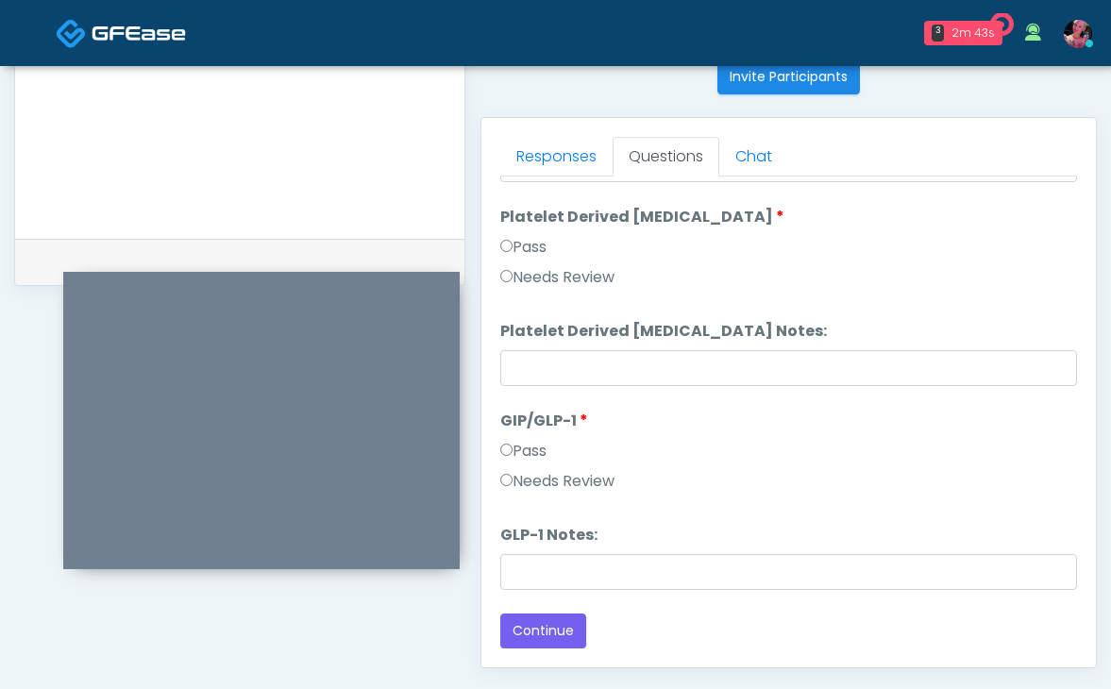
click at [525, 484] on label "Needs Review" at bounding box center [557, 481] width 114 height 23
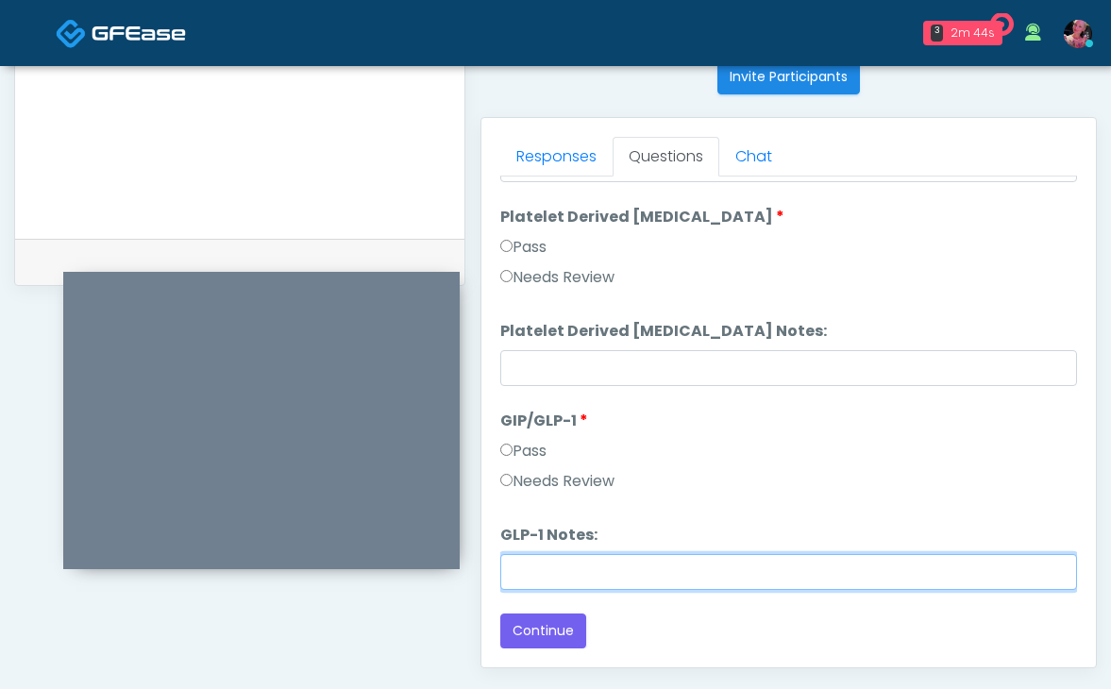
click at [525, 558] on input "GLP-1 Notes:" at bounding box center [788, 572] width 577 height 36
type input "**********"
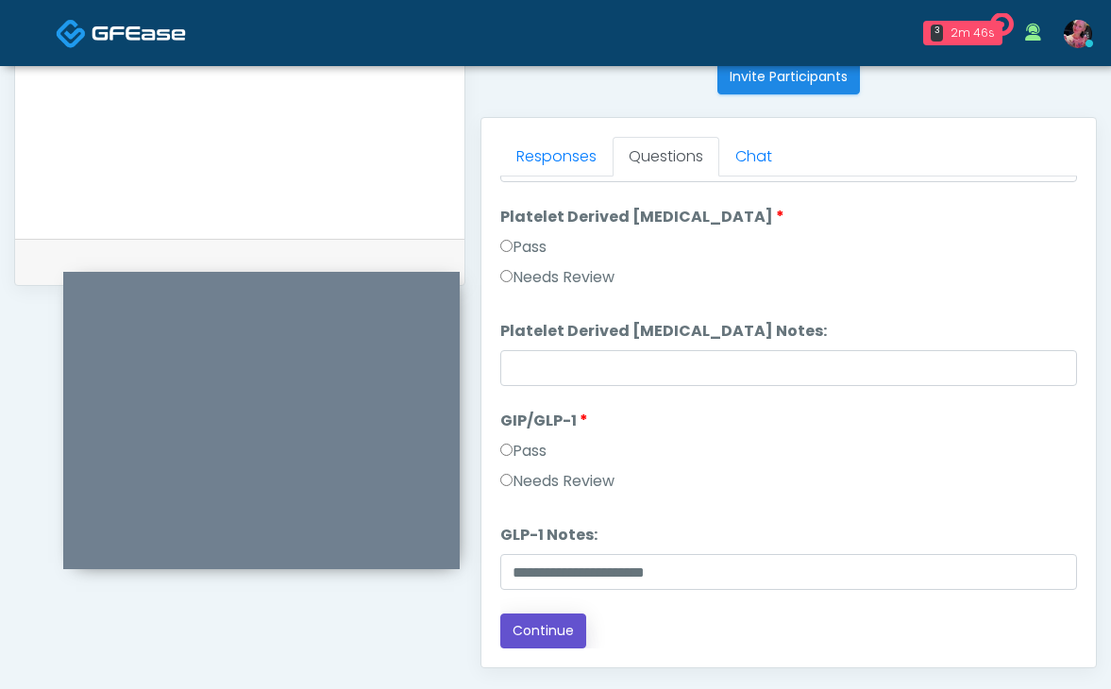
click at [539, 638] on button "Continue" at bounding box center [543, 630] width 86 height 35
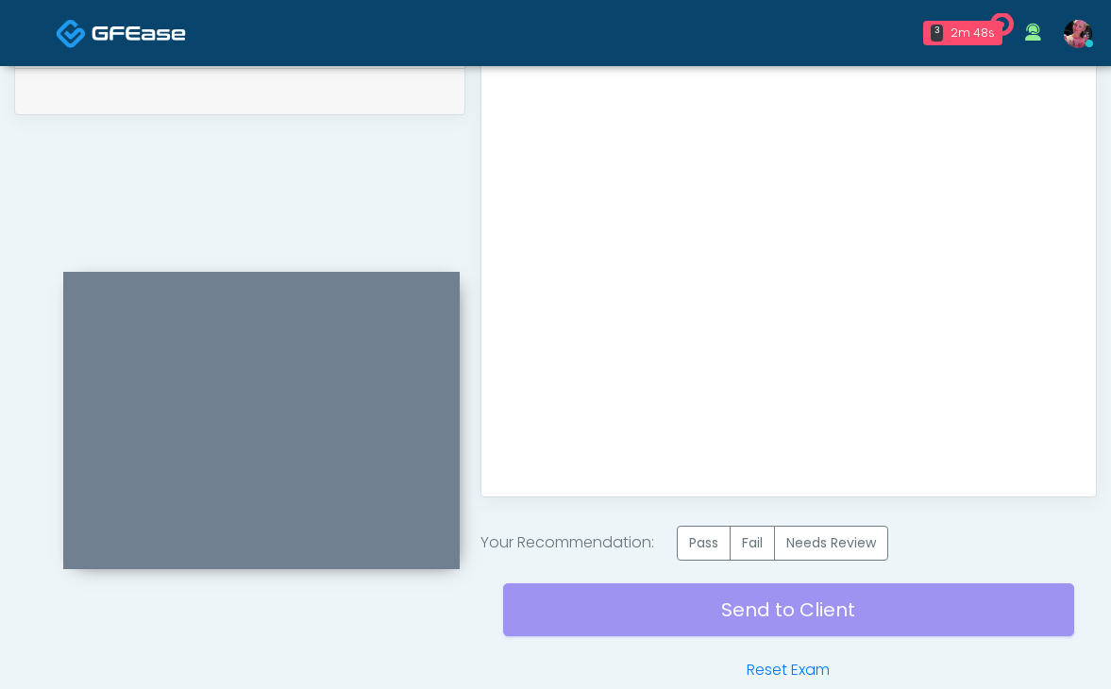
scroll to position [1040, 0]
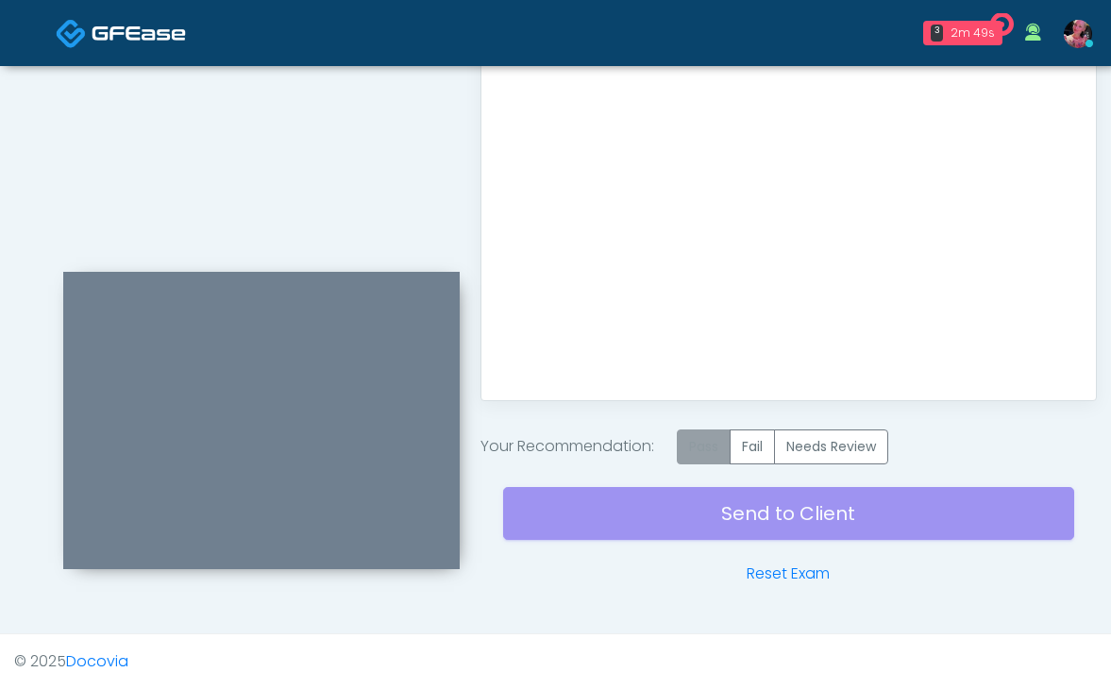
click at [703, 443] on label "Pass" at bounding box center [704, 446] width 54 height 35
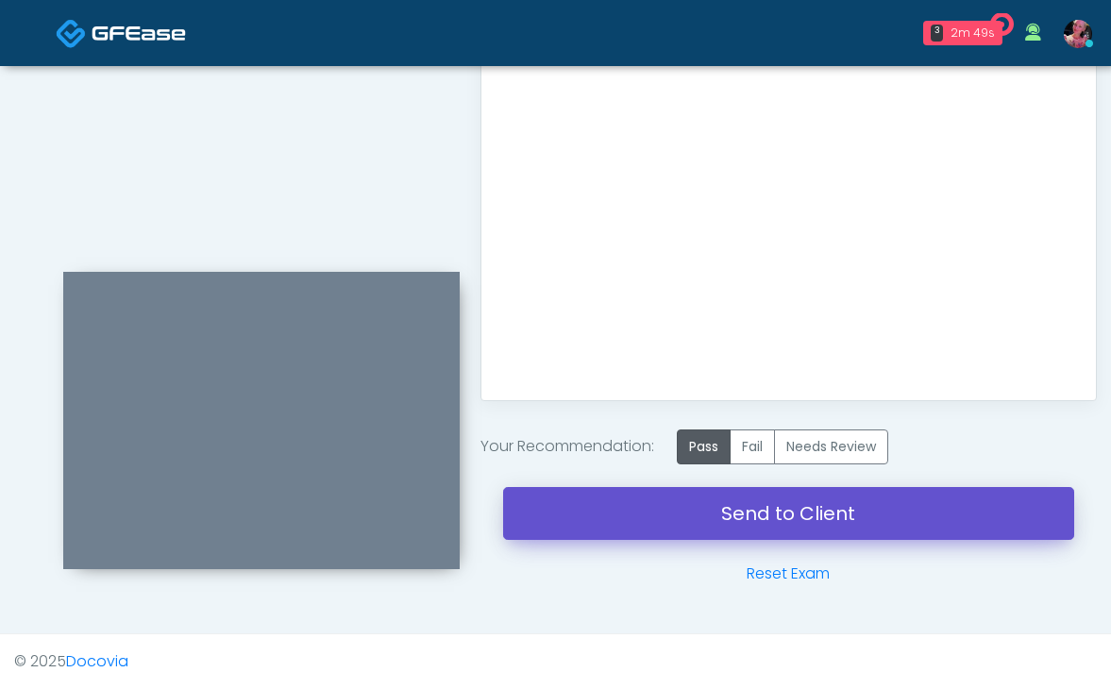
click at [702, 513] on link "Send to Client" at bounding box center [788, 513] width 571 height 53
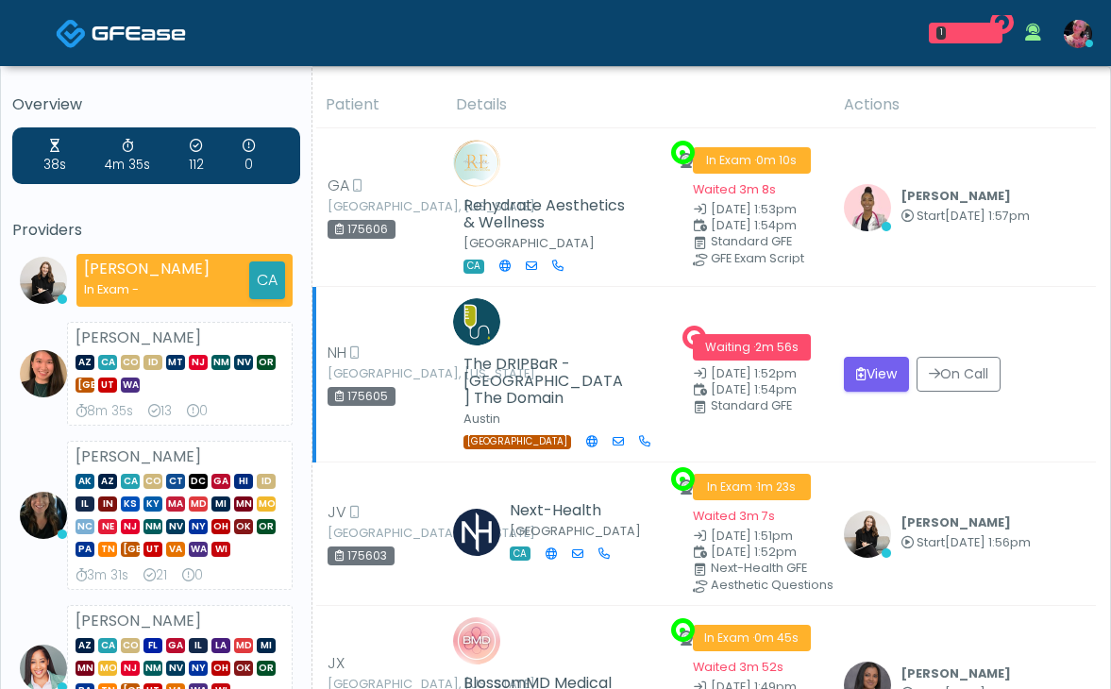
scroll to position [37, 0]
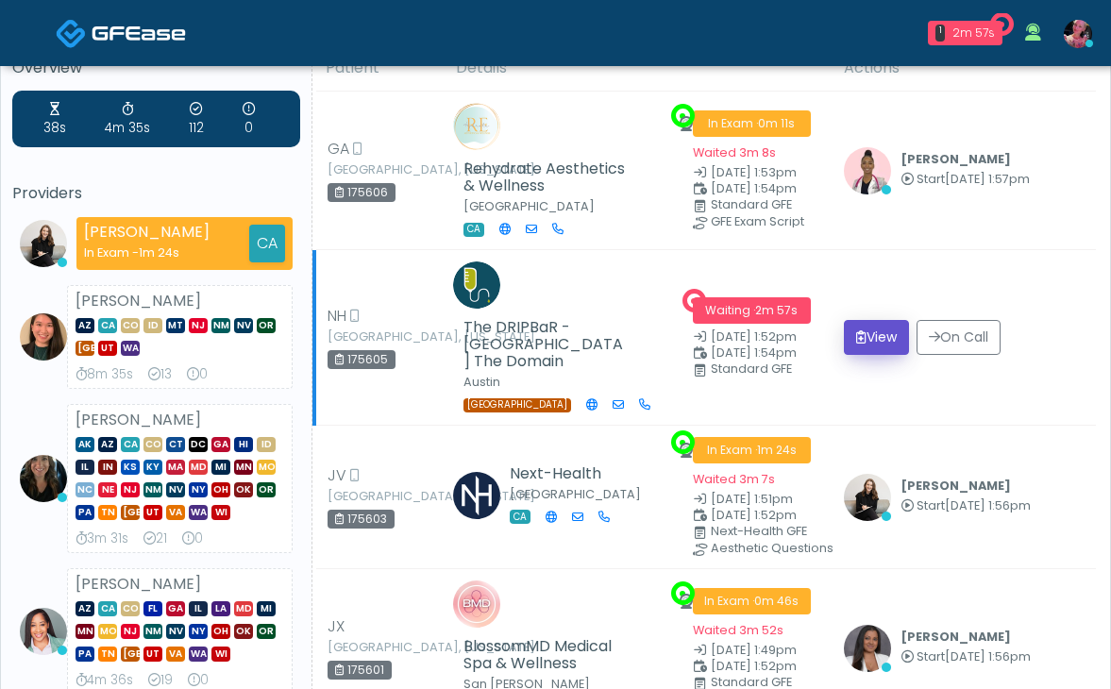
click at [887, 355] on button "View" at bounding box center [876, 337] width 65 height 35
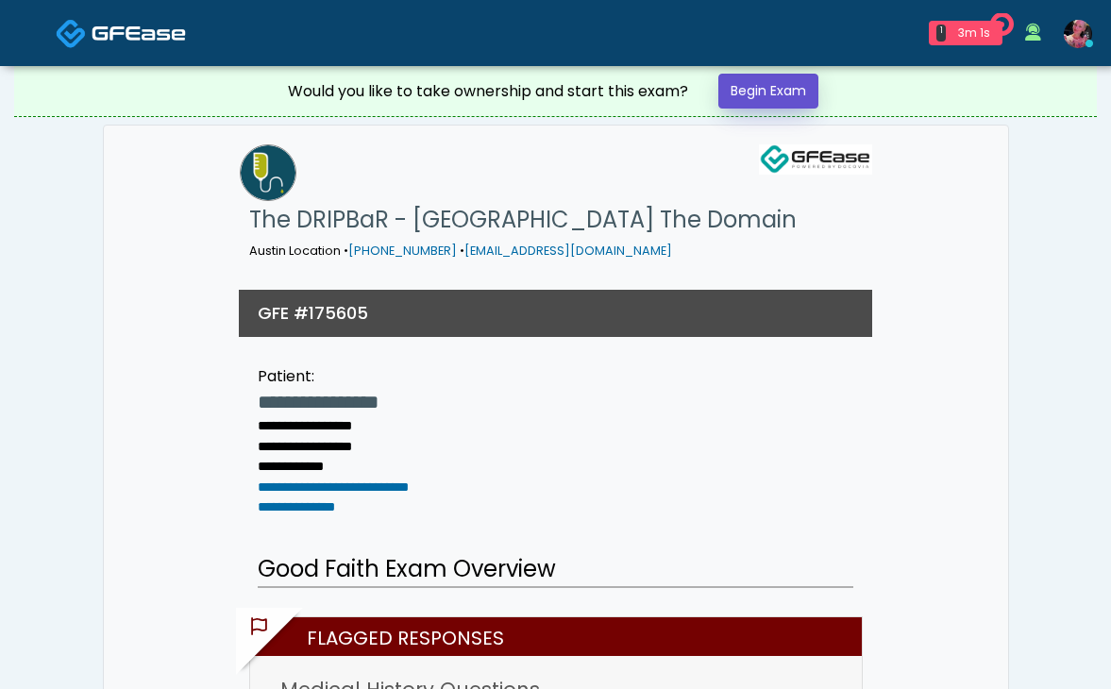
click at [778, 93] on link "Begin Exam" at bounding box center [768, 91] width 100 height 35
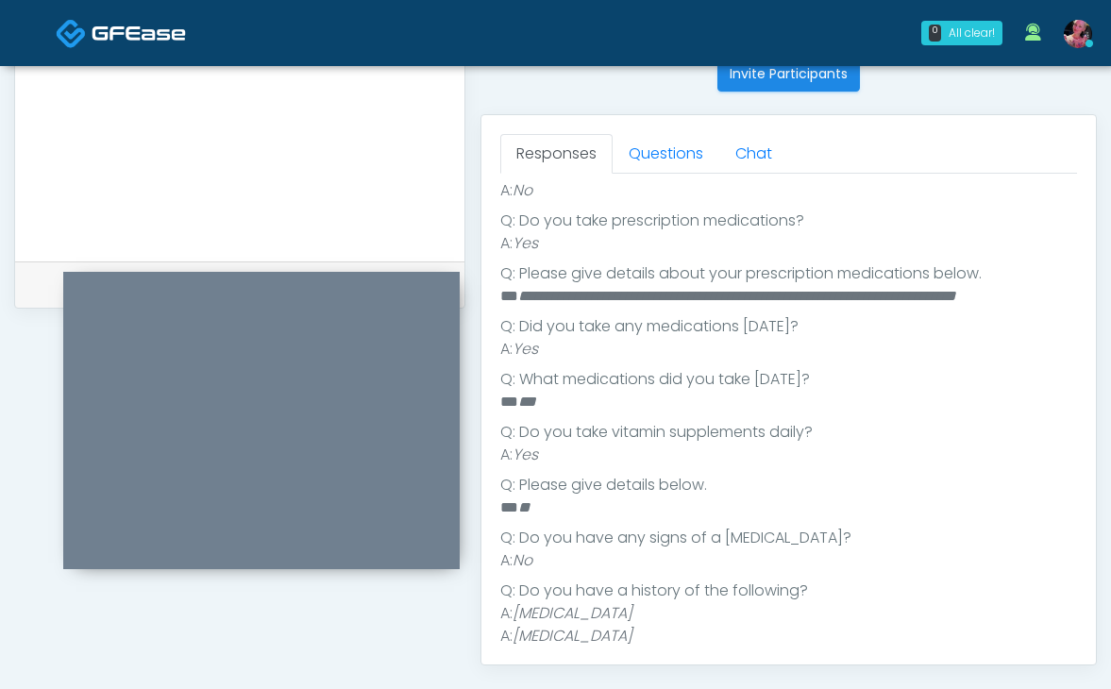
scroll to position [560, 0]
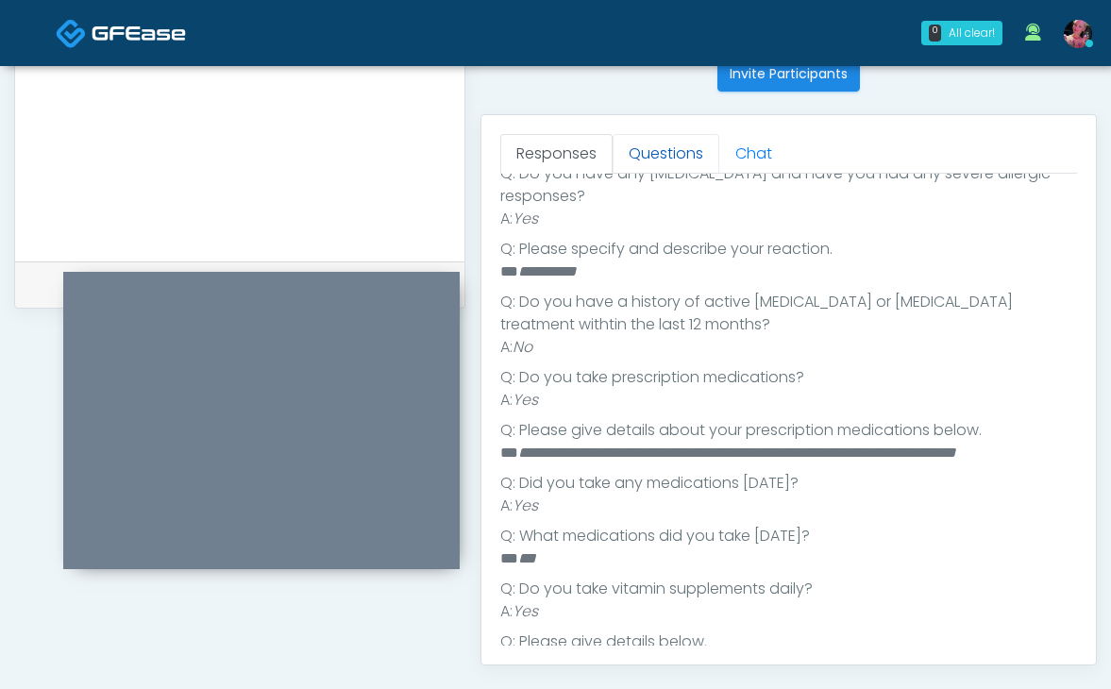
click at [683, 167] on link "Questions" at bounding box center [665, 154] width 107 height 40
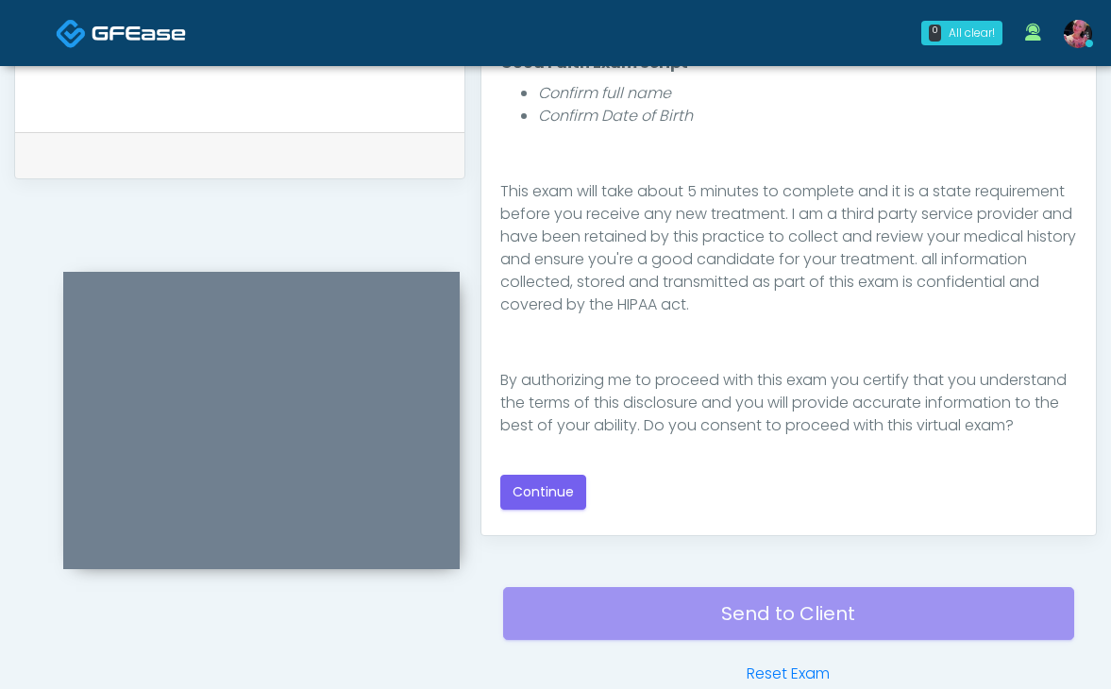
scroll to position [911, 0]
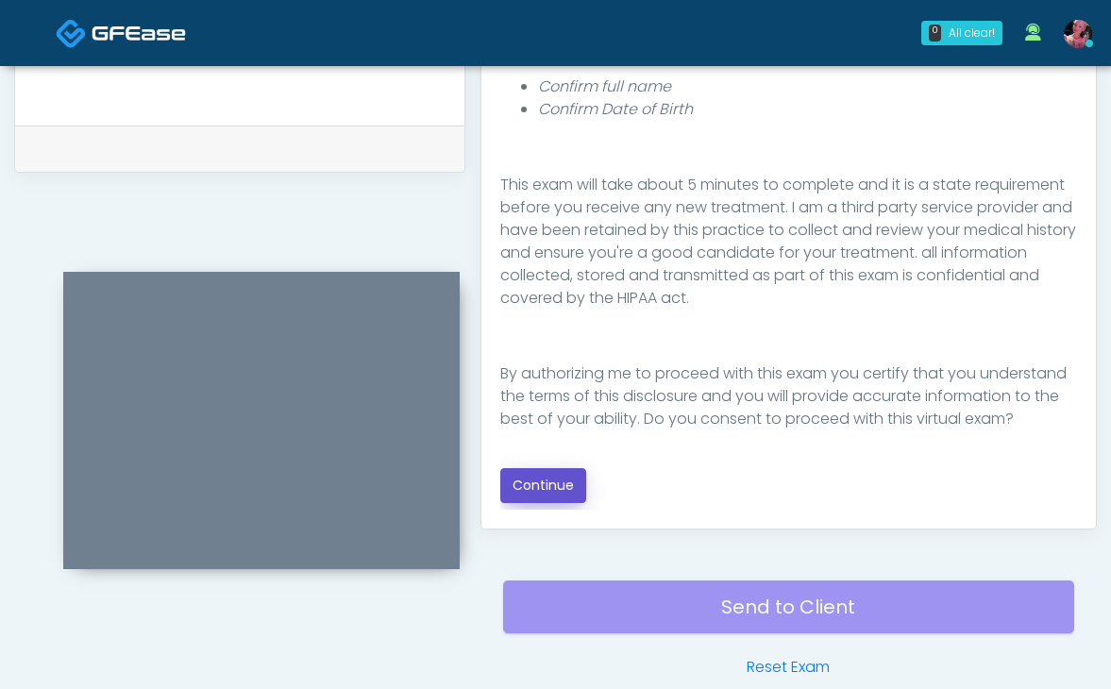
click at [542, 493] on button "Continue" at bounding box center [543, 485] width 86 height 35
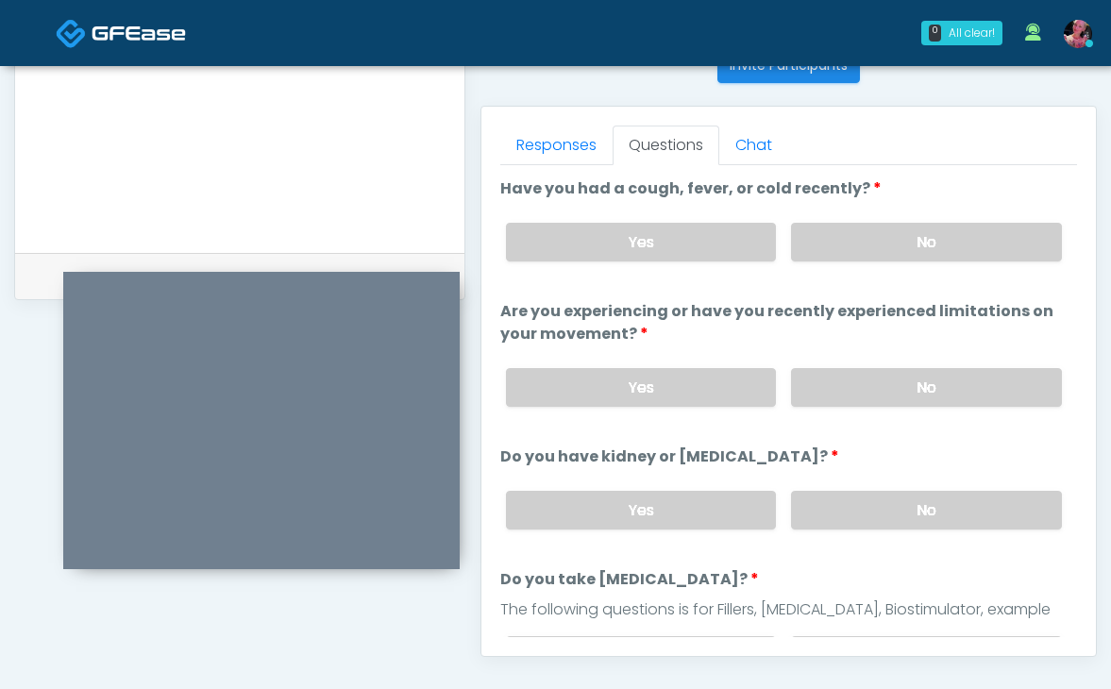
scroll to position [787, 0]
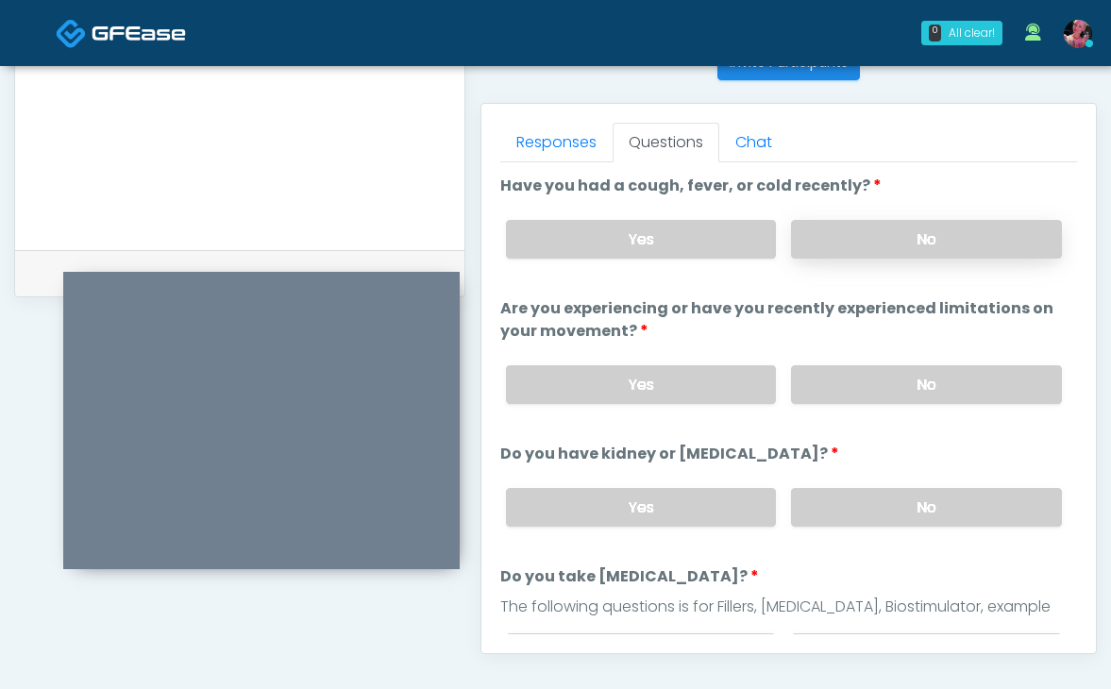
click at [866, 247] on label "No" at bounding box center [926, 239] width 271 height 39
click at [862, 399] on label "No" at bounding box center [926, 384] width 271 height 39
click at [862, 534] on div "Yes No" at bounding box center [784, 507] width 586 height 69
click at [855, 526] on div "Yes No" at bounding box center [784, 507] width 586 height 69
click at [846, 507] on label "No" at bounding box center [926, 507] width 271 height 39
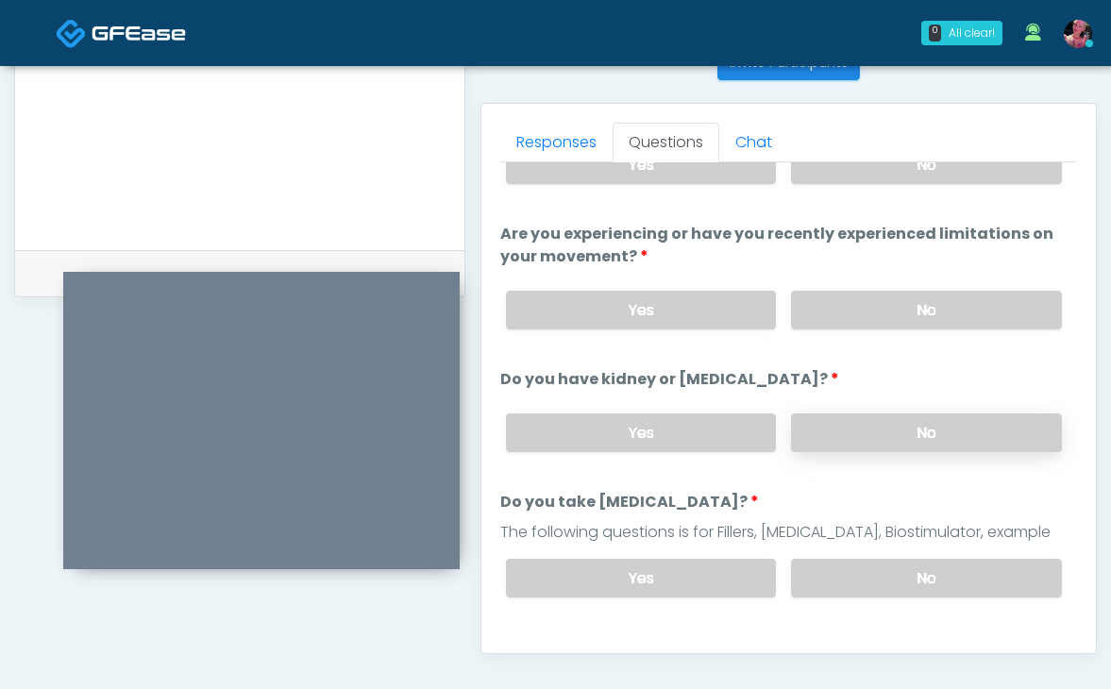
scroll to position [76, 0]
click at [874, 557] on label "No" at bounding box center [926, 576] width 271 height 39
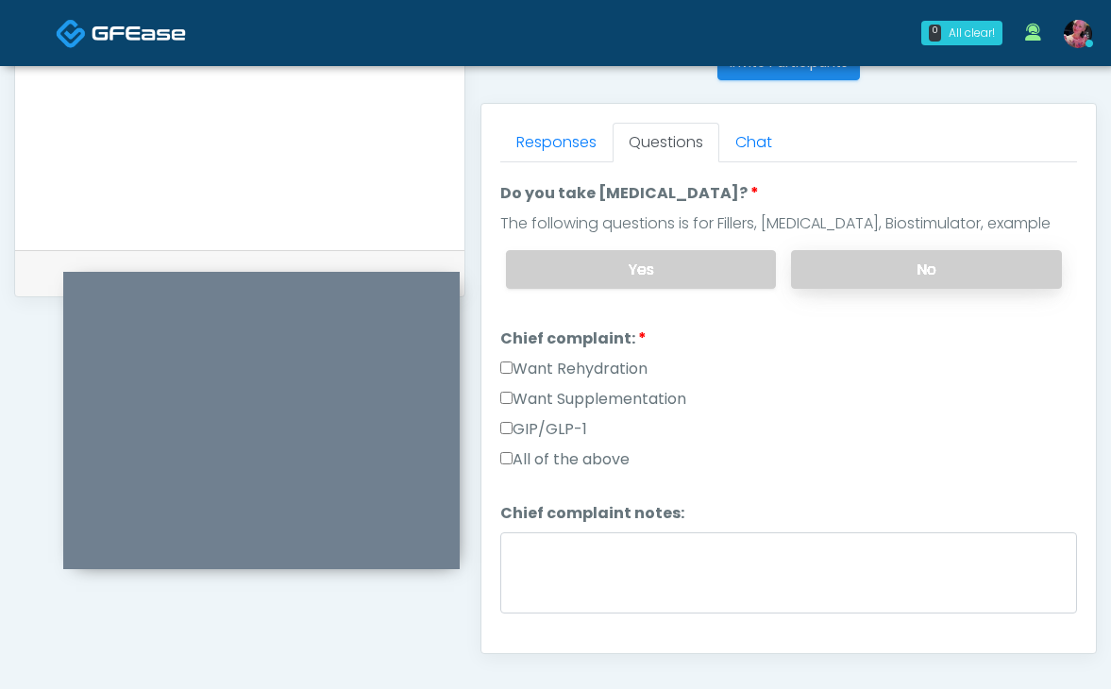
scroll to position [395, 0]
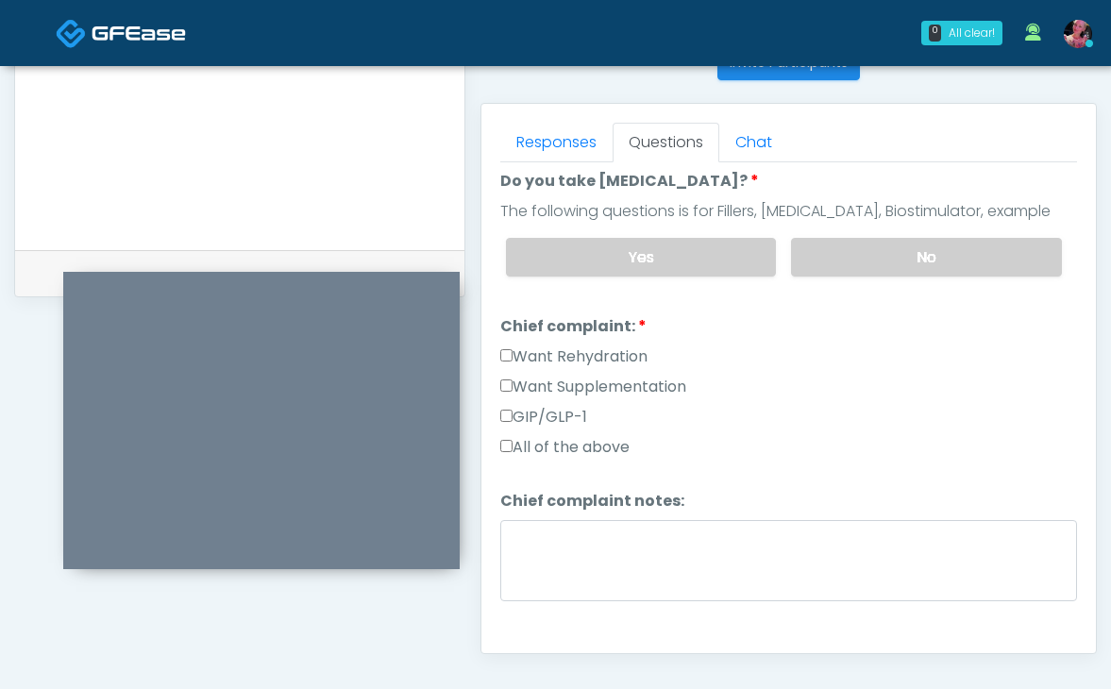
click at [610, 439] on label "All of the above" at bounding box center [564, 447] width 129 height 23
click at [598, 338] on li "Chief complaint: Chief complaint: Want Rehydration Want Supplementation GIP/GLP…" at bounding box center [788, 390] width 577 height 151
click at [598, 349] on label "Want Rehydration" at bounding box center [573, 356] width 147 height 23
click at [598, 376] on label "Want Supplementation" at bounding box center [593, 387] width 186 height 23
click at [555, 409] on label "GIP/GLP-1" at bounding box center [543, 417] width 87 height 23
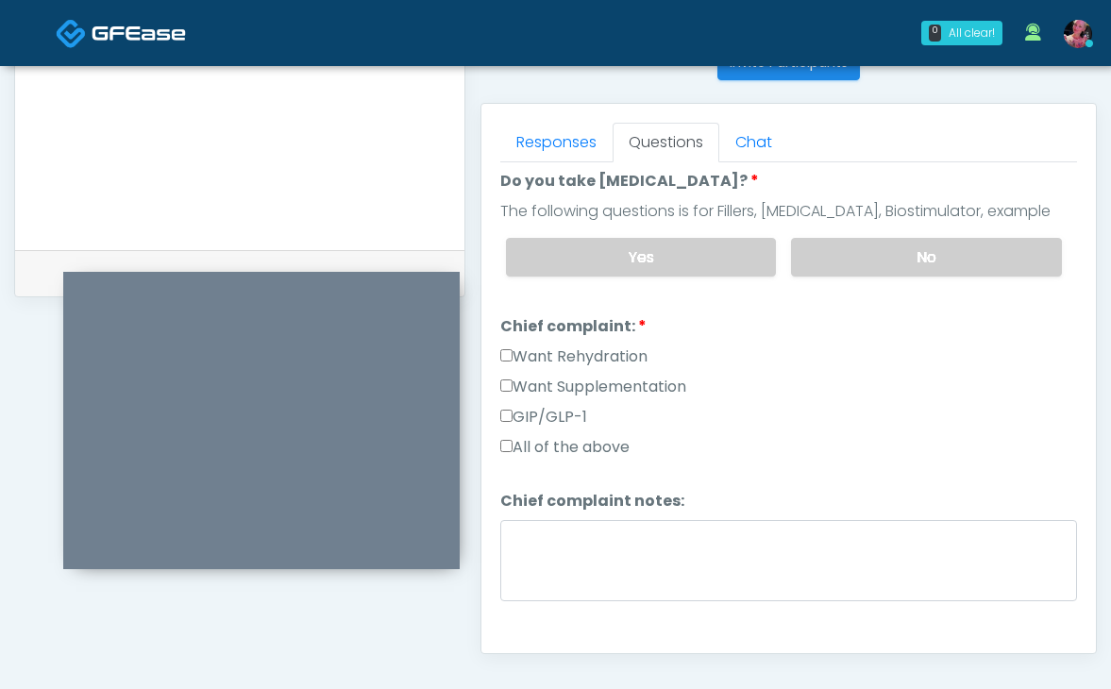
click at [562, 381] on label "Want Supplementation" at bounding box center [593, 387] width 186 height 23
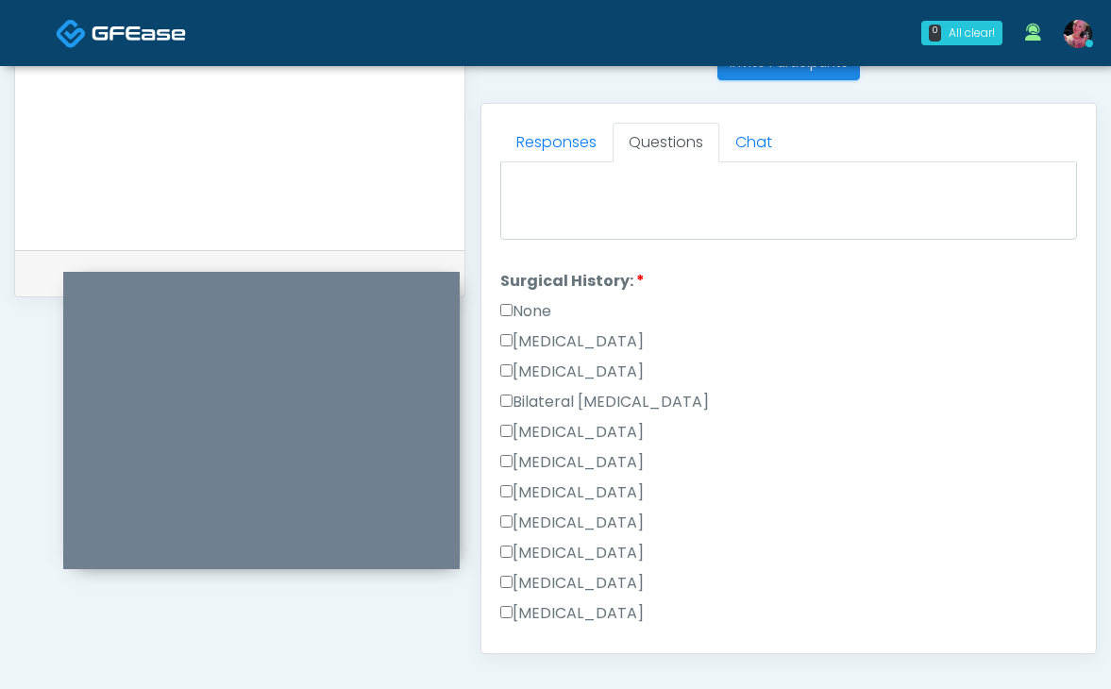
click at [537, 307] on label "None" at bounding box center [525, 311] width 51 height 23
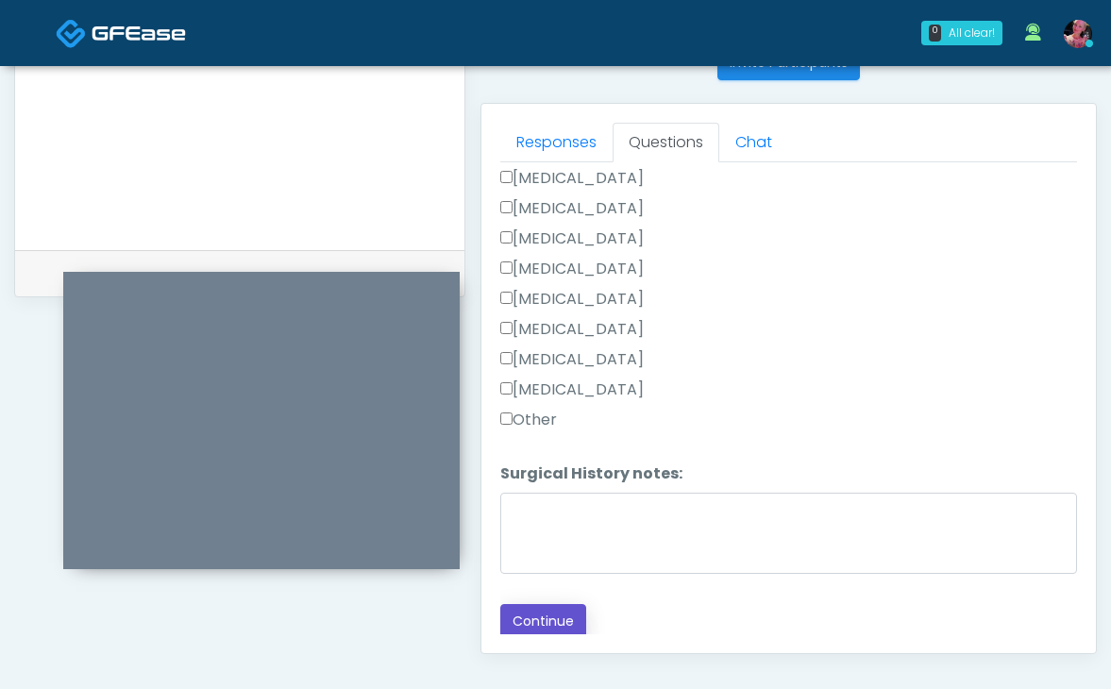
click at [541, 616] on button "Continue" at bounding box center [543, 621] width 86 height 35
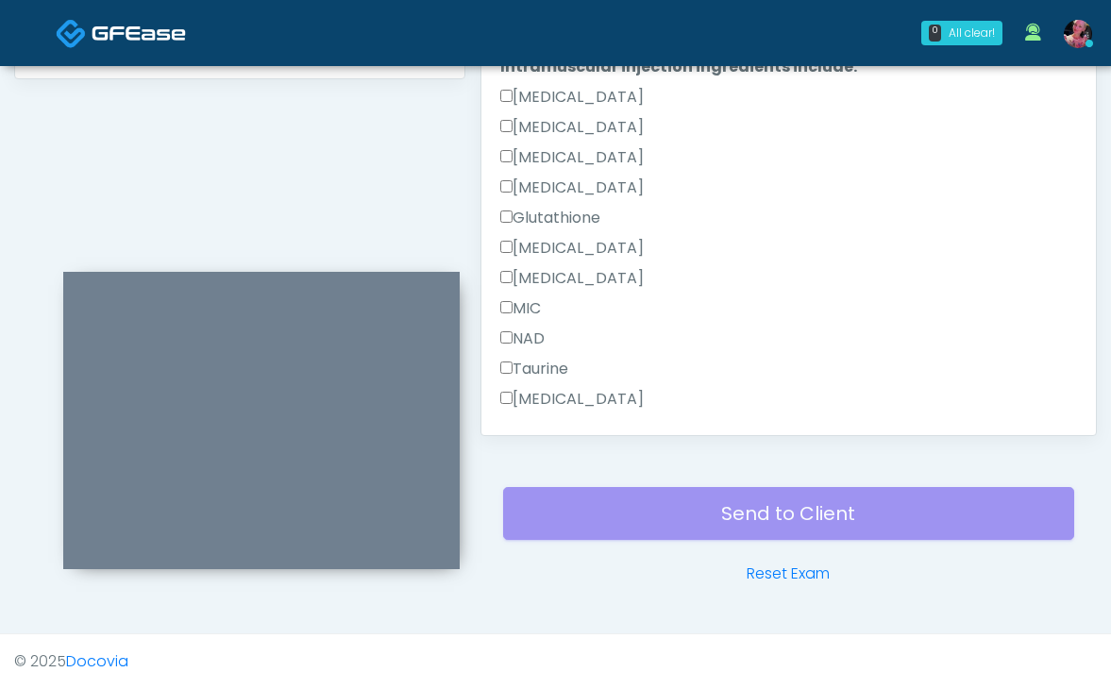
scroll to position [811, 0]
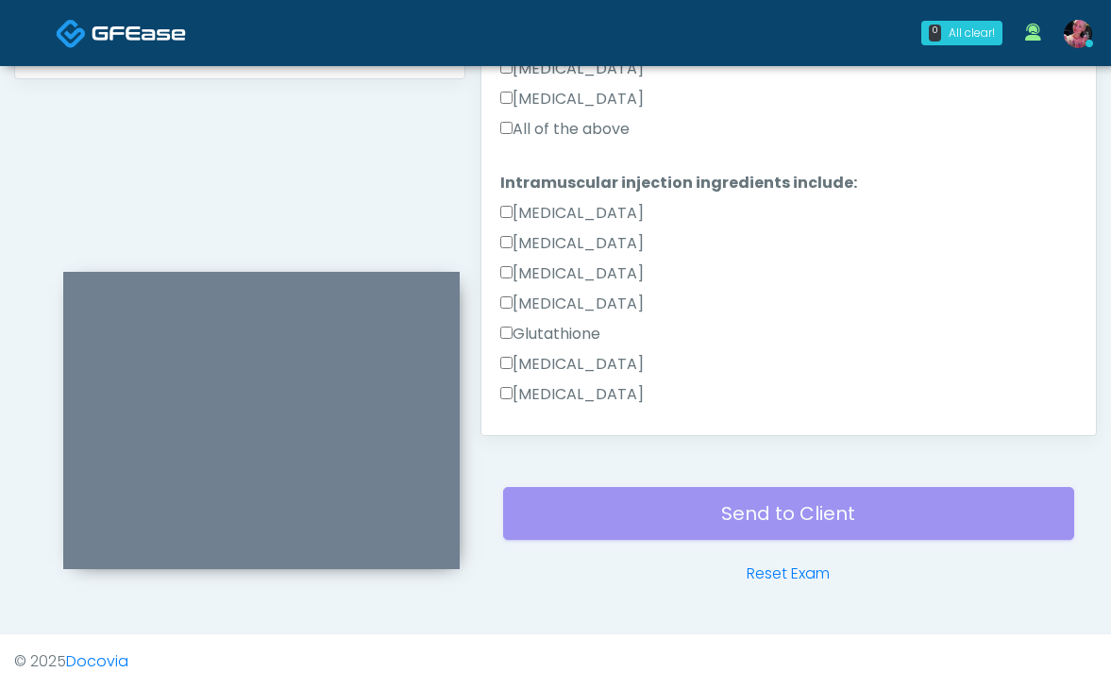
click at [593, 126] on label "All of the above" at bounding box center [564, 129] width 129 height 23
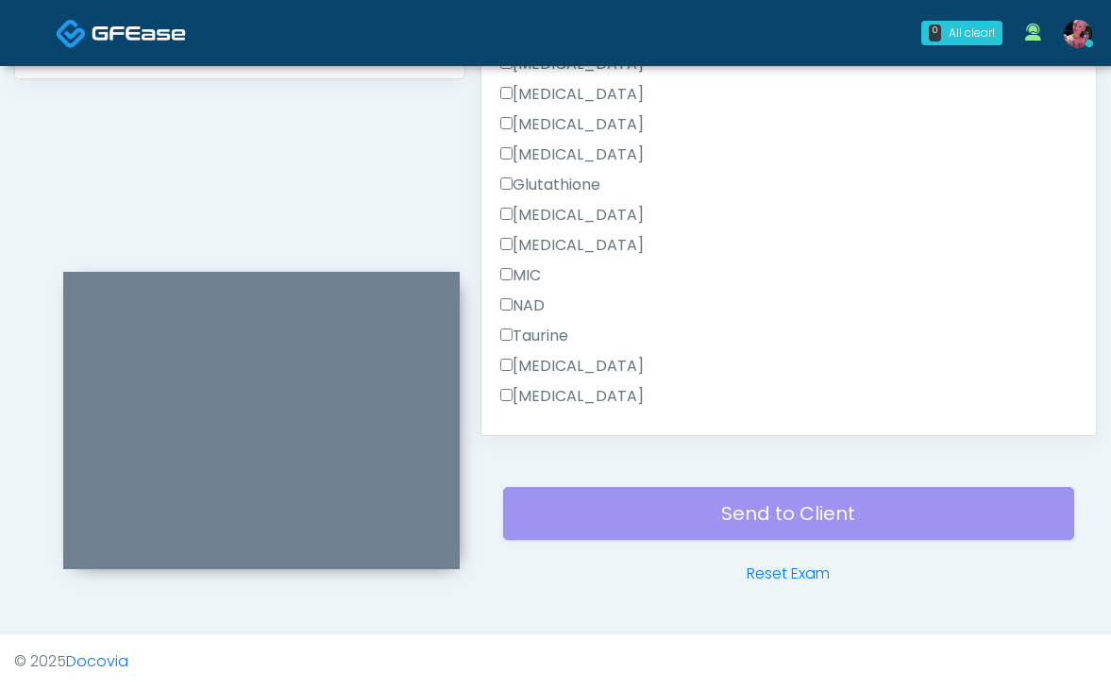
scroll to position [1259, 0]
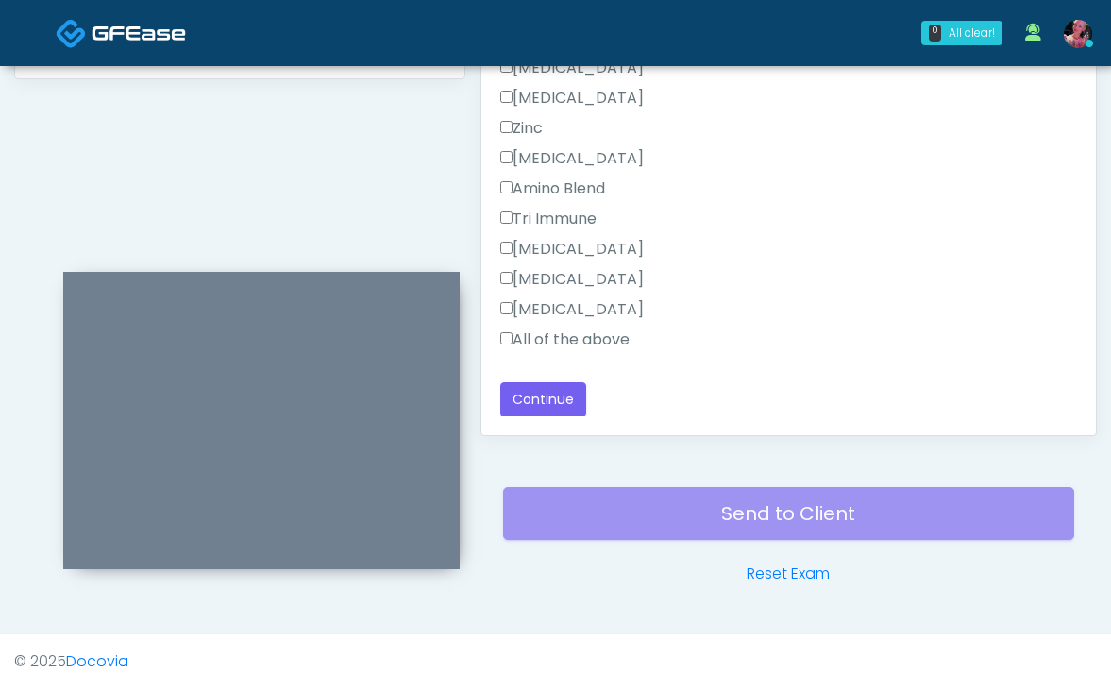
click at [591, 355] on div "All of the above" at bounding box center [788, 343] width 577 height 30
click at [591, 339] on label "All of the above" at bounding box center [564, 339] width 129 height 23
click at [575, 402] on button "Continue" at bounding box center [543, 399] width 86 height 35
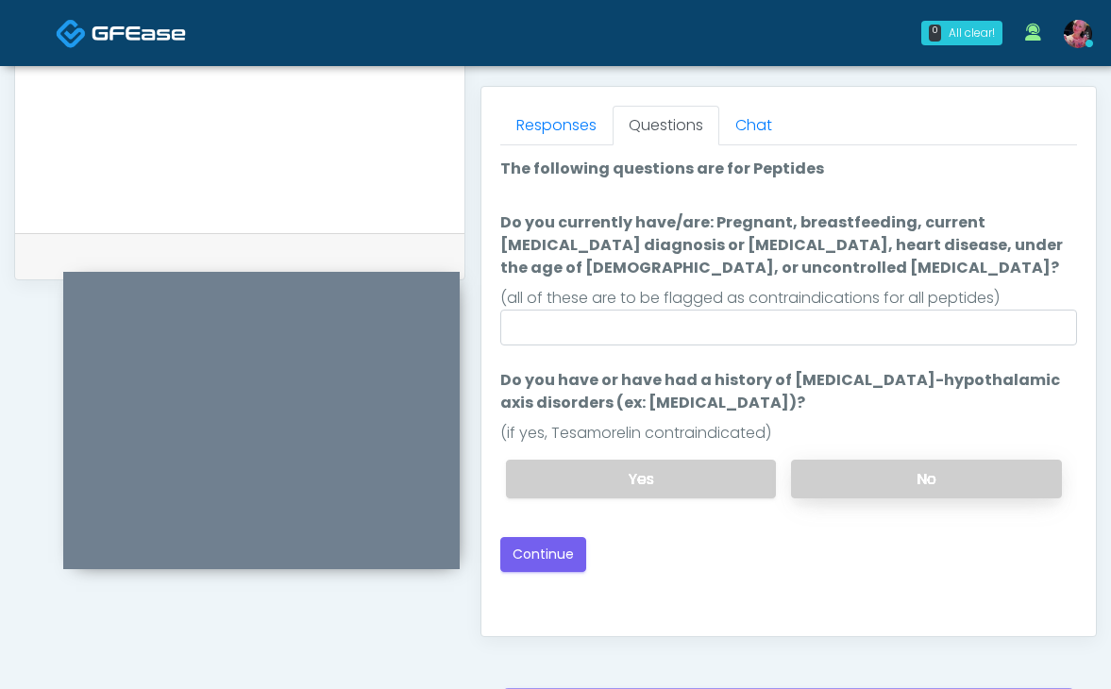
scroll to position [806, 0]
click at [903, 493] on label "No" at bounding box center [926, 477] width 271 height 39
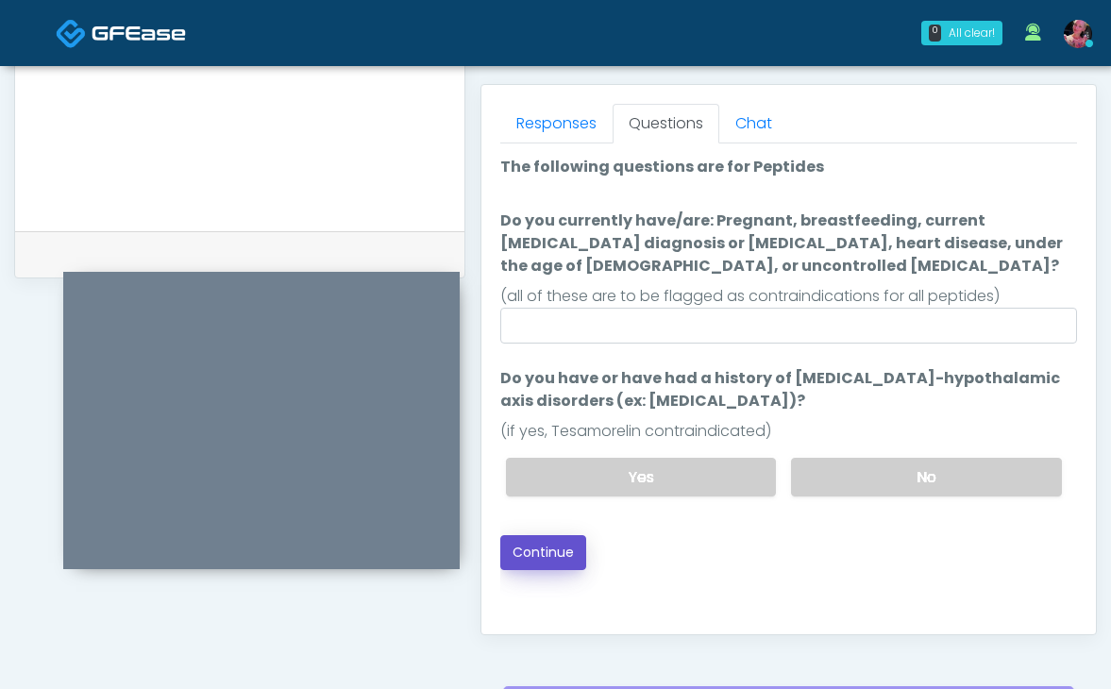
click at [571, 564] on button "Continue" at bounding box center [543, 552] width 86 height 35
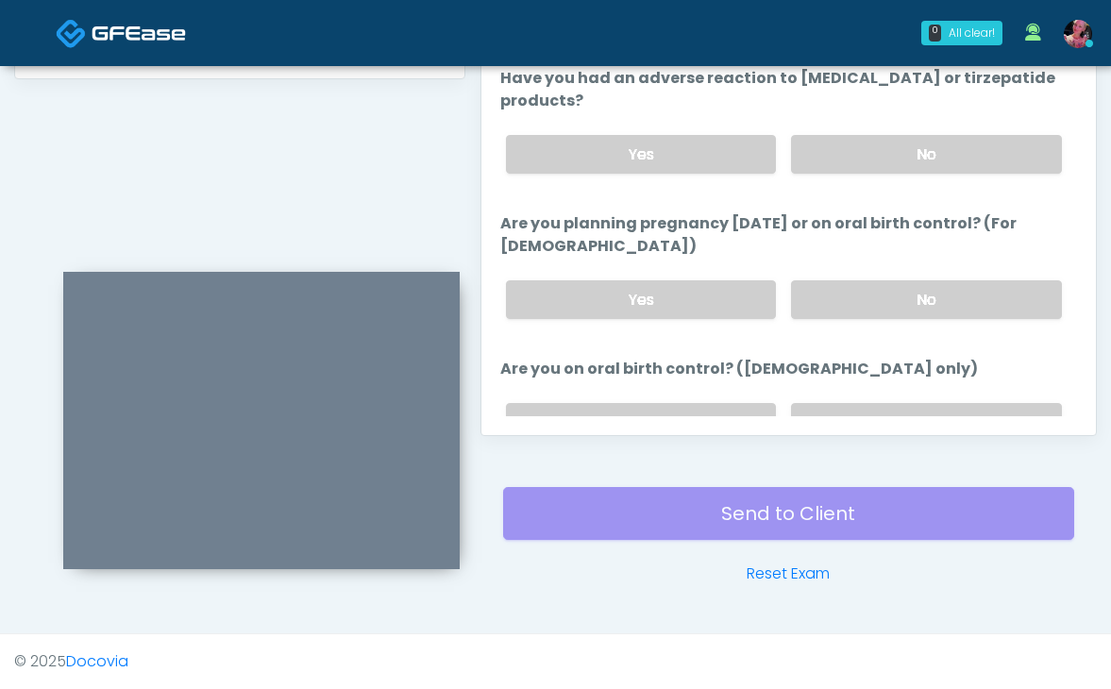
scroll to position [1086, 0]
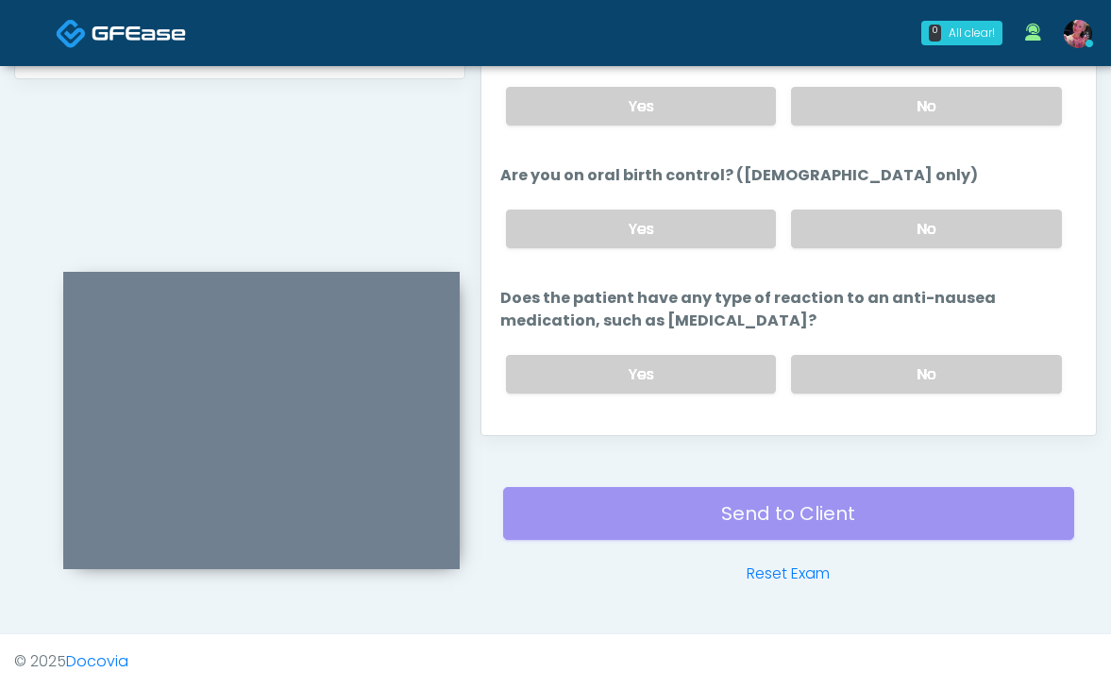
drag, startPoint x: 531, startPoint y: 396, endPoint x: 627, endPoint y: 403, distance: 95.5
click at [627, 432] on div "Back Continue" at bounding box center [788, 449] width 577 height 35
click at [543, 432] on button "Continue" at bounding box center [543, 449] width 86 height 35
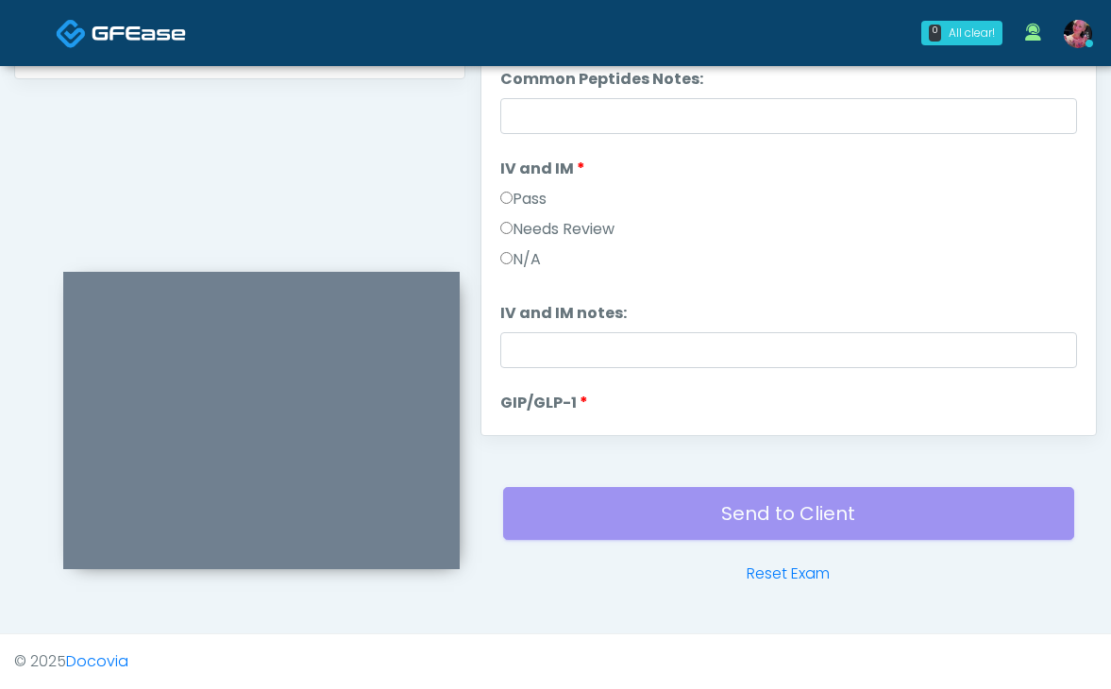
scroll to position [0, 0]
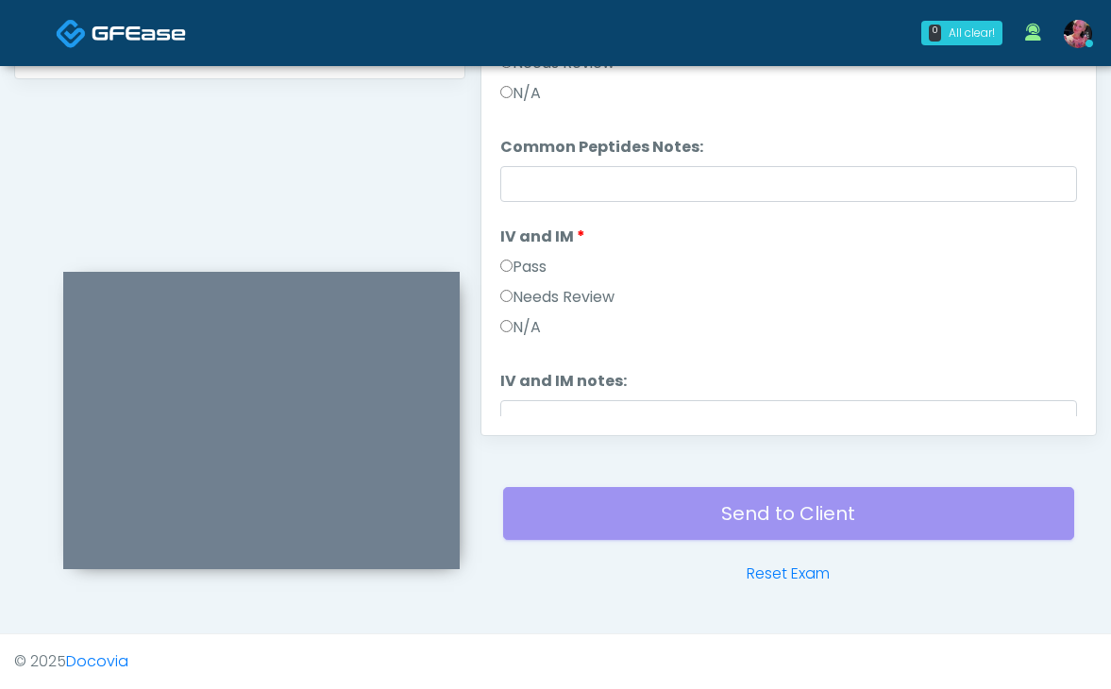
click at [523, 260] on label "Pass" at bounding box center [523, 267] width 46 height 23
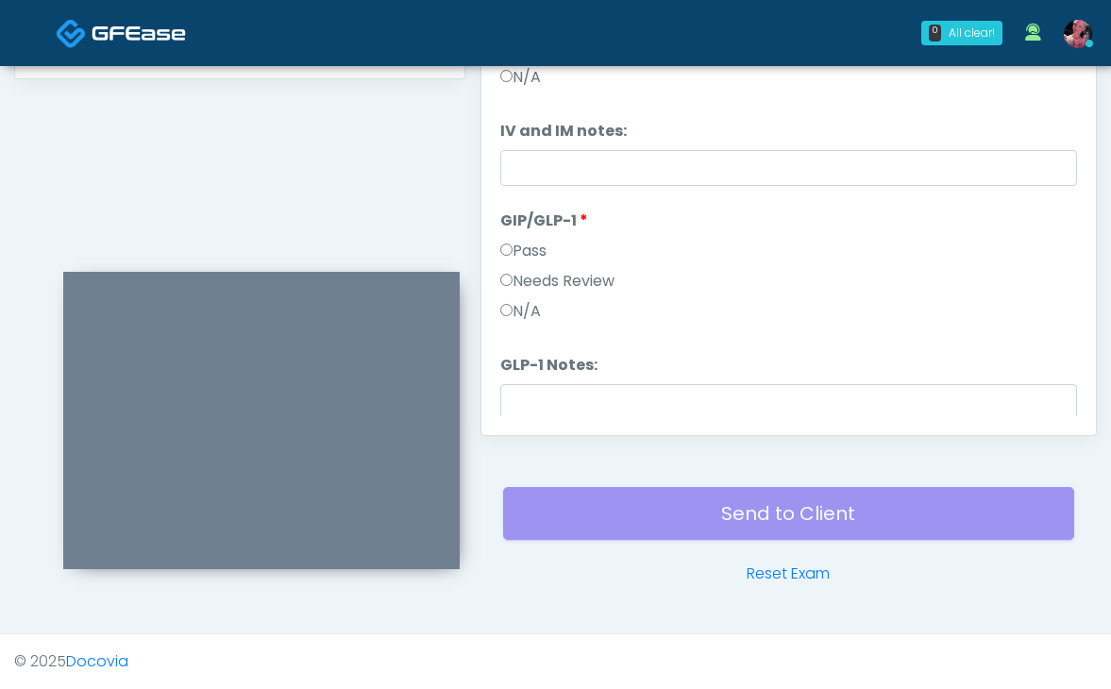
scroll to position [312, 0]
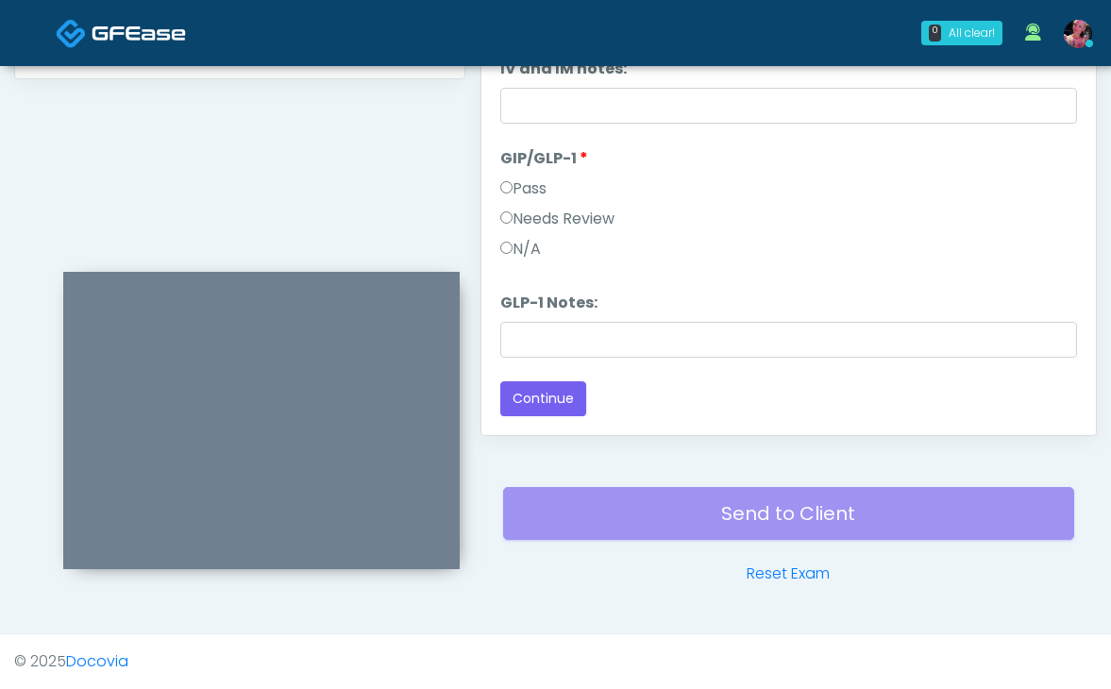
click at [523, 260] on div "N/A" at bounding box center [788, 253] width 577 height 30
click at [516, 242] on label "N/A" at bounding box center [520, 249] width 41 height 23
click at [580, 390] on button "Continue" at bounding box center [543, 398] width 86 height 35
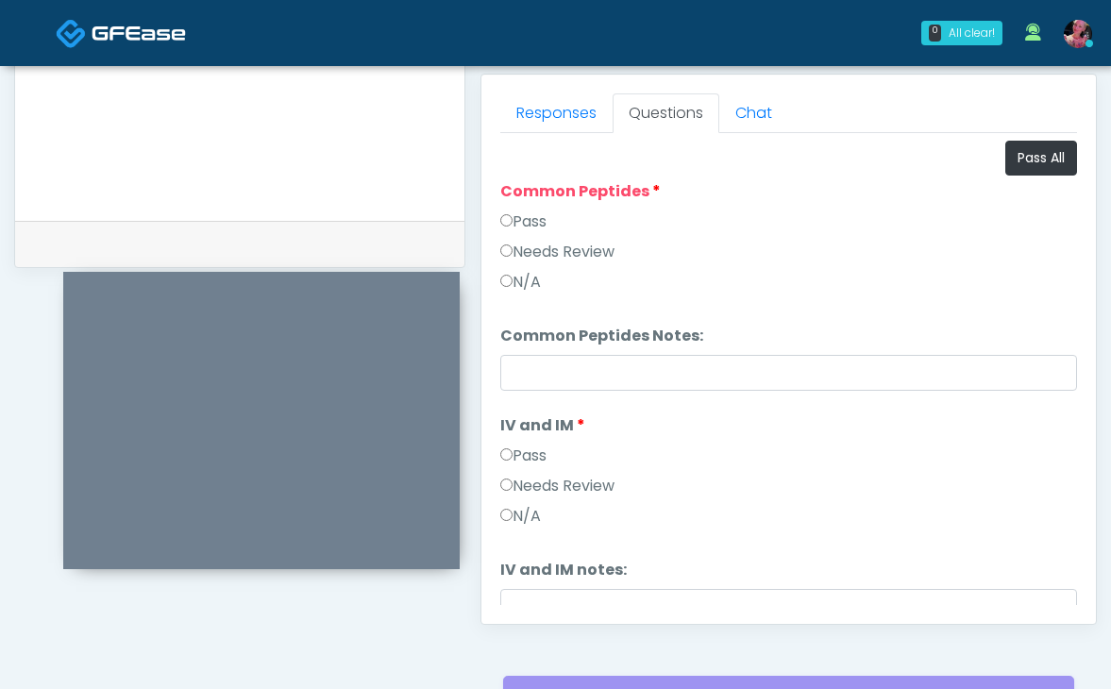
scroll to position [762, 0]
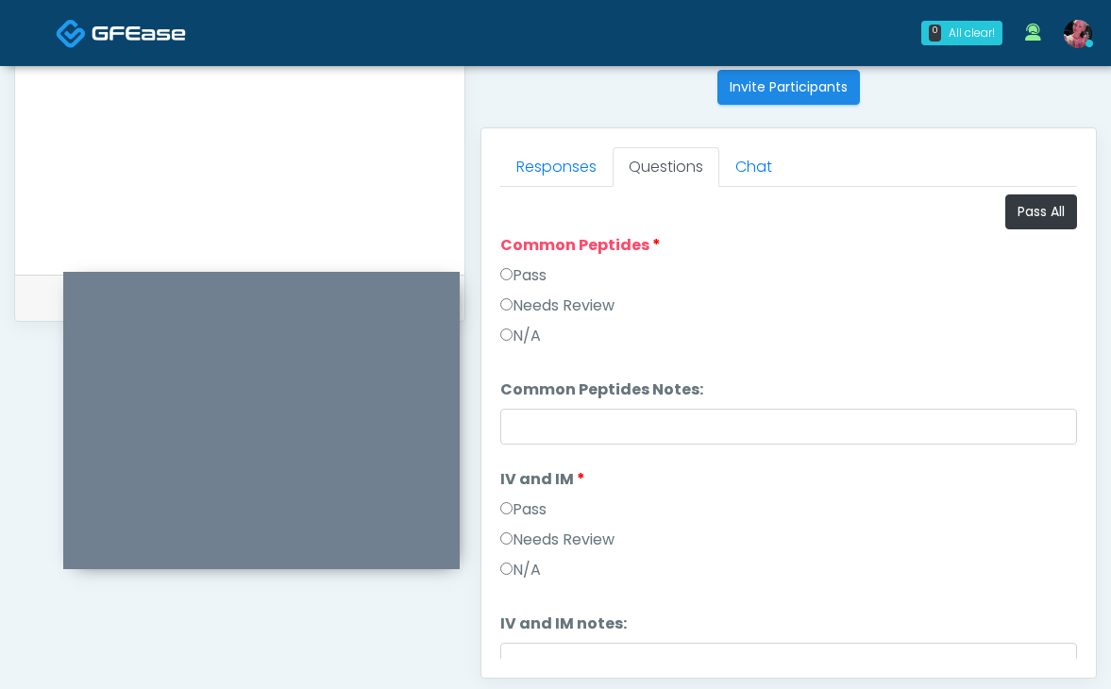
click at [534, 285] on label "Pass" at bounding box center [523, 275] width 46 height 23
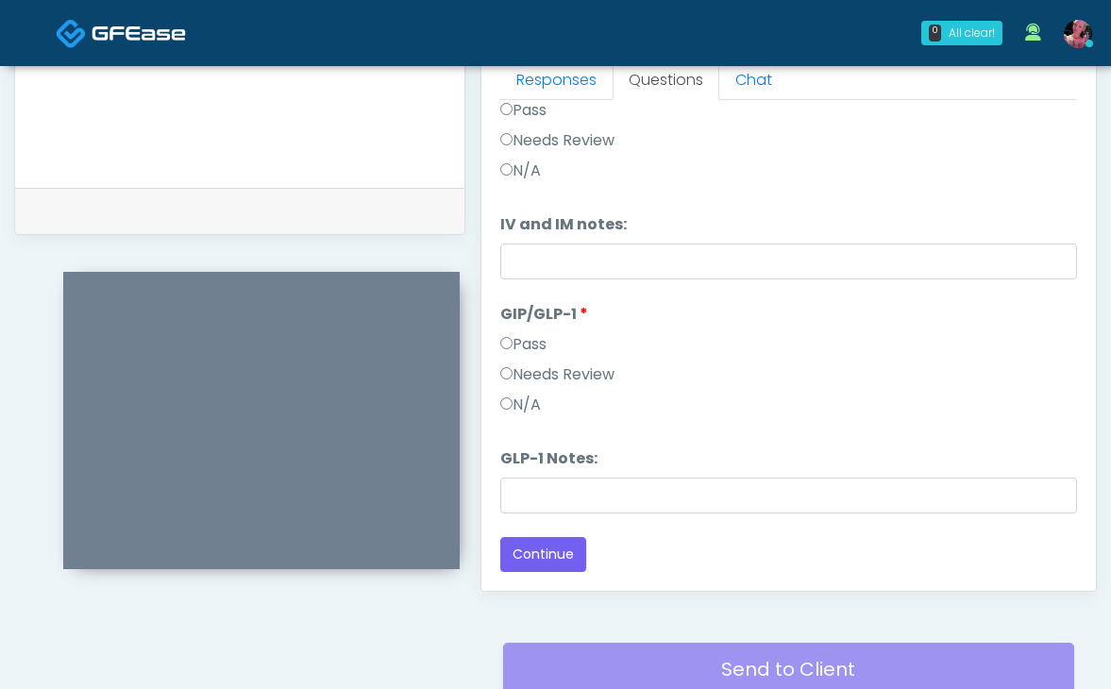
scroll to position [0, 0]
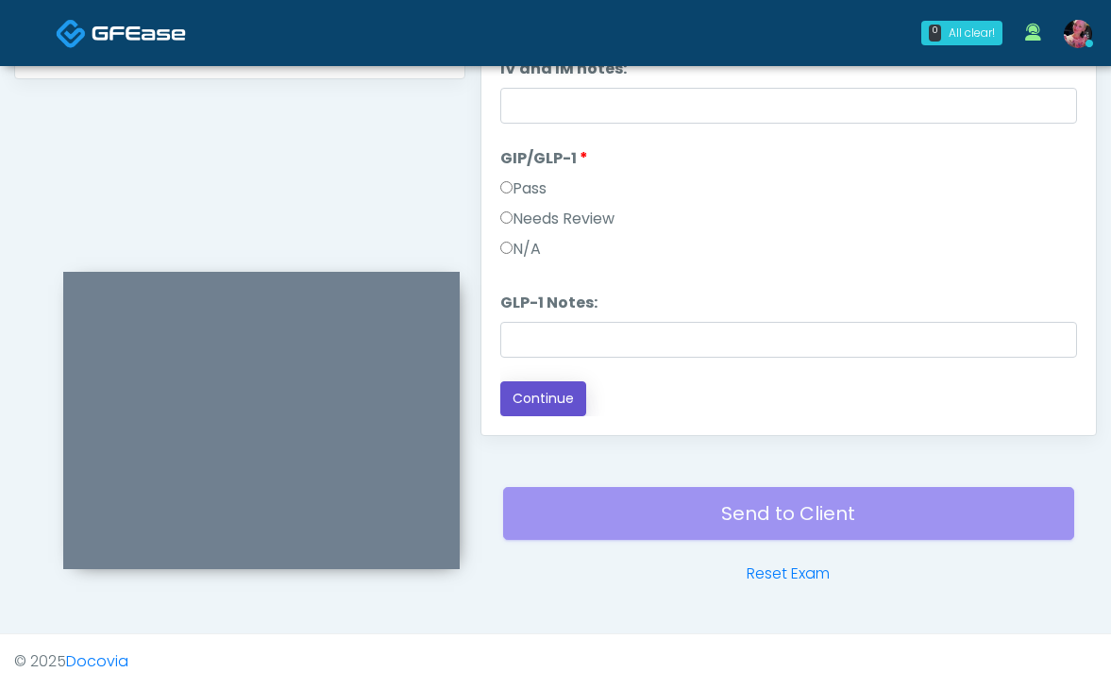
click at [531, 385] on button "Continue" at bounding box center [543, 398] width 86 height 35
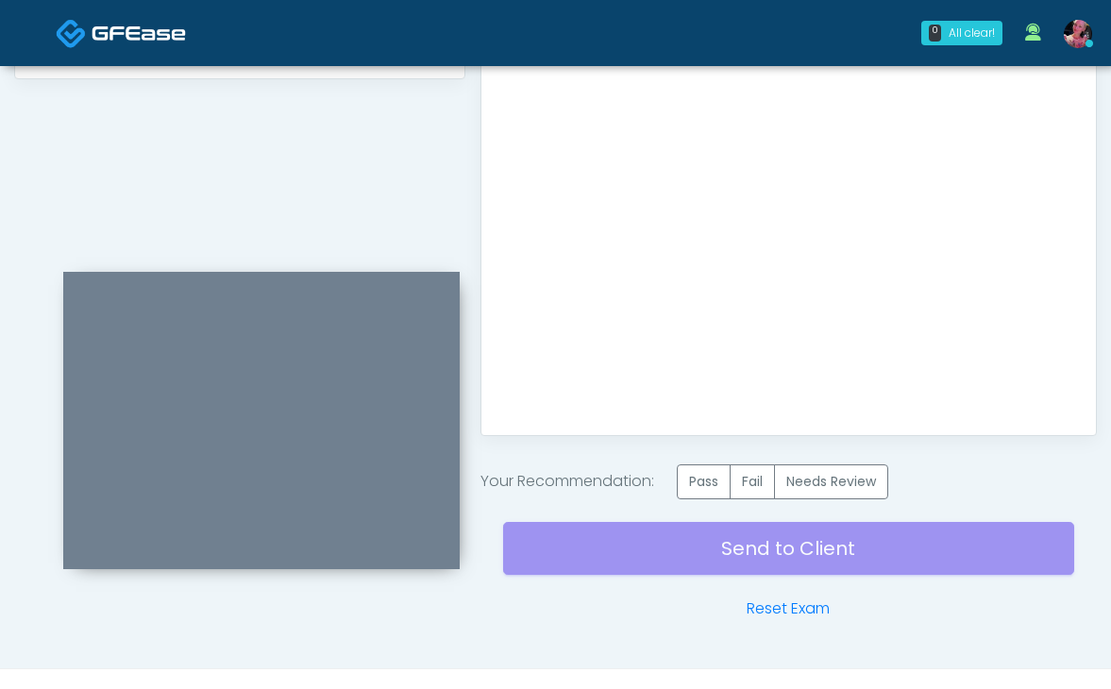
click at [678, 481] on div "Your Recommendation: Pass Fail Needs Review" at bounding box center [788, 481] width 616 height 35
click at [686, 481] on label "Pass" at bounding box center [704, 481] width 54 height 35
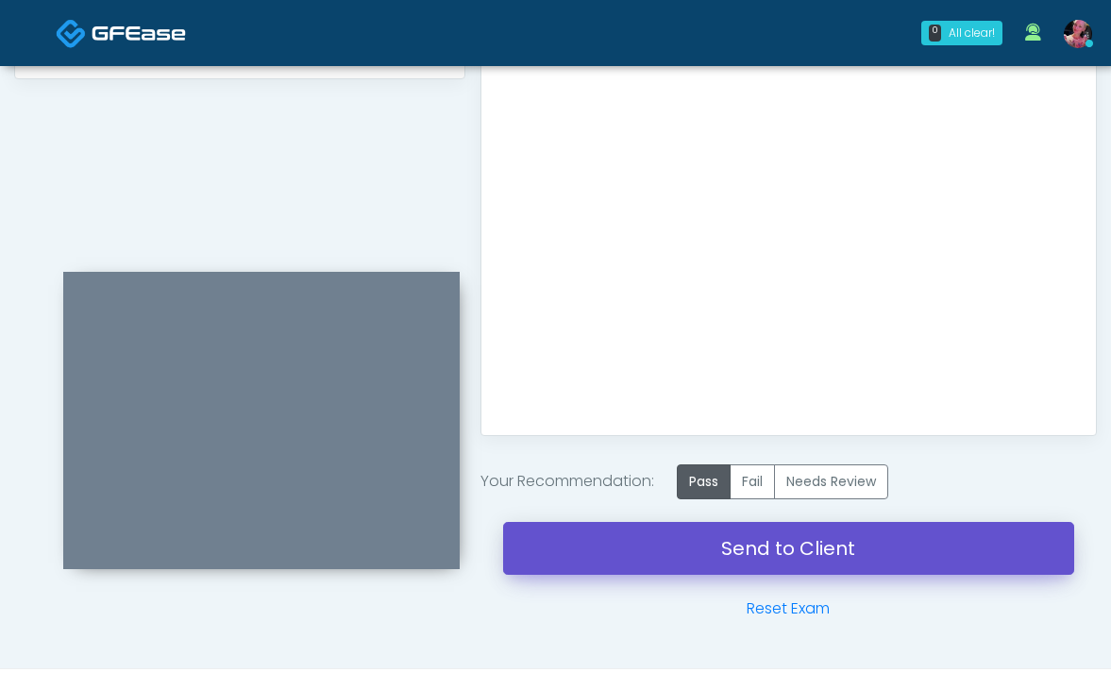
click at [714, 563] on link "Send to Client" at bounding box center [788, 548] width 571 height 53
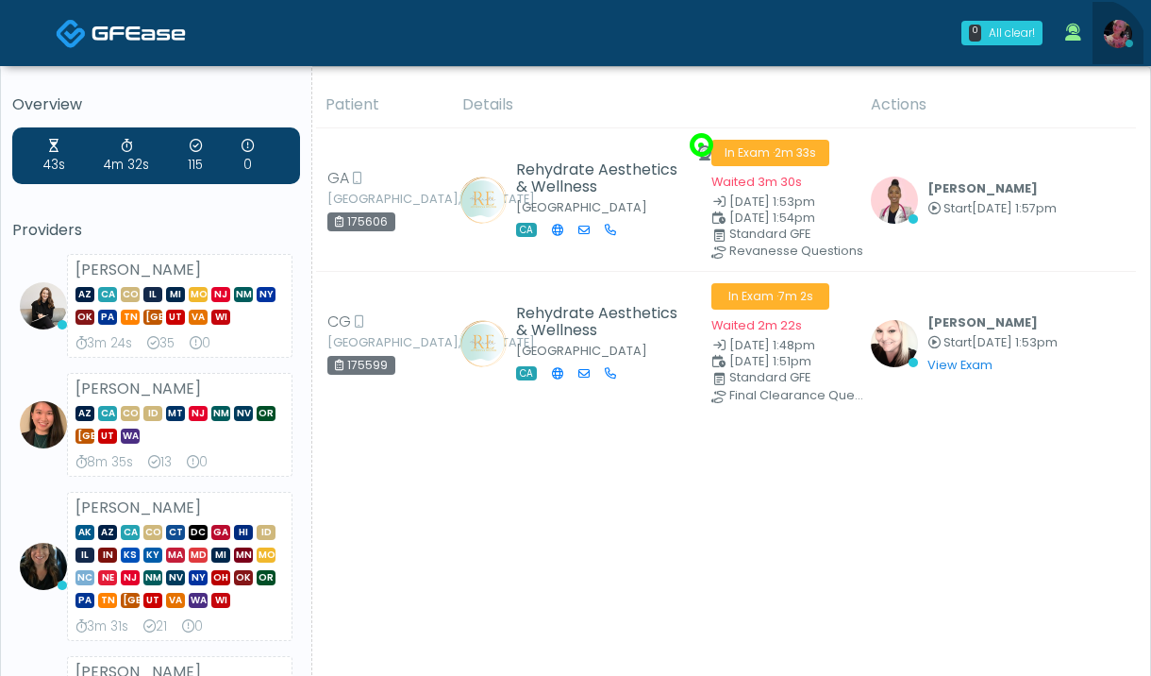
click at [1097, 50] on link at bounding box center [1118, 33] width 51 height 62
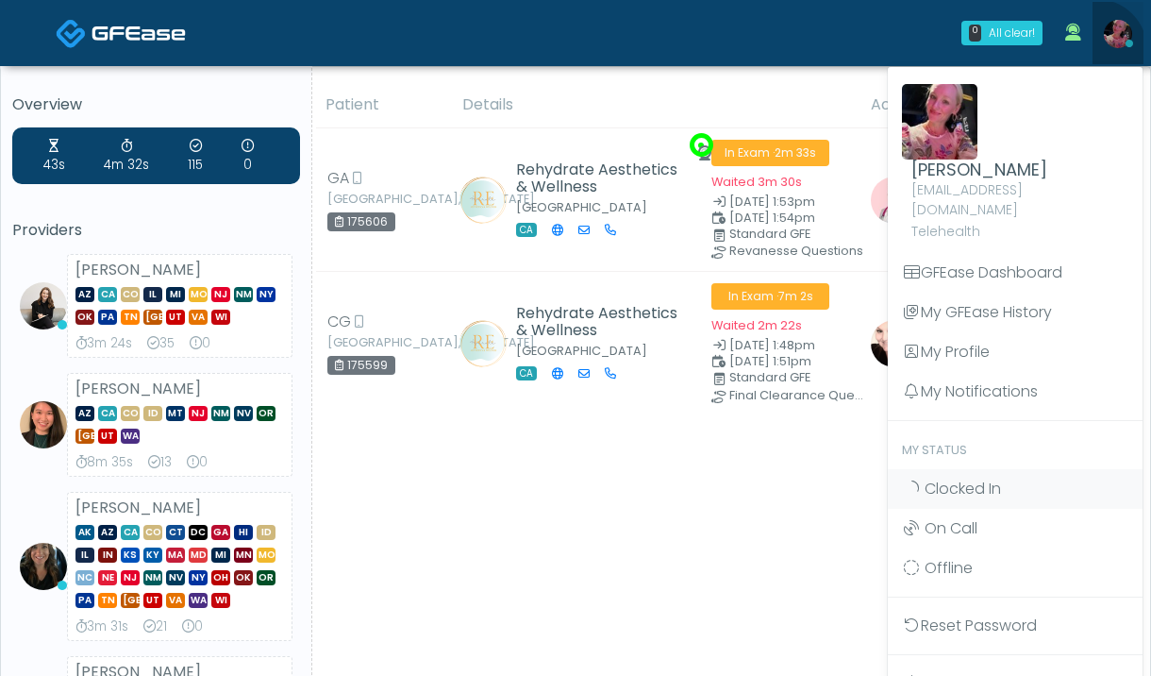
click at [1104, 42] on link at bounding box center [1118, 33] width 51 height 62
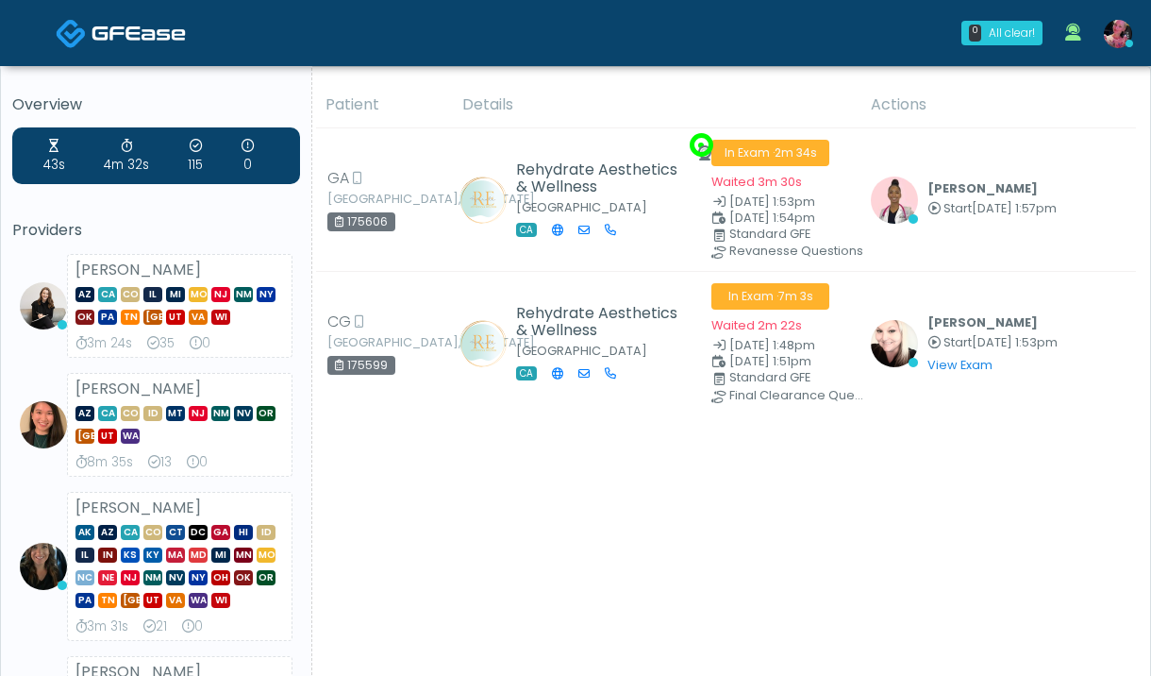
click at [1104, 47] on link at bounding box center [1118, 33] width 51 height 62
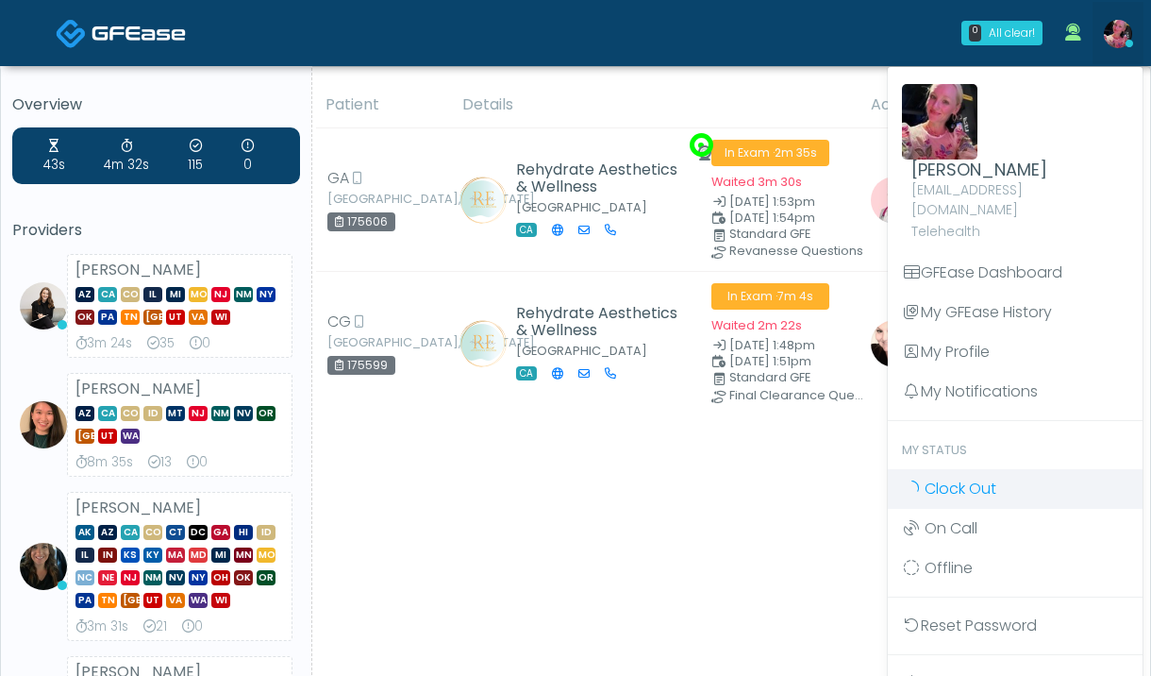
click at [955, 480] on link "Clock Out" at bounding box center [1015, 489] width 255 height 40
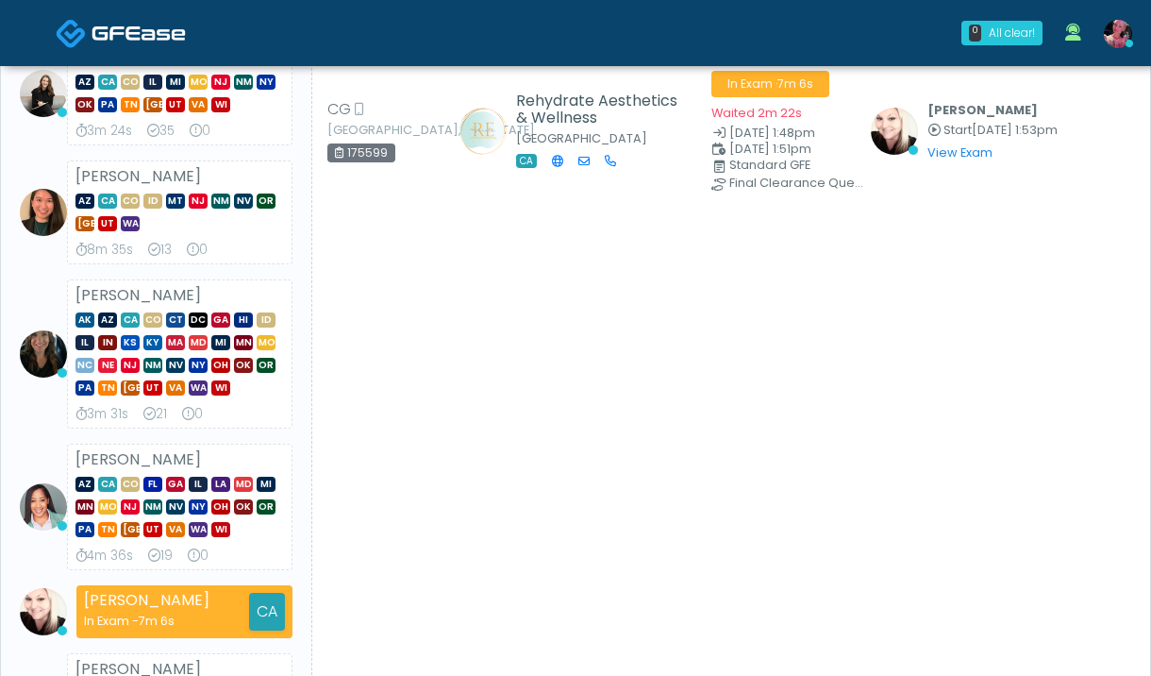
scroll to position [335, 0]
